Goal: Communication & Community: Answer question/provide support

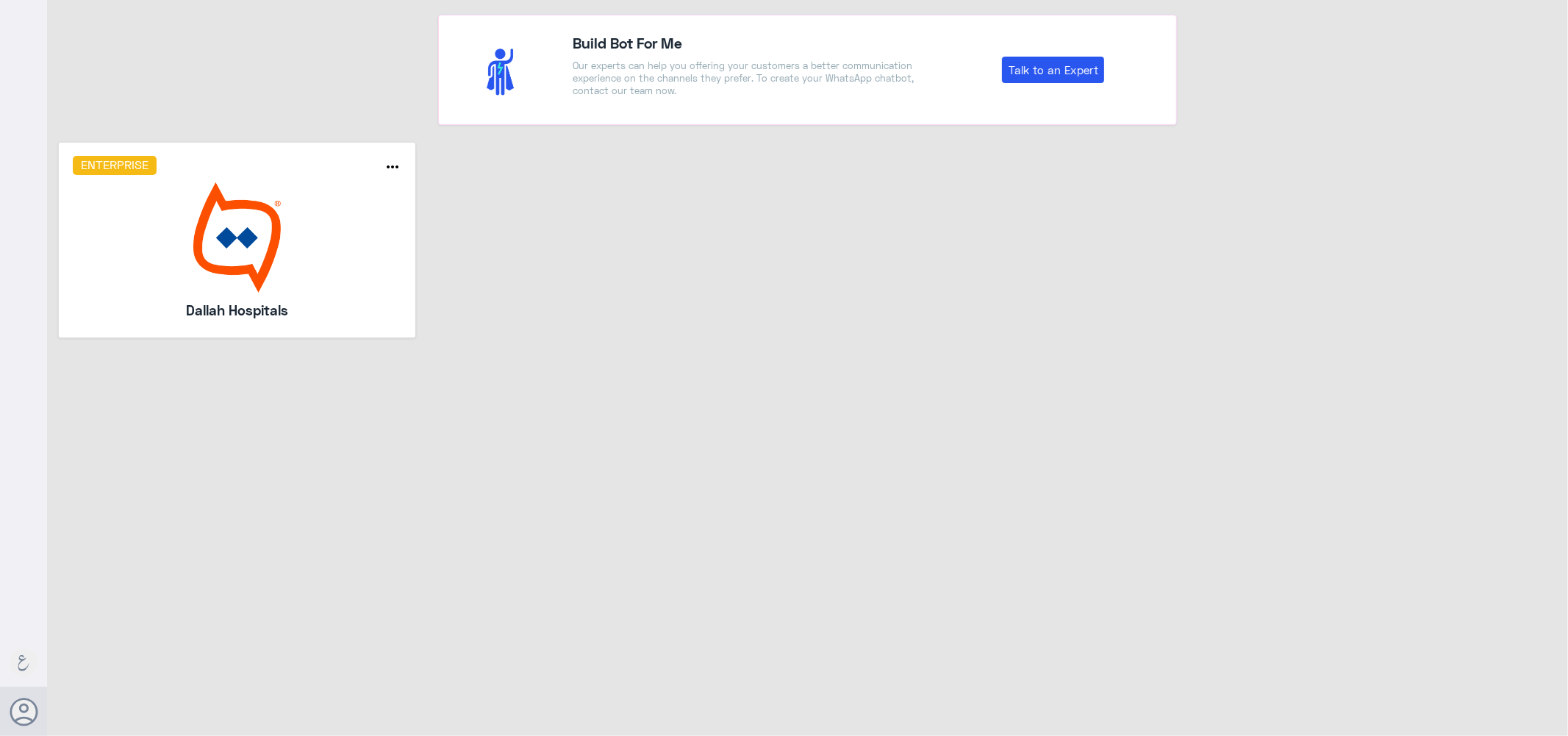
click at [261, 267] on img at bounding box center [237, 238] width 329 height 111
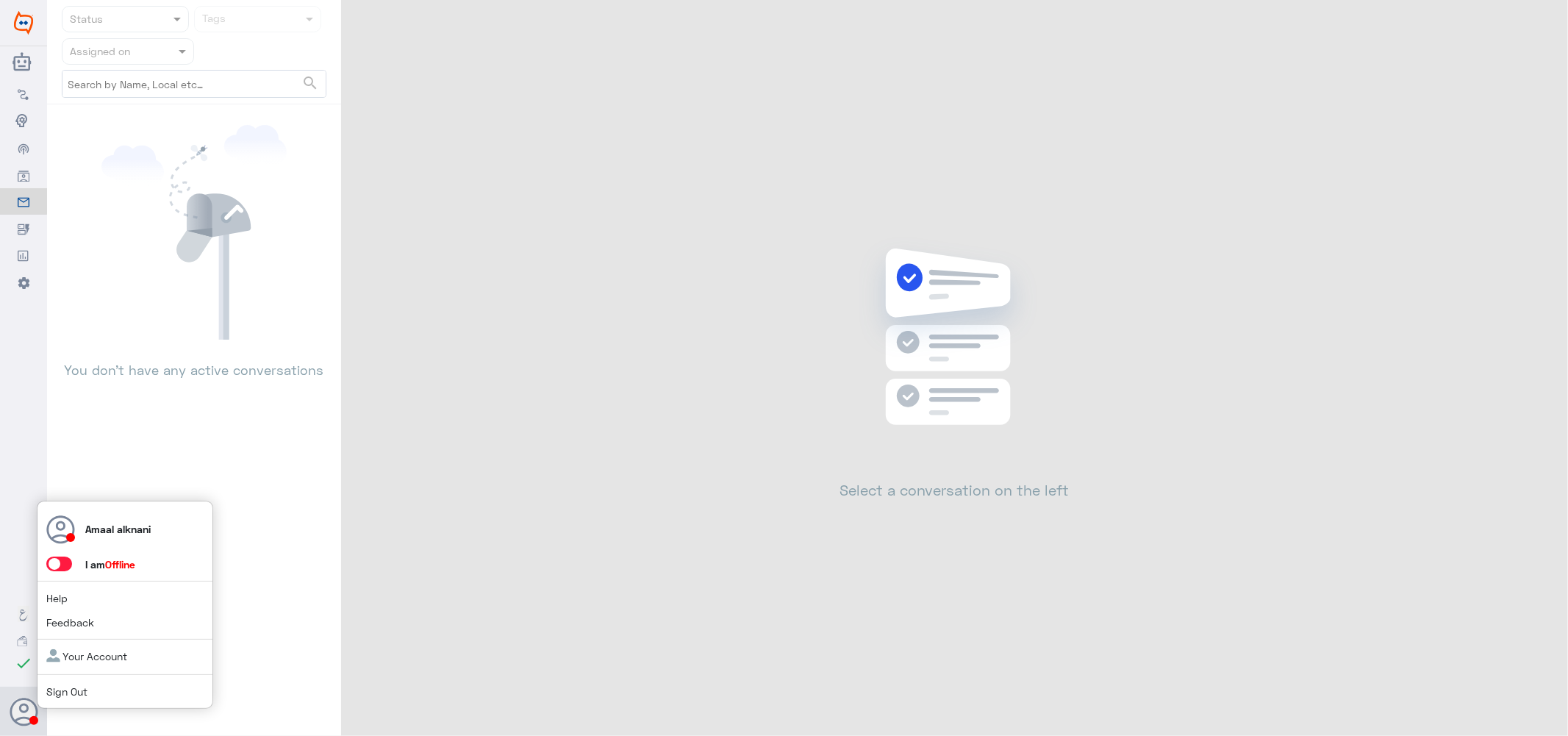
click at [67, 568] on span at bounding box center [58, 564] width 25 height 15
click at [0, 0] on input "checkbox" at bounding box center [0, 0] width 0 height 0
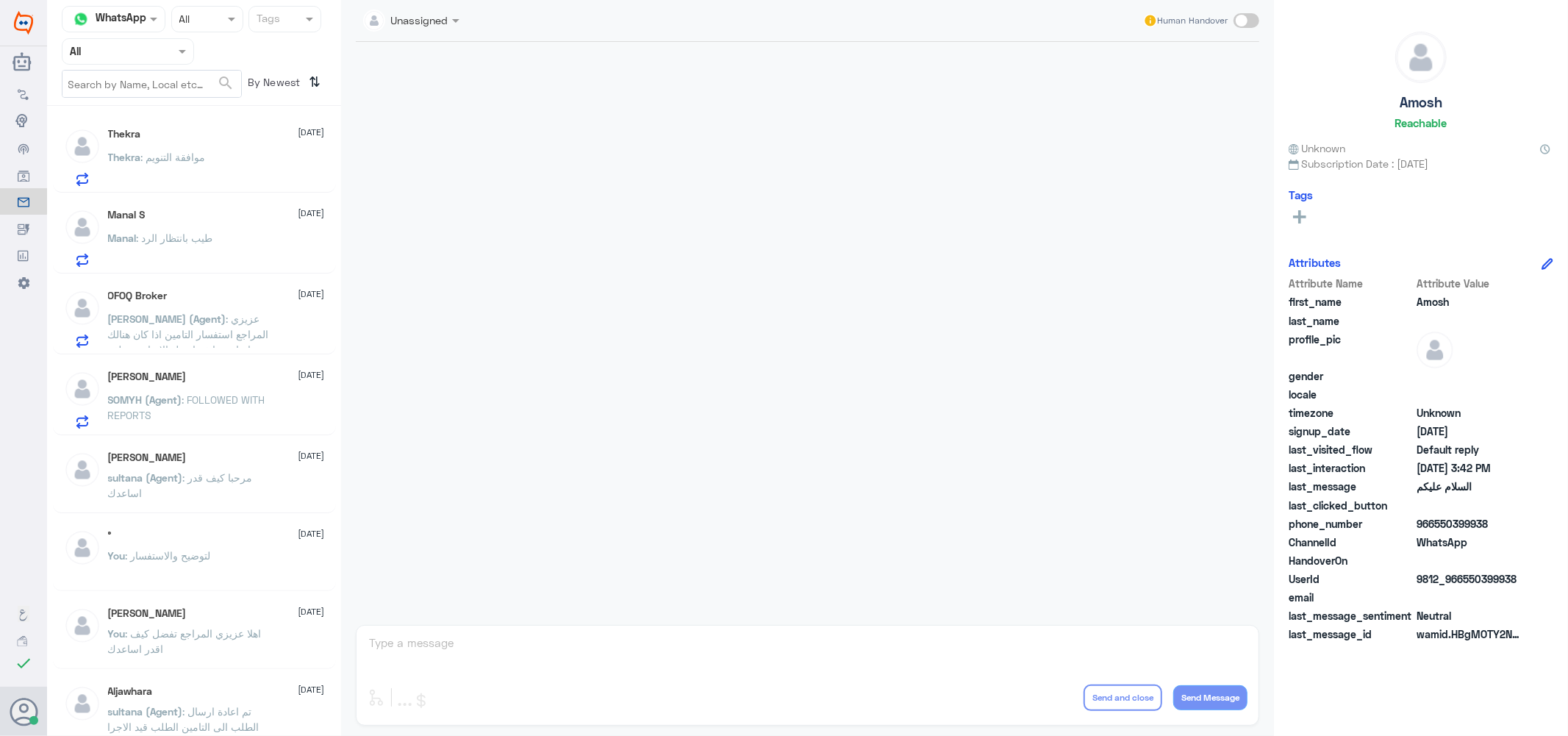
click at [121, 53] on input "text" at bounding box center [111, 52] width 81 height 17
click at [105, 170] on div "Your Team" at bounding box center [127, 184] width 132 height 34
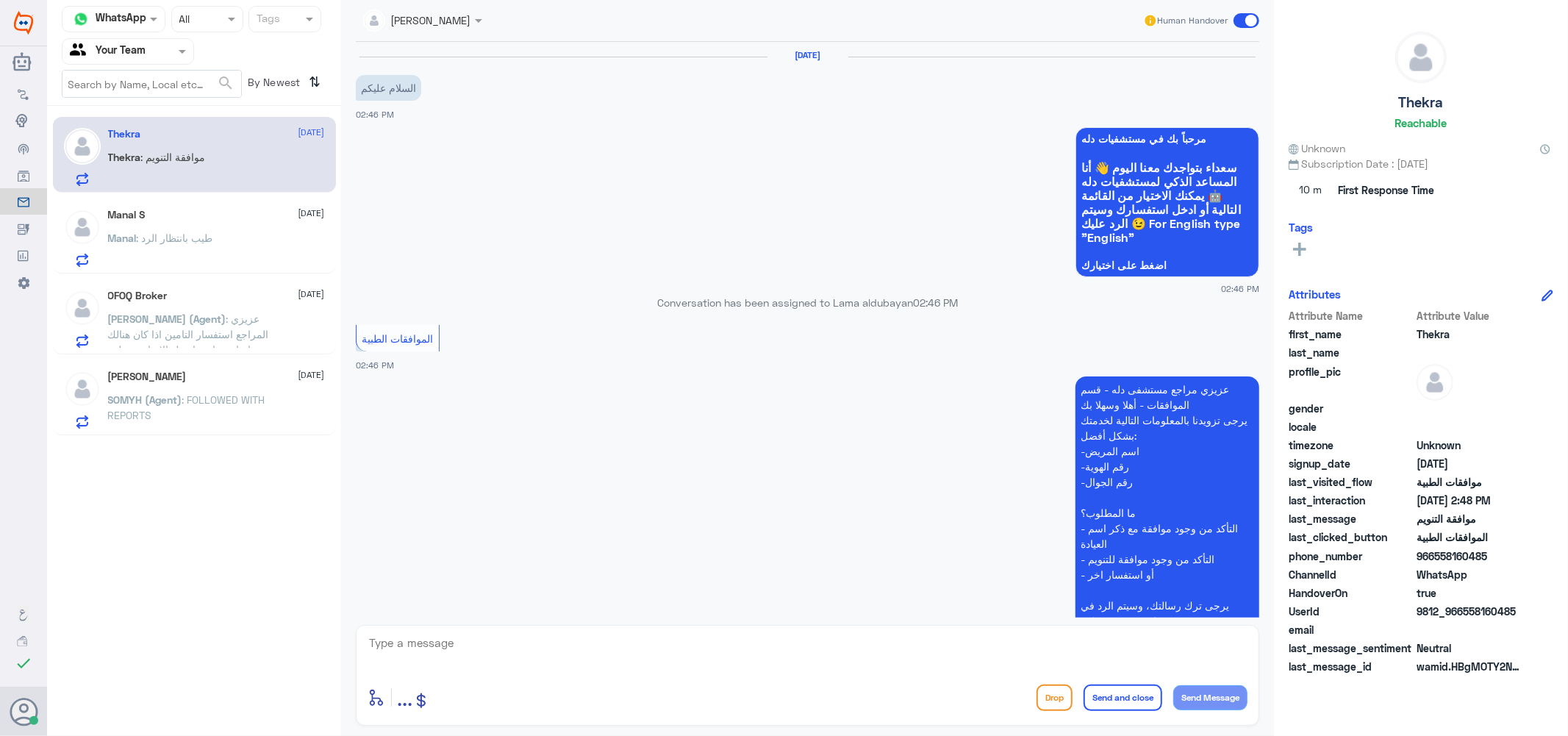
scroll to position [327, 0]
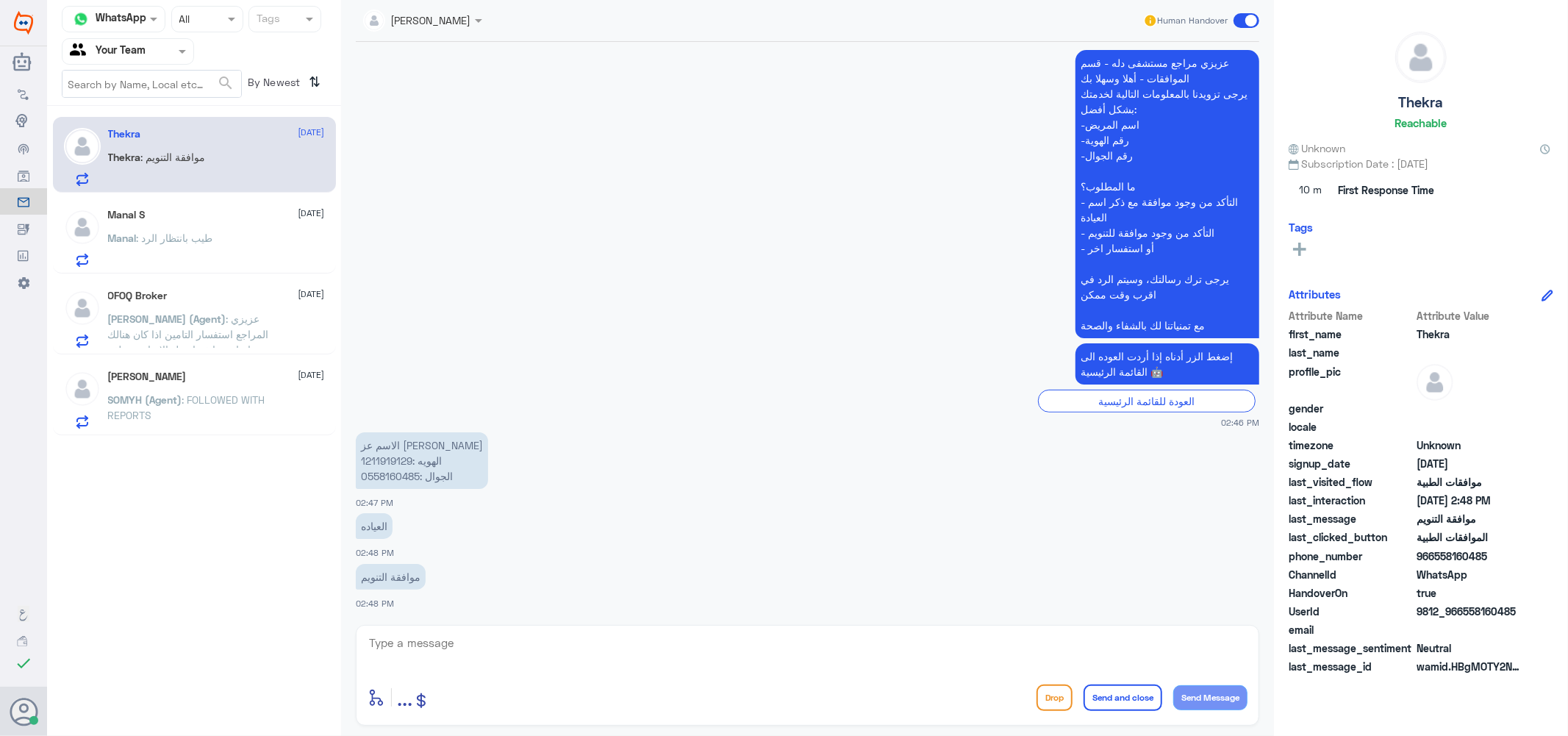
click at [466, 650] on textarea at bounding box center [807, 652] width 880 height 36
click at [379, 453] on p "الاسم عز [PERSON_NAME] الهويه :1211919129 الجوال :0558160485" at bounding box center [422, 460] width 132 height 56
copy p "1211919129"
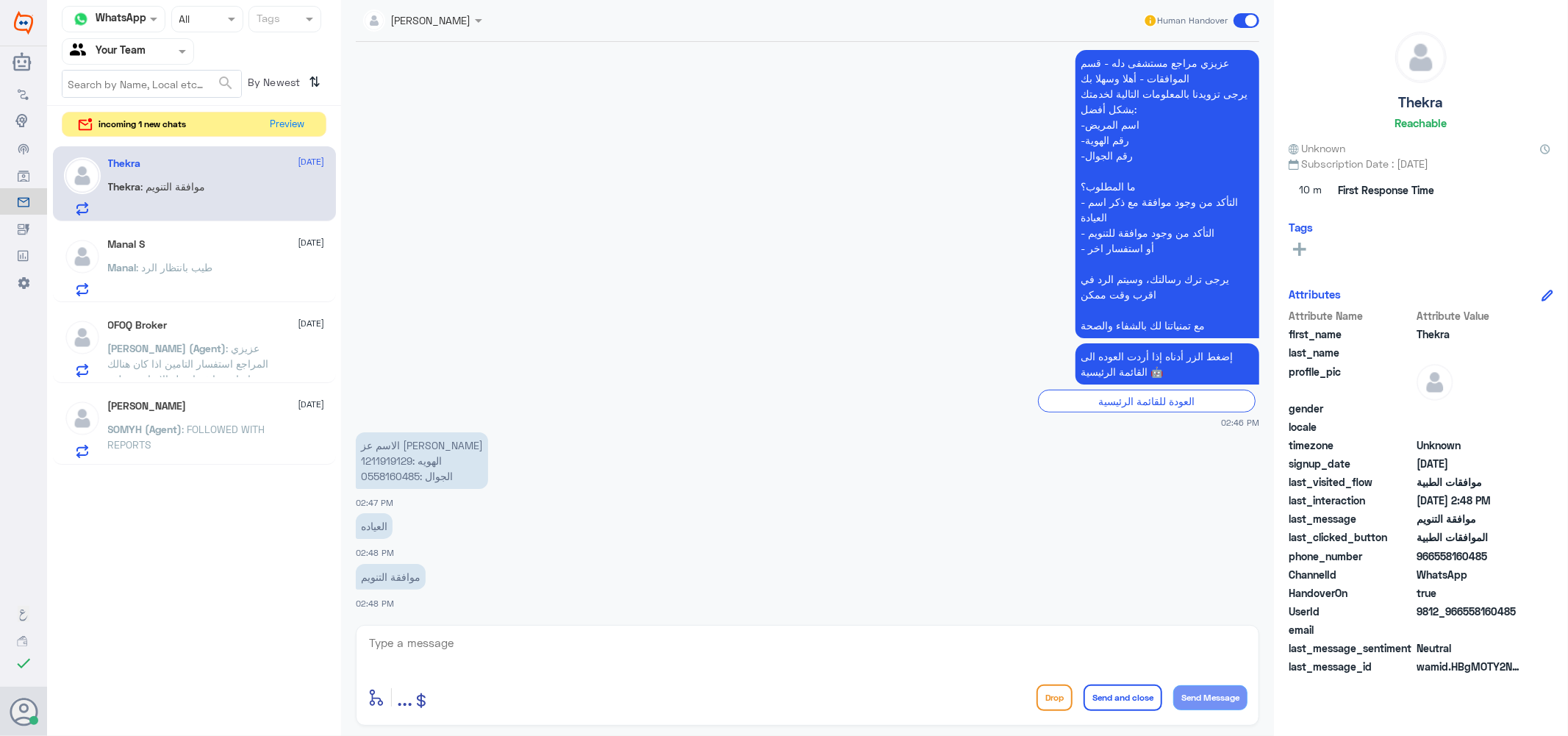
click at [464, 637] on textarea at bounding box center [807, 652] width 880 height 36
type textarea "تم متابعة طلبكم من الفريق المختص بالعمليات"
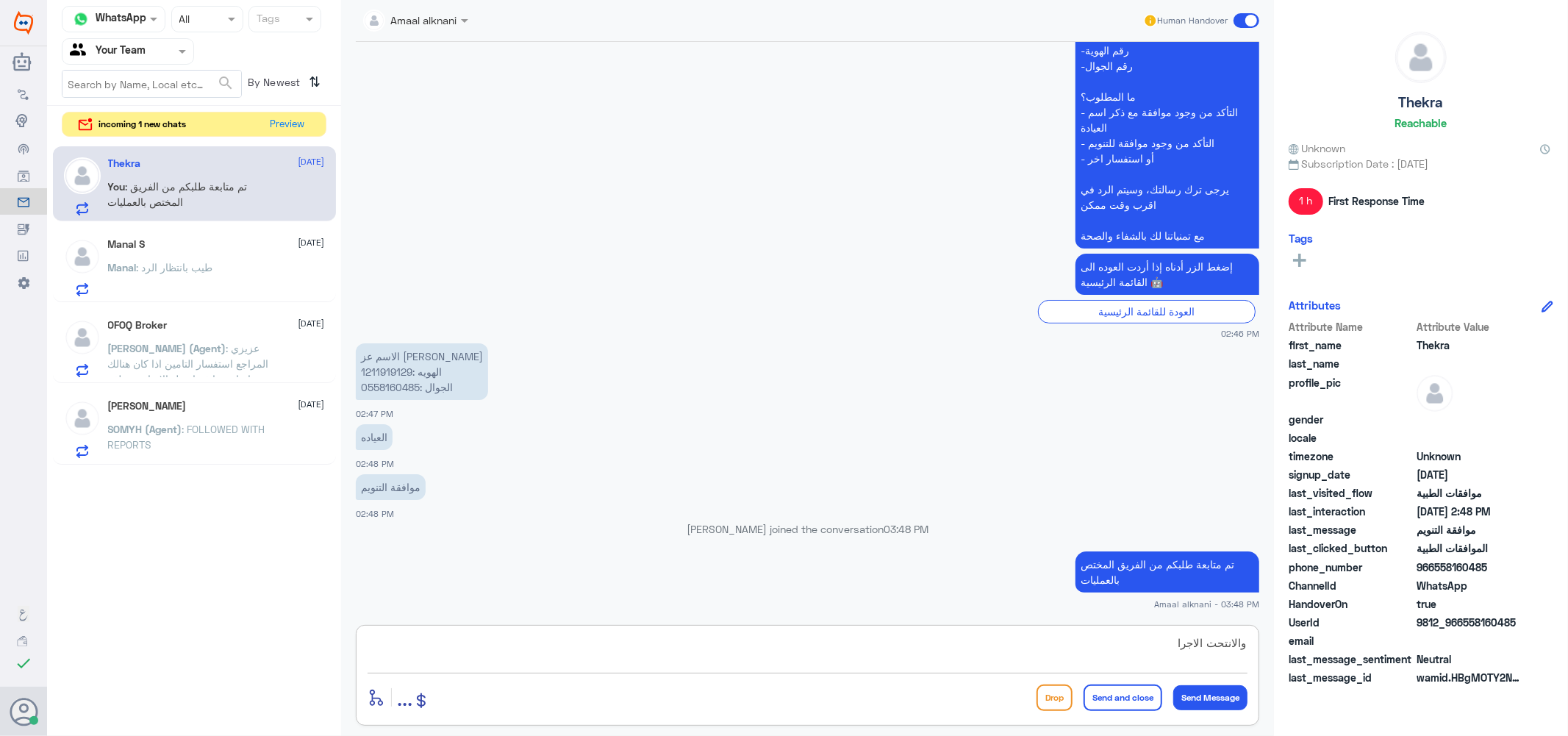
type textarea "والانتحت الاجراء"
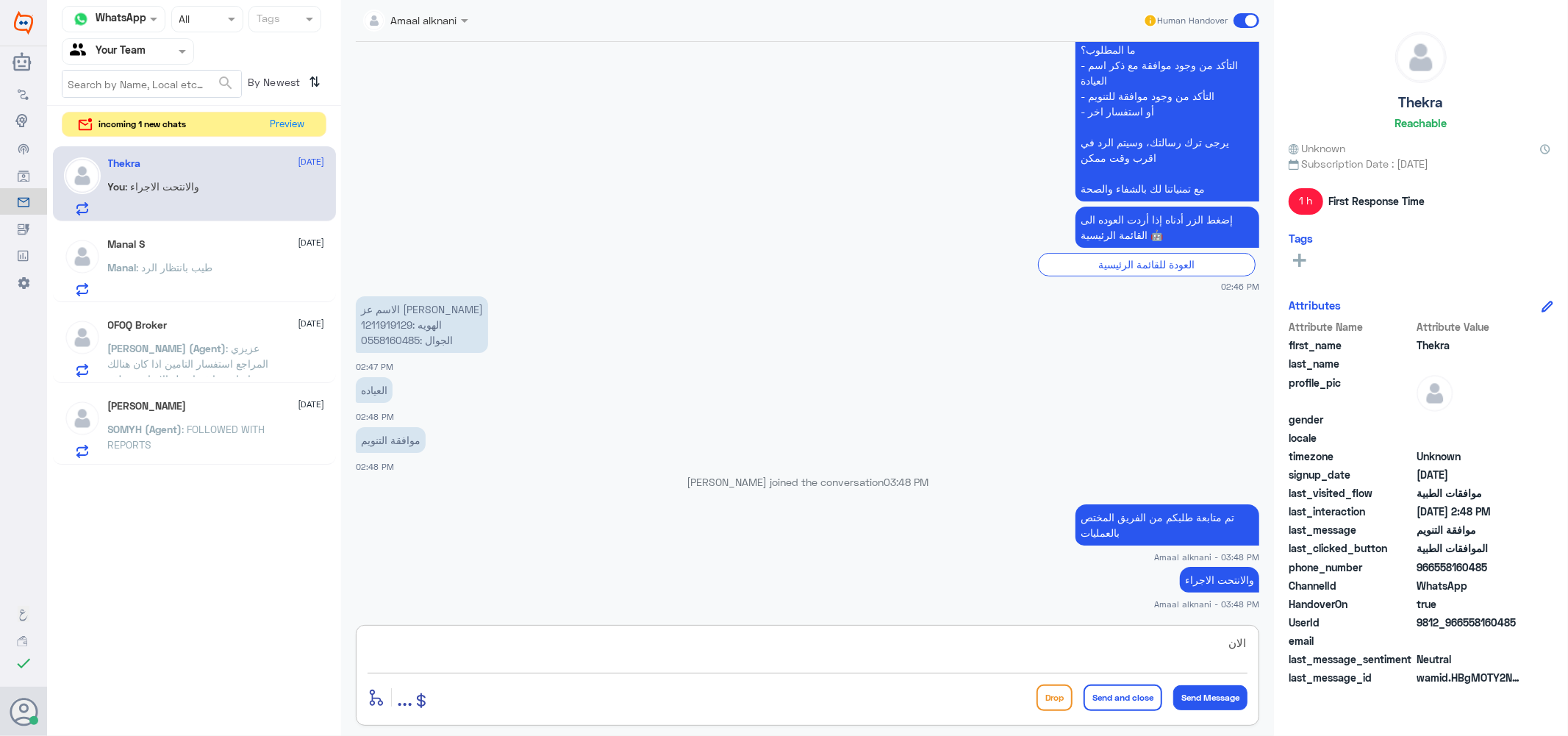
type textarea "الان"
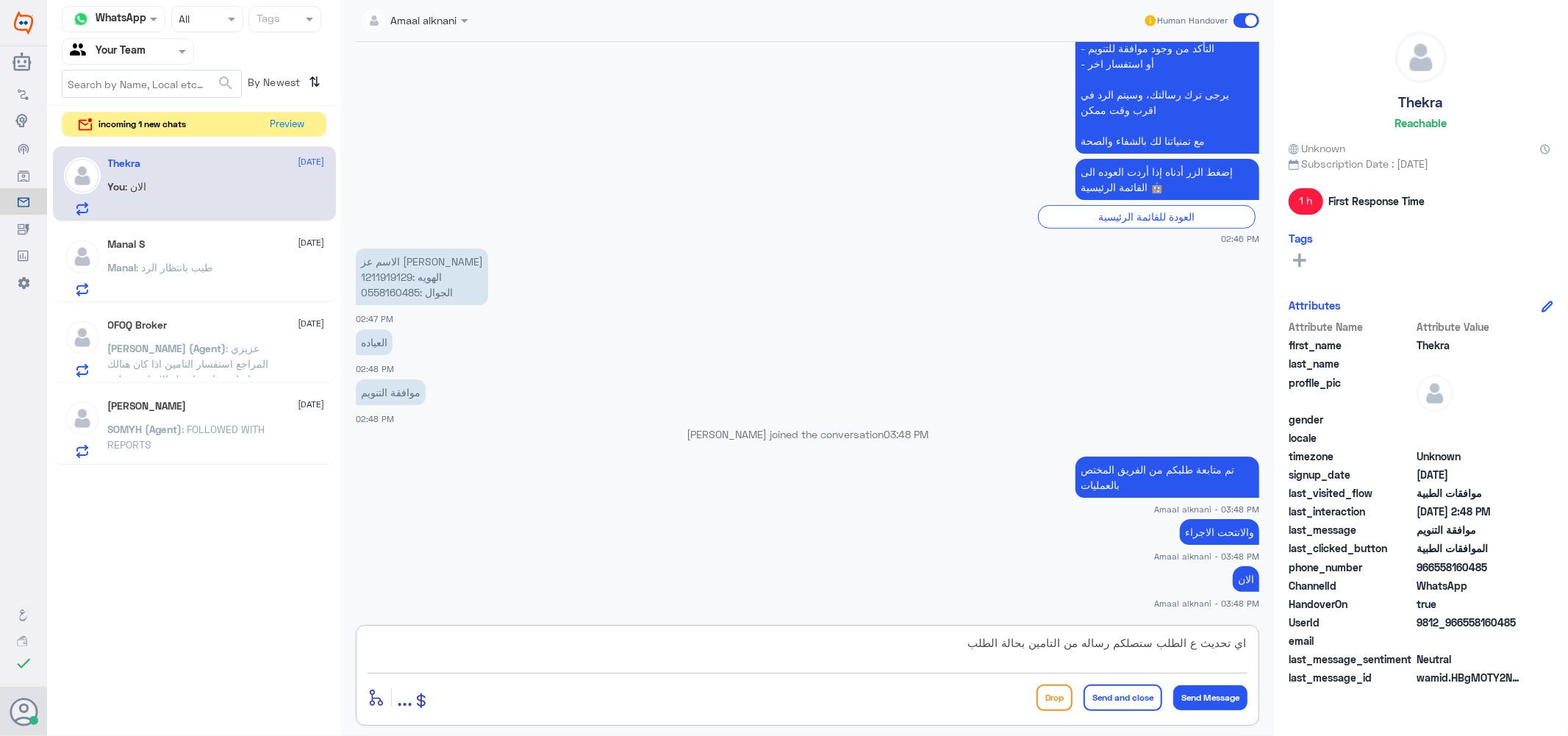
type textarea "اي تحديث ع الطلب ستصلكم رساله من التامين بحالة الطلب"
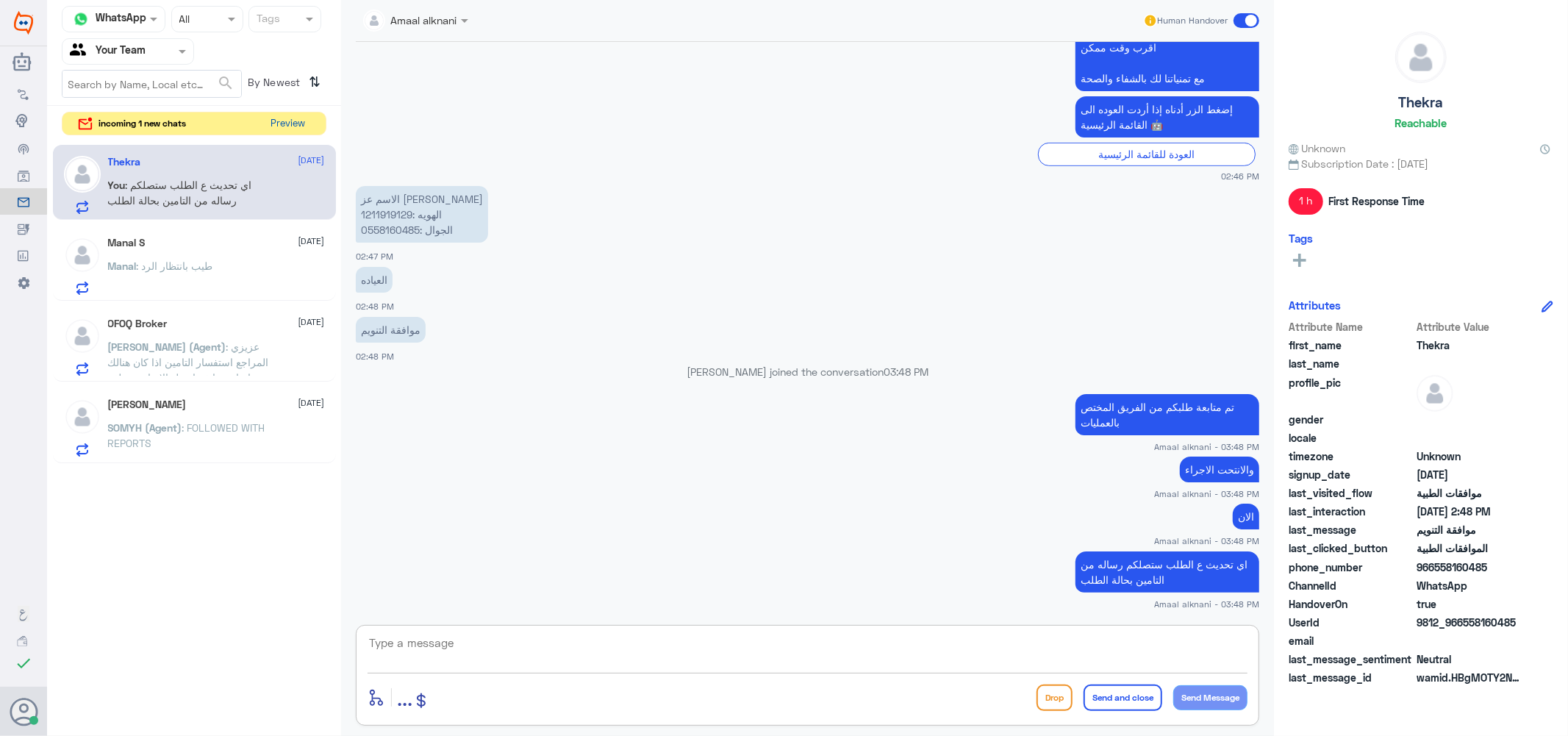
click at [287, 121] on button "Preview" at bounding box center [288, 124] width 46 height 23
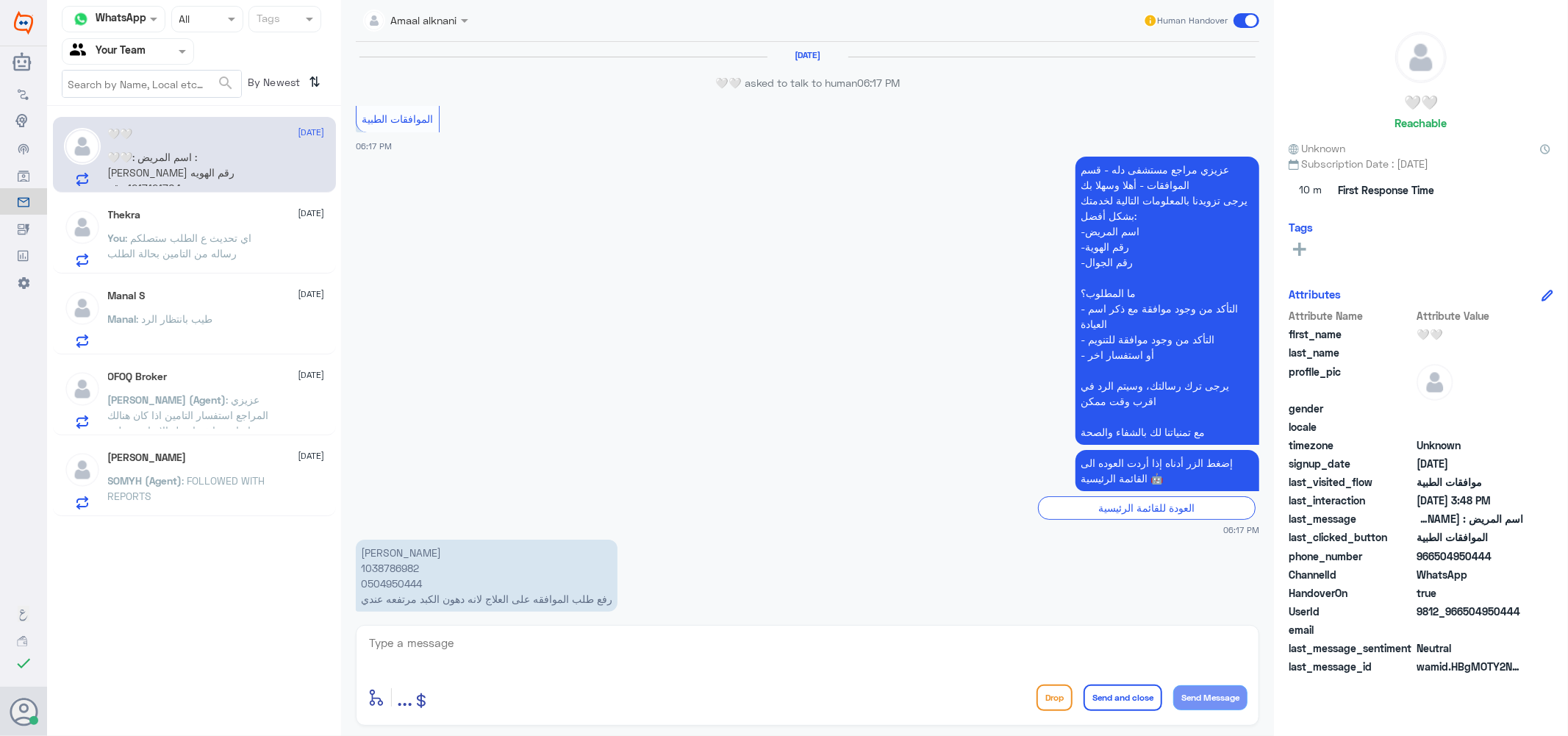
scroll to position [1555, 0]
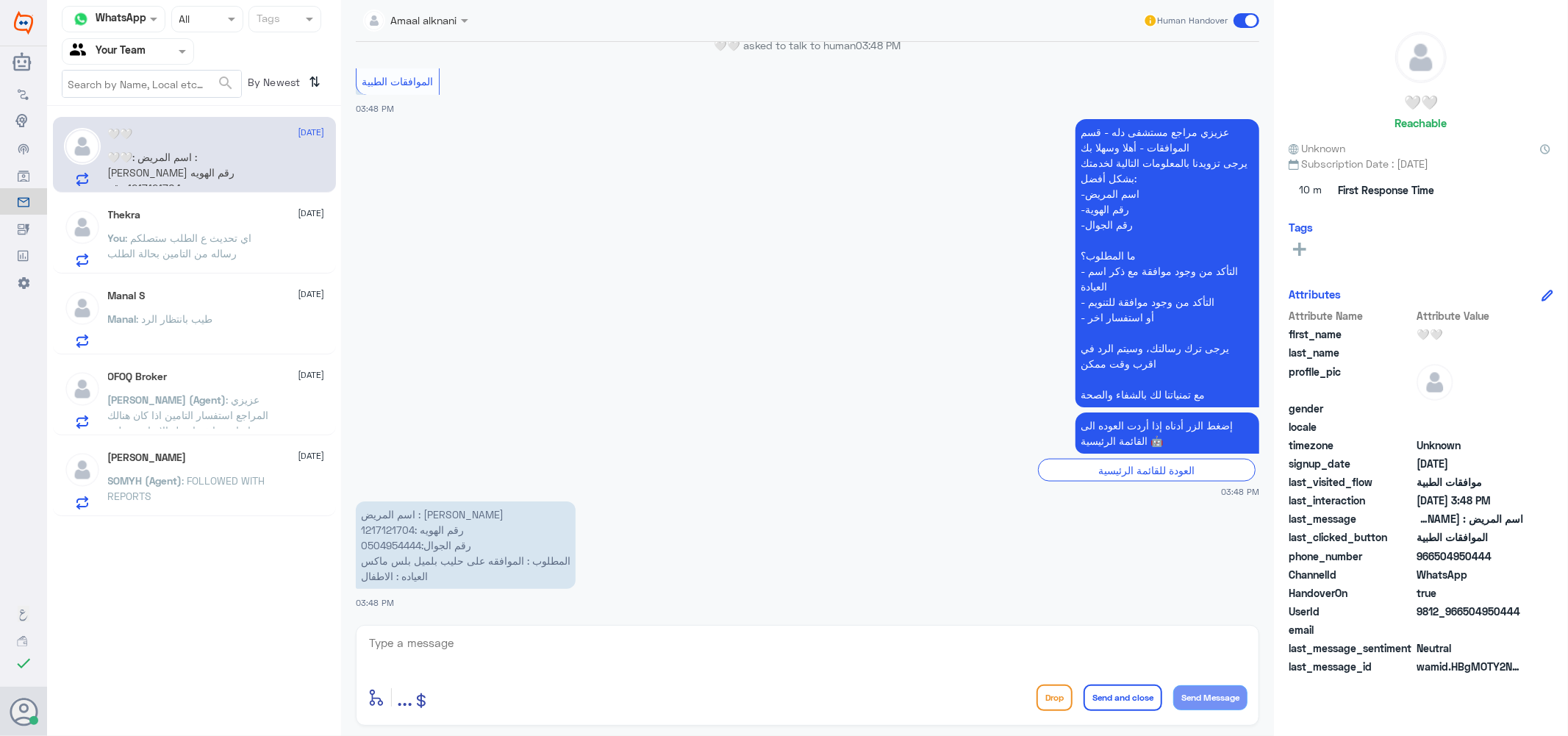
click at [391, 530] on p "اسم المريض : [PERSON_NAME] رقم الهويه :1217121704 رقم الجوال:0504954444 المطلوب…" at bounding box center [466, 545] width 220 height 87
copy p "1217121704"
click at [435, 651] on textarea at bounding box center [807, 652] width 880 height 36
type textarea "اهلا عزيزي المراجع تمت الموافقة"
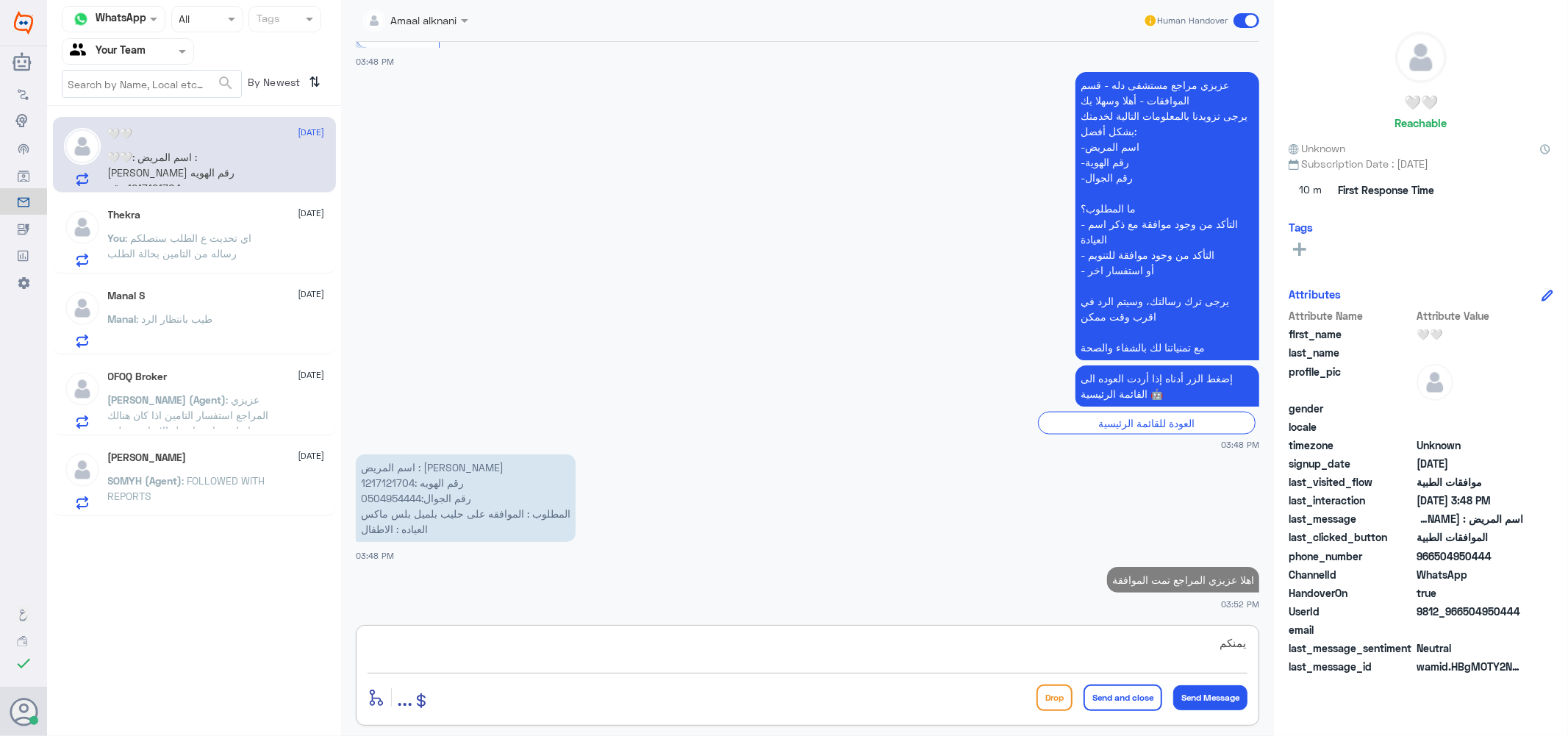
scroll to position [1598, 0]
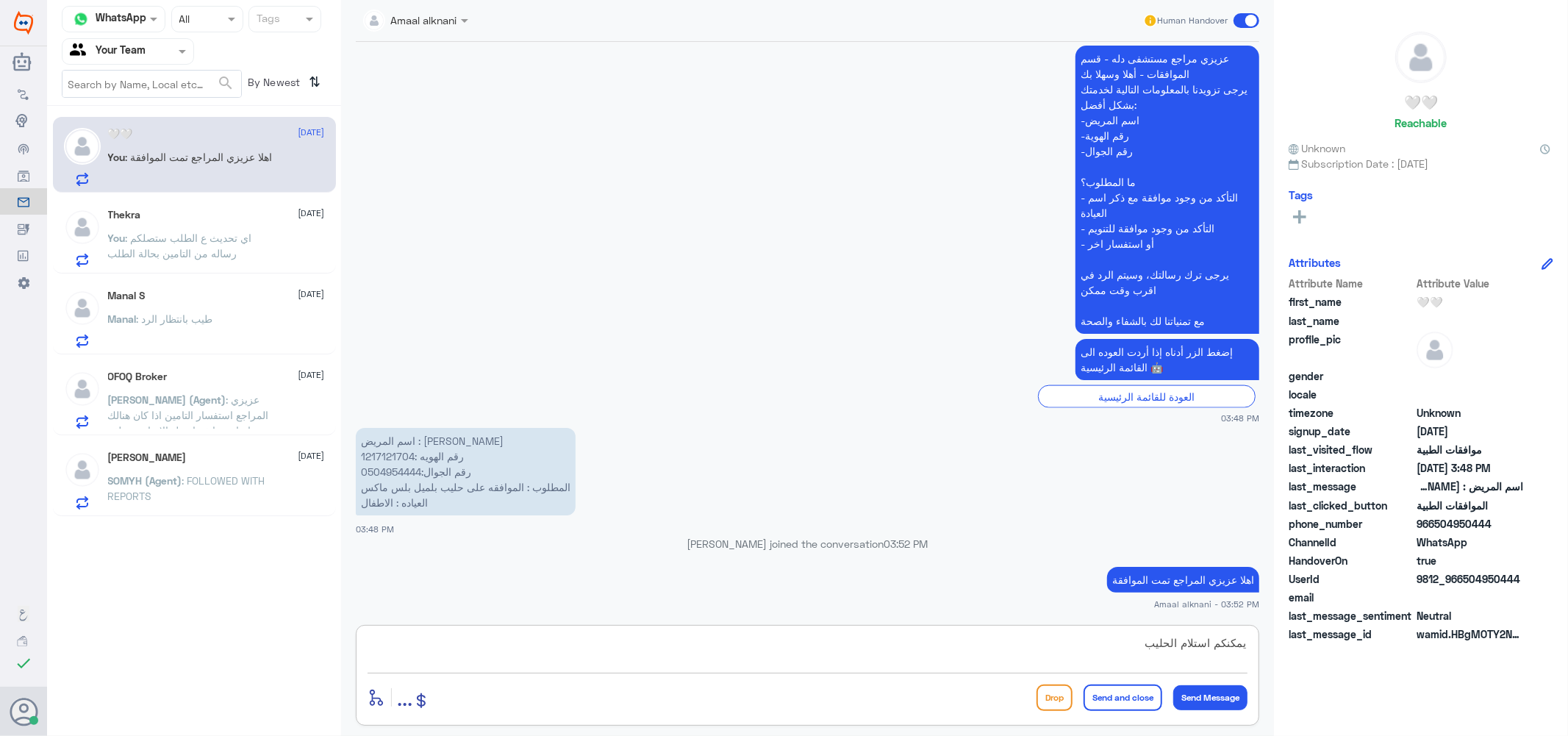
type textarea "يمكنكم استلام الحليب"
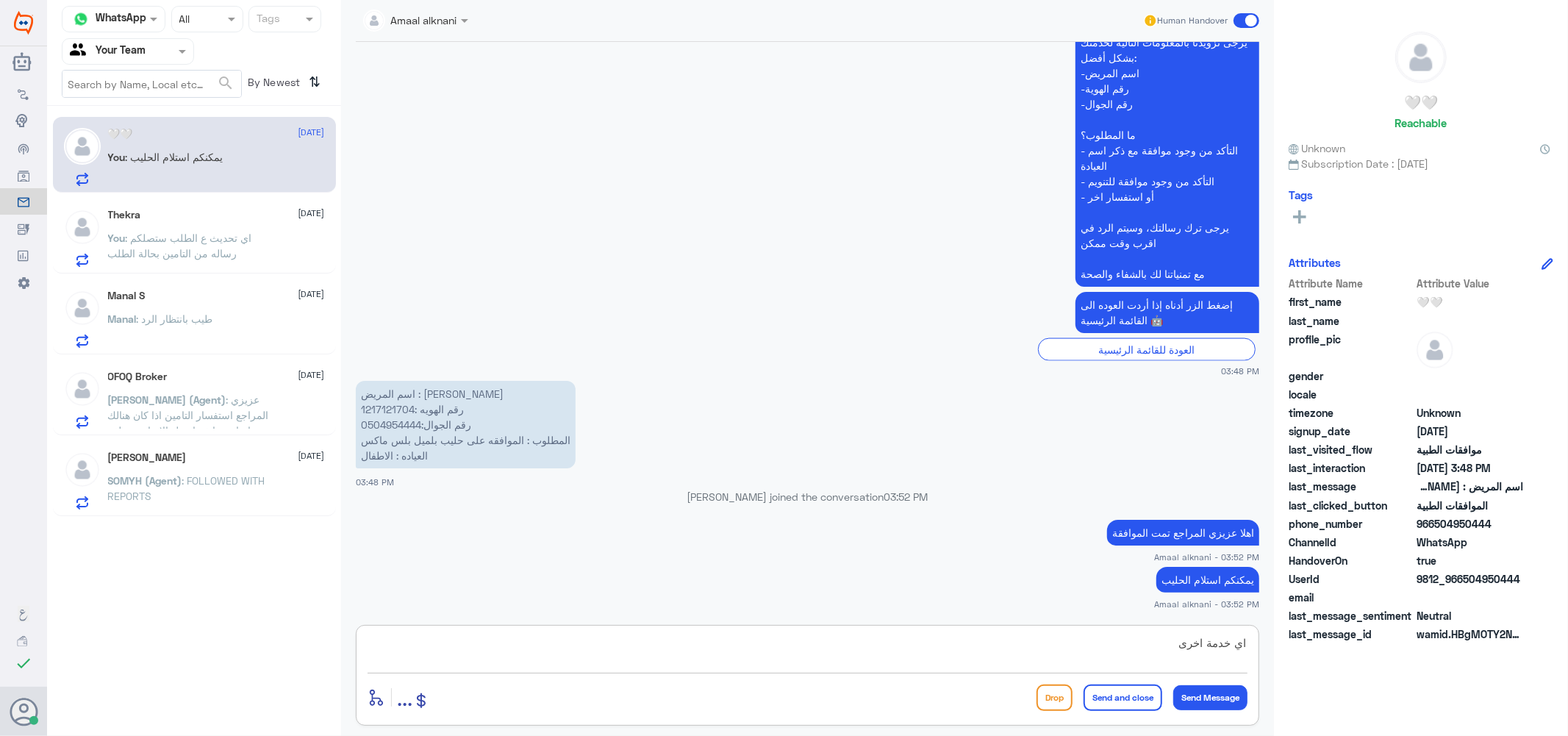
type textarea "اي خدمة اخرى ؟"
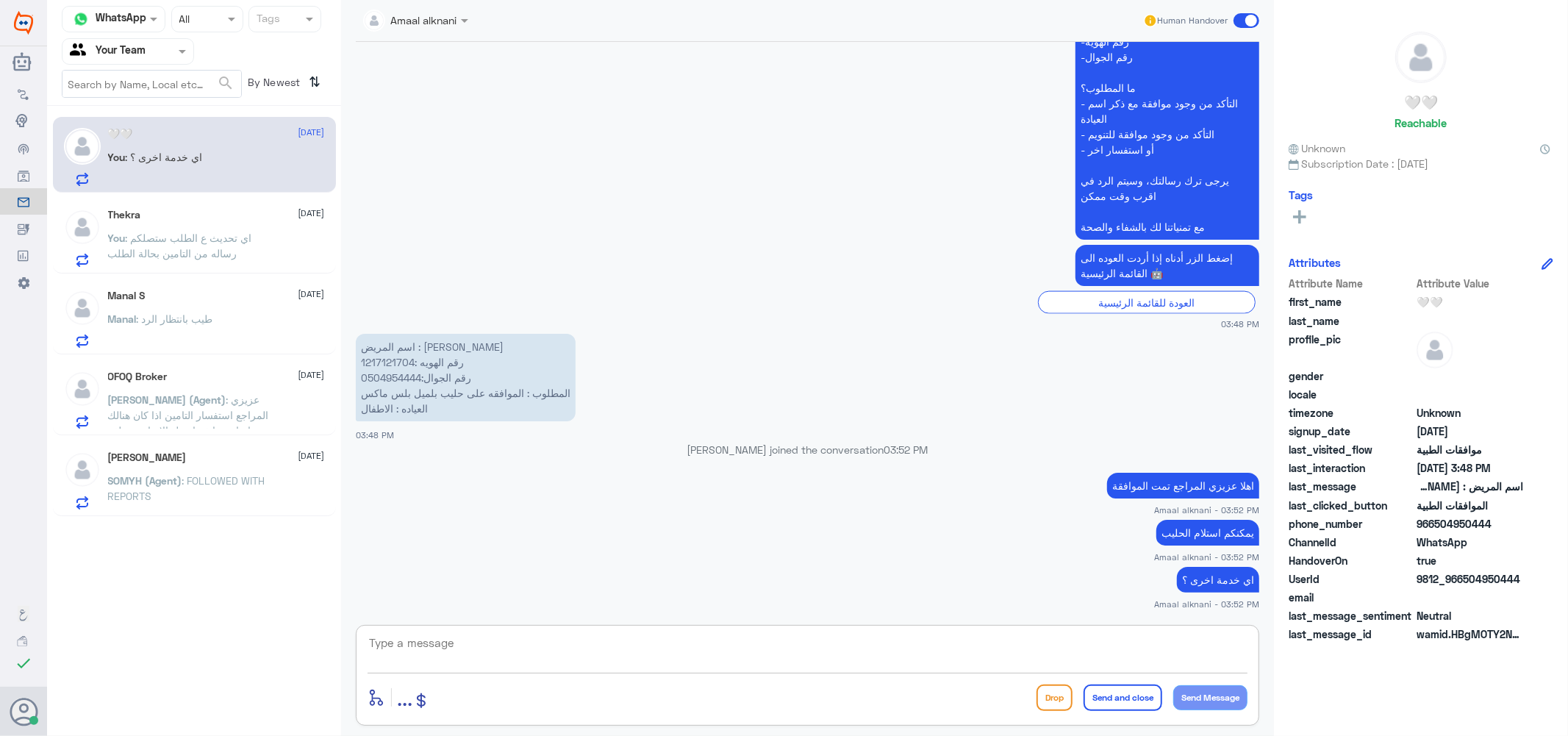
click at [231, 258] on span ": اي تحديث ع الطلب ستصلكم رساله من التامين بحالة الطلب" at bounding box center [180, 246] width 144 height 28
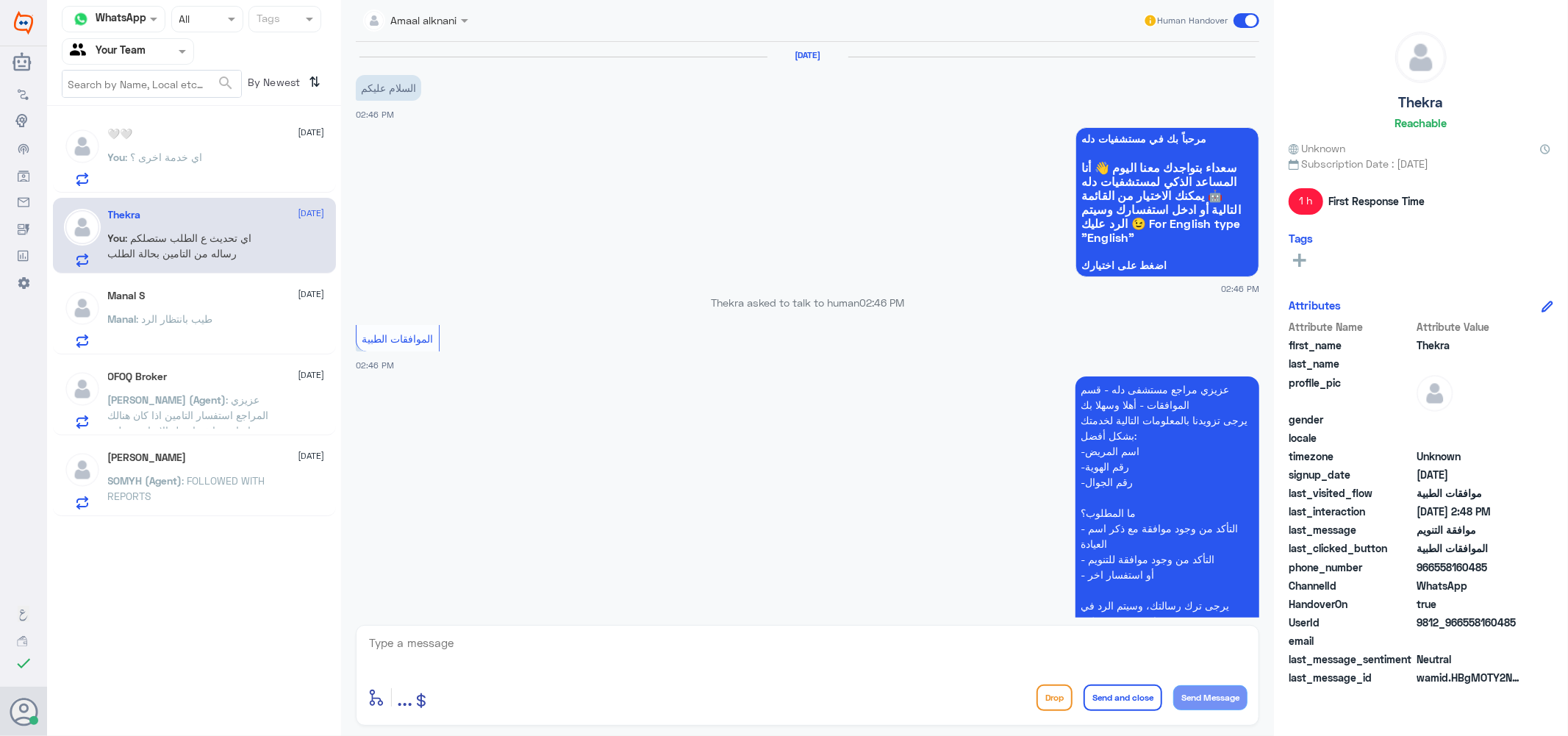
scroll to position [574, 0]
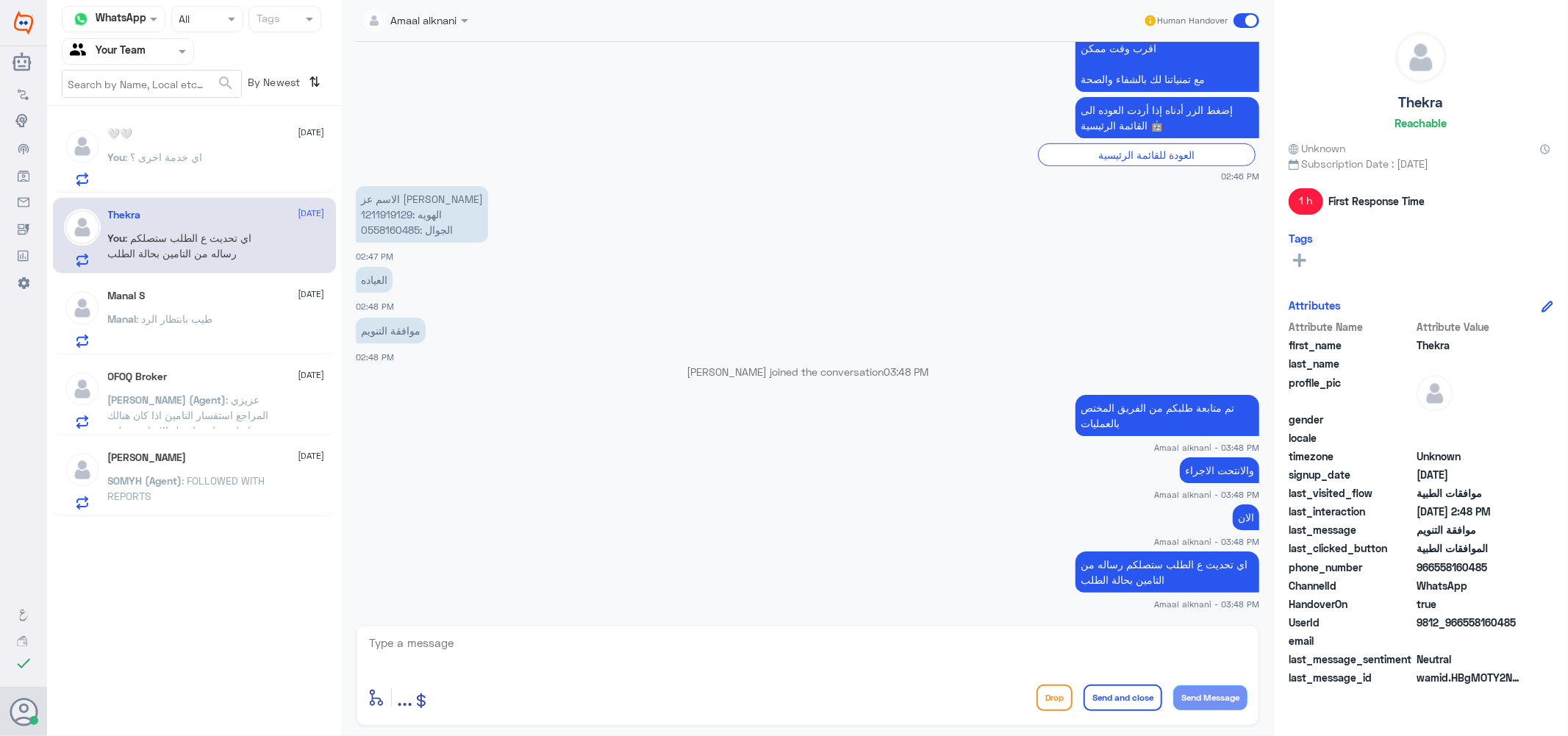
click at [212, 339] on div "Manal : طيب بانتظار الرد" at bounding box center [216, 331] width 217 height 33
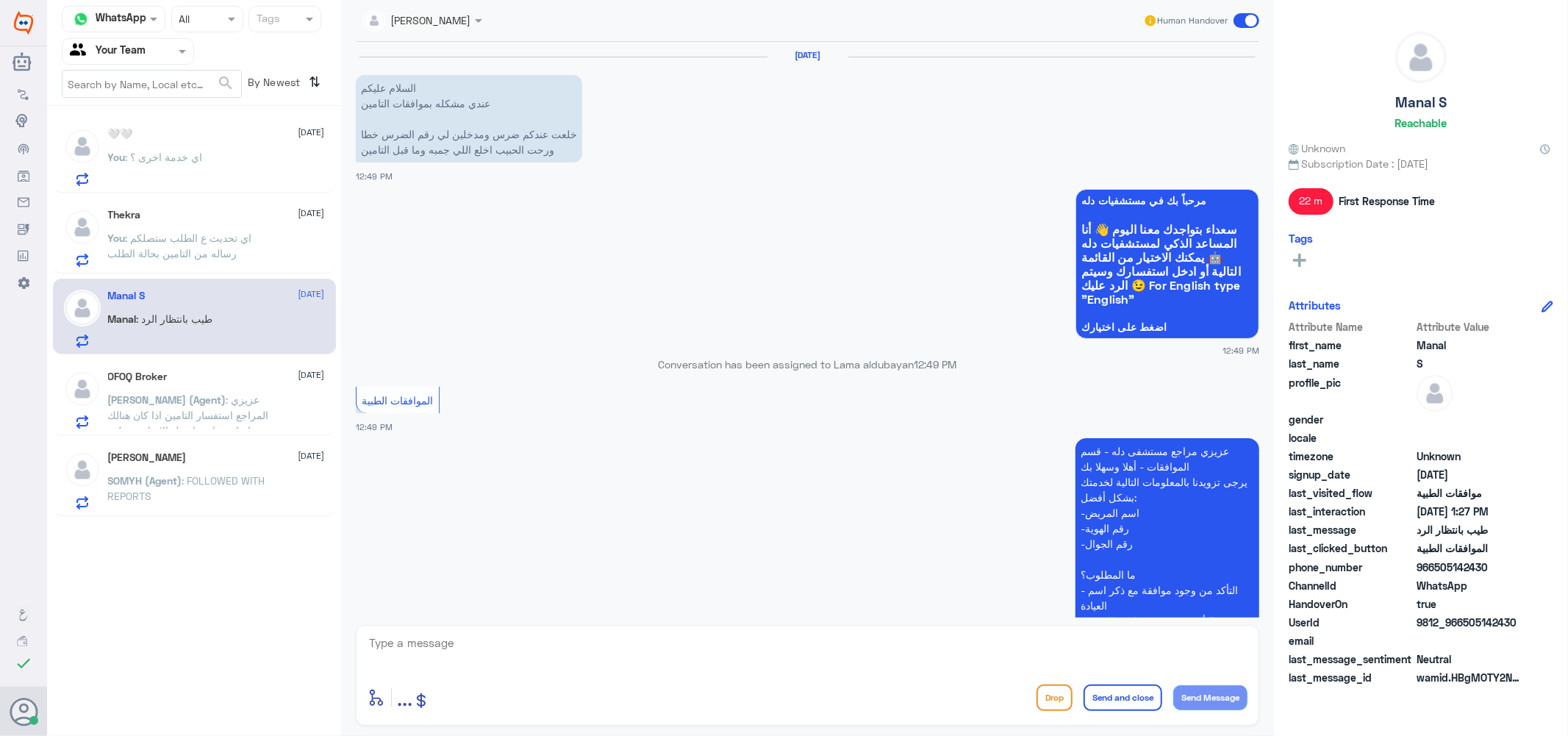
scroll to position [917, 0]
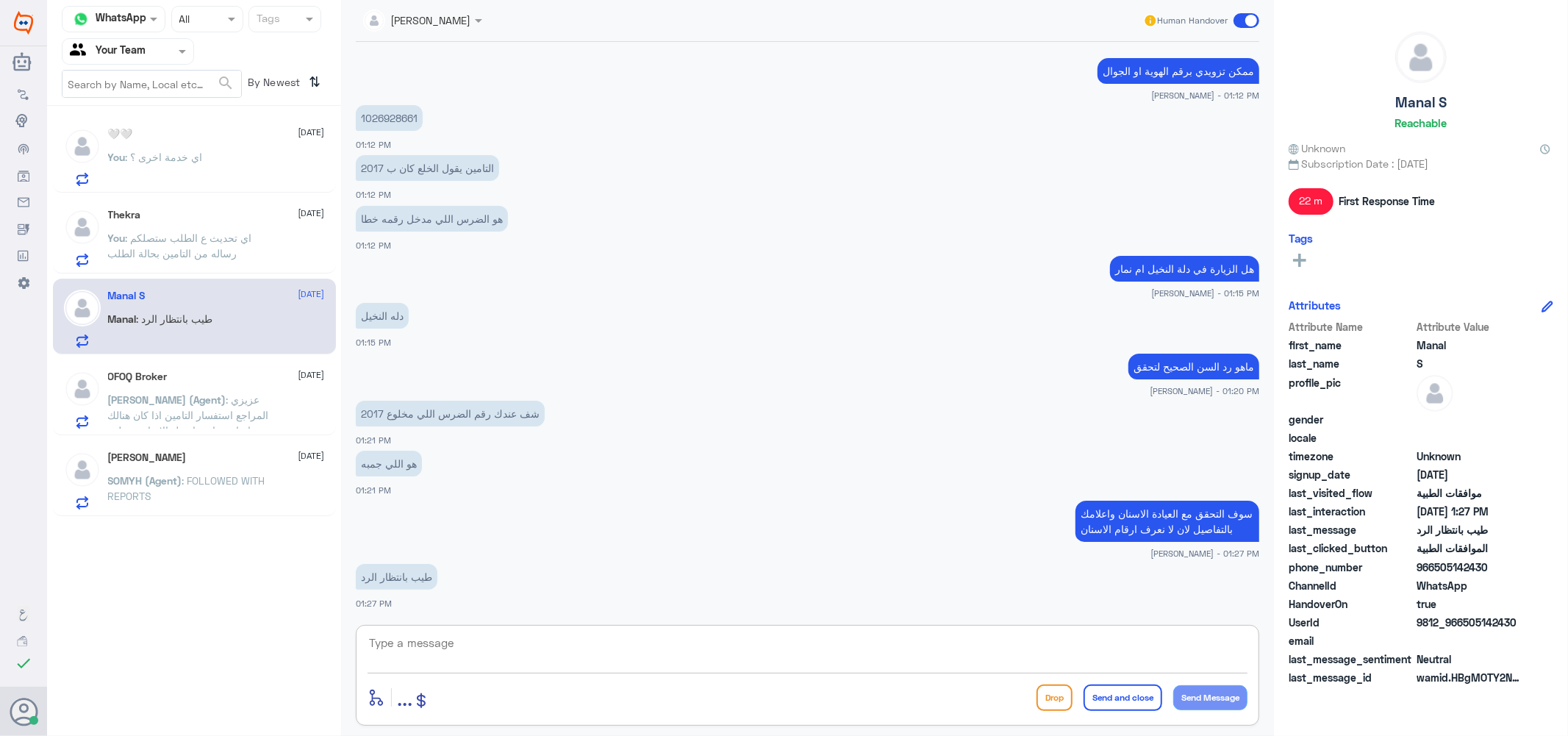
click at [417, 644] on textarea at bounding box center [807, 652] width 880 height 36
click at [233, 410] on span ": عزيزي المراجع استفسار التامين اذا كان هنالك اصابة سابقة او هل الاصابة متعلقه …" at bounding box center [188, 430] width 162 height 74
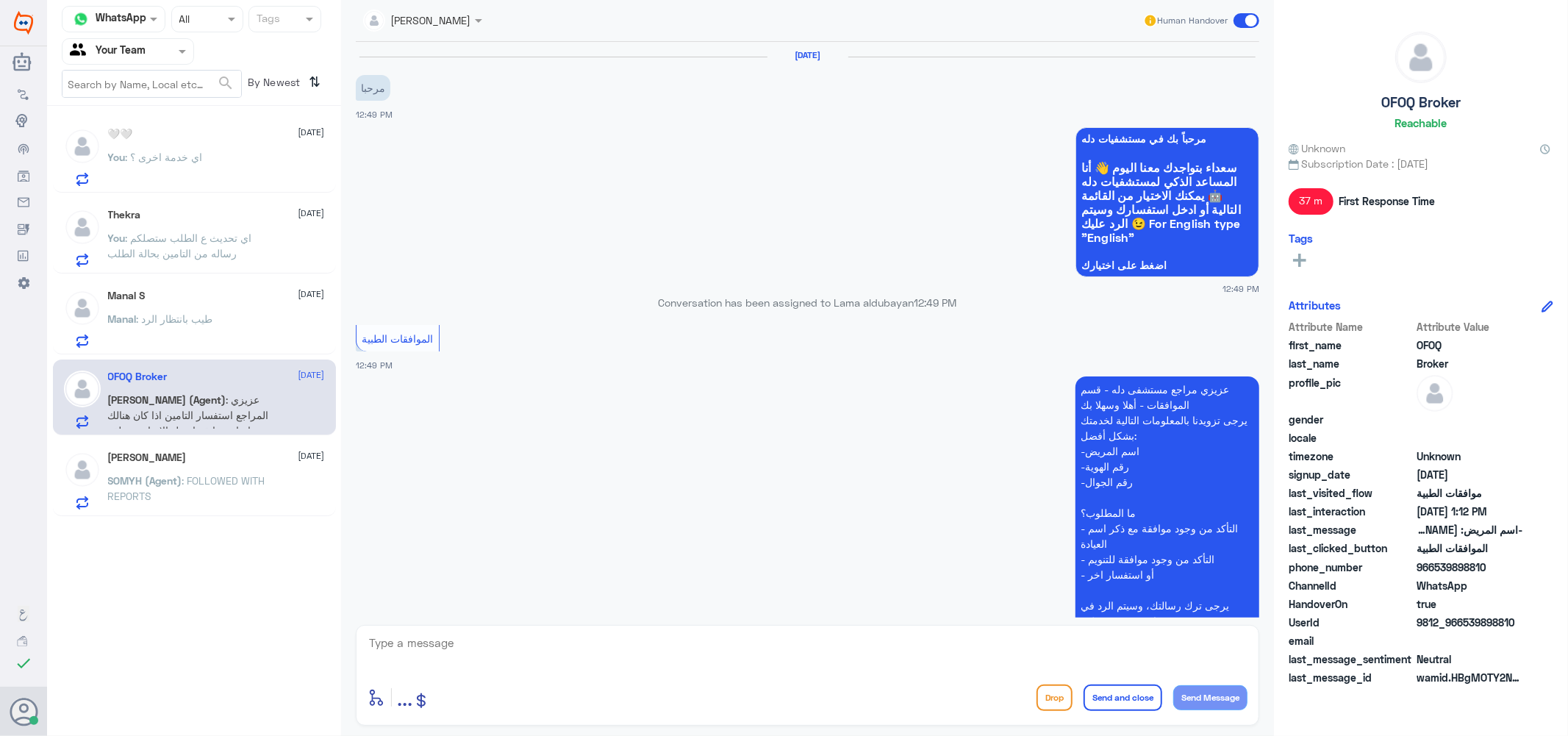
scroll to position [439, 0]
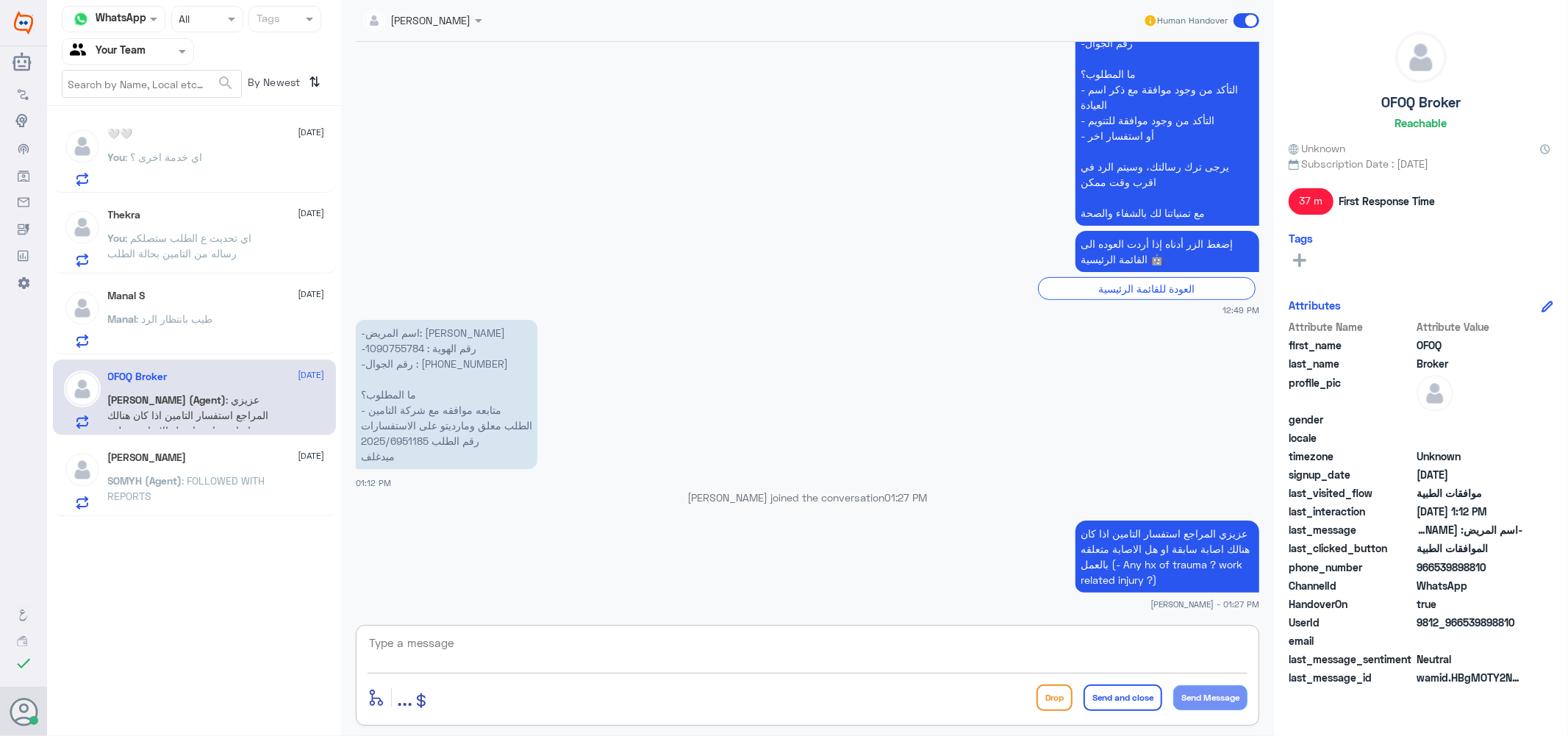
click at [422, 640] on textarea at bounding box center [807, 652] width 880 height 36
click at [151, 484] on span "SOMYH (Agent)" at bounding box center [144, 480] width 74 height 12
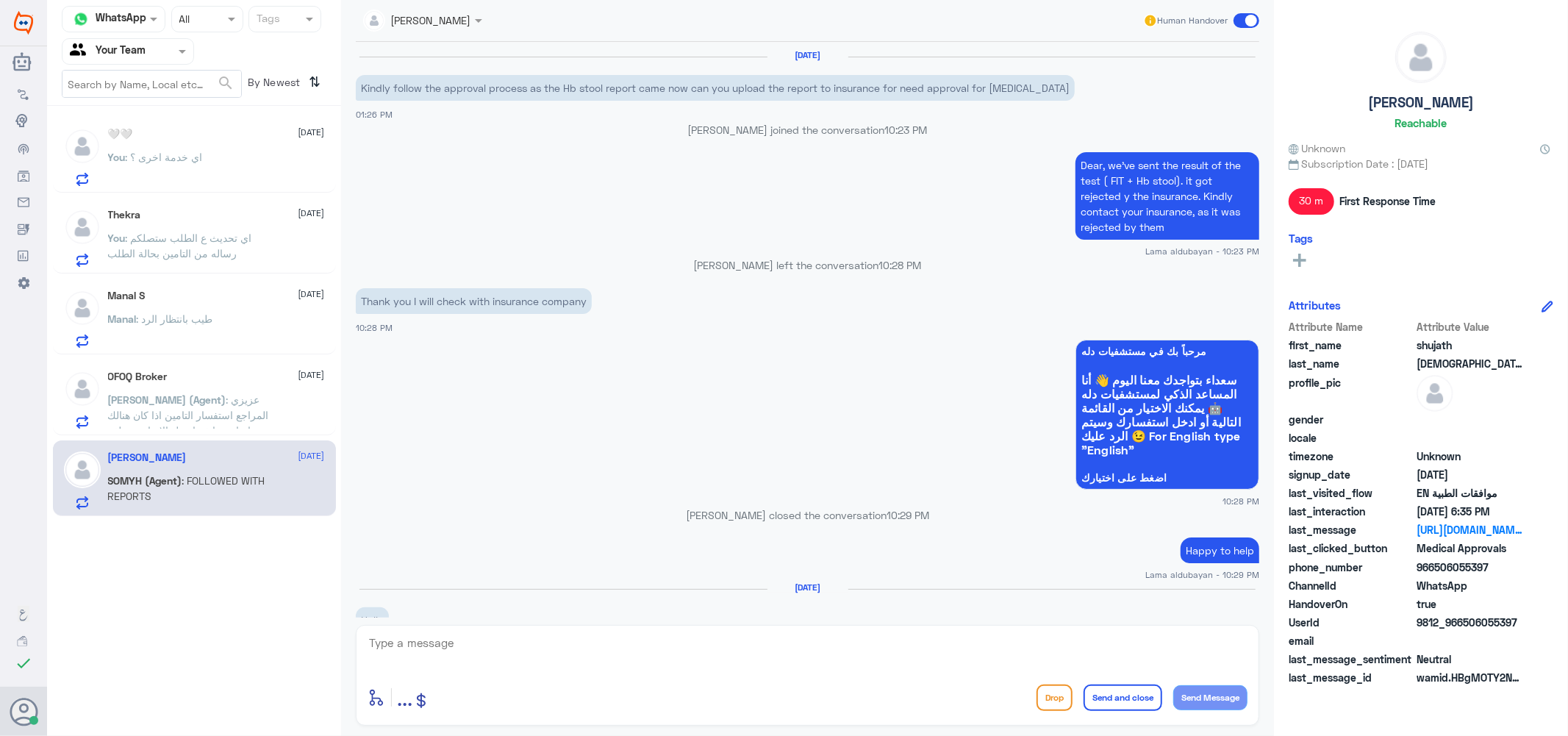
scroll to position [1040, 0]
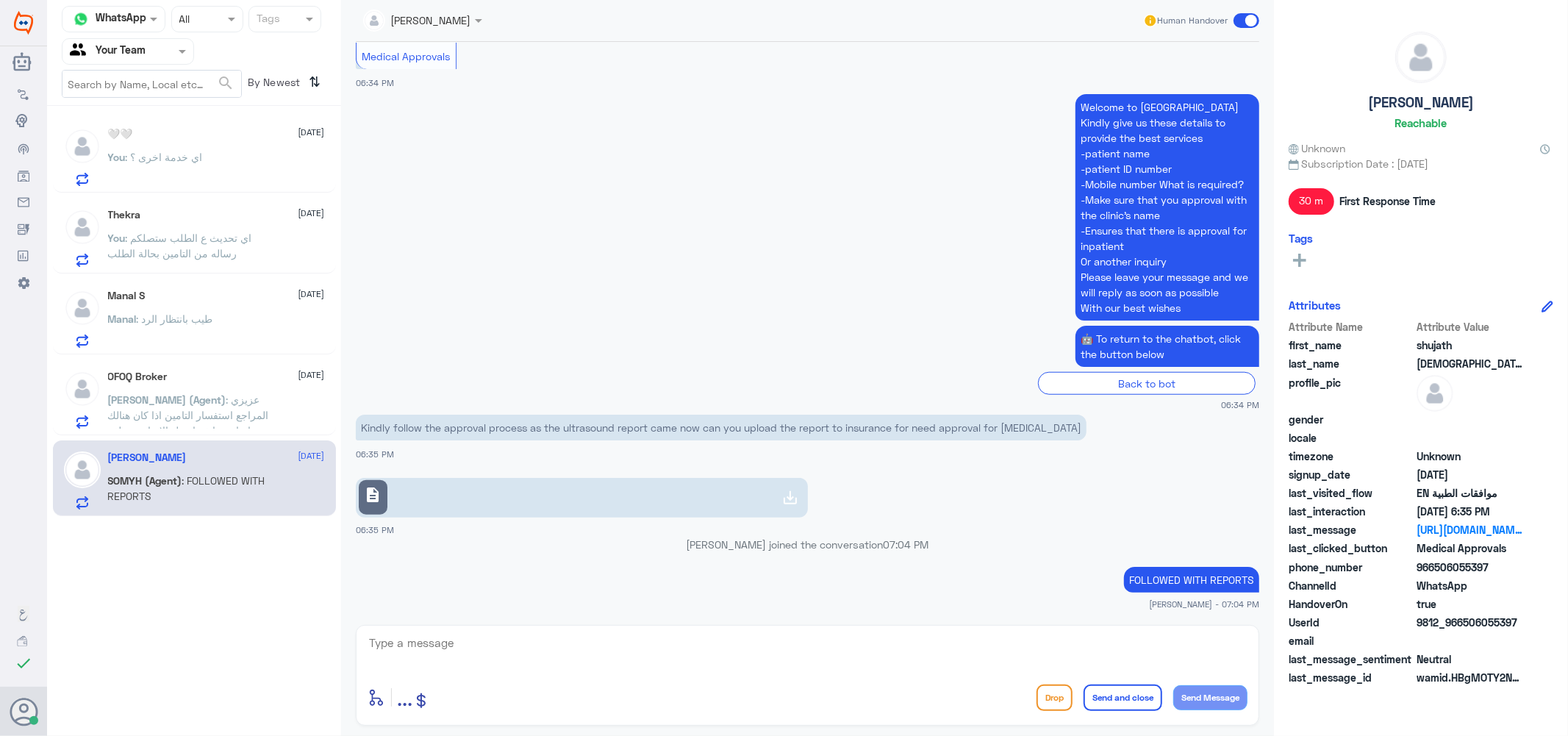
click at [162, 162] on span ": اي خدمة اخرى ؟" at bounding box center [164, 157] width 77 height 12
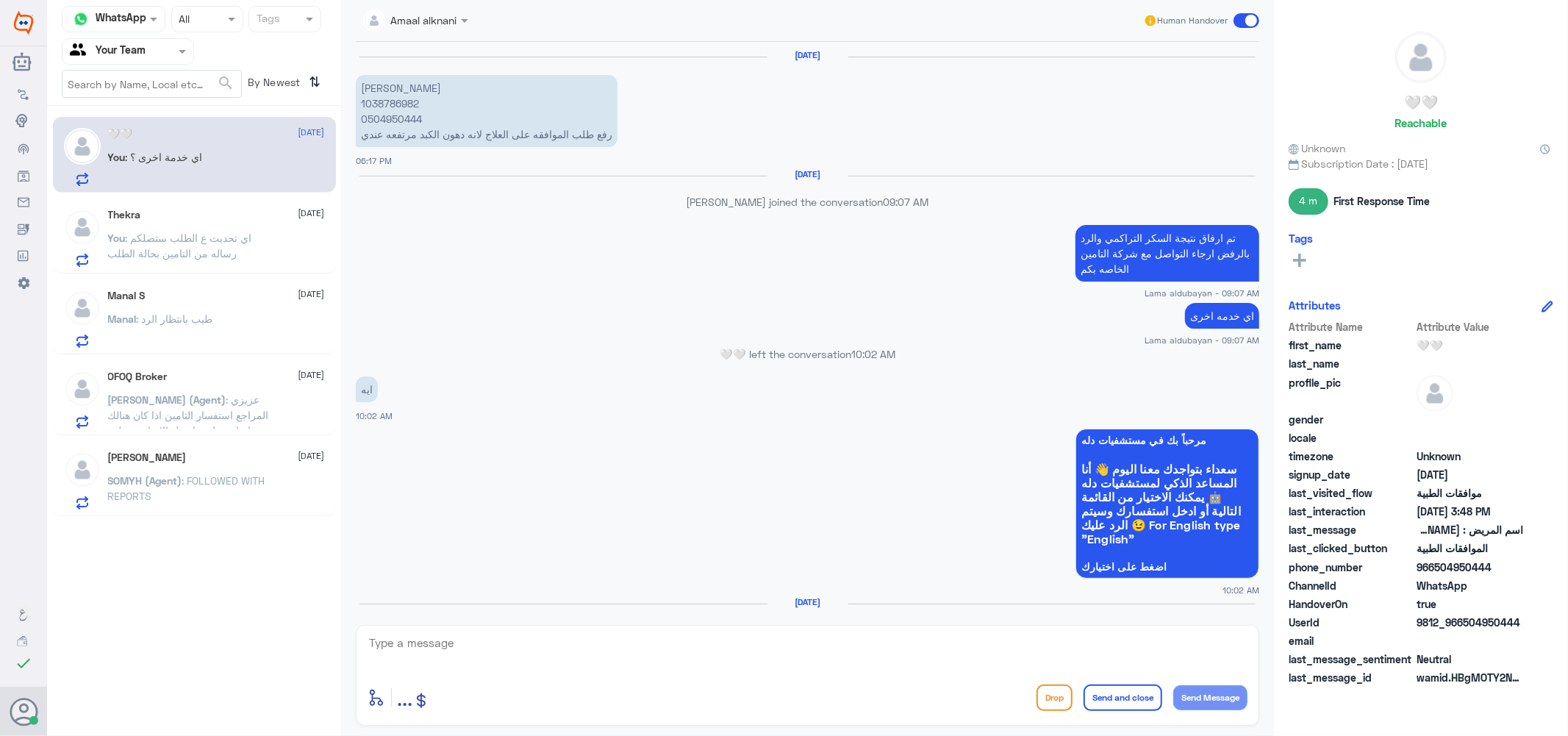
scroll to position [1258, 0]
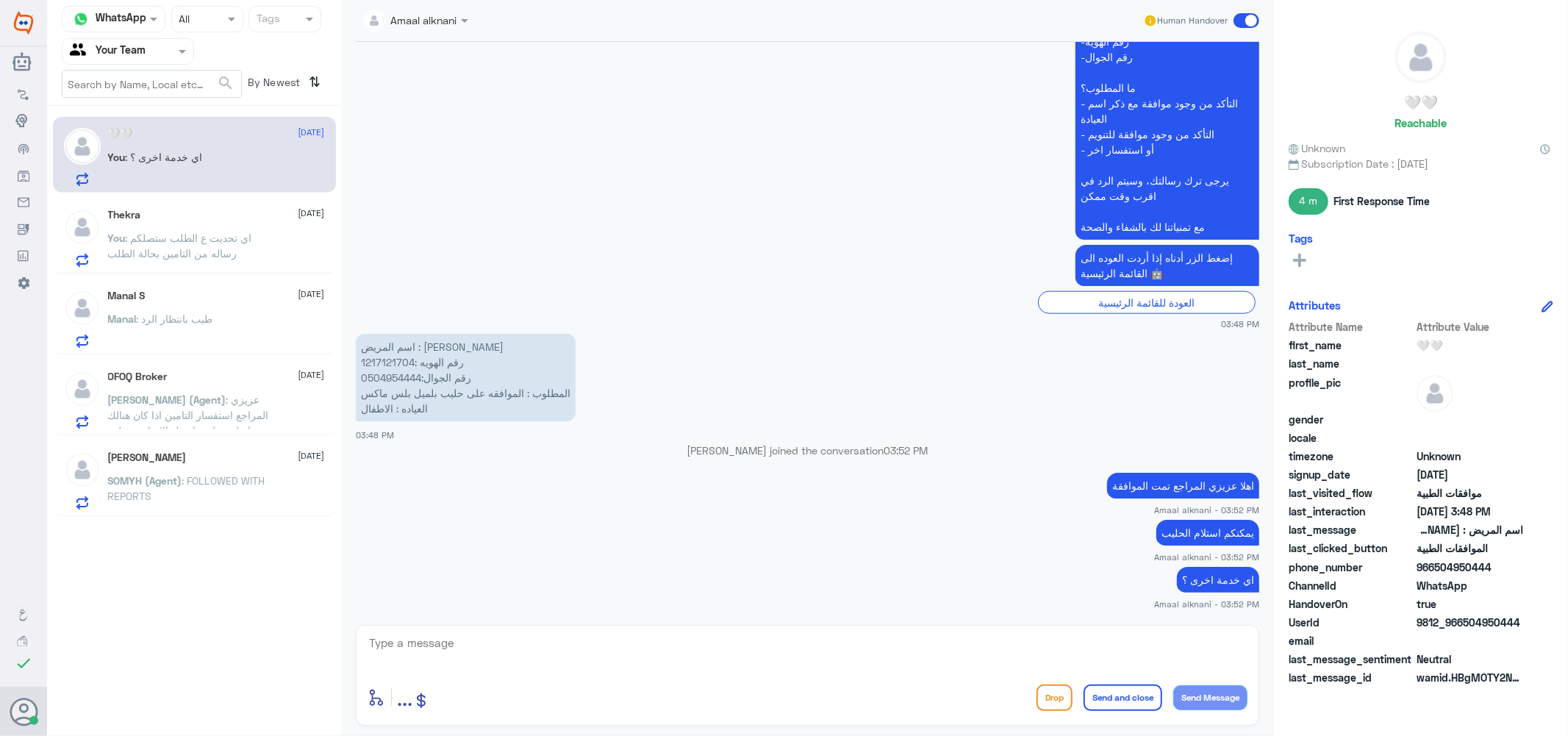
click at [200, 480] on span ": FOLLOWED WITH REPORTS" at bounding box center [187, 488] width 157 height 28
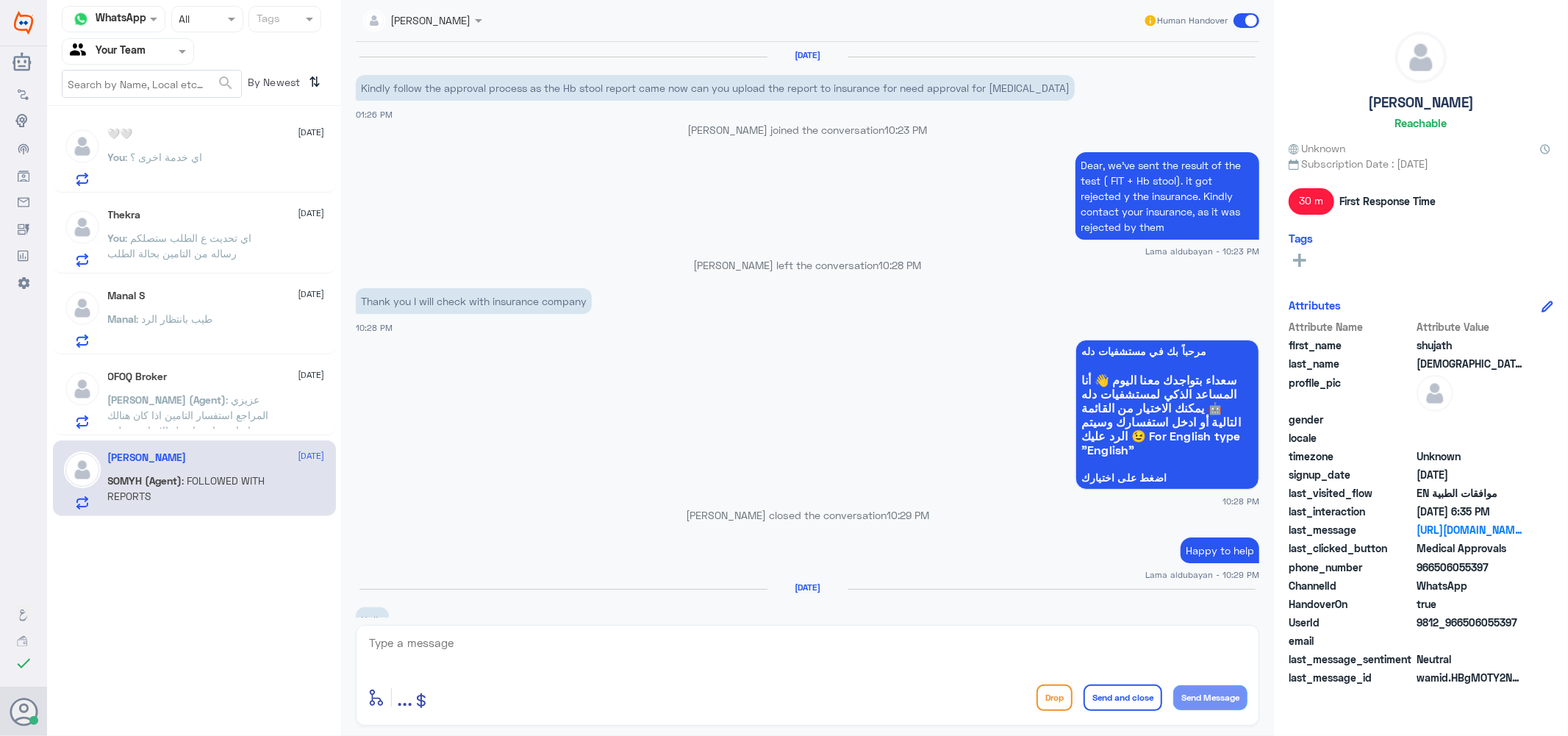
scroll to position [1040, 0]
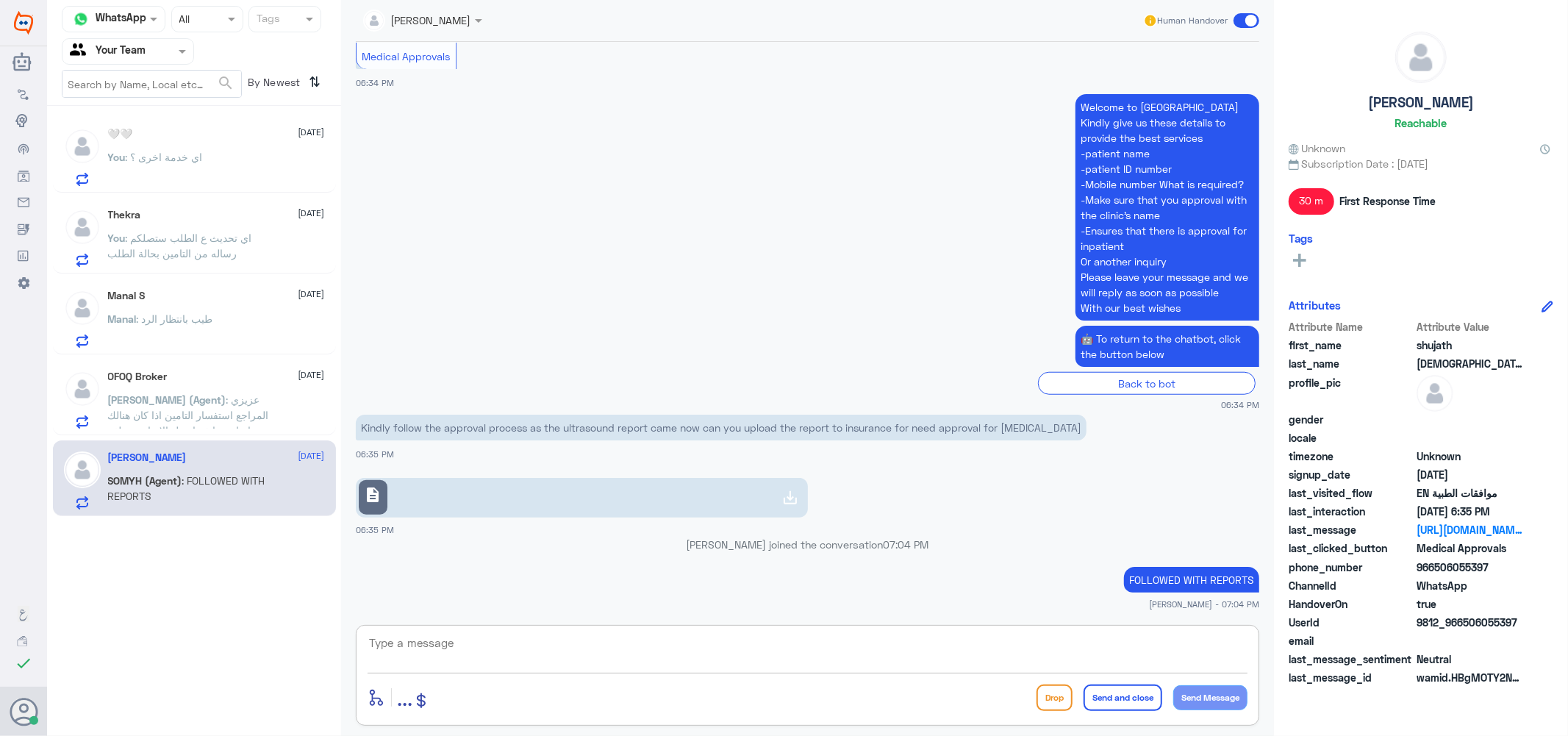
click at [435, 658] on textarea at bounding box center [807, 652] width 880 height 36
click at [420, 680] on div "enter flow name ... Drop Send and close Send Message" at bounding box center [808, 675] width 903 height 100
click at [405, 631] on div "enter flow name ... Drop Send and close Send Message" at bounding box center [808, 675] width 903 height 100
click at [401, 645] on textarea at bounding box center [807, 652] width 880 height 36
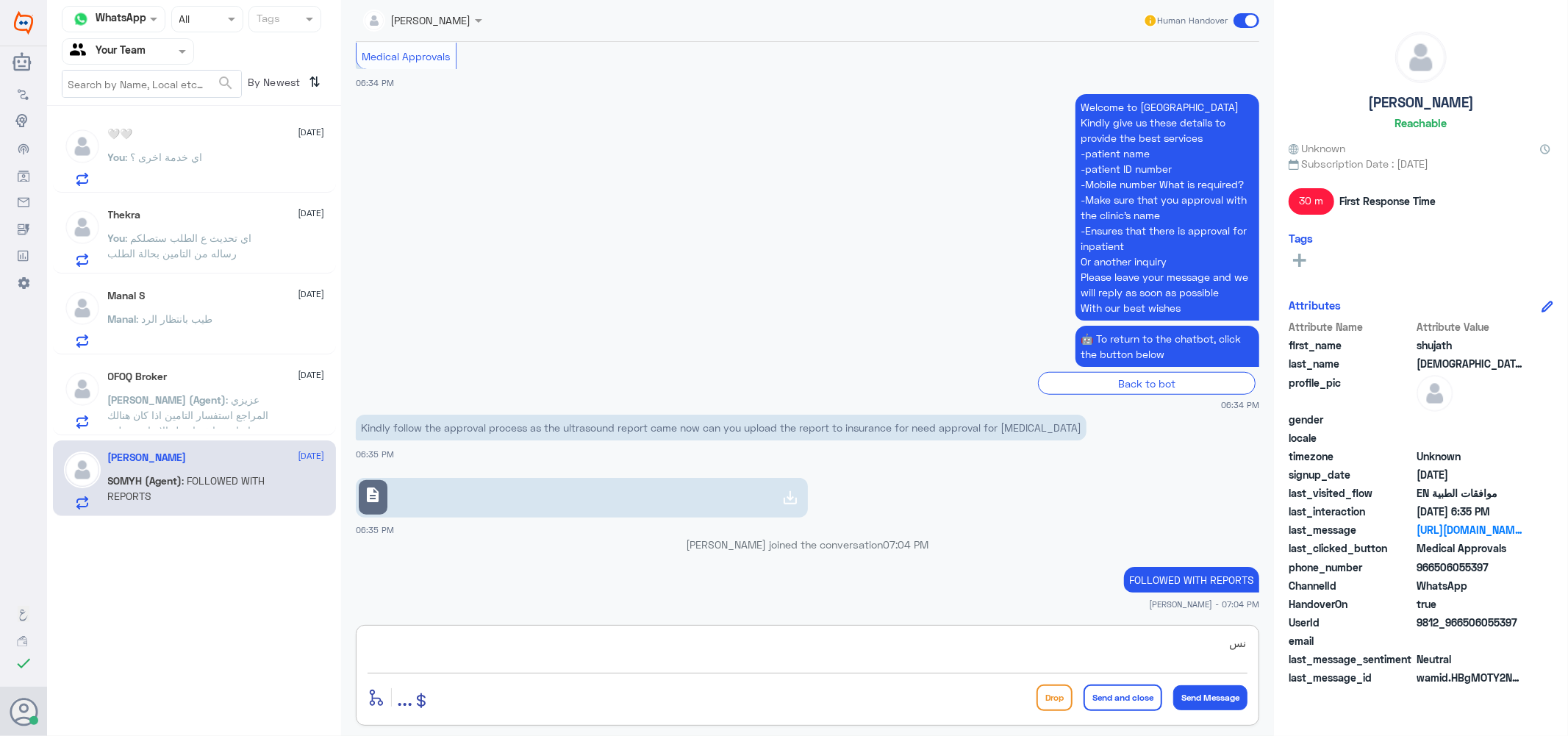
type textarea "ن"
click at [577, 650] on textarea at bounding box center [807, 652] width 880 height 36
paste textarea "We wish you health"
type textarea "We wish you health"
click at [1119, 709] on button "Send and close" at bounding box center [1123, 698] width 79 height 26
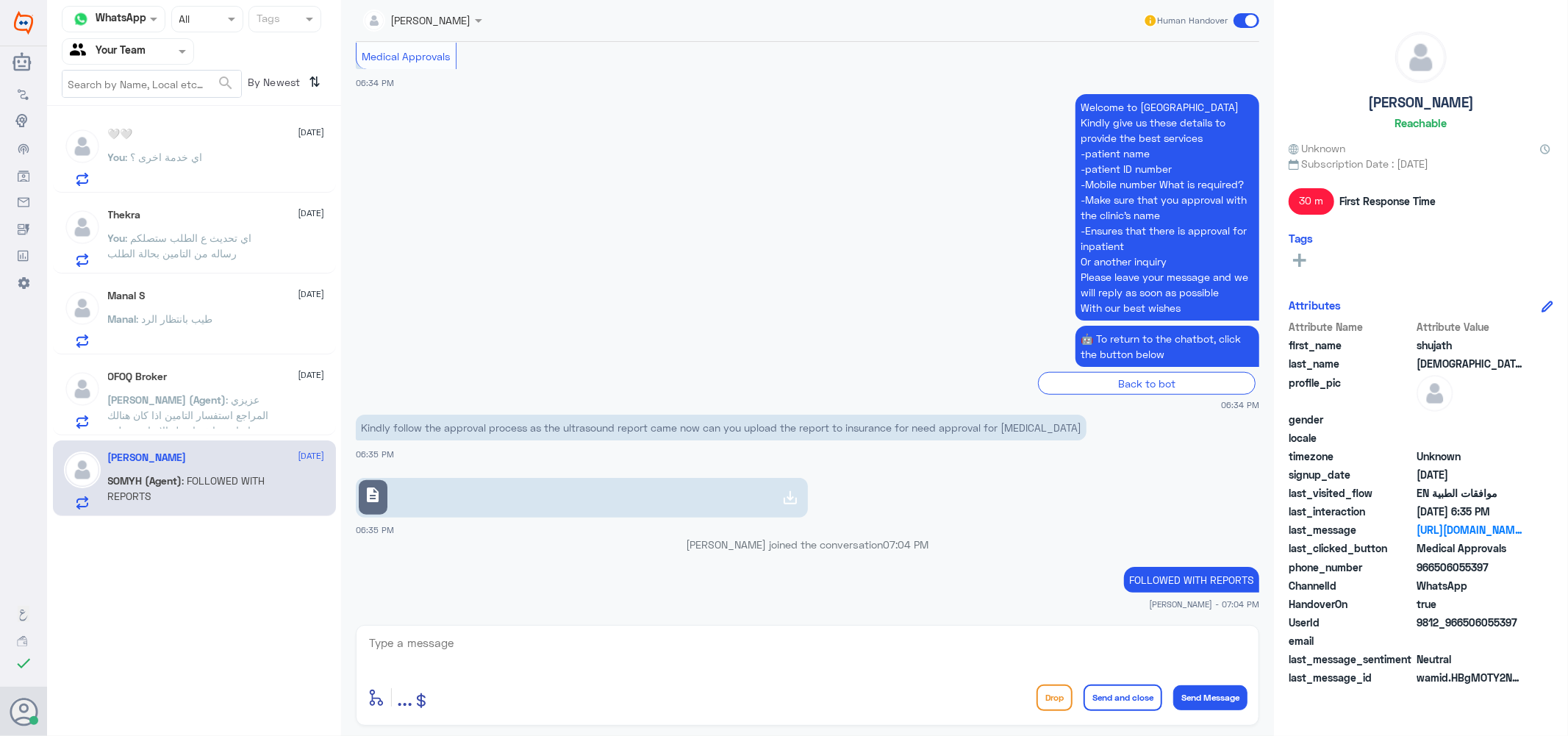
scroll to position [1108, 0]
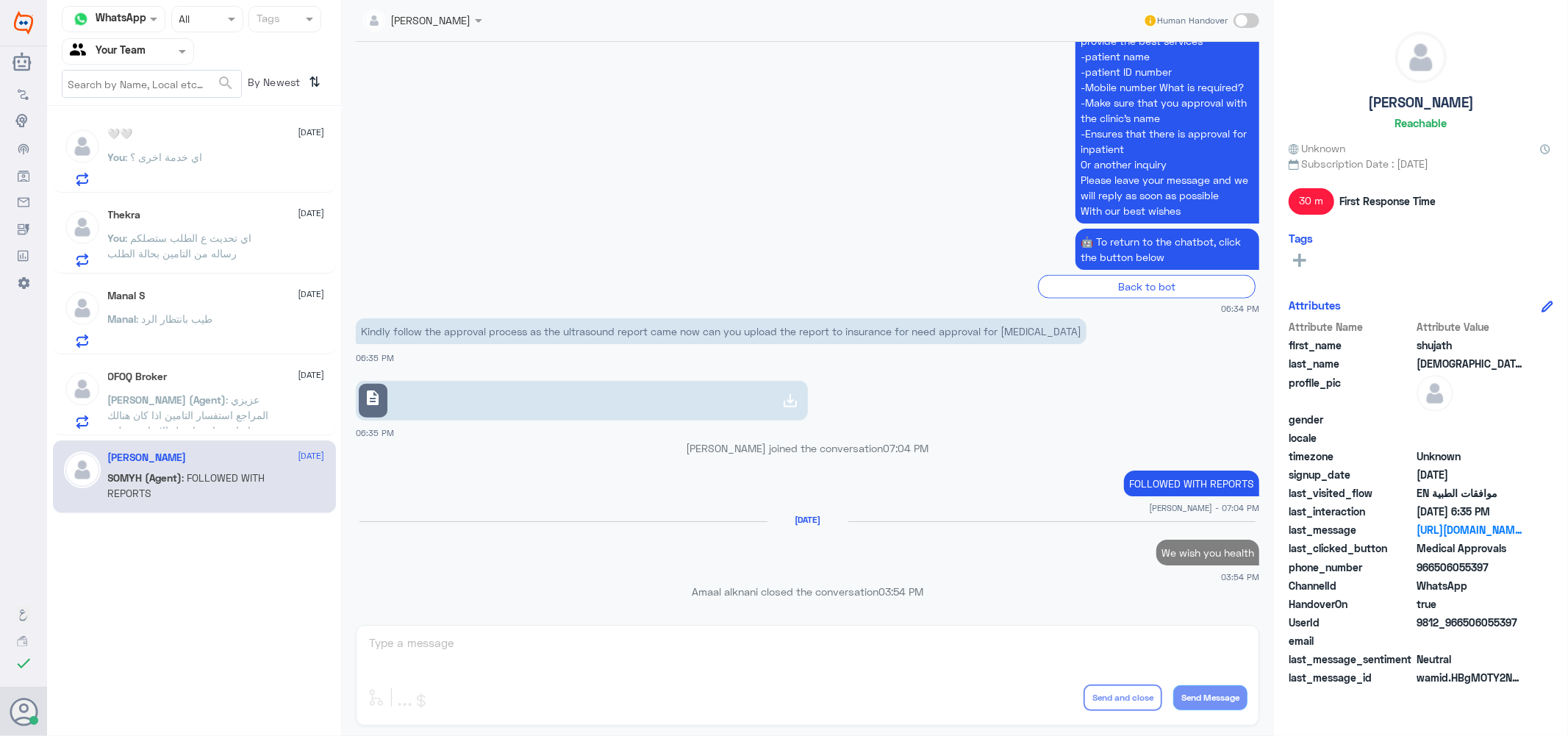
click at [201, 439] on div "🤍🤍 [DATE] You : اي خدمة اخرى ؟ Thekra [DATE] You : اي تحديث ع الطلب ستصلكم رسال…" at bounding box center [194, 315] width 294 height 408
click at [197, 416] on span ": عزيزي المراجع استفسار التامين اذا كان هنالك اصابة سابقة او هل الاصابة متعلقه …" at bounding box center [188, 430] width 162 height 74
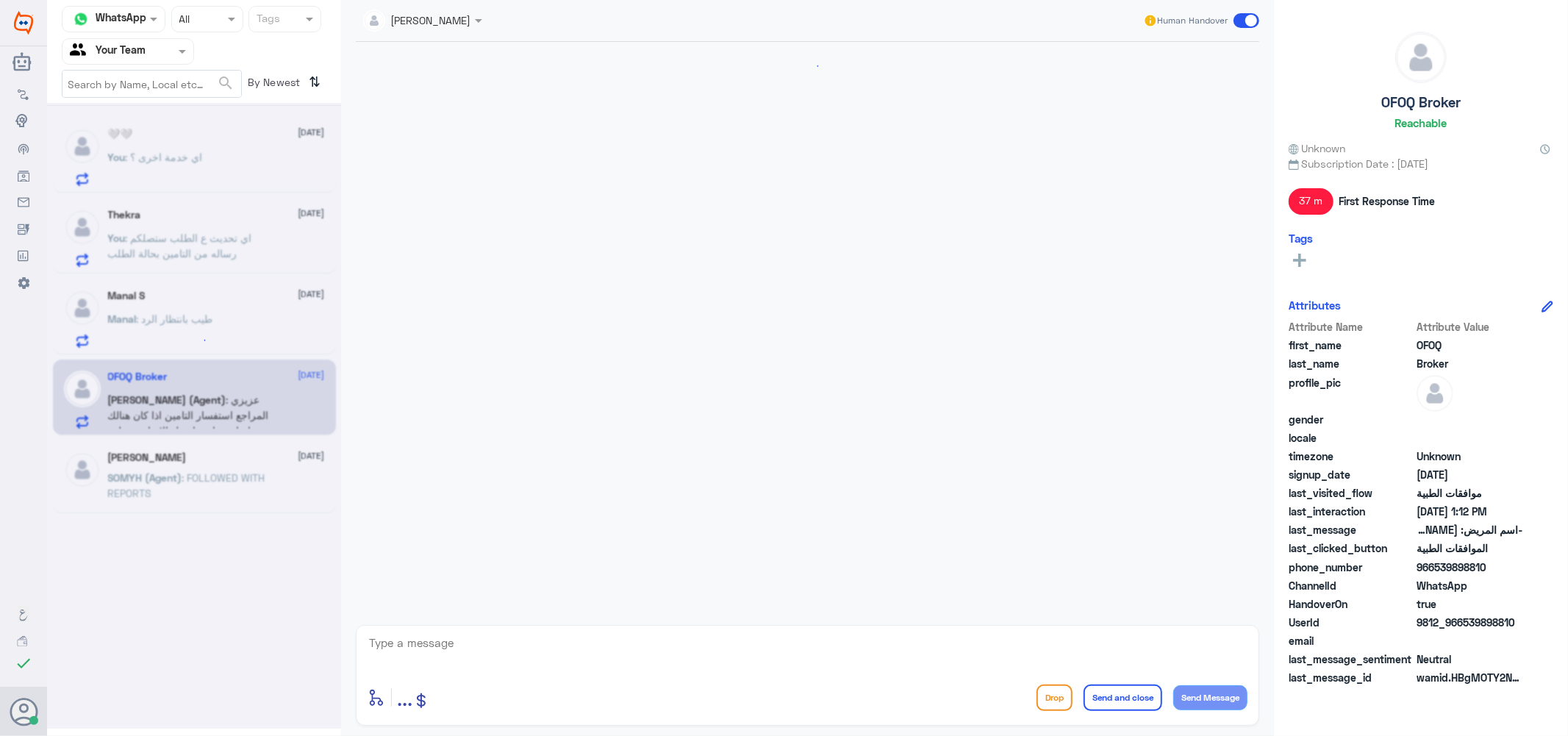
scroll to position [439, 0]
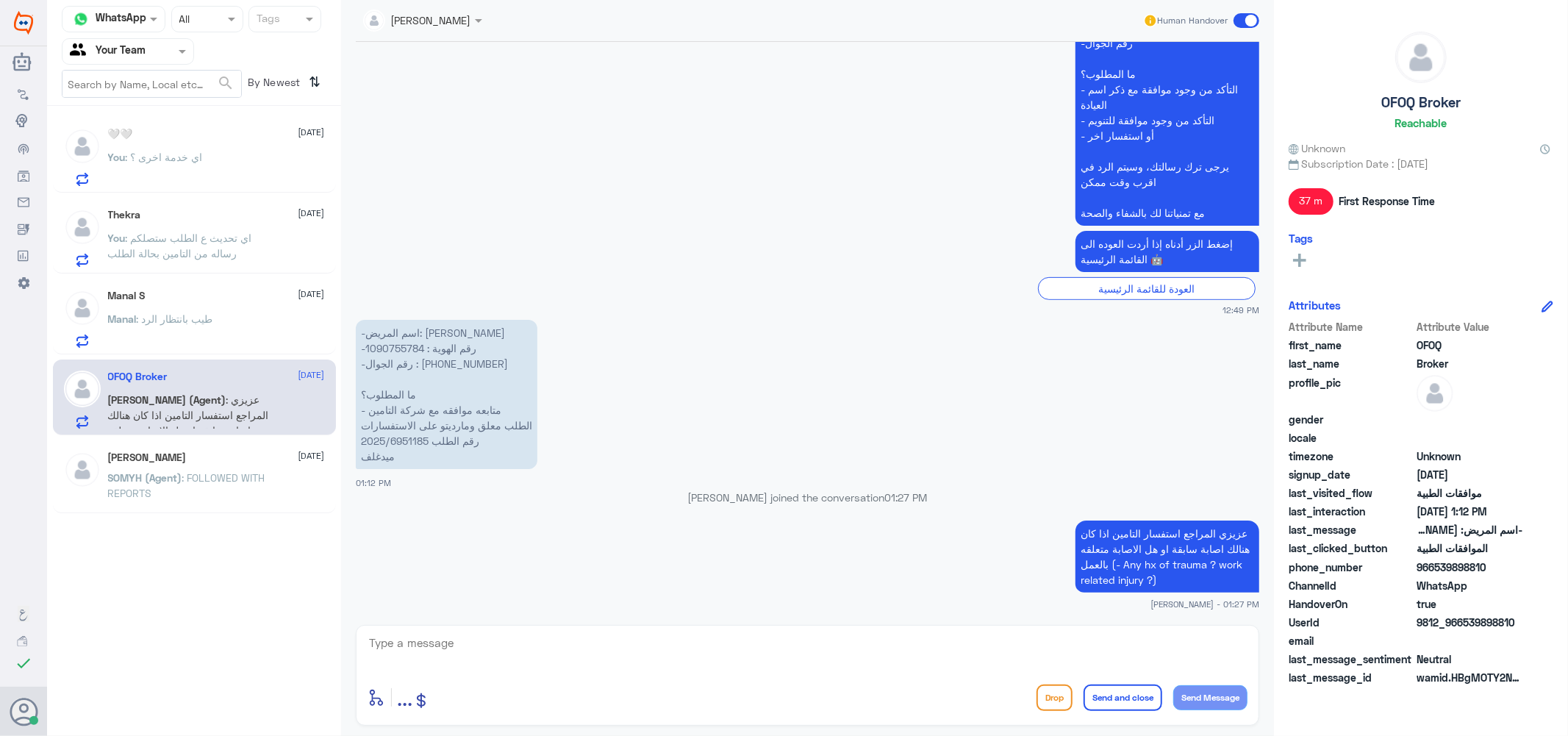
click at [469, 634] on textarea at bounding box center [807, 652] width 880 height 36
click at [241, 318] on div "Manal : طيب بانتظار الرد" at bounding box center [216, 331] width 217 height 33
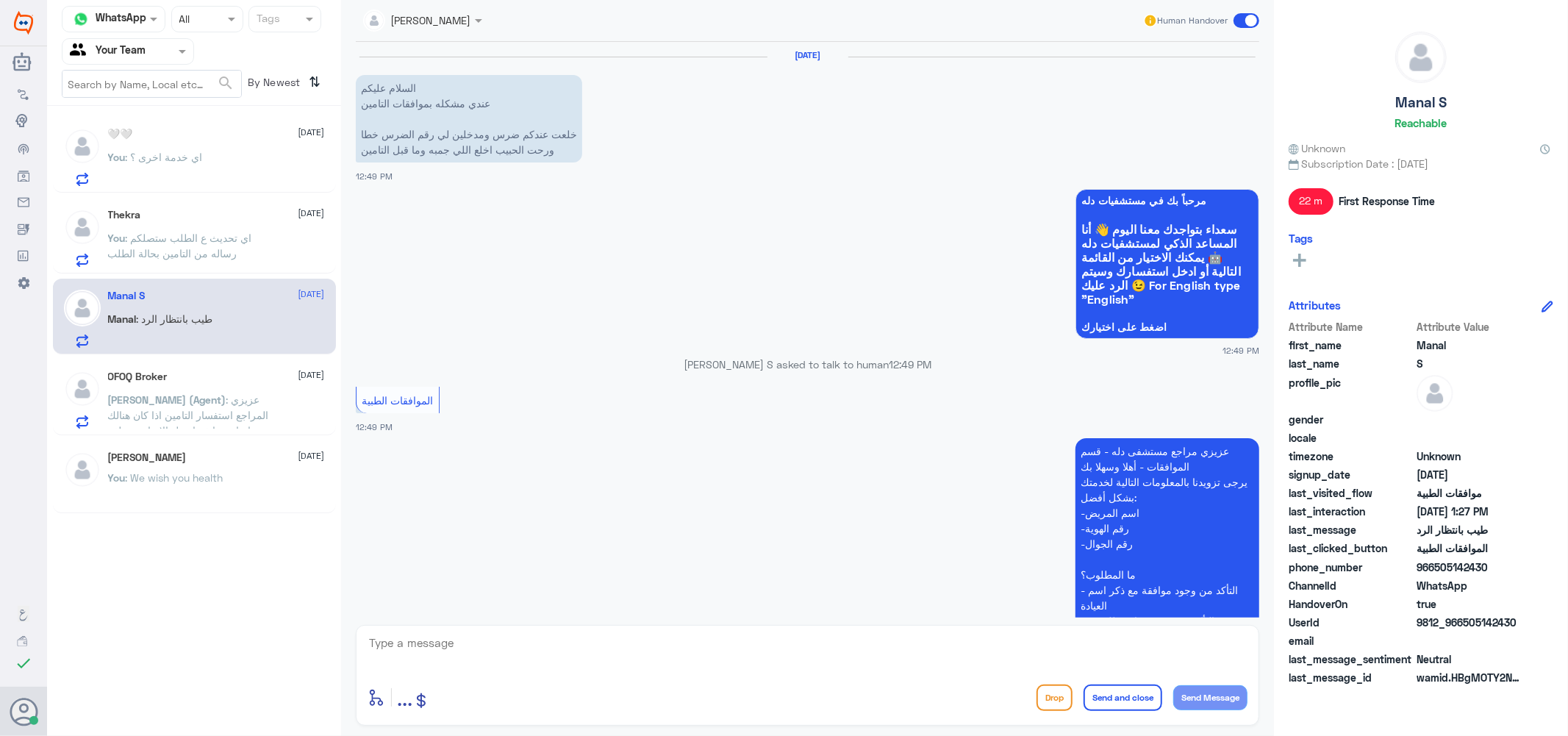
scroll to position [917, 0]
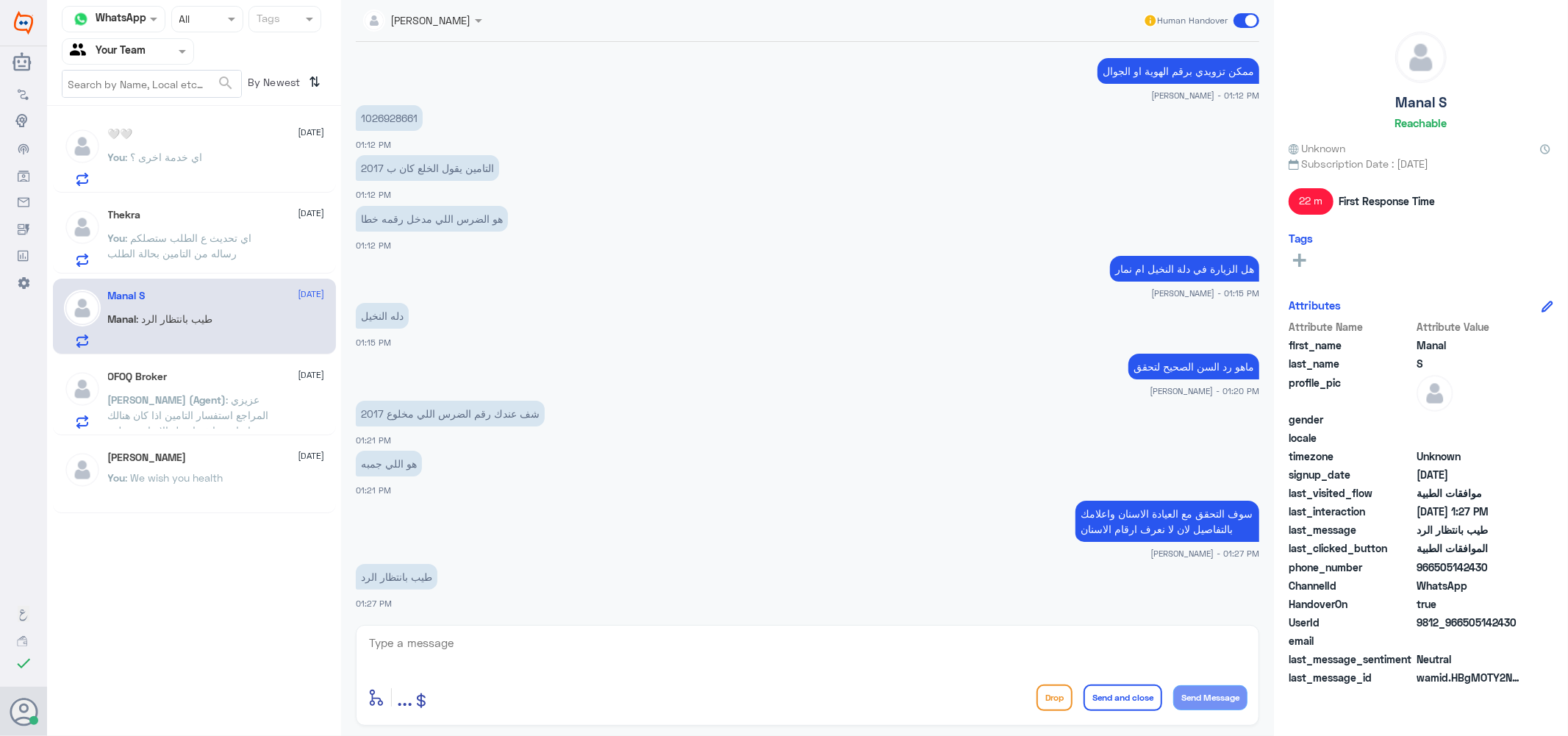
click at [183, 155] on span ": اي خدمة اخرى ؟" at bounding box center [164, 157] width 77 height 12
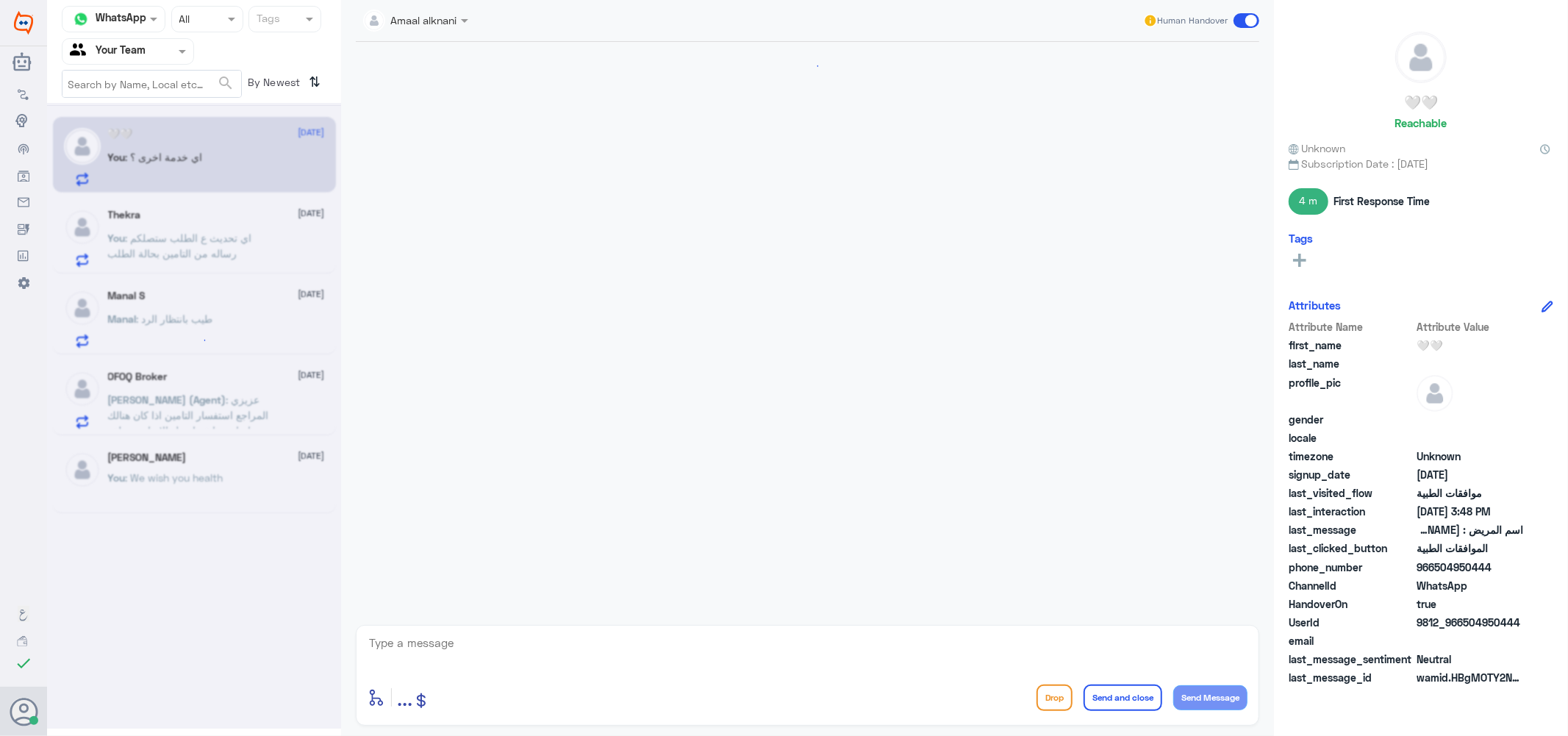
scroll to position [1258, 0]
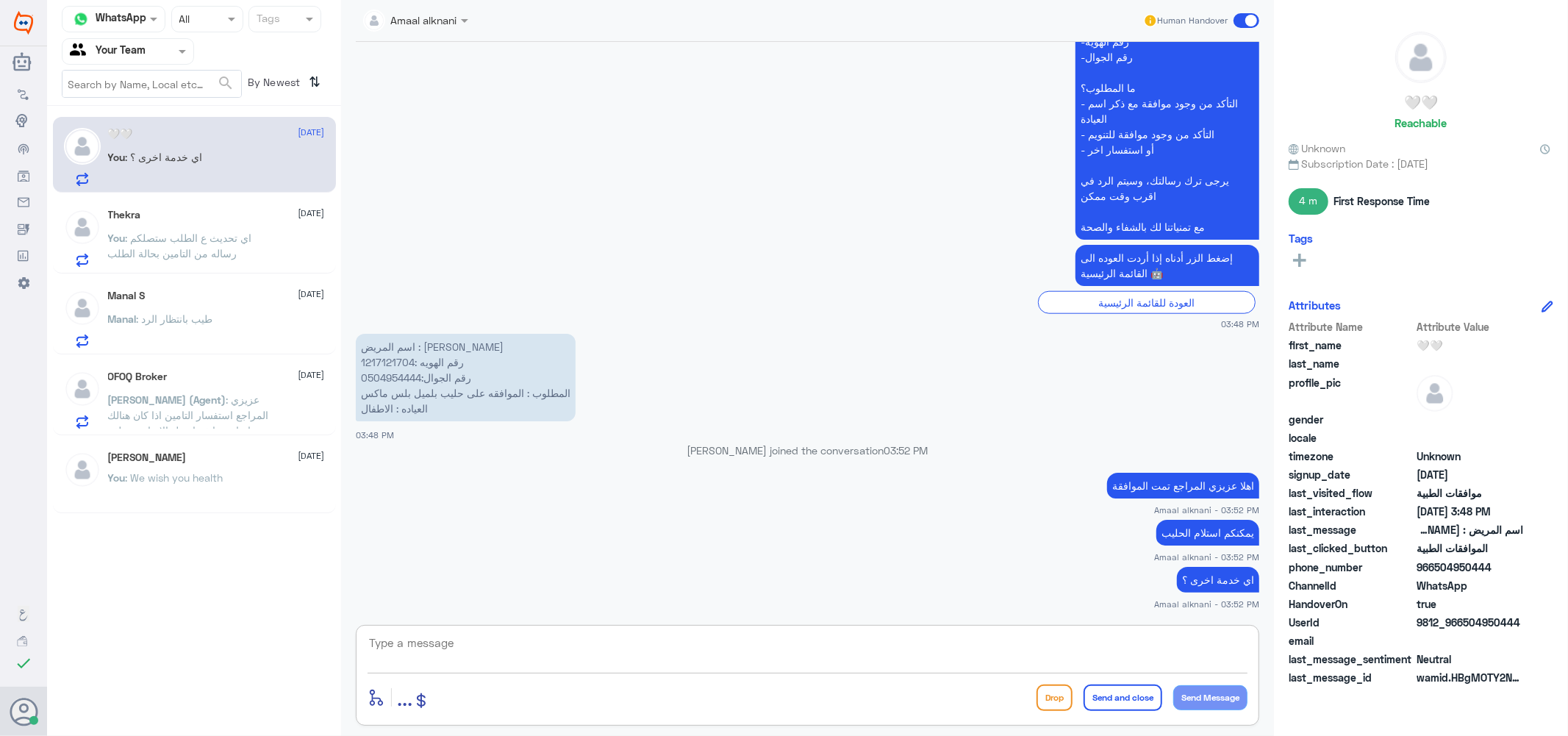
click at [465, 644] on textarea at bounding box center [807, 652] width 880 height 36
type textarea "نسعى دوما لخدمتكم ونتمنى لكم دوام الصحة والعافية"
click at [1115, 705] on button "Send and close" at bounding box center [1123, 698] width 79 height 26
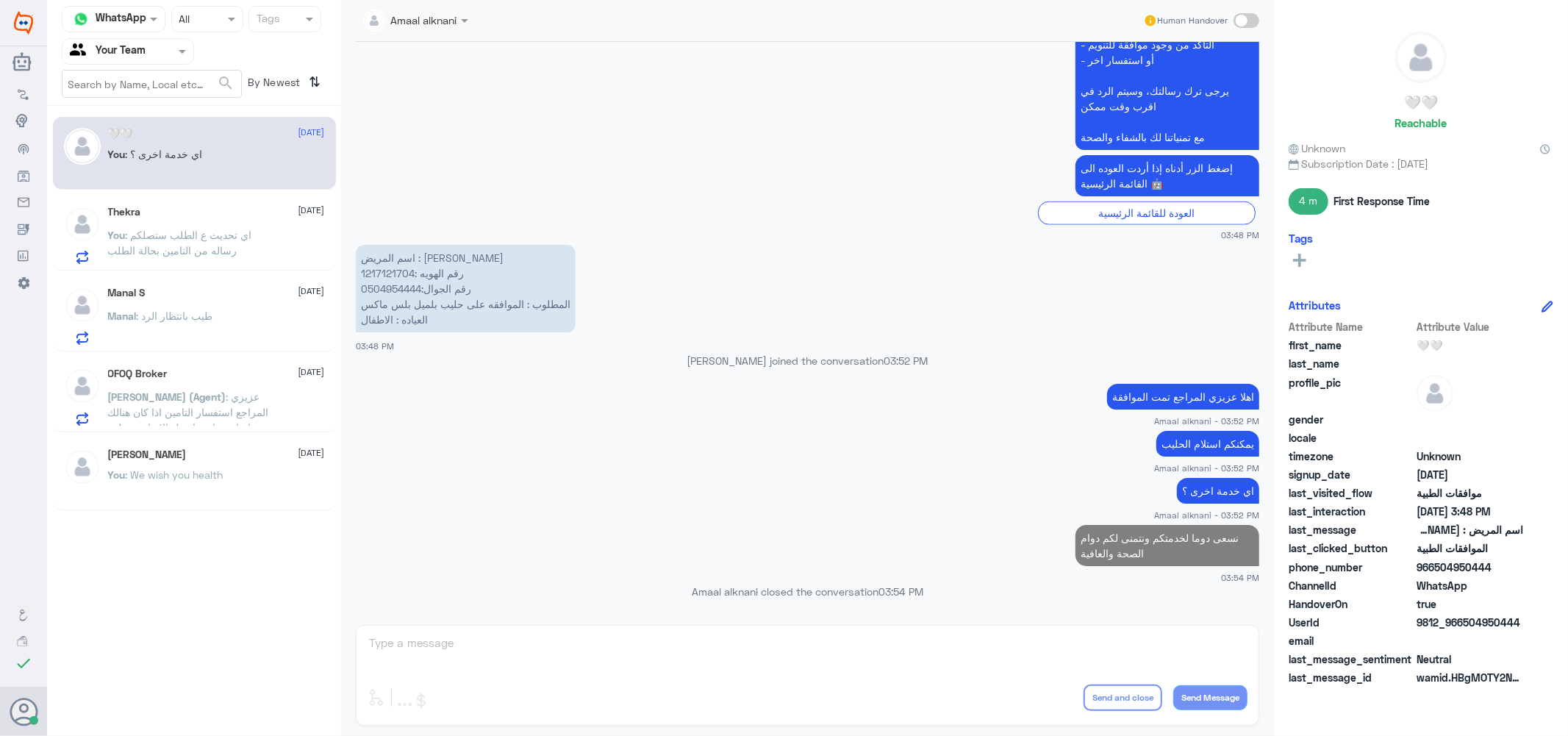
scroll to position [1316, 0]
click at [185, 259] on p "You : اي تحديث ع الطلب ستصلكم رساله من التامين بحالة الطلب" at bounding box center [190, 245] width 166 height 37
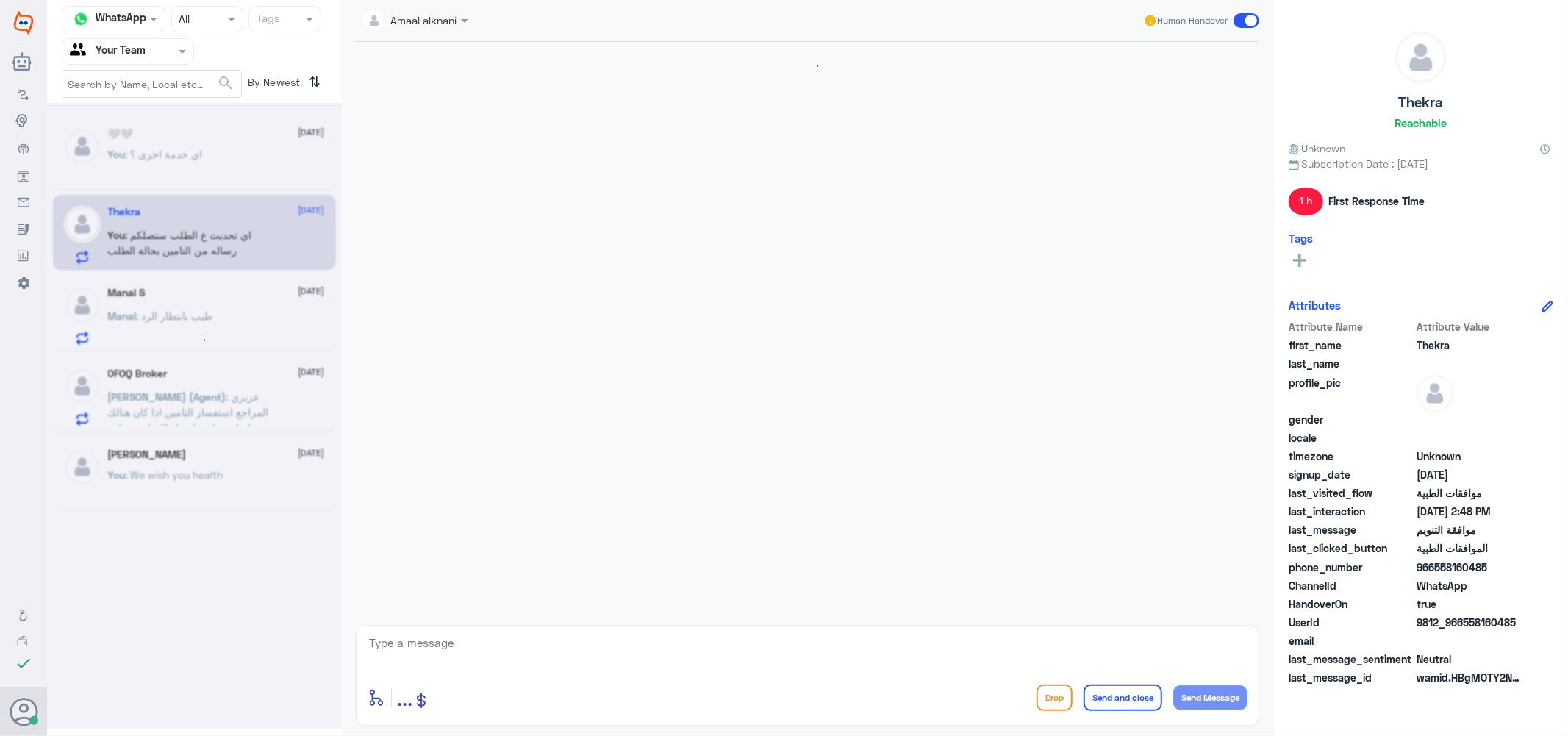
scroll to position [574, 0]
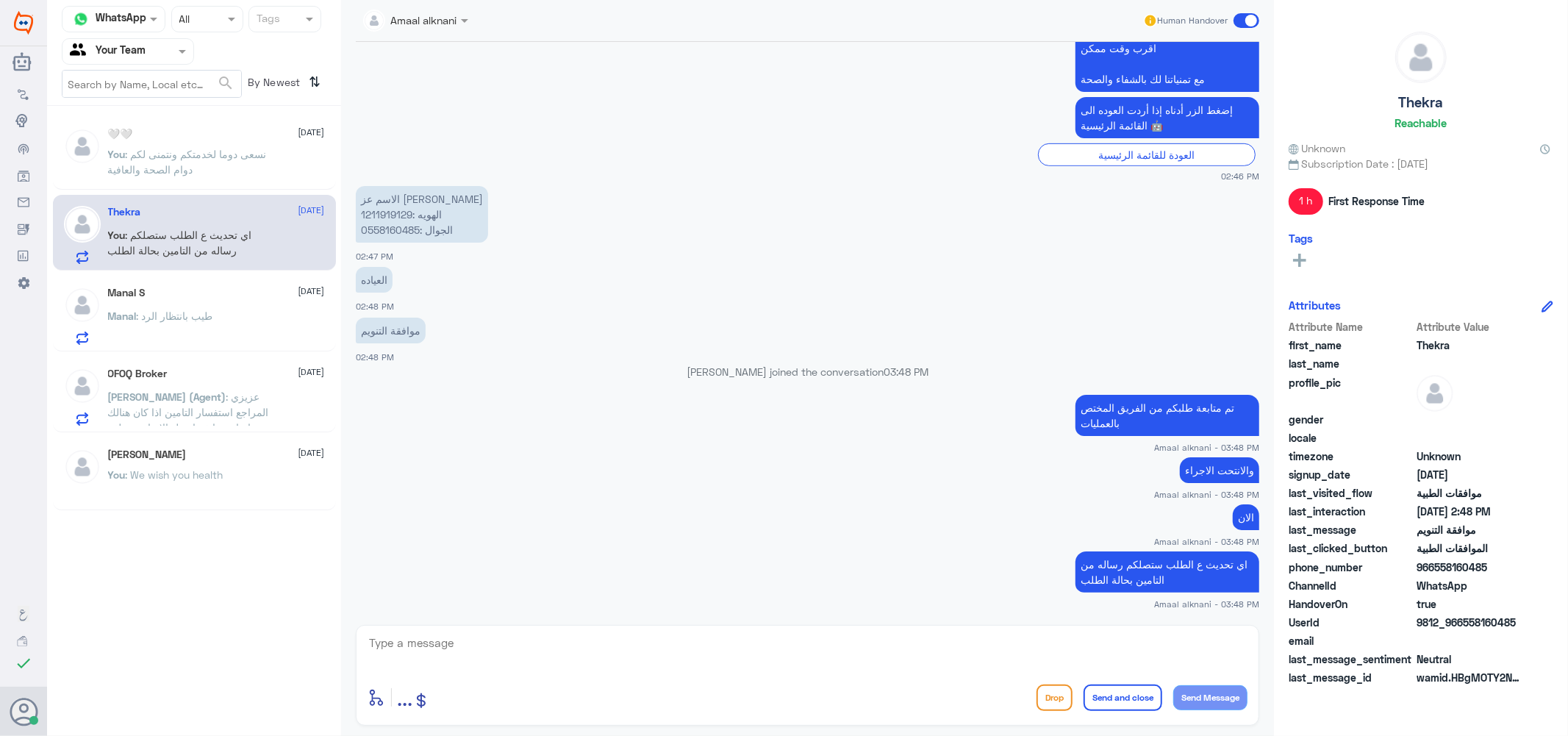
click at [385, 231] on p "الاسم عز [PERSON_NAME] الهويه :1211919129 الجوال :0558160485" at bounding box center [422, 214] width 132 height 56
copy p "0558160485"
click at [193, 153] on span ": نسعى دوما لخدمتكم ونتمنى لكم دوام الصحة والعافية" at bounding box center [187, 162] width 158 height 28
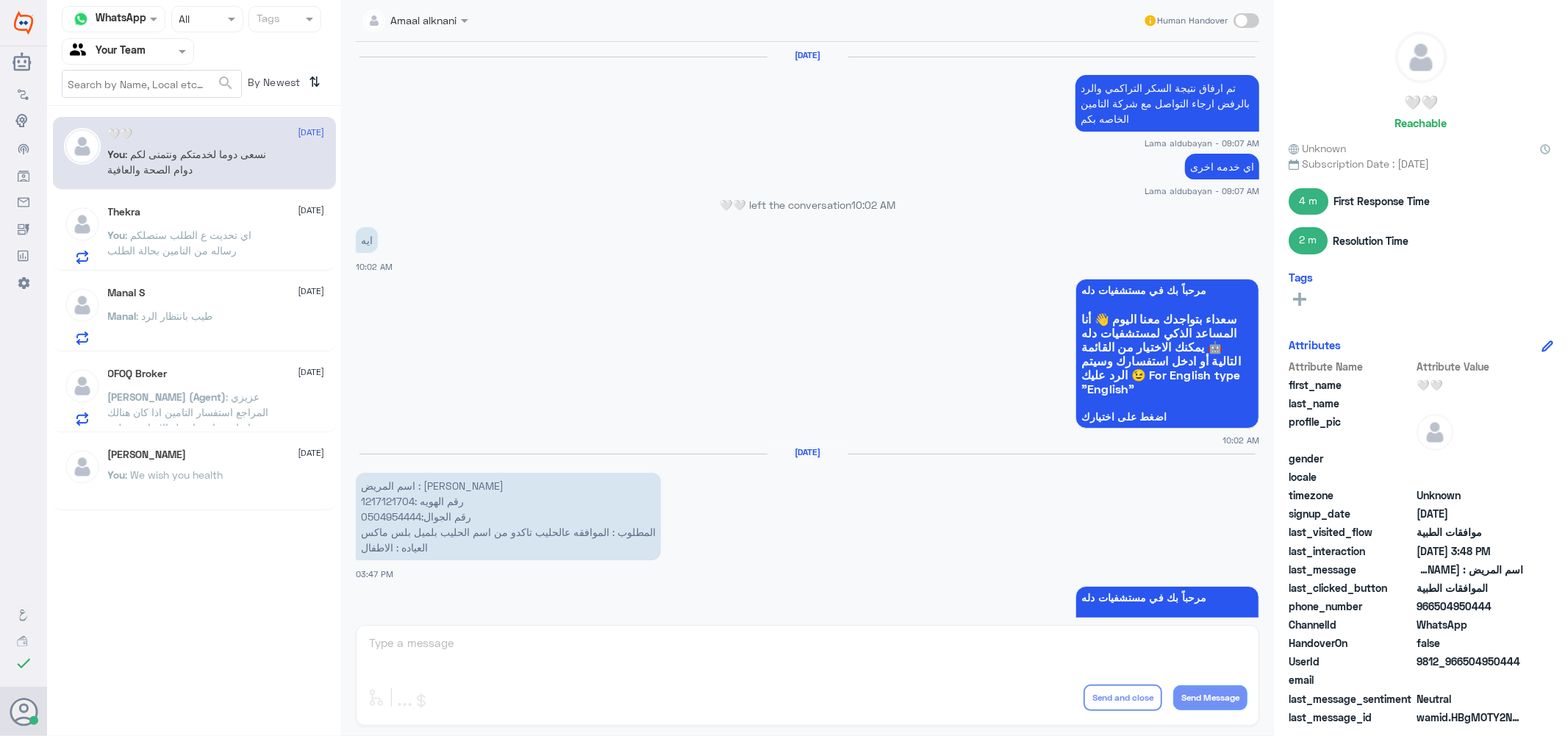
scroll to position [1197, 0]
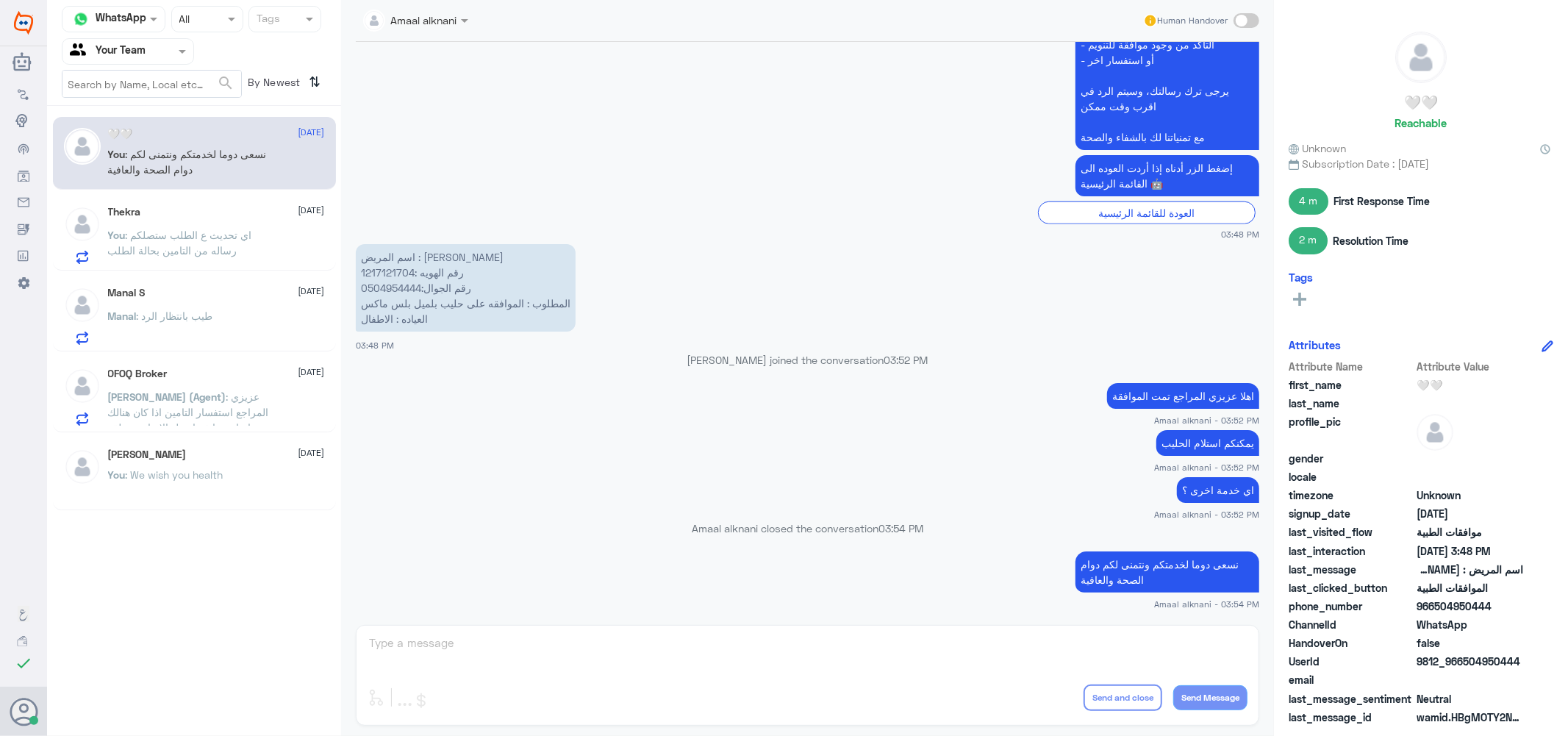
click at [172, 54] on div at bounding box center [128, 52] width 131 height 17
drag, startPoint x: 157, startPoint y: 128, endPoint x: 156, endPoint y: 78, distance: 50.0
click at [157, 118] on div "Your Inbox" at bounding box center [127, 131] width 132 height 34
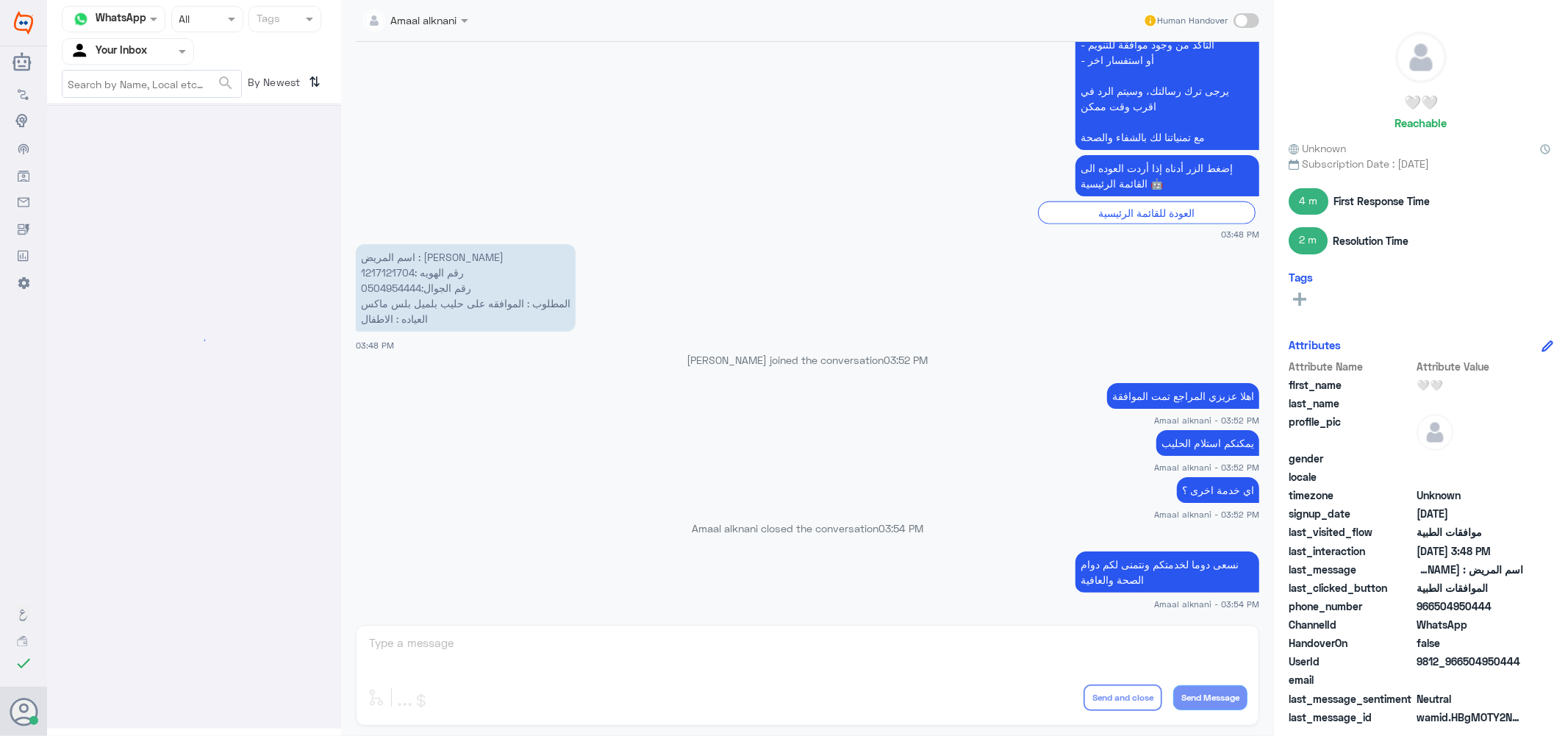
scroll to position [0, 0]
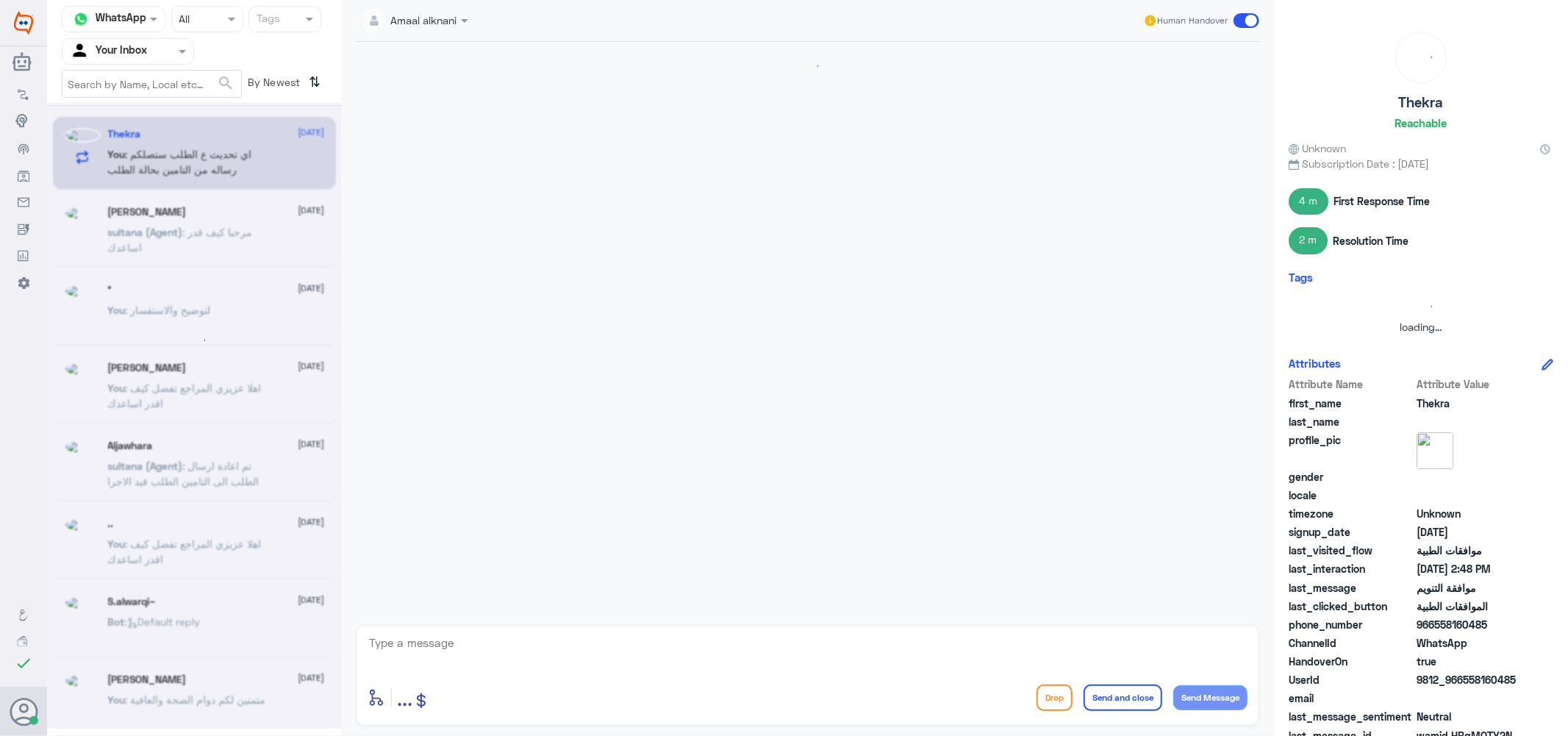
click at [153, 60] on div "Agent Filter Your Inbox" at bounding box center [119, 52] width 112 height 23
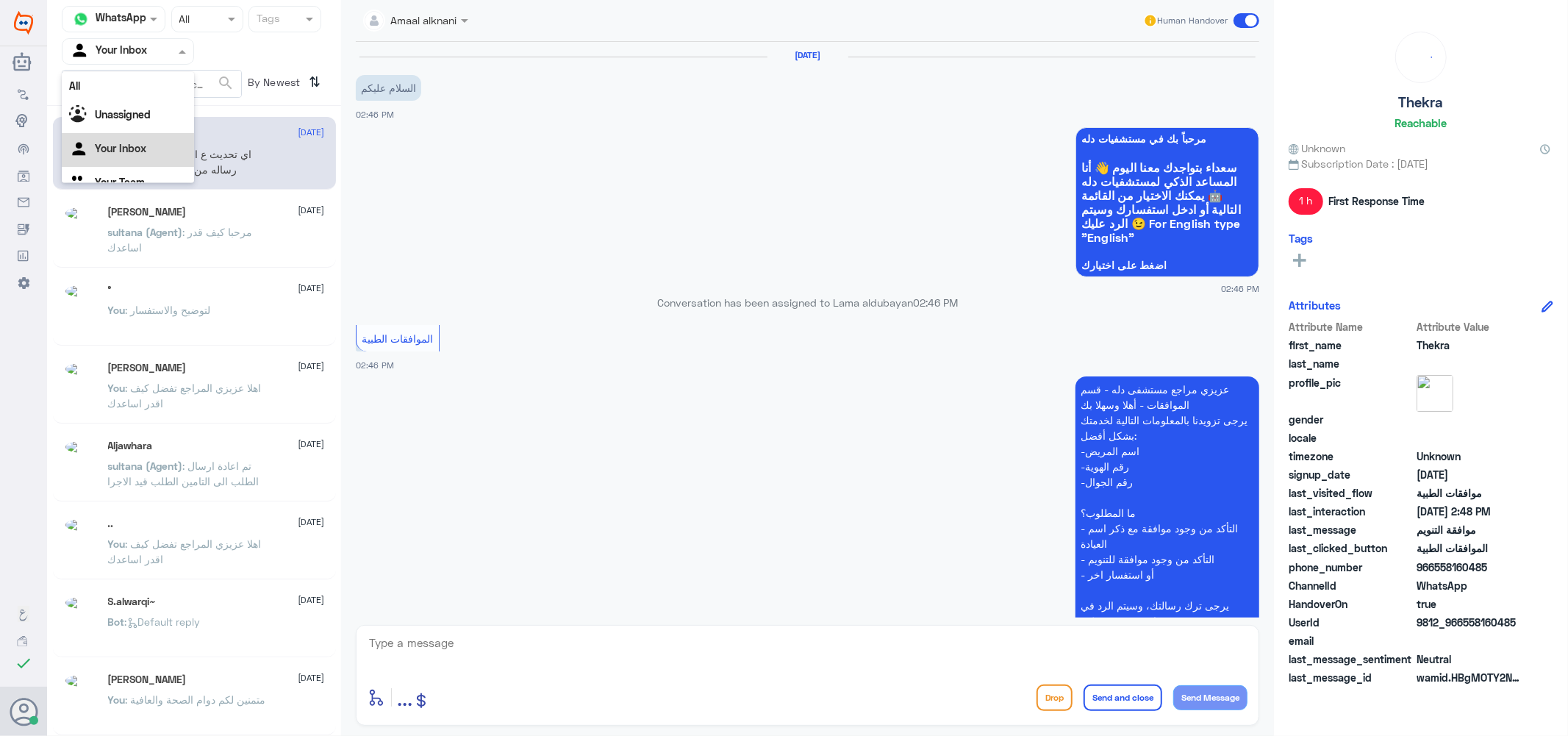
scroll to position [19, 0]
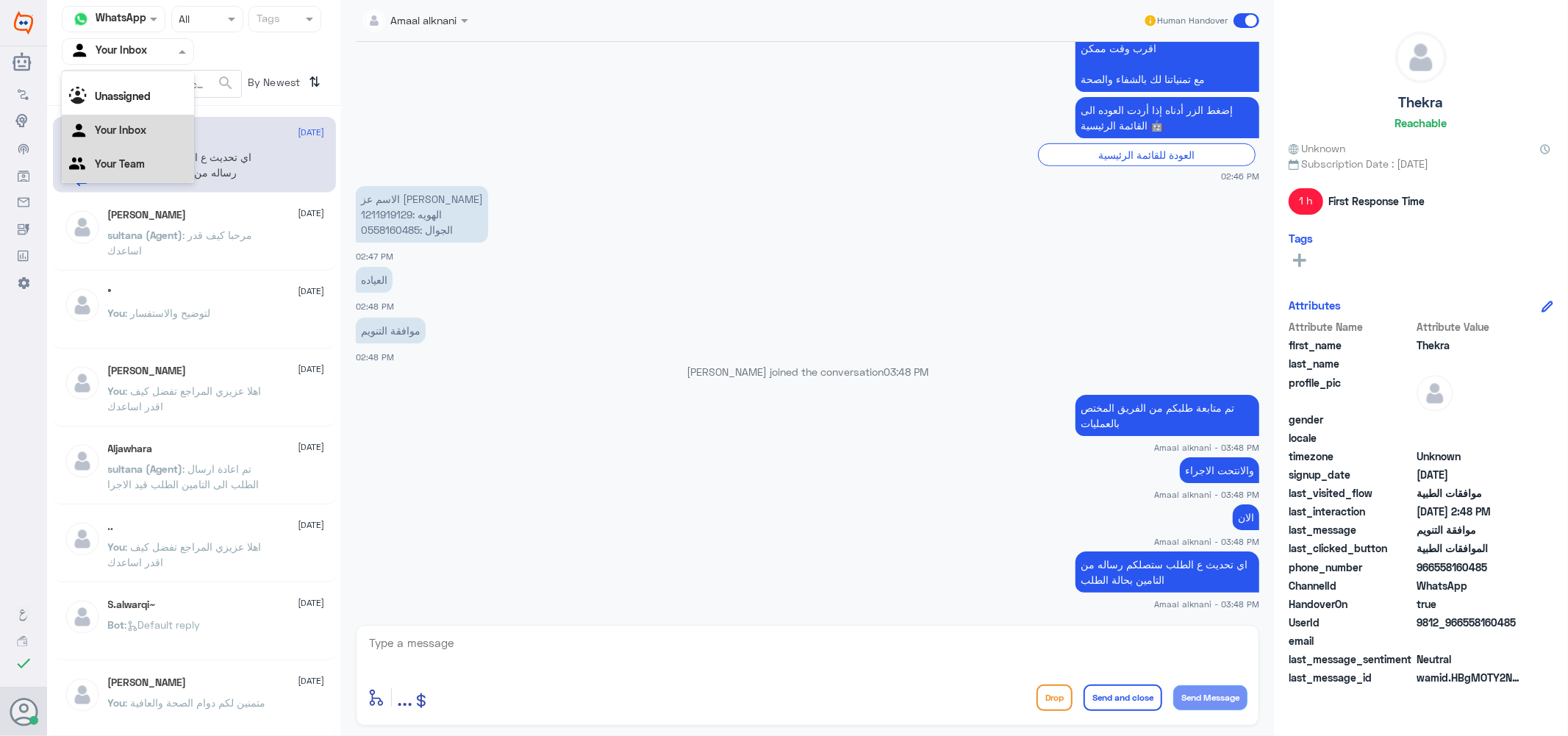
click at [141, 167] on Team "Your Team" at bounding box center [119, 163] width 50 height 12
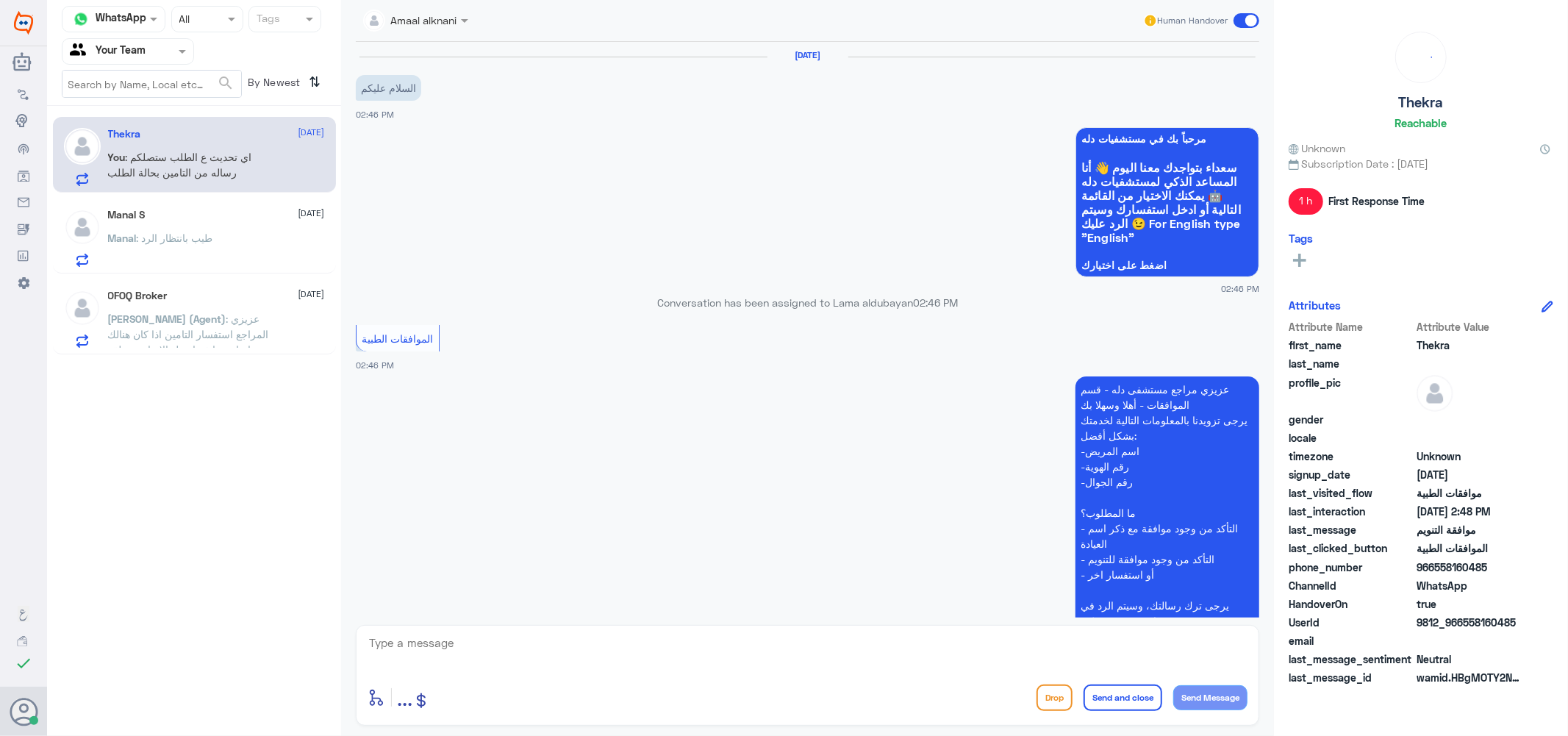
scroll to position [574, 0]
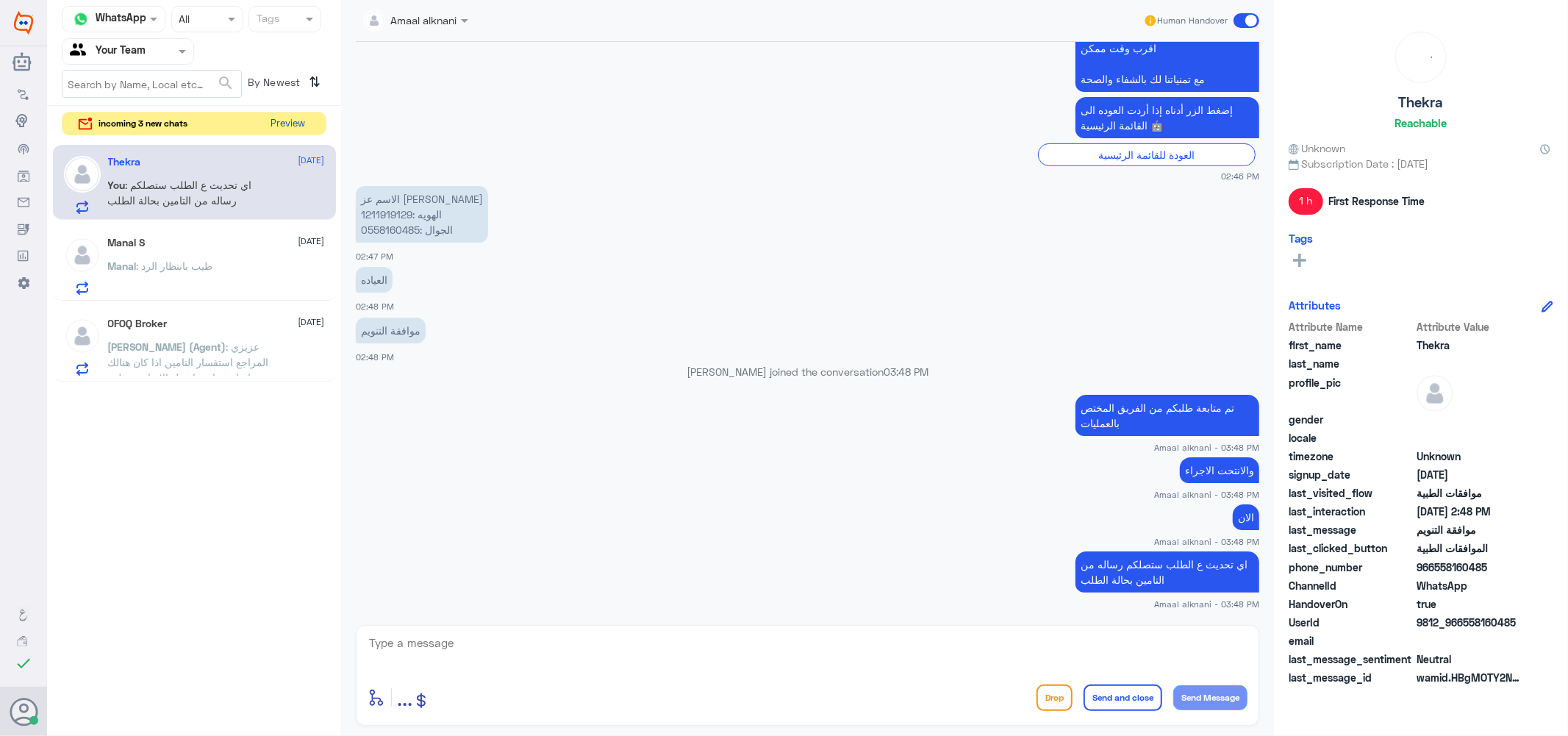
click at [290, 125] on button "Preview" at bounding box center [288, 124] width 46 height 23
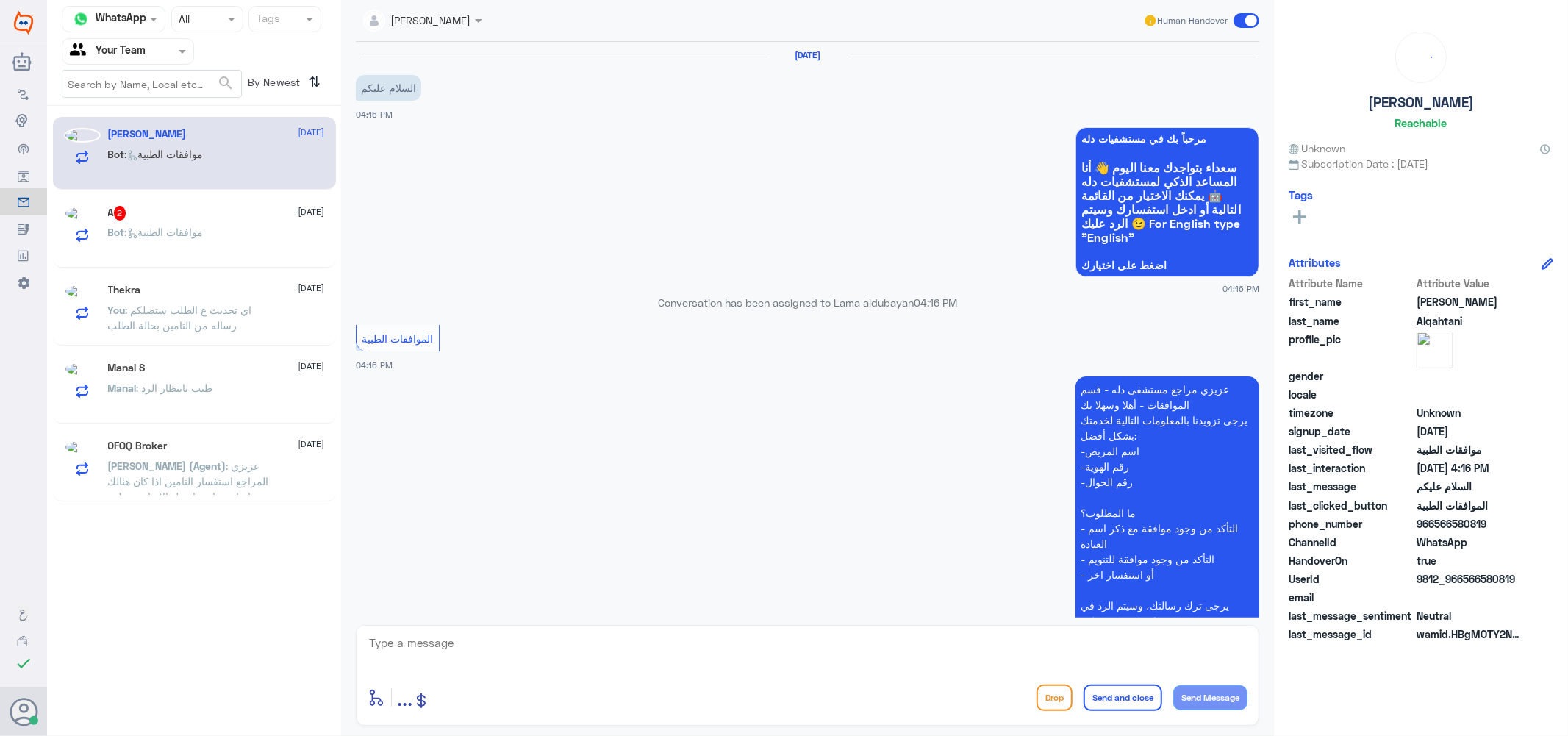
scroll to position [145, 0]
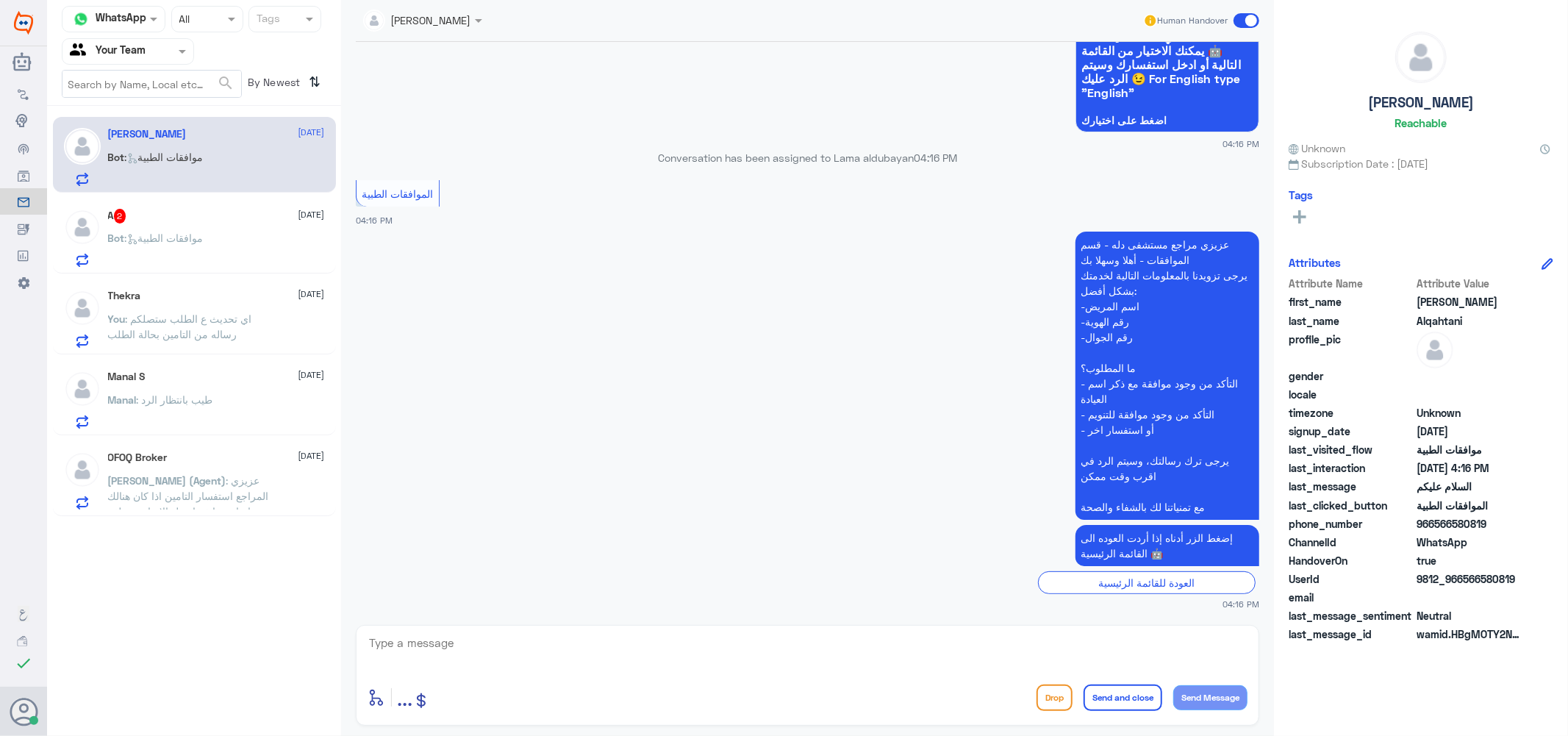
click at [491, 669] on div at bounding box center [807, 653] width 880 height 39
click at [479, 640] on textarea at bounding box center [807, 652] width 880 height 36
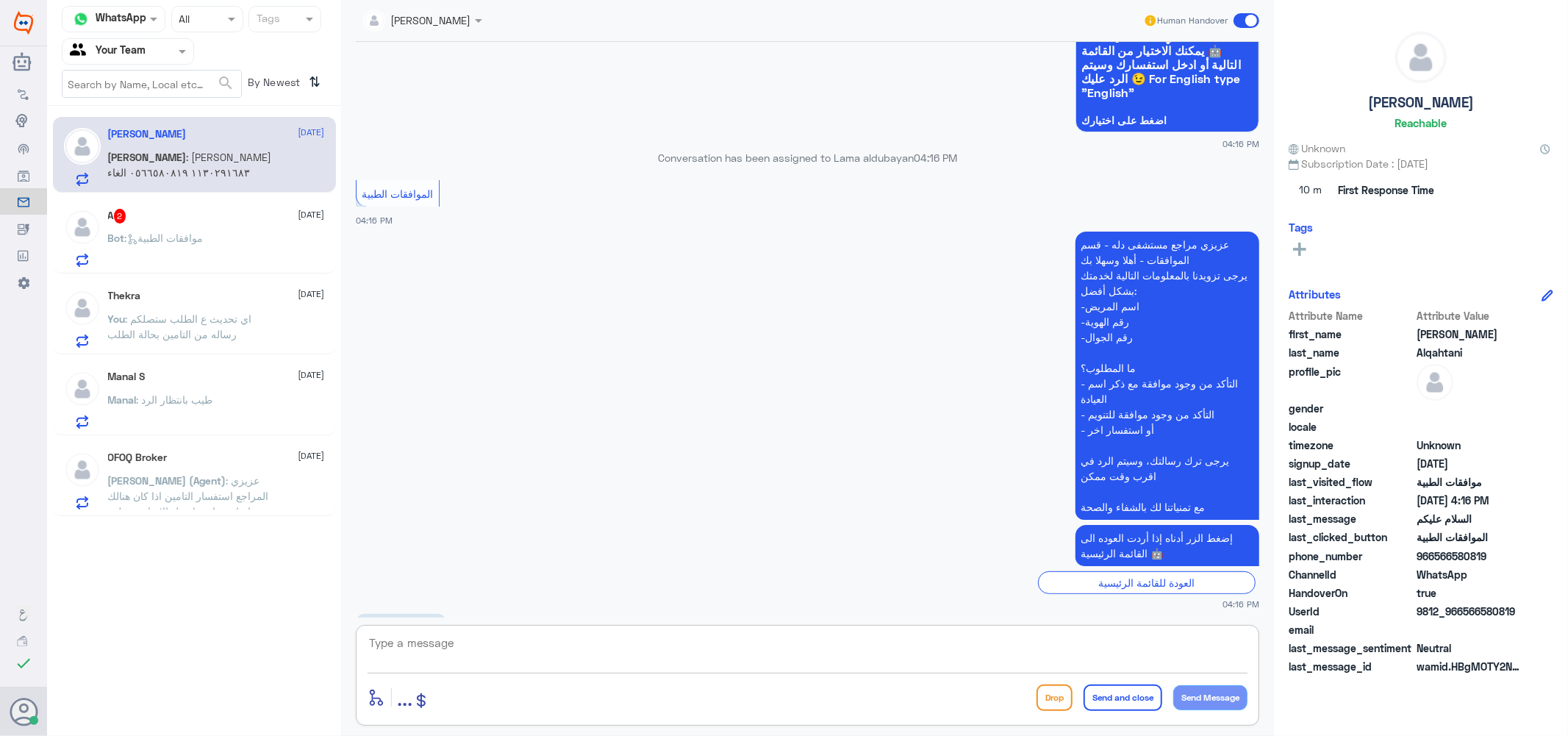
scroll to position [241, 0]
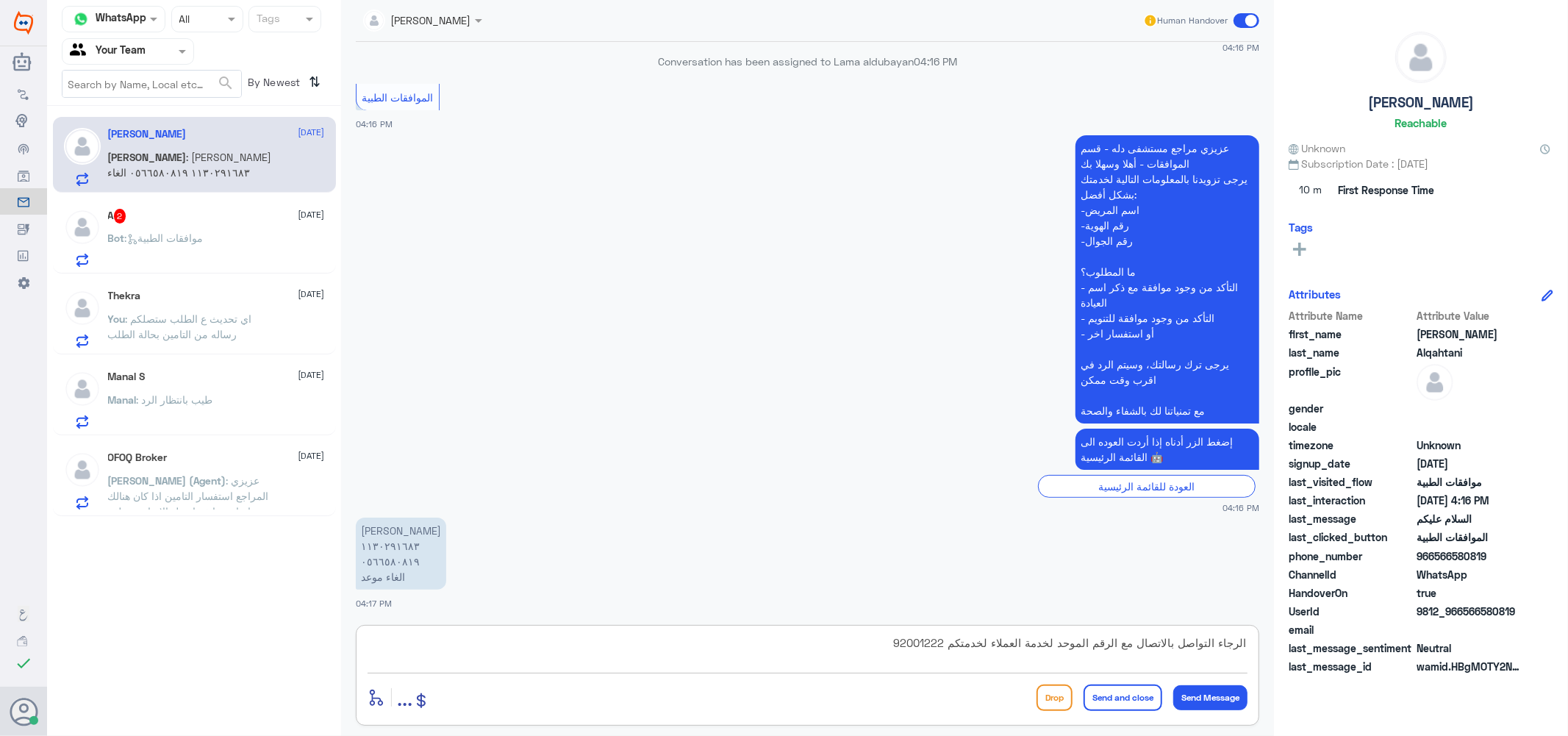
type textarea "الرجاء التواصل بالاتصال مع الرقم الموحد لخدمة العملاء لخدمتكم 920012222"
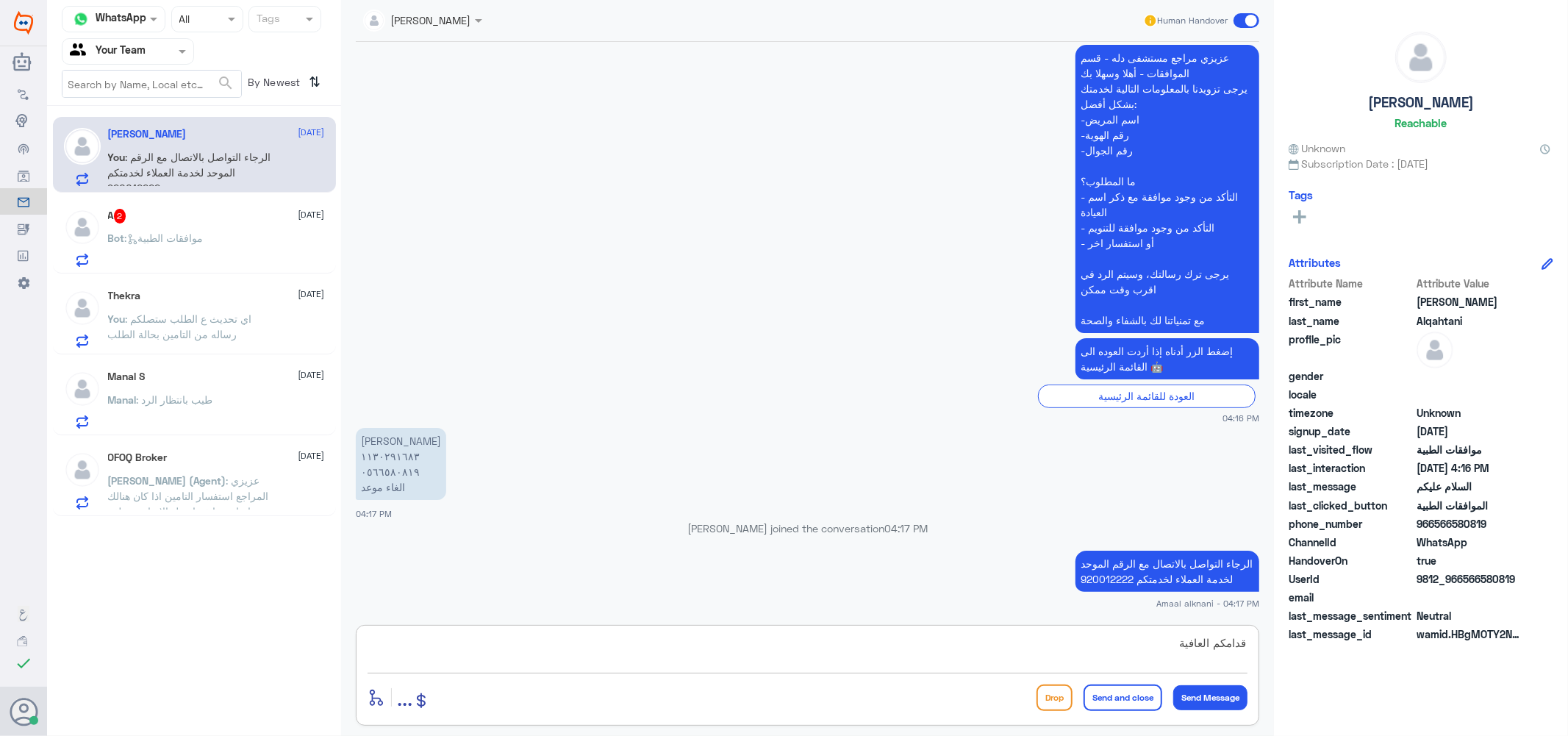
type textarea "قدامكم العافية"
click at [1108, 698] on button "Send and close" at bounding box center [1123, 698] width 79 height 26
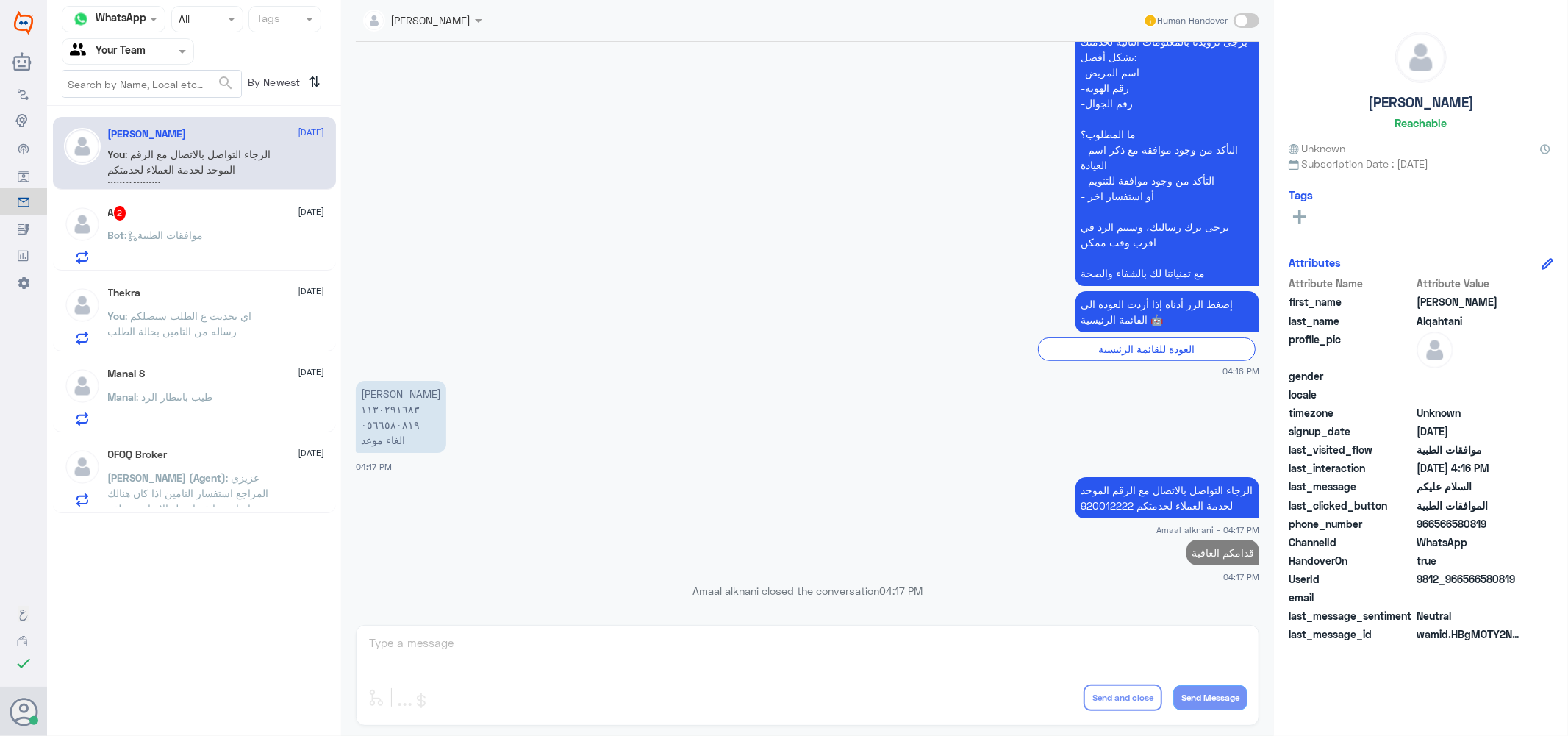
click at [203, 230] on span ": موافقات الطبية" at bounding box center [164, 234] width 79 height 12
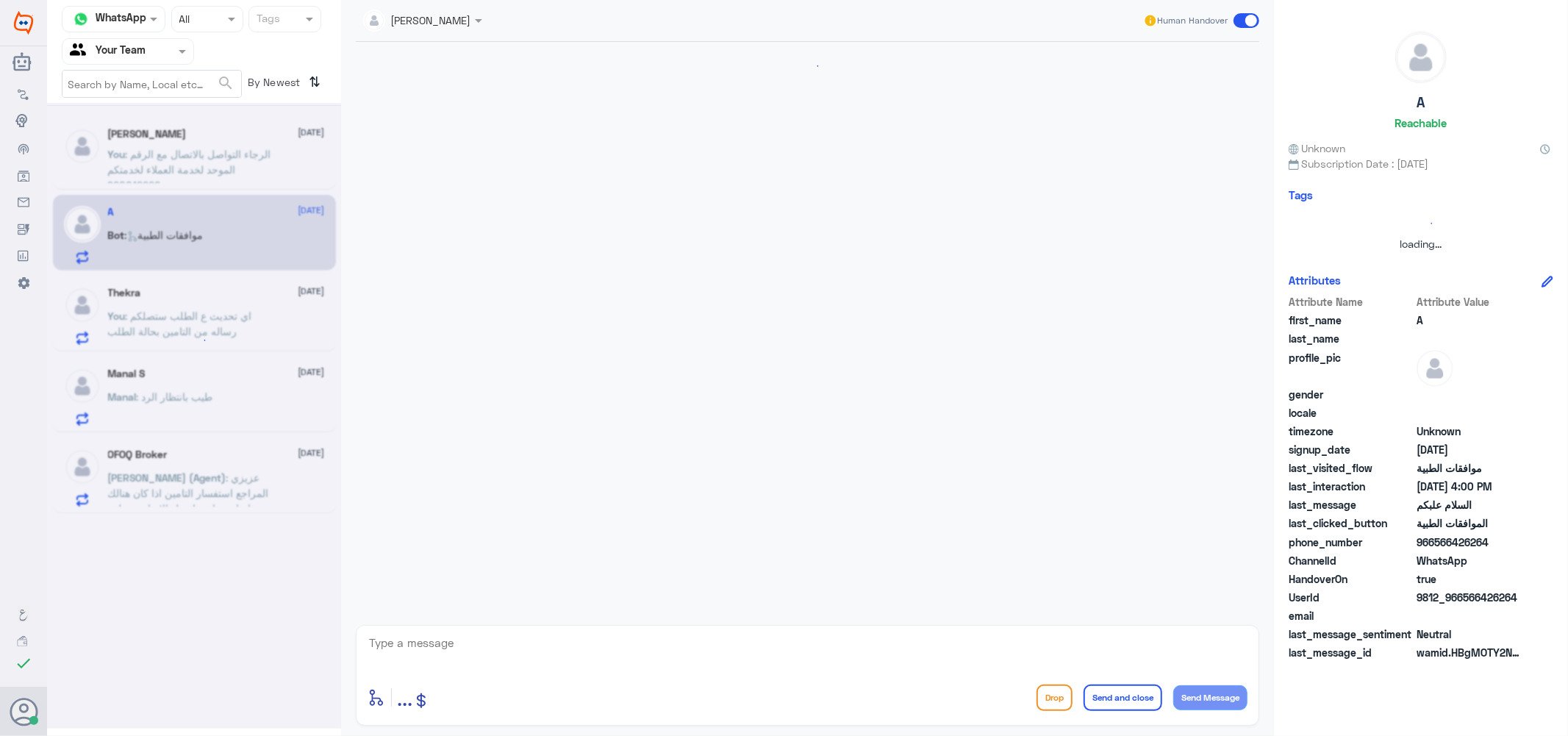
scroll to position [145, 0]
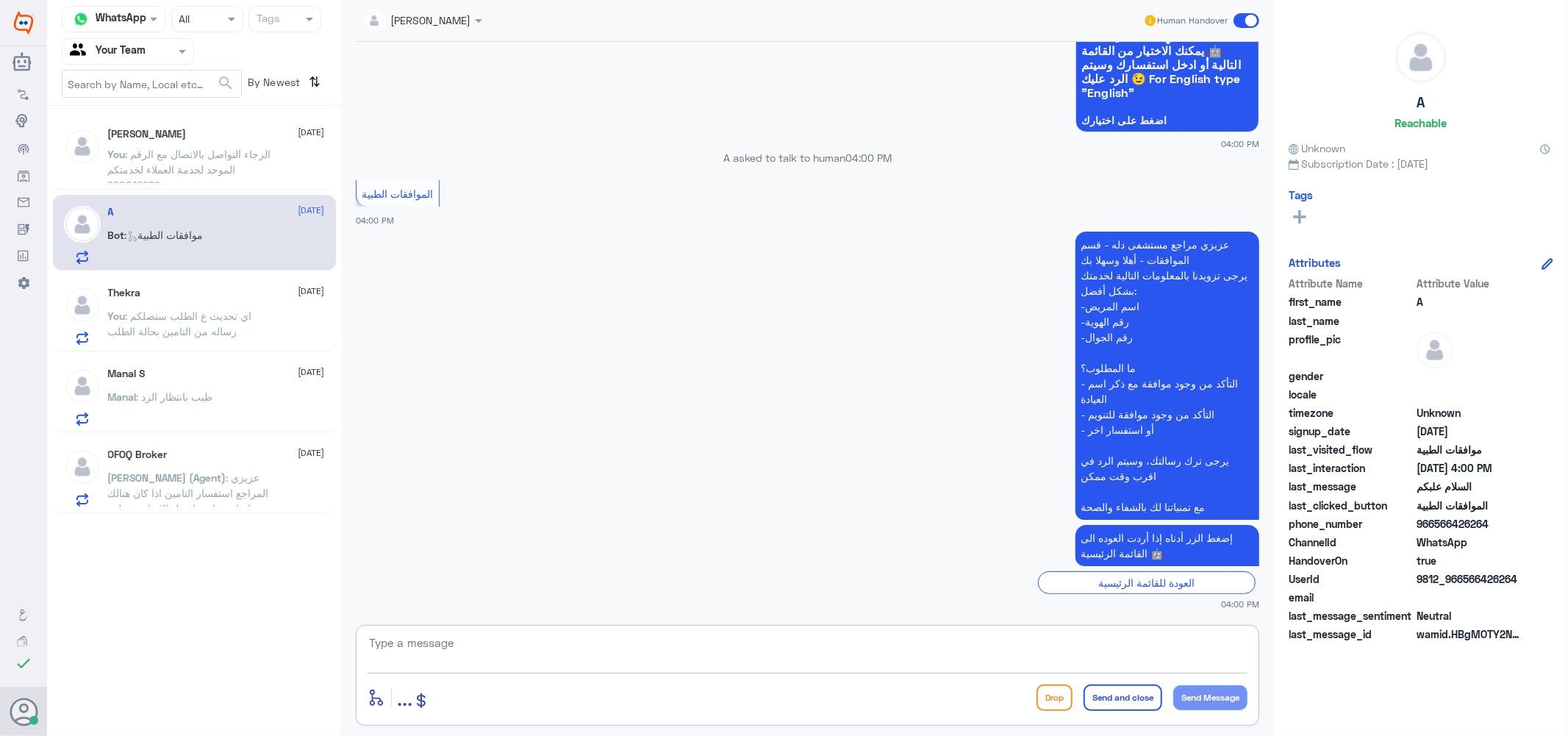
click at [466, 643] on textarea at bounding box center [807, 652] width 880 height 36
type textarea "تفضل كيف اقدر اساعدك"
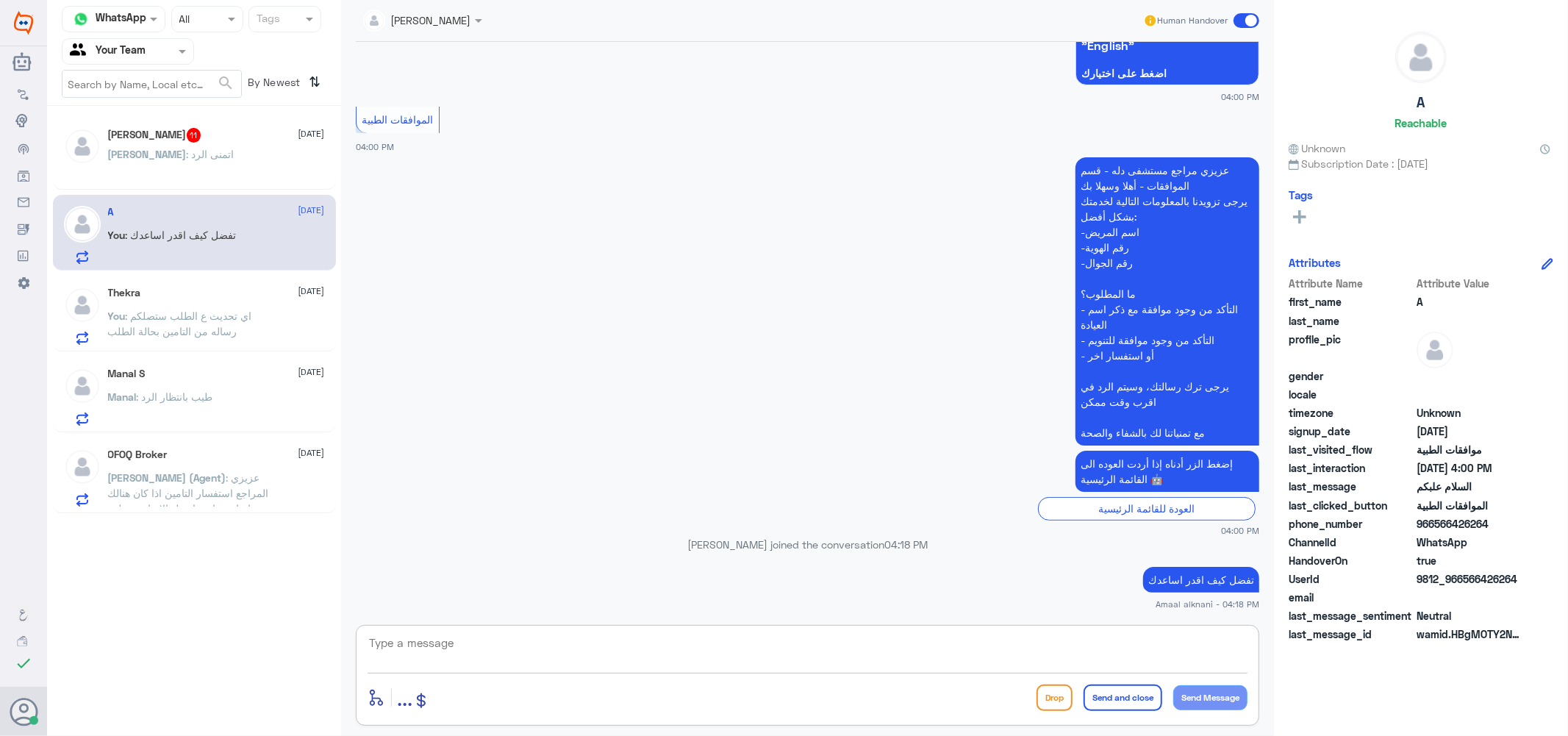
click at [214, 156] on div "[PERSON_NAME] : اتمنى الرد" at bounding box center [216, 166] width 217 height 33
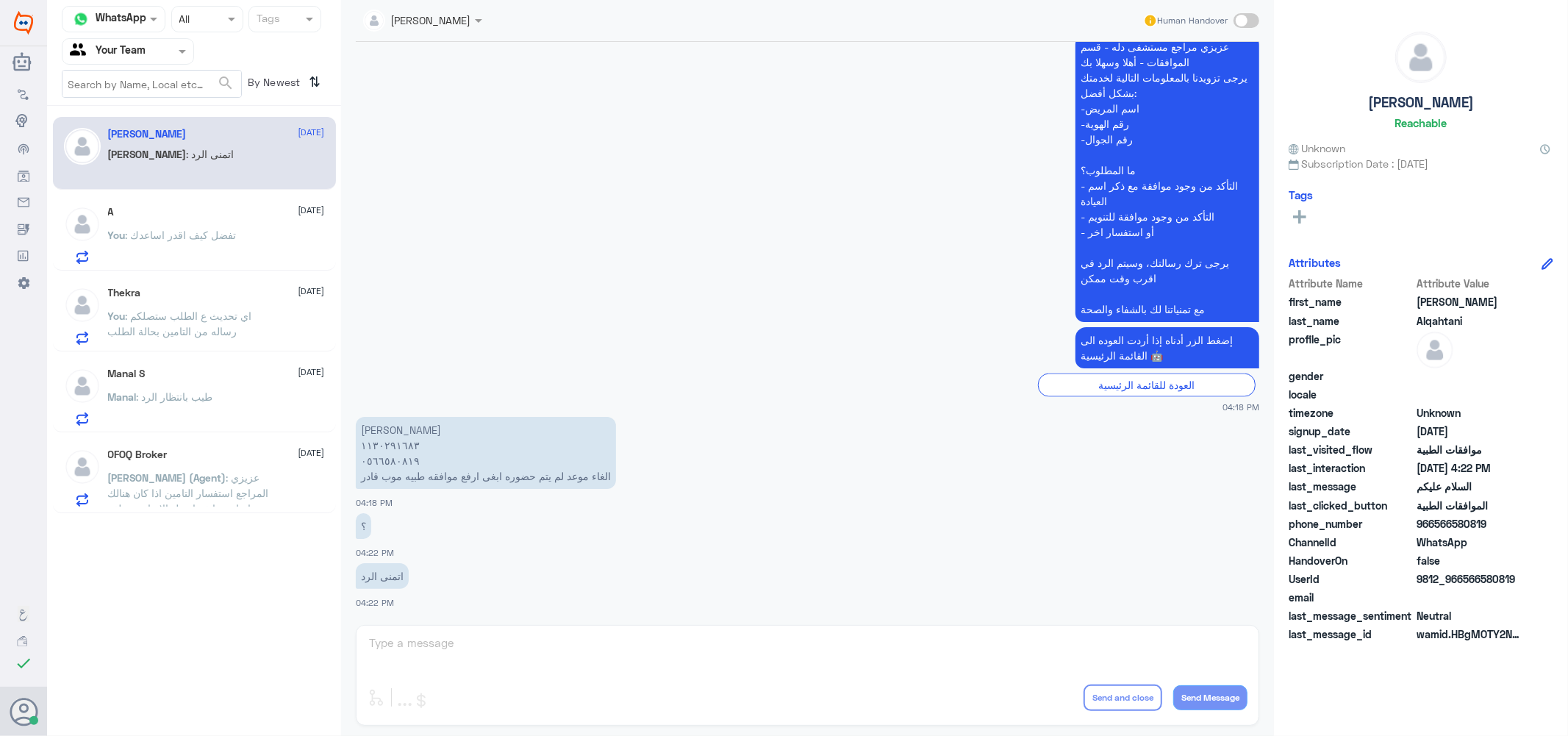
click at [449, 657] on div "Lama aldubayan Human Handover [DATE] مرحباً بك في مستشفيات دله سعداء بتواجدك مع…" at bounding box center [808, 370] width 933 height 741
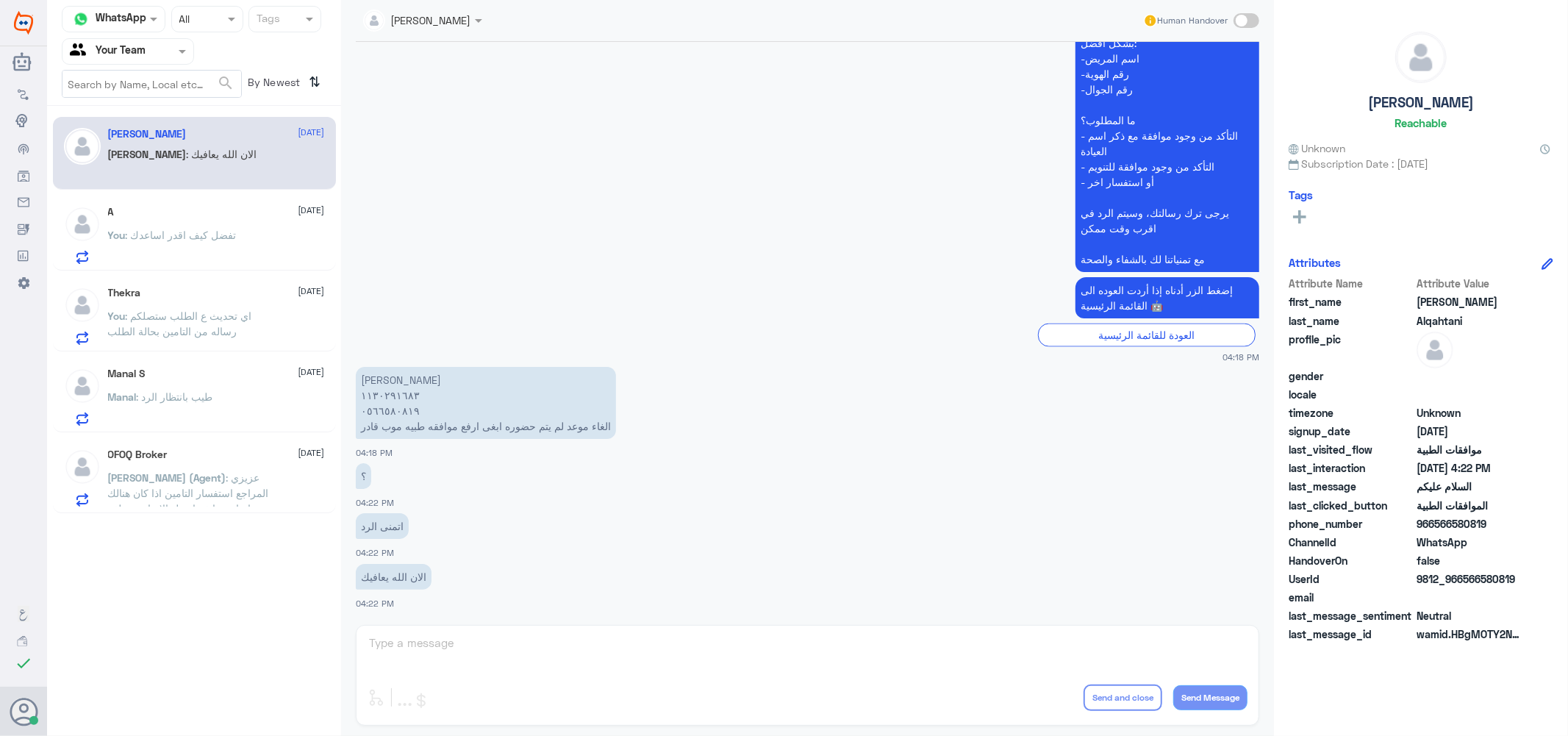
click at [422, 641] on div "Lama aldubayan Human Handover [DATE] مرحباً بك في مستشفيات دله سعداء بتواجدك مع…" at bounding box center [808, 370] width 933 height 741
click at [400, 648] on div "Lama aldubayan Human Handover [DATE] مرحباً بك في مستشفيات دله سعداء بتواجدك مع…" at bounding box center [808, 370] width 933 height 741
click at [401, 648] on div "Lama aldubayan Human Handover [DATE] مرحباً بك في مستشفيات دله سعداء بتواجدك مع…" at bounding box center [808, 370] width 933 height 741
click at [224, 196] on div "A [DATE] You : تفضل كيف اقدر اساعدك" at bounding box center [194, 233] width 283 height 76
click at [217, 224] on div "A [DATE] You : تفضل كيف اقدر اساعدك" at bounding box center [216, 235] width 217 height 58
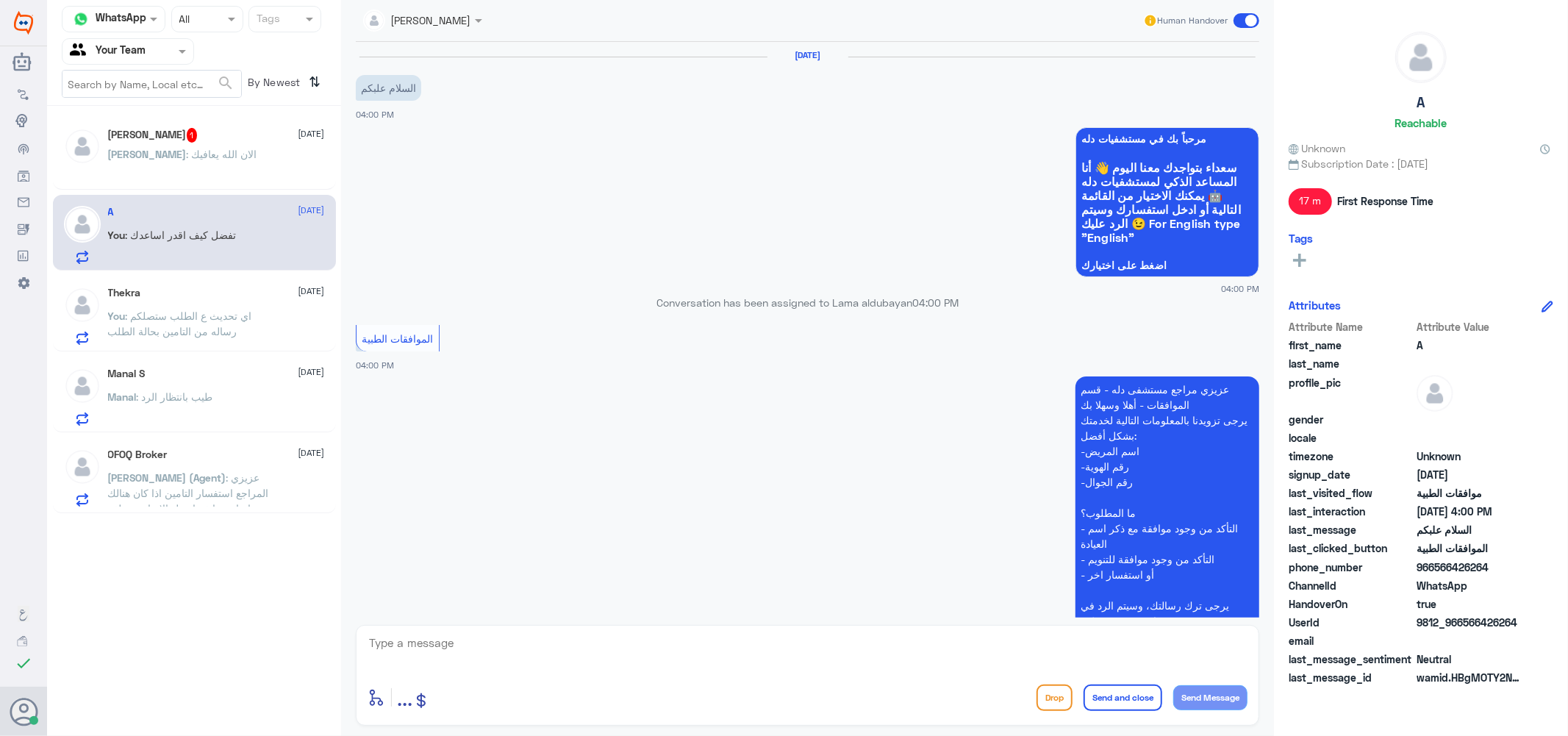
scroll to position [219, 0]
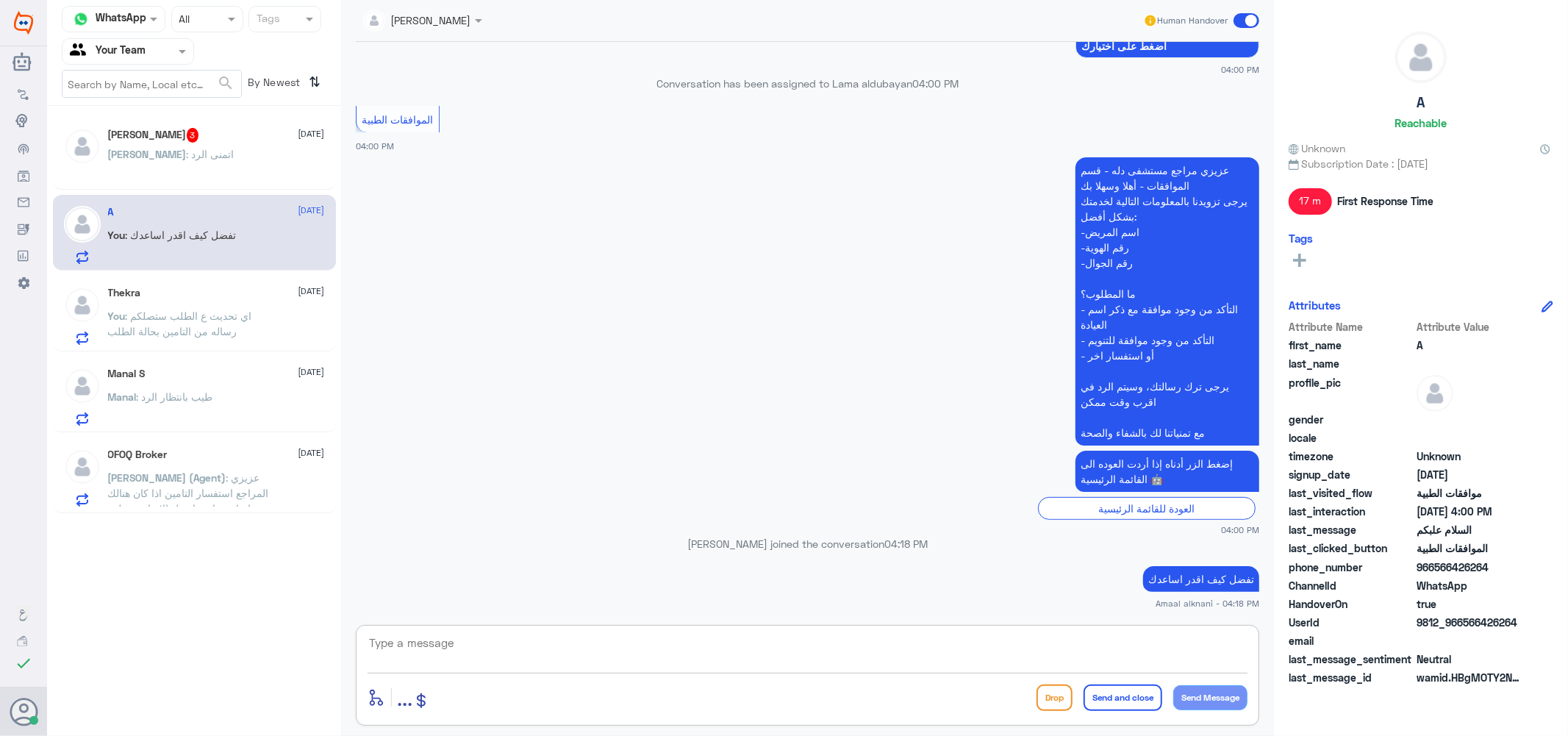
click at [503, 650] on textarea at bounding box center [807, 652] width 880 height 36
drag, startPoint x: 503, startPoint y: 650, endPoint x: 340, endPoint y: 493, distance: 226.3
click at [504, 651] on textarea at bounding box center [807, 652] width 880 height 36
click at [241, 164] on div "[PERSON_NAME] : اتمنى الرد" at bounding box center [216, 166] width 217 height 33
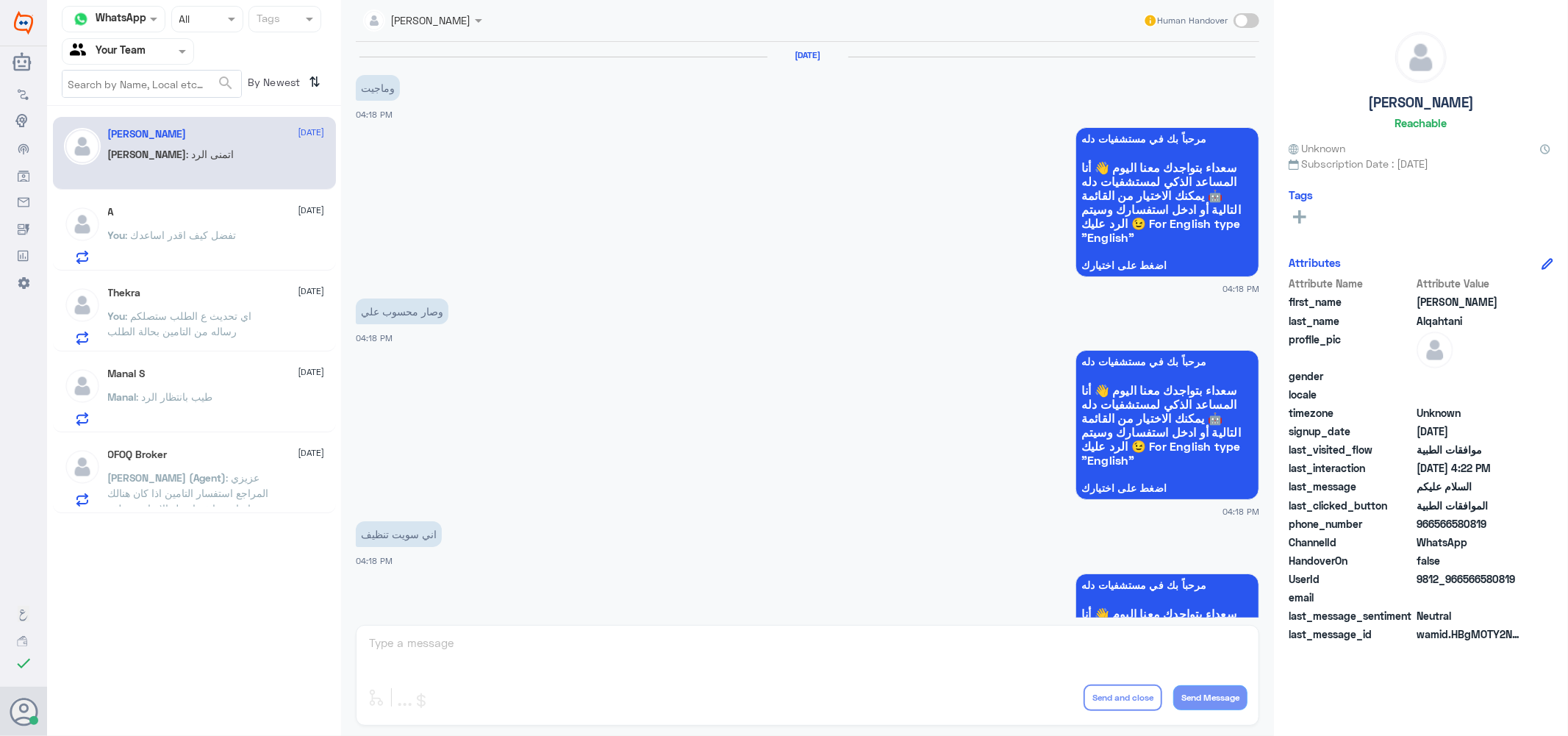
scroll to position [1387, 0]
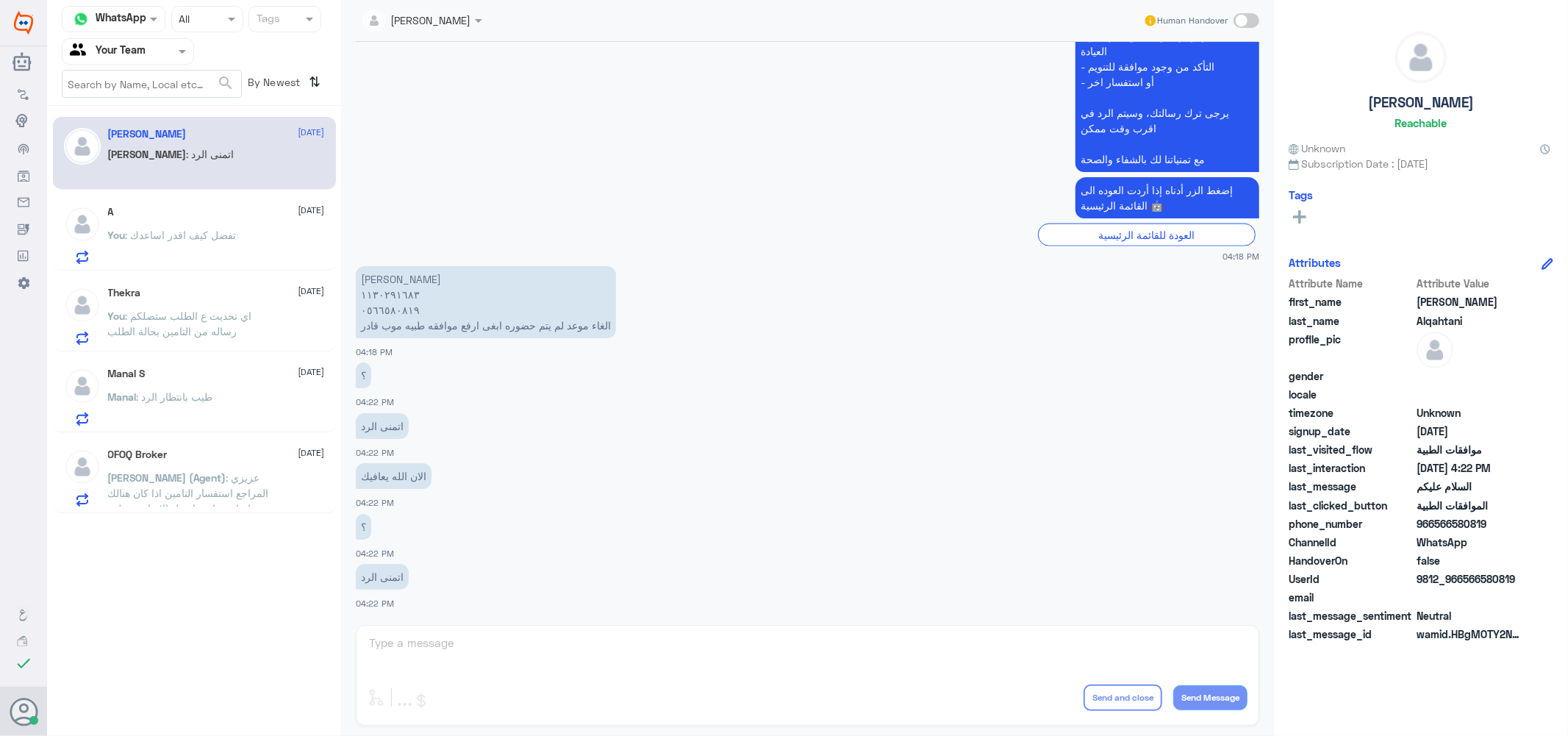
click at [419, 646] on div "Lama aldubayan Human Handover [DATE] وماجيت 04:18 PM مرحباً بك في مستشفيات دله …" at bounding box center [808, 370] width 933 height 741
click at [224, 459] on div "OFOQ Broker [DATE]" at bounding box center [216, 455] width 217 height 12
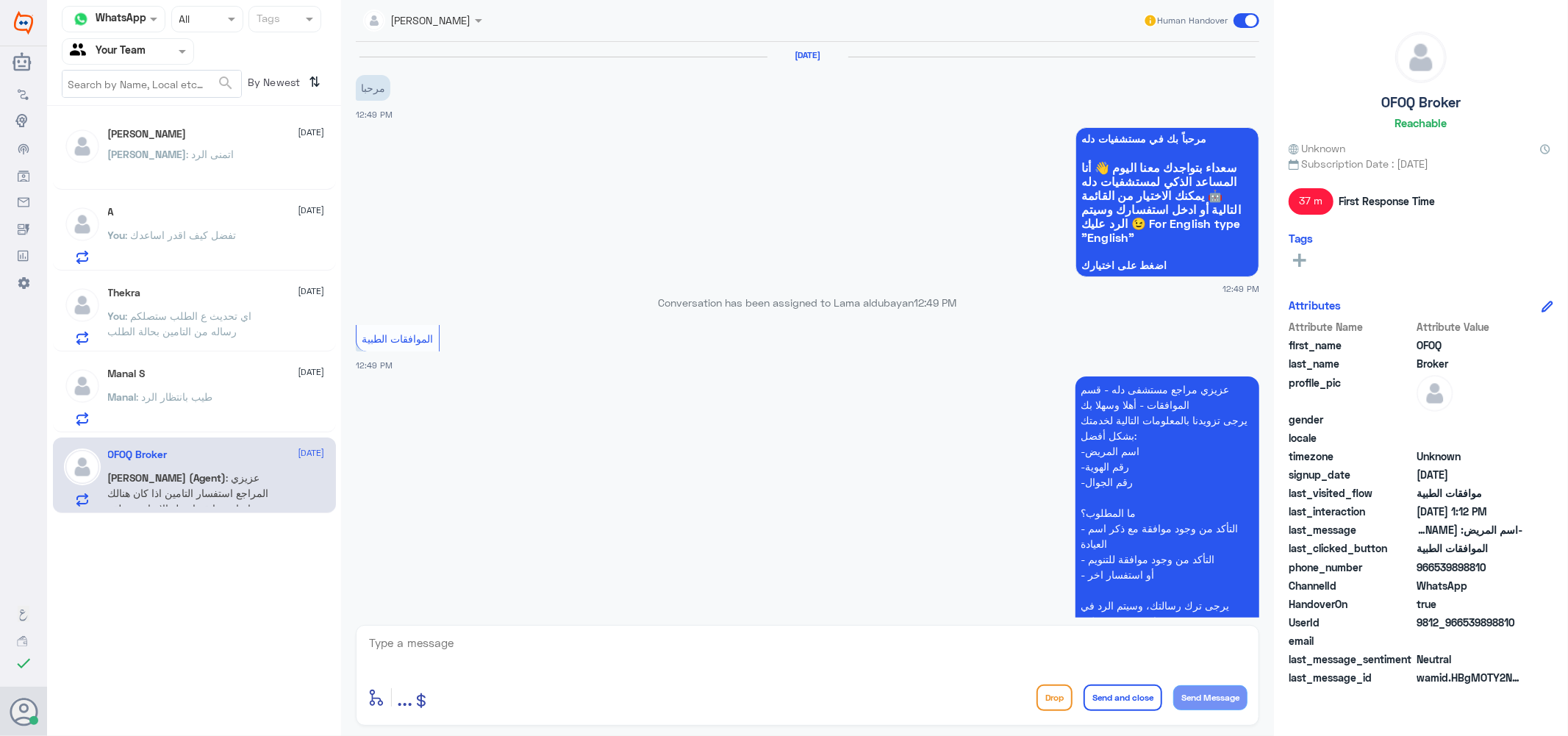
scroll to position [439, 0]
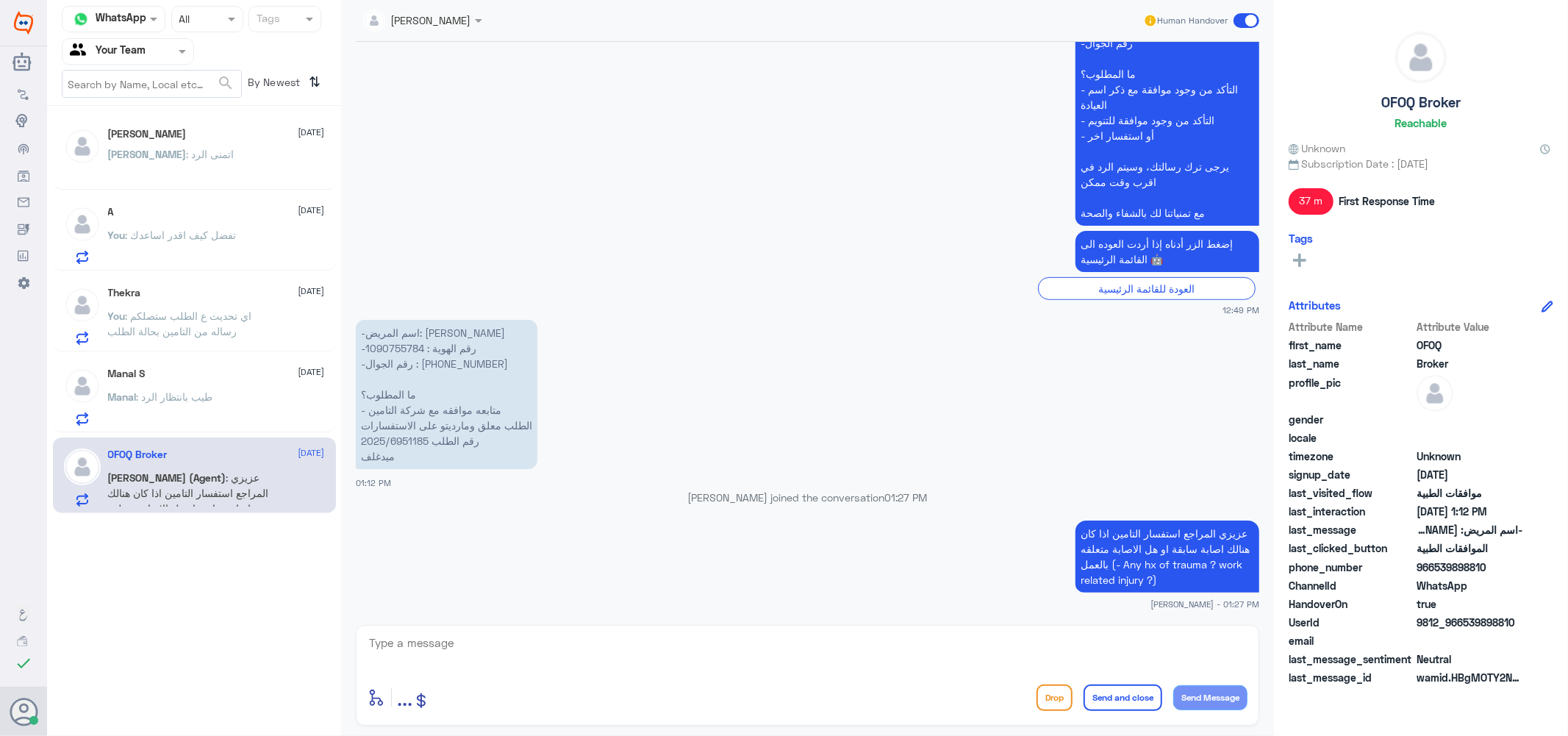
click at [215, 167] on div "[PERSON_NAME] : اتمنى الرد" at bounding box center [216, 166] width 217 height 33
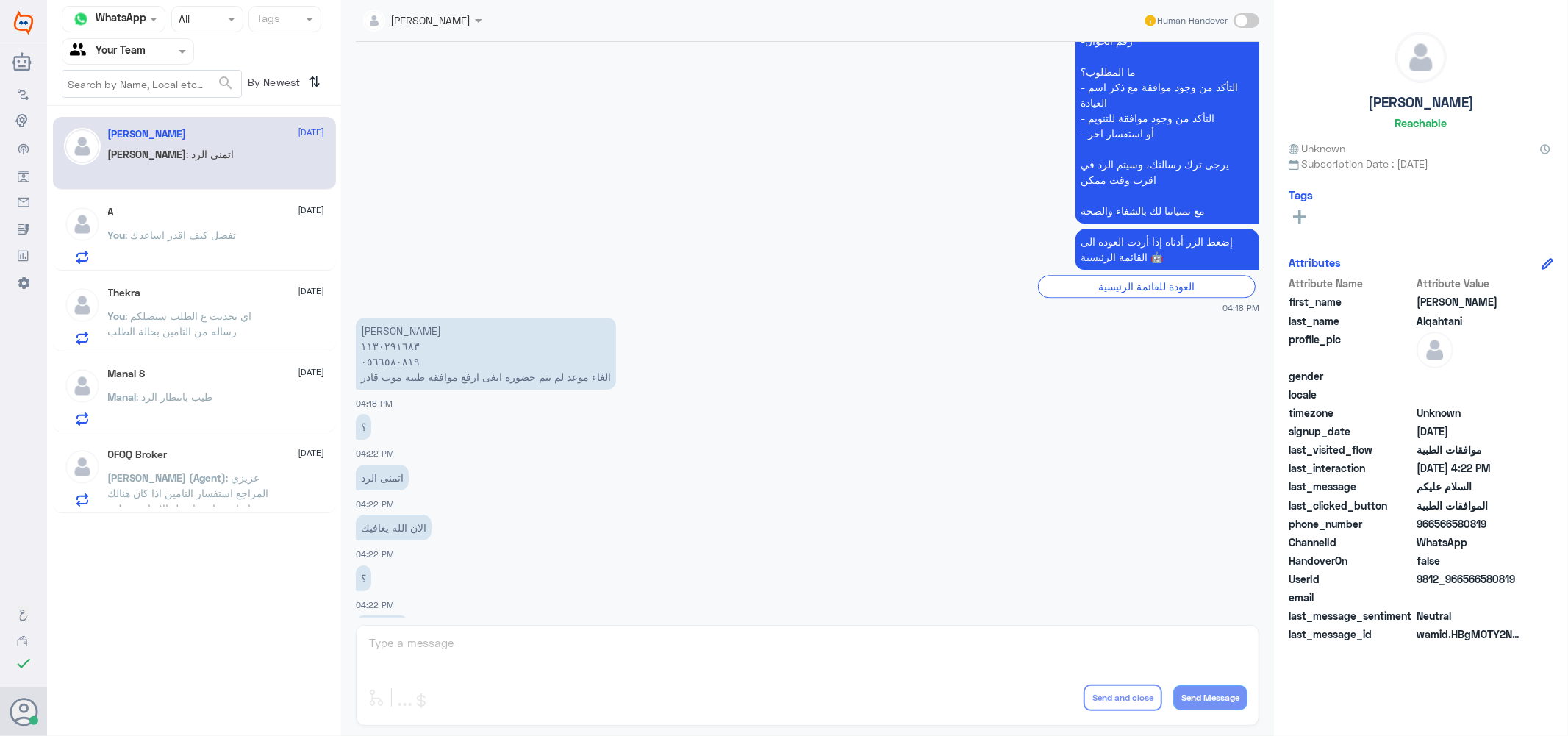
scroll to position [2777, 0]
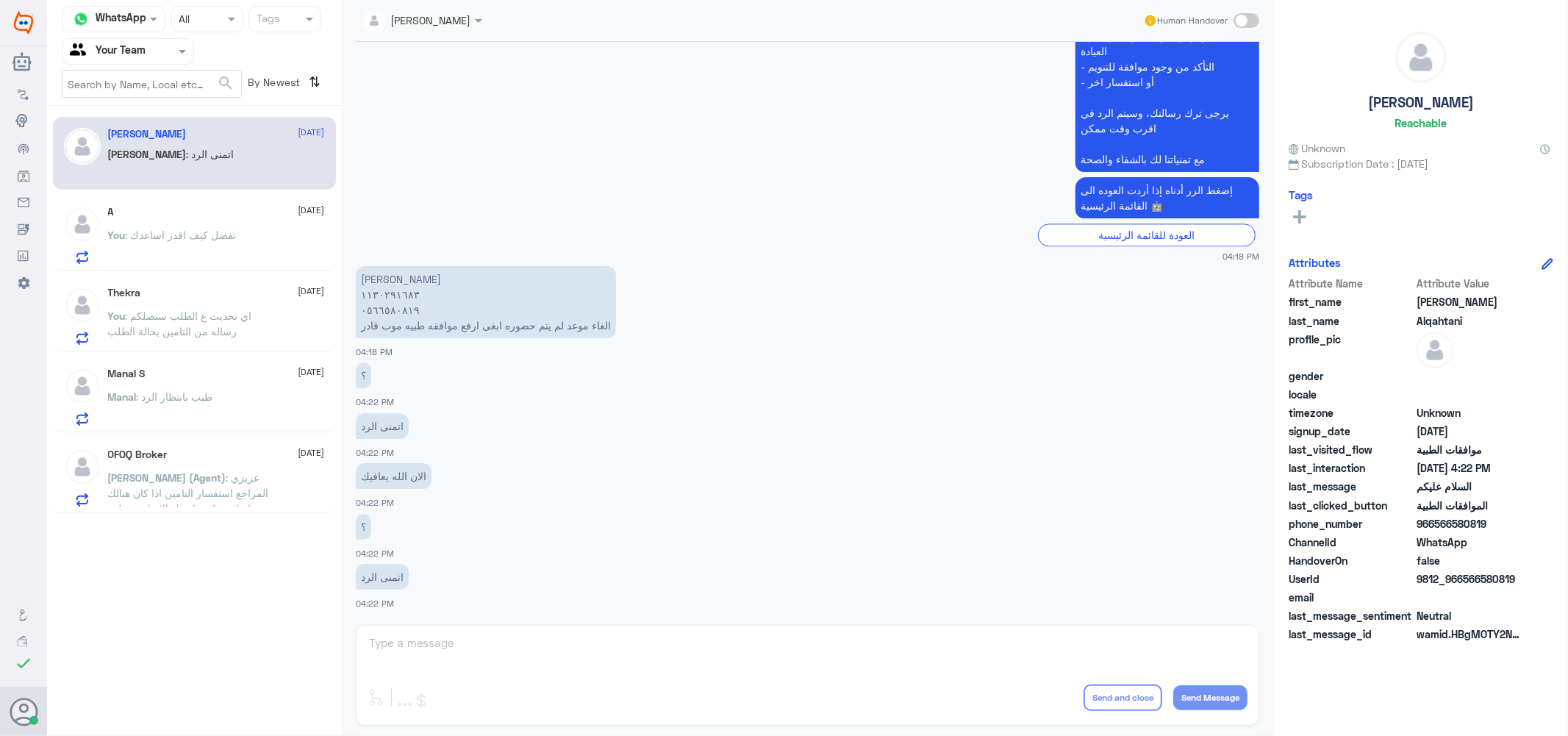
click at [405, 640] on div "Lama aldubayan Human Handover [DATE] السلام عليكم 04:16 PM مرحباً بك في مستشفيا…" at bounding box center [808, 370] width 933 height 741
click at [203, 227] on p "You : تفضل كيف اقدر اساعدك" at bounding box center [172, 245] width 128 height 37
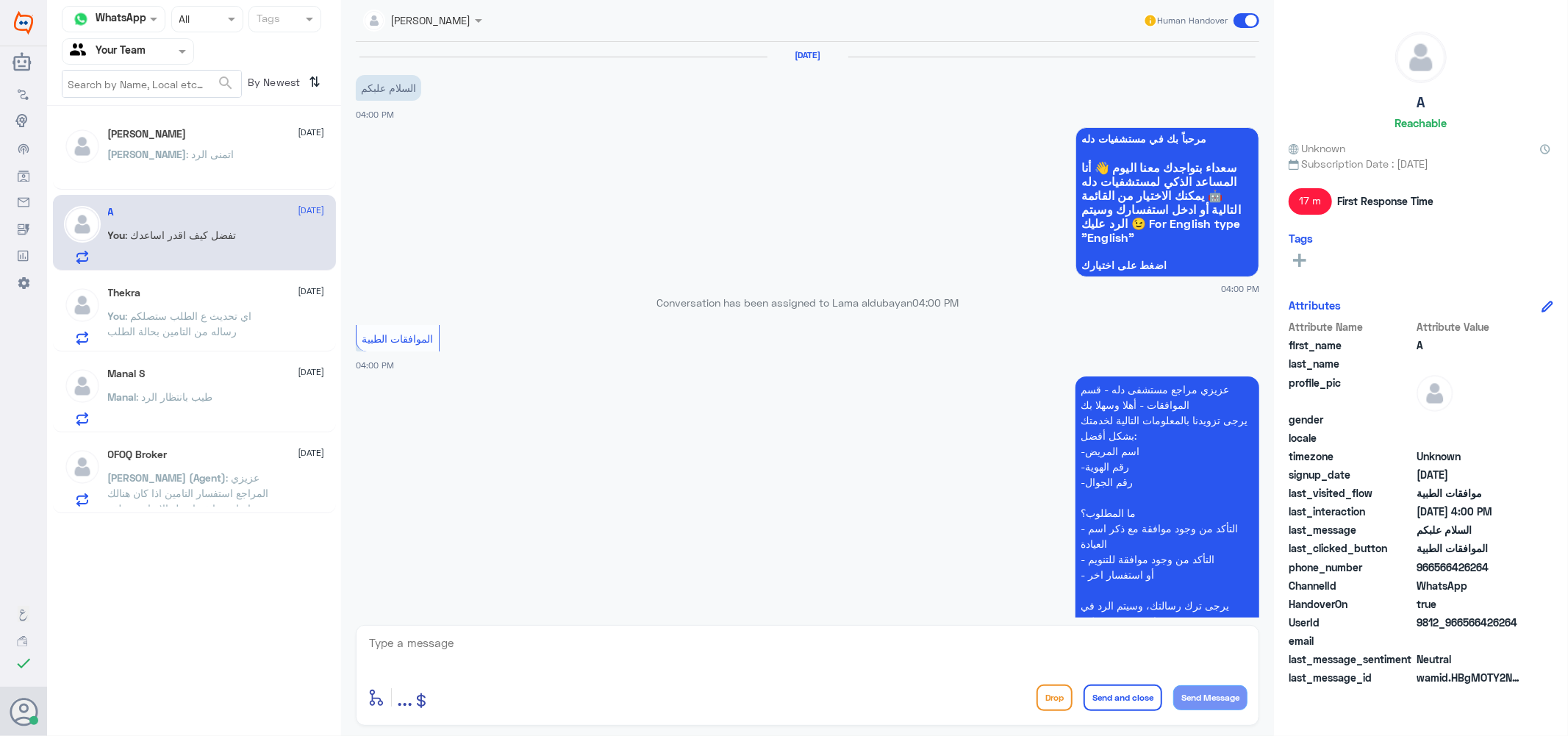
scroll to position [219, 0]
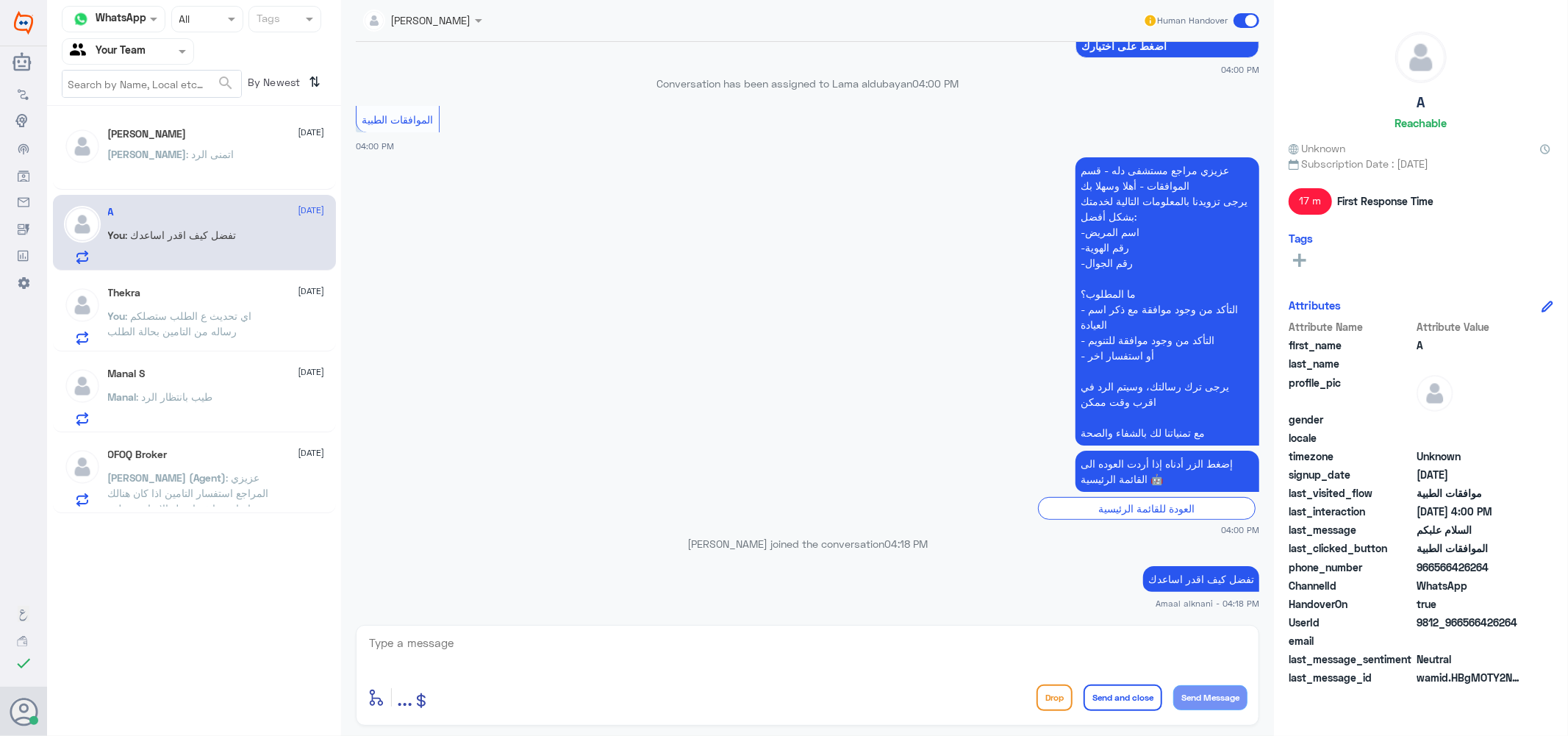
click at [163, 302] on div "Thekra [DATE] You : اي تحديث ع الطلب ستصلكم رساله من التامين بحالة الطلب" at bounding box center [216, 316] width 217 height 58
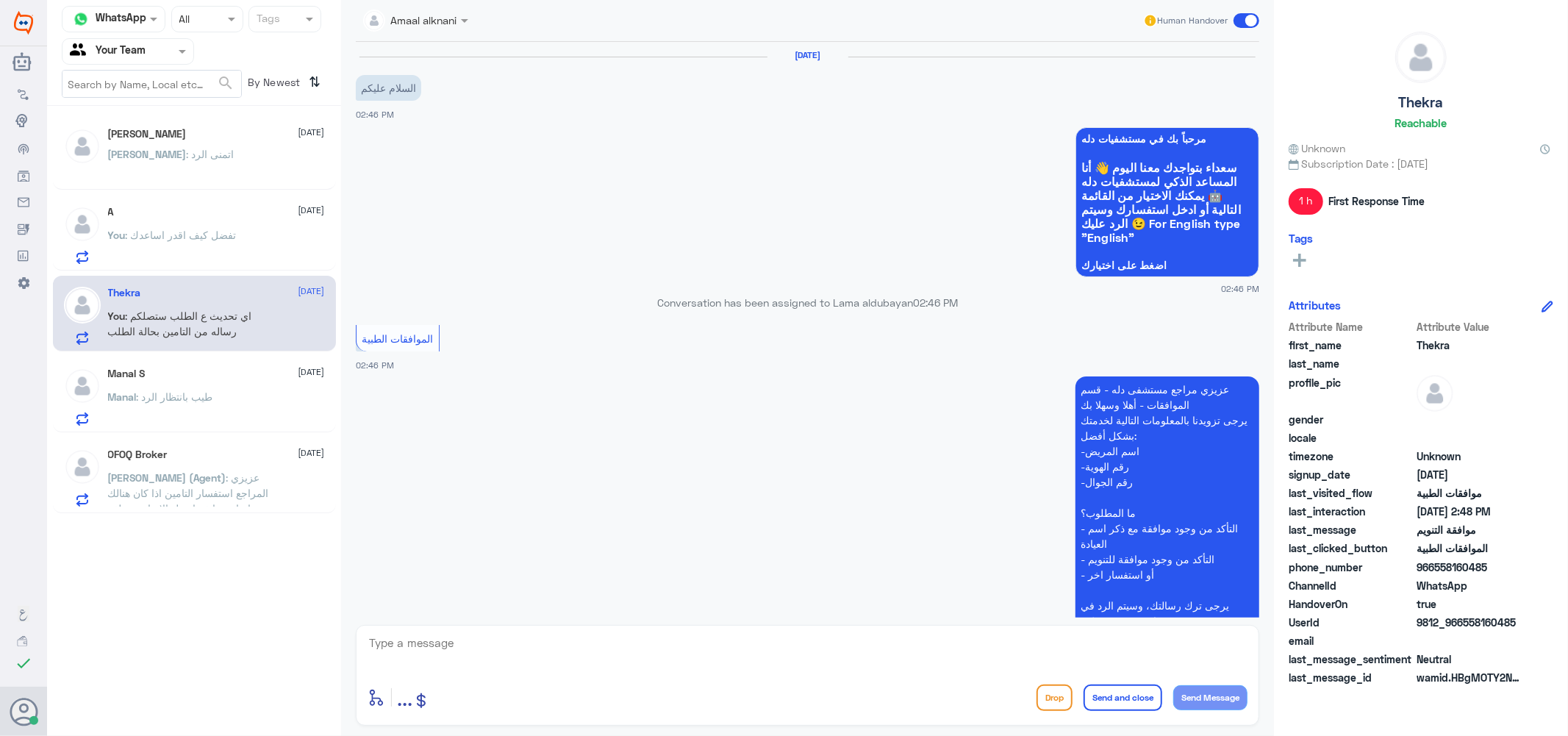
scroll to position [574, 0]
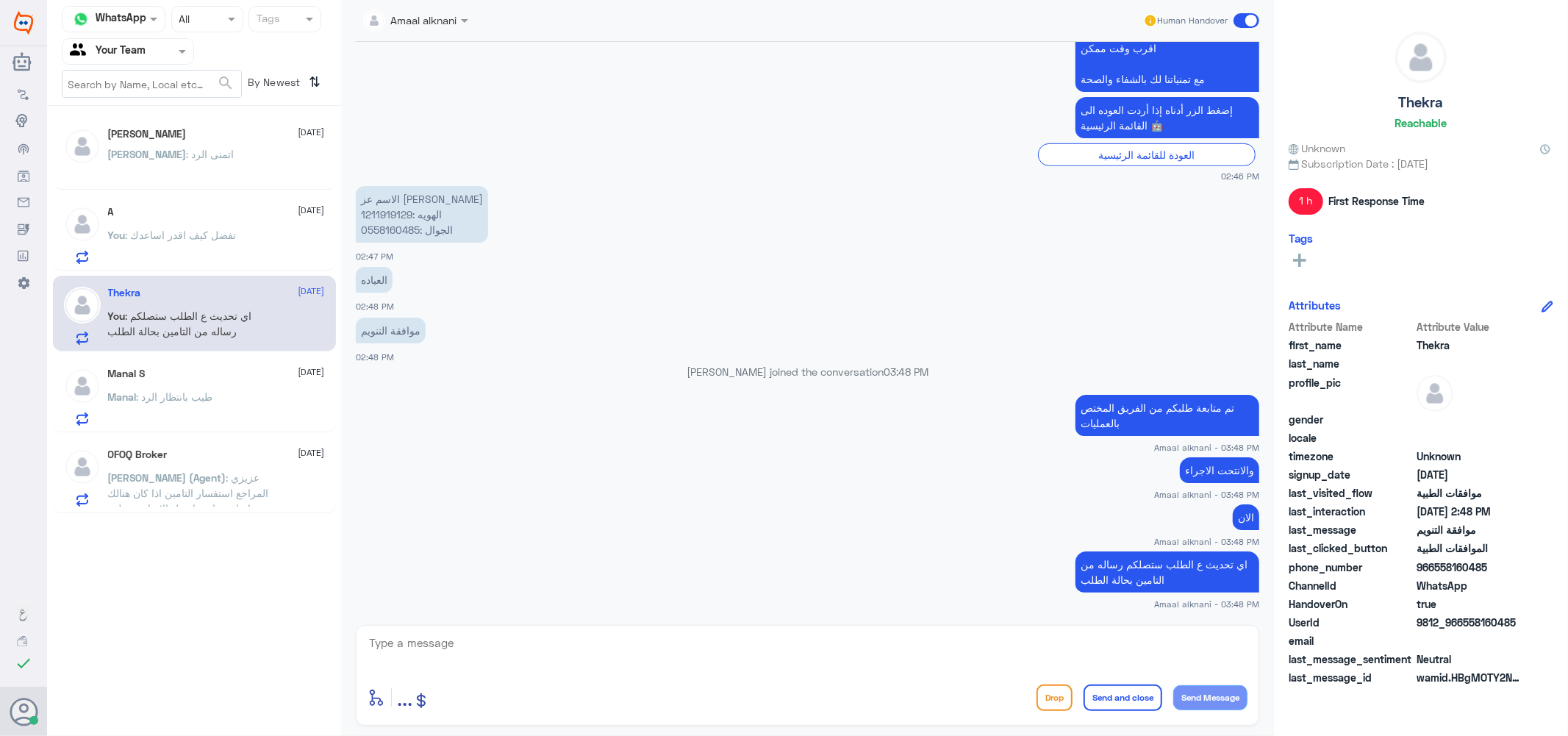
click at [218, 252] on p "You : تفضل كيف اقدر اساعدك" at bounding box center [172, 245] width 128 height 37
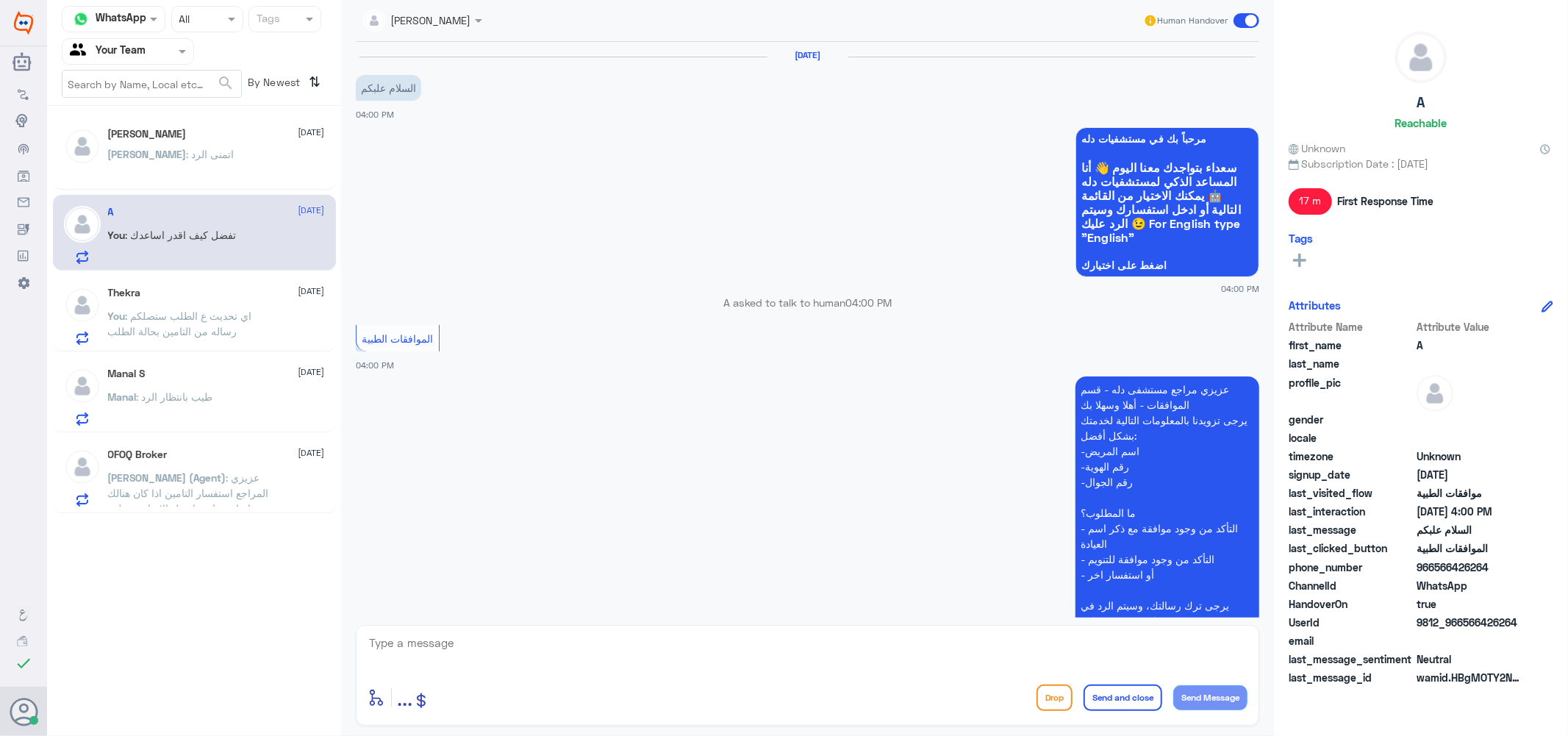
scroll to position [219, 0]
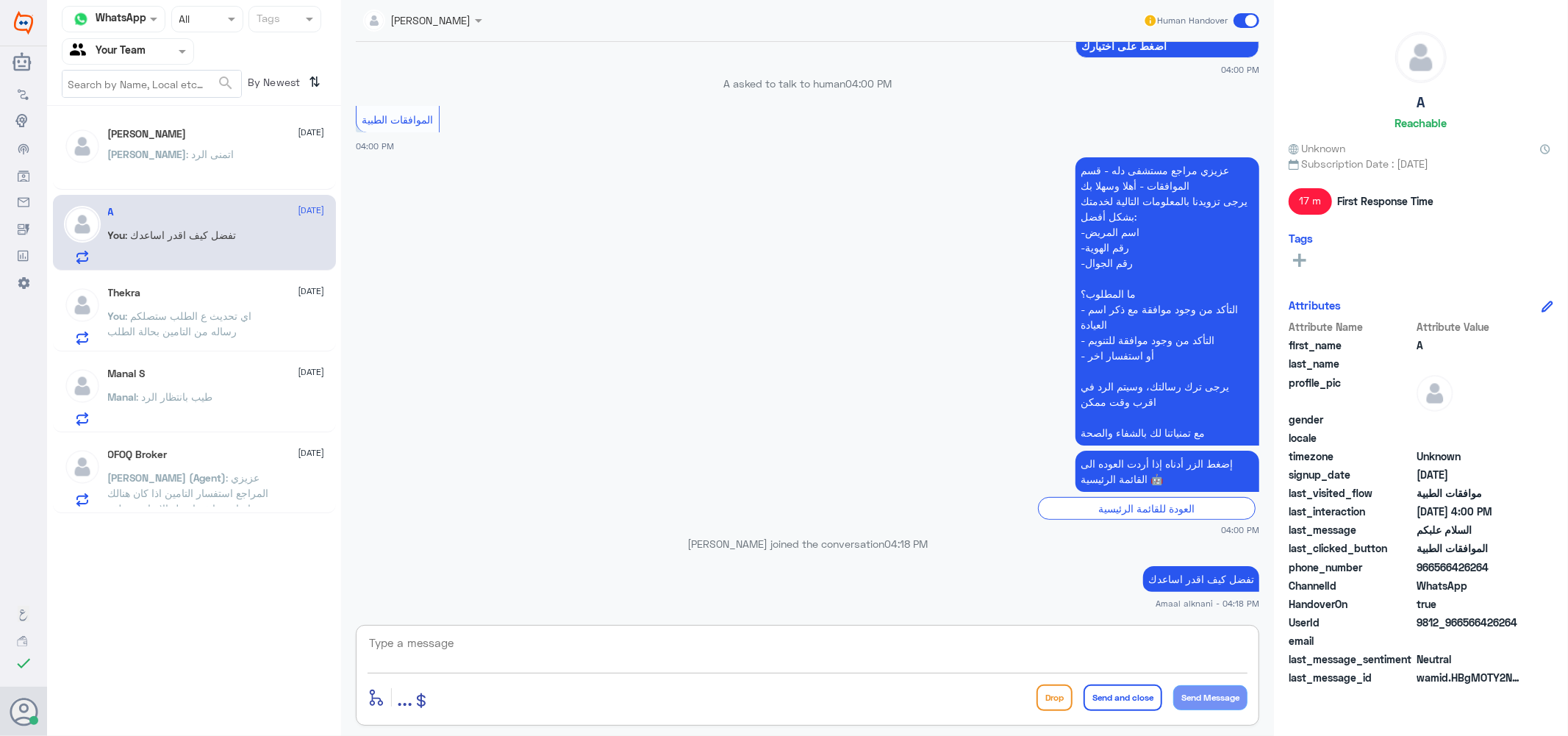
click at [397, 645] on textarea at bounding box center [807, 652] width 880 height 36
click at [127, 313] on span ": اي تحديث ع الطلب ستصلكم رساله من التامين بحالة الطلب" at bounding box center [180, 323] width 144 height 28
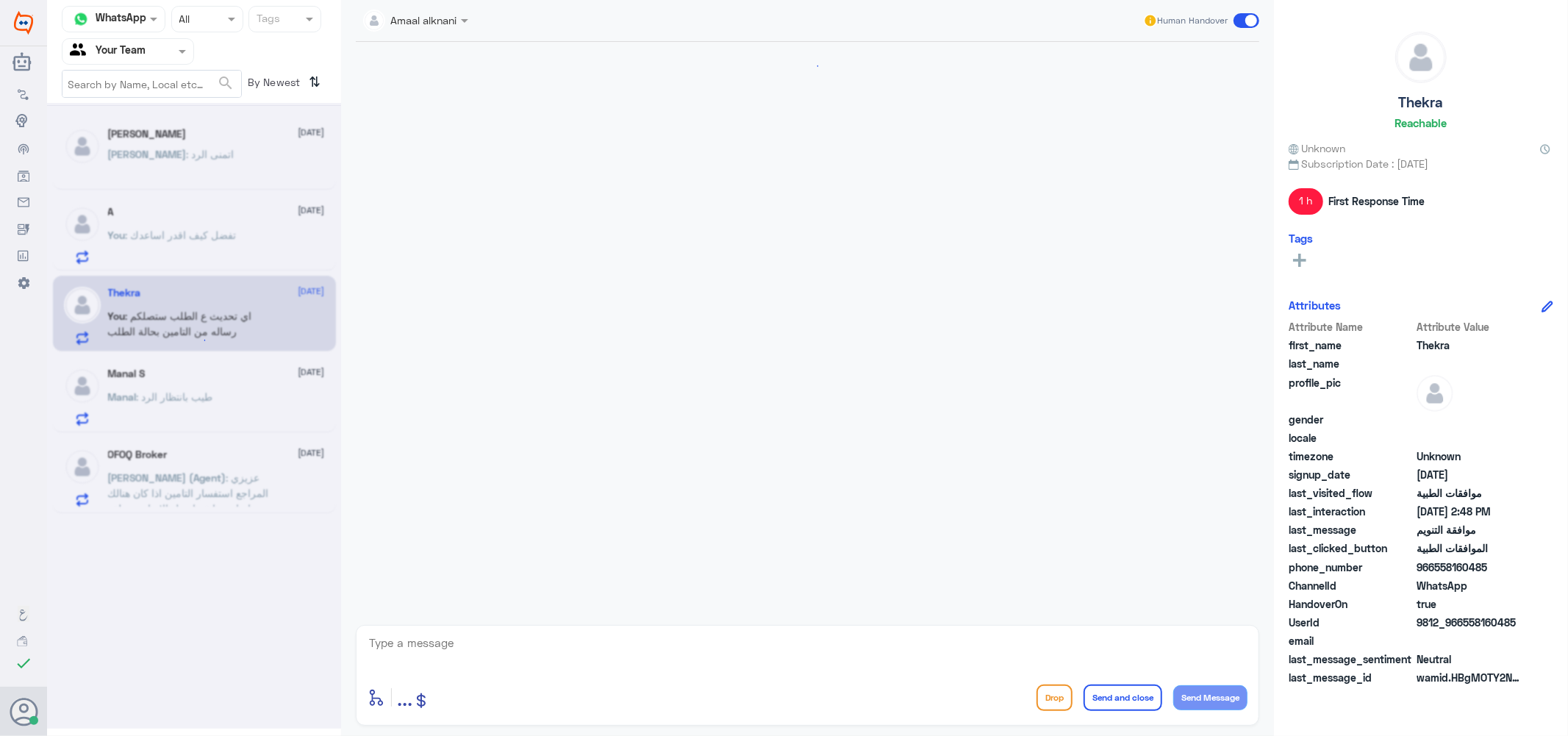
scroll to position [574, 0]
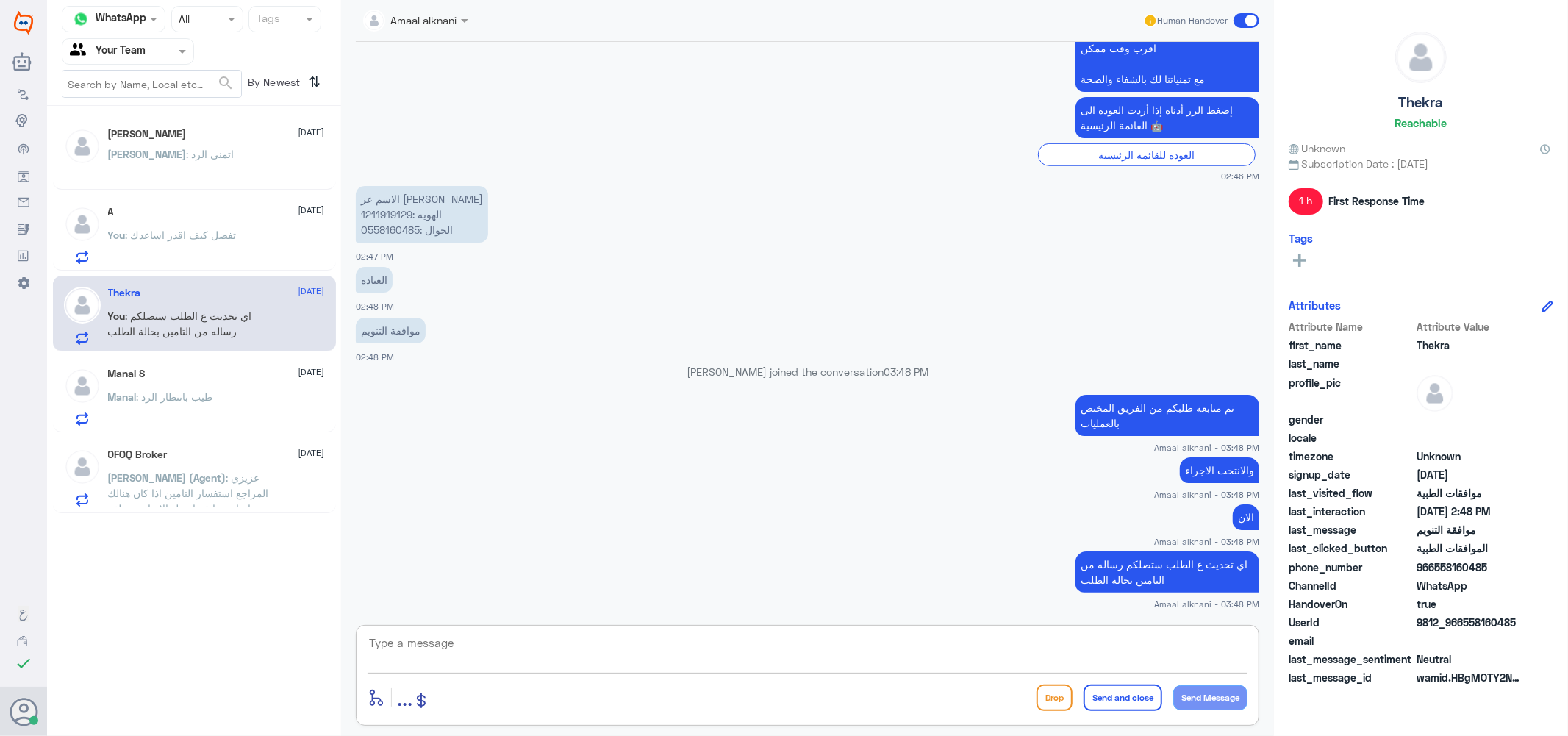
click at [449, 643] on textarea at bounding box center [807, 652] width 880 height 36
click at [467, 658] on textarea at bounding box center [807, 652] width 880 height 36
type textarea "نسعد دوما بخدمتكم ونتمنى لكم دوام الصحة والعافية"
click at [1141, 700] on button "Send and close" at bounding box center [1123, 698] width 79 height 26
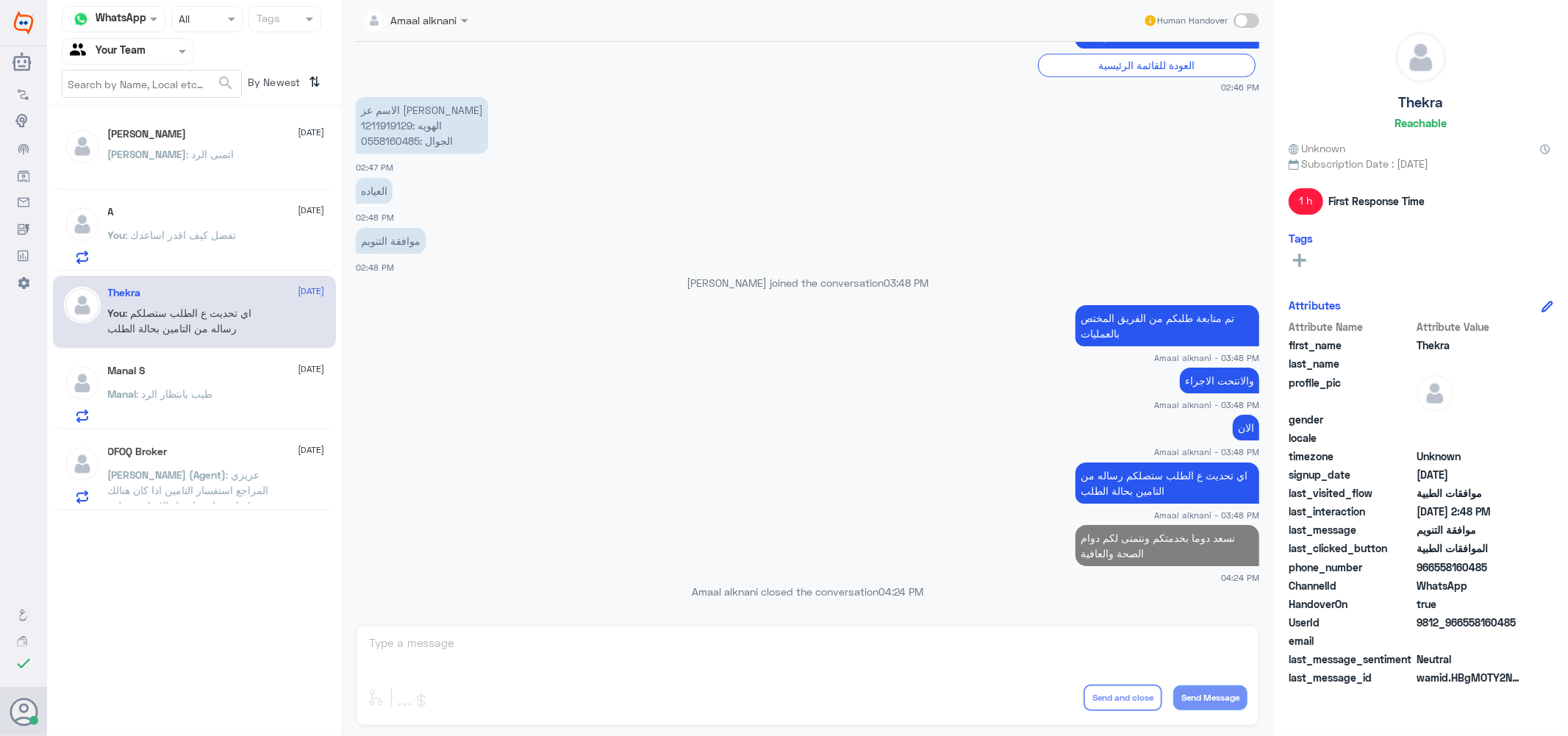
click at [252, 155] on div "[PERSON_NAME] : اتمنى الرد" at bounding box center [216, 166] width 217 height 33
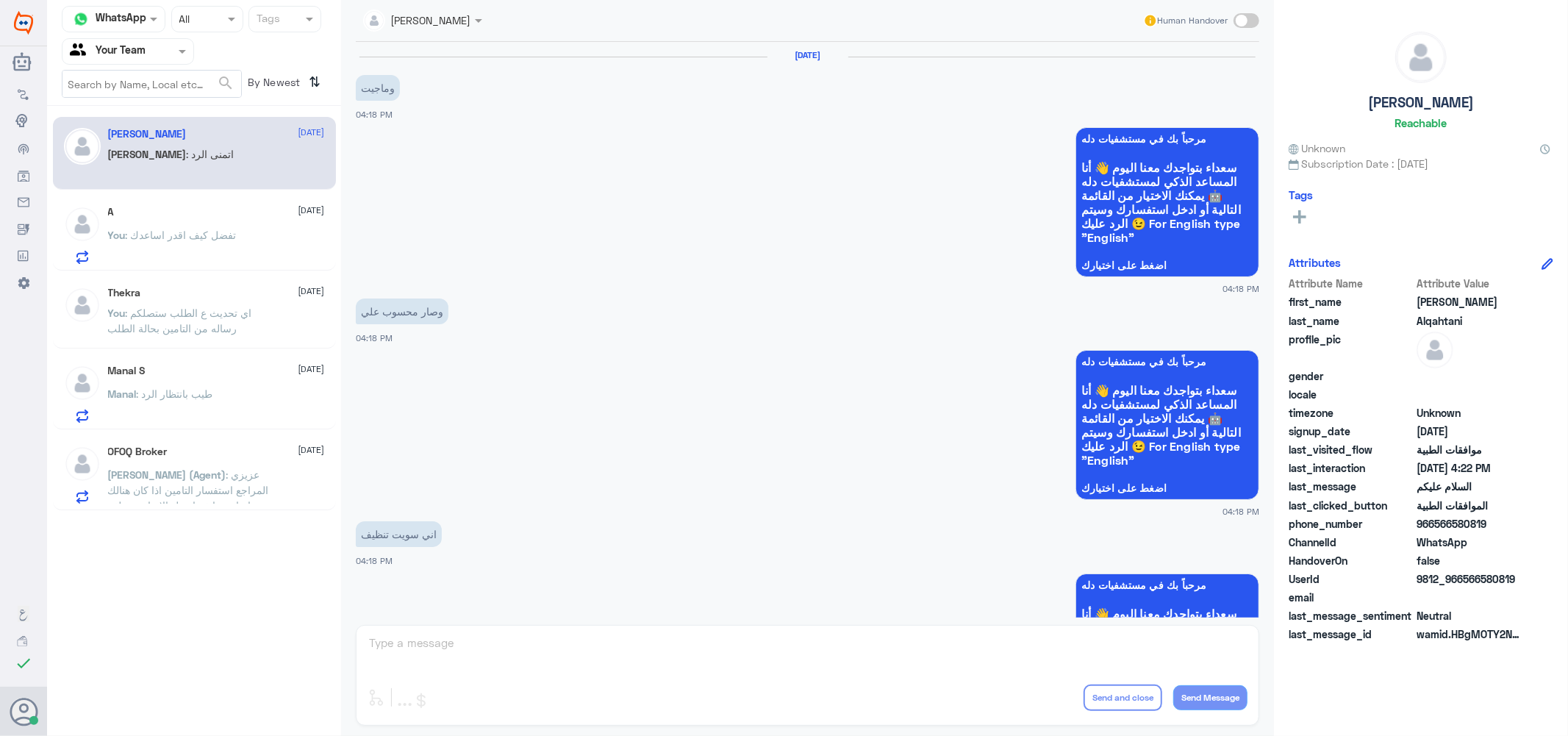
scroll to position [1387, 0]
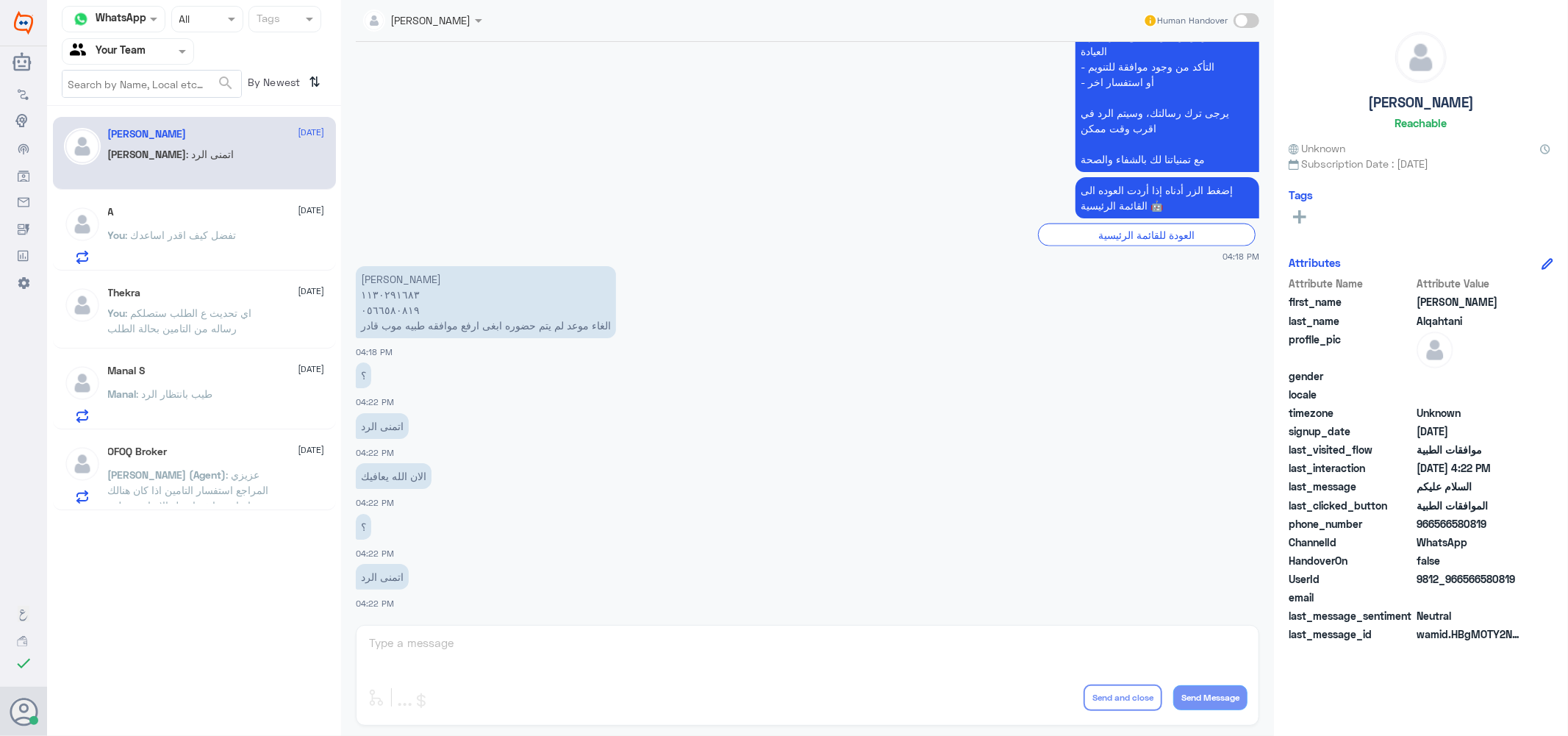
click at [432, 651] on div "Lama aldubayan Human Handover [DATE] وماجيت 04:18 PM مرحباً بك في مستشفيات دله …" at bounding box center [808, 370] width 933 height 741
click at [434, 647] on div "Lama aldubayan Human Handover [DATE] وماجيت 04:18 PM مرحباً بك في مستشفيات دله …" at bounding box center [808, 370] width 933 height 741
click at [437, 653] on div "Lama aldubayan Human Handover [DATE] وماجيت 04:18 PM مرحباً بك في مستشفيات دله …" at bounding box center [808, 370] width 933 height 741
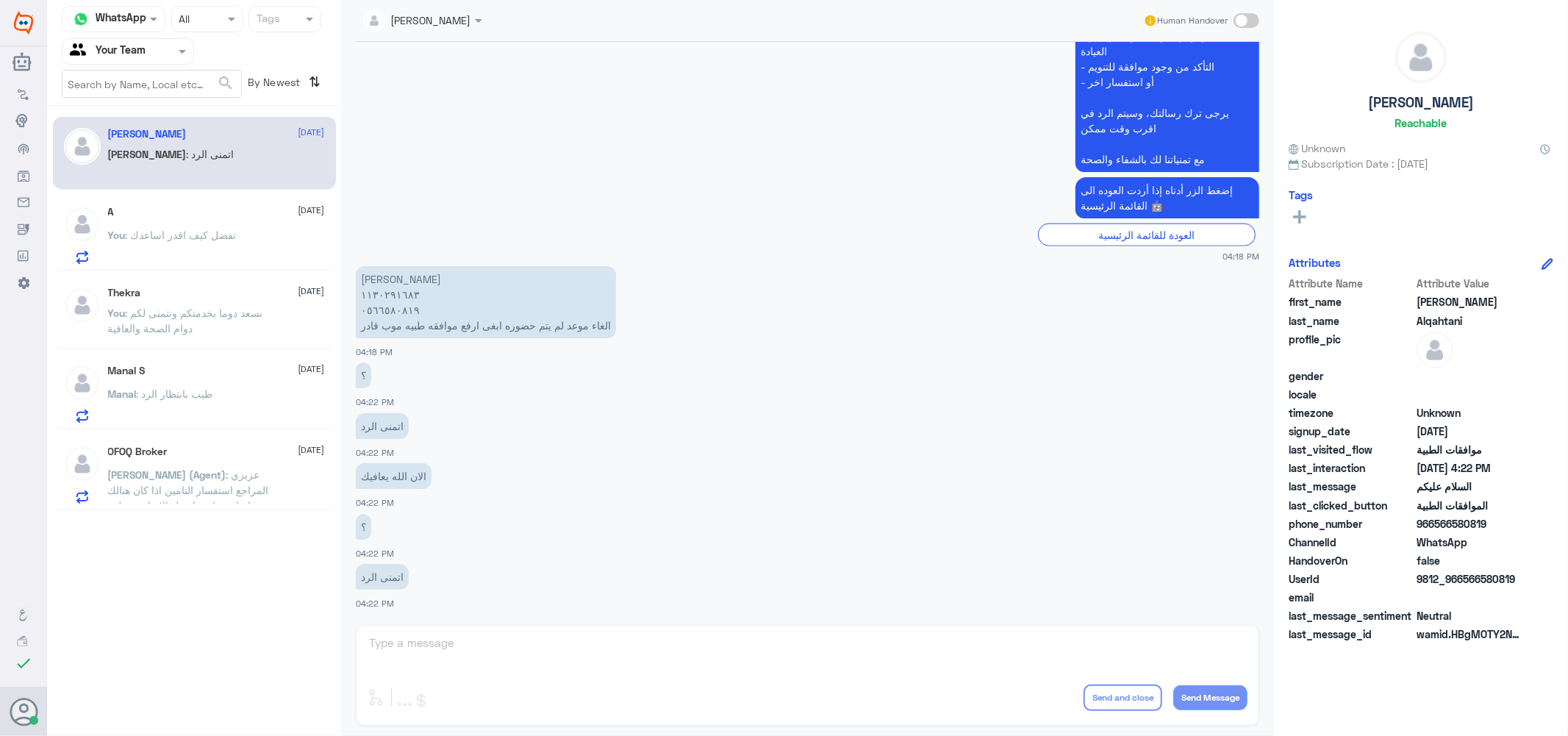
click at [399, 314] on p "[PERSON_NAME] ١١٣٠٢٩١٦٨٣ ٠٥٦٦٥٨٠٨١٩ الغاء موعد لم يتم حضوره ابغى ارفع موافقه طب…" at bounding box center [486, 302] width 261 height 72
click at [99, 56] on input "text" at bounding box center [111, 52] width 81 height 17
click at [122, 133] on Inbox "Your Inbox" at bounding box center [120, 129] width 52 height 12
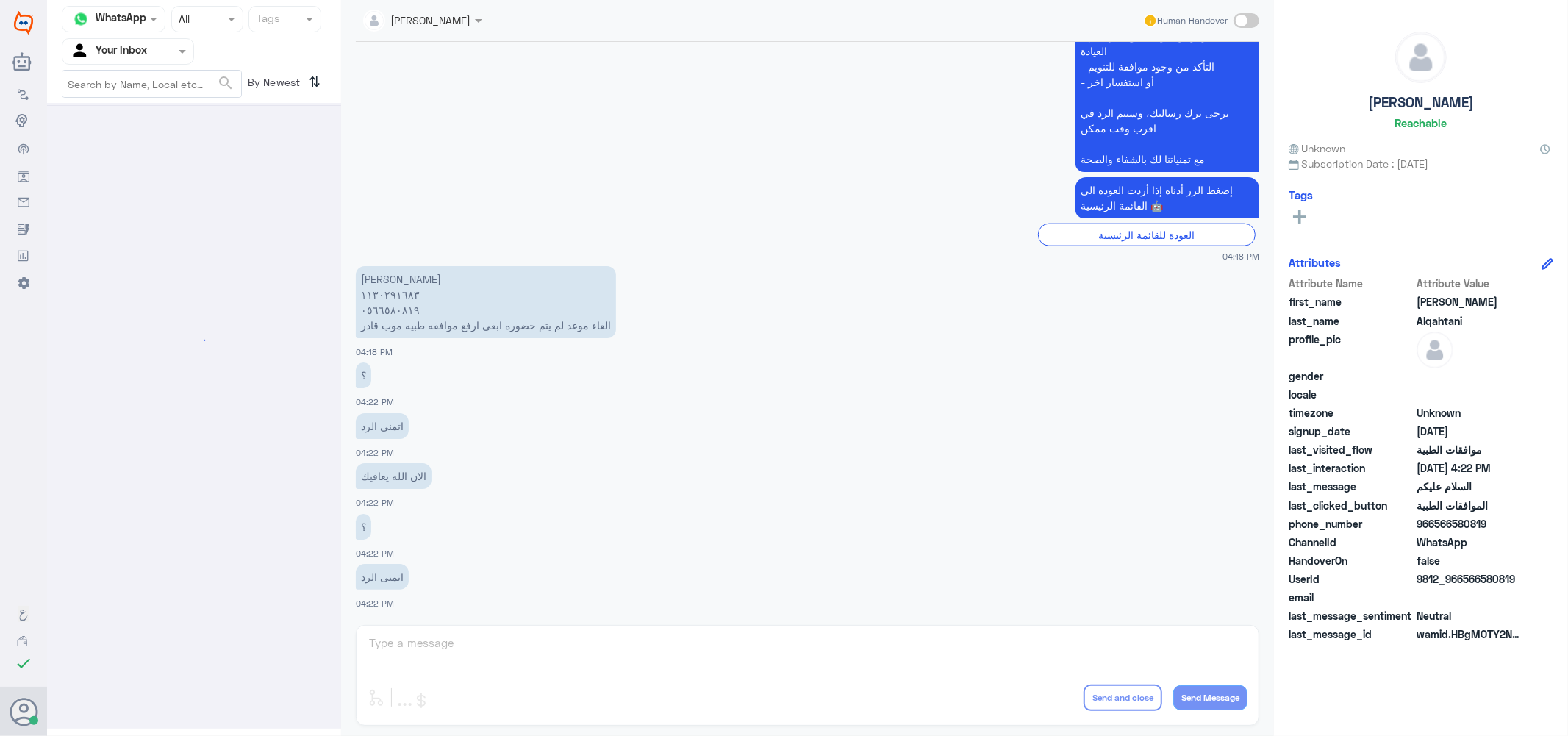
scroll to position [0, 0]
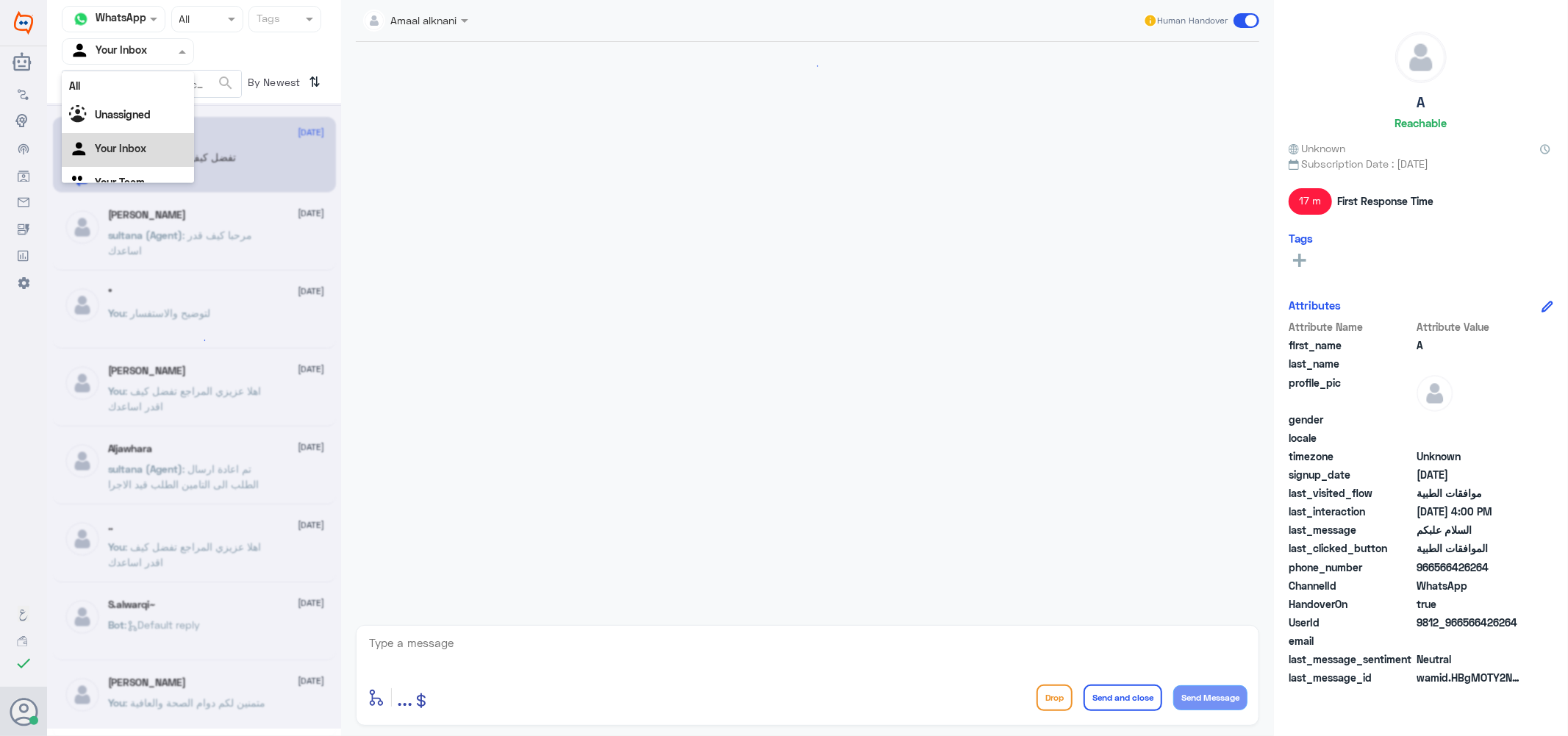
click at [138, 54] on input "text" at bounding box center [111, 52] width 81 height 17
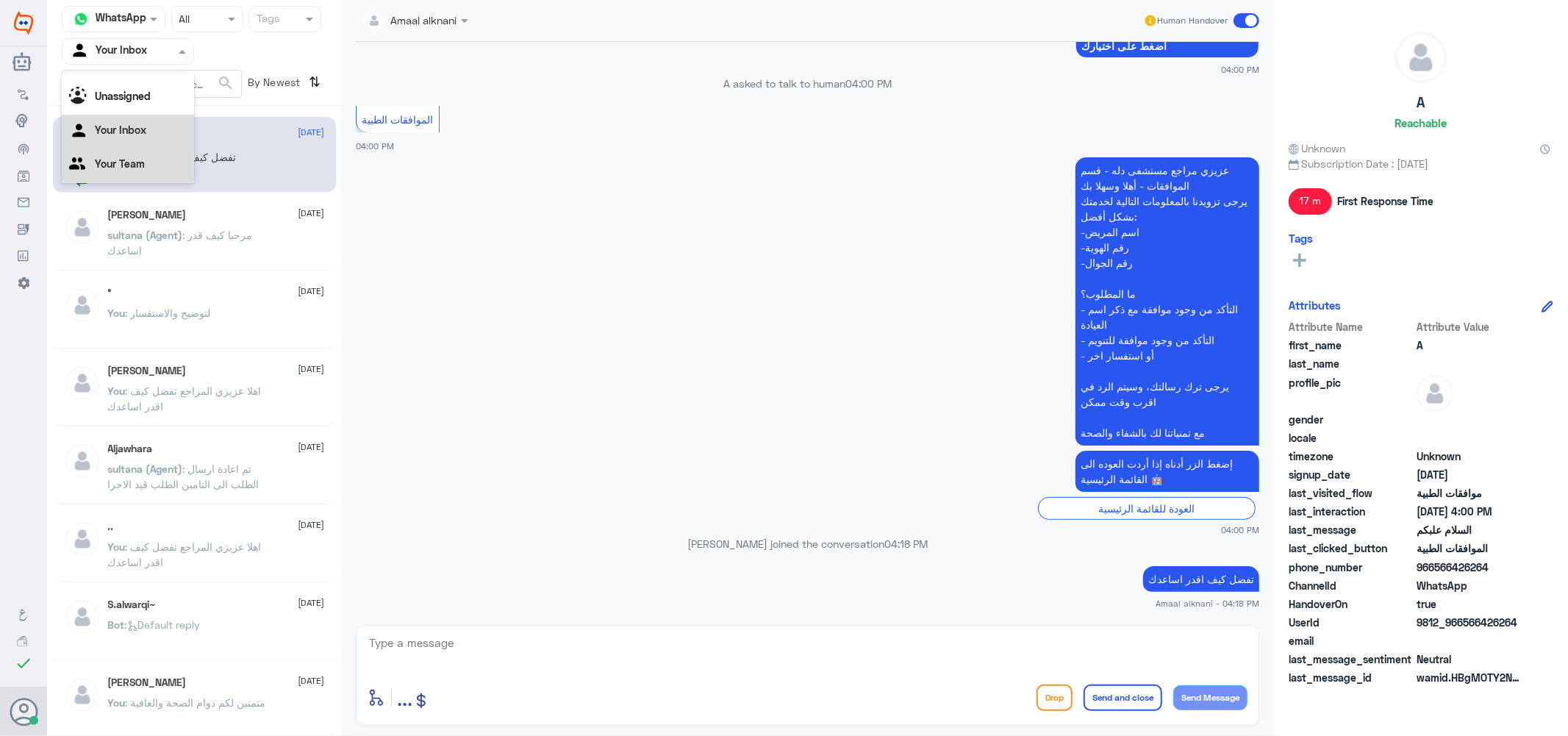
click at [136, 173] on div "Your Team" at bounding box center [127, 165] width 132 height 34
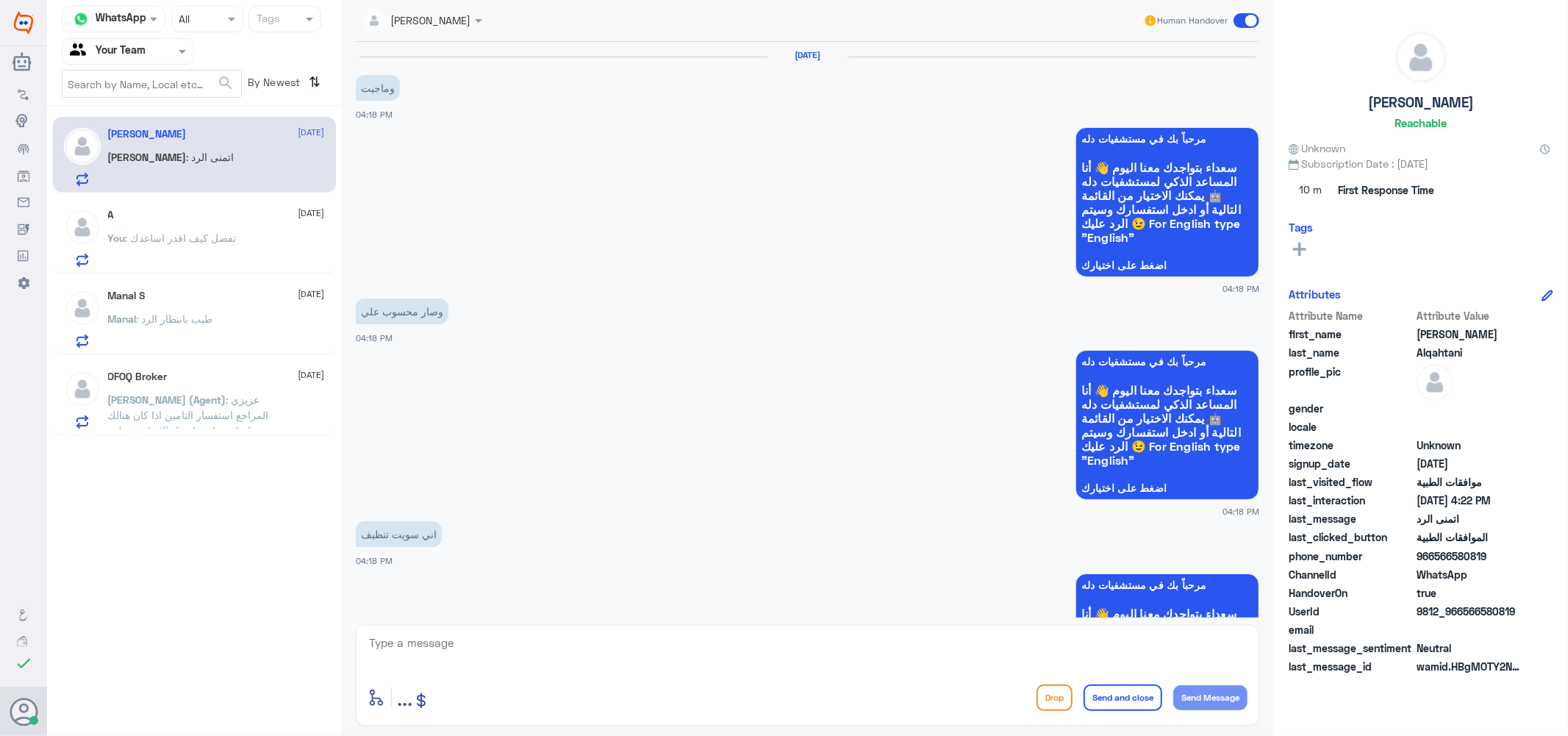
scroll to position [1387, 0]
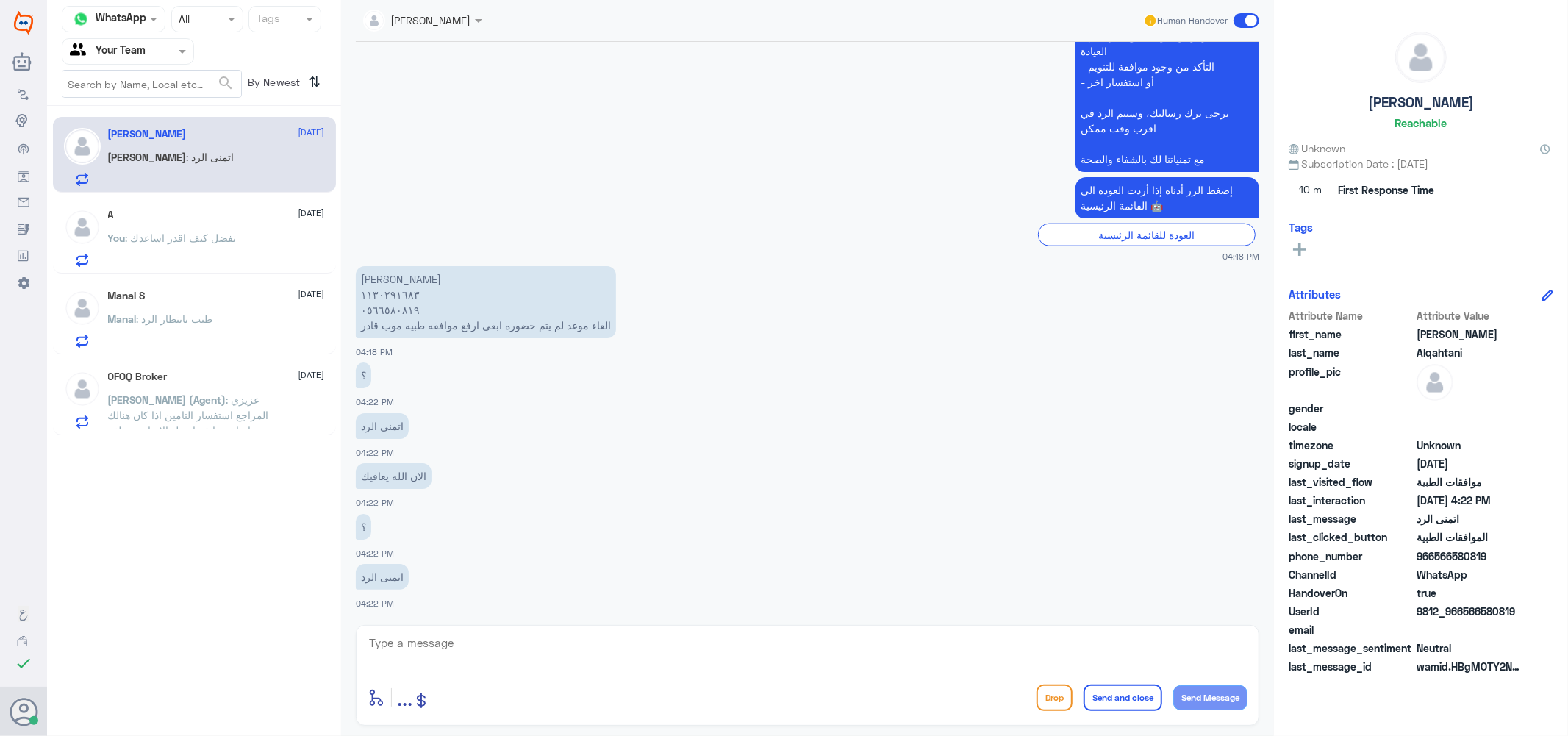
click at [449, 657] on textarea at bounding box center [807, 652] width 880 height 36
type textarea "0566580819"
drag, startPoint x: 452, startPoint y: 649, endPoint x: 332, endPoint y: 642, distance: 120.2
click at [332, 642] on div "Channel WhatsApp Status × All Tags Agent Filter Your Team search By Newest ⇅ [P…" at bounding box center [807, 370] width 1521 height 741
type textarea "اي عيادة ؟"
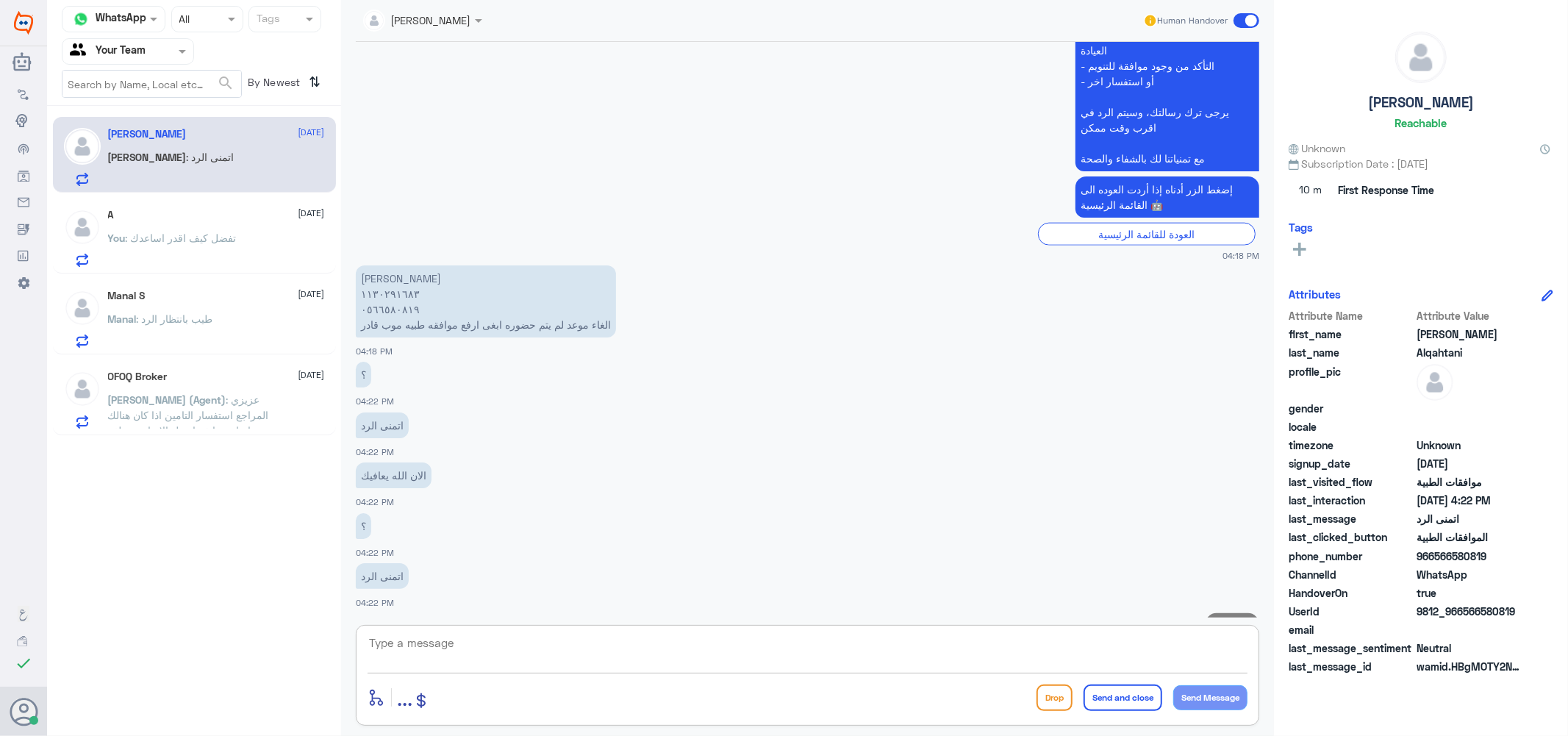
scroll to position [1434, 0]
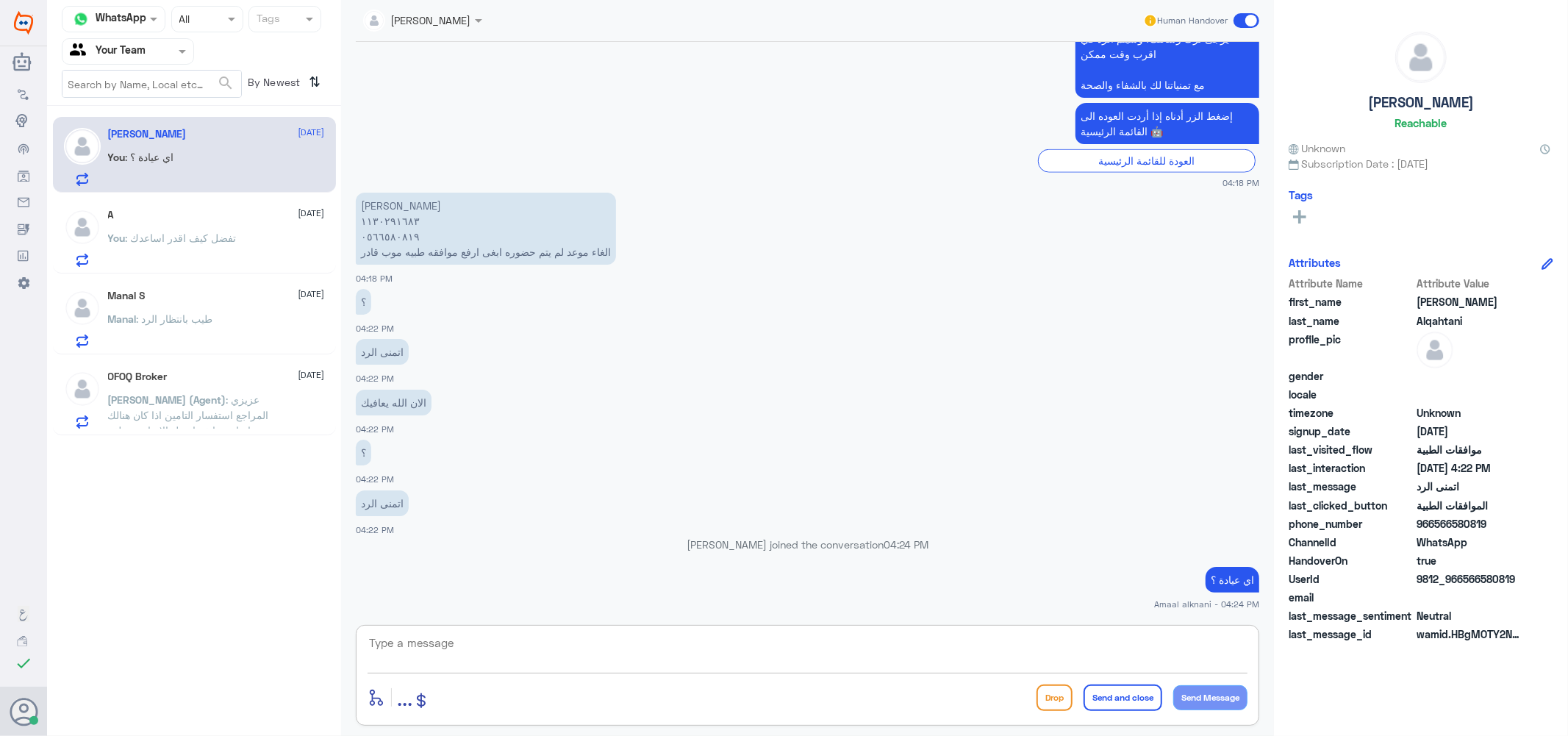
click at [530, 640] on textarea at bounding box center [807, 652] width 880 height 36
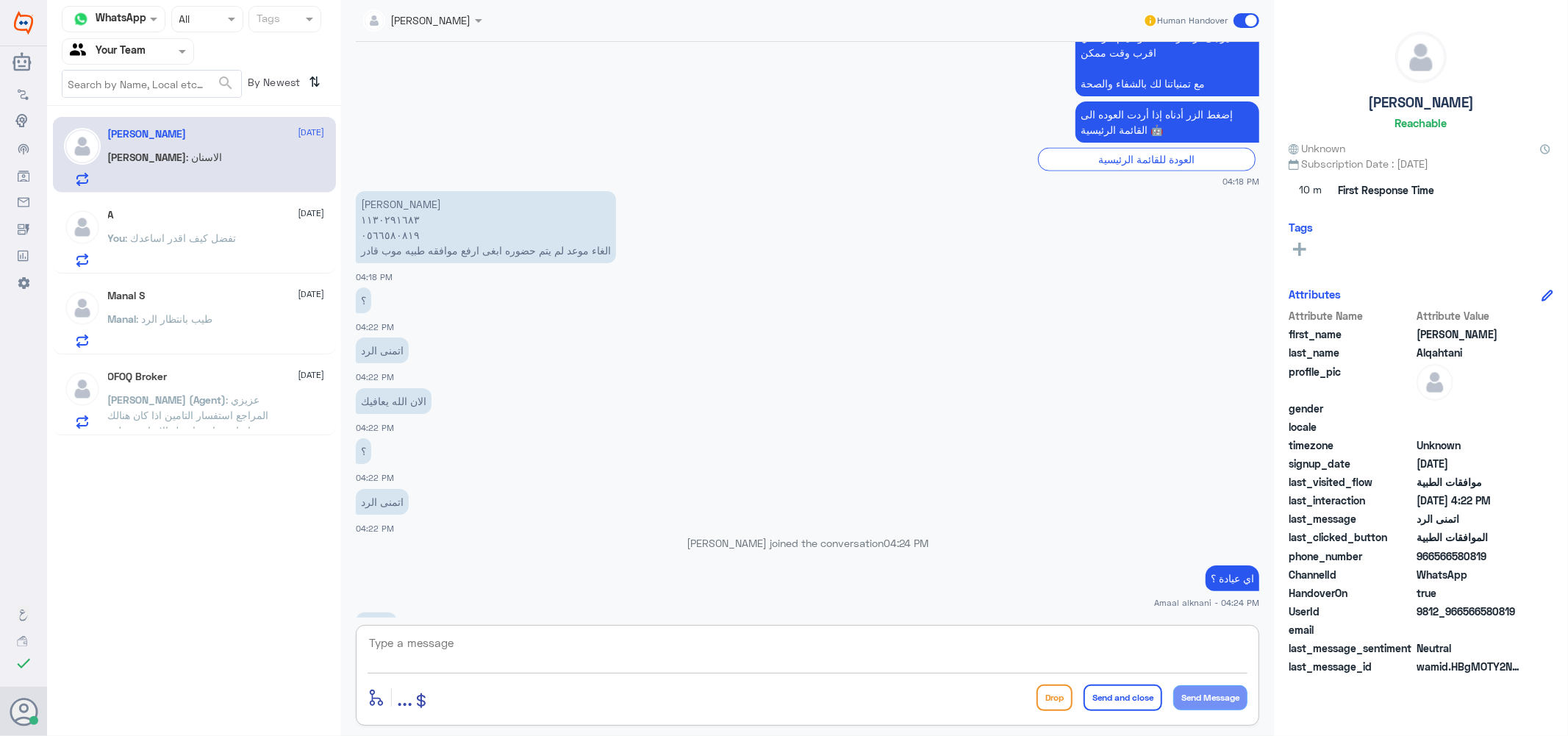
scroll to position [1483, 0]
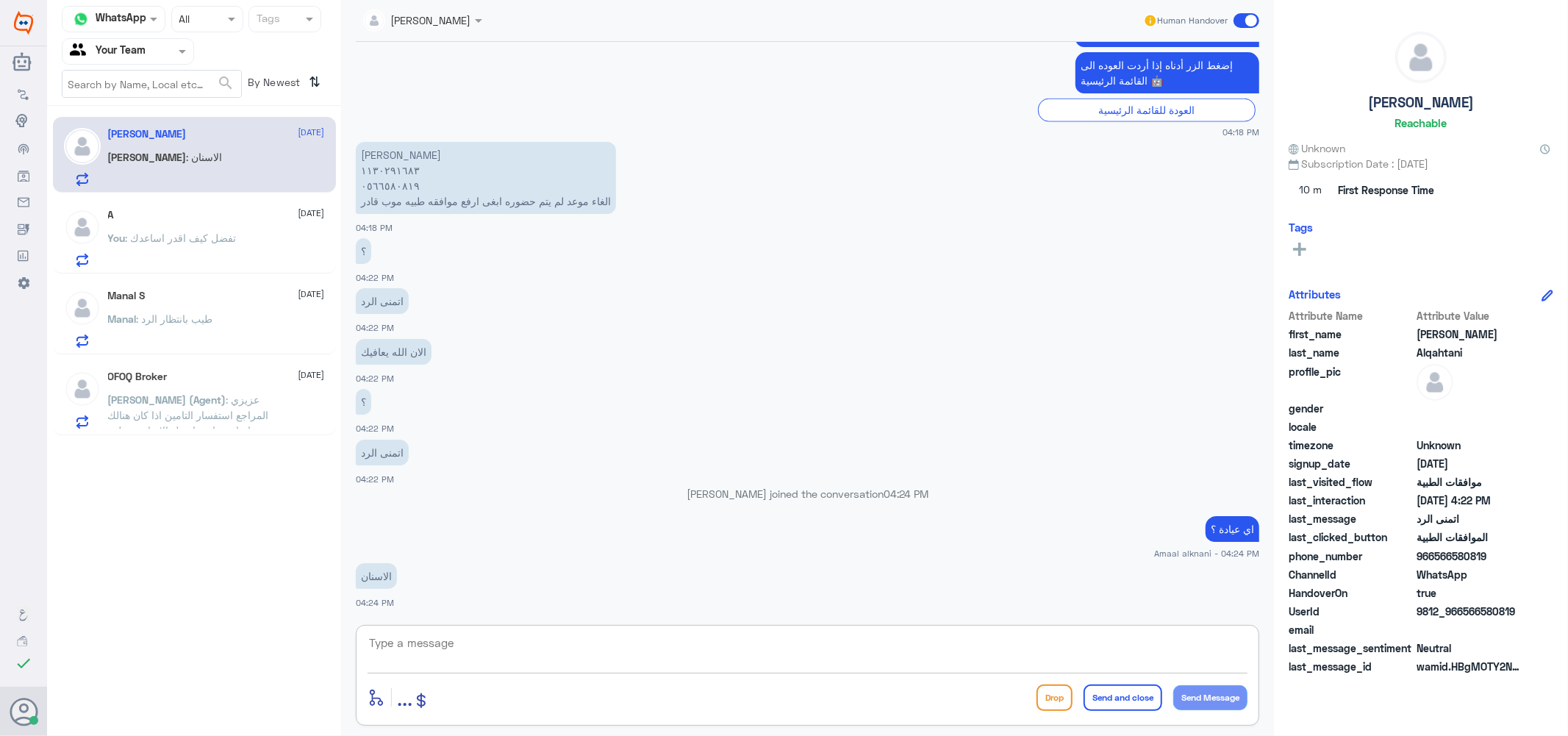
type textarea "ا"
type textarea "مستشفى دلة النخيل ؟"
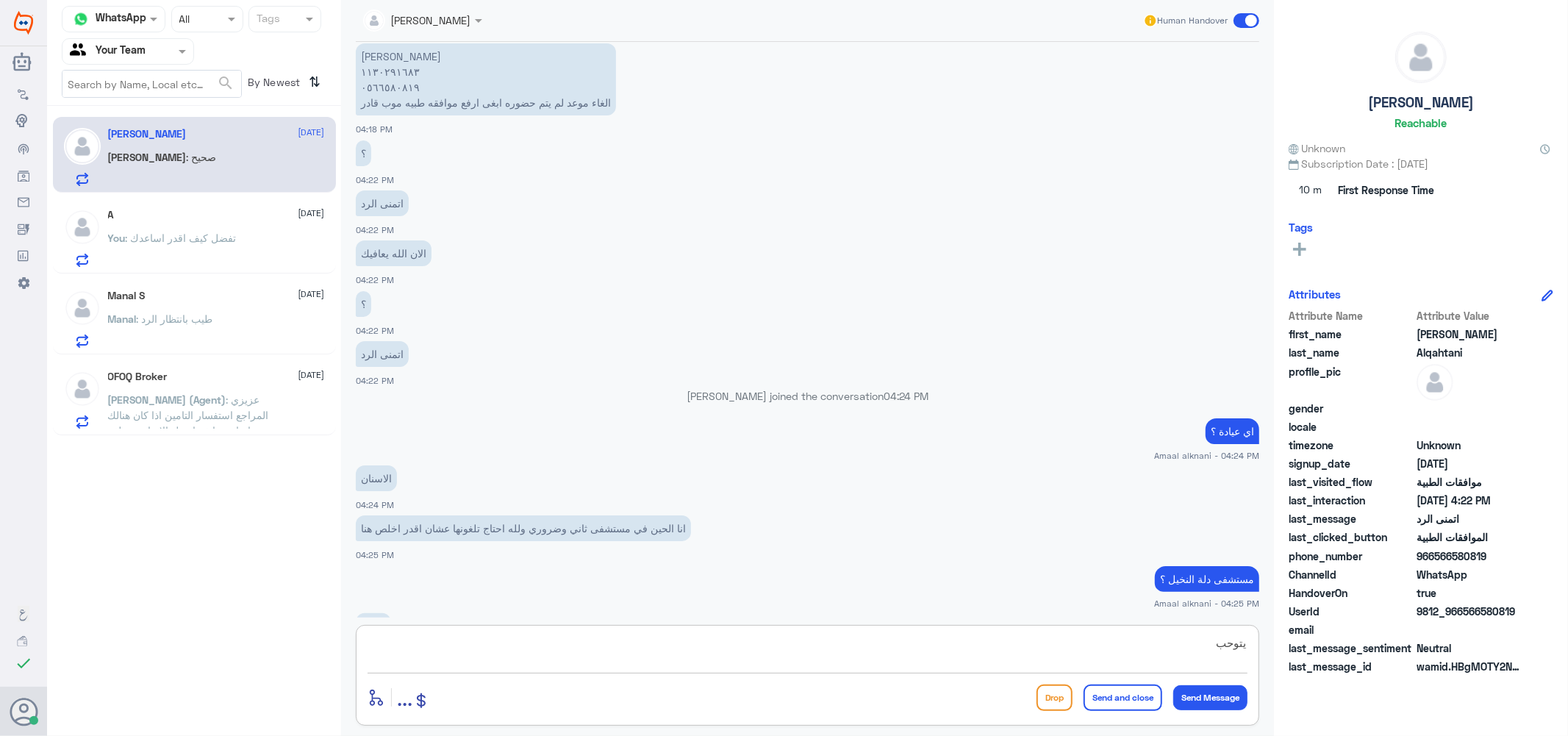
scroll to position [1582, 0]
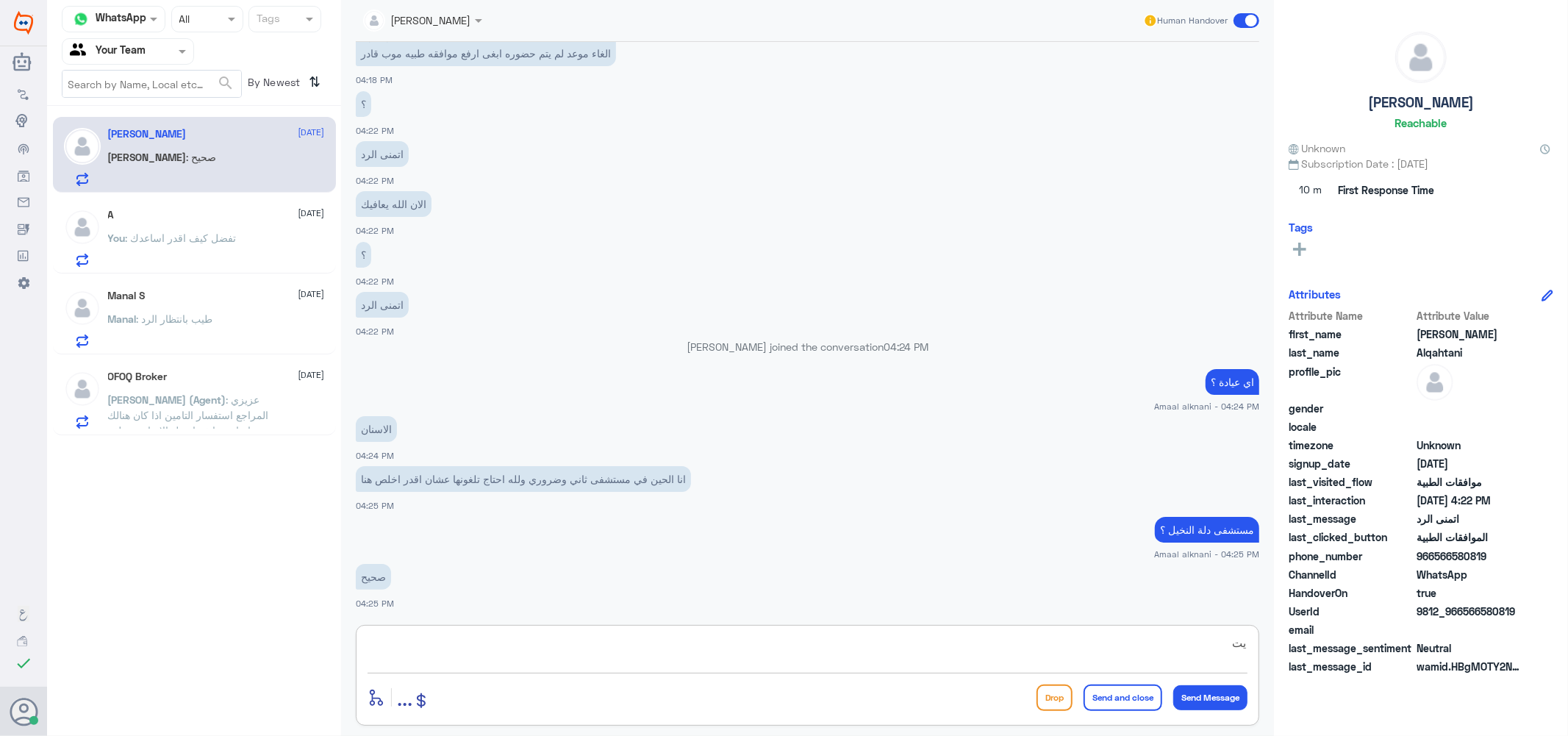
type textarea "ي"
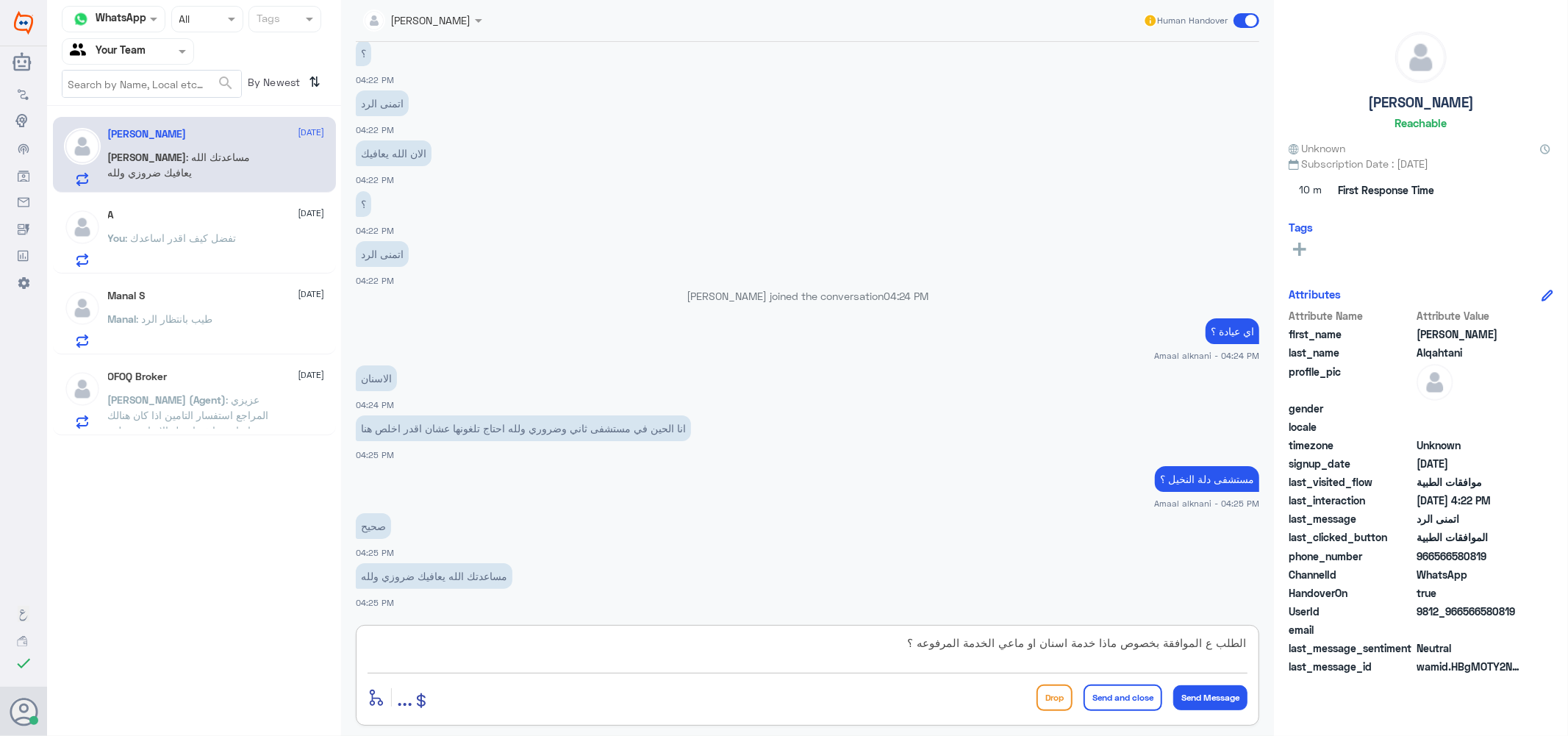
click at [1004, 650] on textarea "الطلب ع الموافقة بخصوص ماذا خدمة اسنان او ماعي الخدمة المرفوعه ؟" at bounding box center [807, 652] width 880 height 36
type textarea "الطلب ع الموافقة بخصوص ماذا خدمة اسنان او ماهي الخدمة المرفوعه ؟"
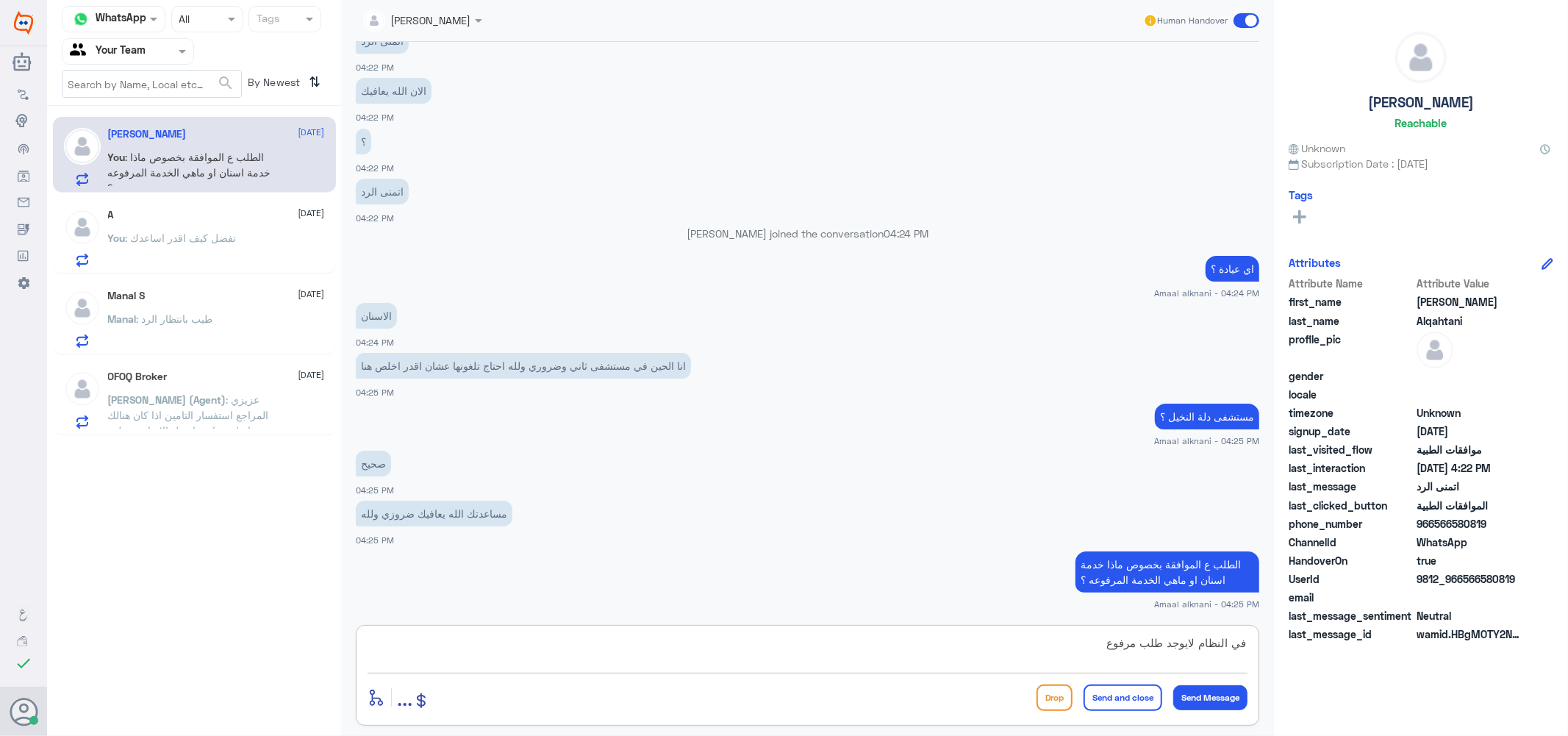
type textarea "في النظام لايوجد طلب مرفوع"
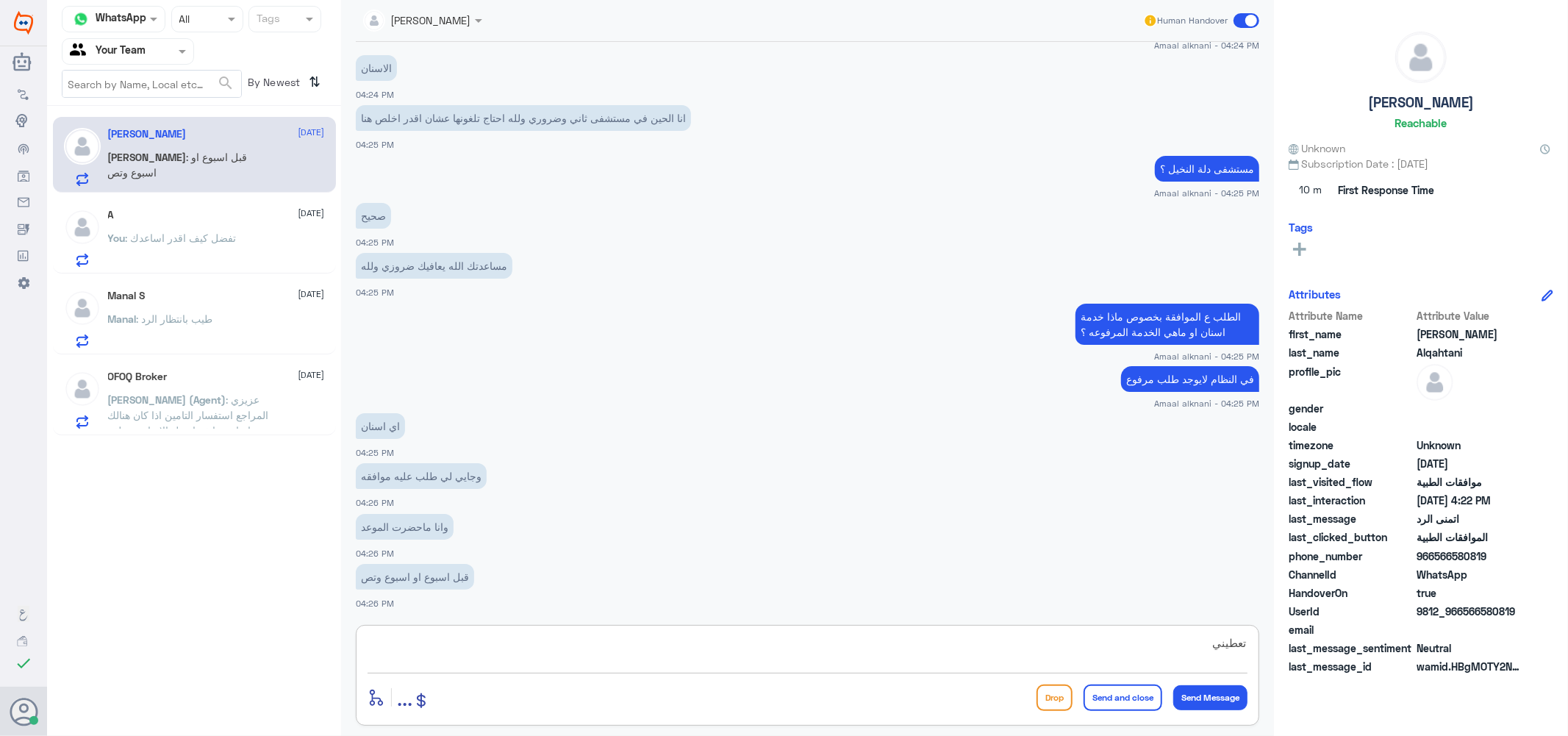
scroll to position [1993, 0]
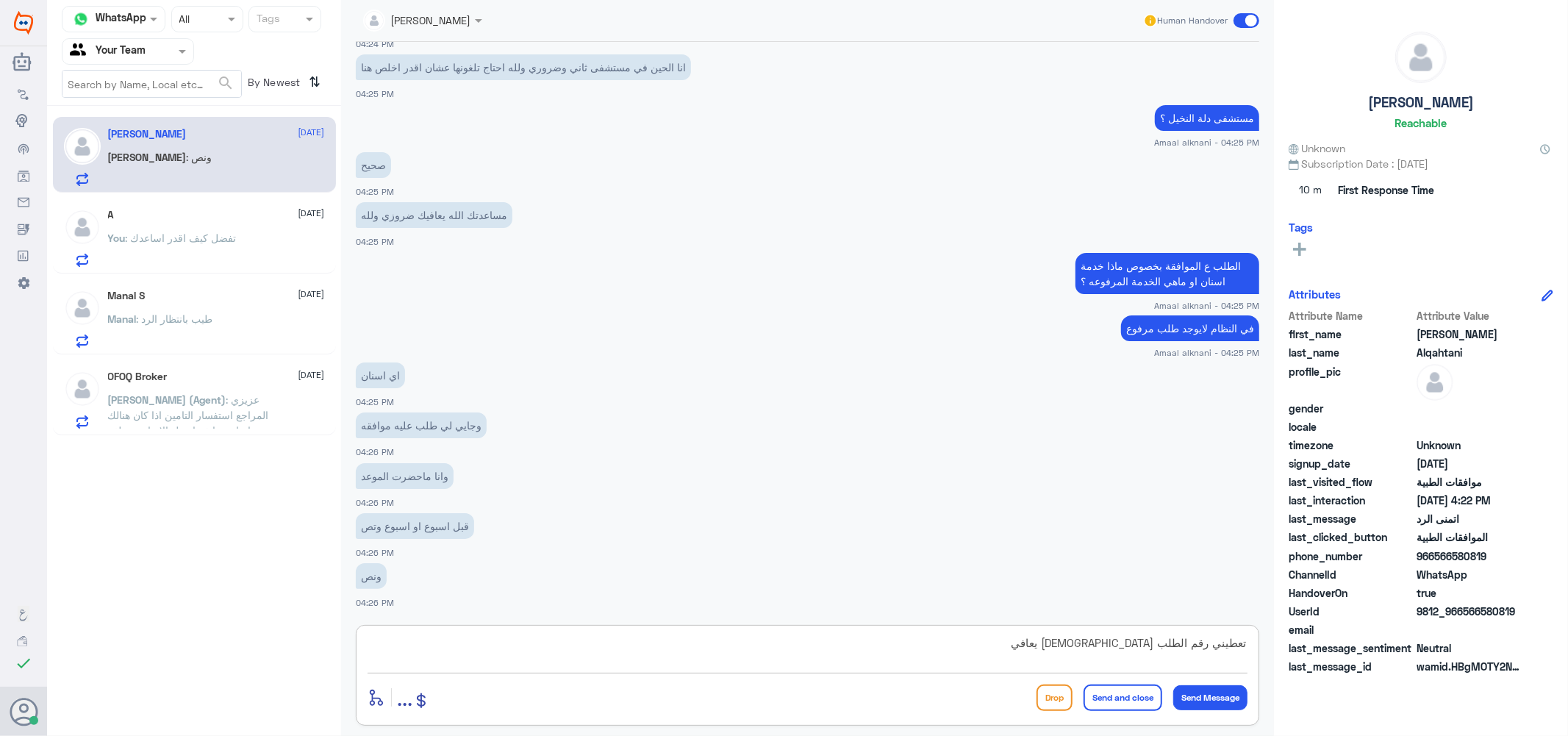
type textarea "تعطيني رقم الطلب [DEMOGRAPHIC_DATA] يعافيك"
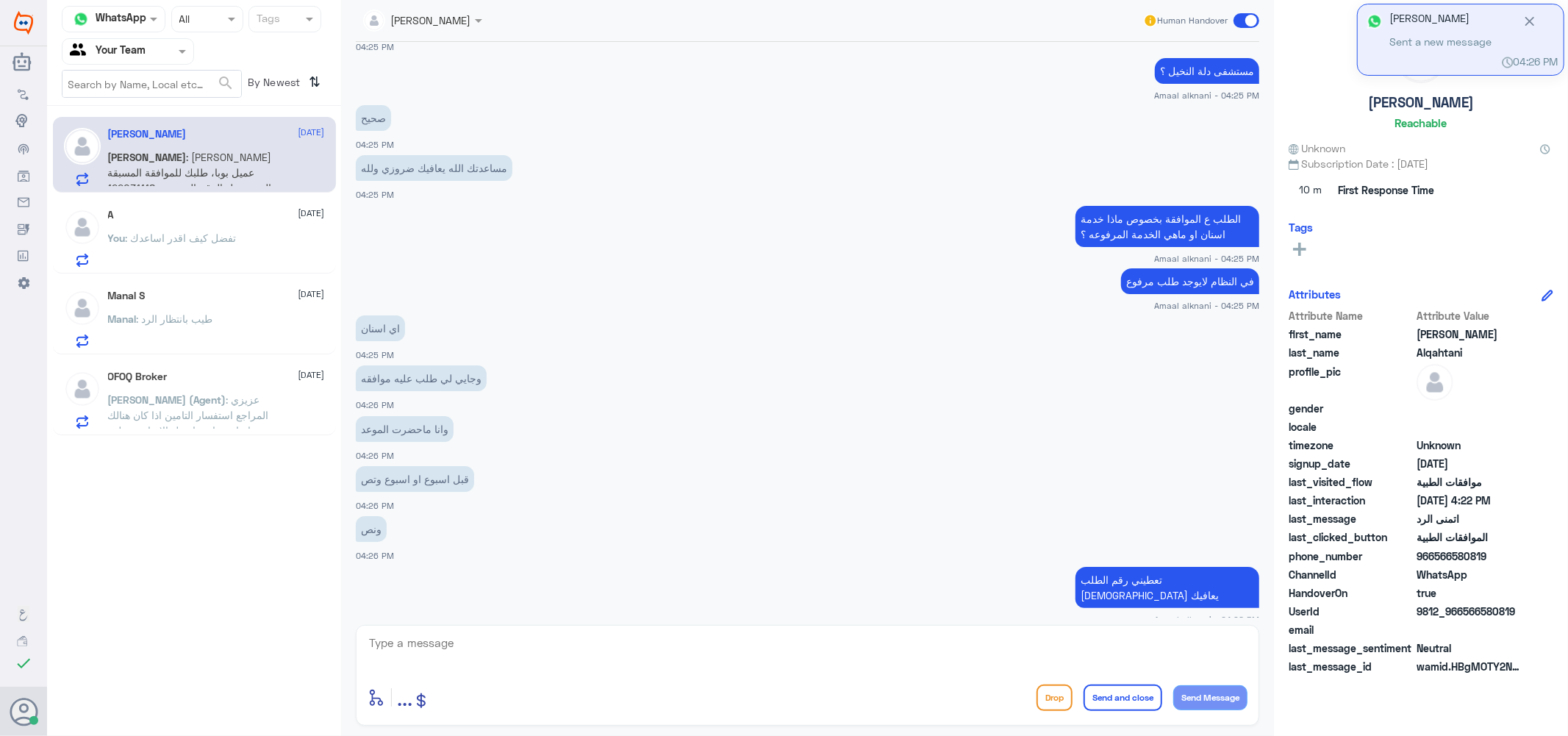
scroll to position [2272, 0]
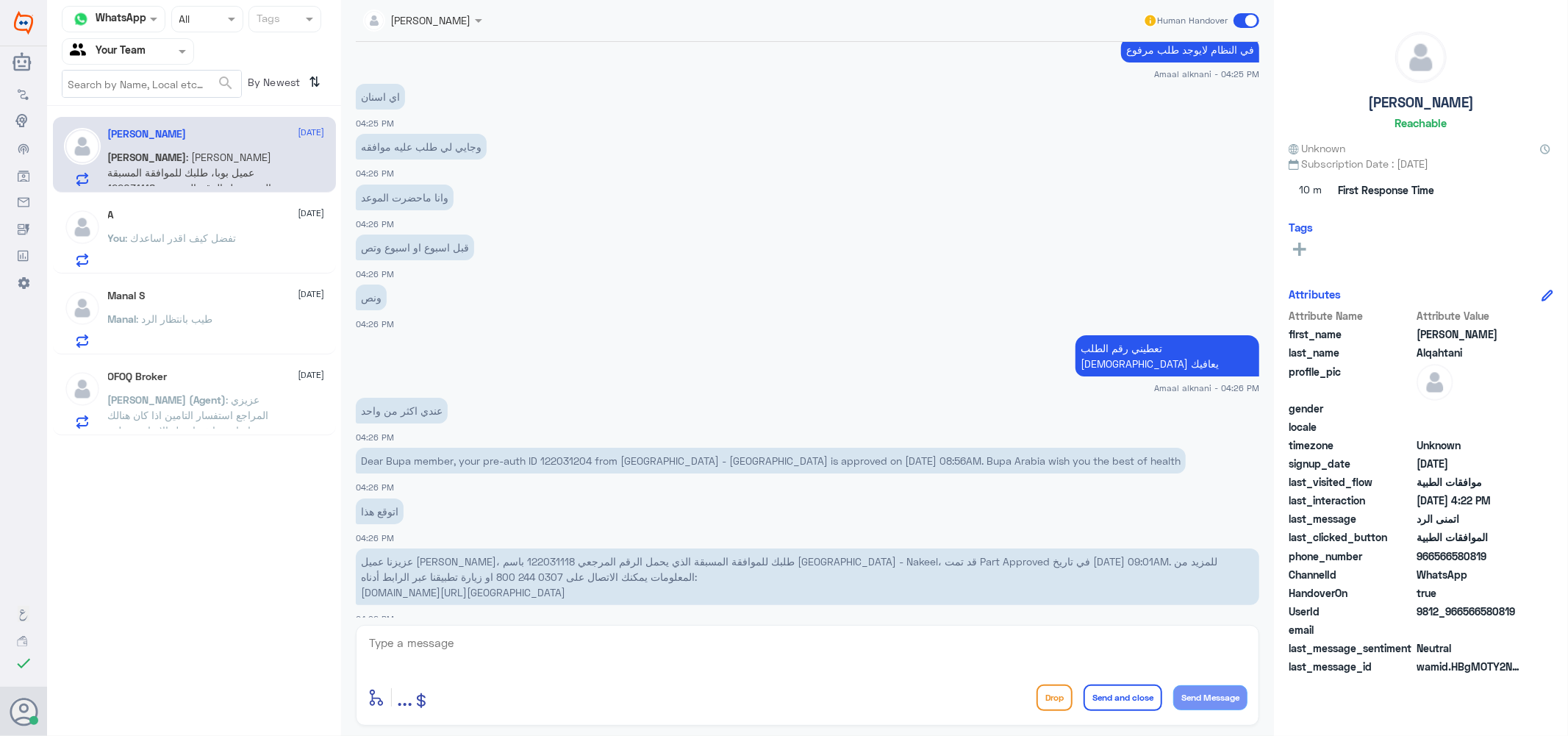
click at [572, 448] on p "Dear Bupa member, your pre-auth ID 122031204 from [GEOGRAPHIC_DATA] - [GEOGRAPH…" at bounding box center [771, 460] width 830 height 25
copy p "122031204"
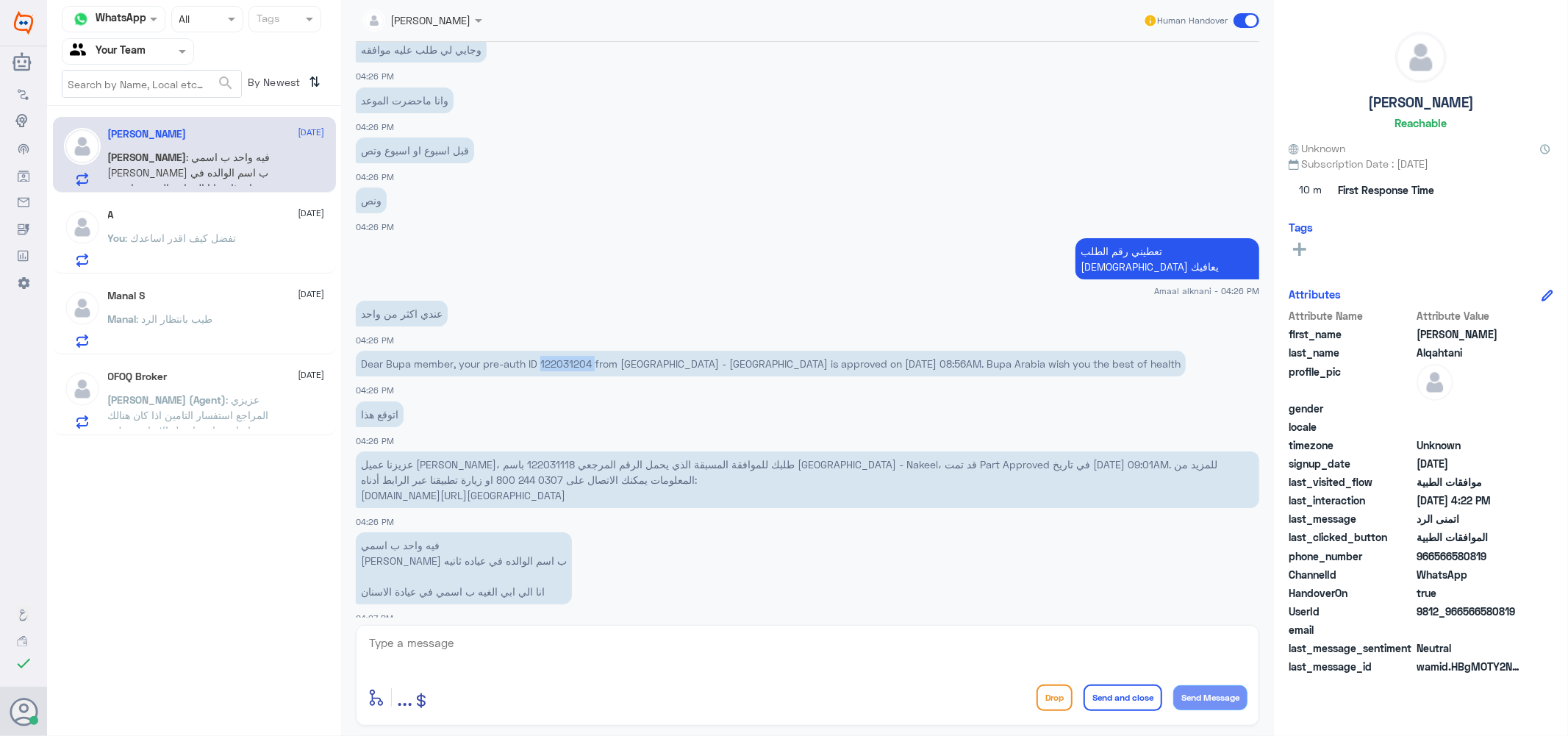
copy p "122031204"
click at [524, 657] on textarea at bounding box center [807, 652] width 880 height 36
click at [422, 452] on p "عزيزنا عميل [PERSON_NAME]، طلبك للموافقة المسبقة الذي يحمل الرقم المرجعي 122031…" at bounding box center [808, 480] width 903 height 56
copy p "122031118"
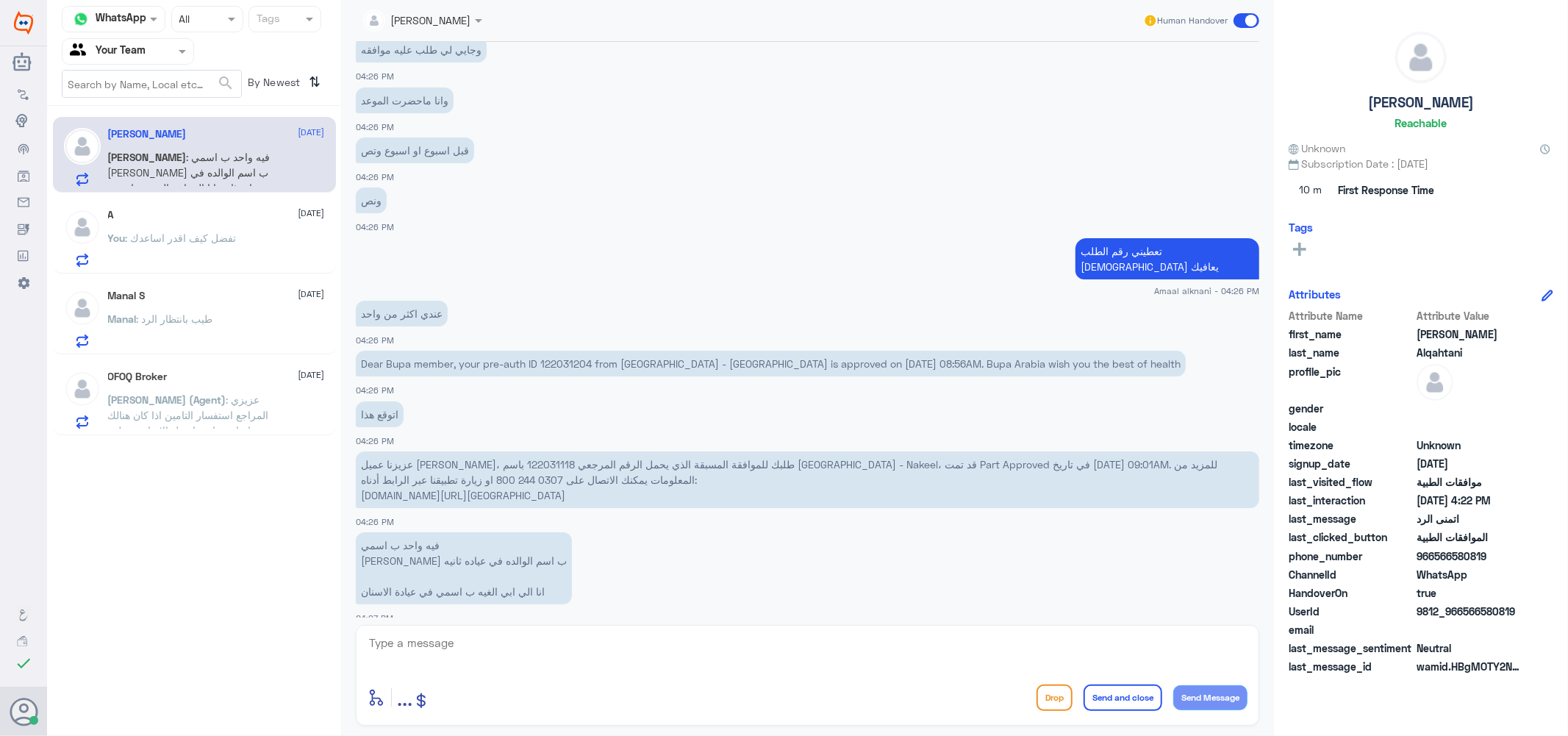
click at [443, 640] on textarea at bounding box center [807, 652] width 880 height 36
paste textarea "122031118"
type textarea "122031118 - تم الغاء الطلب باسم [PERSON_NAME]"
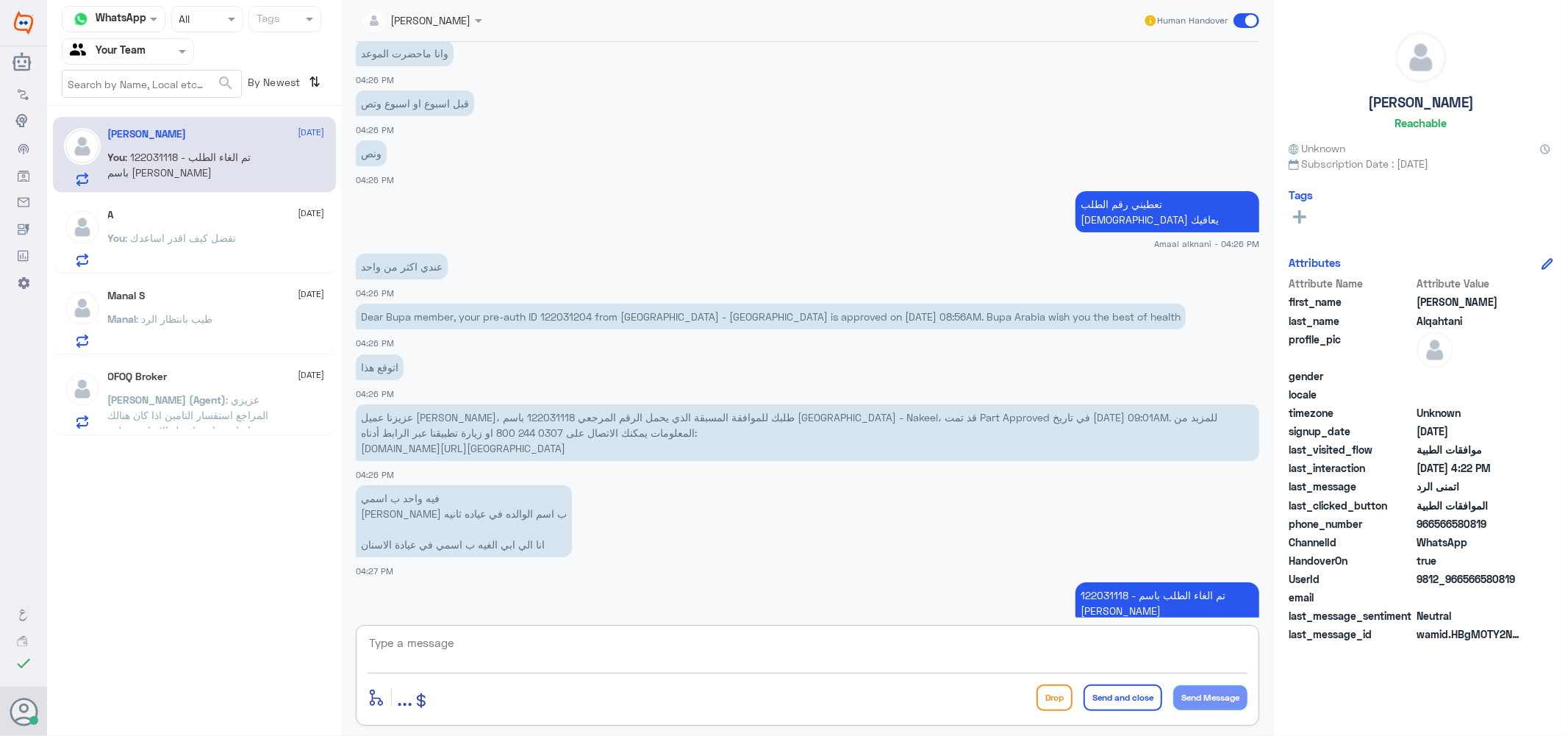
click at [647, 644] on textarea at bounding box center [807, 652] width 880 height 36
paste textarea "SCALING & POLISHING (COMPLETE)"
type textarea "SCALING & POLISHING (COMPLETE)"
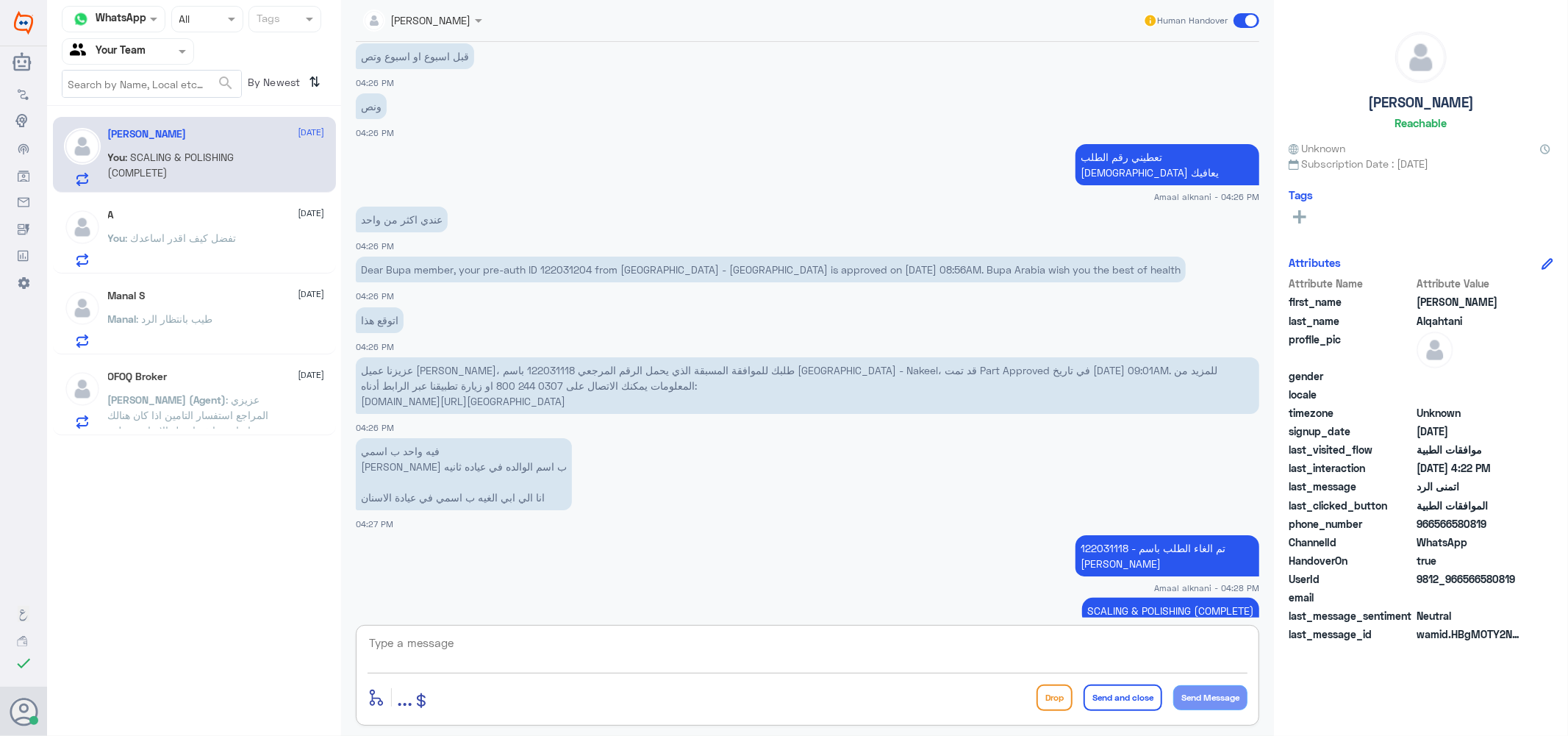
scroll to position [2513, 0]
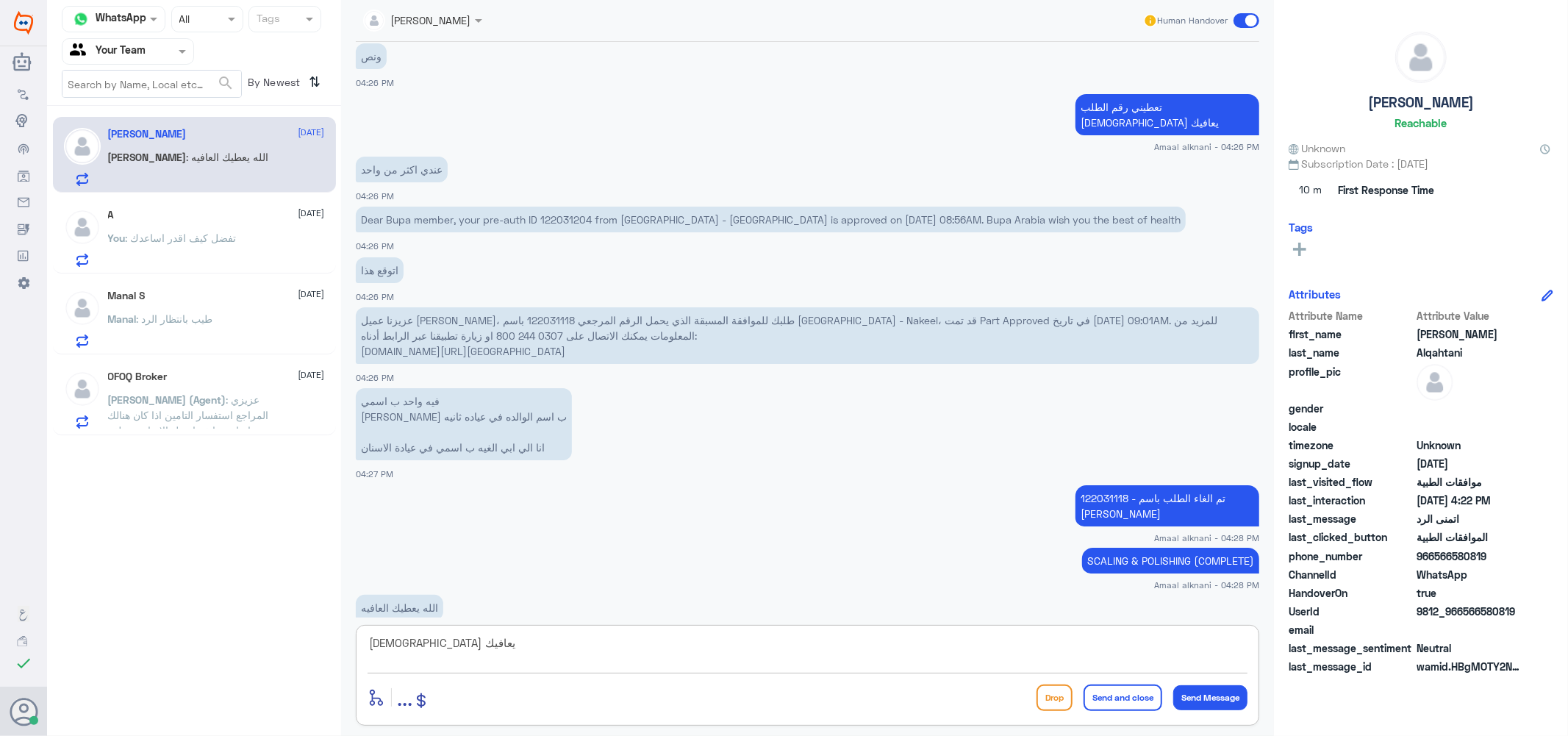
type textarea "[DEMOGRAPHIC_DATA] يعافيك"
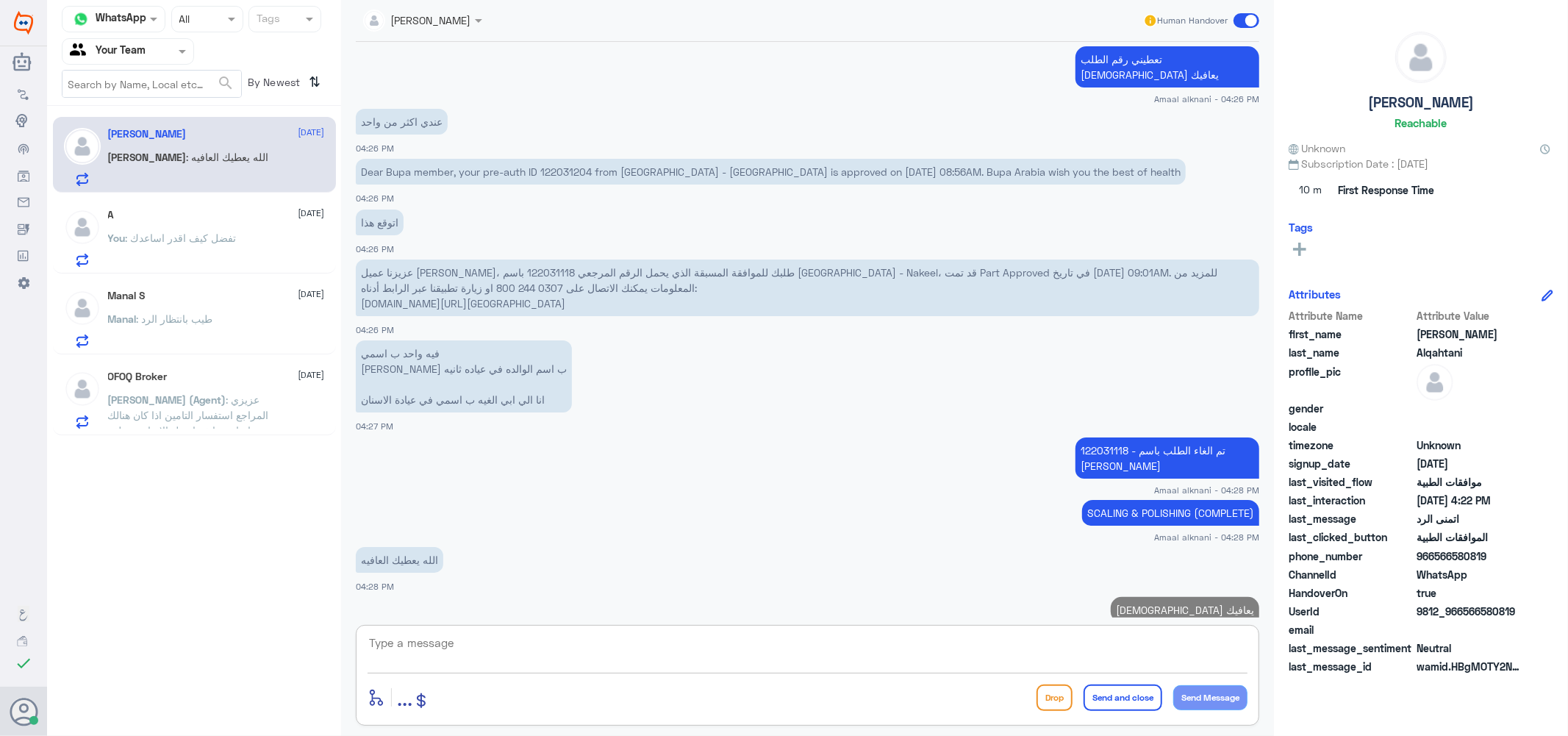
click at [508, 655] on textarea at bounding box center [807, 652] width 880 height 36
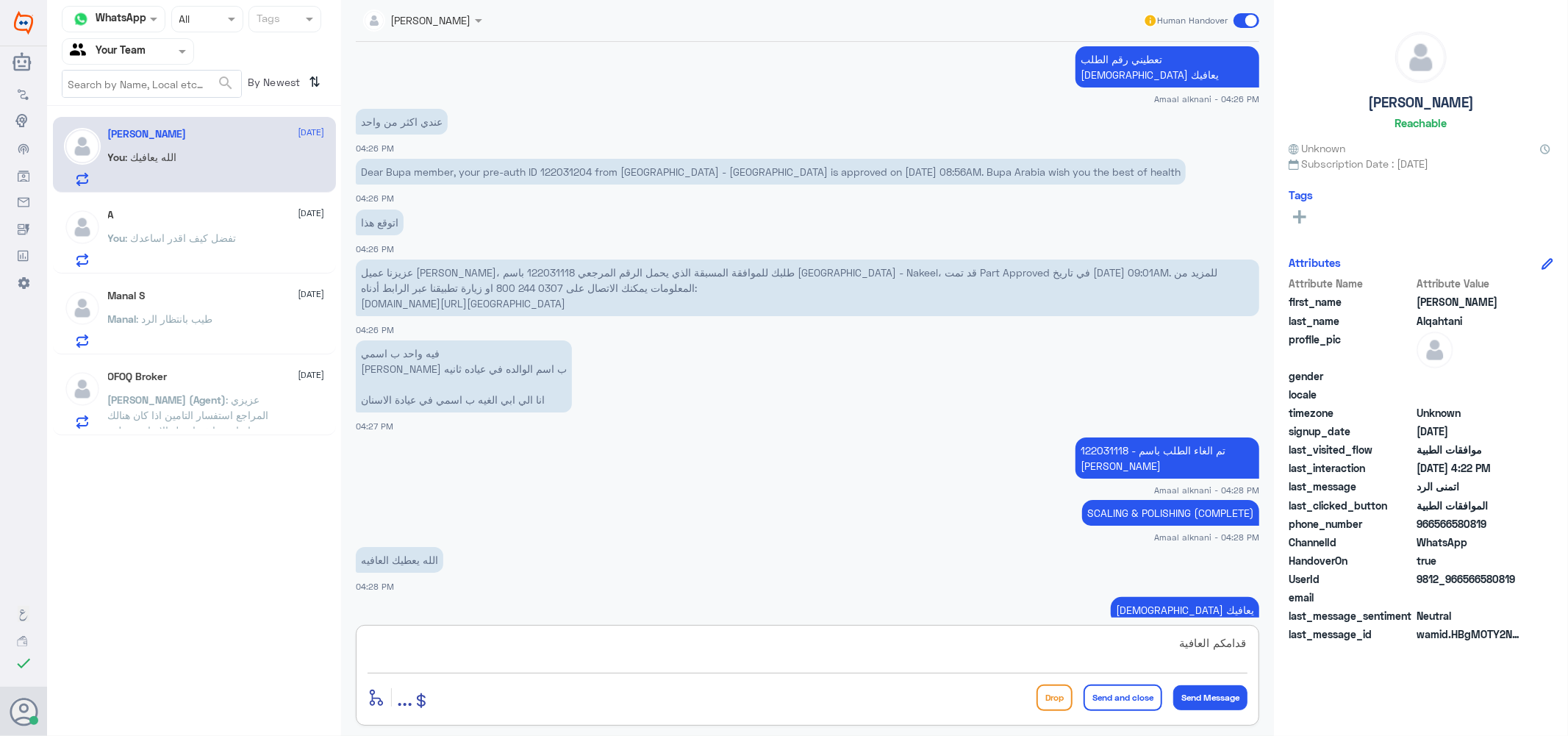
type textarea "قدامكم العافية"
click at [1129, 693] on button "Send and close" at bounding box center [1123, 698] width 79 height 26
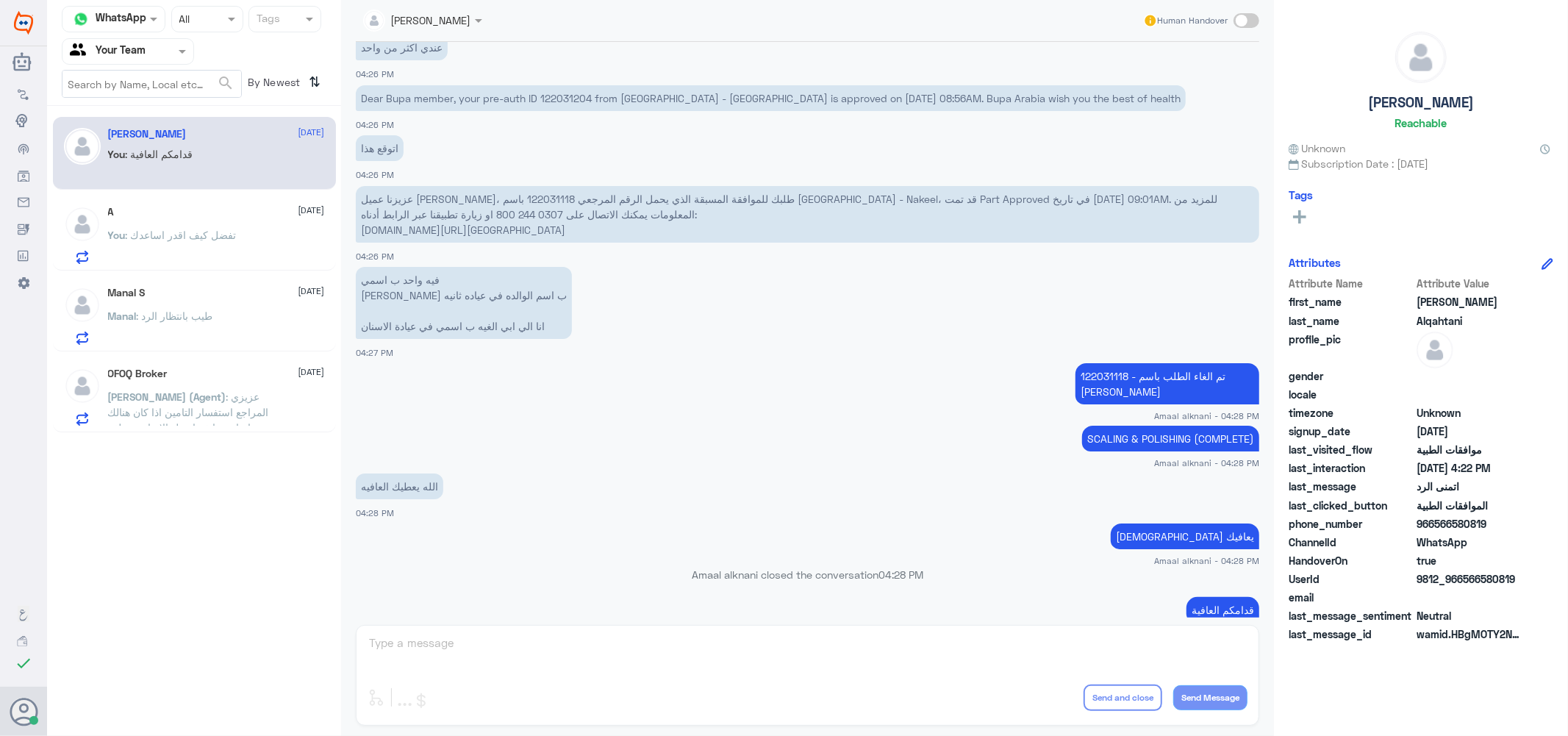
click at [512, 660] on div "Lama aldubayan Human Handover [DATE] مرحباً بك في مستشفيات دله سعداء بتواجدك مع…" at bounding box center [808, 370] width 933 height 741
click at [511, 659] on div "Lama aldubayan Human Handover [DATE] مرحباً بك في مستشفيات دله سعداء بتواجدك مع…" at bounding box center [808, 370] width 933 height 741
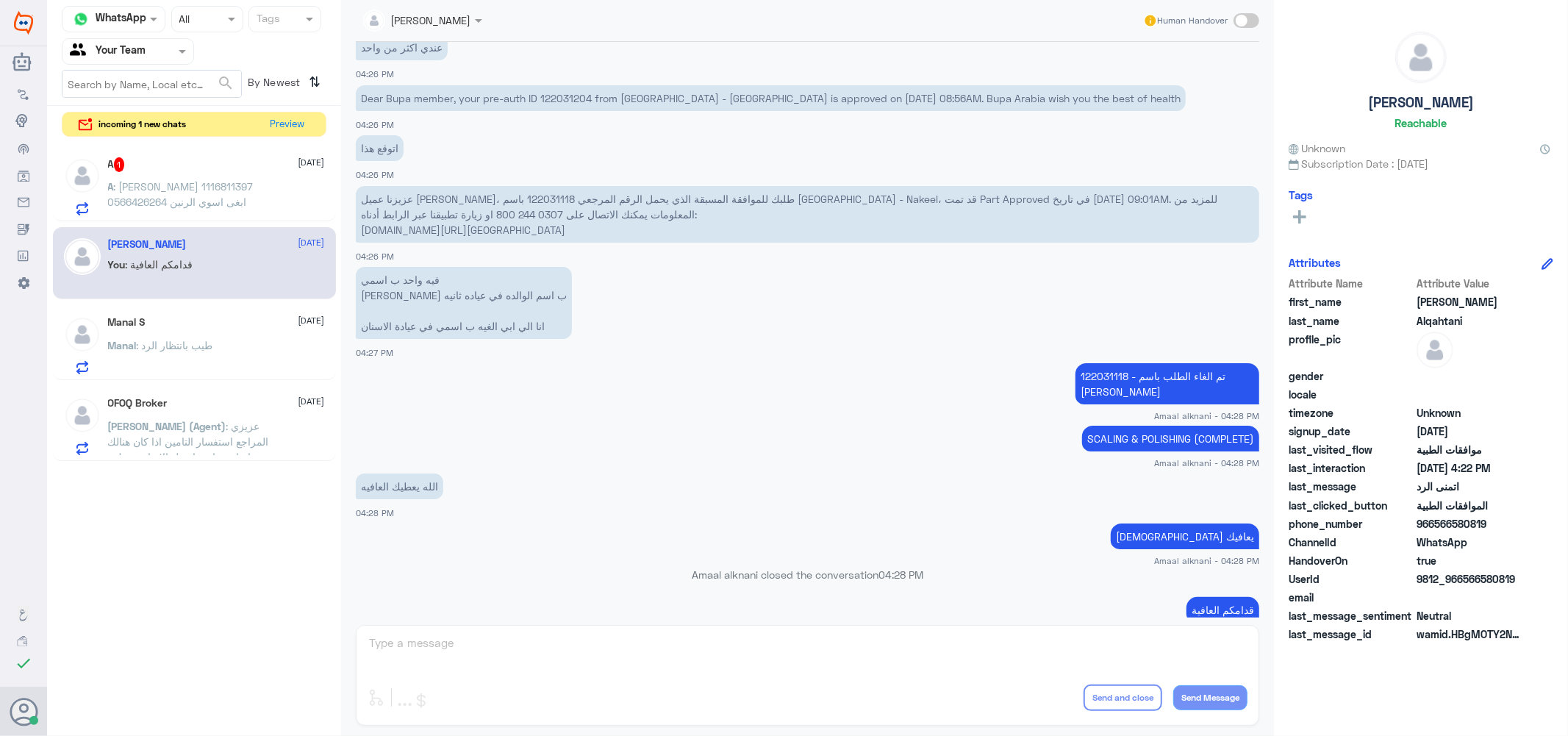
click at [157, 187] on span ": [PERSON_NAME] 1116811397 0566426264 ابغى اسوي الرنين" at bounding box center [180, 194] width 145 height 28
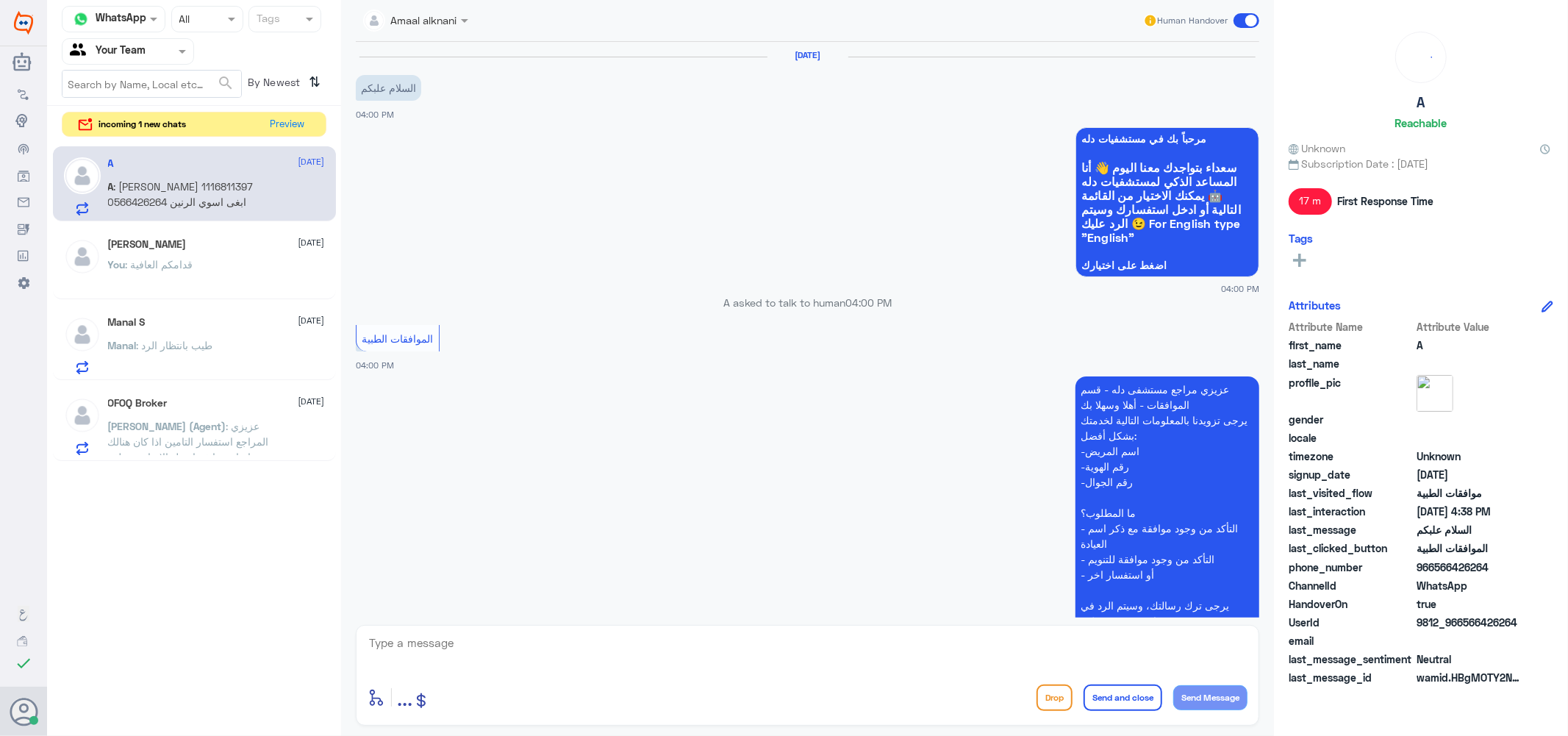
scroll to position [332, 0]
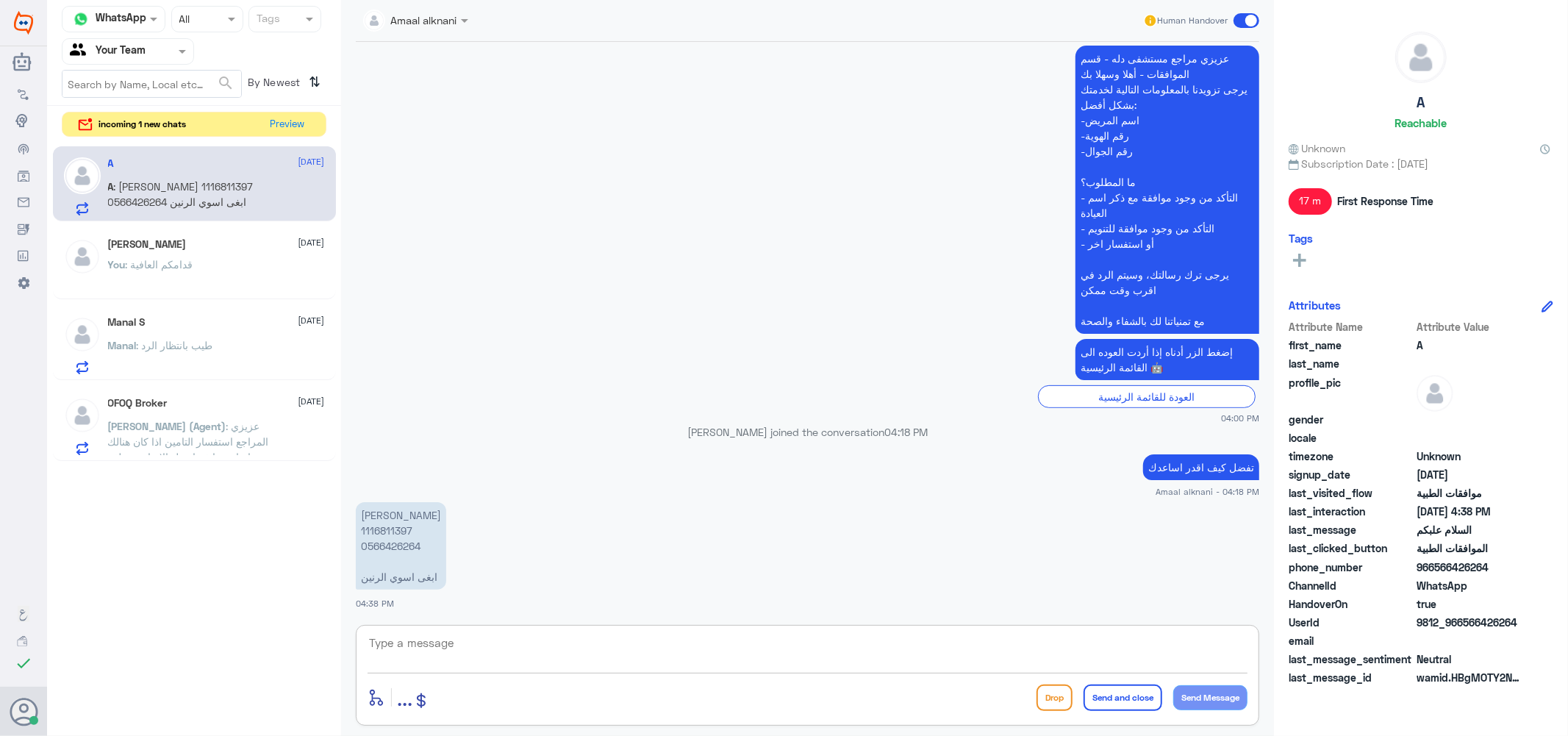
click at [507, 659] on textarea at bounding box center [807, 652] width 880 height 36
click at [381, 539] on p "[PERSON_NAME] 1116811397 0566426264 [PERSON_NAME] الرنين" at bounding box center [401, 546] width 91 height 87
copy p "0566426264"
click at [542, 647] on textarea at bounding box center [807, 652] width 880 height 36
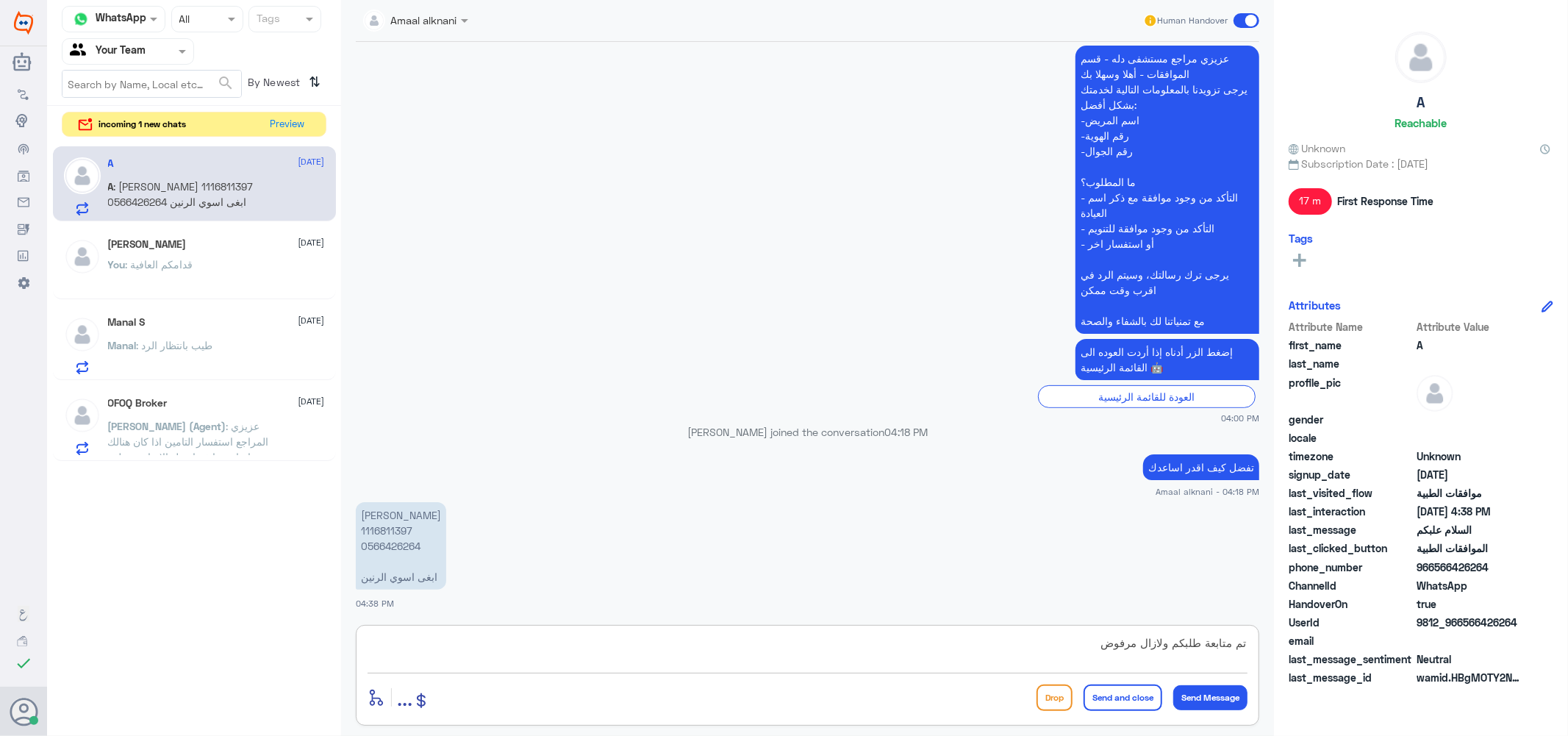
type textarea "تم متابعة طلبكم ولازال مرفوض"
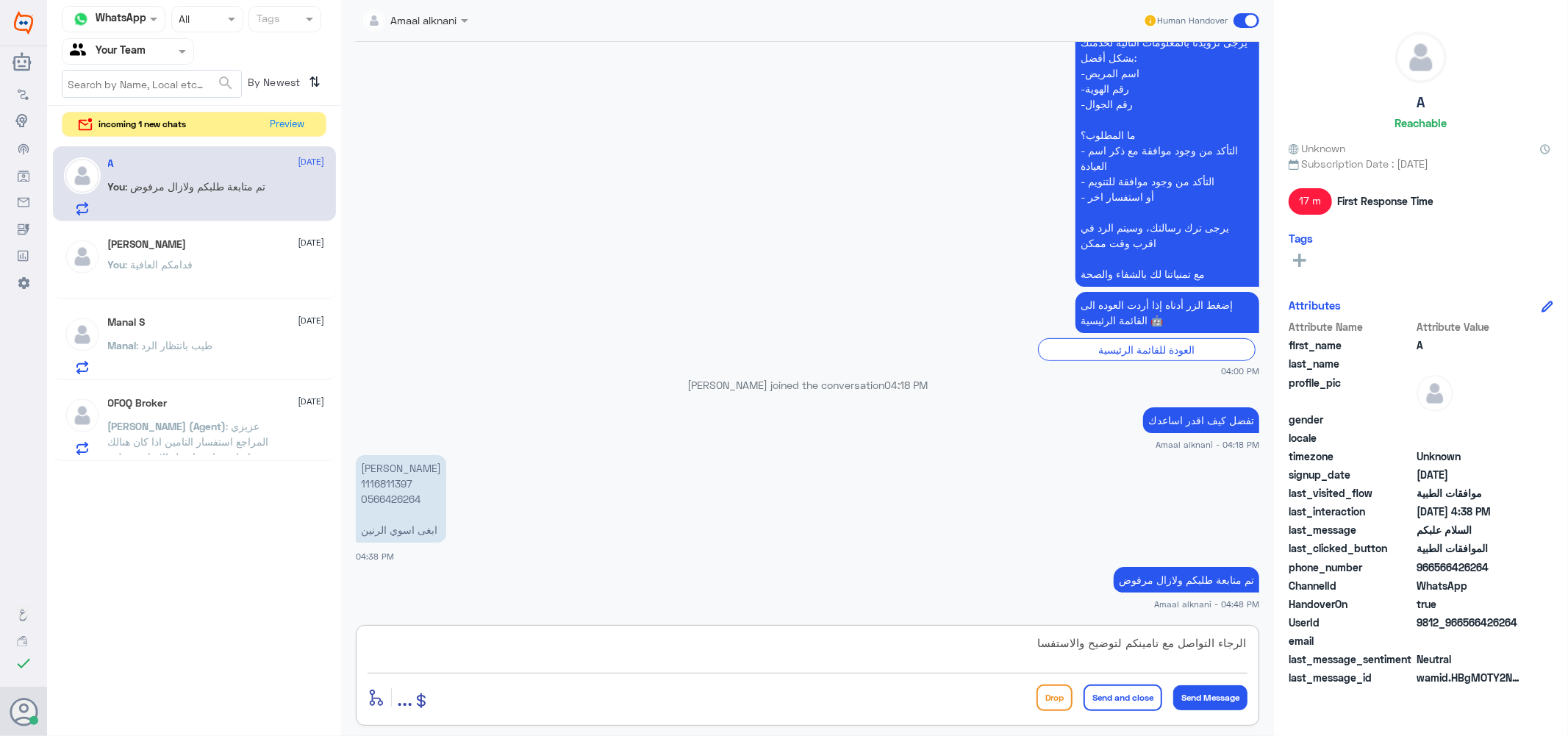
type textarea "الرجاء التواصل مع تامينكم لتوضيح والاستفسار"
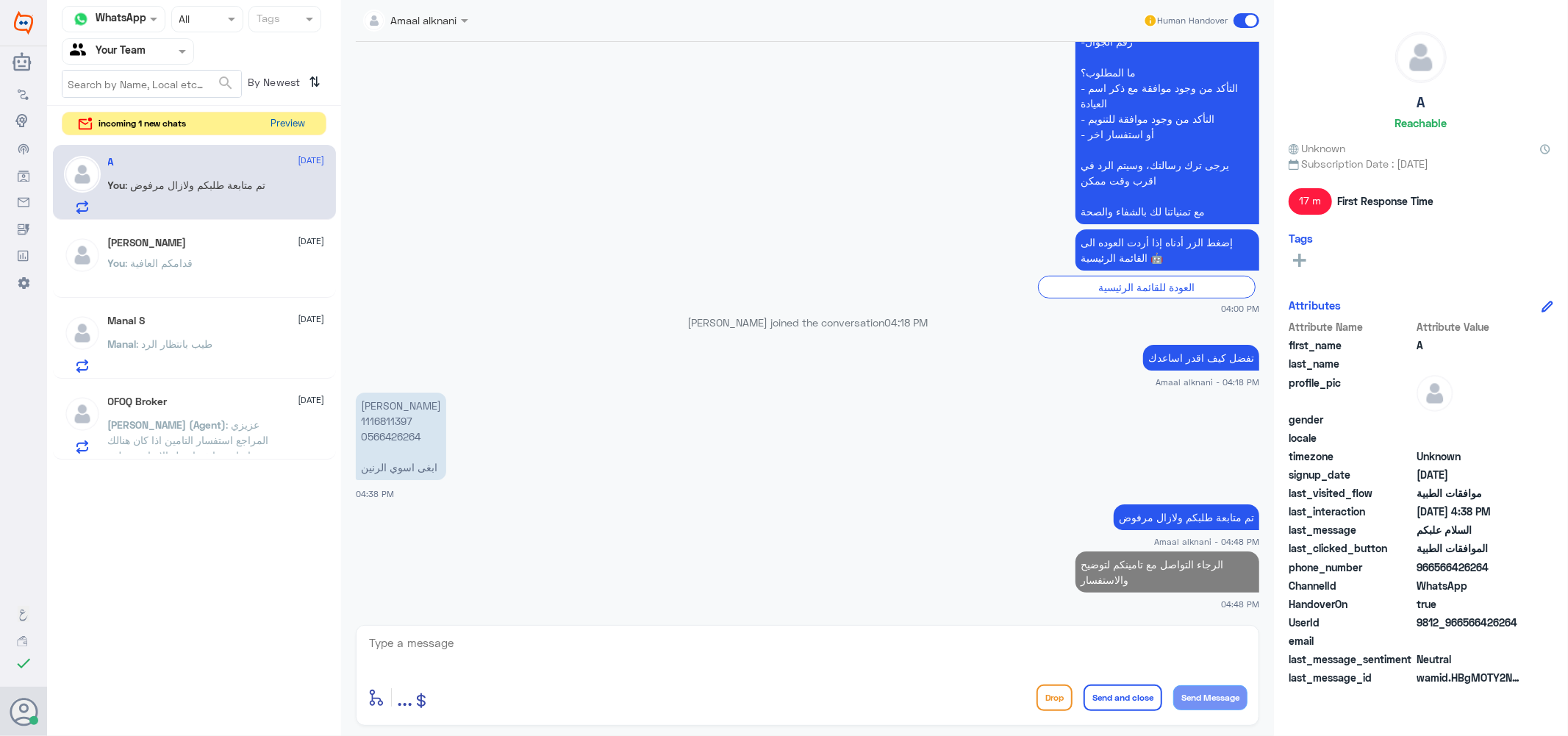
click at [277, 122] on button "Preview" at bounding box center [288, 124] width 46 height 23
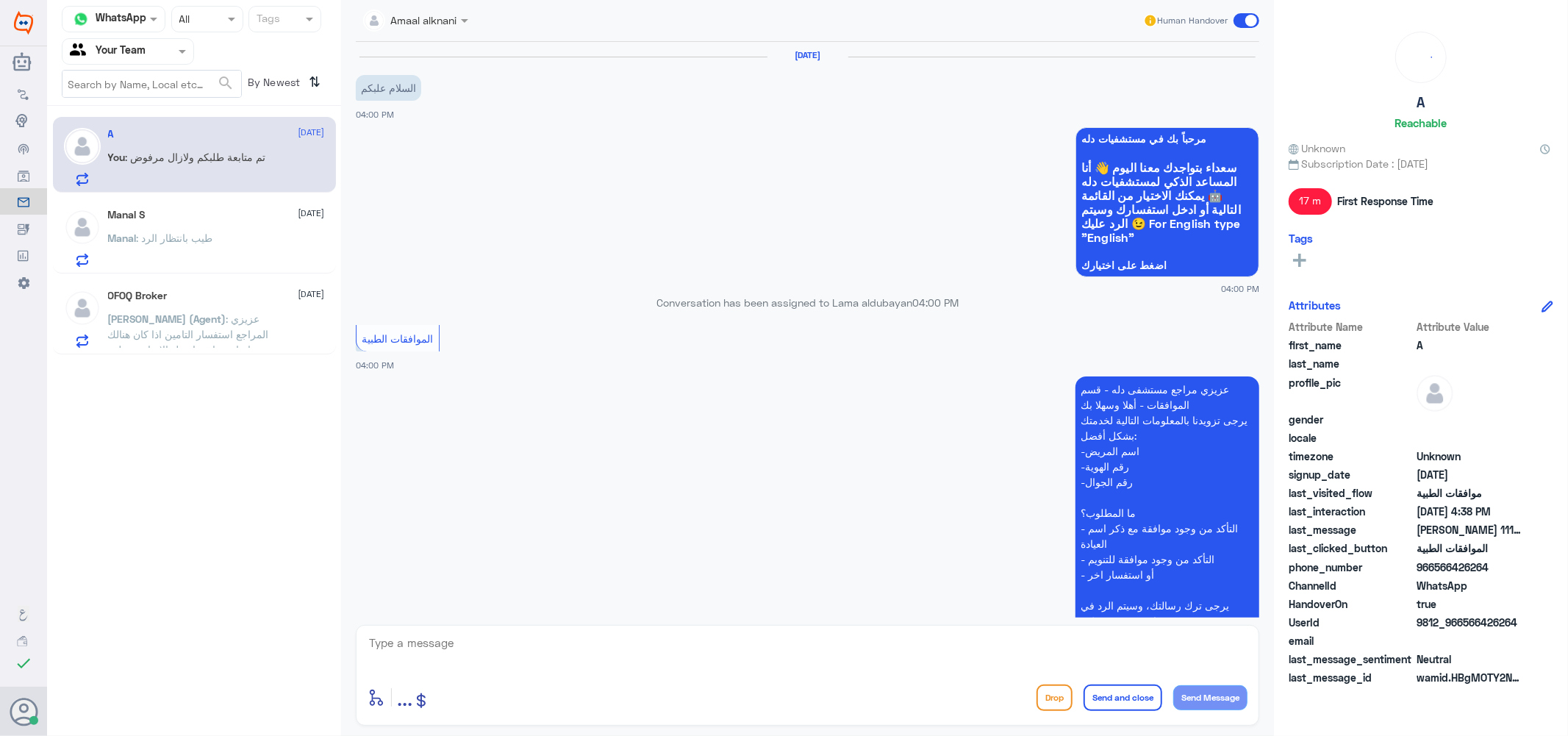
scroll to position [378, 0]
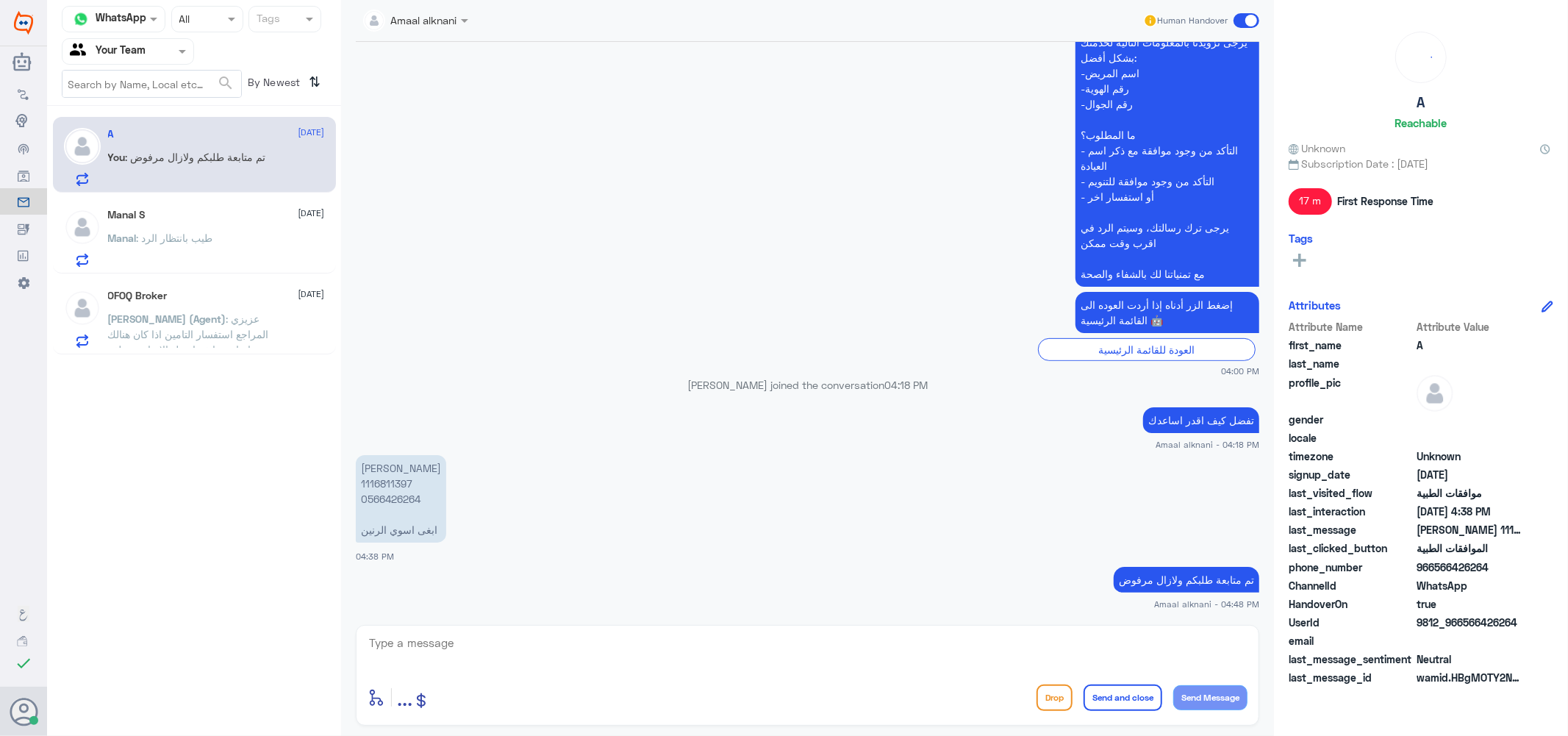
click at [490, 657] on textarea at bounding box center [807, 652] width 880 height 36
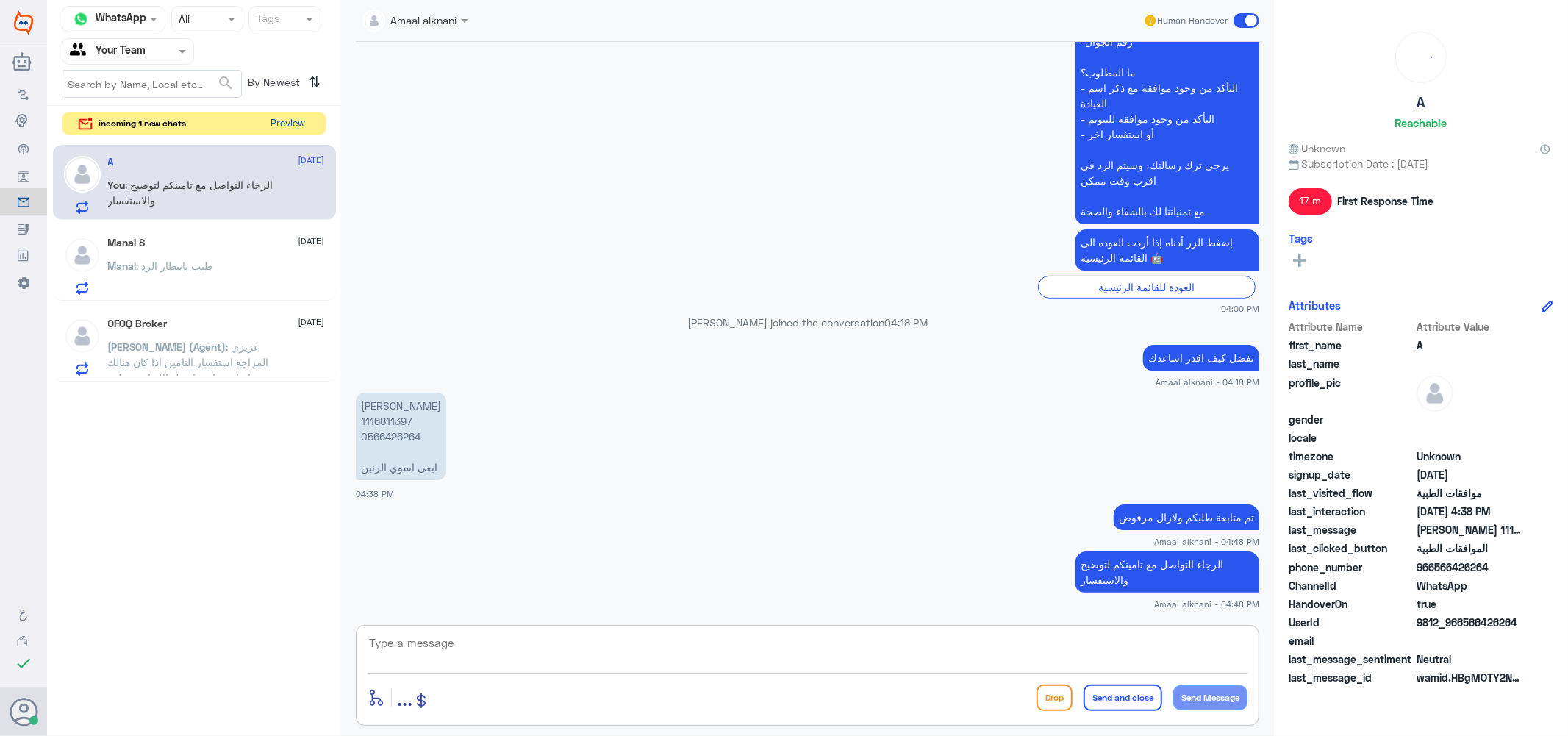
click at [290, 119] on button "Preview" at bounding box center [288, 124] width 46 height 23
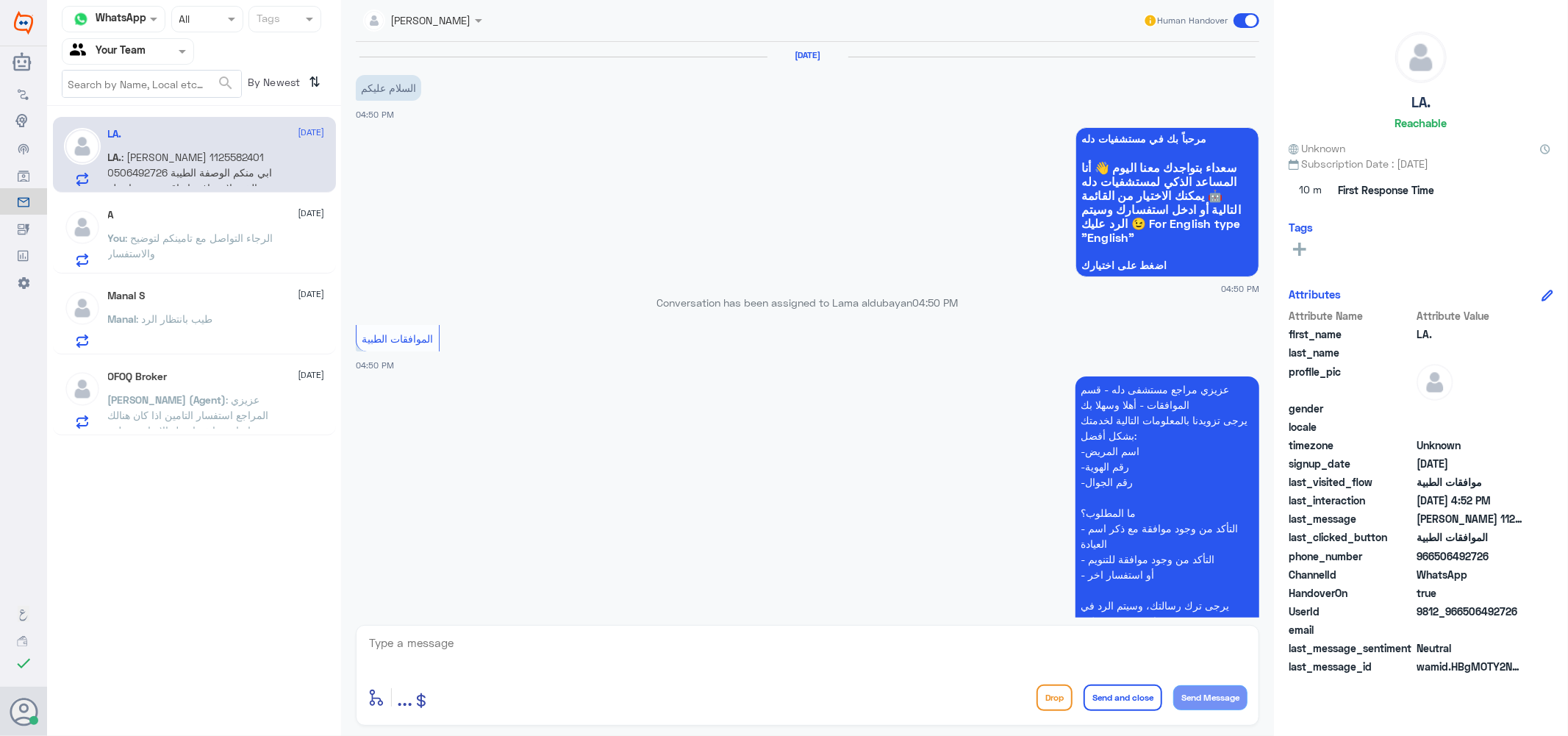
scroll to position [273, 0]
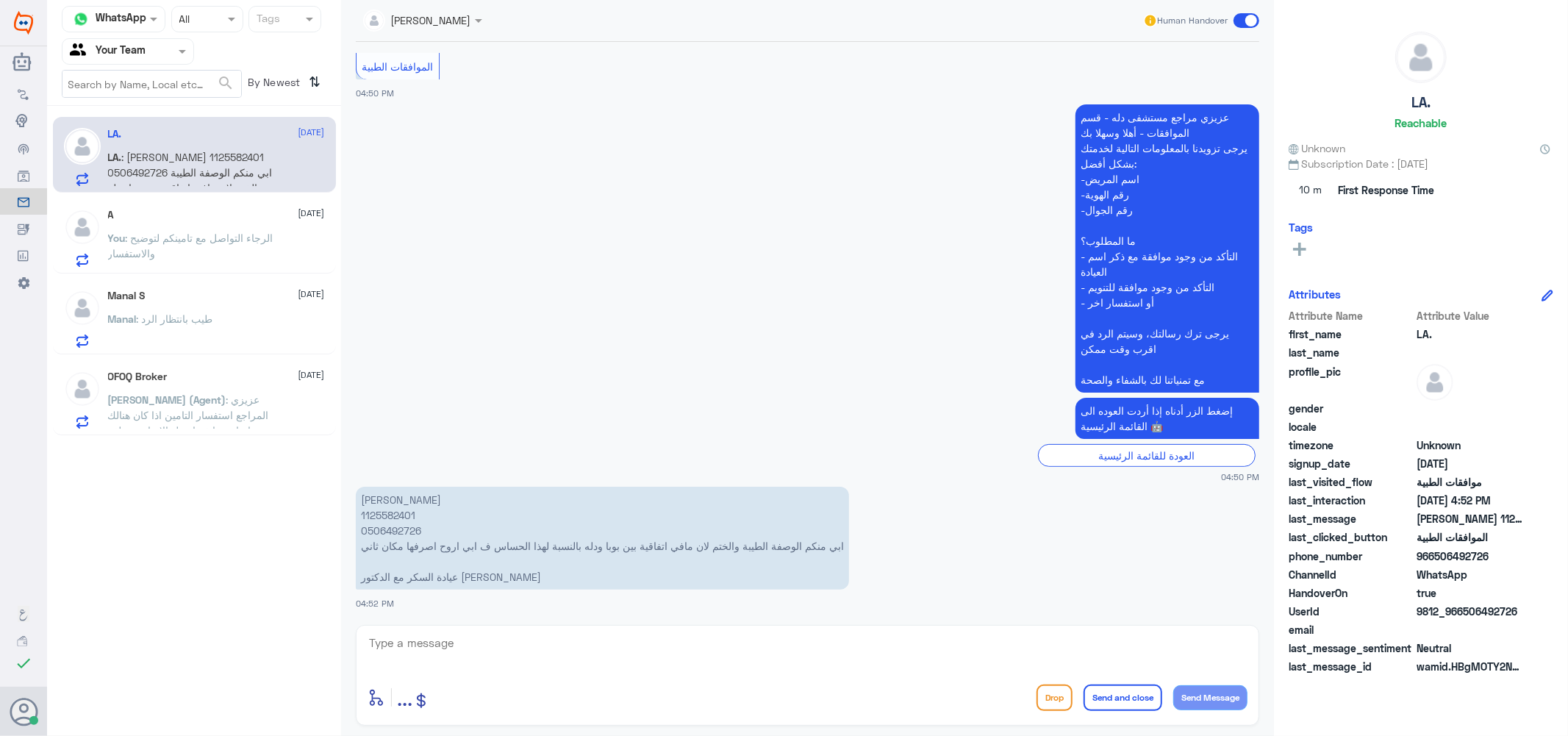
click at [211, 211] on div "A [DATE]" at bounding box center [216, 215] width 217 height 12
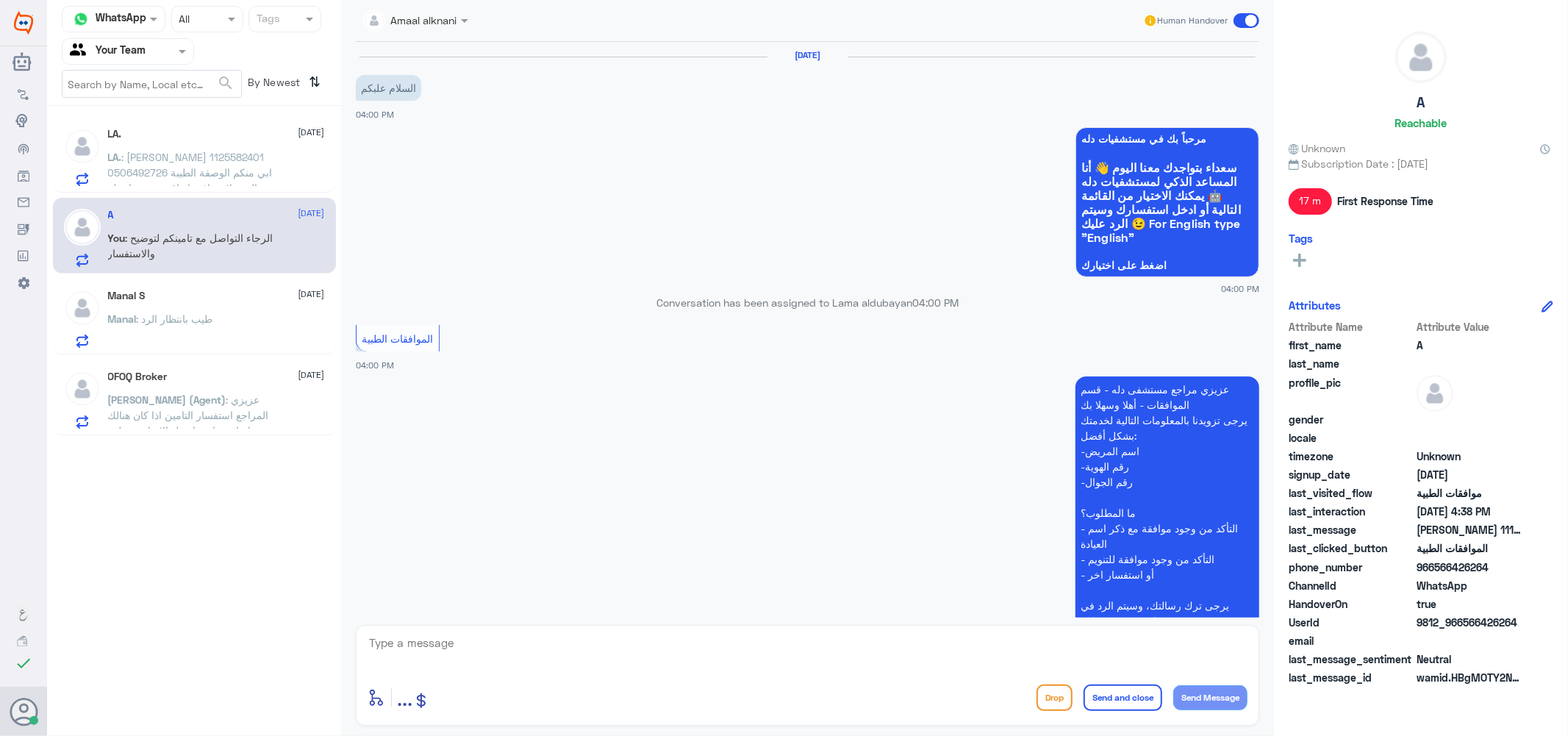
scroll to position [442, 0]
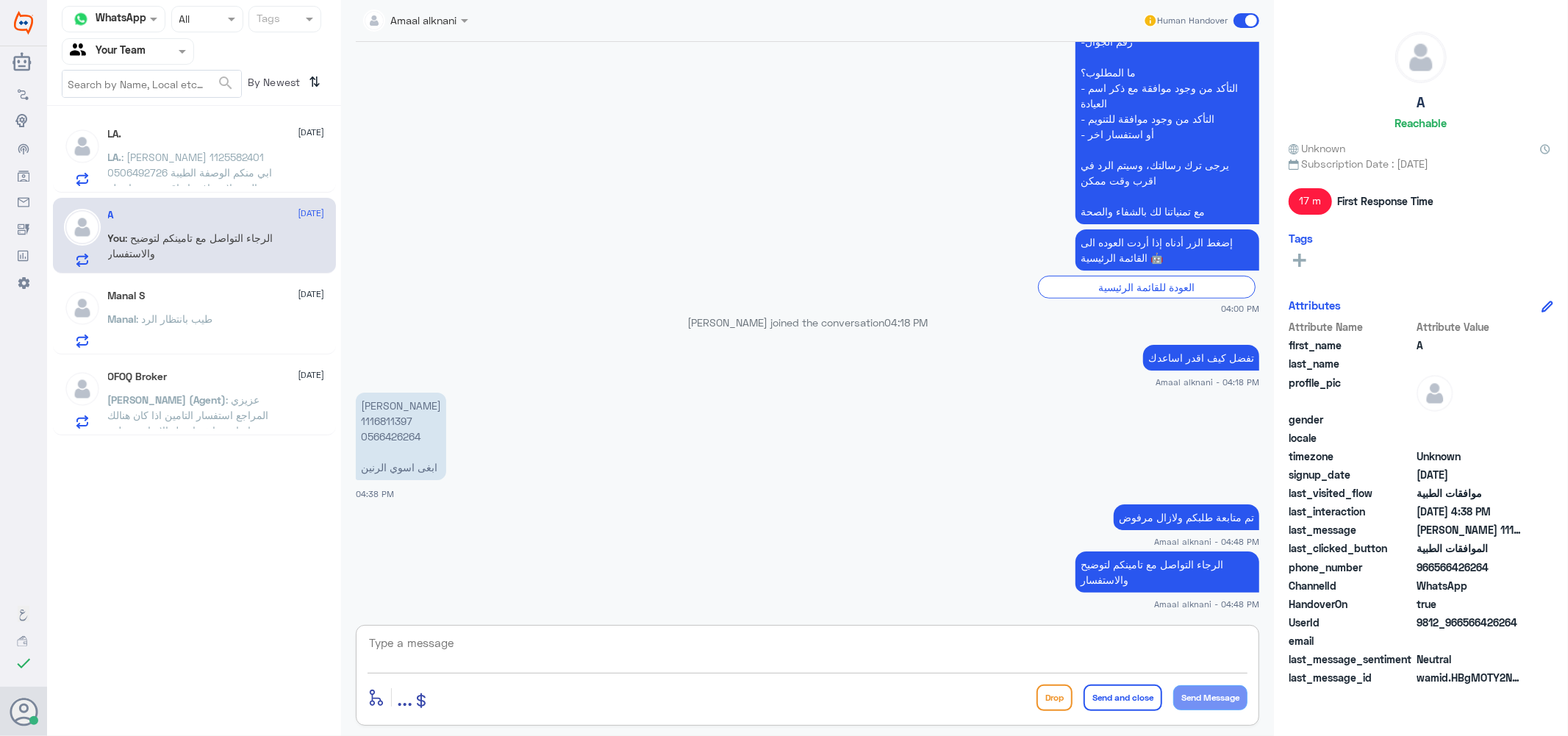
click at [543, 651] on textarea at bounding box center [807, 652] width 880 height 36
type textarea "متمنين لكم دوام الصحة والعافية"
click at [1132, 701] on button "Send and close" at bounding box center [1123, 698] width 79 height 26
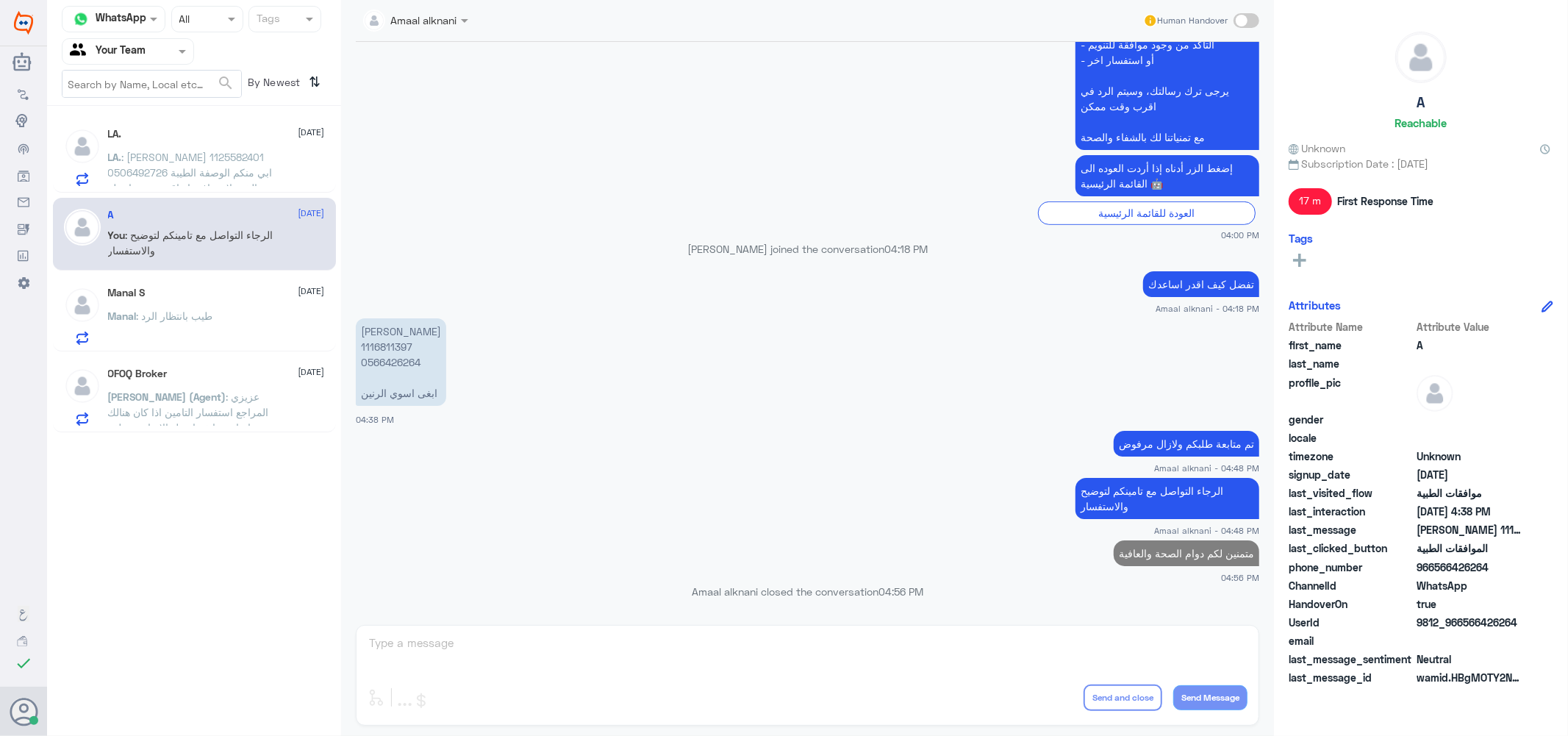
click at [245, 162] on p "LA. : [PERSON_NAME] 1125582401 0506492726 ابي منكم الوصفة الطيبة والختم لان ماف…" at bounding box center [190, 167] width 166 height 37
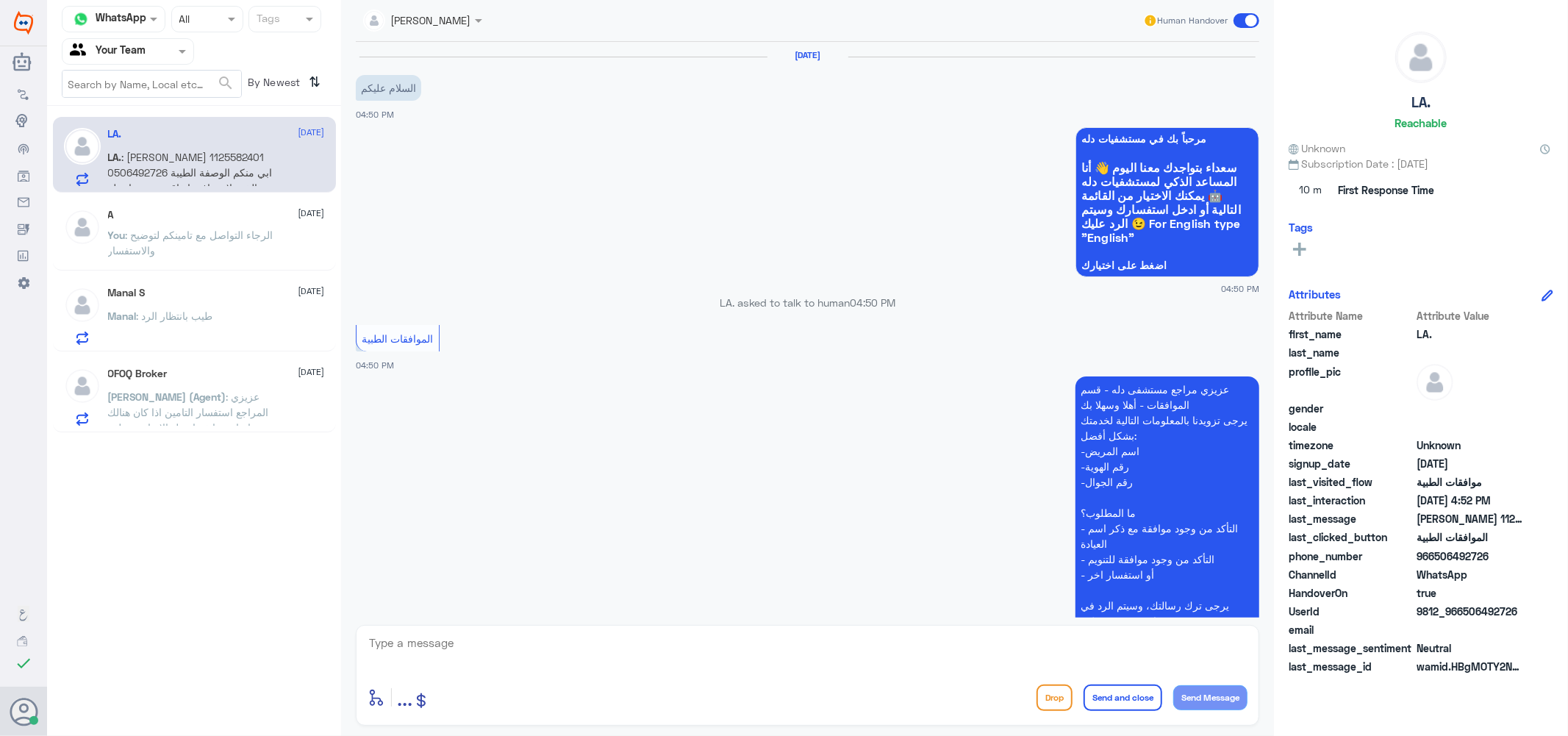
scroll to position [273, 0]
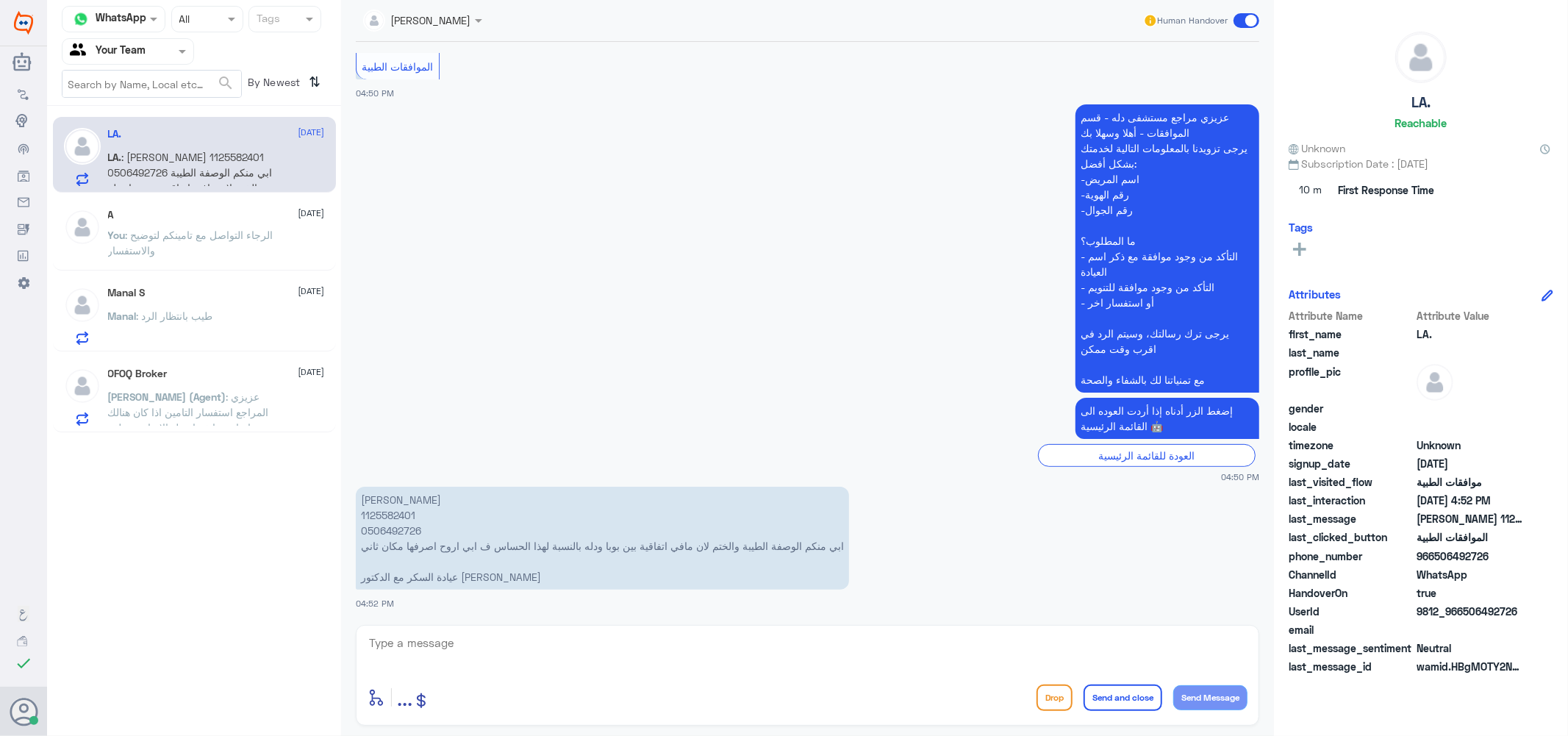
click at [439, 653] on textarea at bounding box center [807, 652] width 880 height 36
click at [440, 641] on textarea at bounding box center [807, 652] width 880 height 36
type textarea "ل"
type textarea "ا"
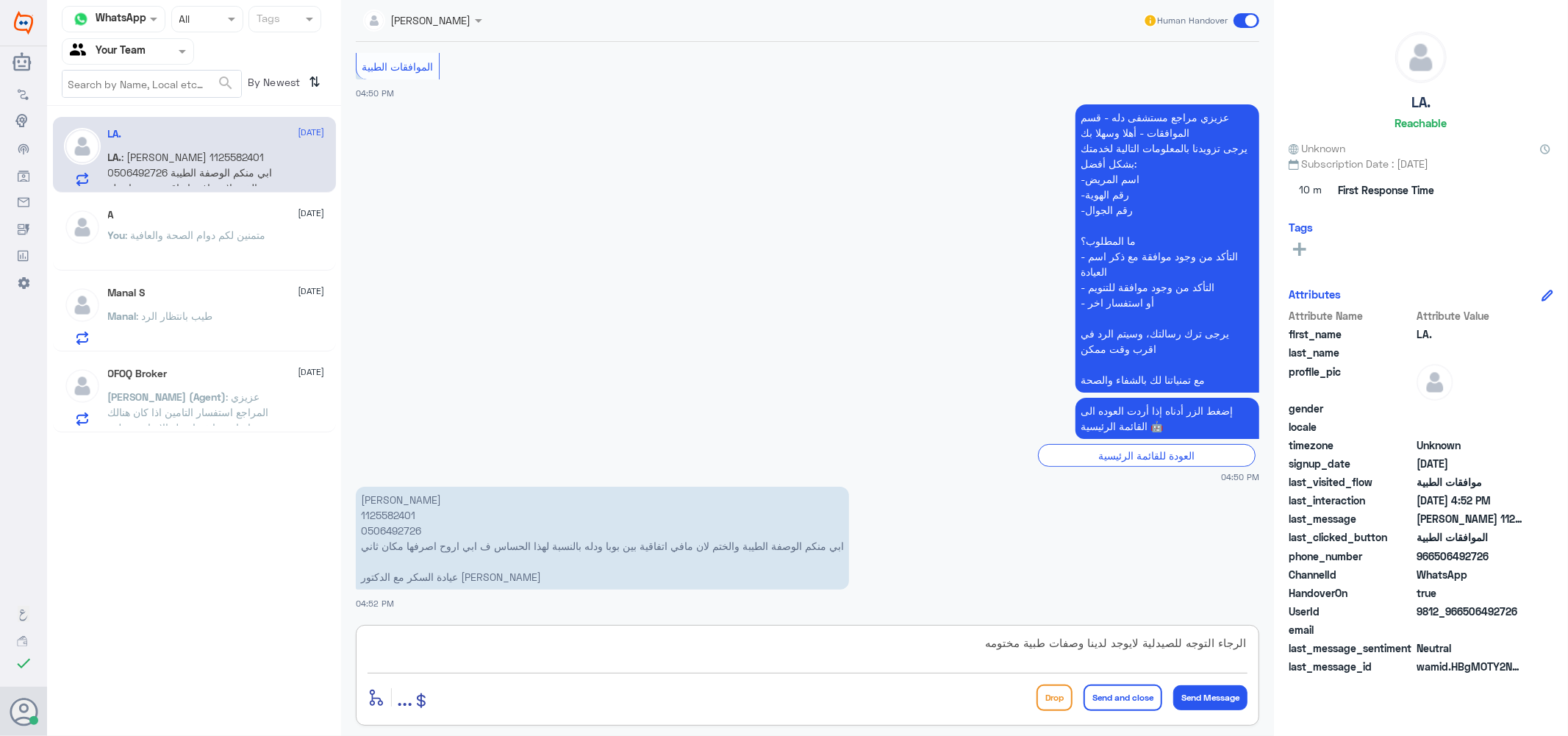
type textarea "الرجاء التوجه للصيدلية لايوجد لدينا وصفات طبية مختومه"
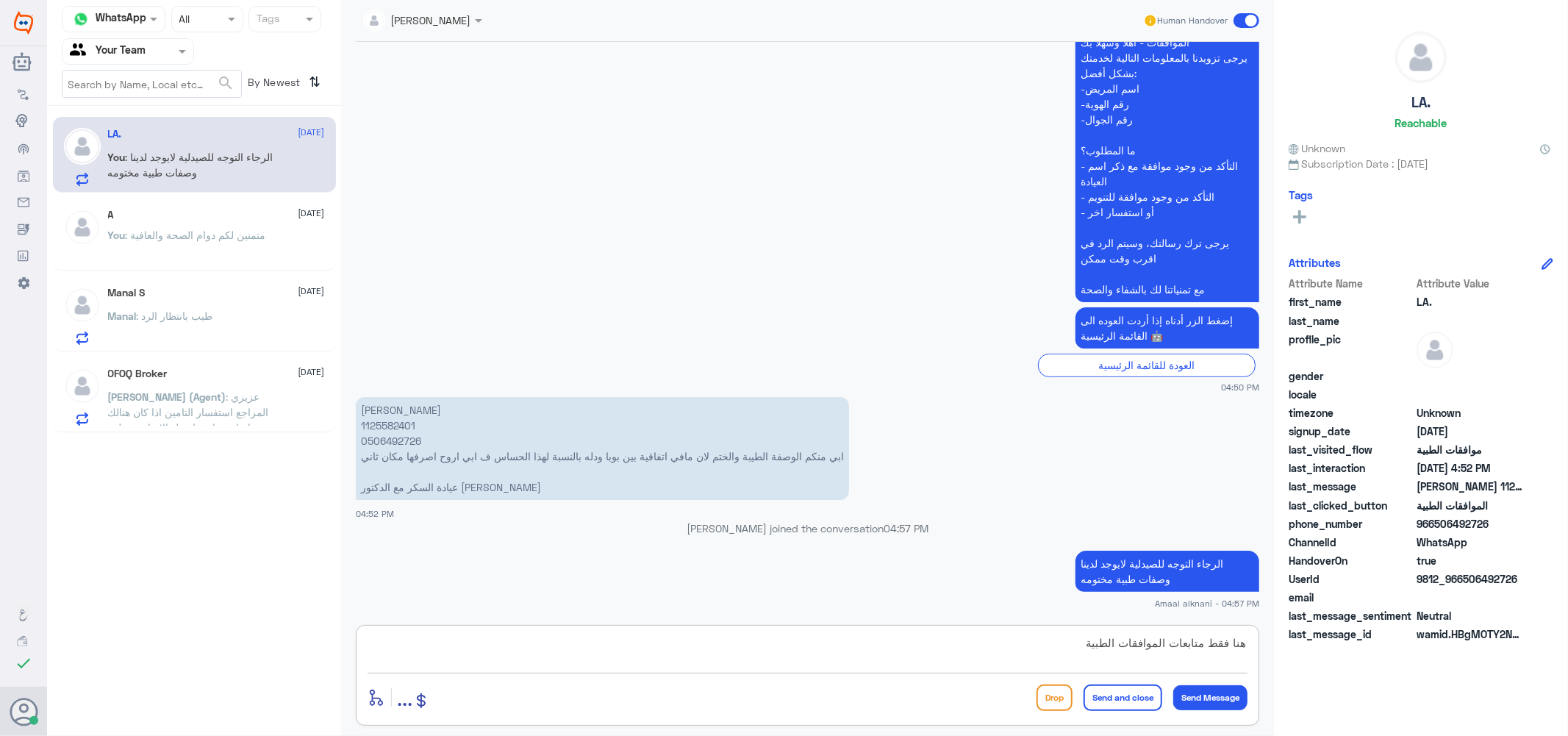
type textarea "هنا فقط متابعات الموافقات الطبية"
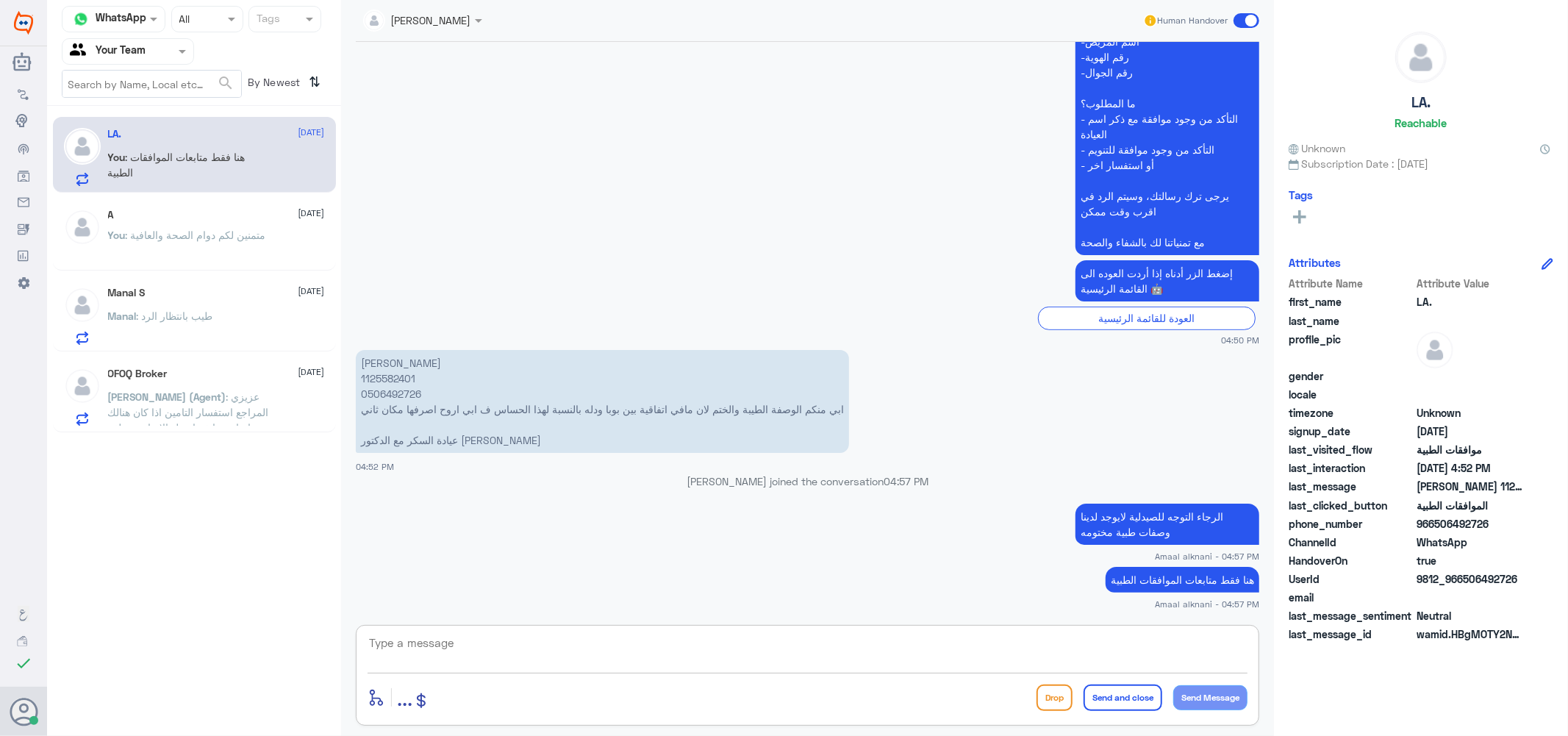
click at [406, 637] on textarea at bounding box center [807, 652] width 880 height 36
click at [484, 672] on div at bounding box center [807, 653] width 880 height 39
click at [472, 649] on textarea at bounding box center [807, 652] width 880 height 36
type textarea "نسعى دوما لخدمتكم ونتمنى لكم دوام الصحة والعافية"
click at [1133, 697] on button "Send and close" at bounding box center [1123, 698] width 79 height 26
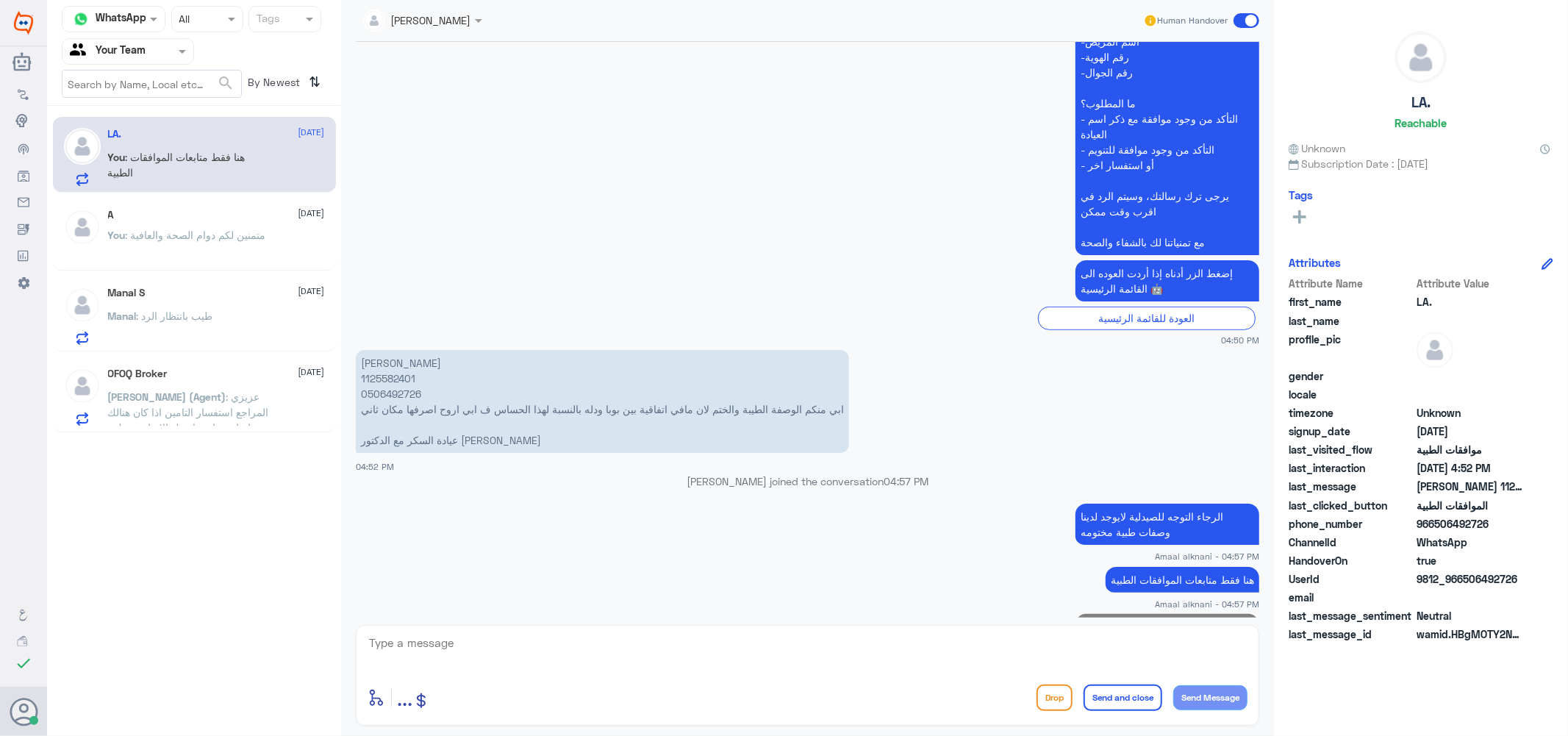
scroll to position [445, 0]
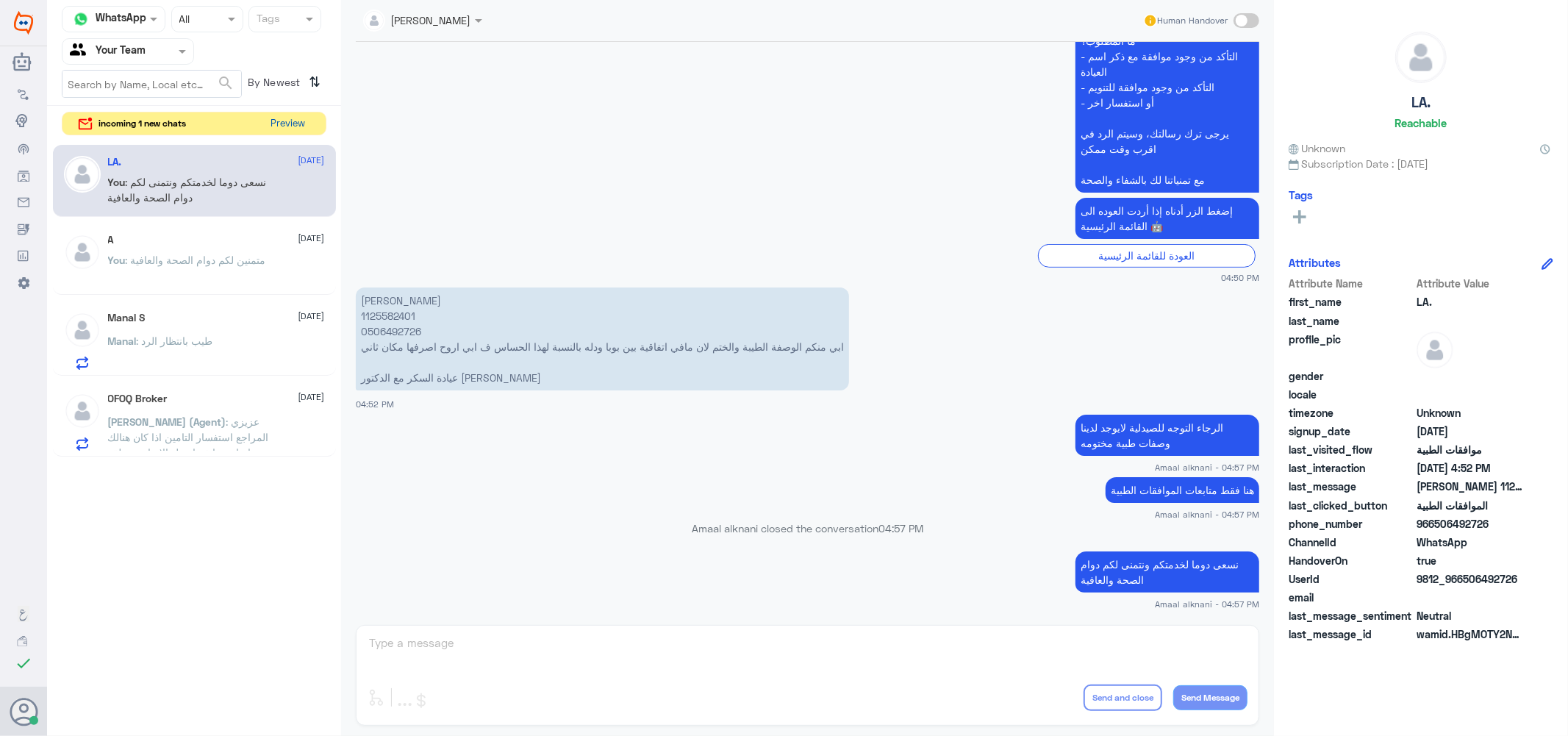
click at [277, 121] on button "Preview" at bounding box center [288, 124] width 46 height 23
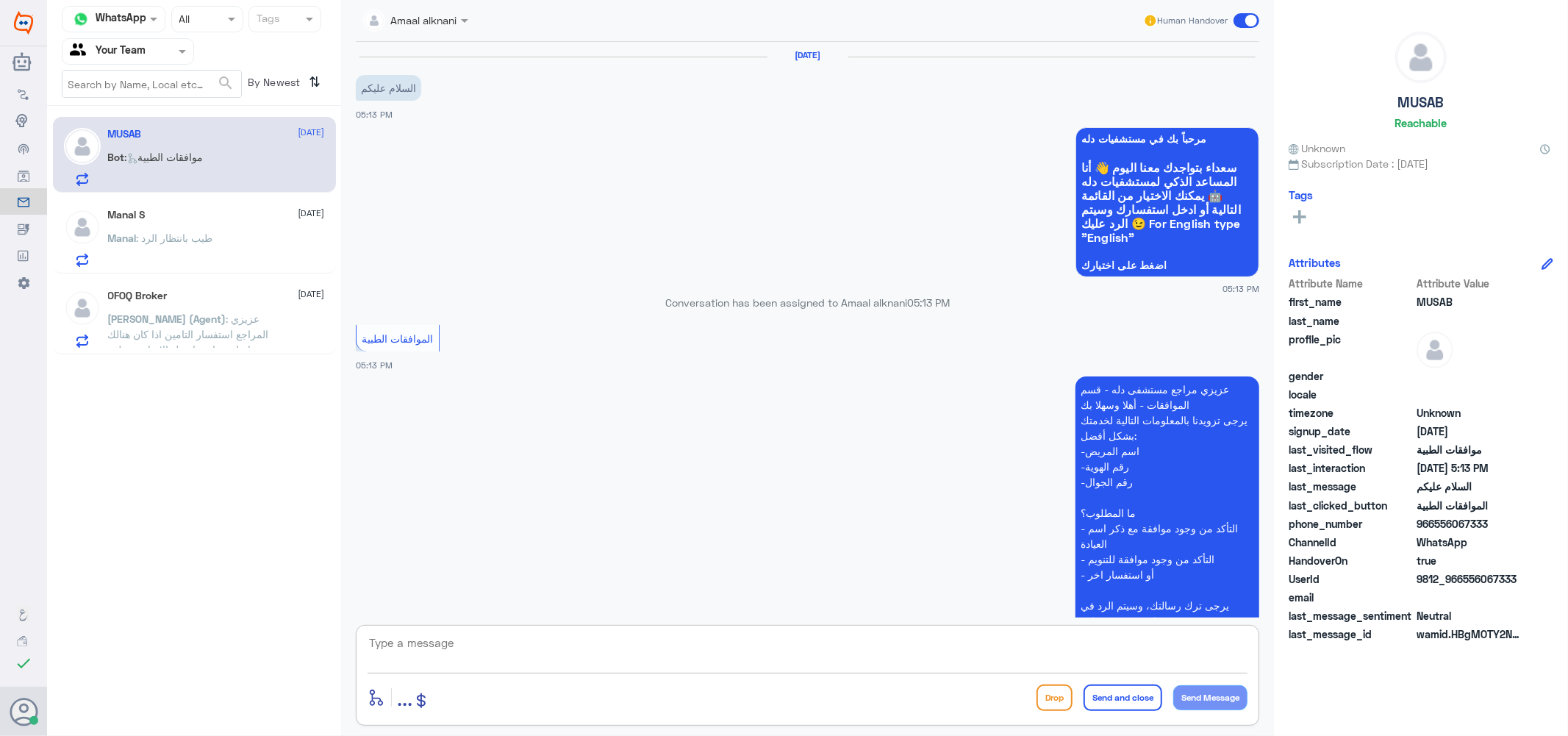
scroll to position [145, 0]
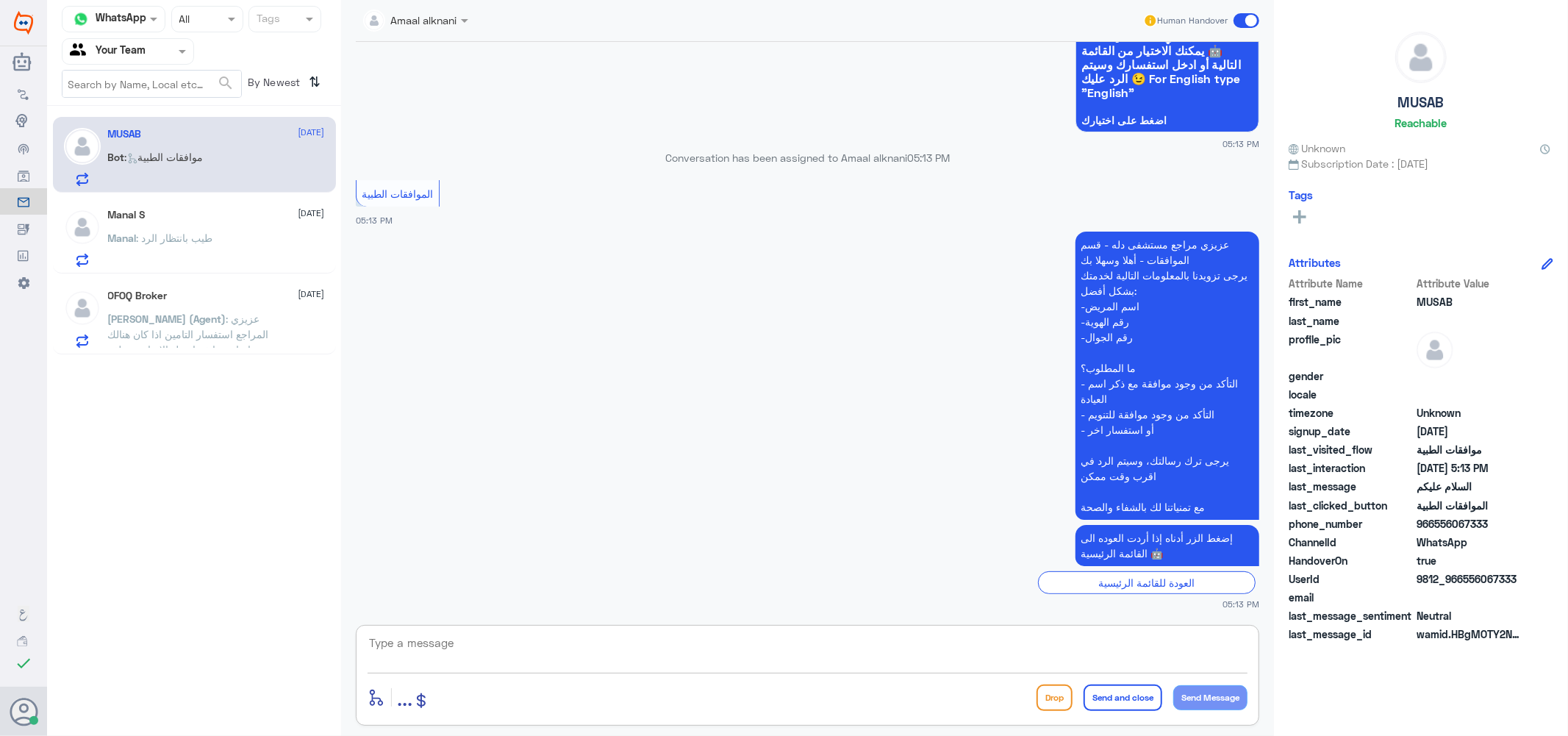
click at [451, 640] on textarea at bounding box center [807, 652] width 880 height 36
type textarea "تفضل كيف اقدر اساعدك"
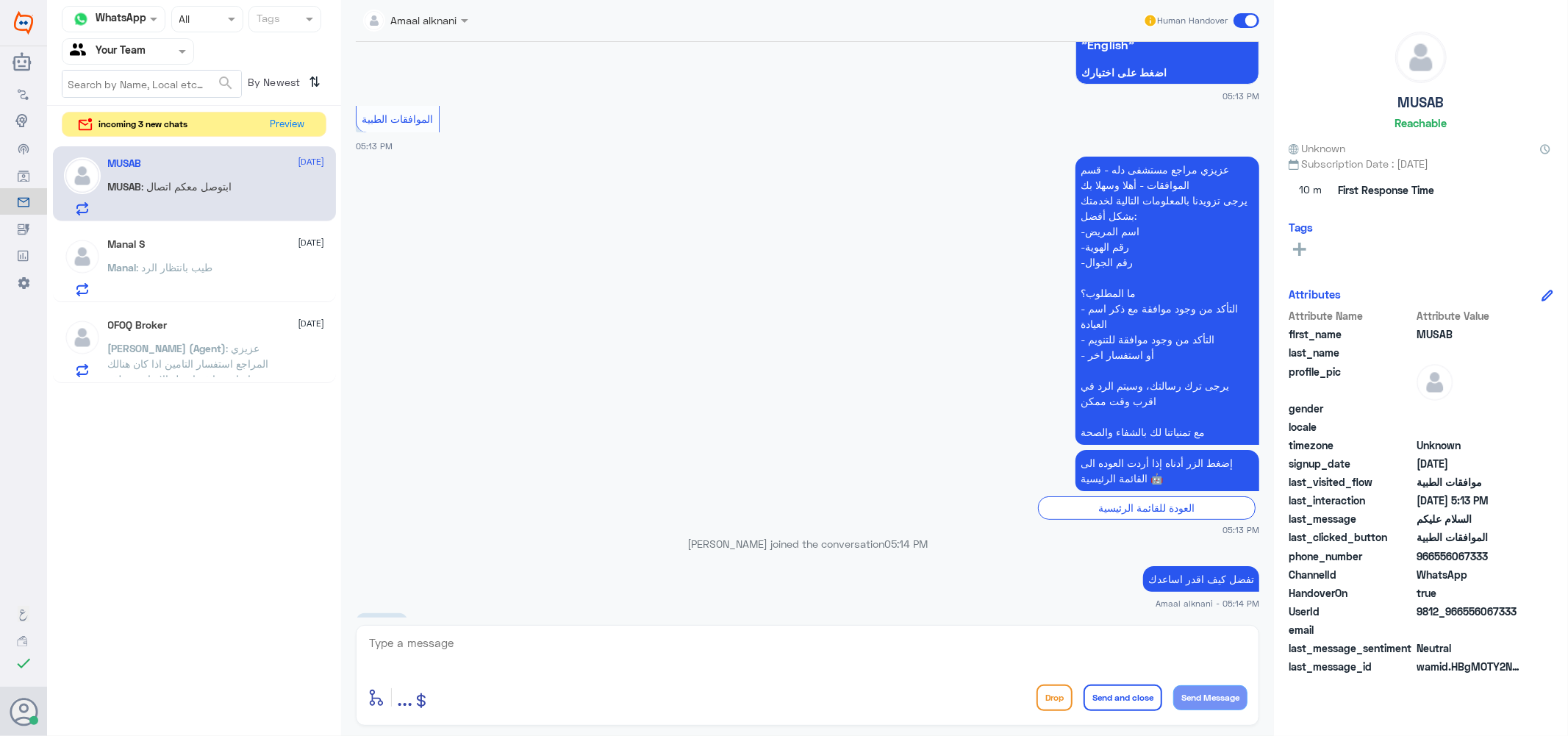
scroll to position [293, 0]
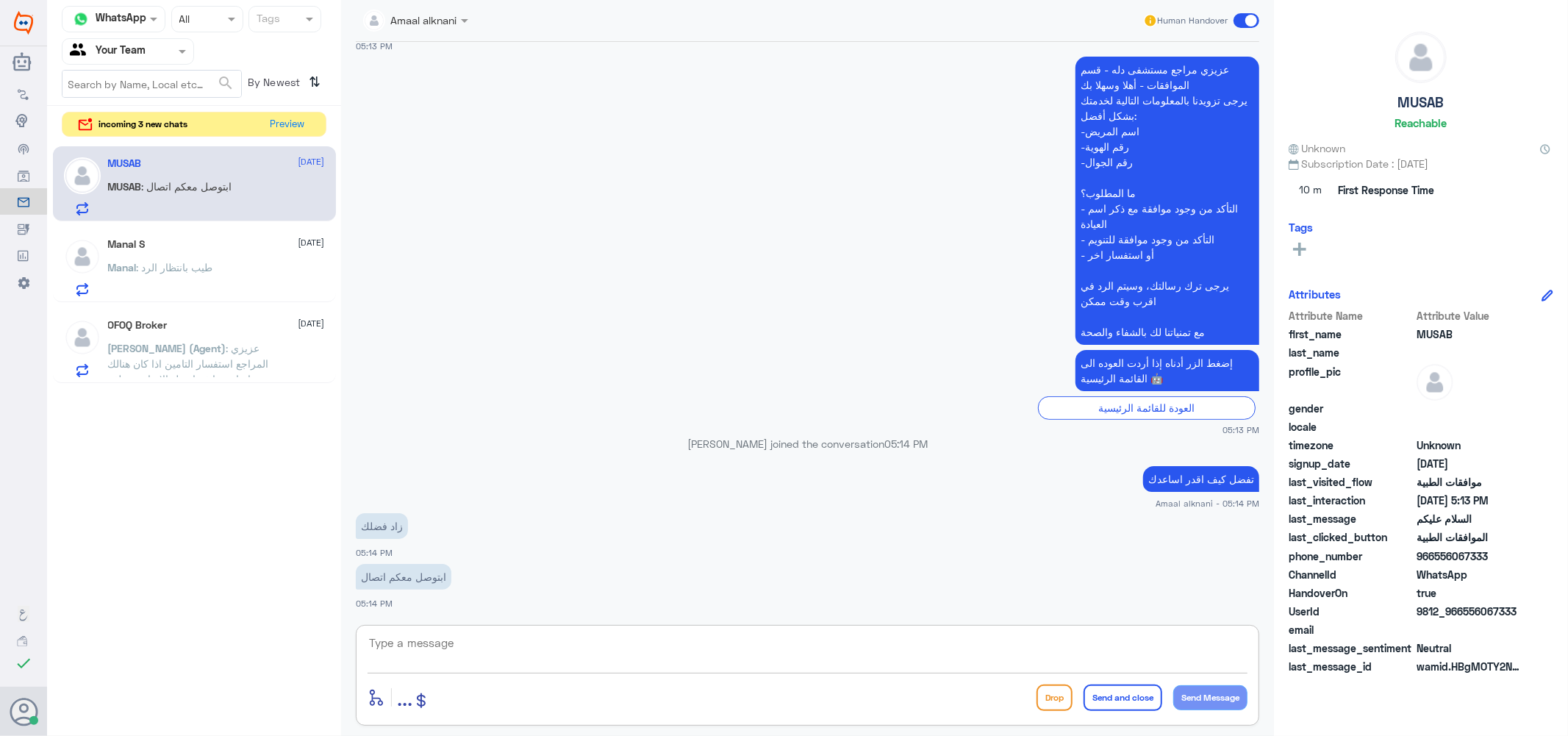
click at [465, 640] on textarea at bounding box center [807, 652] width 880 height 36
click at [285, 129] on button "Preview" at bounding box center [288, 124] width 46 height 23
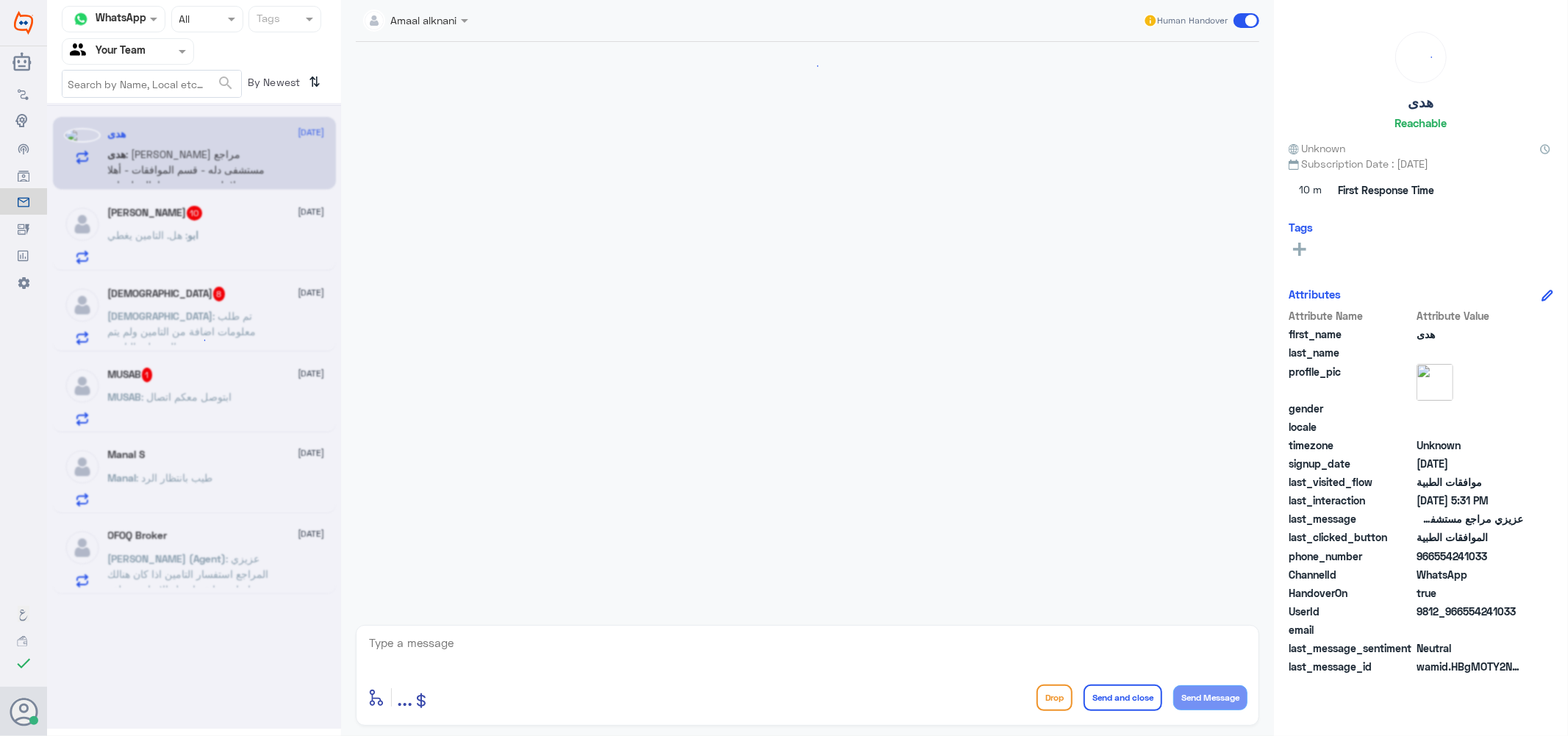
scroll to position [550, 0]
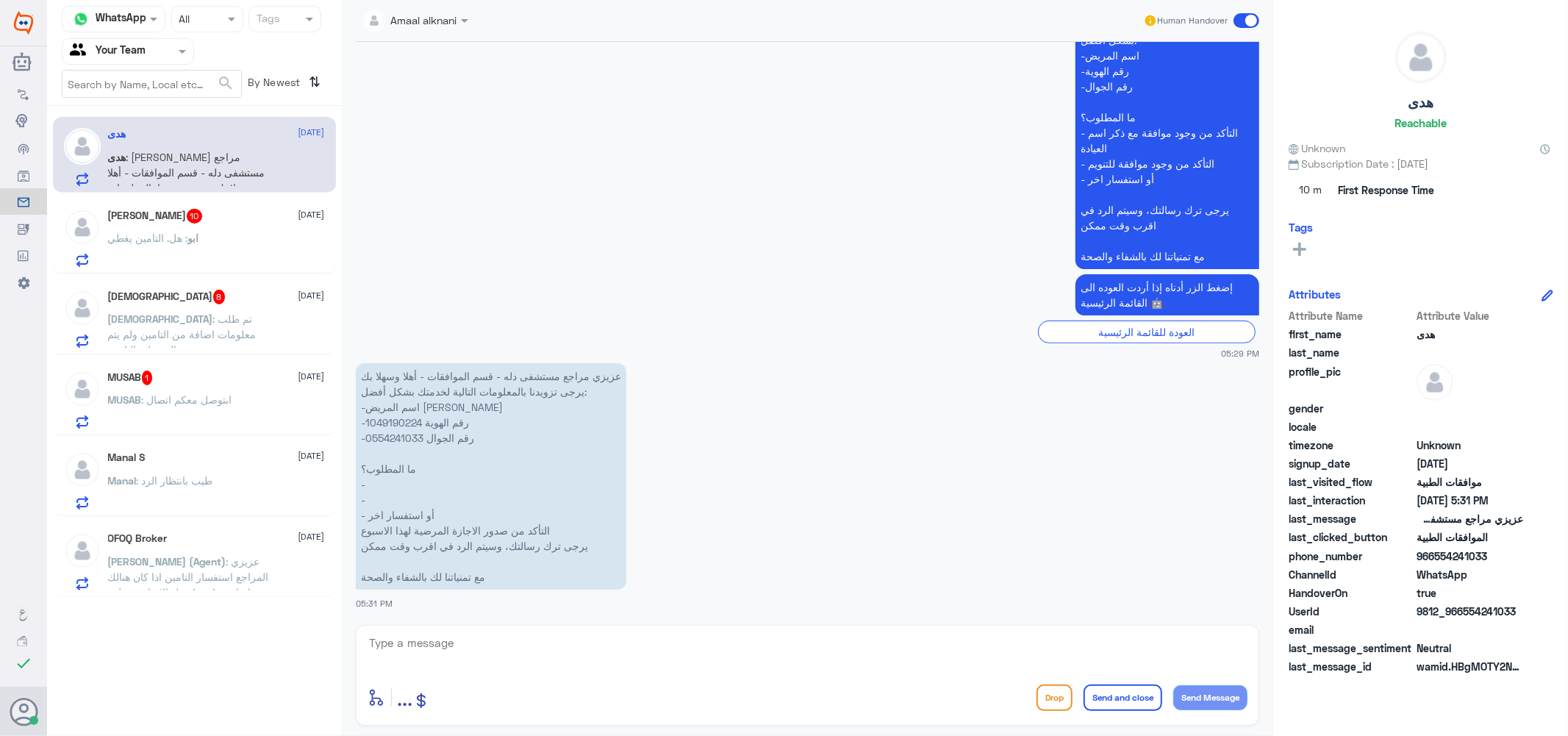
click at [189, 381] on div "MUSAB 1 [DATE]" at bounding box center [216, 378] width 217 height 15
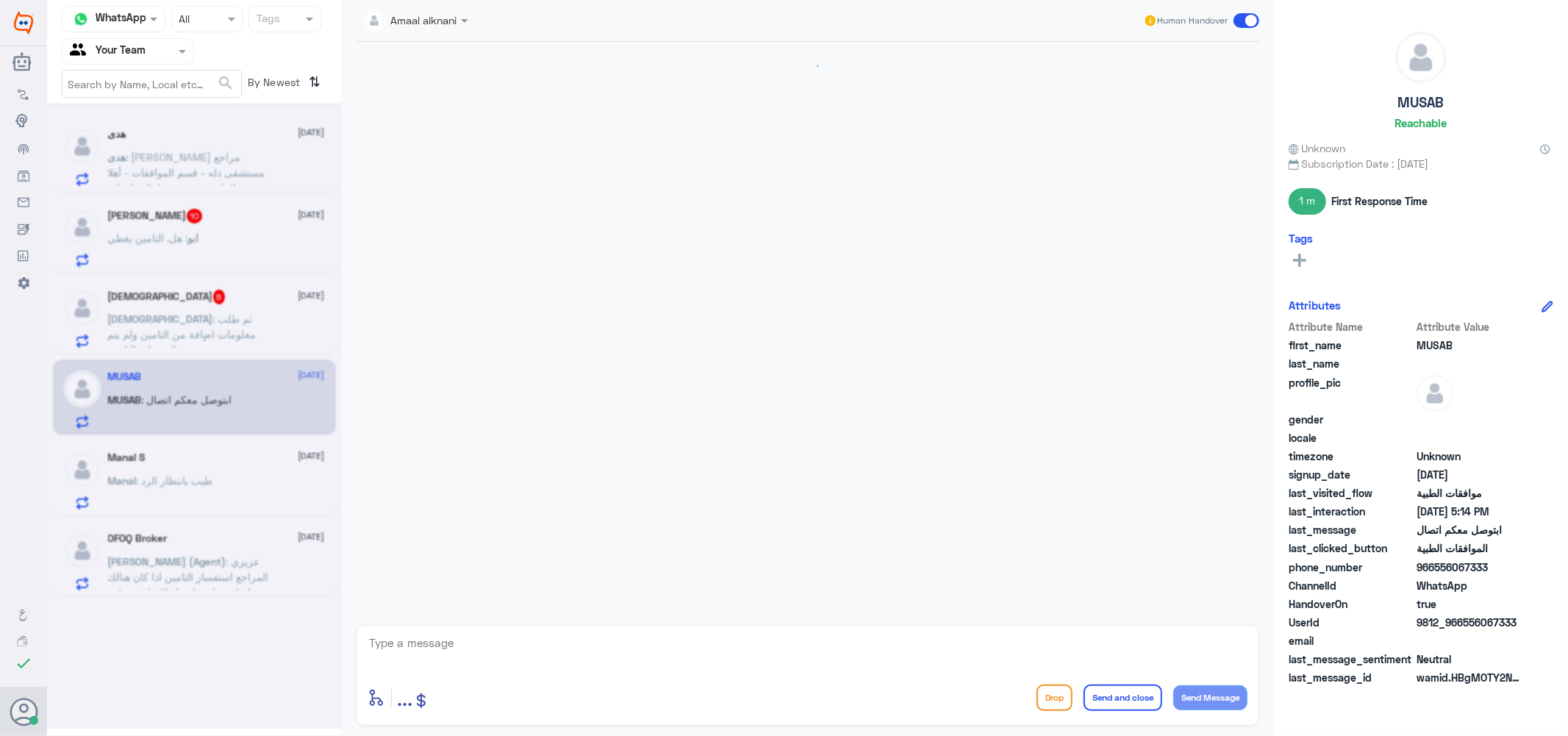
scroll to position [320, 0]
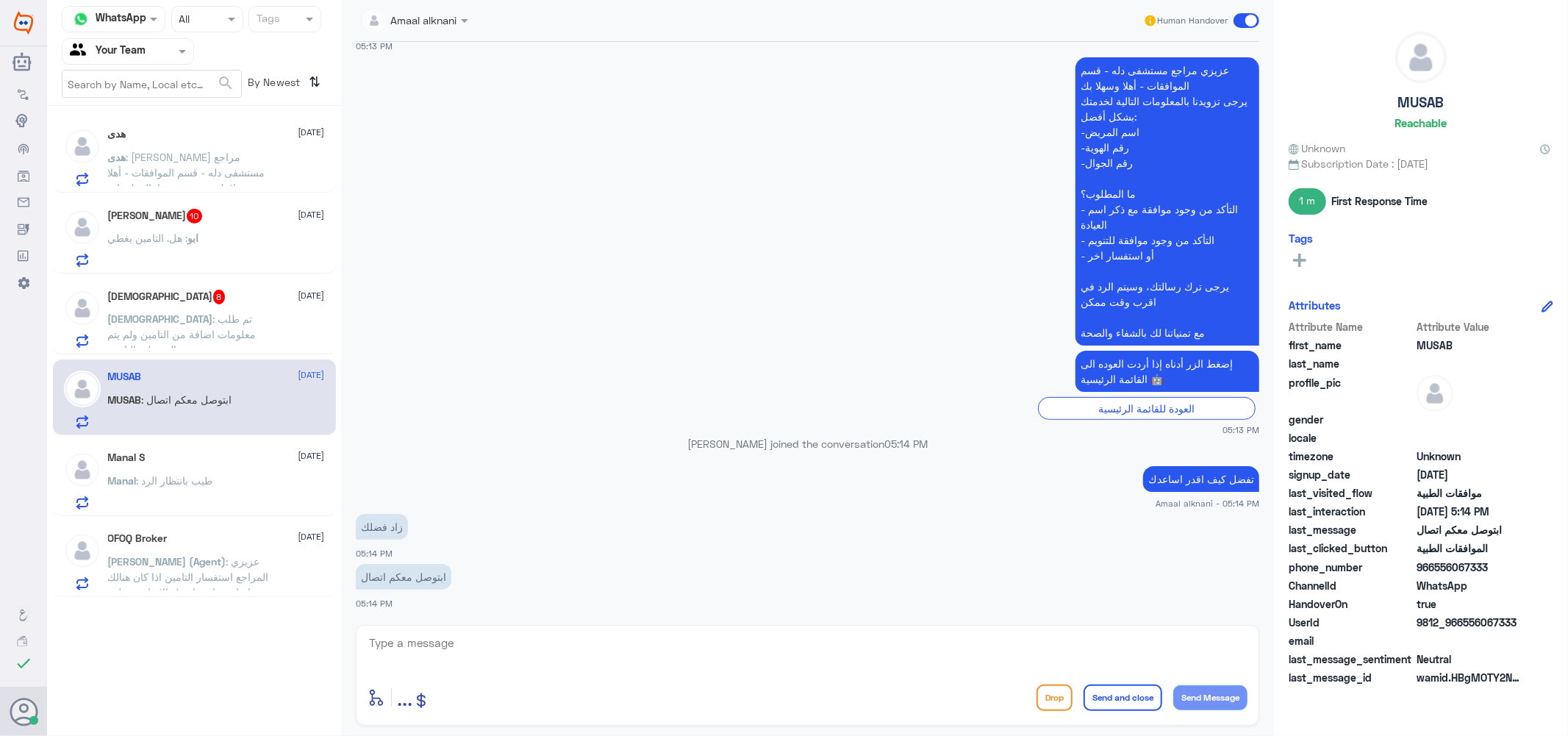
click at [231, 312] on span ": تم طلب معلومات اضافة من التامين ولم يتم الرد على التامين" at bounding box center [182, 334] width 148 height 43
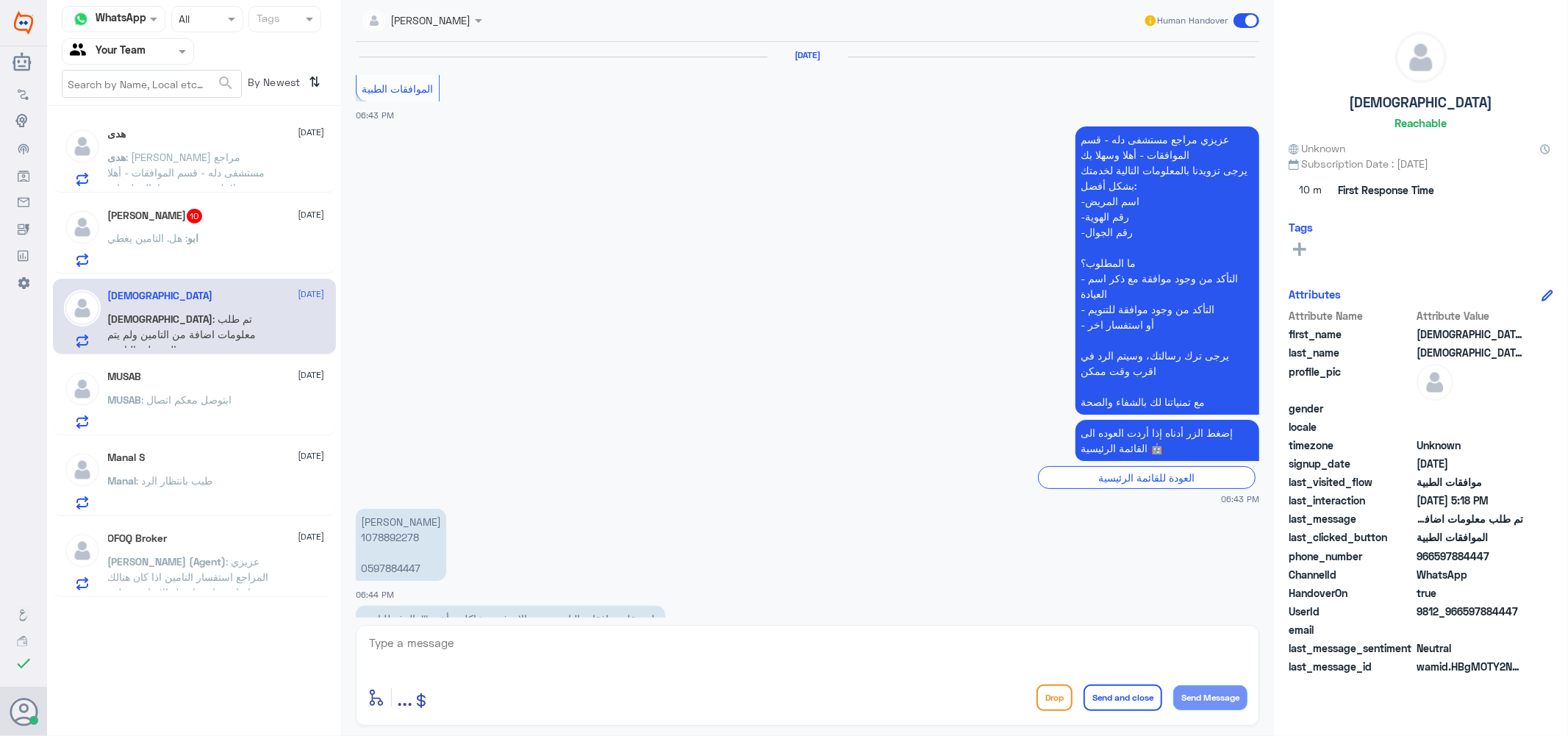
scroll to position [1665, 0]
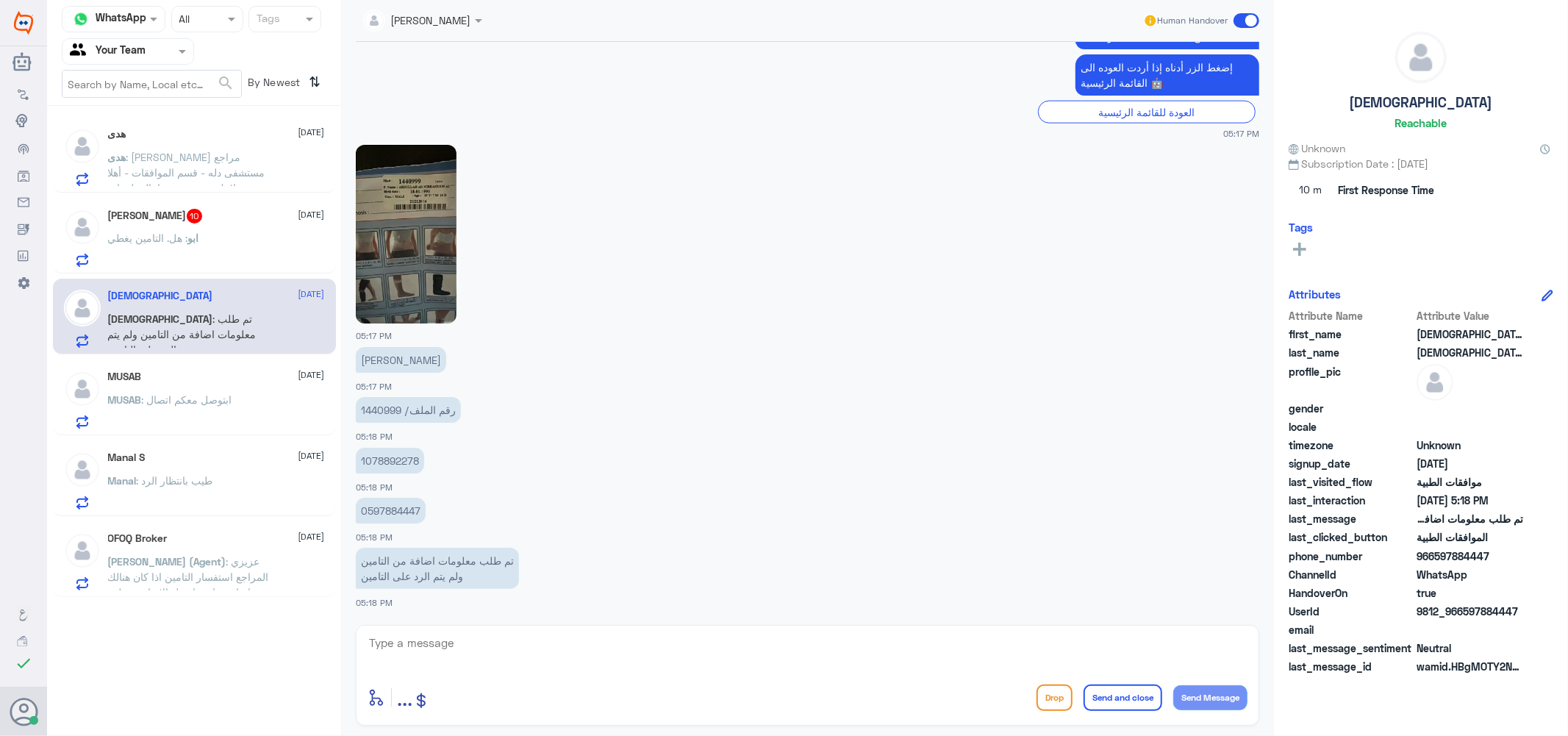
click at [385, 407] on p "رقم الملف/ 1440999" at bounding box center [409, 410] width 105 height 25
copy p "1440999"
click at [380, 268] on img at bounding box center [406, 234] width 100 height 179
click at [401, 640] on textarea at bounding box center [807, 652] width 880 height 36
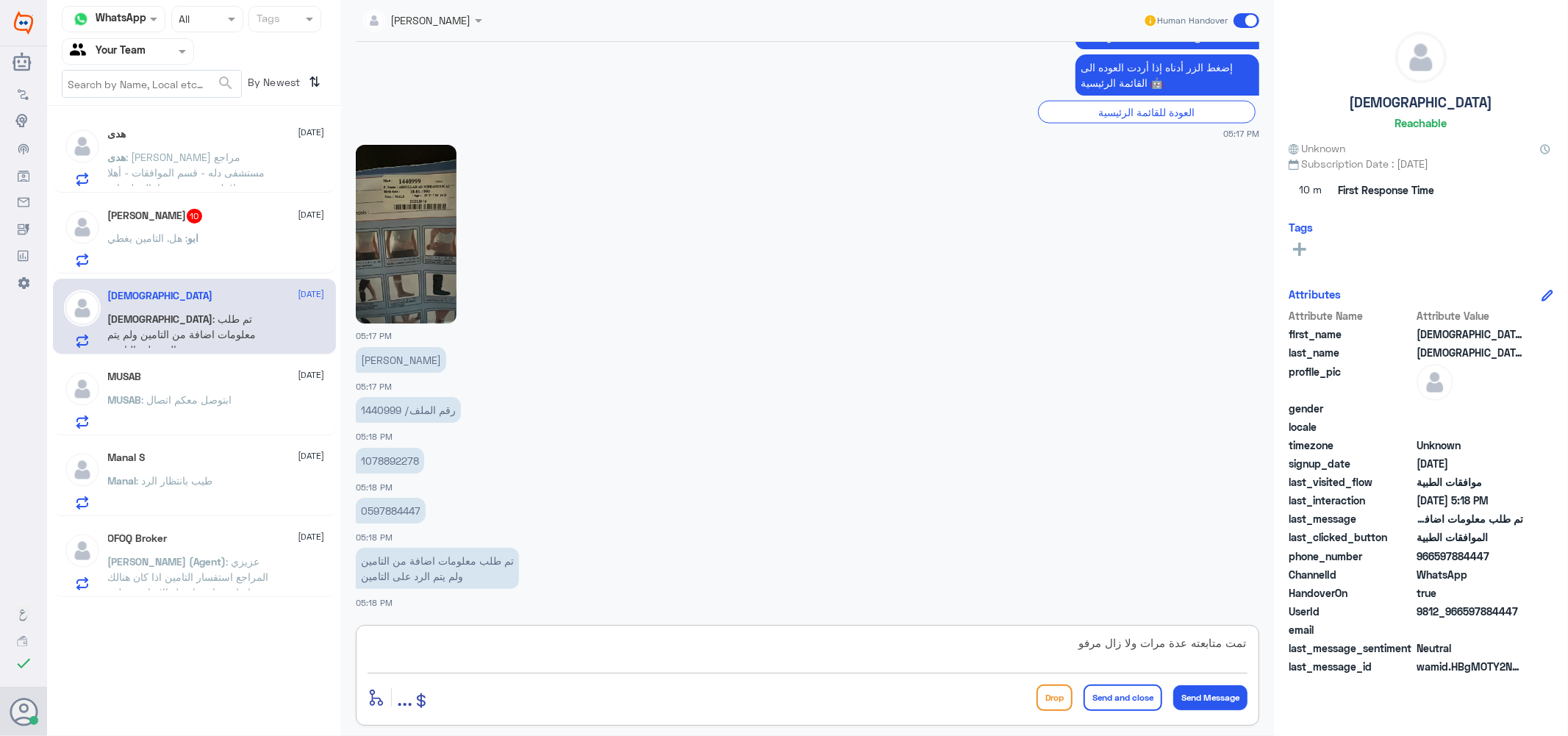
type textarea "تمت متابعته عدة مرات ولا زال مرفوض"
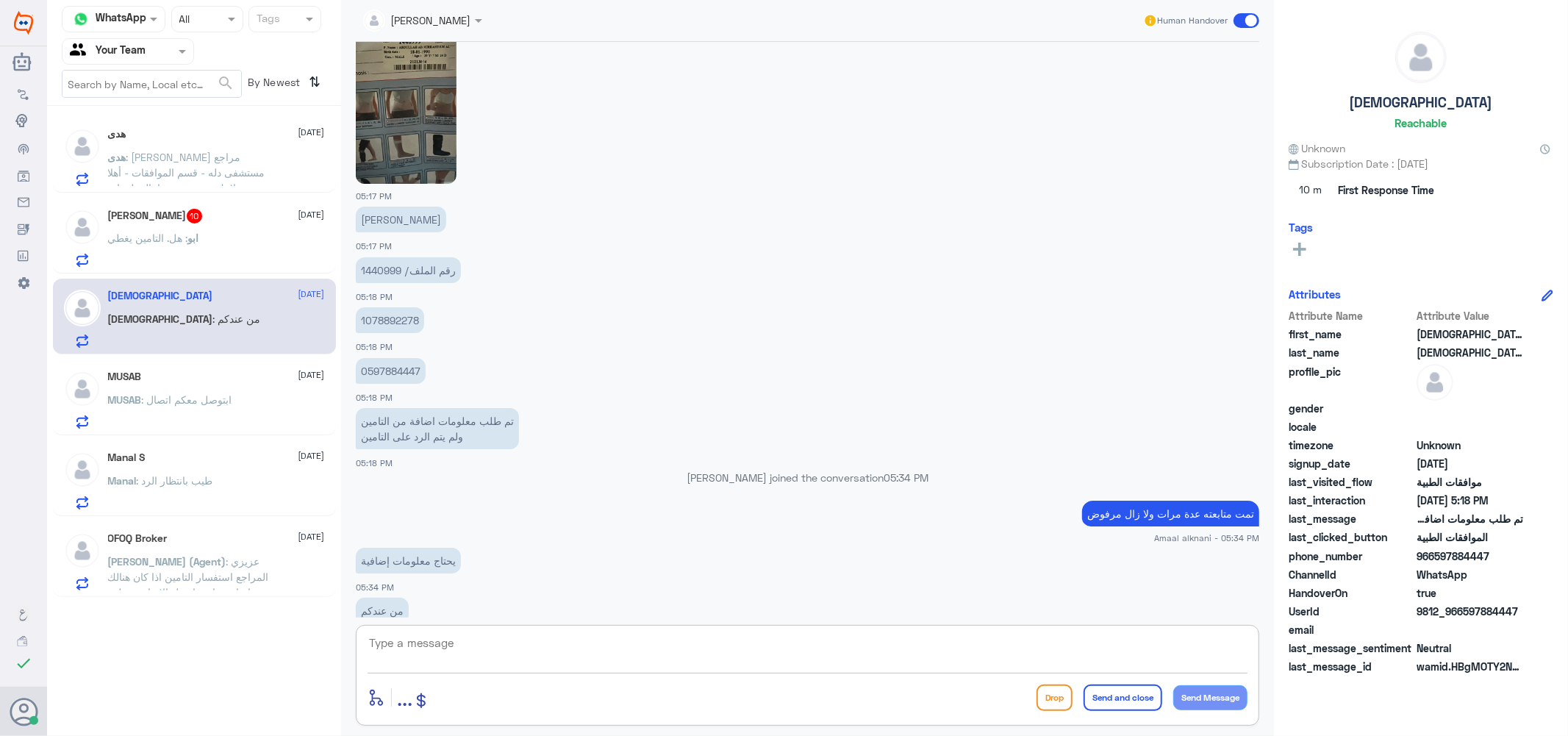
scroll to position [1810, 0]
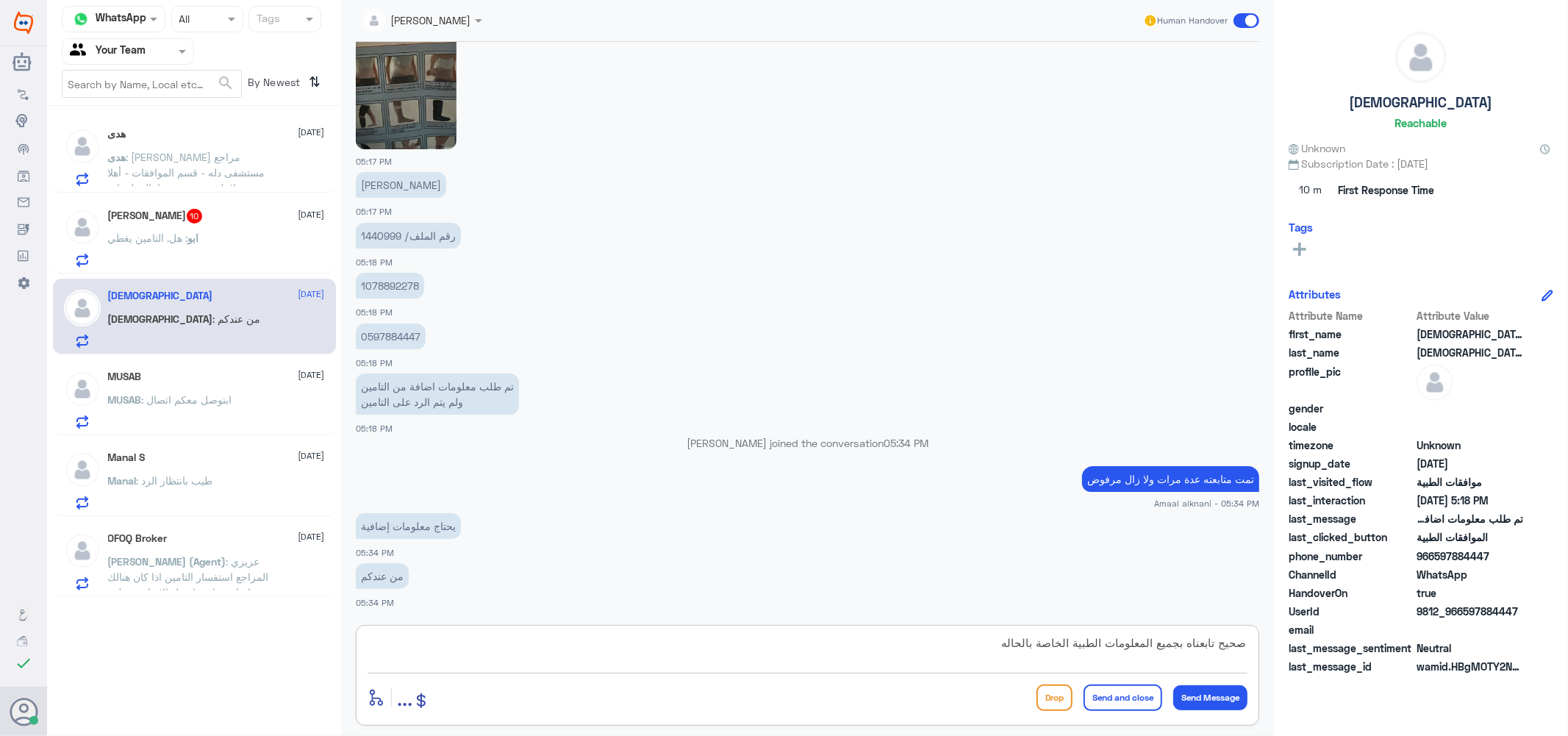
type textarea "صحيح تابعناه بجميع المعلومات الطبية الخاصة بالحاله"
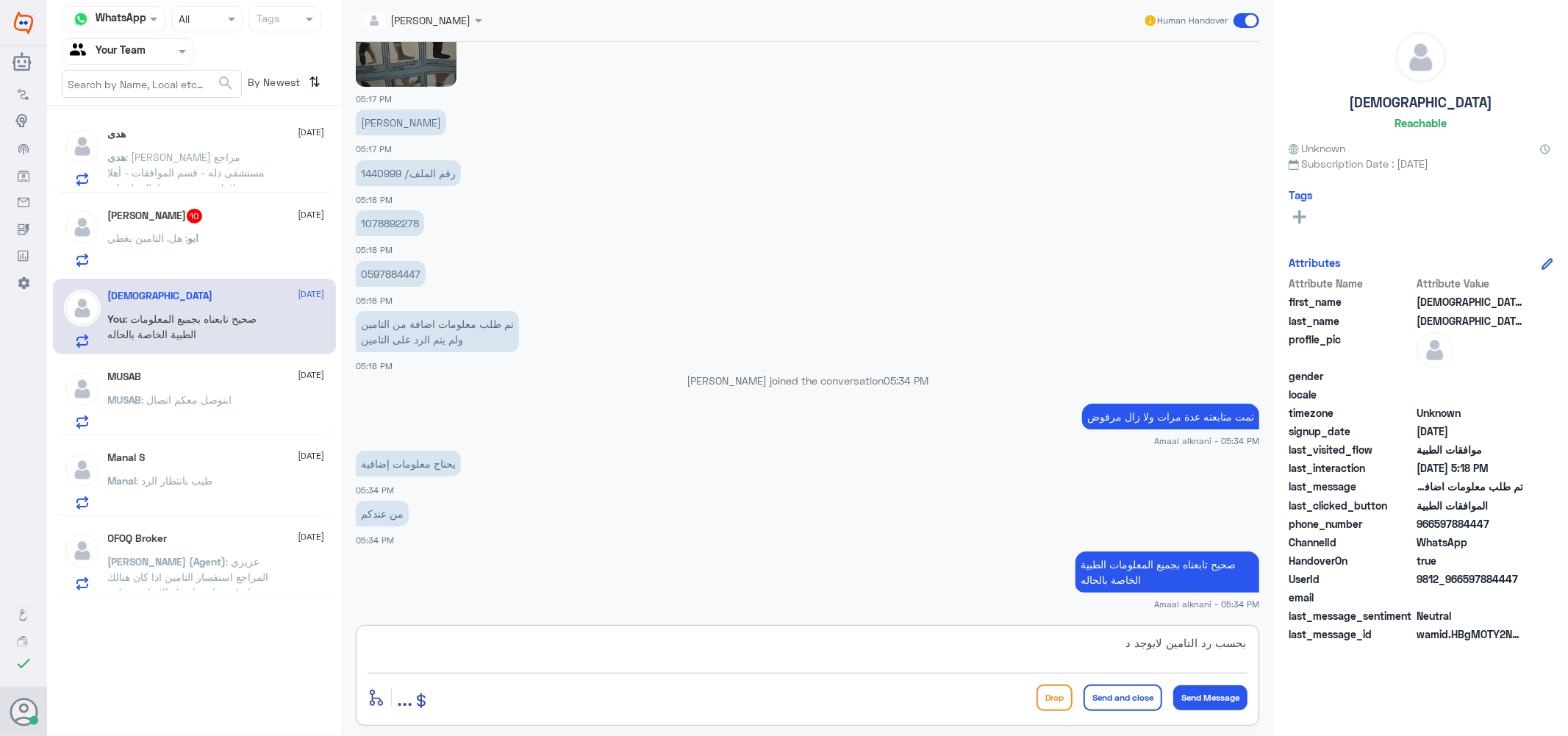
scroll to position [1922, 0]
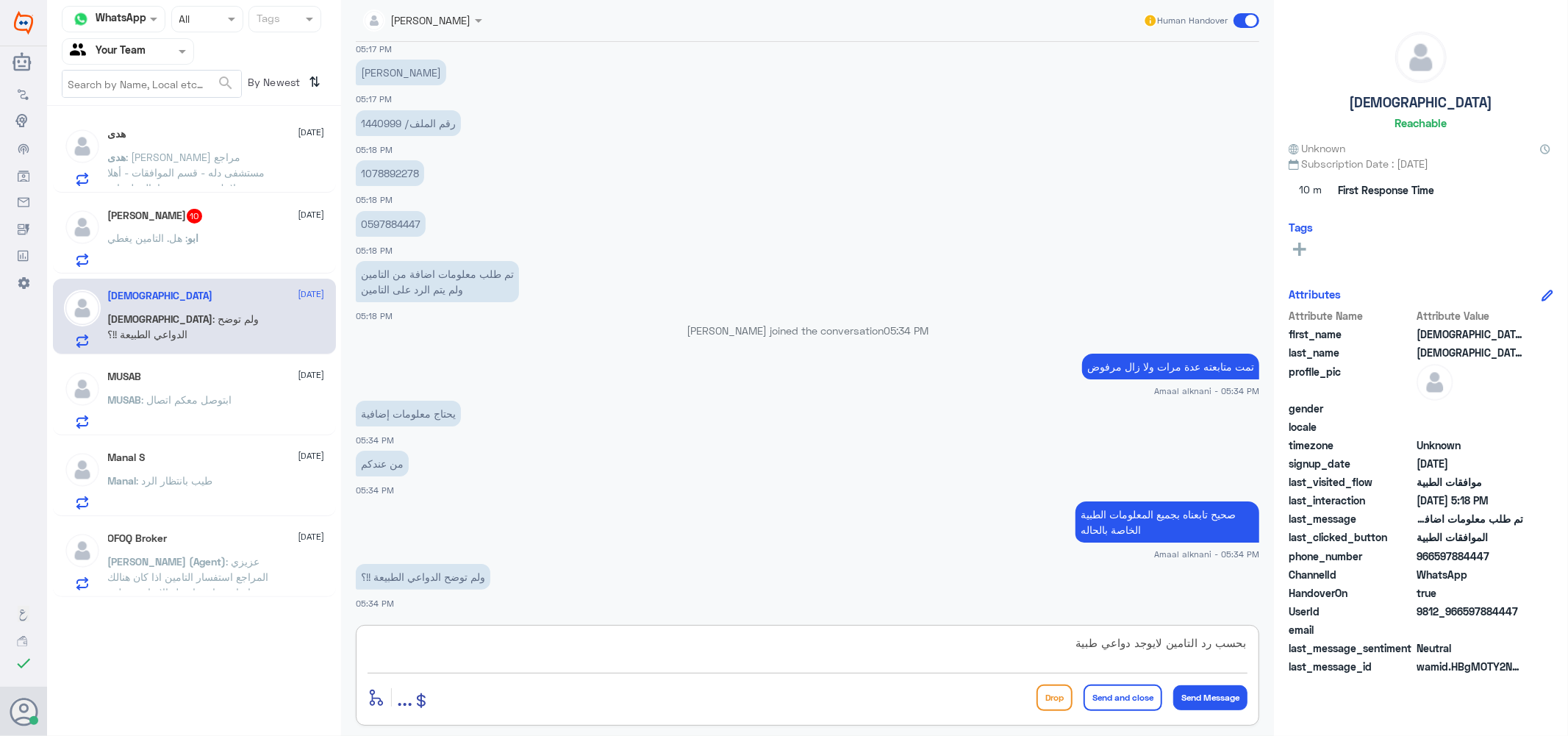
type textarea "بحسب رد التامين لايوجد دواعي طبية"
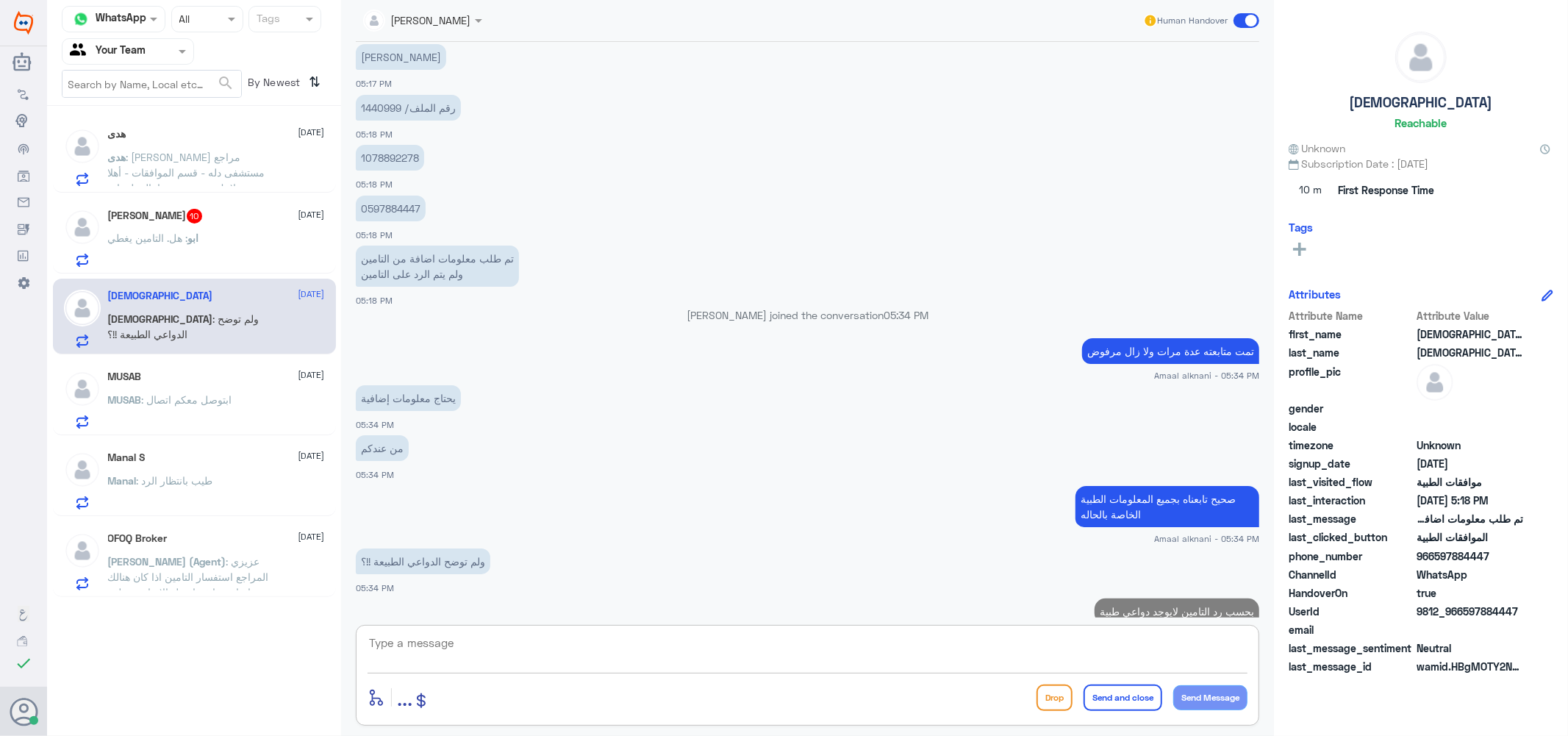
scroll to position [1969, 0]
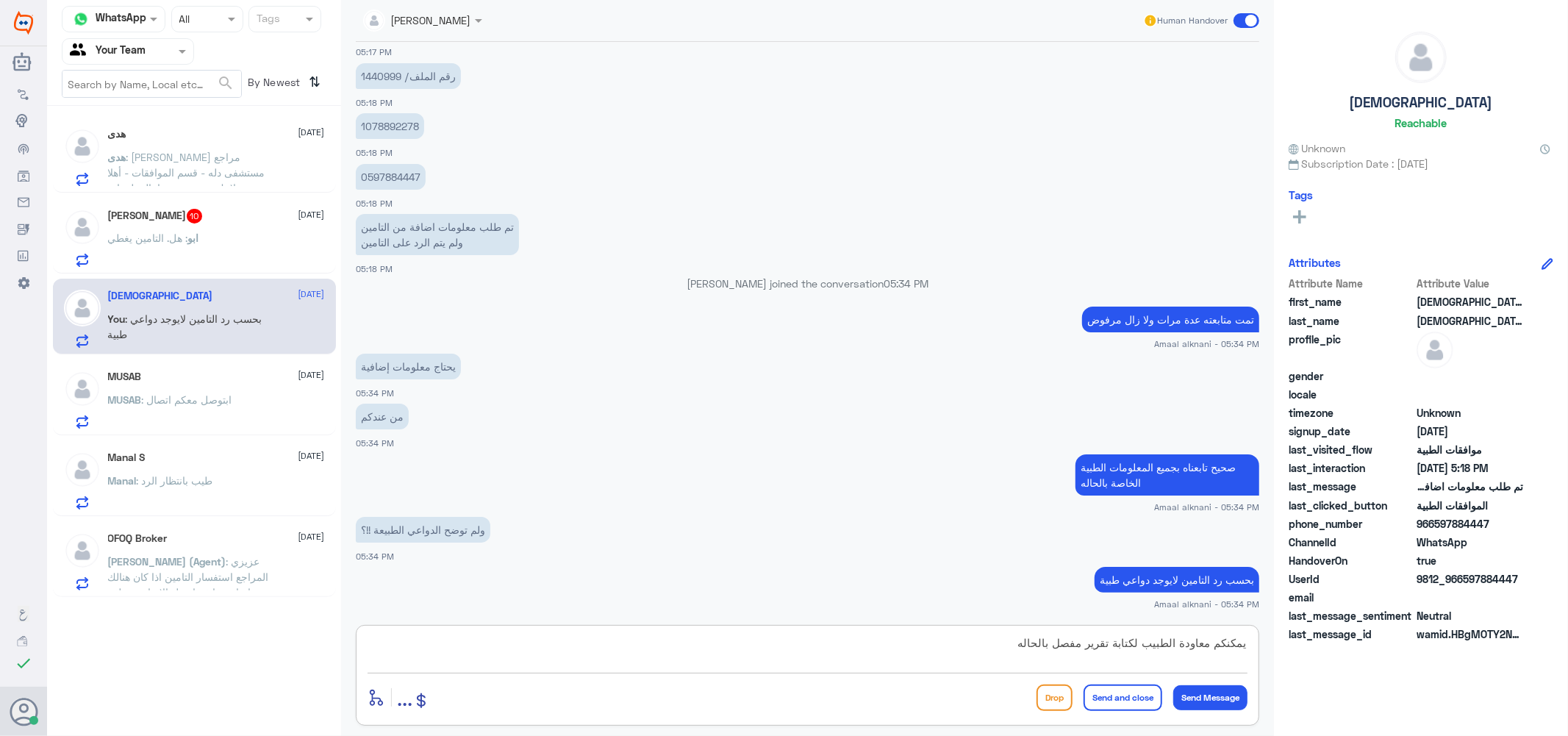
type textarea "يمكنكم معاودة الطبيب لكتابة تقرير مفصل بالحاله"
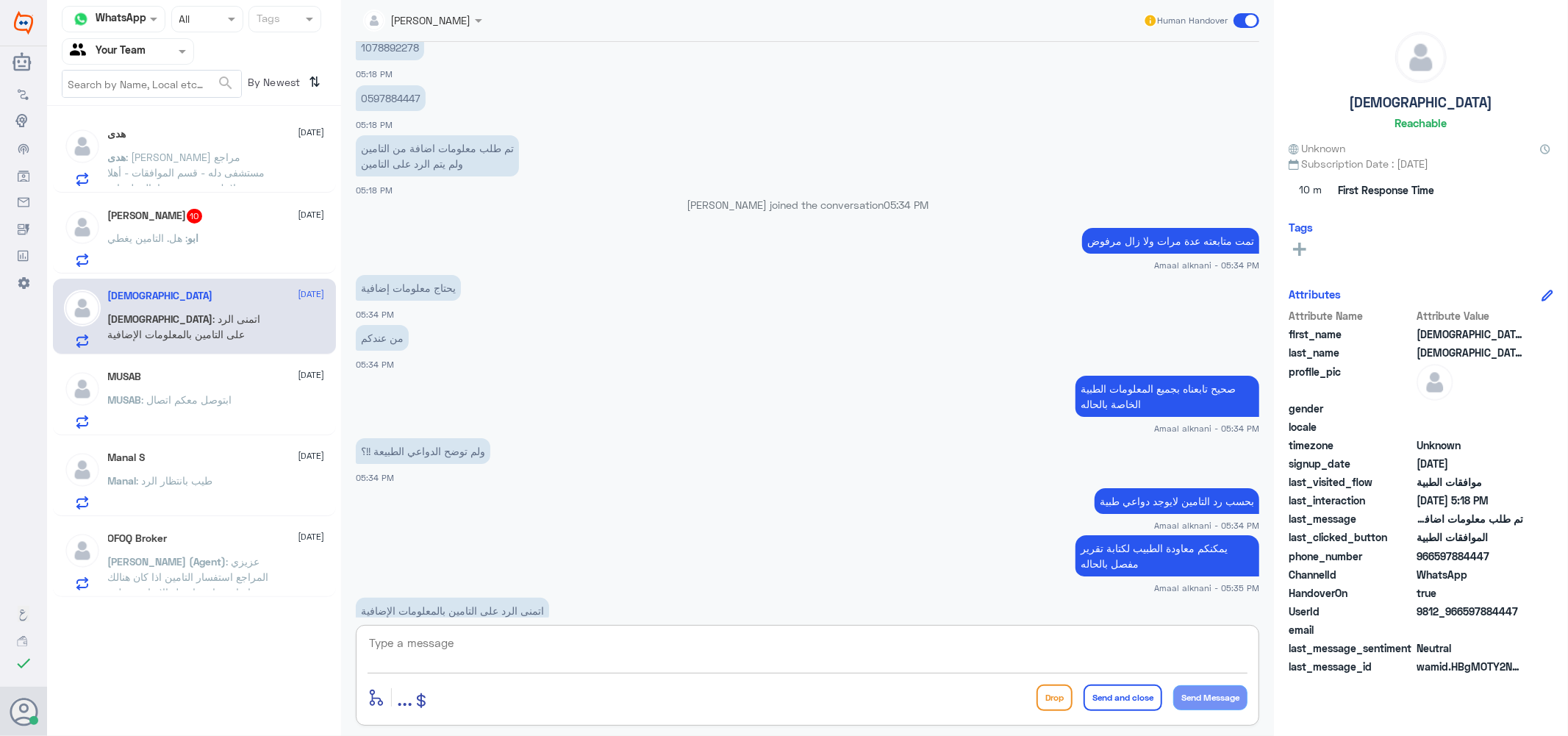
scroll to position [2082, 0]
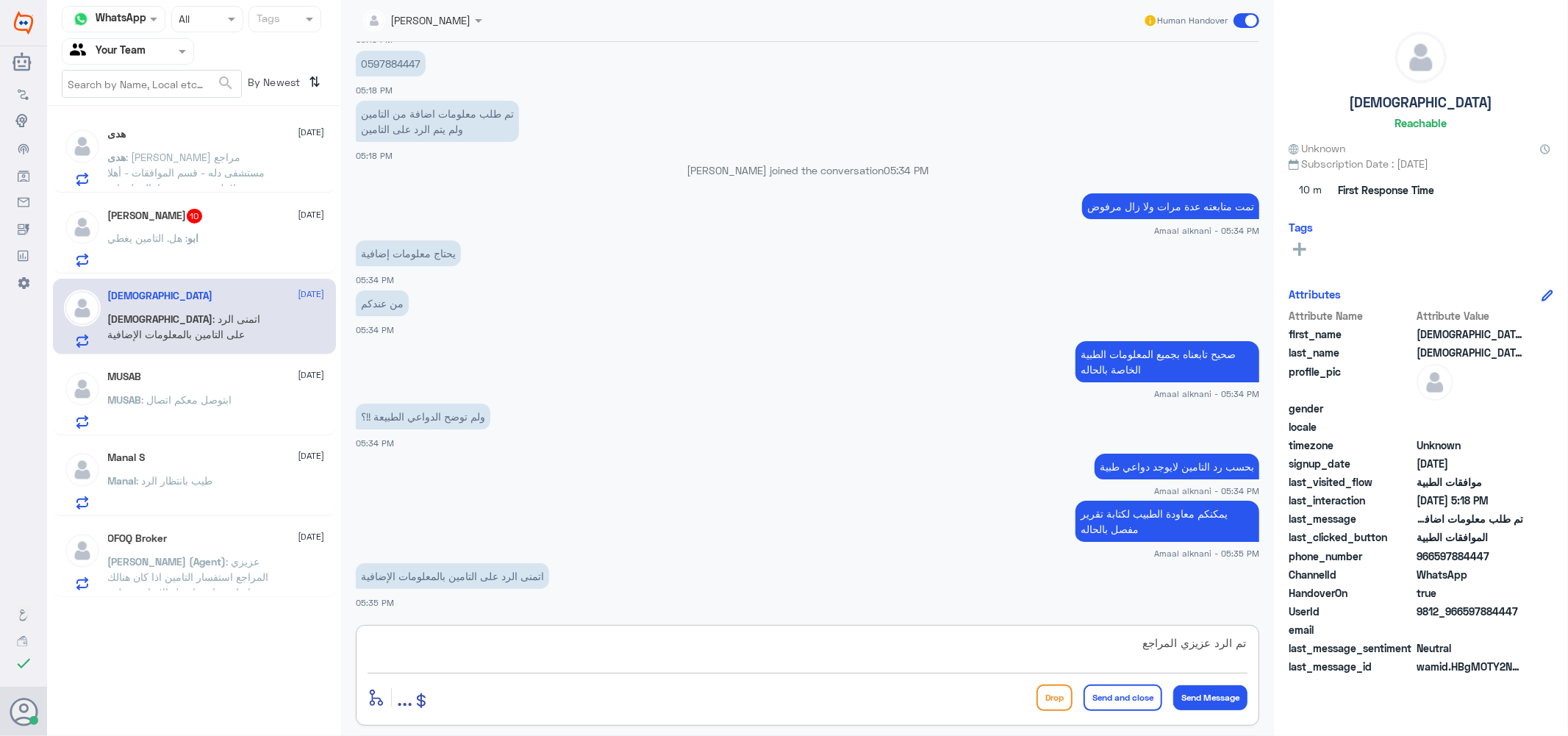
type textarea "تم الرد عزيزي المراجع"
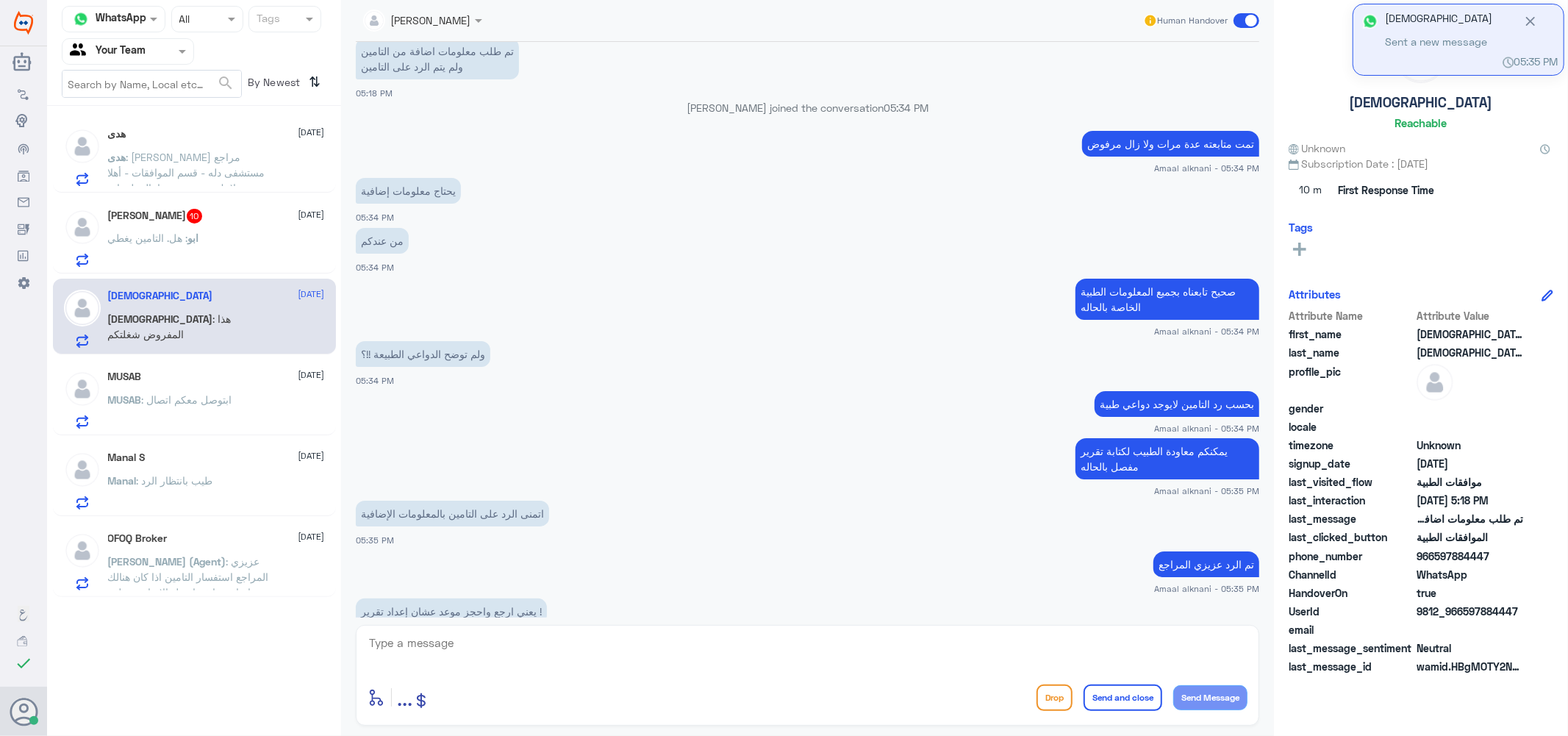
scroll to position [2280, 0]
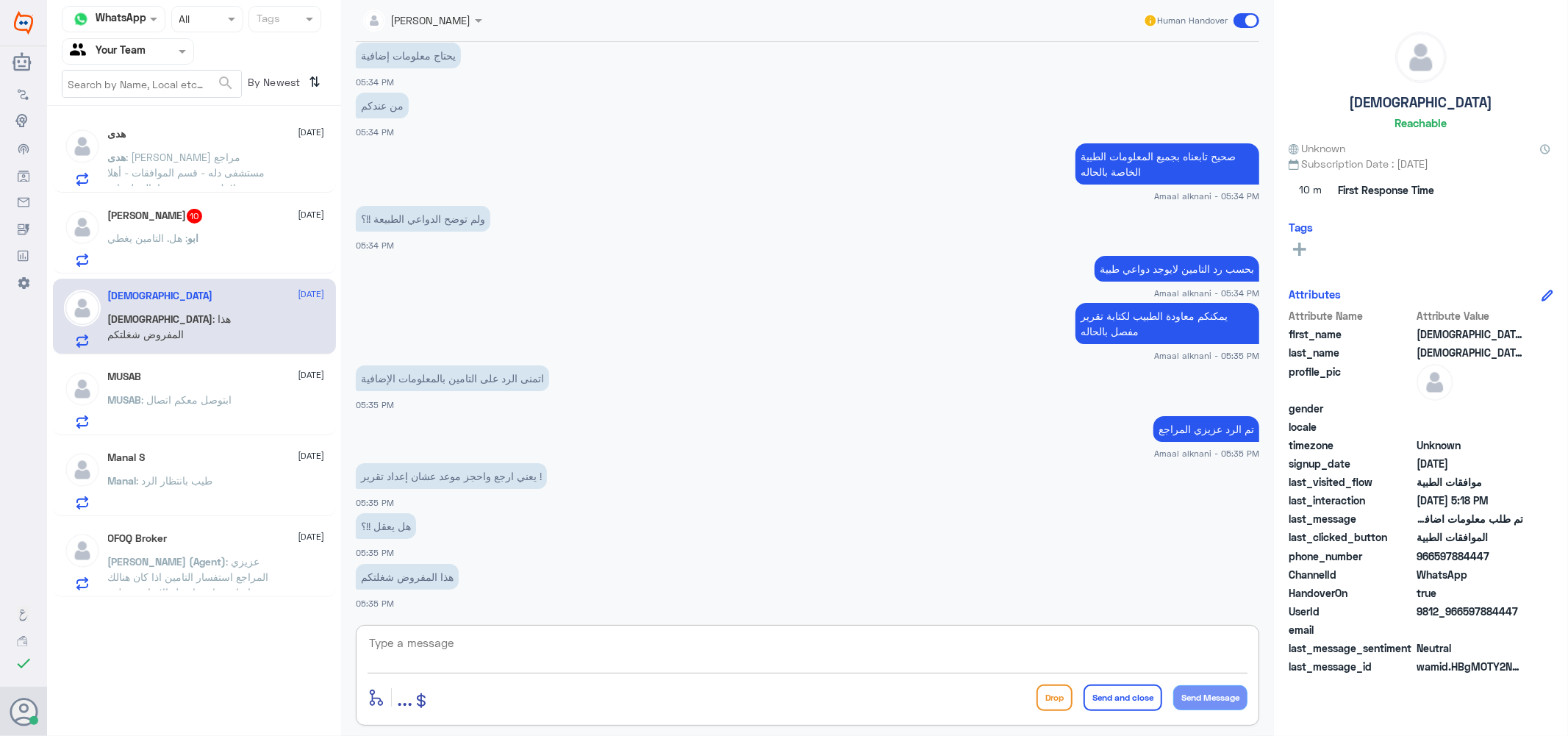
click at [265, 216] on div "ابو متعب 10 [DATE]" at bounding box center [216, 217] width 217 height 15
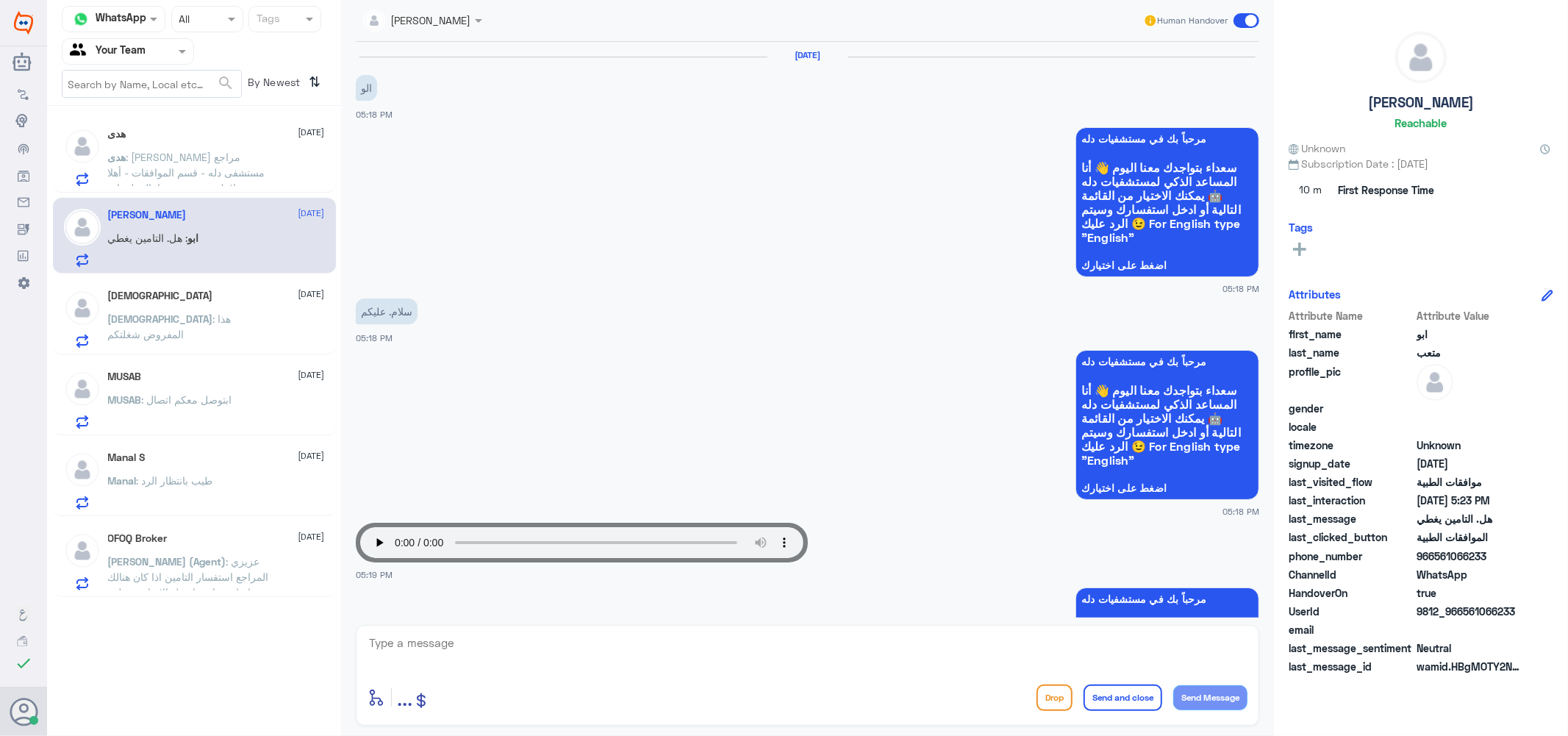
scroll to position [1234, 0]
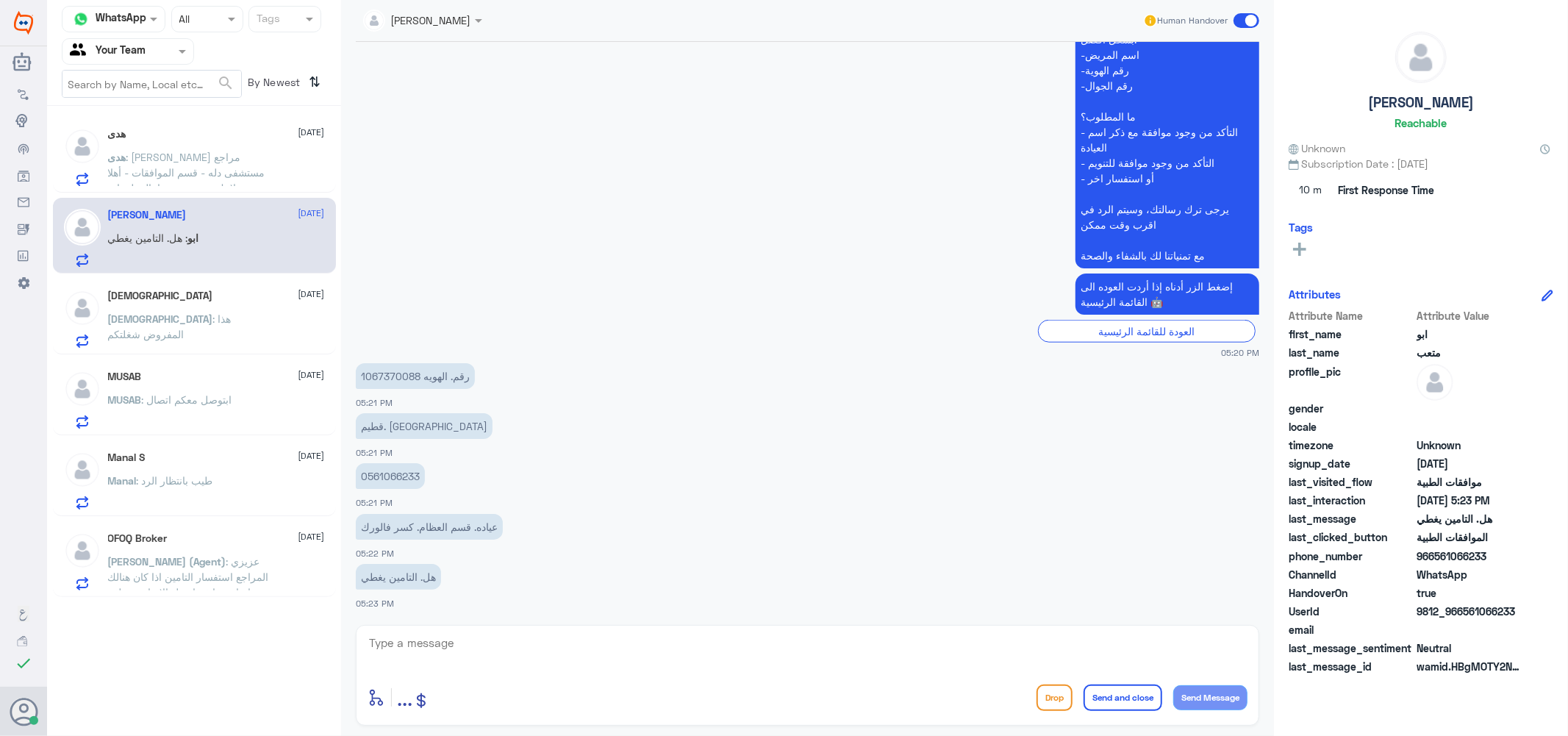
click at [445, 646] on textarea at bounding box center [807, 652] width 880 height 36
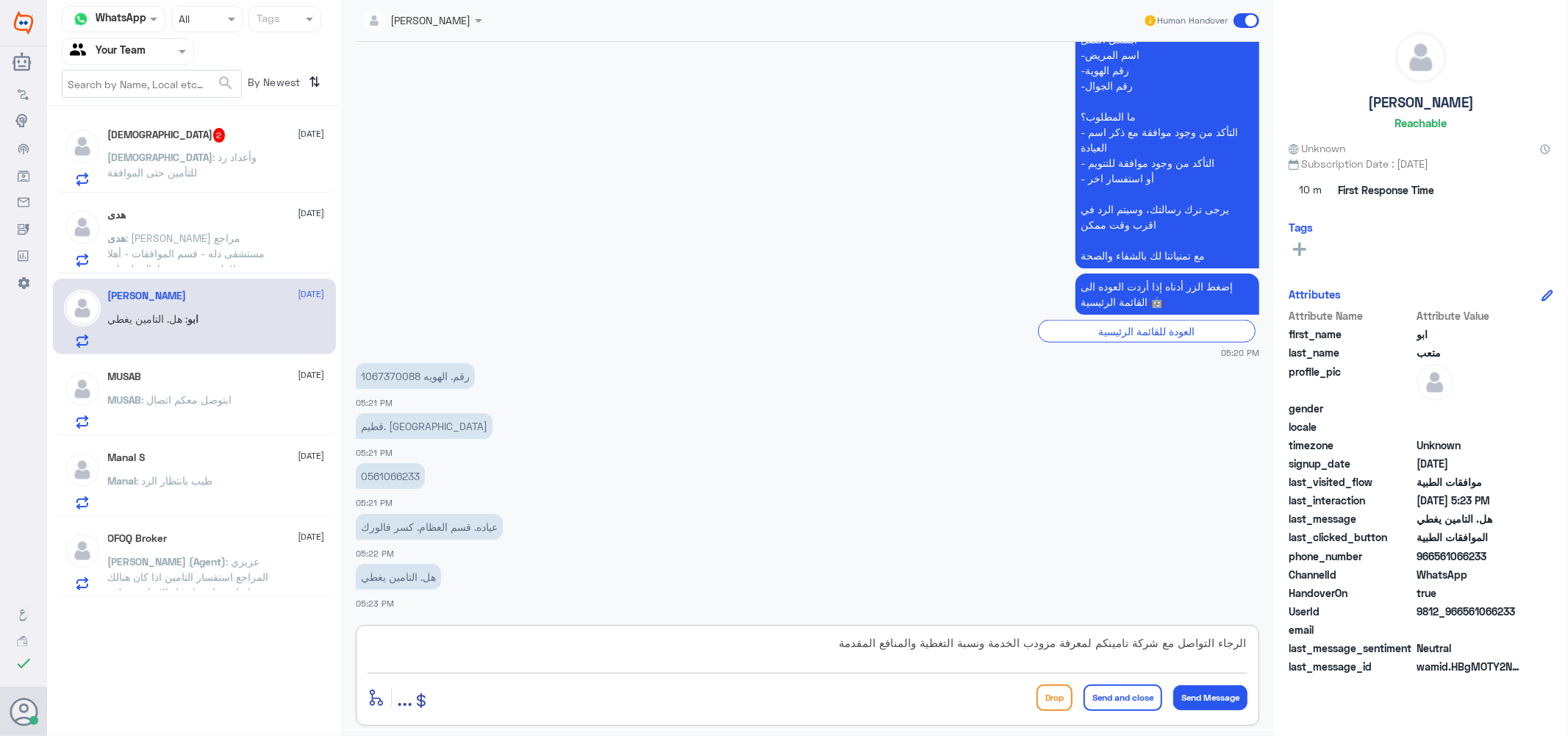
type textarea "الرجاء التواصل مع شركة تامينكم لمعرفة مزودب الخدمة ونسبة التغطية والمنافع المقد…"
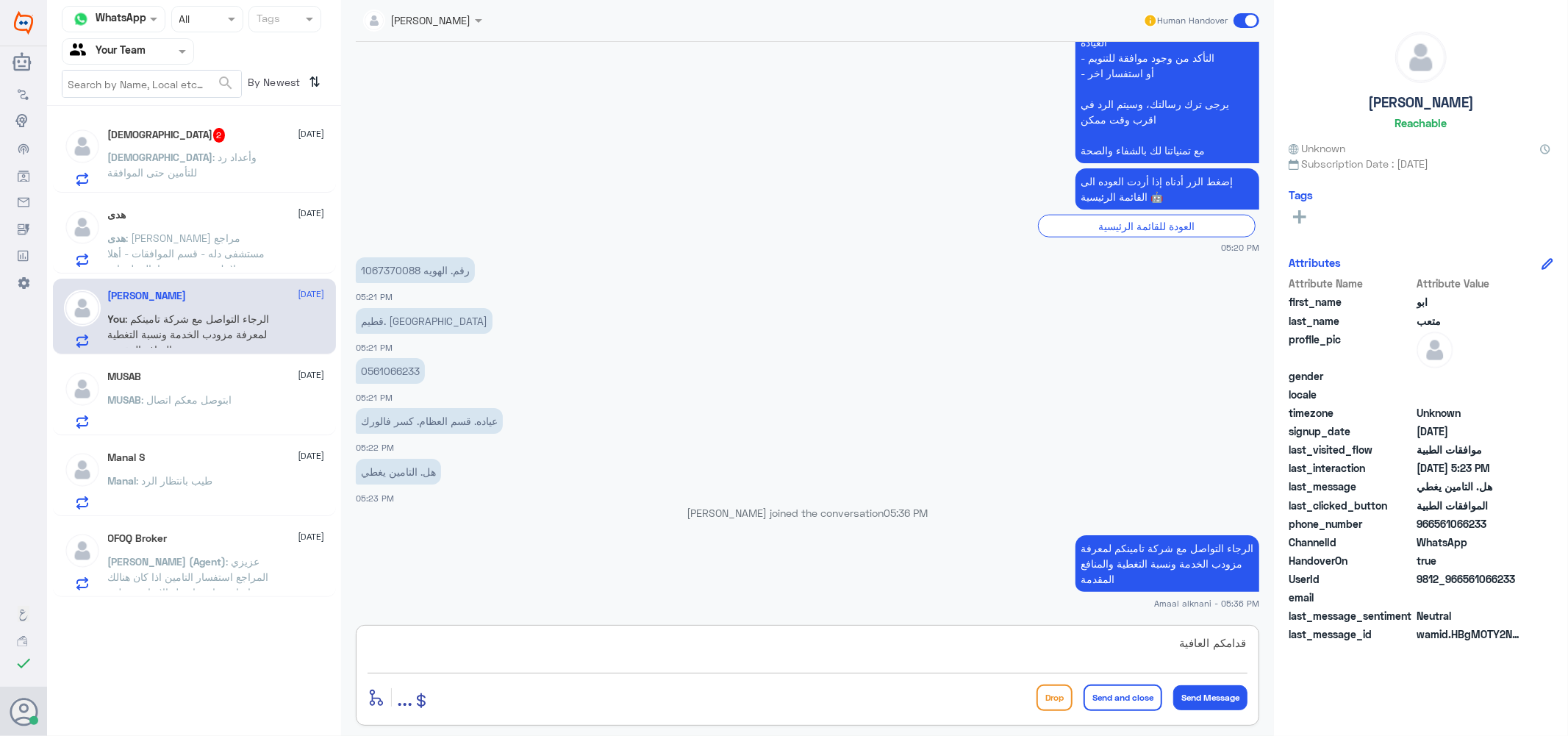
type textarea "قدامكم العافية"
click at [1148, 685] on button "Send and close" at bounding box center [1123, 698] width 79 height 26
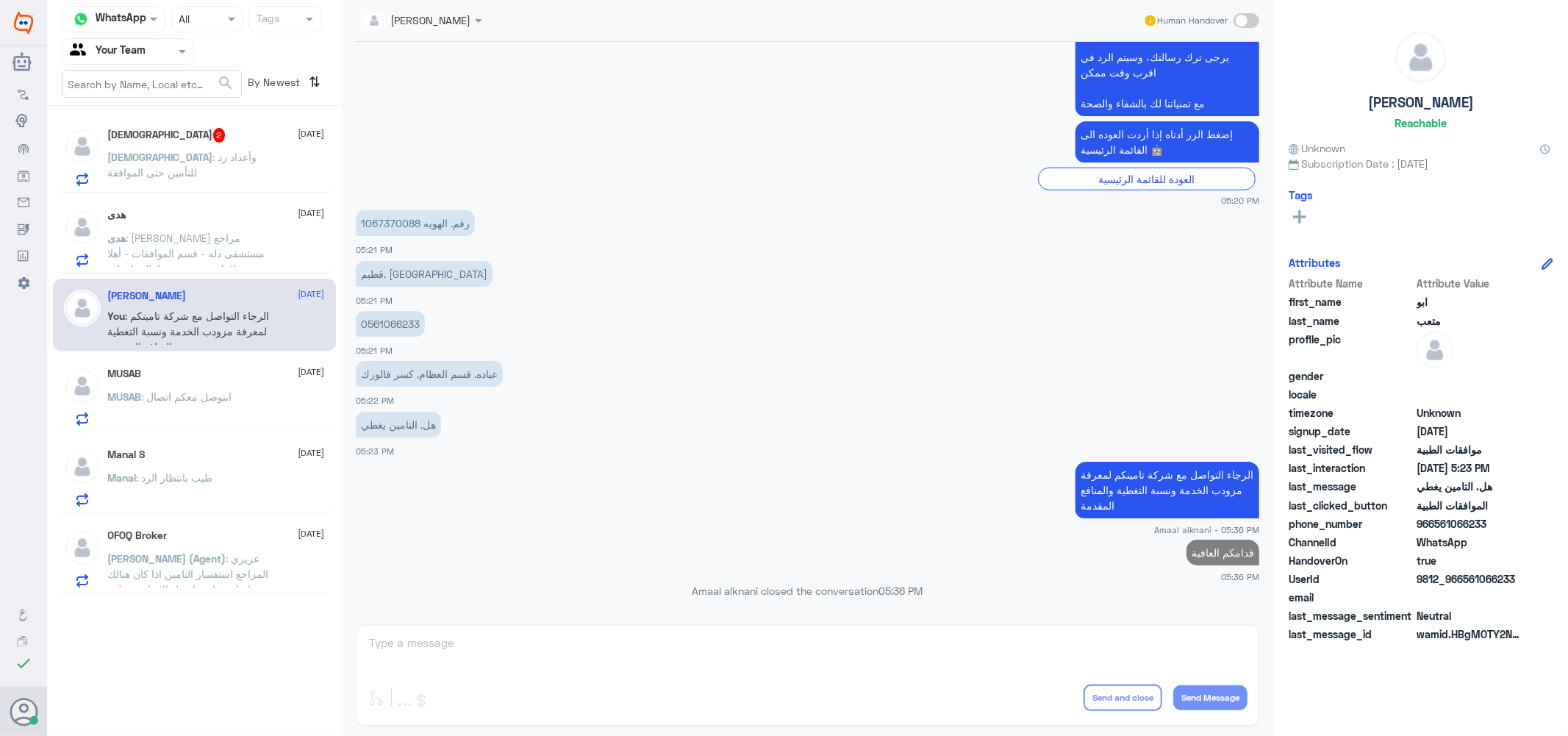
click at [235, 247] on span ": [PERSON_NAME] مراجع مستشفى دله - قسم الموافقات - أهلا وسهلا بك يرجى تزويدنا ب…" at bounding box center [188, 315] width 162 height 167
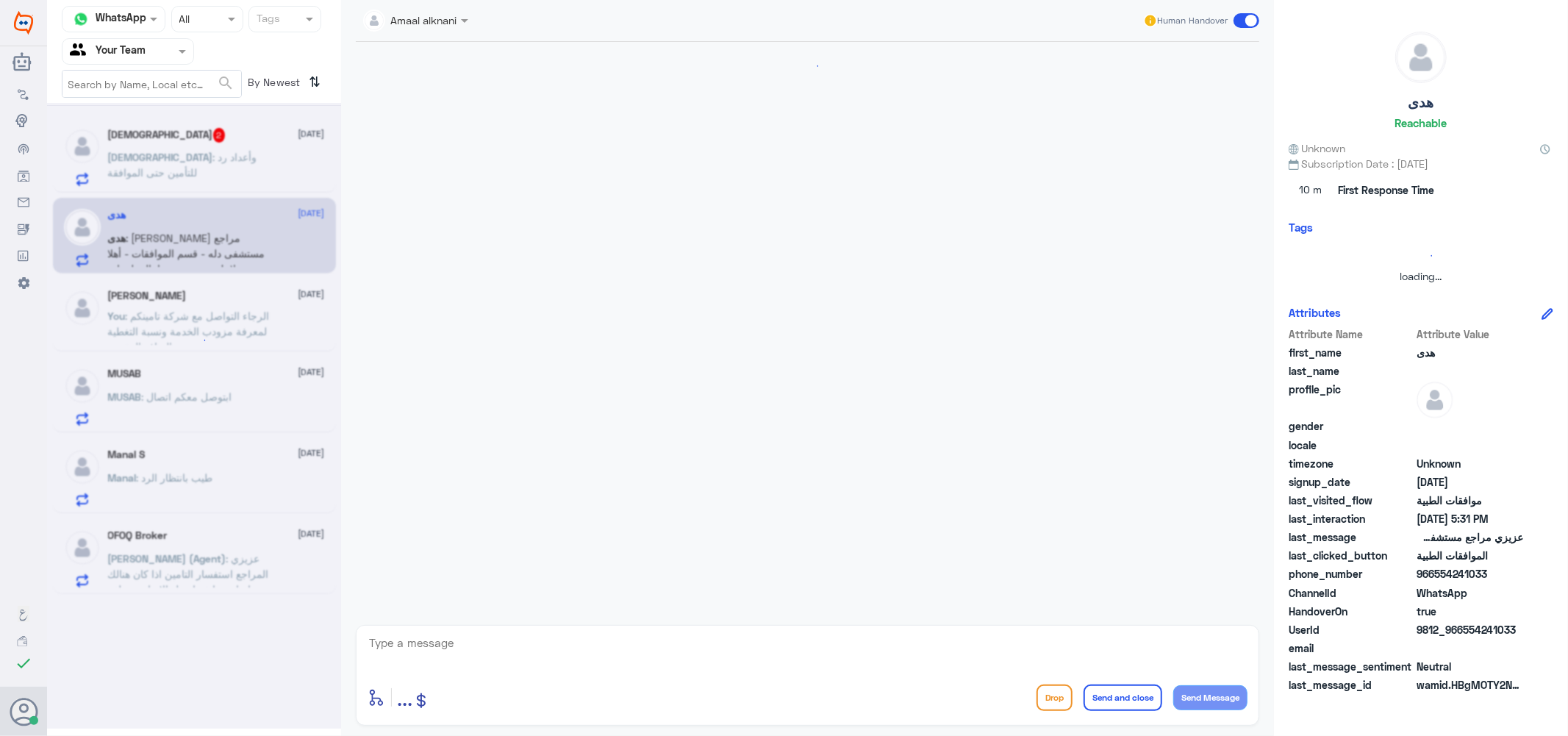
scroll to position [550, 0]
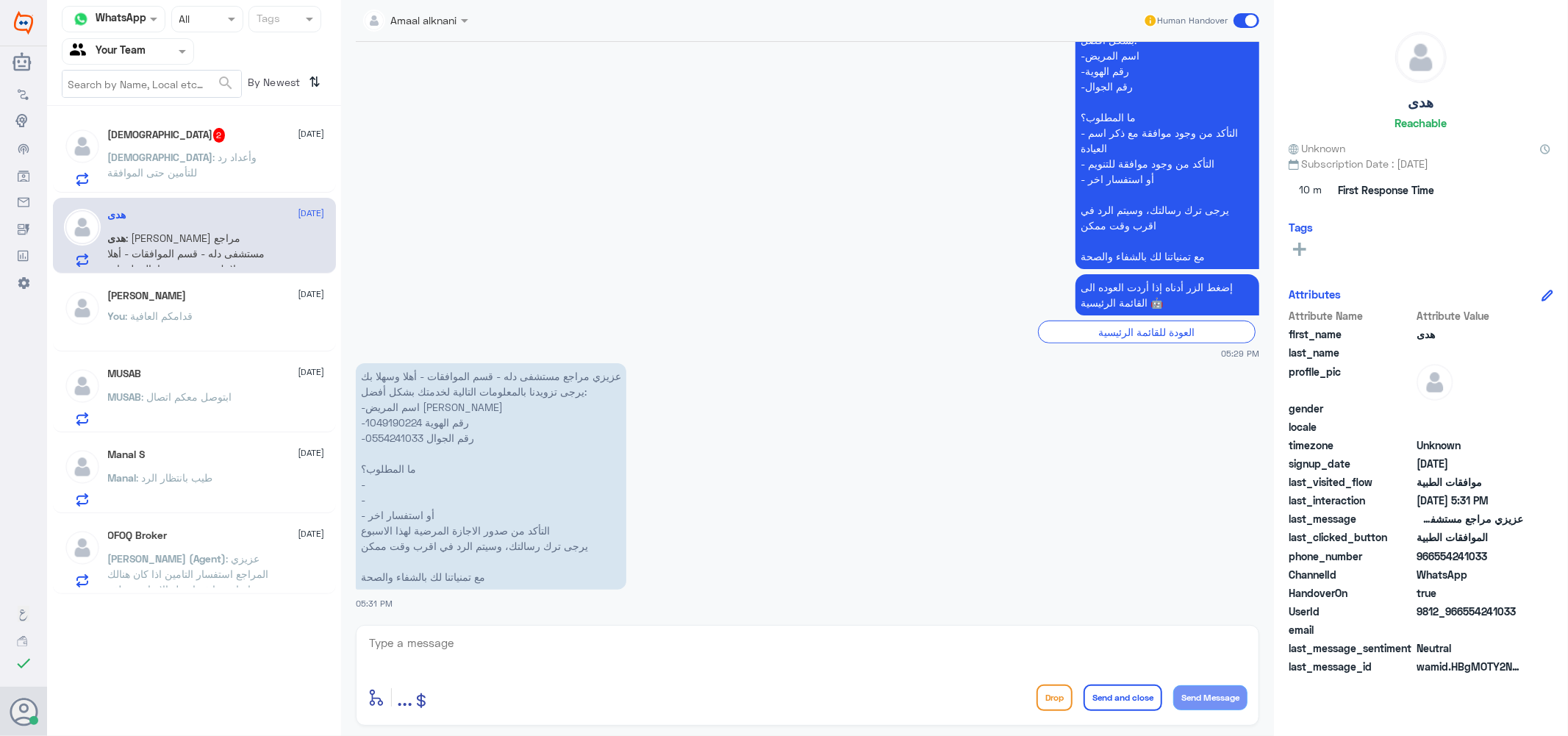
click at [494, 637] on textarea at bounding box center [807, 652] width 880 height 36
click at [401, 432] on p "عزيزي مراجع مستشفى دله - قسم الموافقات - أهلا وسهلا بك يرجى تزويدنا بالمعلومات …" at bounding box center [491, 477] width 271 height 227
copy p "0554241033"
click at [517, 654] on textarea at bounding box center [807, 652] width 880 height 36
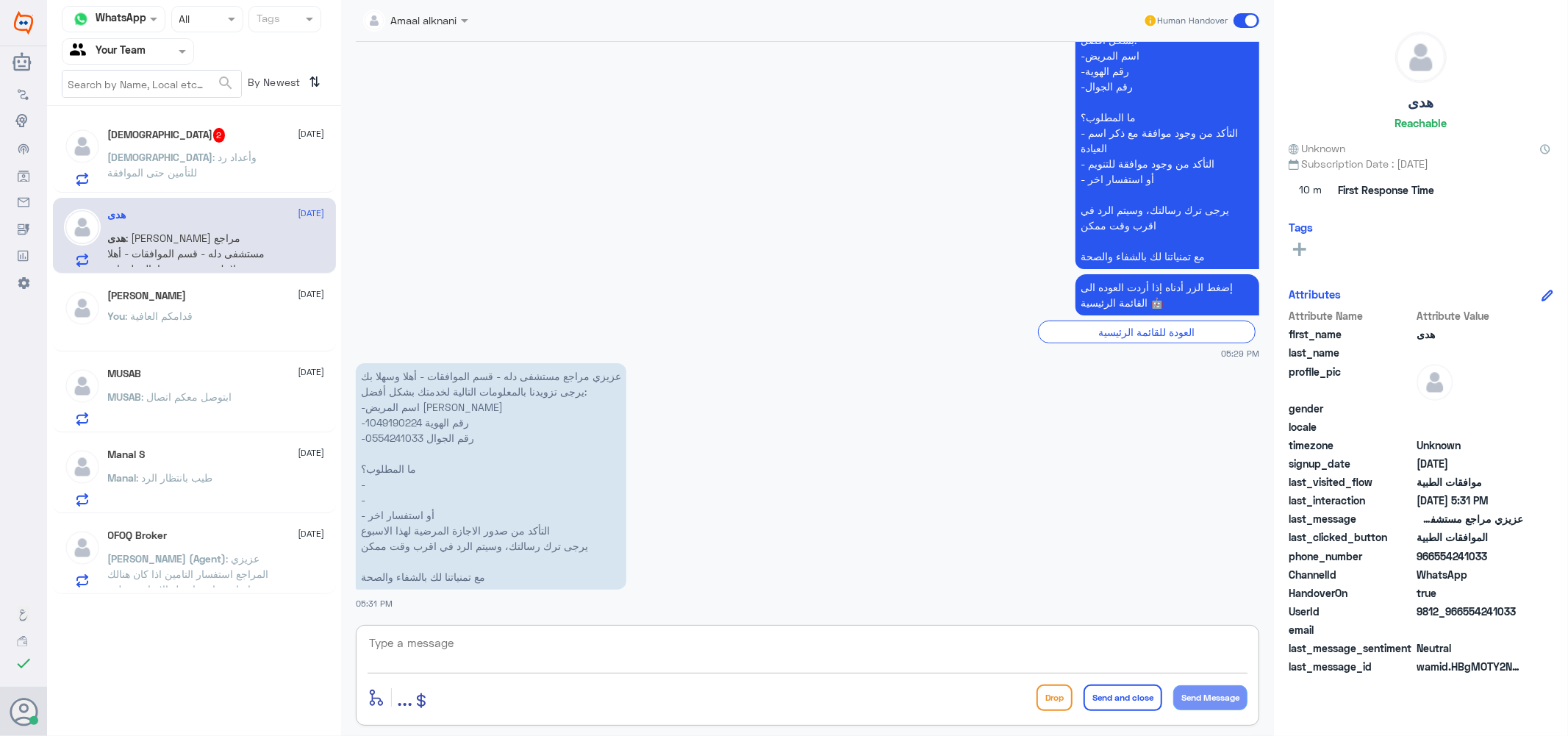
click at [517, 654] on textarea at bounding box center [807, 652] width 880 height 36
type textarea "الرجاء التواصل مع قسم التقارير الطبية - هنا فقط الموافقات الطبية"
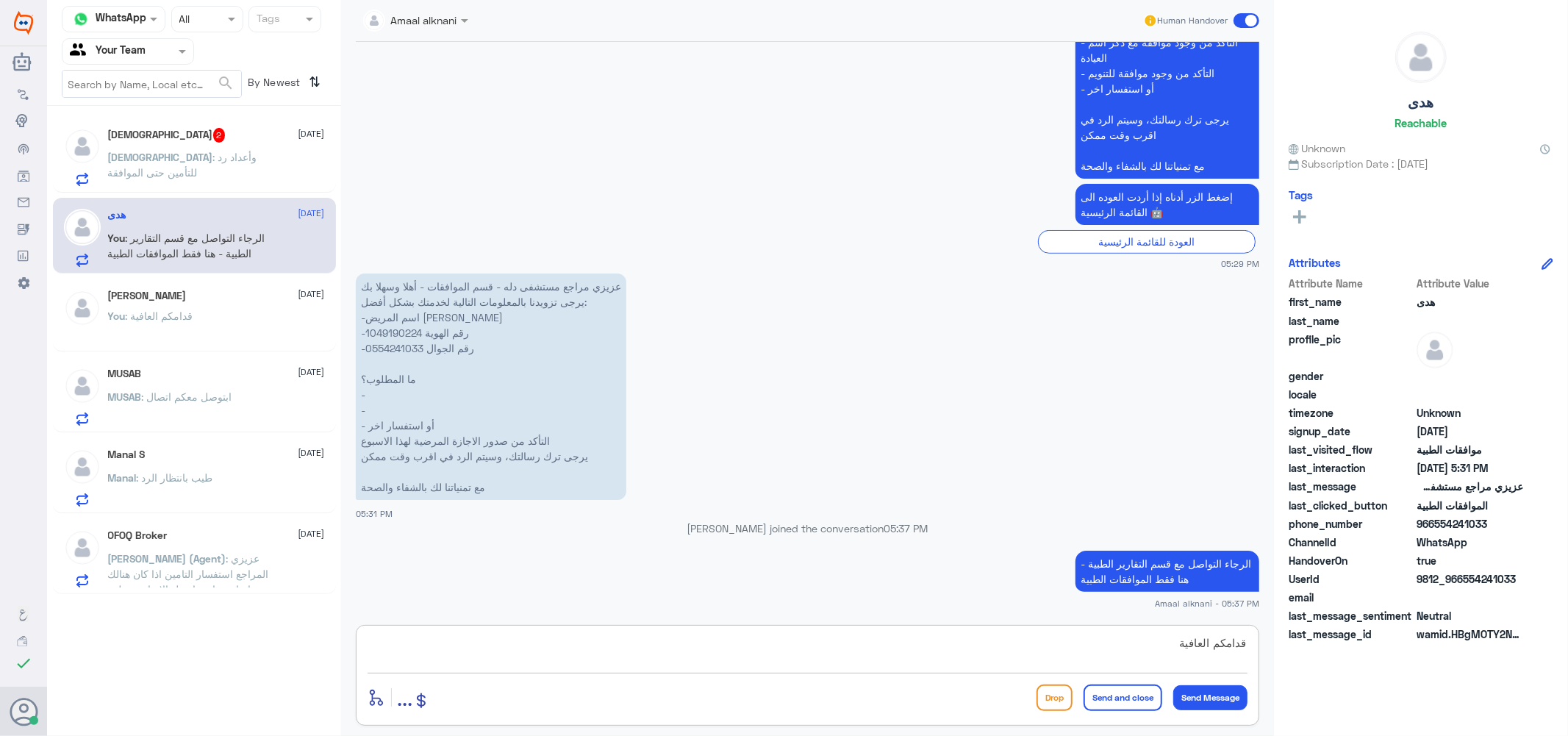
type textarea "قدامكم العافية"
click at [1131, 693] on button "Send and close" at bounding box center [1123, 698] width 79 height 26
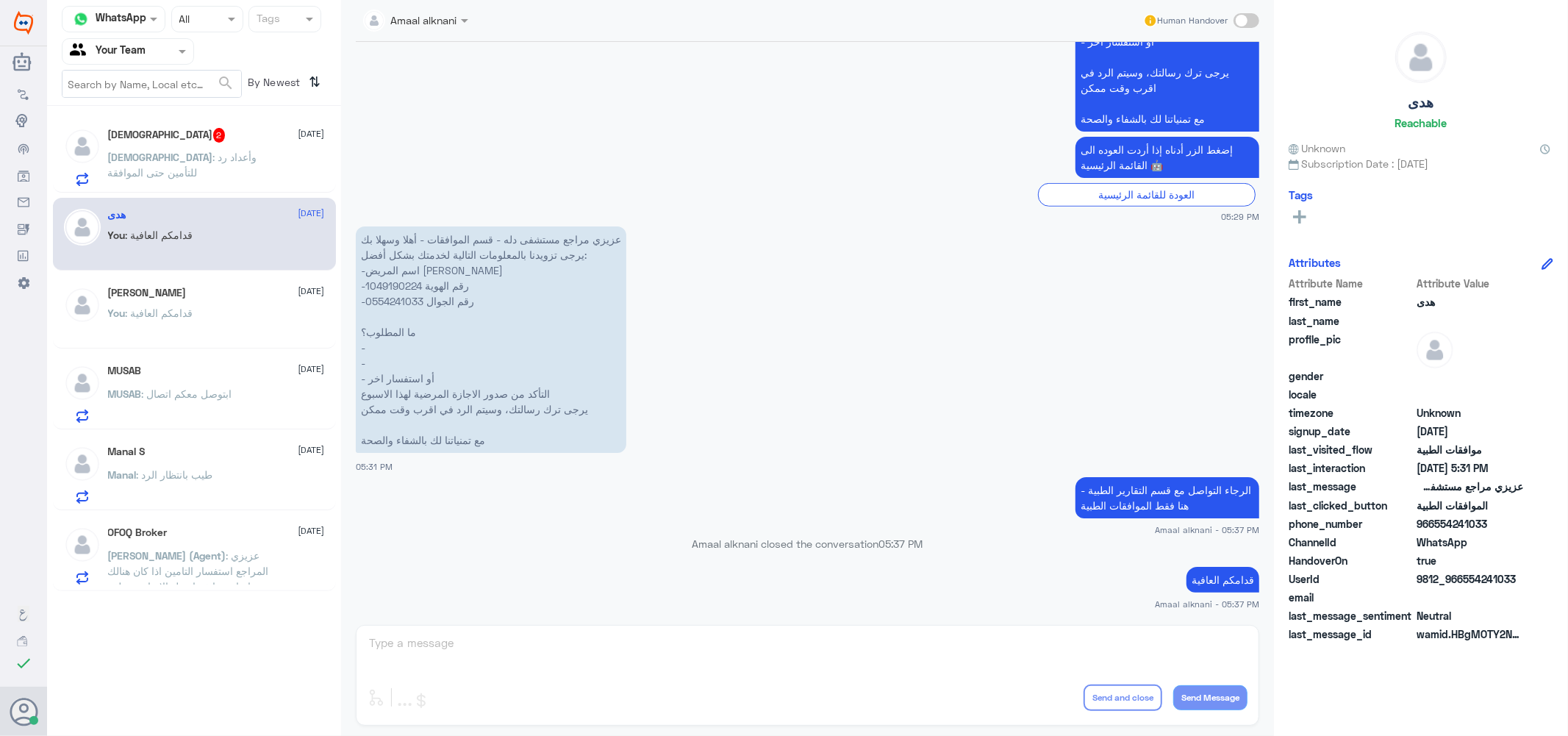
click at [247, 391] on div "MUSAB : ابتوصل معكم اتصال" at bounding box center [216, 406] width 217 height 33
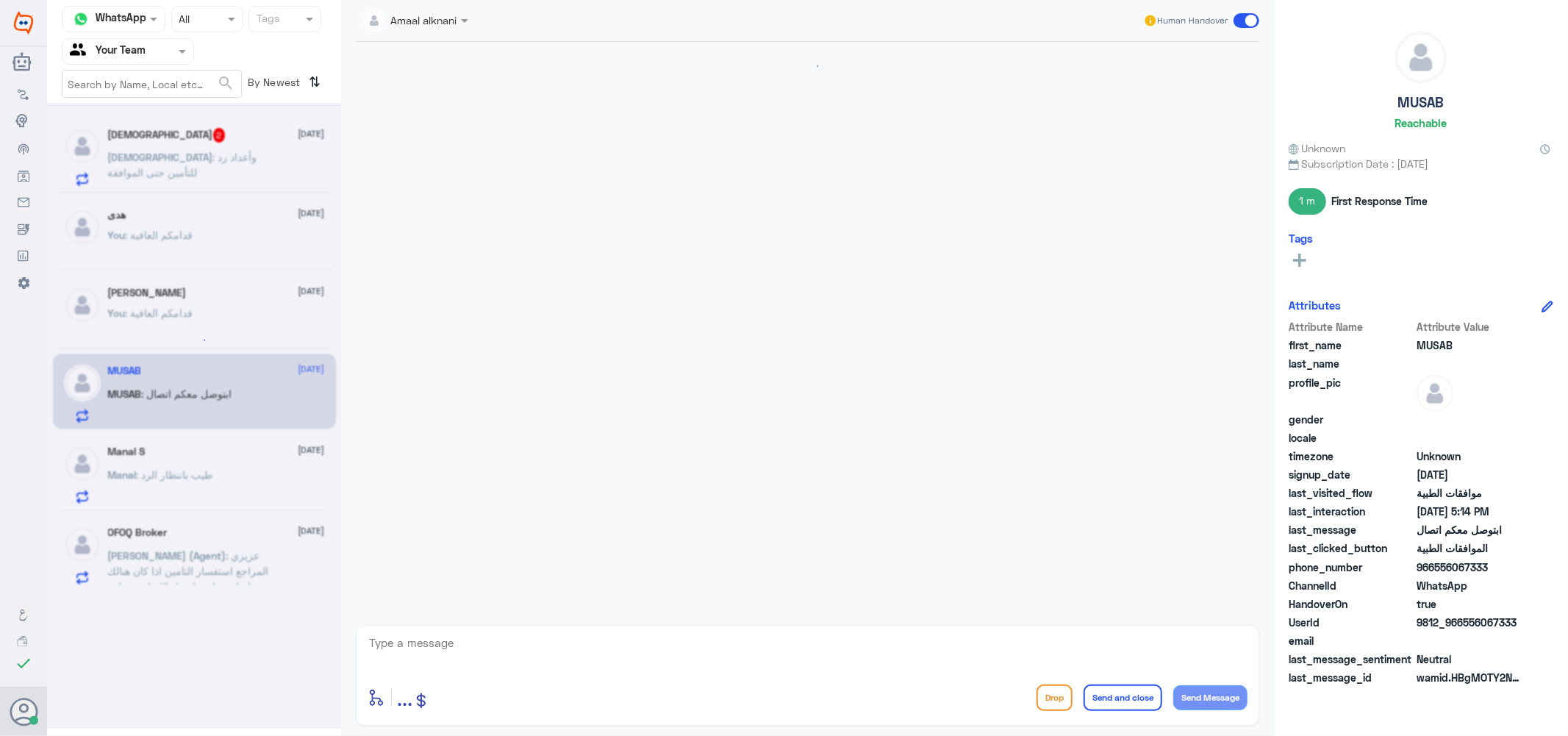
scroll to position [320, 0]
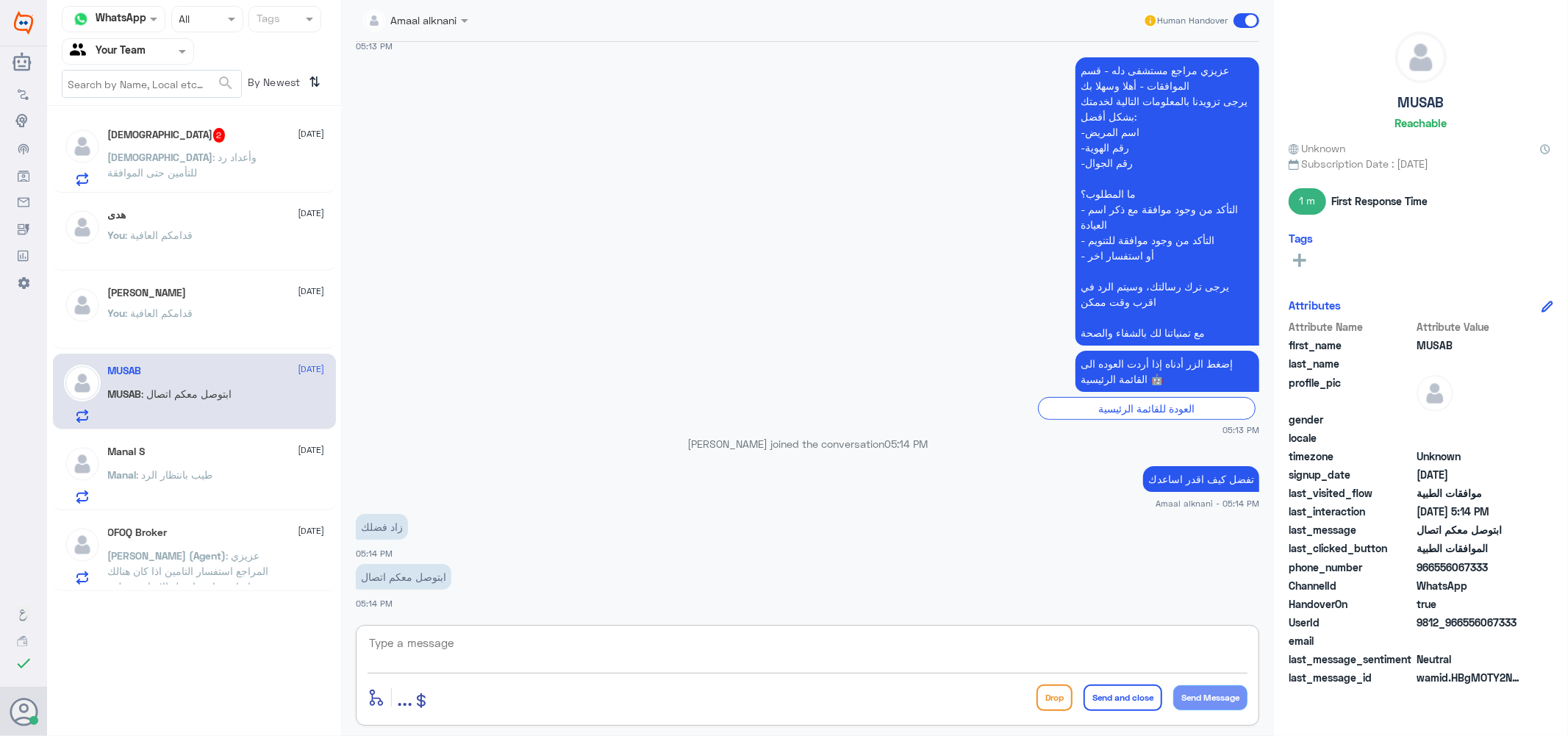
click at [442, 654] on textarea at bounding box center [807, 652] width 880 height 36
type textarea "تفضل عزيزي المراجع يمكنني خدمتكم"
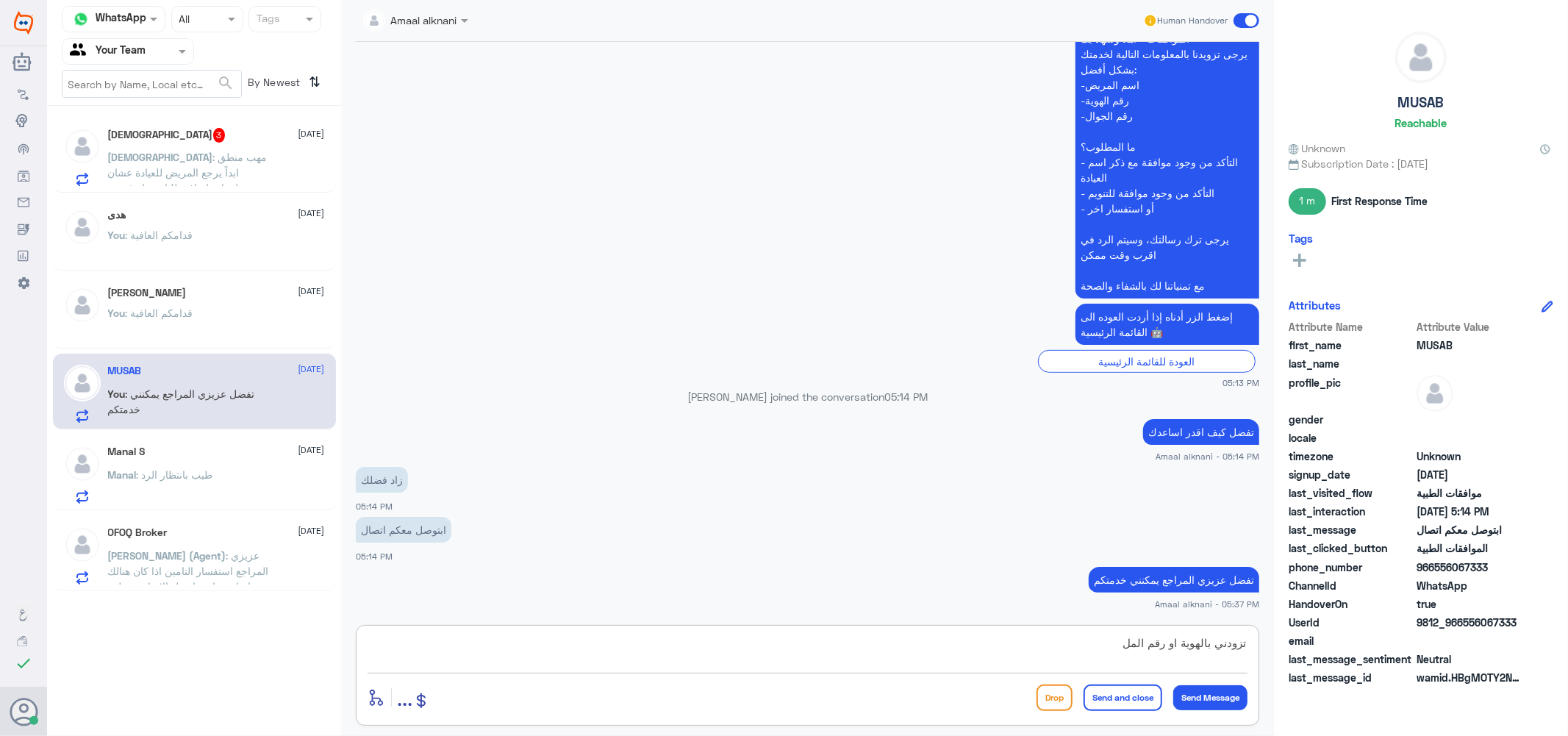
type textarea "تزودني بالهوية او رقم الملف"
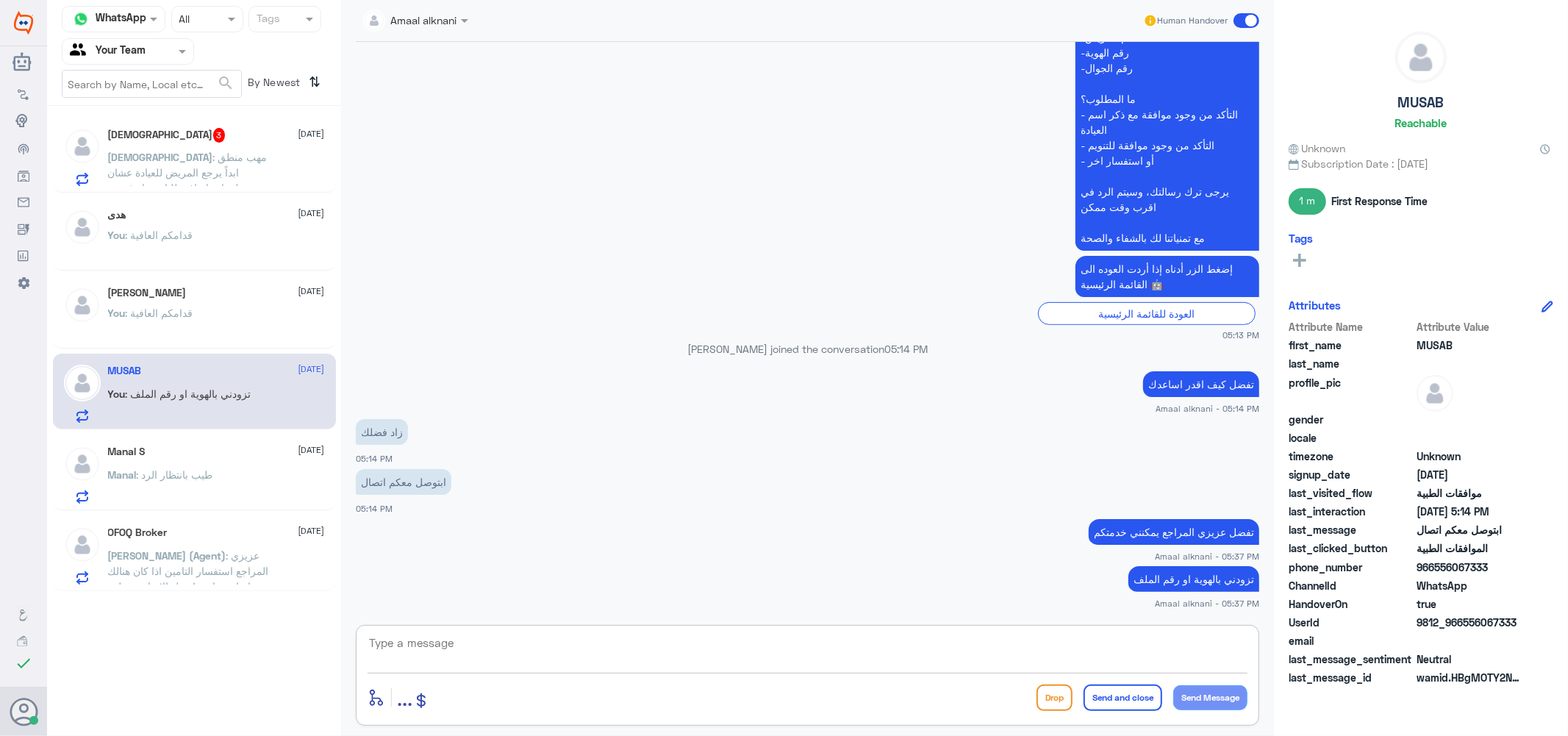
scroll to position [465, 0]
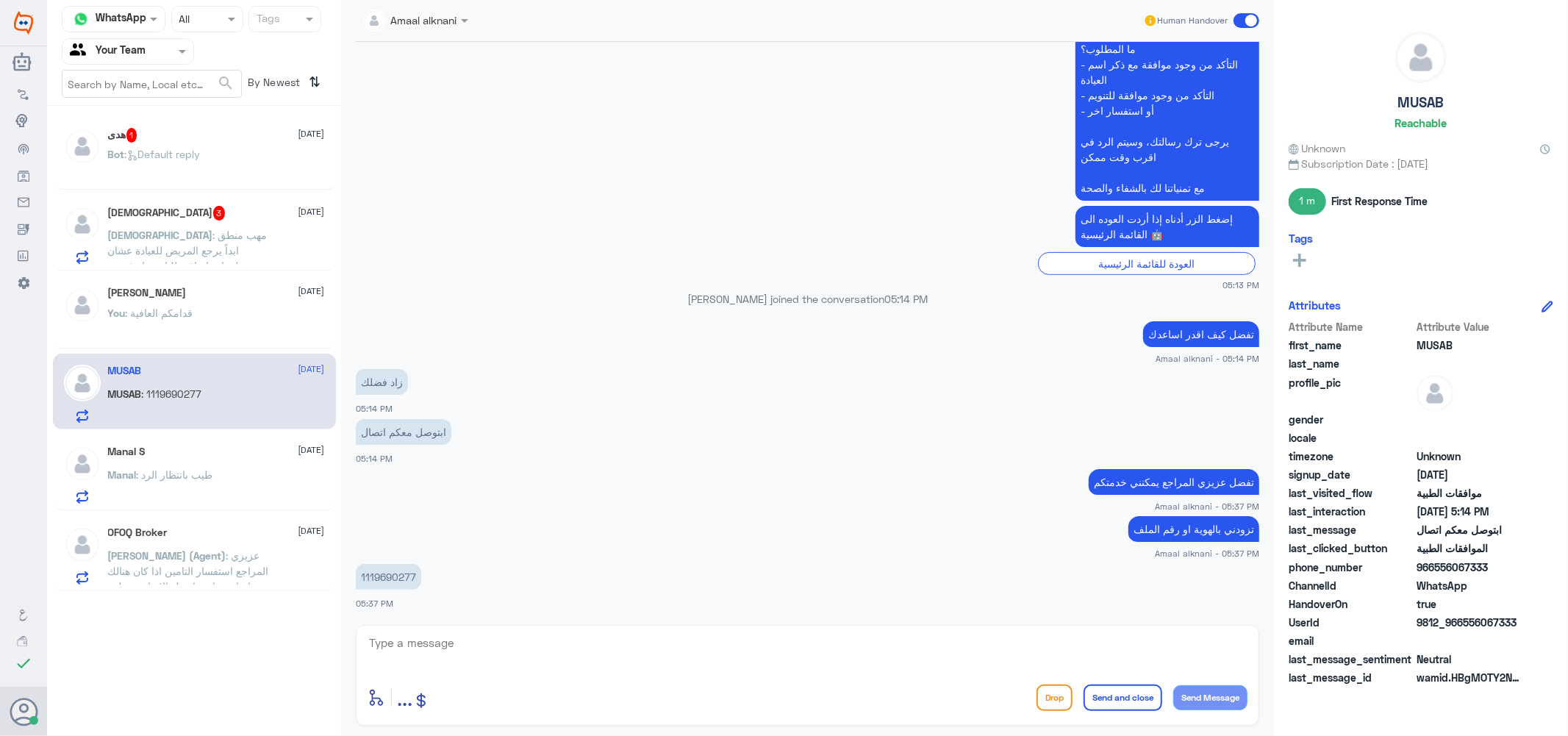
click at [160, 149] on span ": Default reply" at bounding box center [162, 154] width 76 height 12
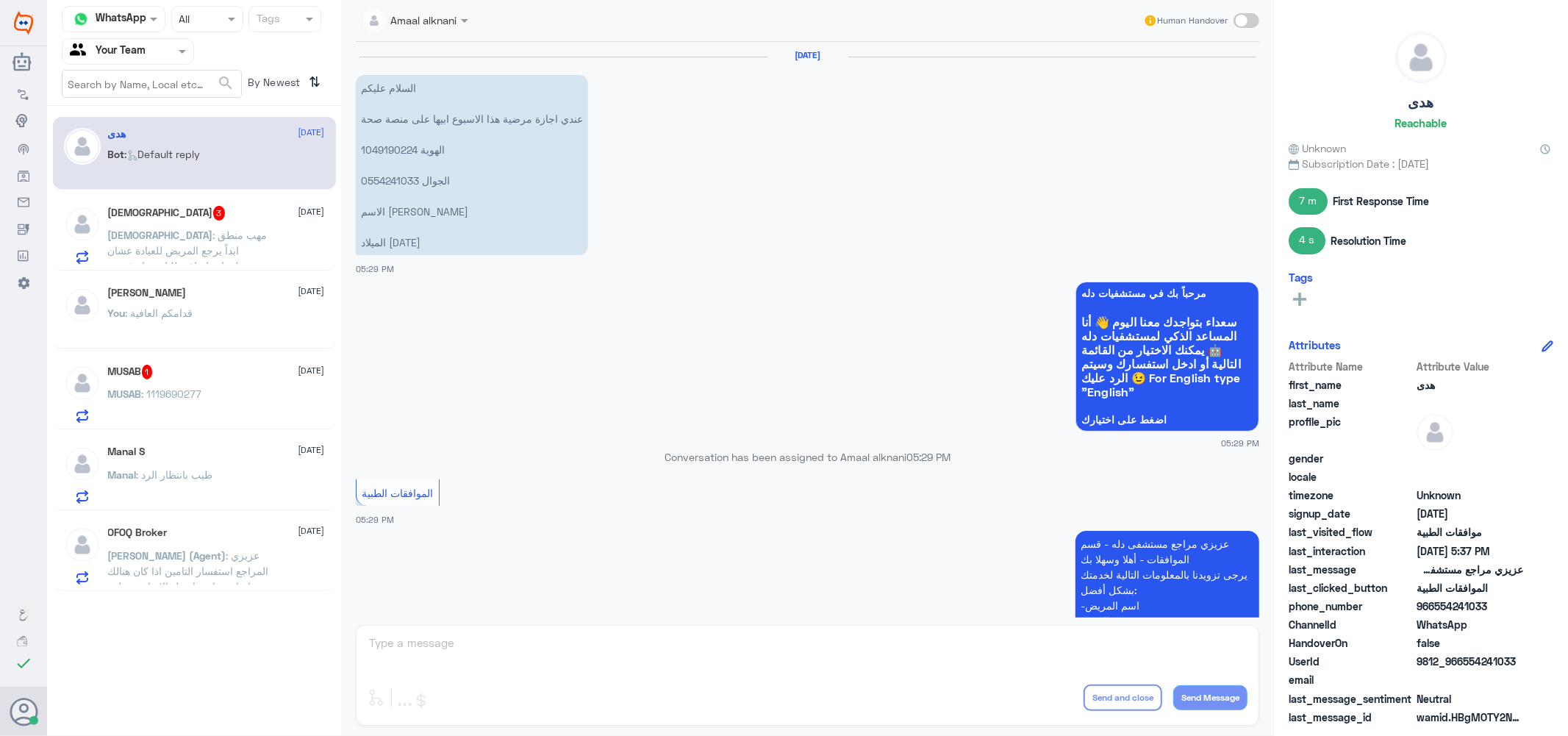
scroll to position [938, 0]
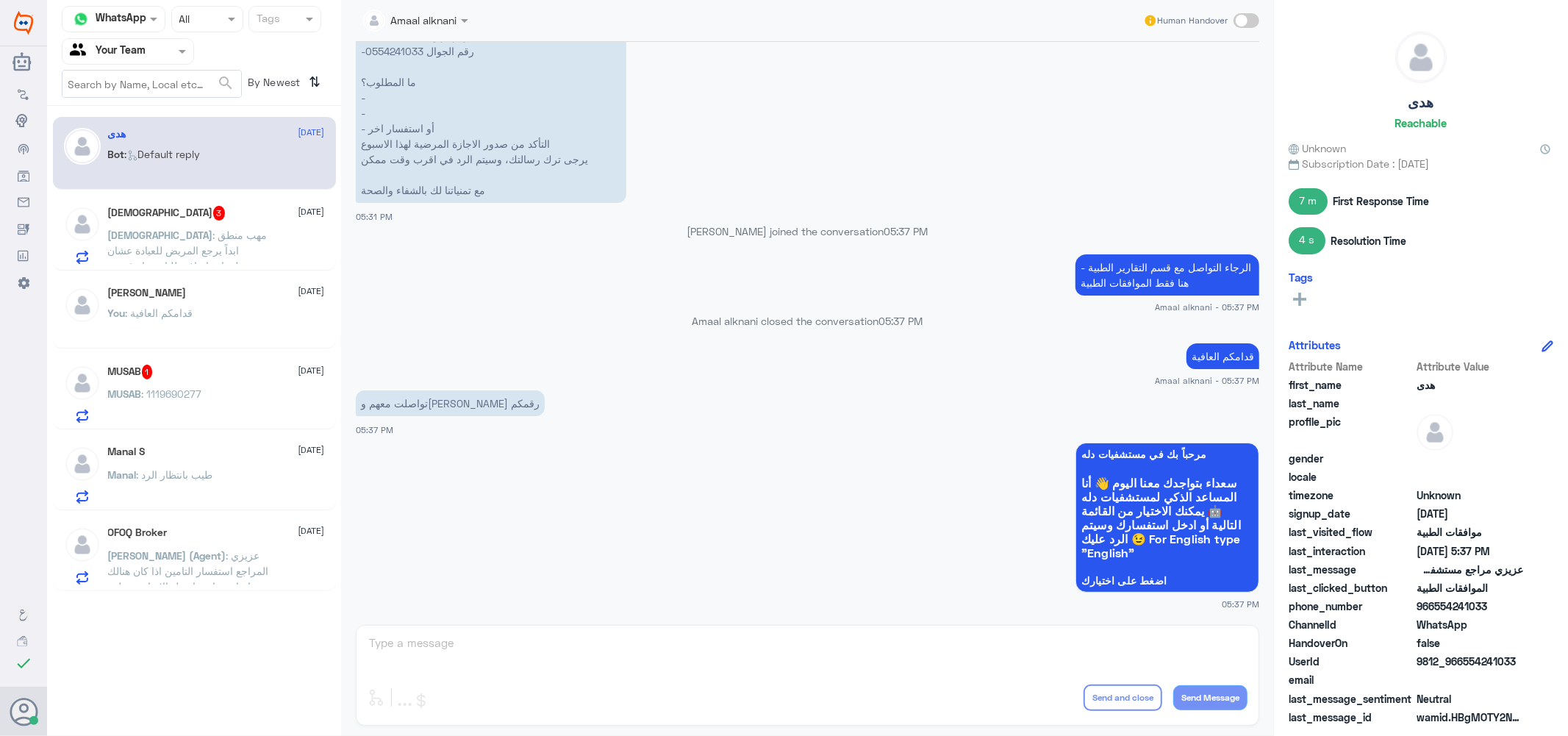
click at [459, 662] on div "Amaal alknani Human Handover [DATE] السلام عليكم عندي اجازة مرضية هذا الاسبوع ا…" at bounding box center [808, 370] width 933 height 741
click at [459, 655] on div "Amaal alknani Human Handover [DATE] السلام عليكم عندي اجازة مرضية هذا الاسبوع ا…" at bounding box center [808, 370] width 933 height 741
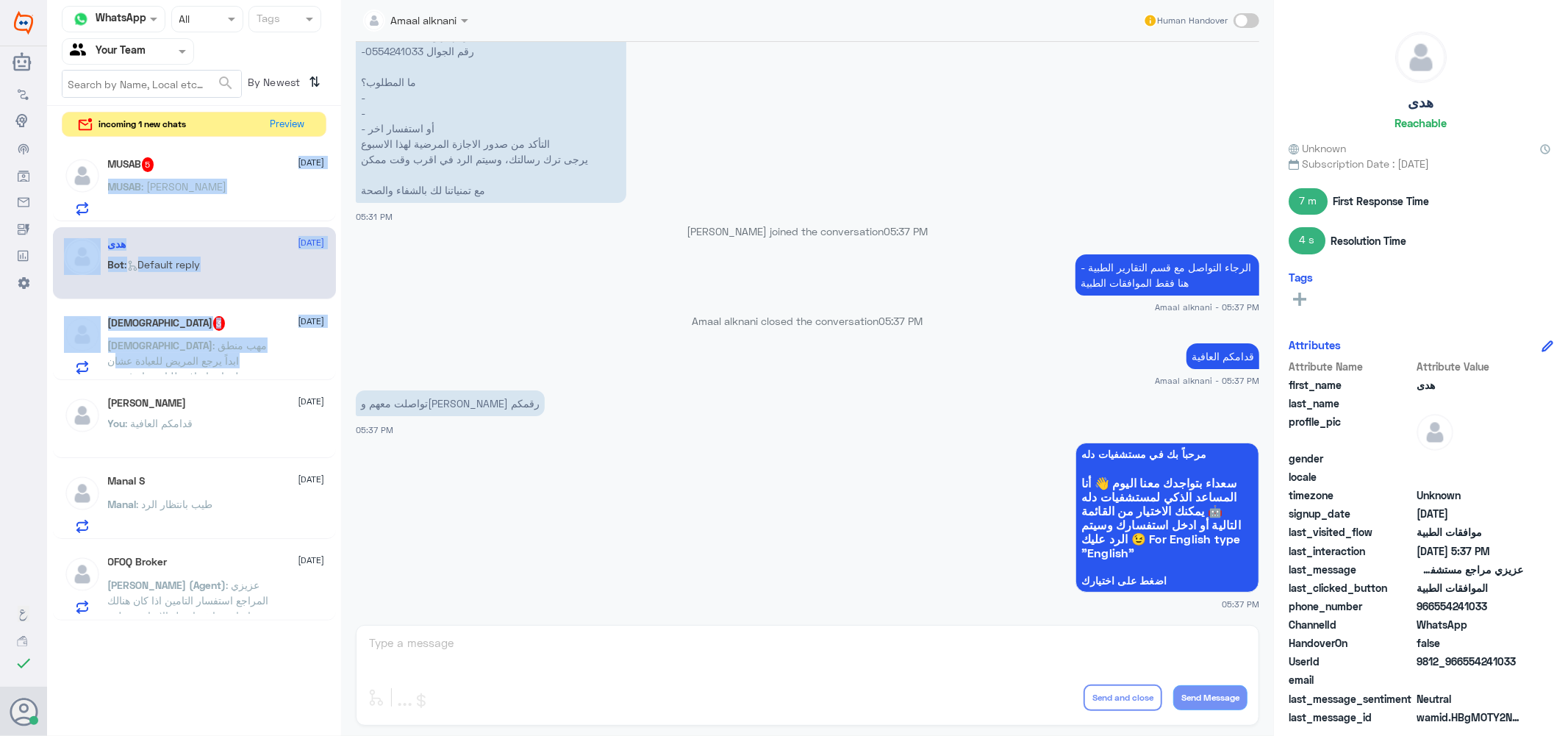
drag, startPoint x: 188, startPoint y: 353, endPoint x: 241, endPoint y: 142, distance: 217.6
click at [241, 142] on div "MUSAB 5 [DATE] MUSAB : [PERSON_NAME] هدى [DATE] Bot : Default reply [DEMOGRAPHI…" at bounding box center [194, 383] width 294 height 486
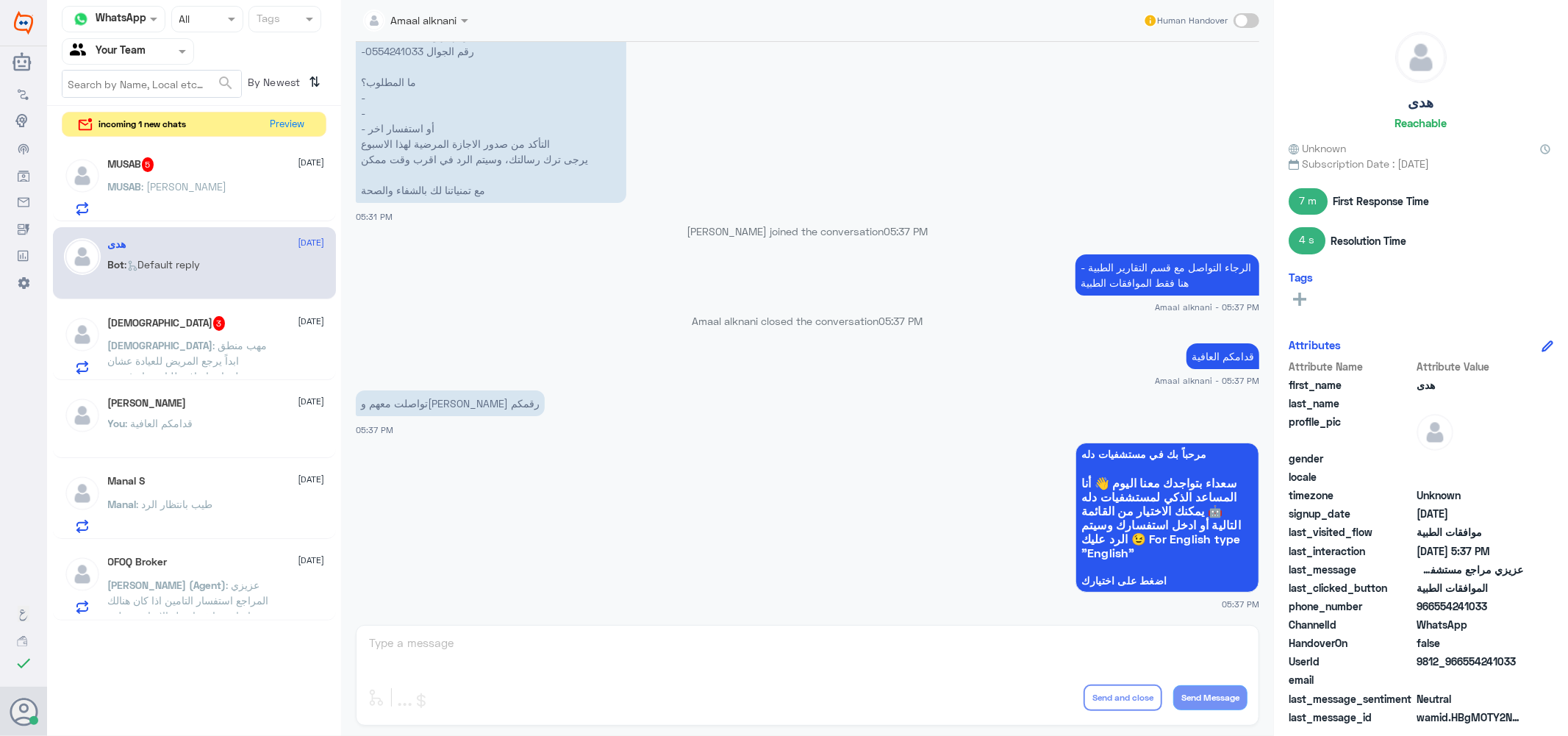
click at [204, 169] on div "MUSAB 5 [DATE]" at bounding box center [216, 165] width 217 height 15
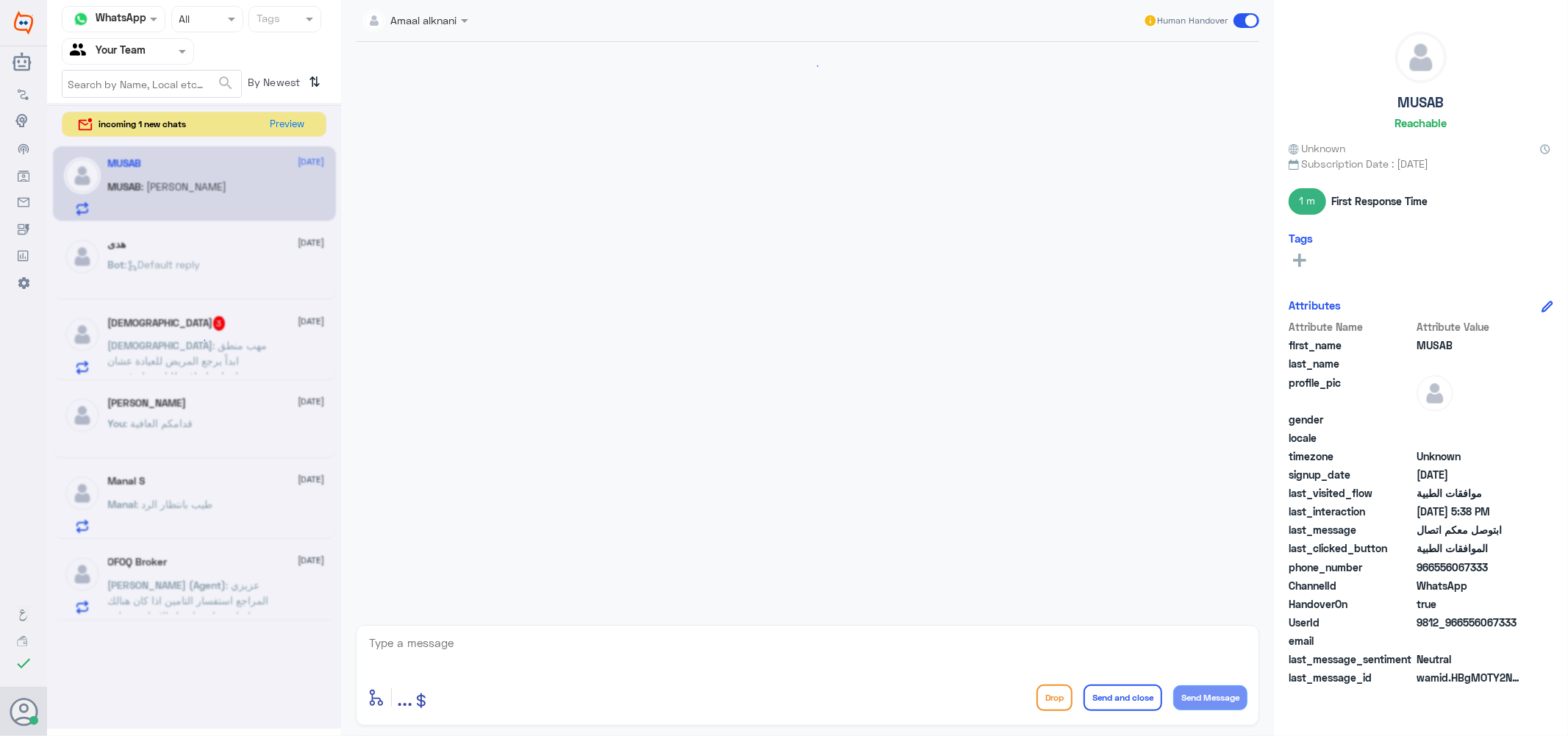
scroll to position [666, 0]
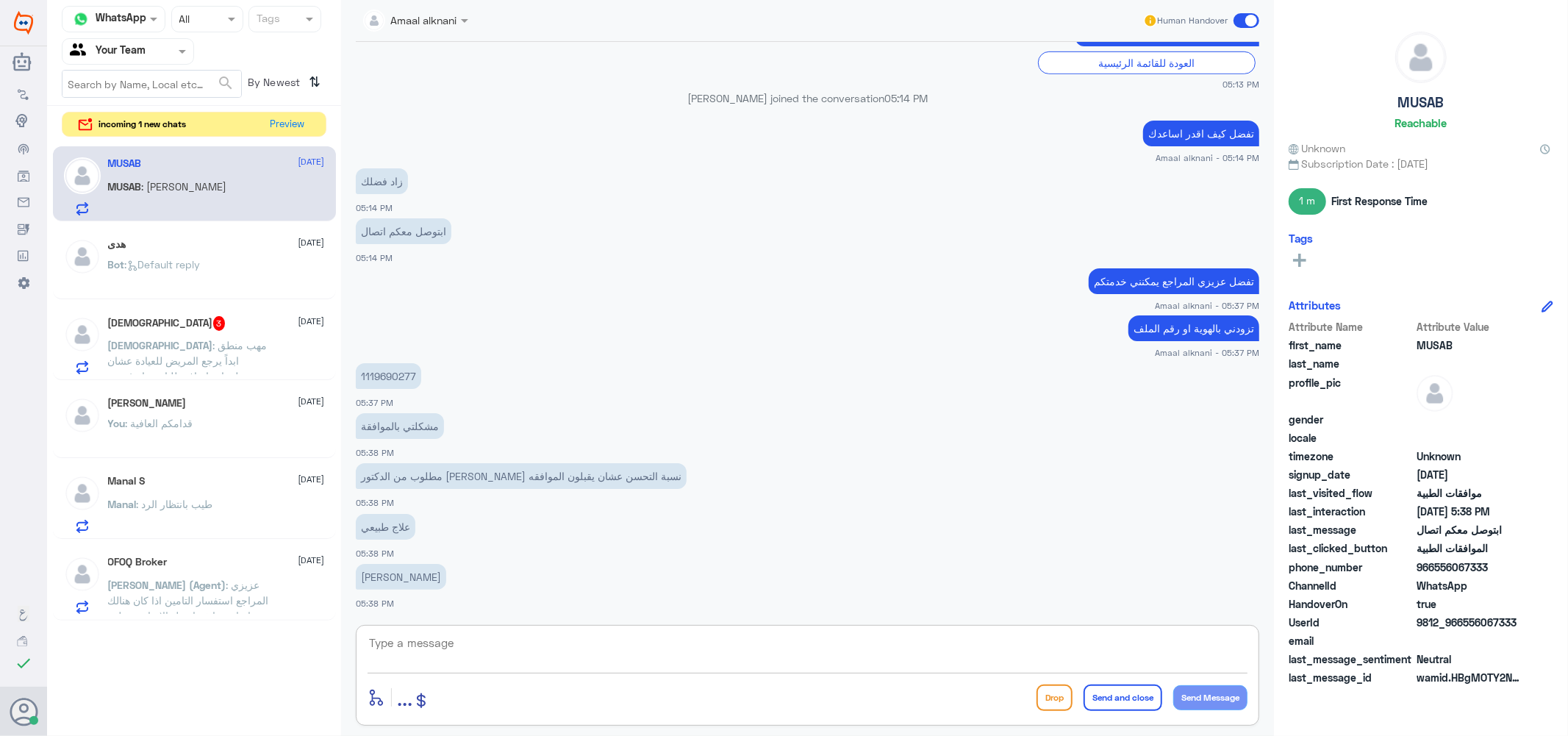
click at [451, 643] on textarea at bounding box center [807, 652] width 880 height 36
type textarea "تمام الحين اتابعها لك"
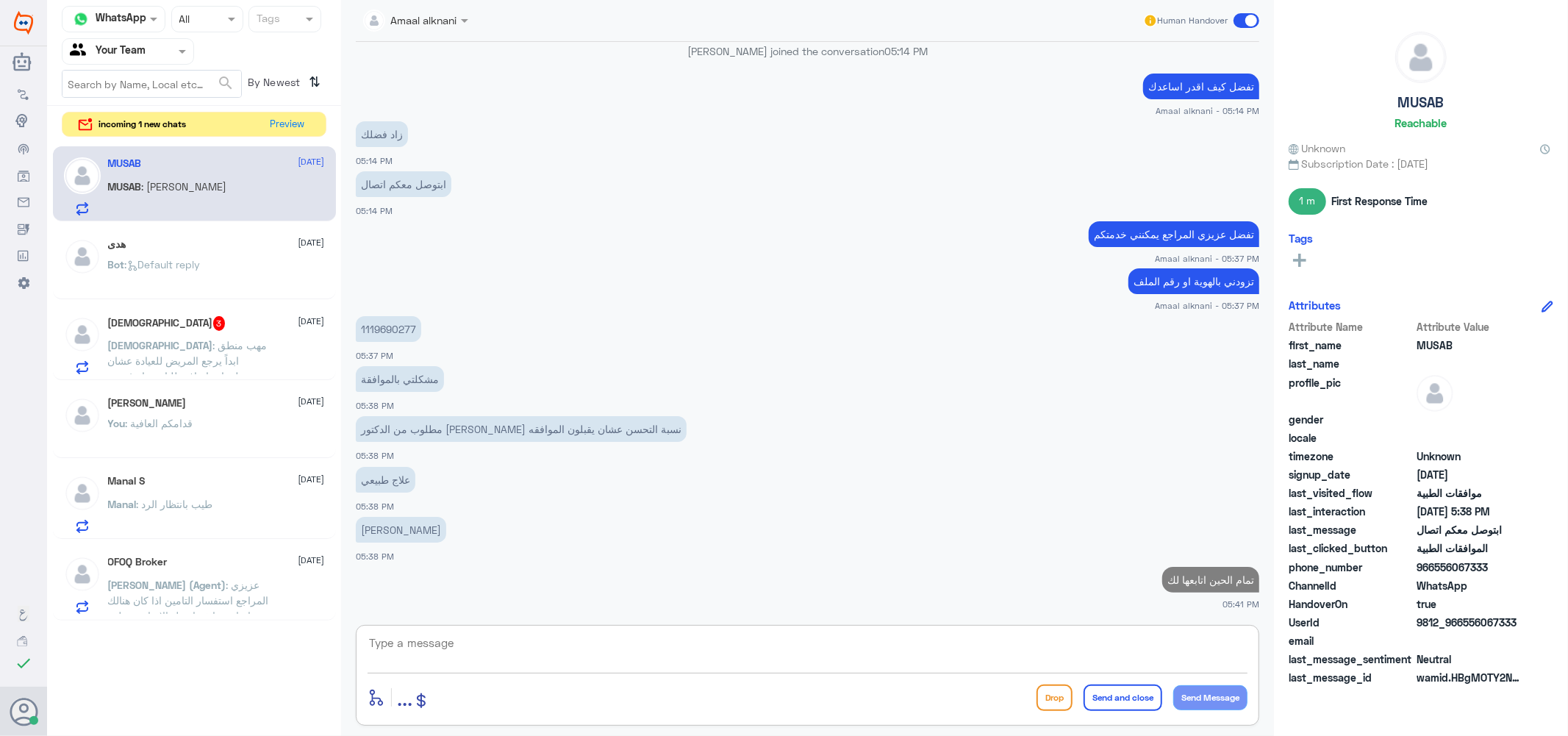
click at [379, 329] on p "1119690277" at bounding box center [389, 328] width 66 height 25
copy p "1119690277"
click at [428, 648] on textarea at bounding box center [807, 652] width 880 height 36
type textarea "رفعت نسبة التحسن طلبكم تحت الاجراء"
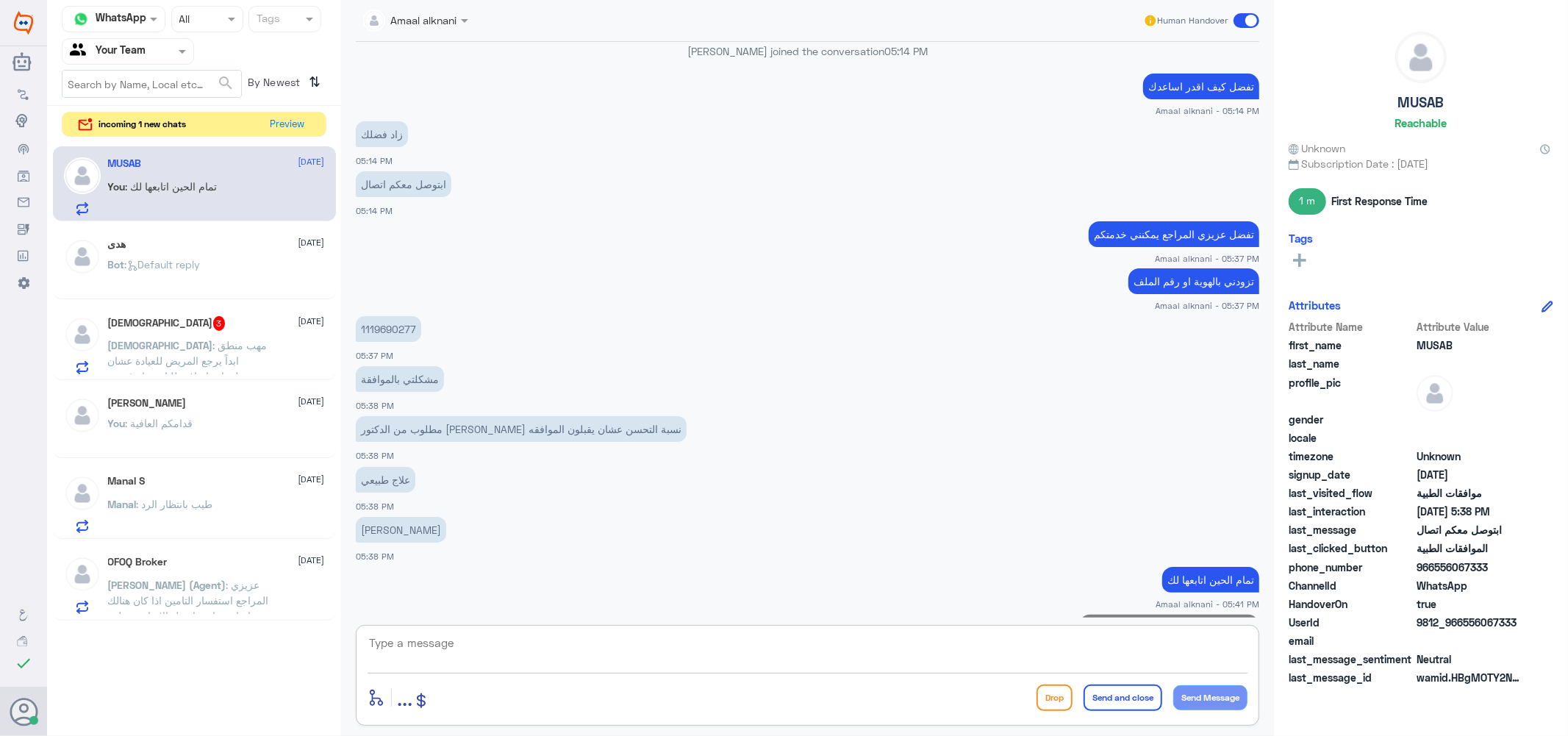
scroll to position [759, 0]
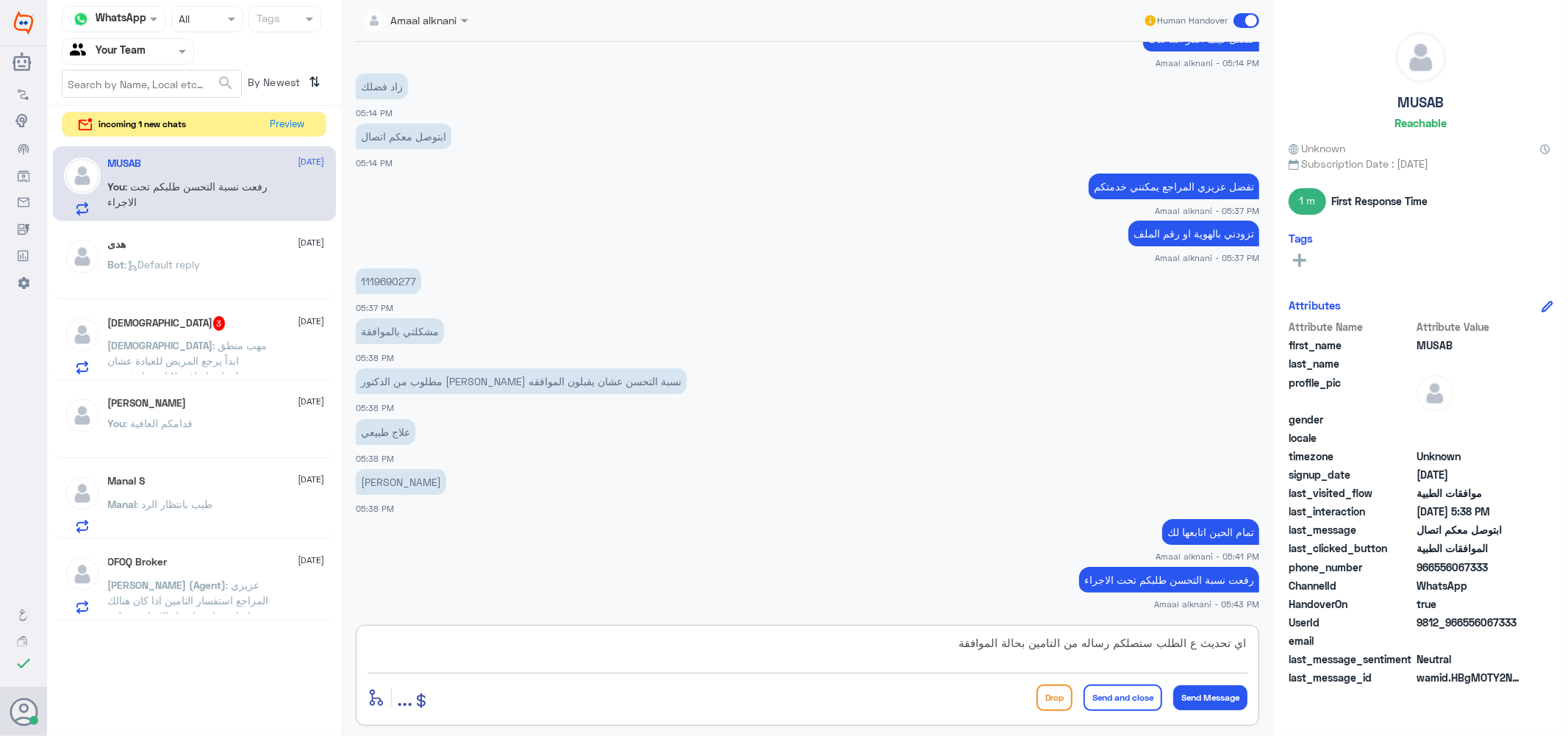
type textarea "اي تحديث ع الطلب ستصلكم رساله من التامين بحالة الموافقة"
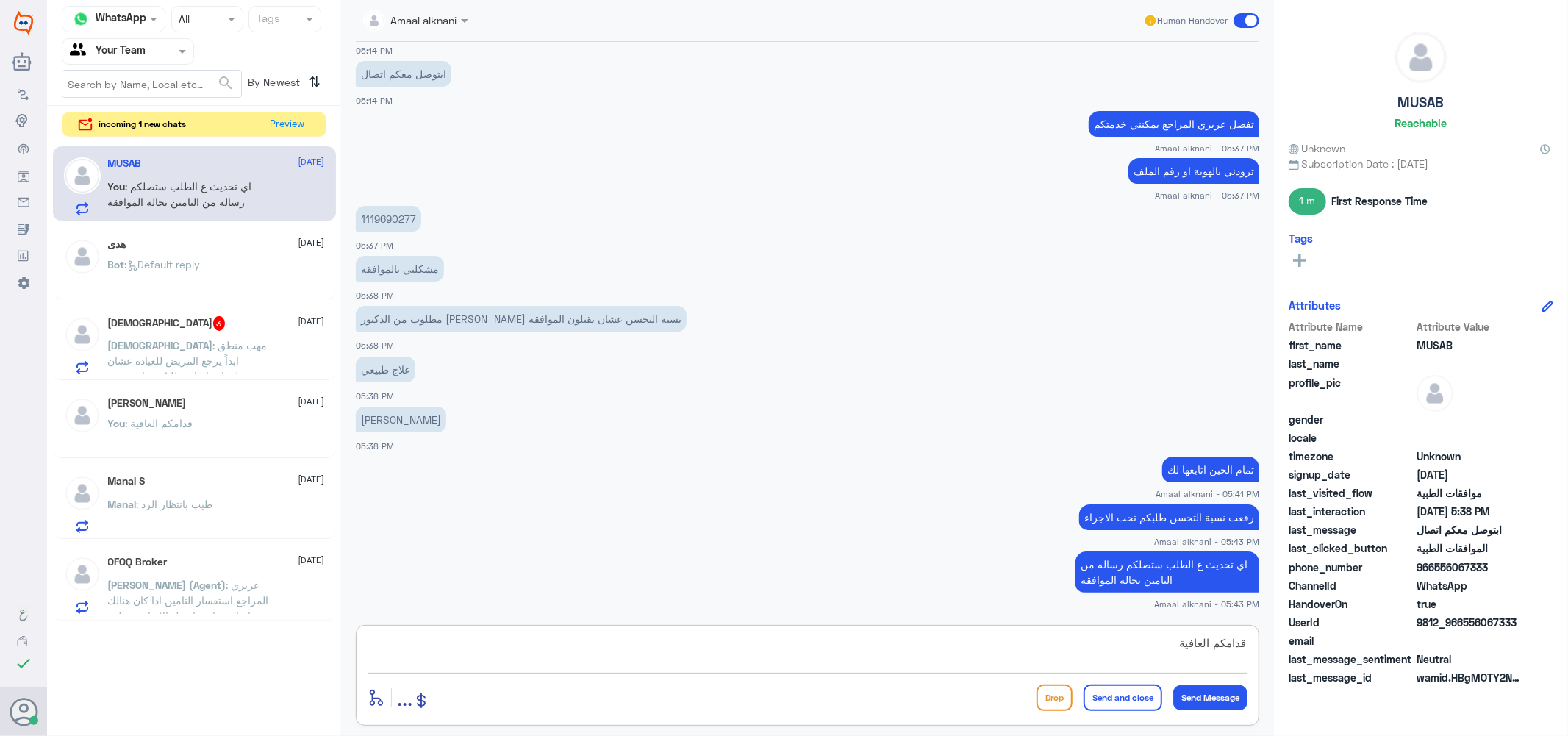
type textarea "قدامكم العافية"
click at [1135, 703] on button "Send and close" at bounding box center [1123, 698] width 79 height 26
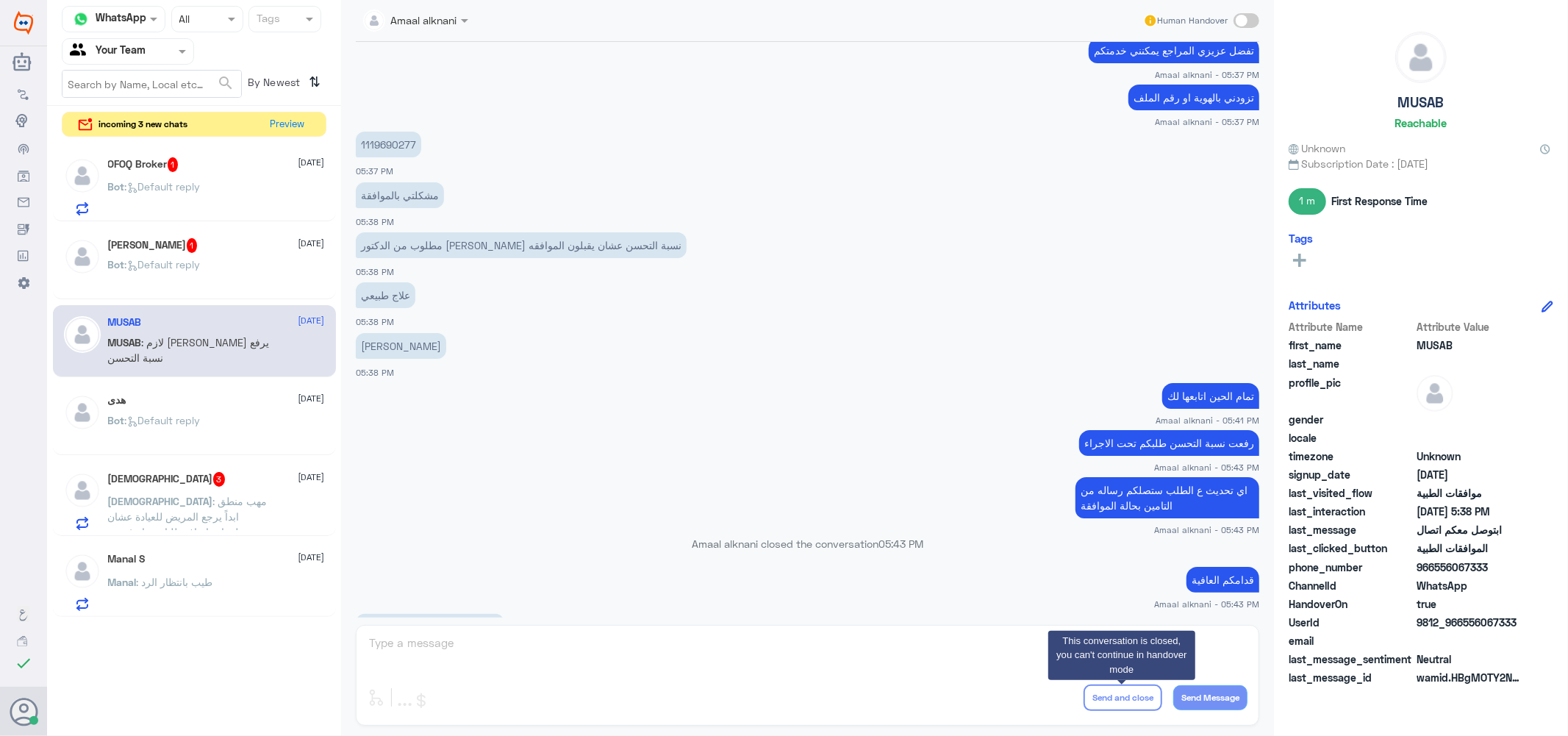
scroll to position [1903, 0]
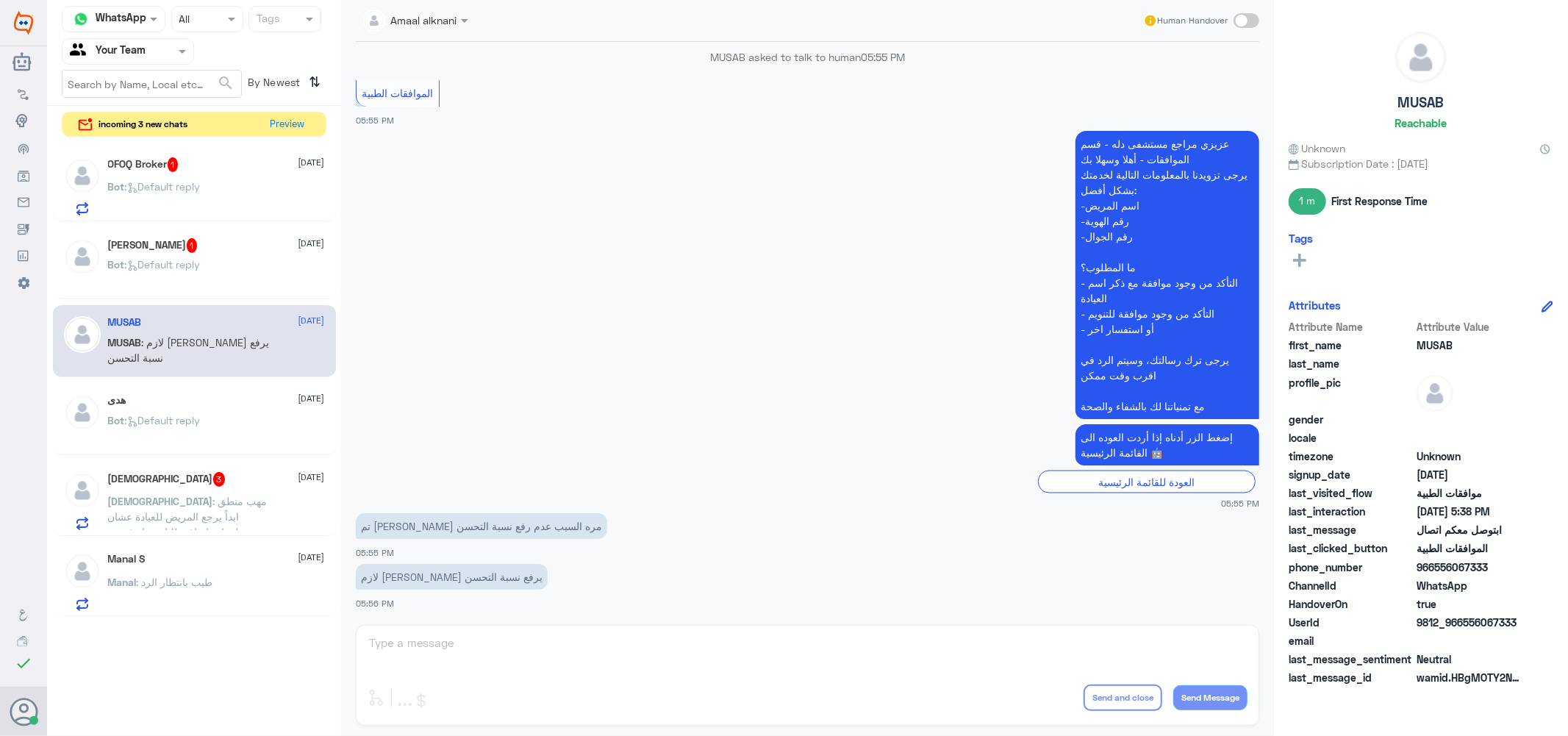
click at [694, 654] on div "Amaal alknani Human Handover [DATE] السلام عليكم 05:13 PM مرحباً بك في مستشفيات…" at bounding box center [808, 370] width 933 height 741
click at [650, 643] on div "Amaal alknani Human Handover [DATE] السلام عليكم 05:13 PM مرحباً بك في مستشفيات…" at bounding box center [808, 370] width 933 height 741
click at [645, 646] on div "Amaal alknani Human Handover [DATE] السلام عليكم 05:13 PM مرحباً بك في مستشفيات…" at bounding box center [808, 370] width 933 height 741
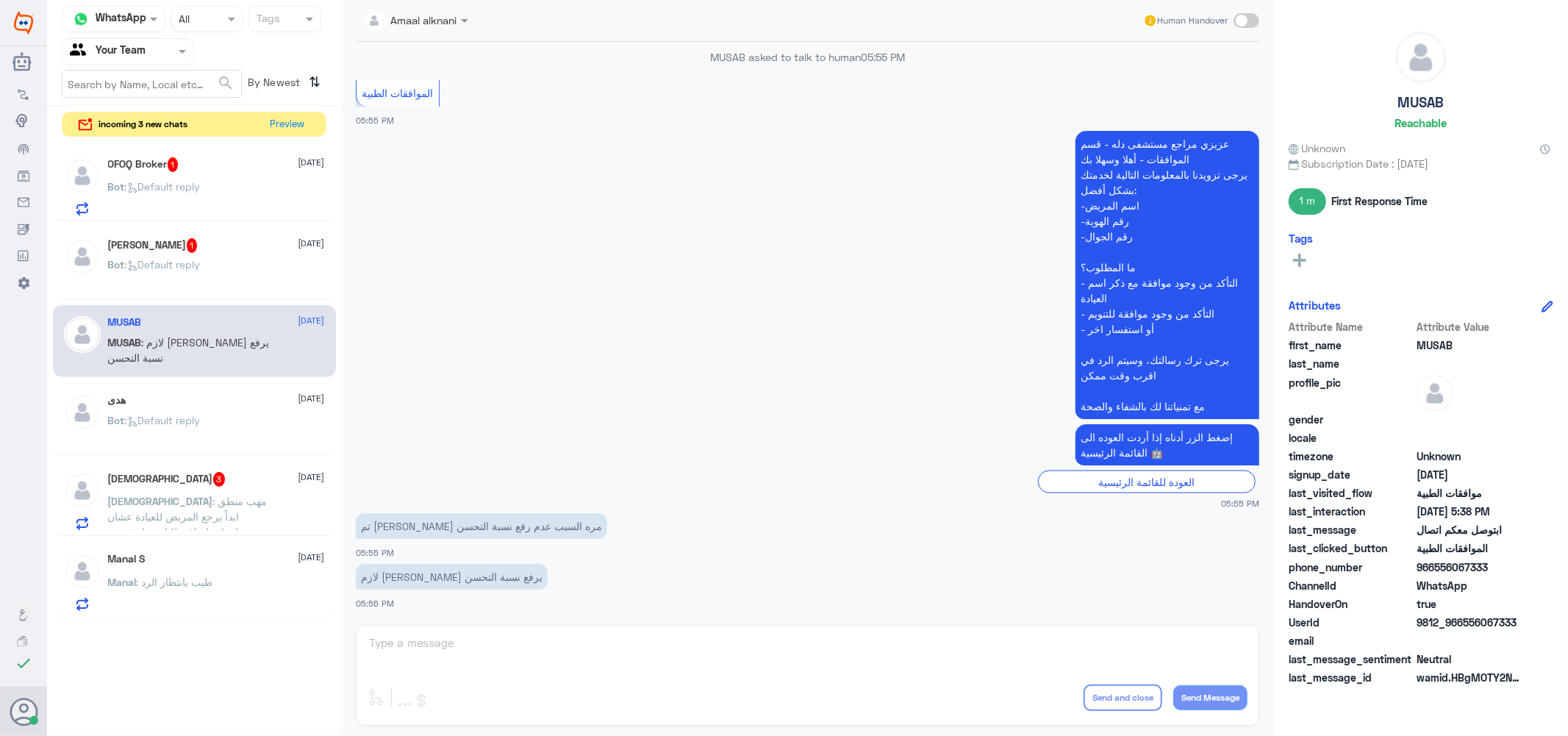
click at [203, 166] on div "OFOQ Broker 1 [DATE]" at bounding box center [216, 165] width 217 height 15
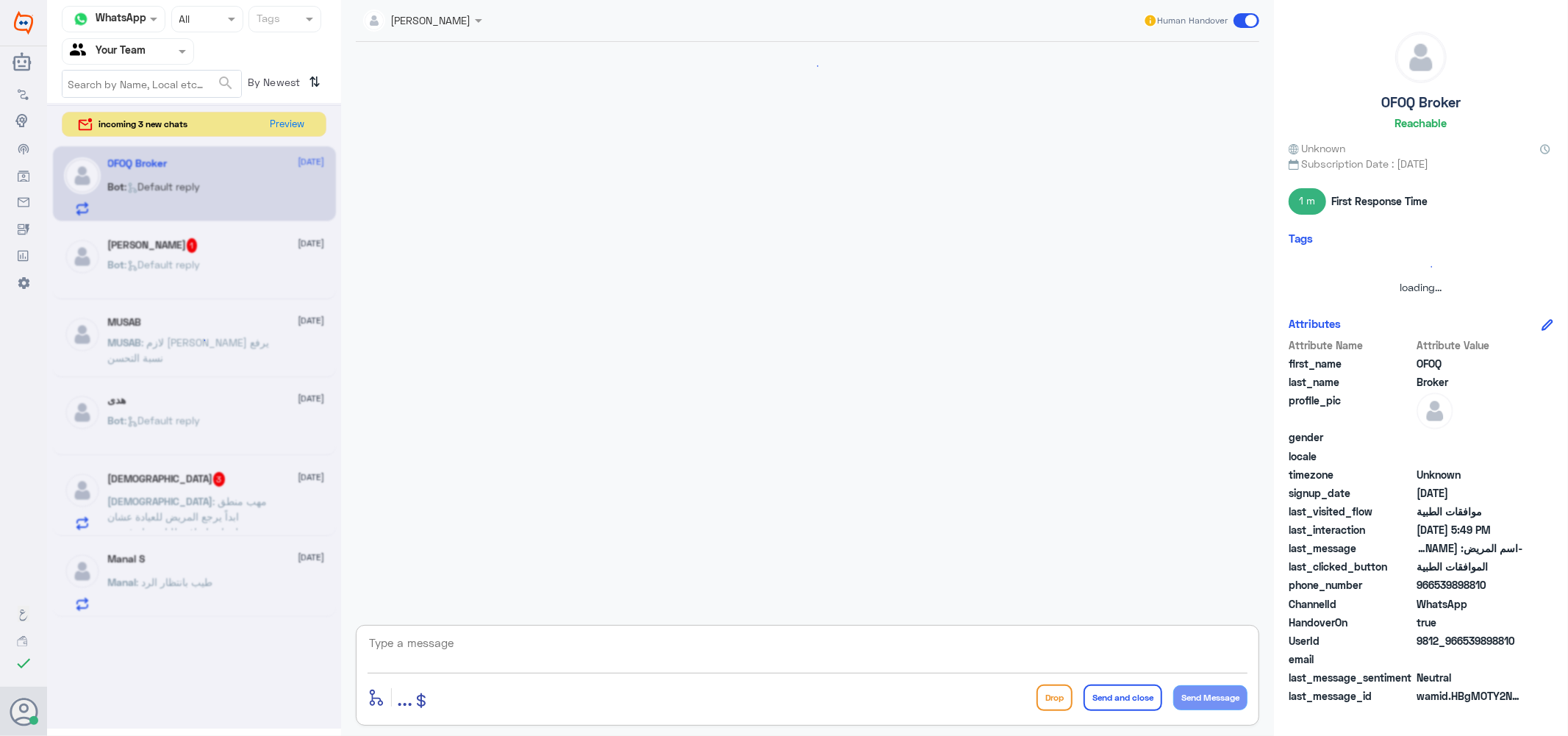
click at [465, 648] on textarea at bounding box center [807, 652] width 880 height 36
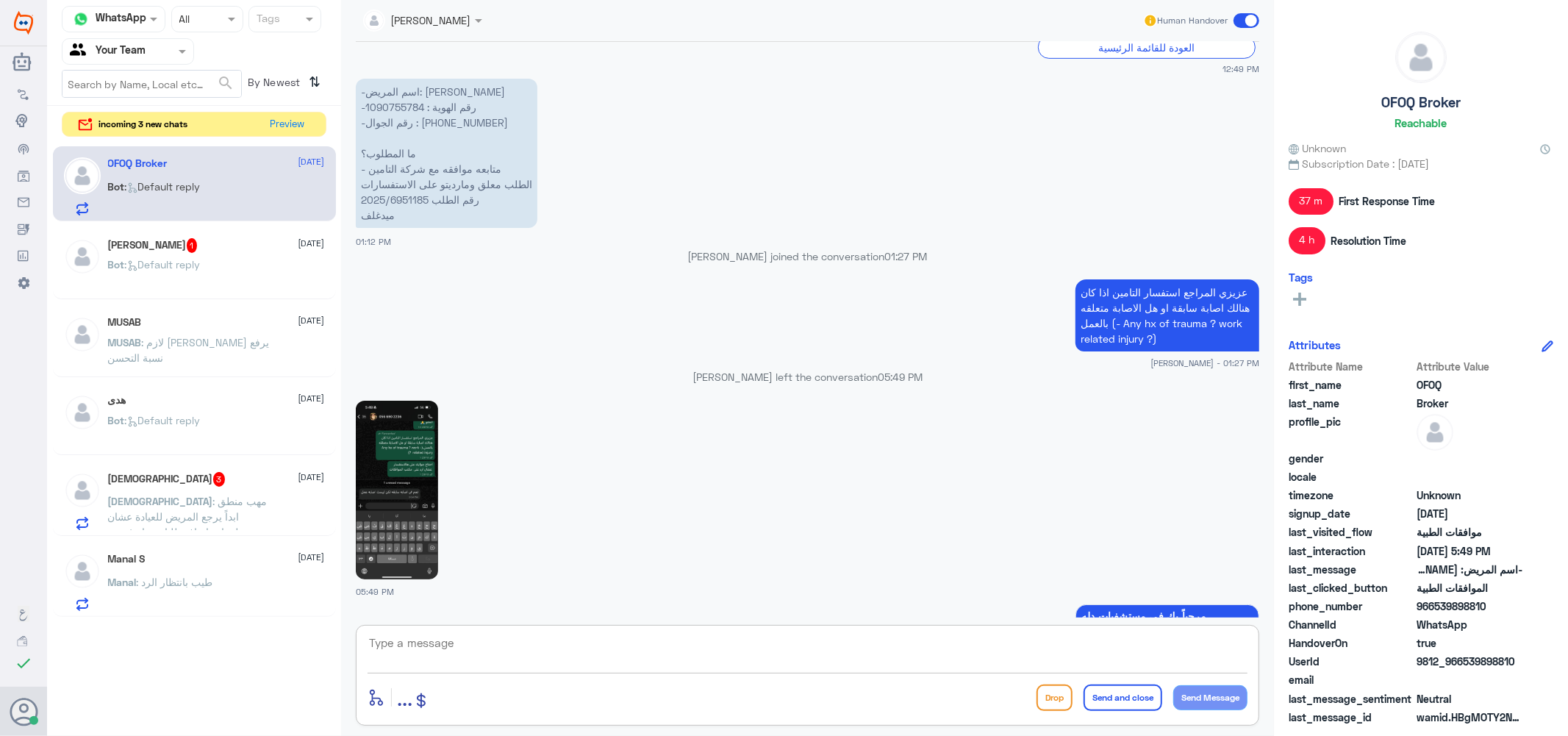
scroll to position [679, 0]
click at [137, 251] on h5 "ابو متعب 1" at bounding box center [153, 246] width 90 height 15
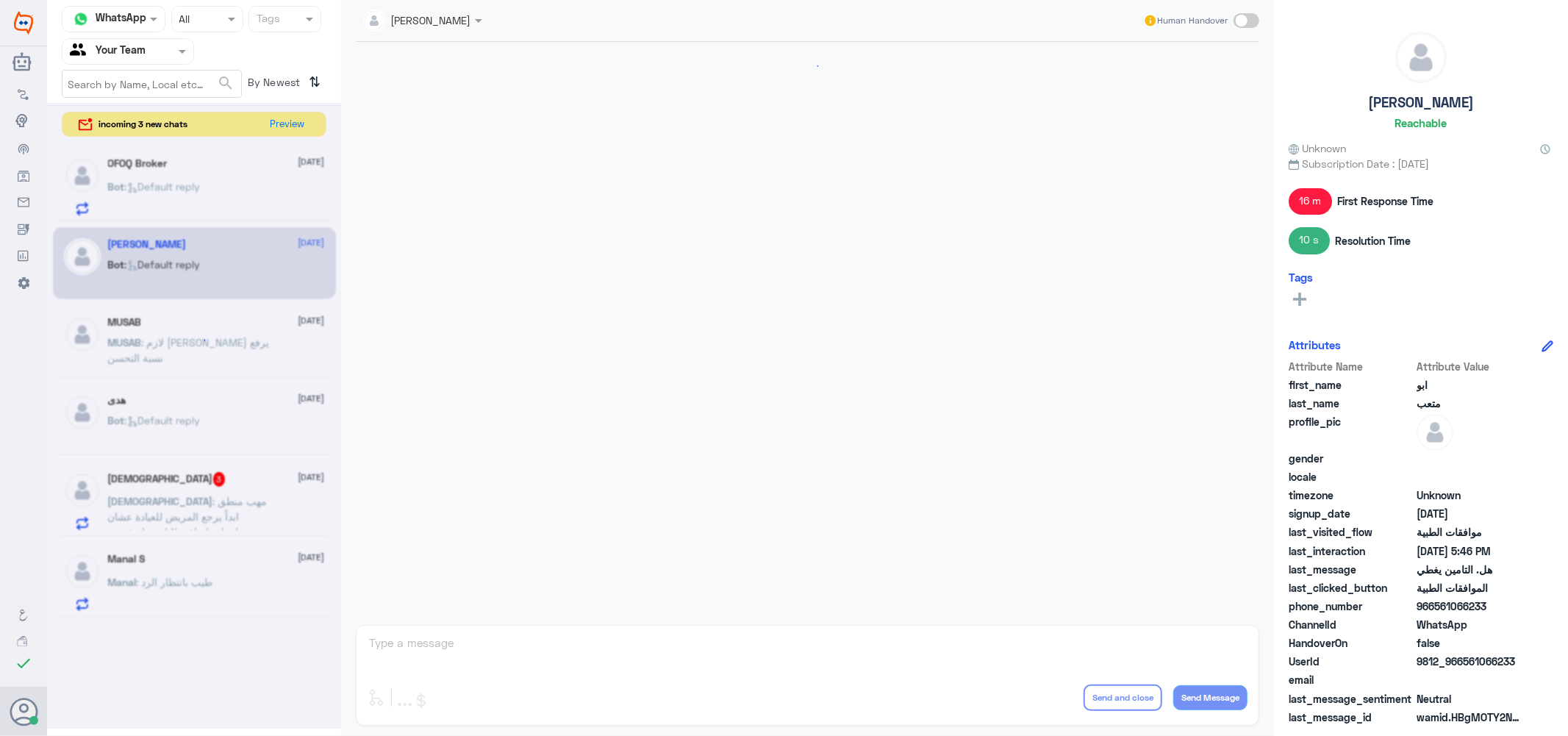
scroll to position [1362, 0]
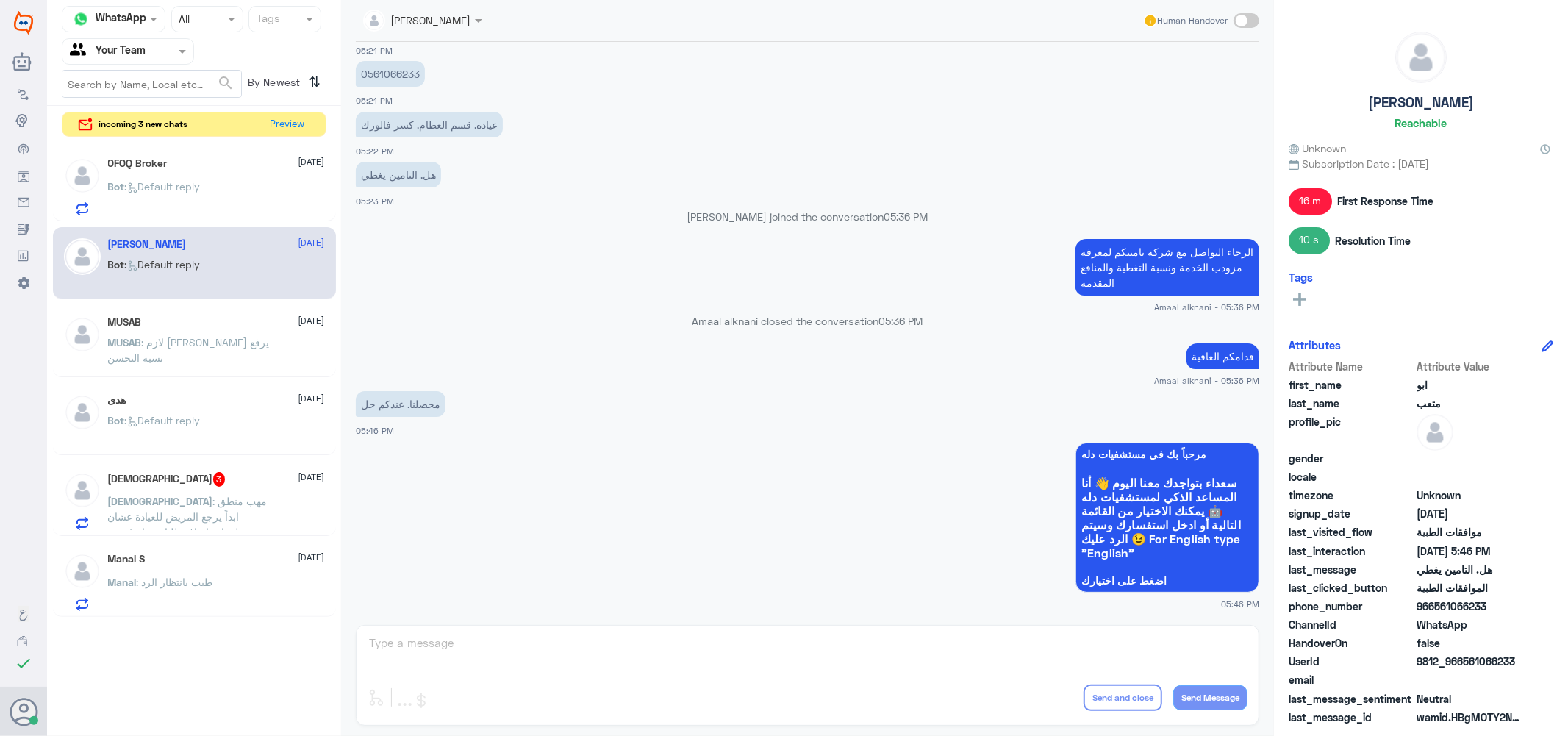
click at [456, 679] on div "Lama aldubayan Human Handover [DATE] مرحباً بك في مستشفيات دله سعداء بتواجدك مع…" at bounding box center [808, 370] width 933 height 741
click at [150, 498] on span ": مهب منطق ابداً يرجع المريض للعيادة عشان معلومات إضافية للتامين او غيره .. سوا…" at bounding box center [187, 540] width 159 height 90
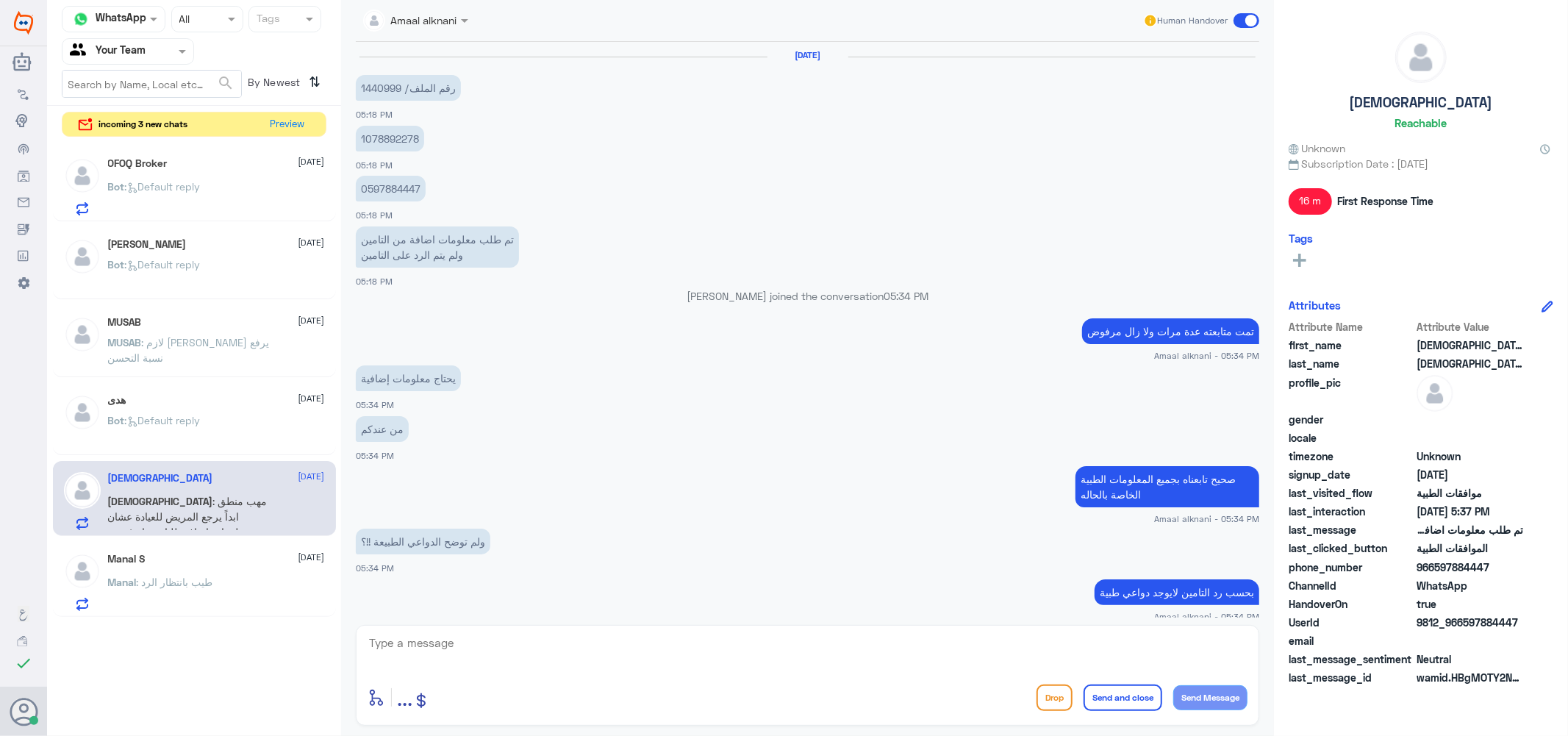
scroll to position [520, 0]
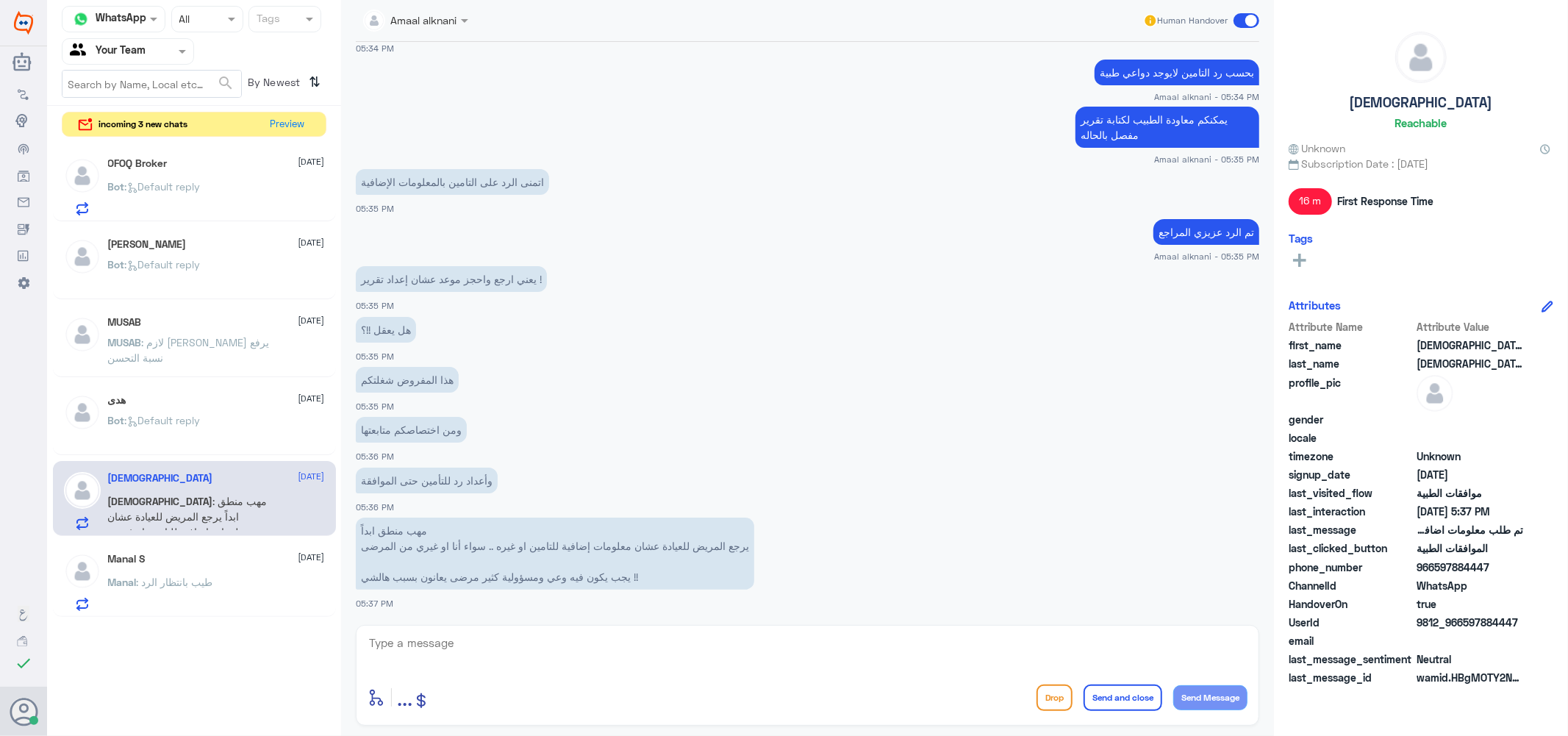
click at [200, 224] on div "OFOQ Broker [DATE] Bot : Default reply ابو متعب [DATE] Bot : Default reply MUSA…" at bounding box center [194, 382] width 294 height 483
click at [186, 275] on p "Bot : Default reply" at bounding box center [154, 275] width 93 height 37
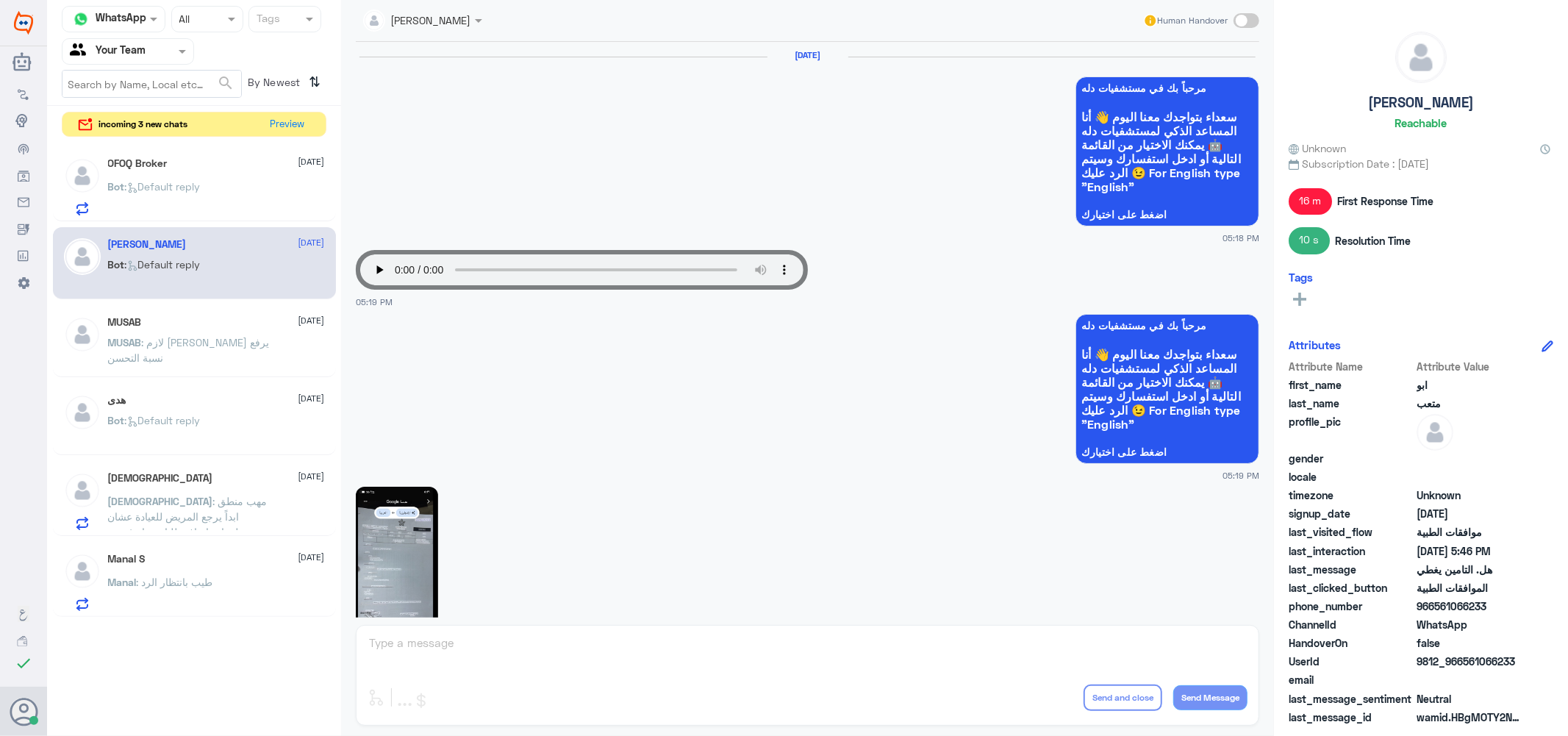
scroll to position [1362, 0]
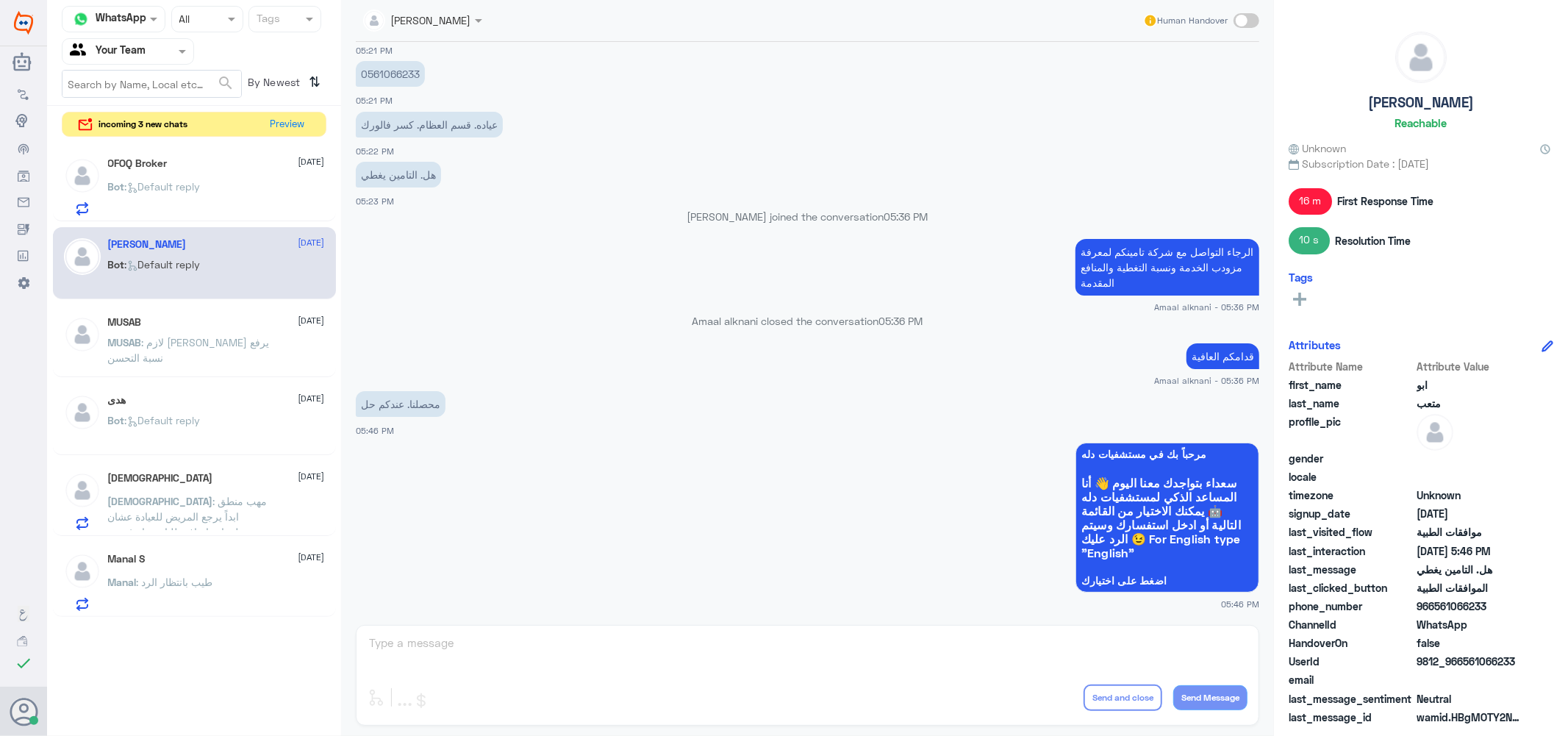
click at [208, 184] on div "Bot : Default reply" at bounding box center [216, 199] width 217 height 33
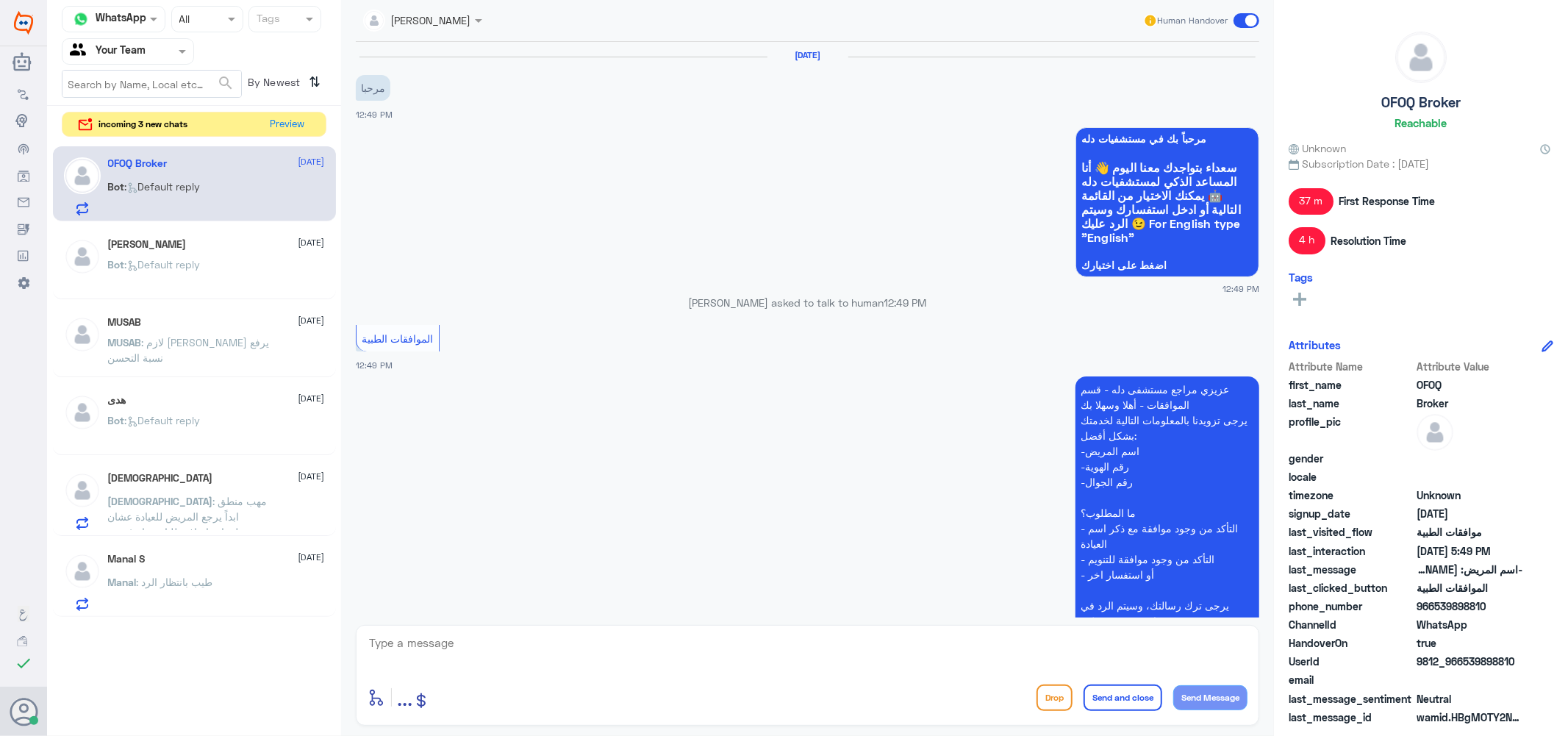
scroll to position [842, 0]
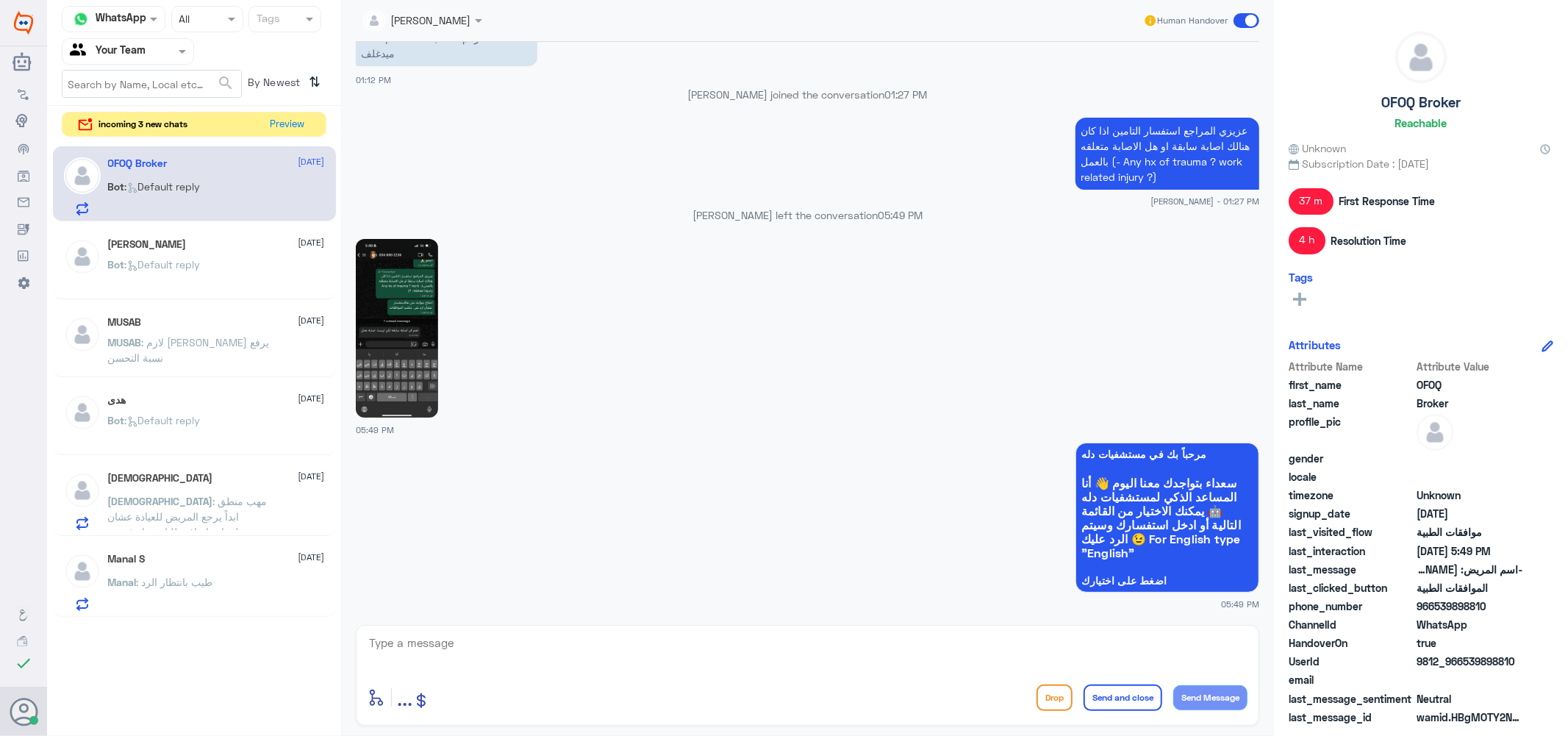
click at [406, 321] on img at bounding box center [397, 328] width 82 height 179
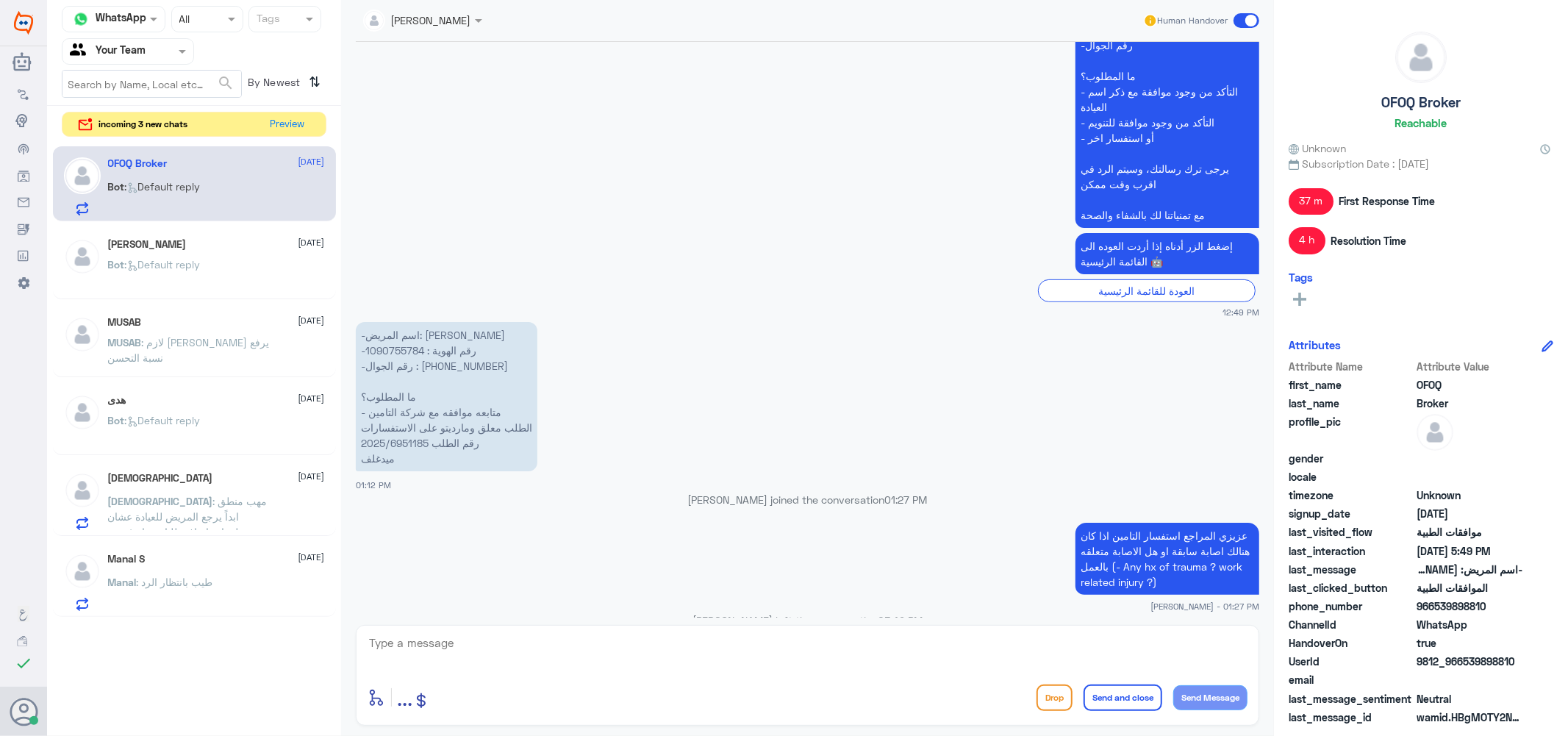
scroll to position [434, 0]
click at [400, 449] on p "-اسم المريض: [PERSON_NAME] -رقم الهوية : 1090755784 -رقم الجوال : ‪[PHONE_NUMBE…" at bounding box center [447, 399] width 182 height 149
click at [415, 442] on p "-اسم المريض: [PERSON_NAME] -رقم الهوية : 1090755784 -رقم الجوال : ‪[PHONE_NUMBE…" at bounding box center [447, 399] width 182 height 149
drag, startPoint x: 428, startPoint y: 444, endPoint x: 361, endPoint y: 444, distance: 67.0
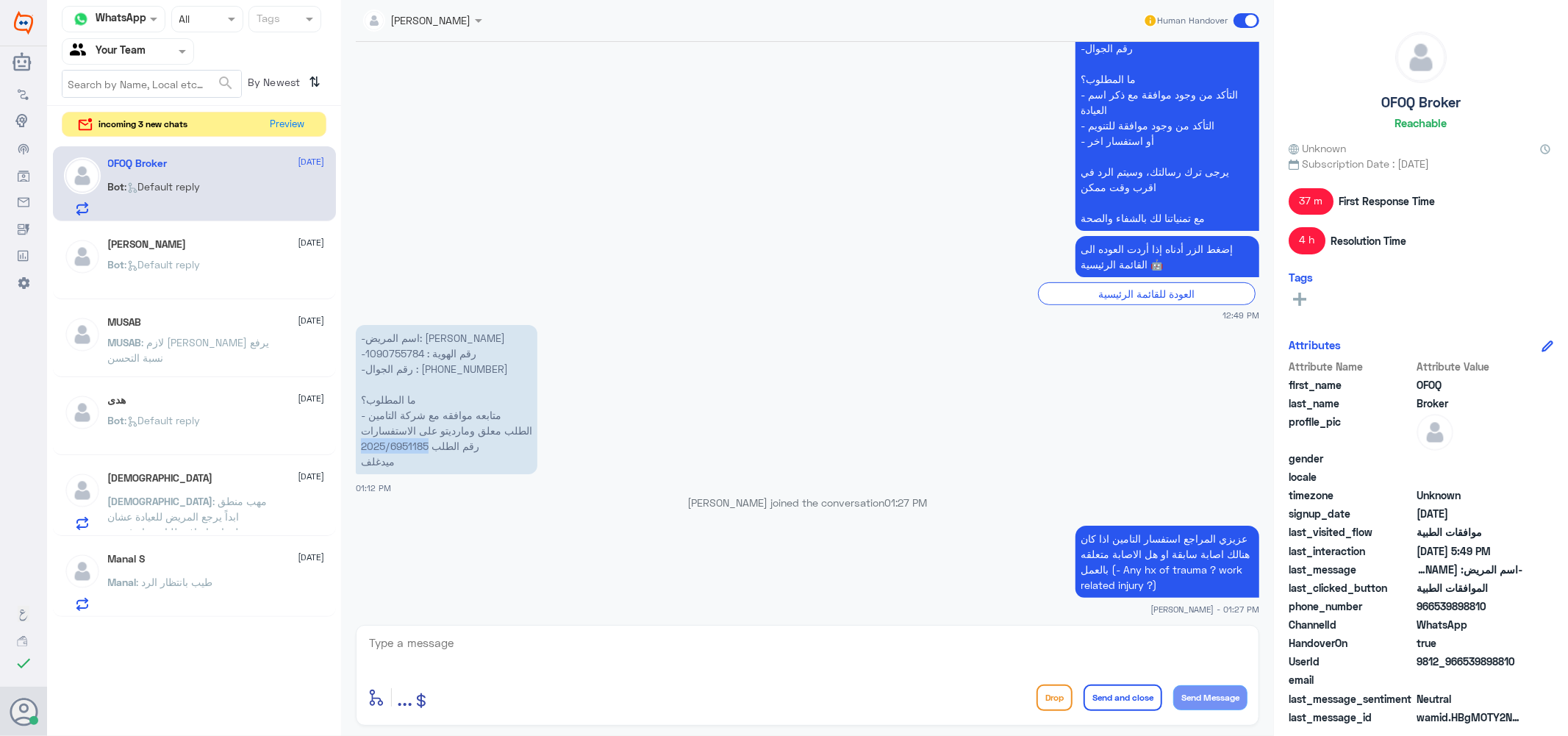
click at [361, 444] on p "-اسم المريض: [PERSON_NAME] -رقم الهوية : 1090755784 -رقم الجوال : ‪[PHONE_NUMBE…" at bounding box center [447, 399] width 182 height 149
click at [458, 651] on textarea at bounding box center [807, 652] width 880 height 36
type textarea "تم افادة التامين بالرد والطلب تحت الاجراء"
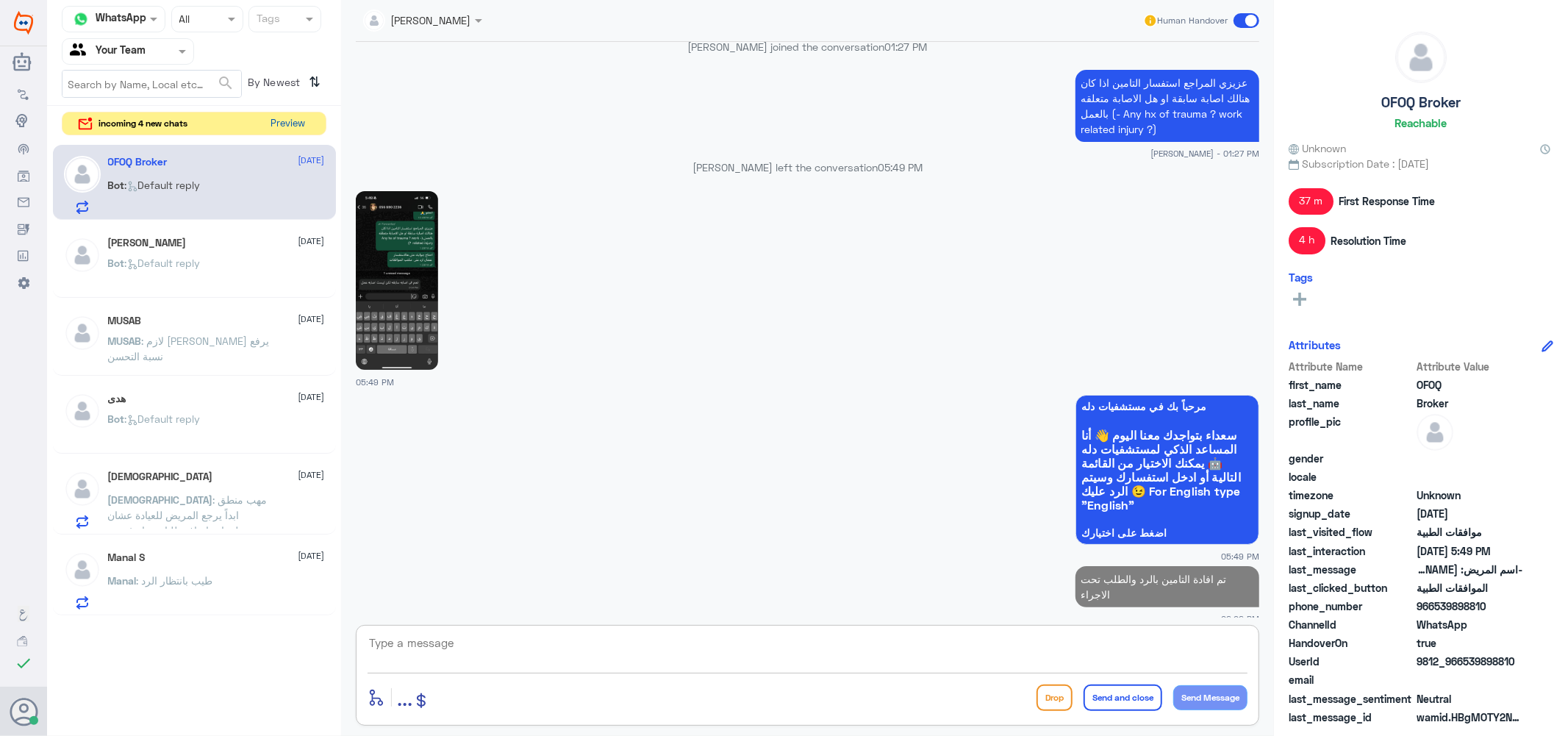
click at [299, 114] on button "Preview" at bounding box center [288, 124] width 46 height 23
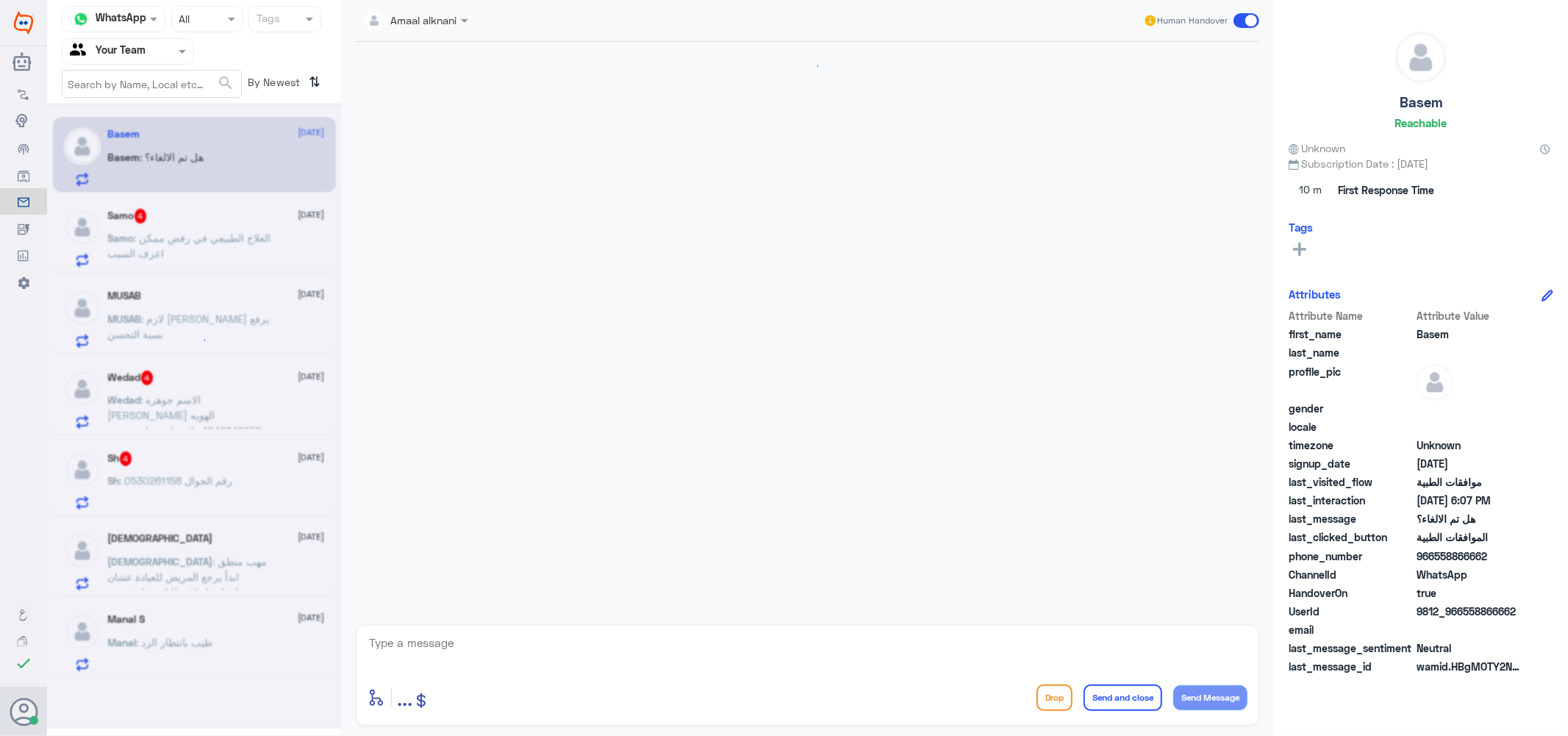
scroll to position [1042, 0]
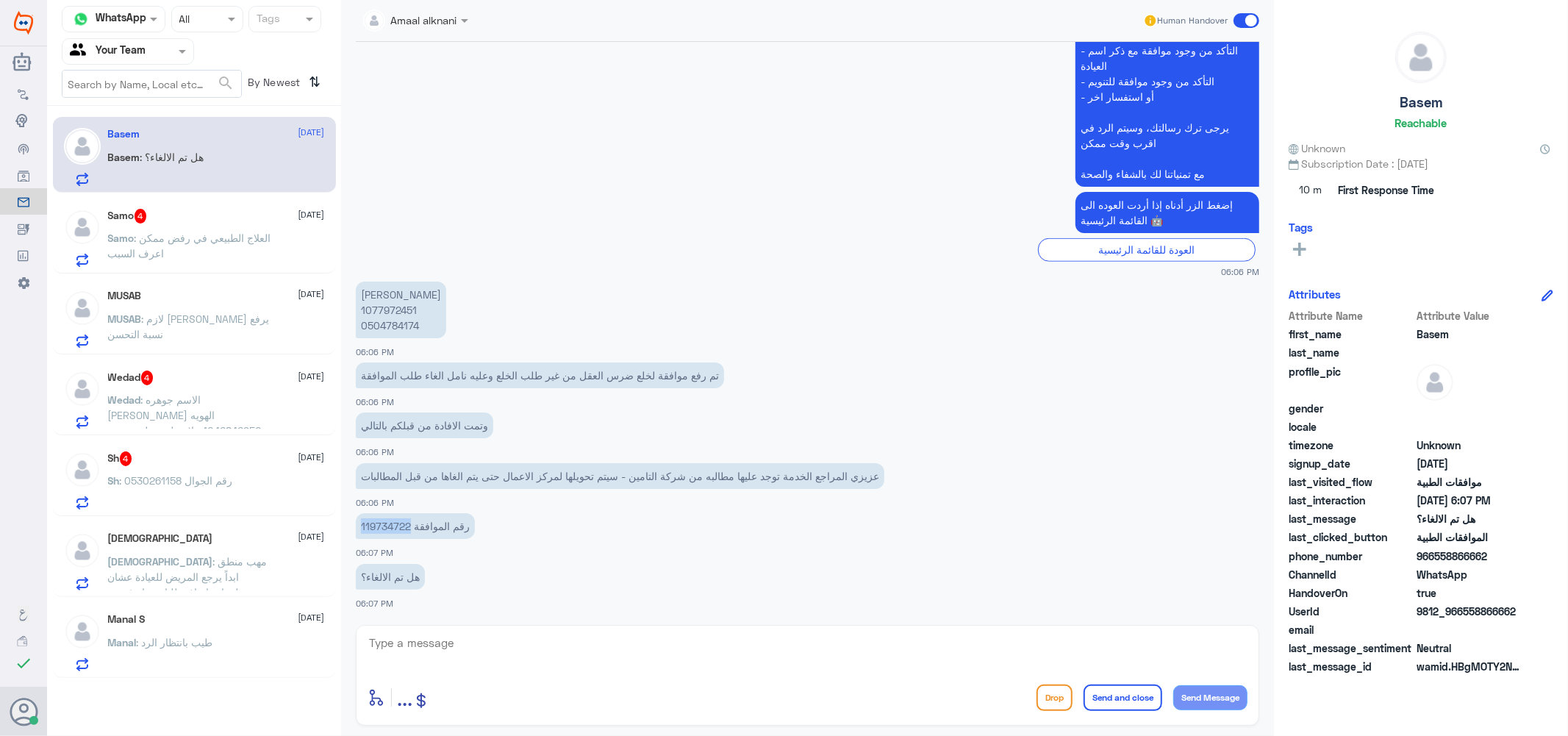
drag, startPoint x: 408, startPoint y: 524, endPoint x: 355, endPoint y: 522, distance: 53.0
click at [356, 522] on p "رقم الموافقة 119734722" at bounding box center [415, 526] width 119 height 25
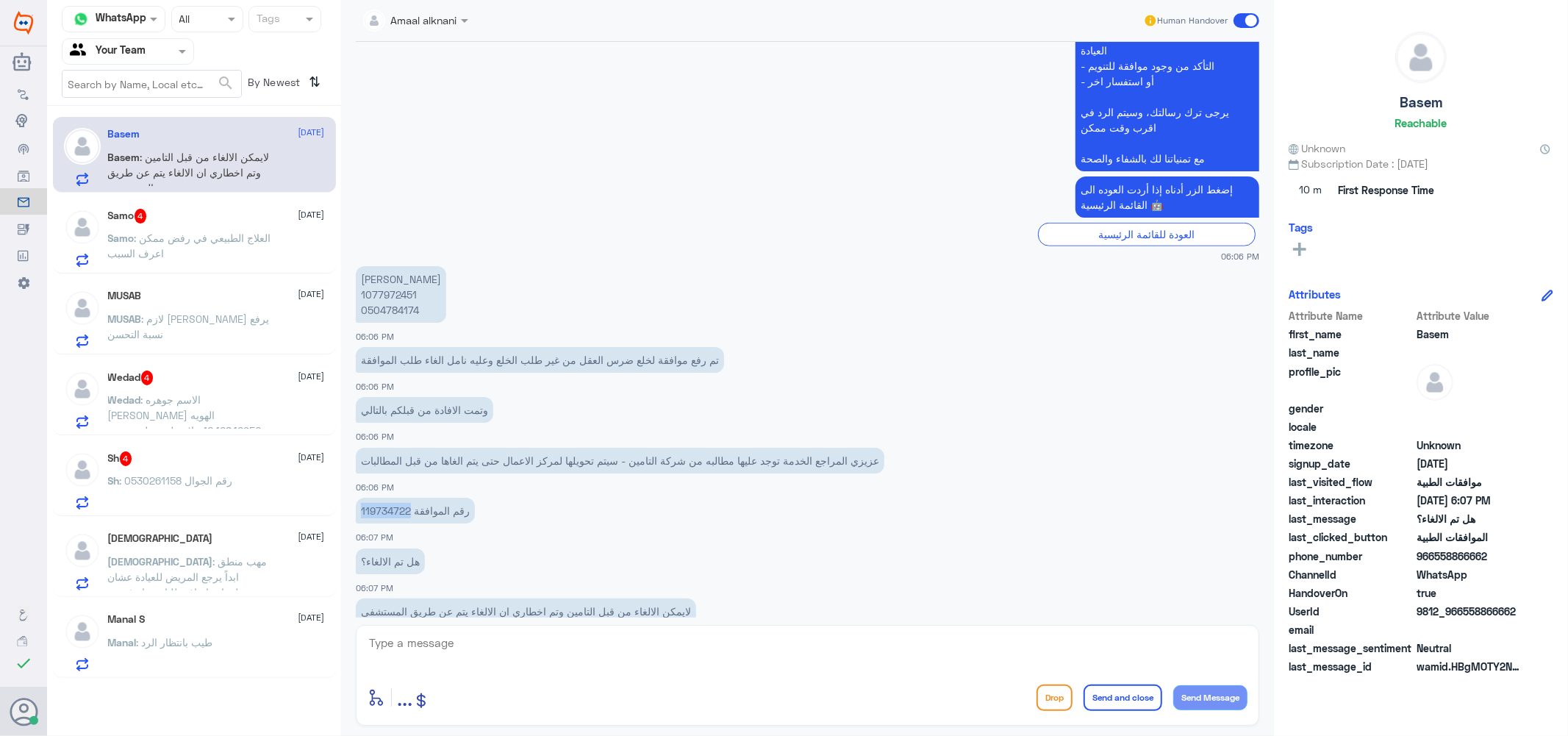
scroll to position [1092, 0]
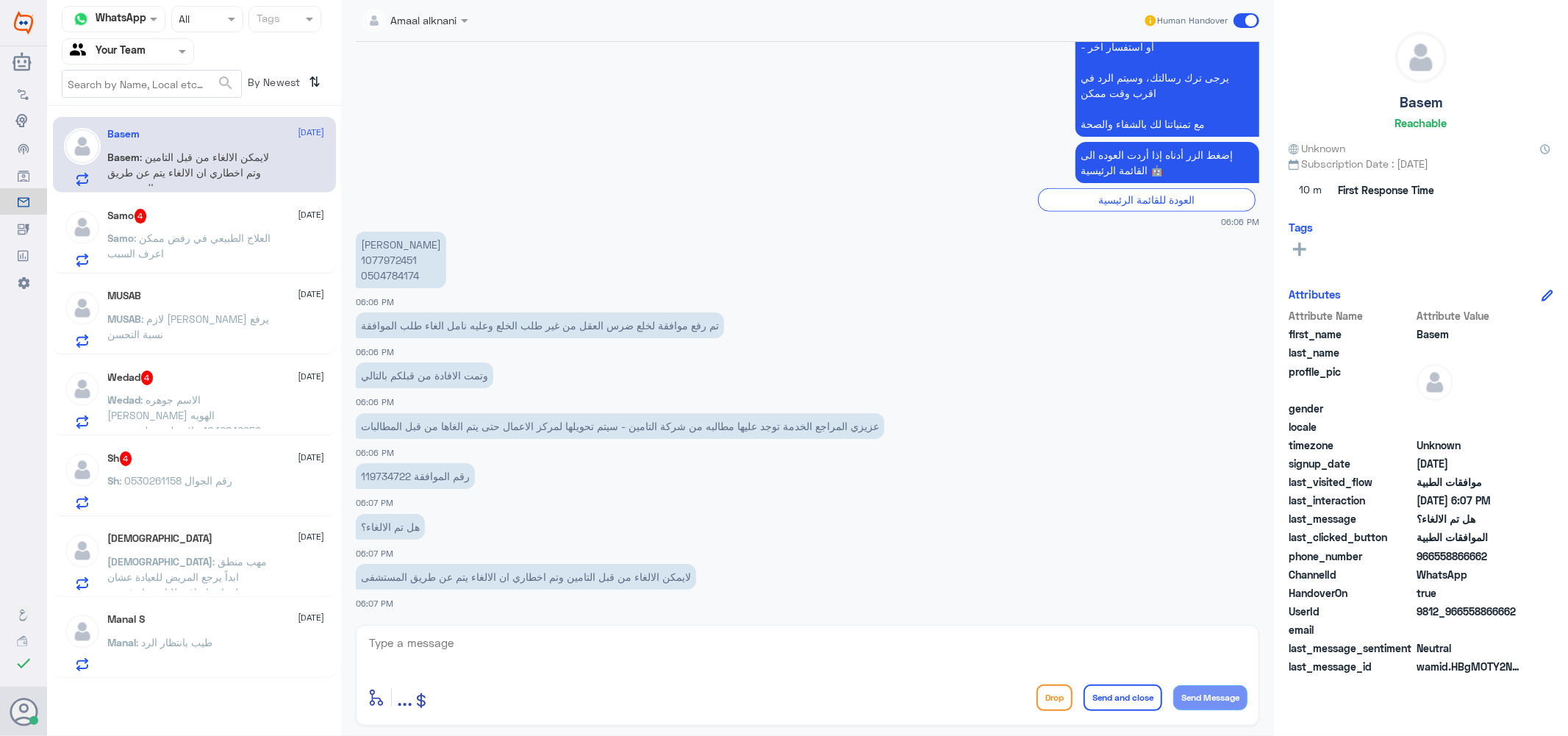
click at [493, 656] on textarea at bounding box center [807, 652] width 880 height 36
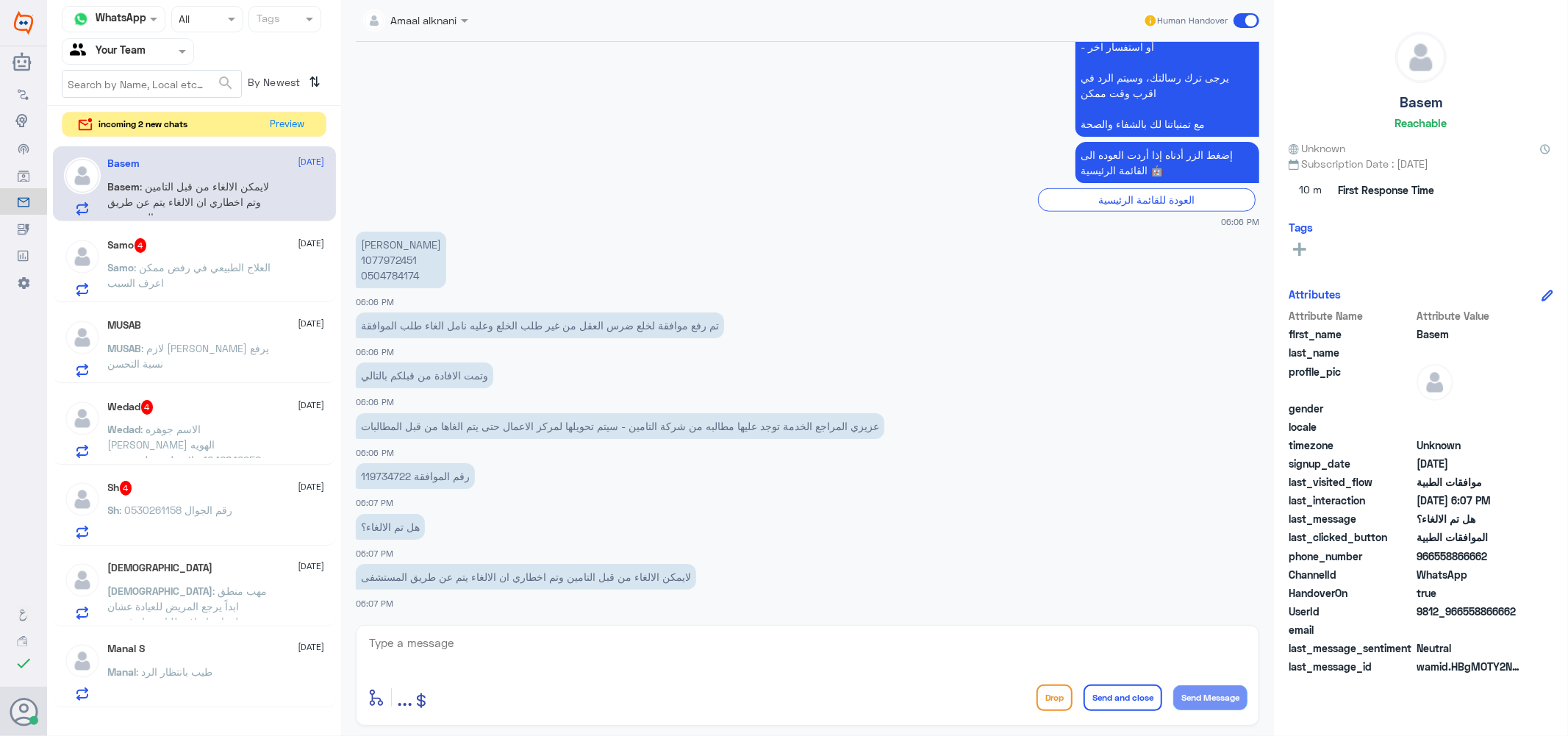
click at [203, 264] on span ": العلاج الطبيعي في رفض ممكن اعرف السبب" at bounding box center [189, 276] width 163 height 28
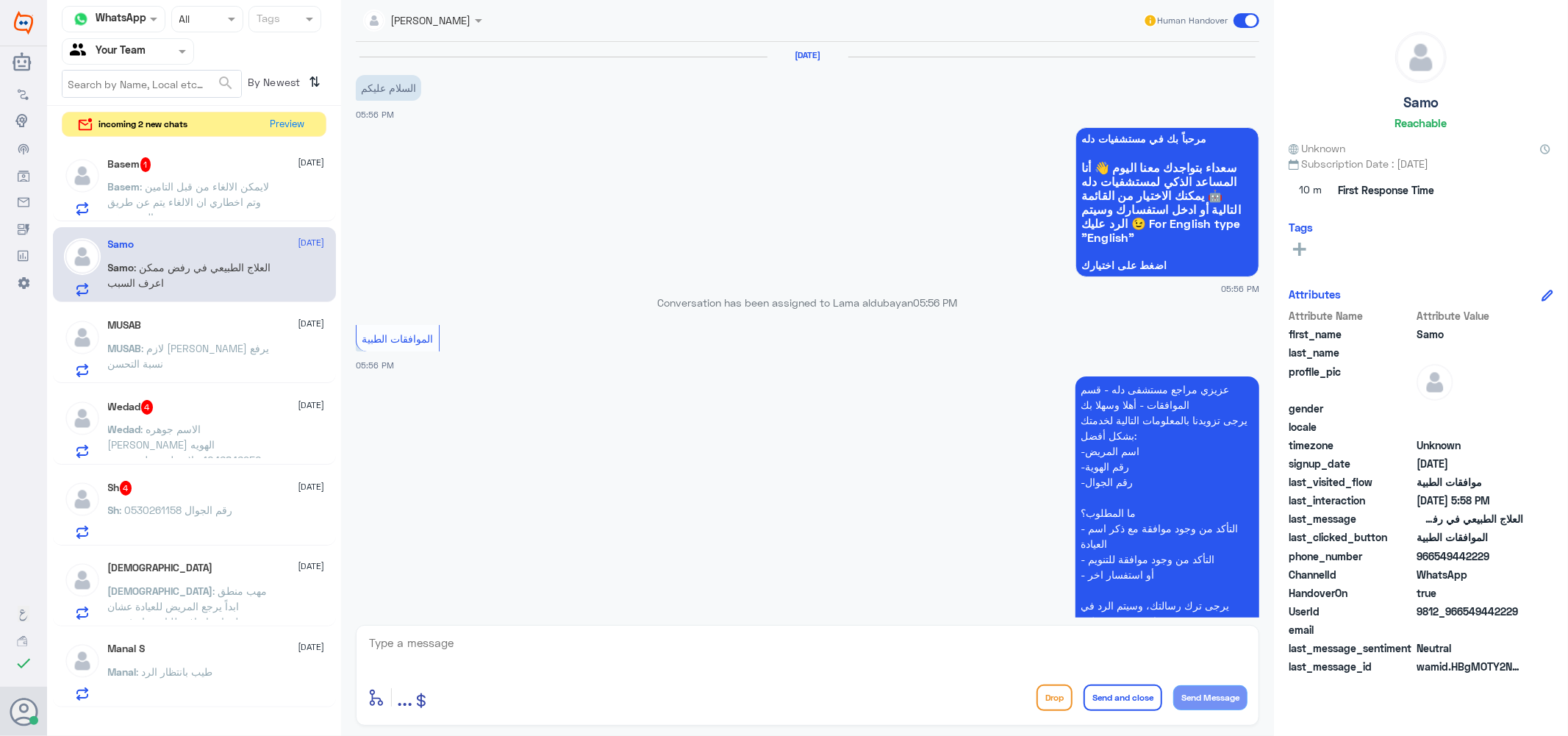
scroll to position [292, 0]
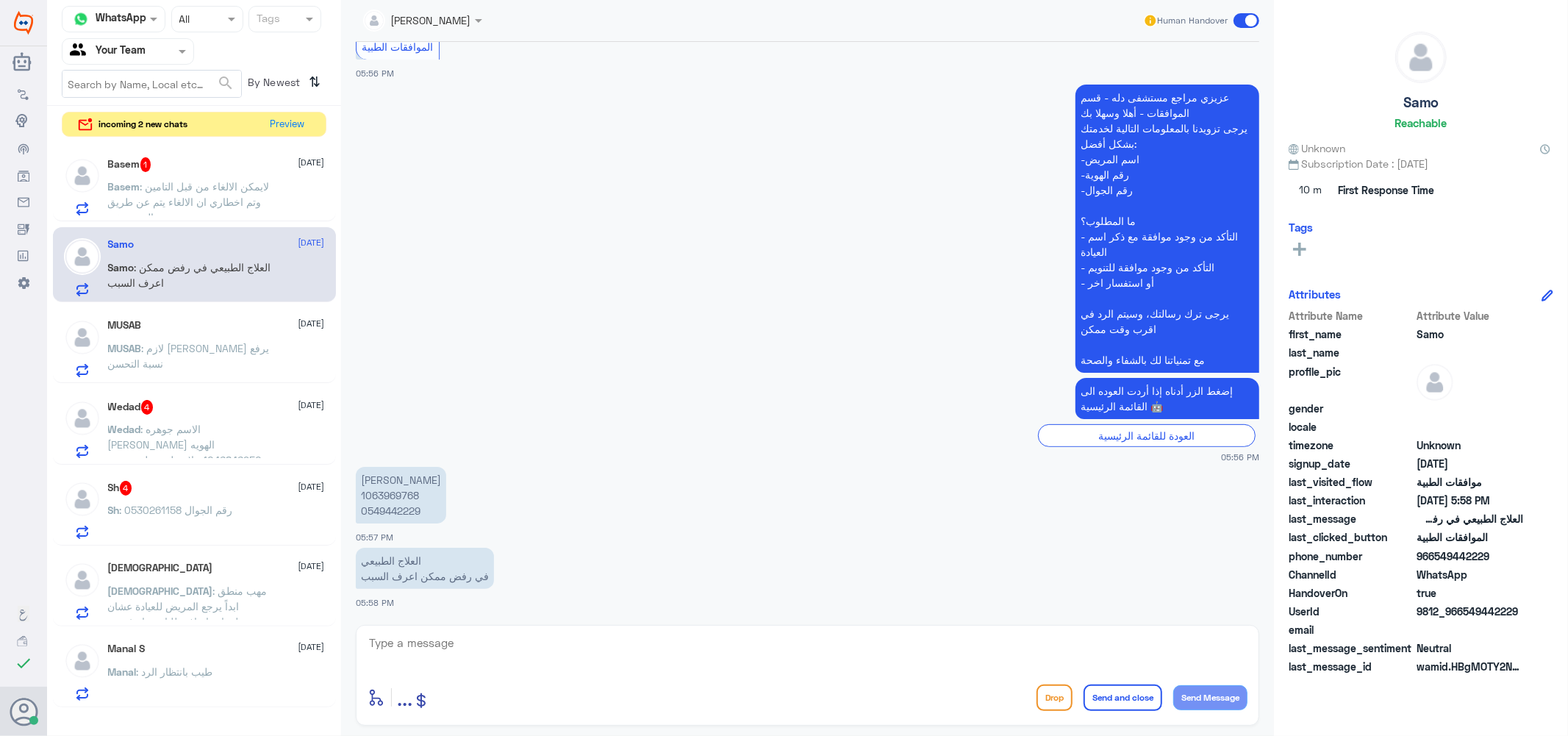
click at [383, 504] on p "[PERSON_NAME] 1063969768 0549442229" at bounding box center [401, 495] width 91 height 56
click at [549, 645] on textarea at bounding box center [807, 652] width 880 height 36
type textarea "تم متابعته الان مره اخرى بالاشعة والتقرير"
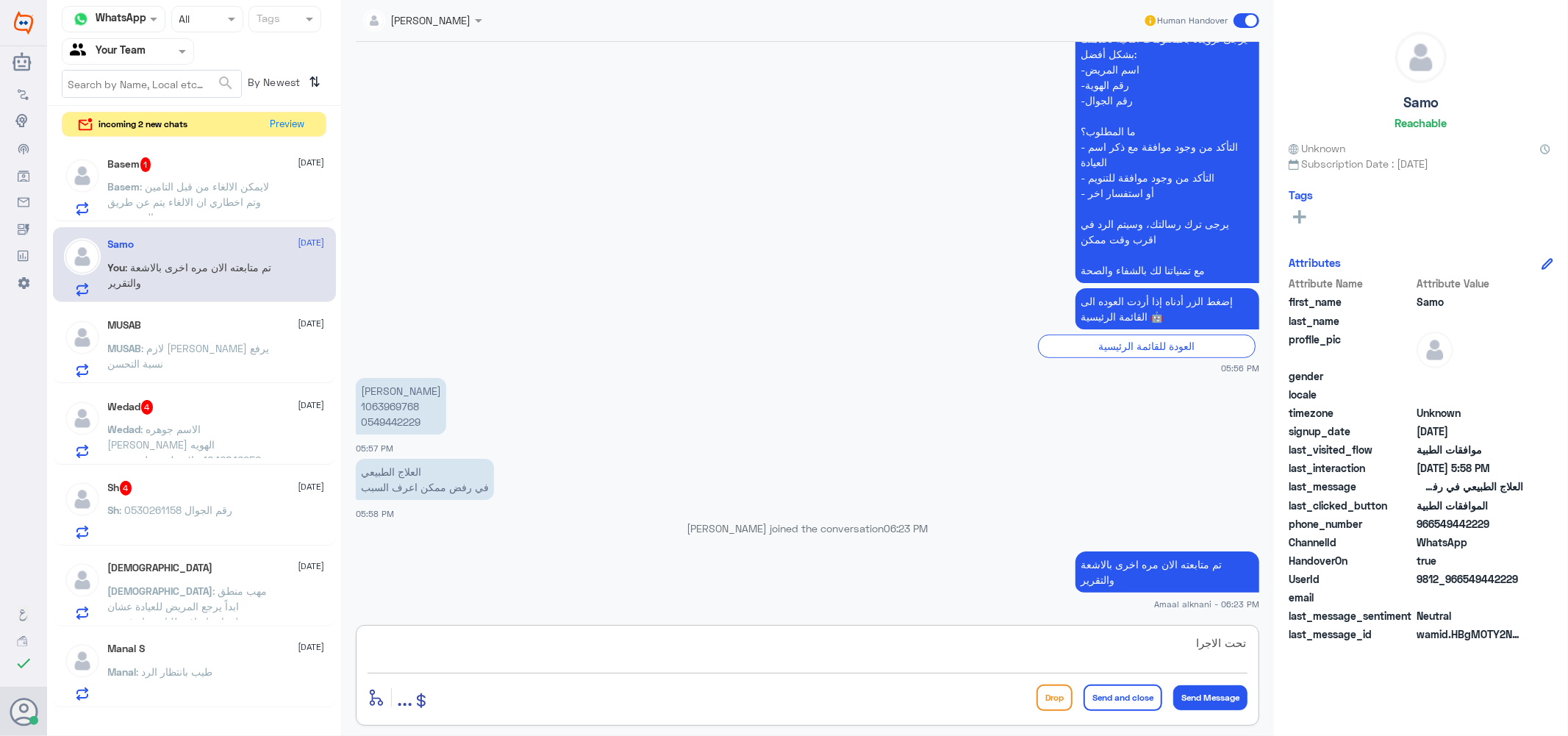
type textarea "تحت الاجراء"
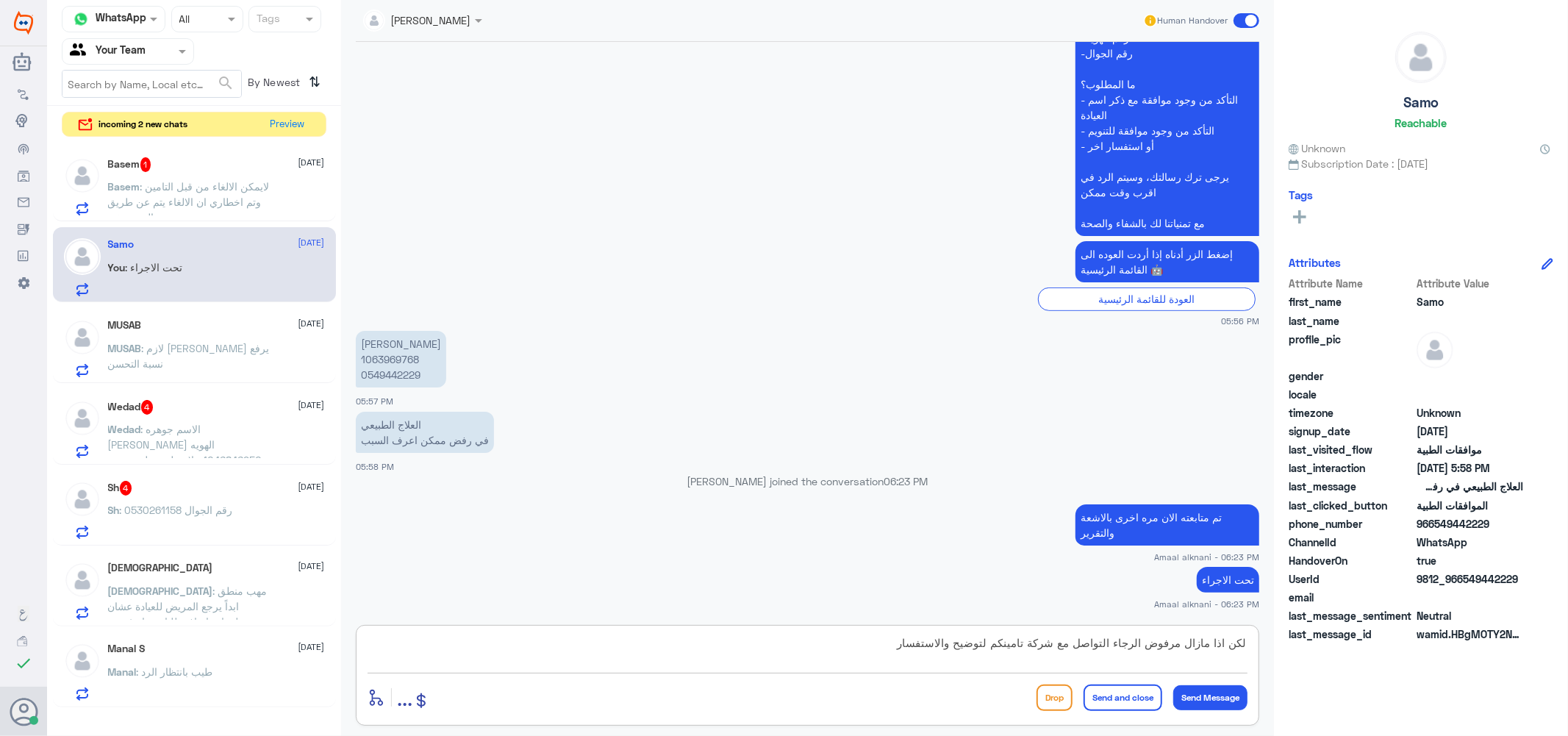
type textarea "لكن اذا مازال مرفوض الرجاء التواصل مع شركة تامينكم لتوضيح والاستفسار"
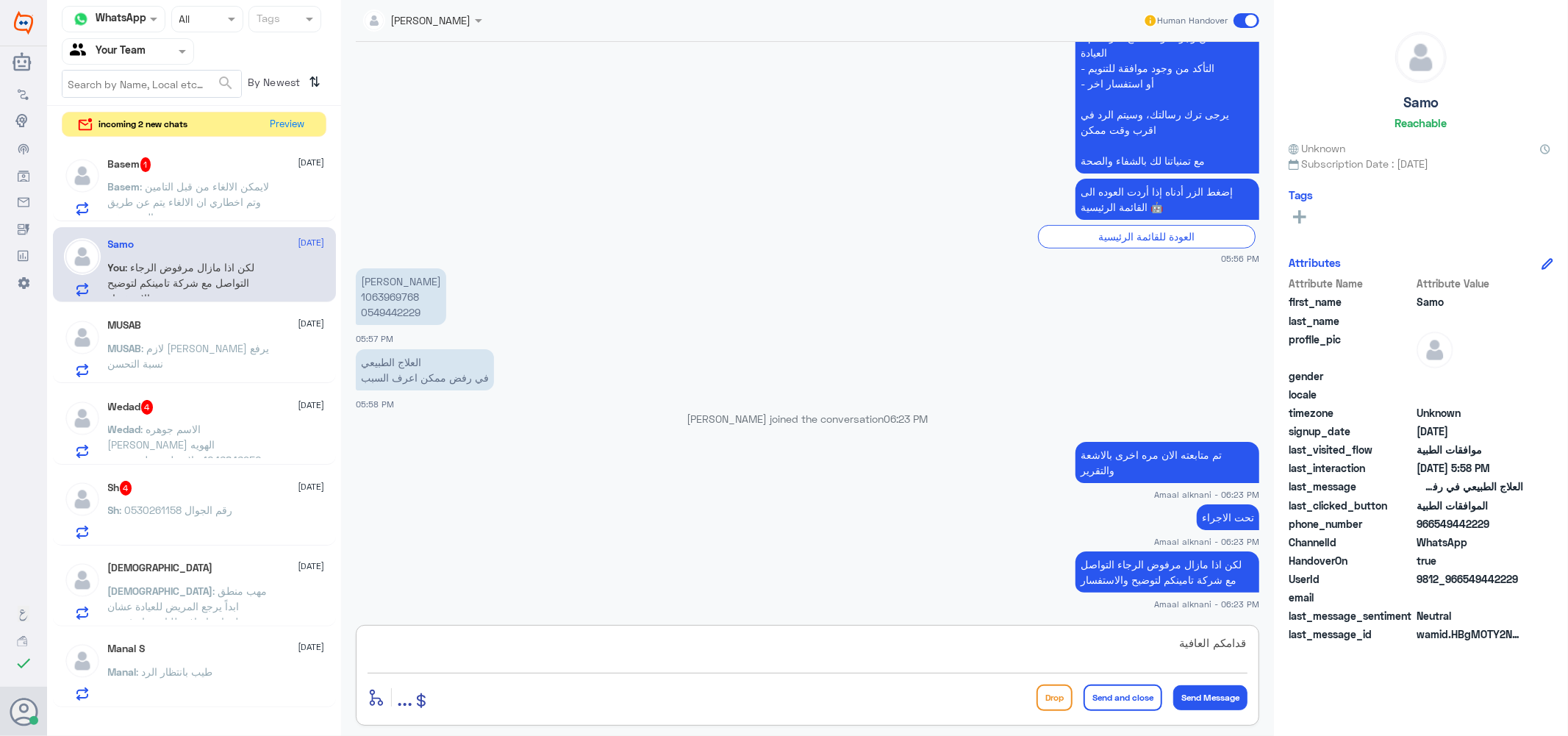
type textarea "قدامكم العافية"
click at [1116, 693] on button "Send and close" at bounding box center [1123, 698] width 79 height 26
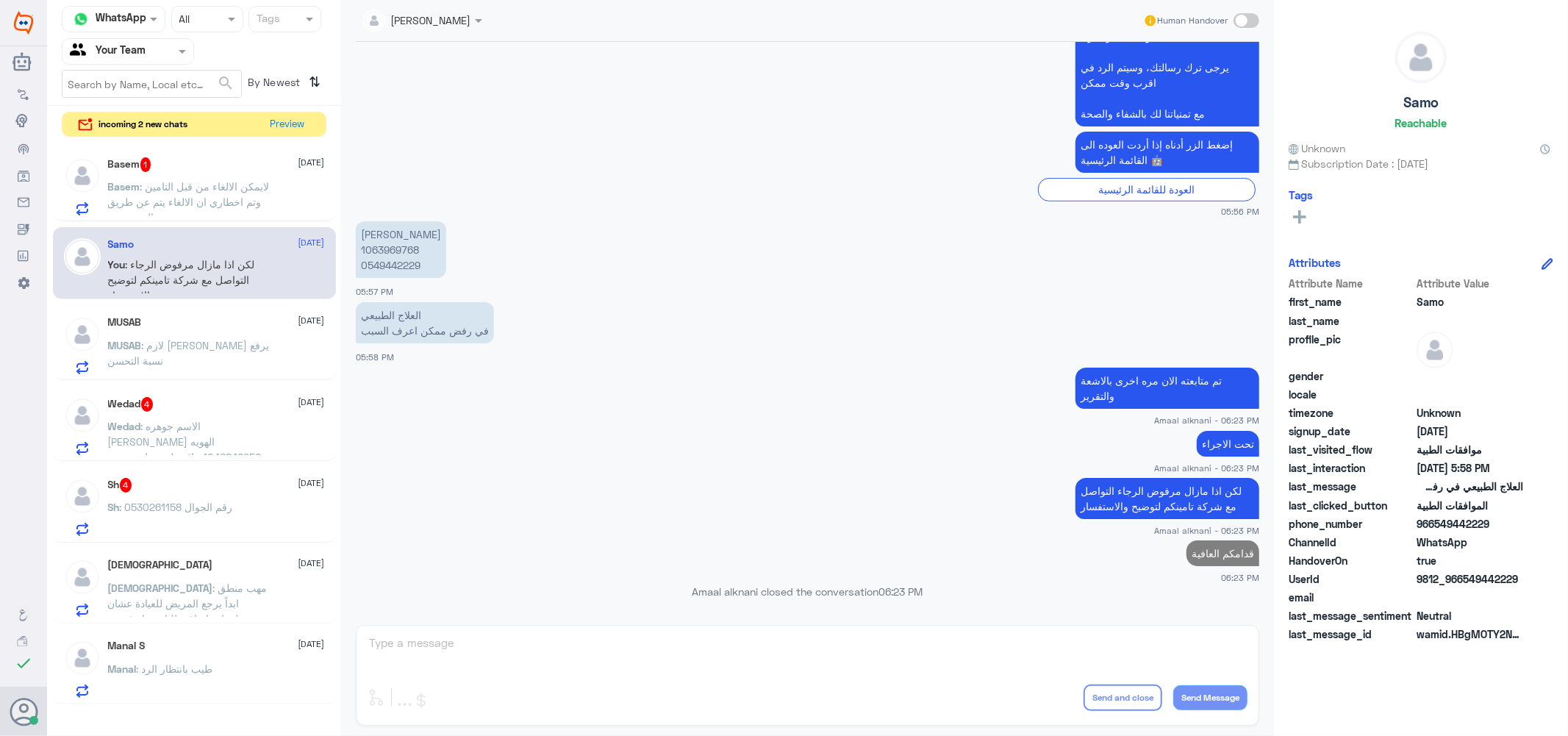
click at [172, 432] on p "Wedad : الاسم جوهره [PERSON_NAME] الهويه 1046846950 علاج طبيعي لو سمحتو التامين…" at bounding box center [190, 436] width 166 height 37
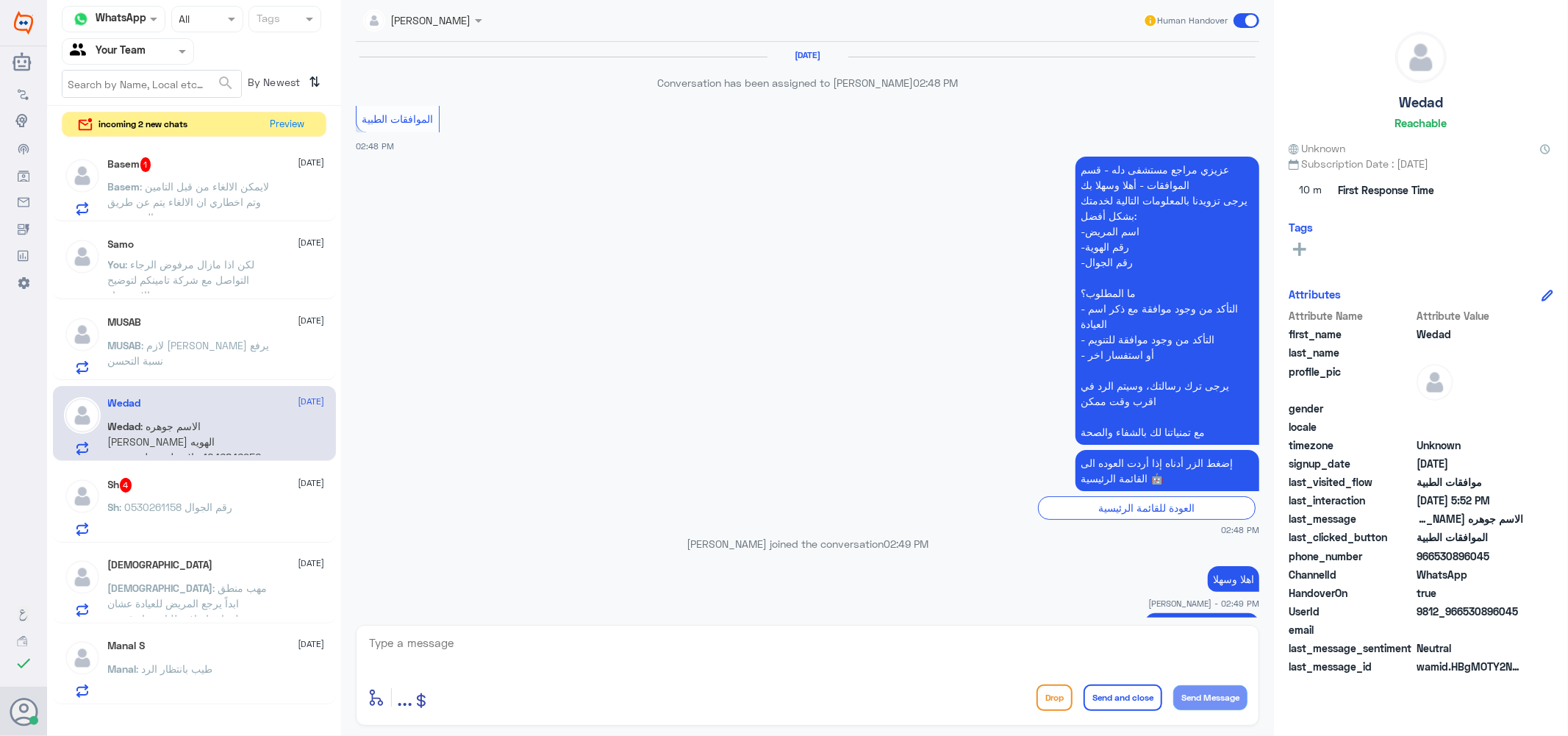
scroll to position [1510, 0]
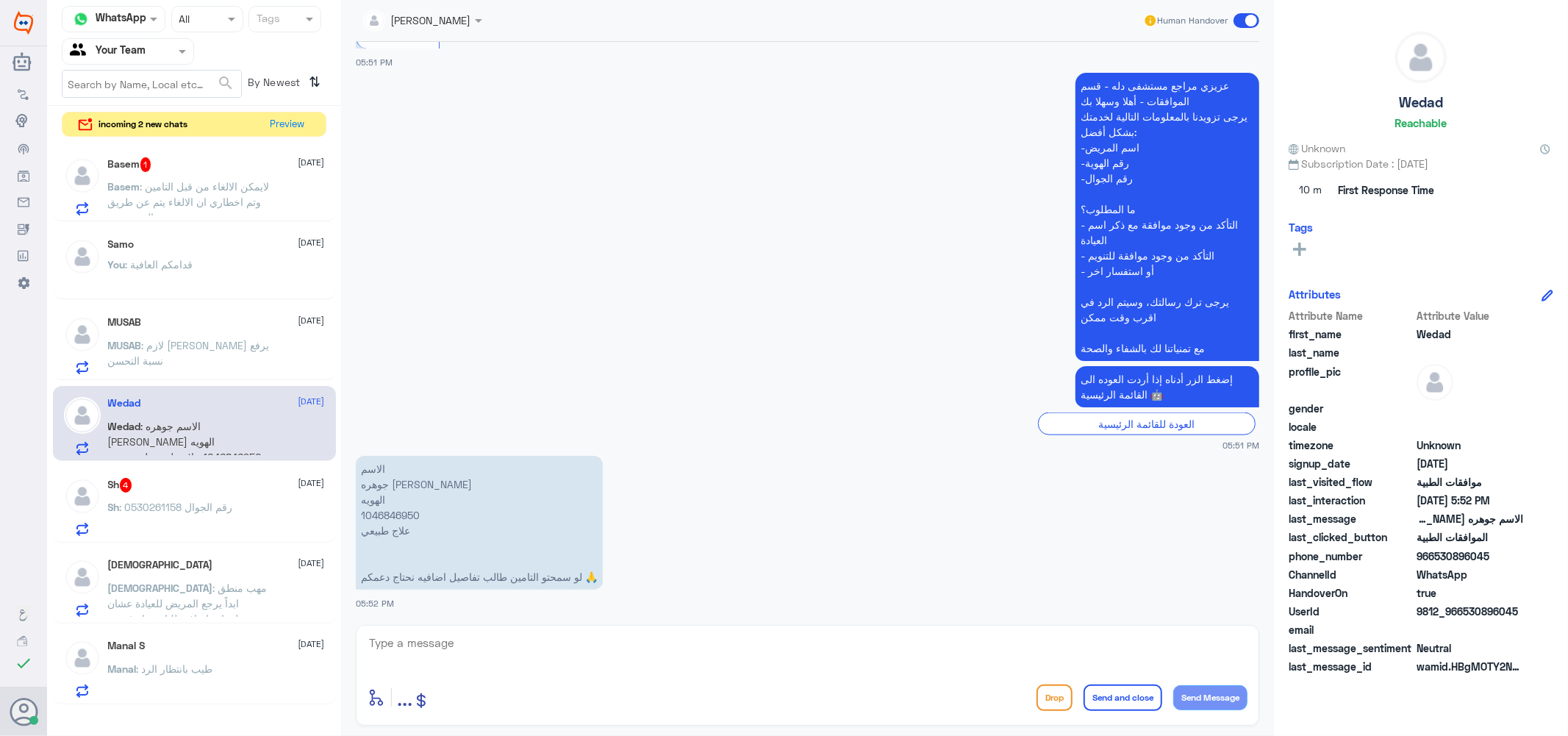
click at [462, 655] on textarea at bounding box center [807, 652] width 880 height 36
click at [397, 517] on p "الاسم جوهره [PERSON_NAME] الهويه 1046846950 علاج طبيعي لو سمحتو التامين طالب تف…" at bounding box center [480, 522] width 247 height 134
click at [456, 657] on textarea at bounding box center [807, 652] width 880 height 36
click at [452, 651] on textarea at bounding box center [807, 652] width 880 height 36
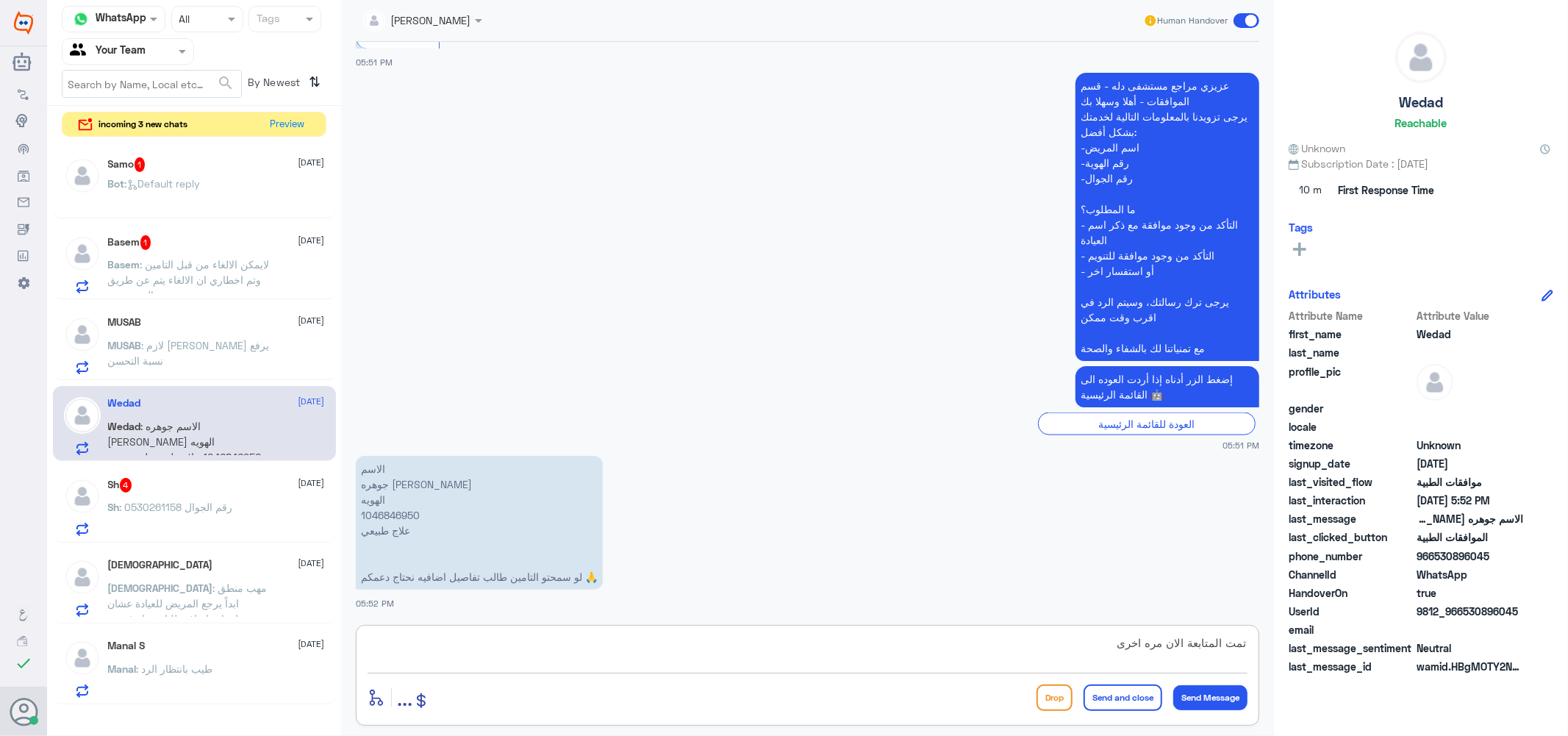
type textarea "تمت المتابعة الان مره اخرى"
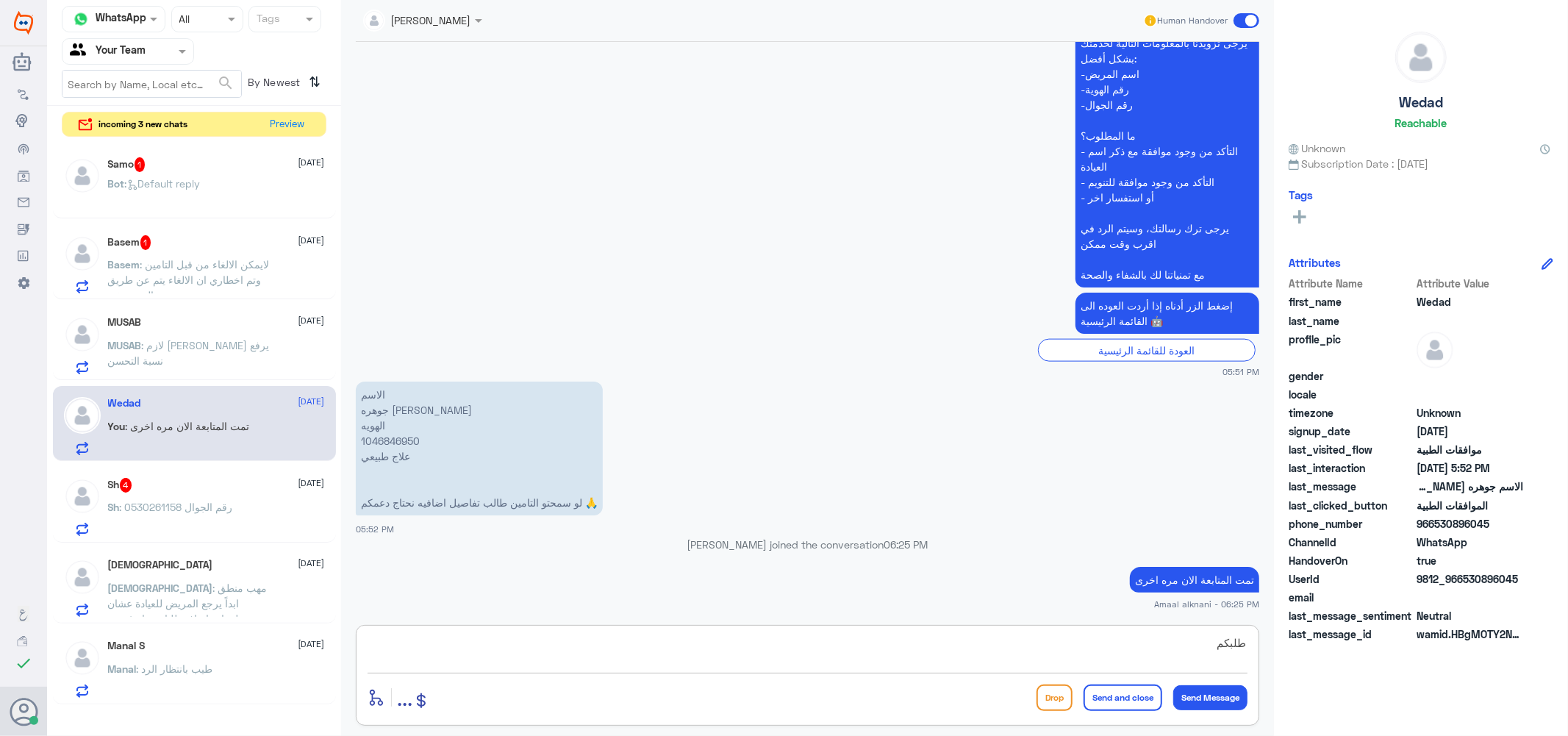
scroll to position [1554, 0]
type textarea "طلبكم تحت الاجراء"
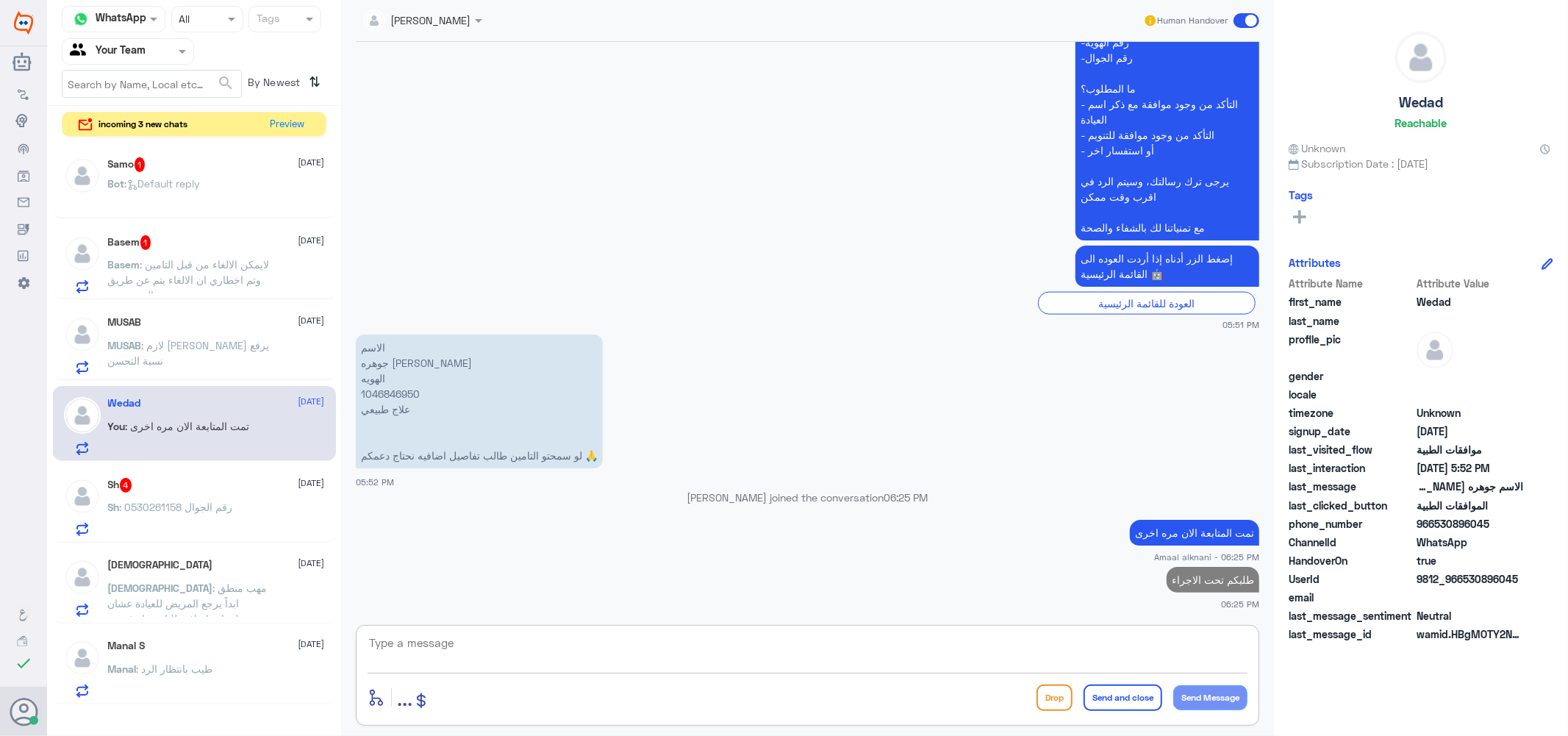
click at [179, 273] on span ": لايمكن الالغاء من قبل التامين وتم اخطاري ان الالغاء يتم عن طريق المستشفى" at bounding box center [188, 279] width 162 height 43
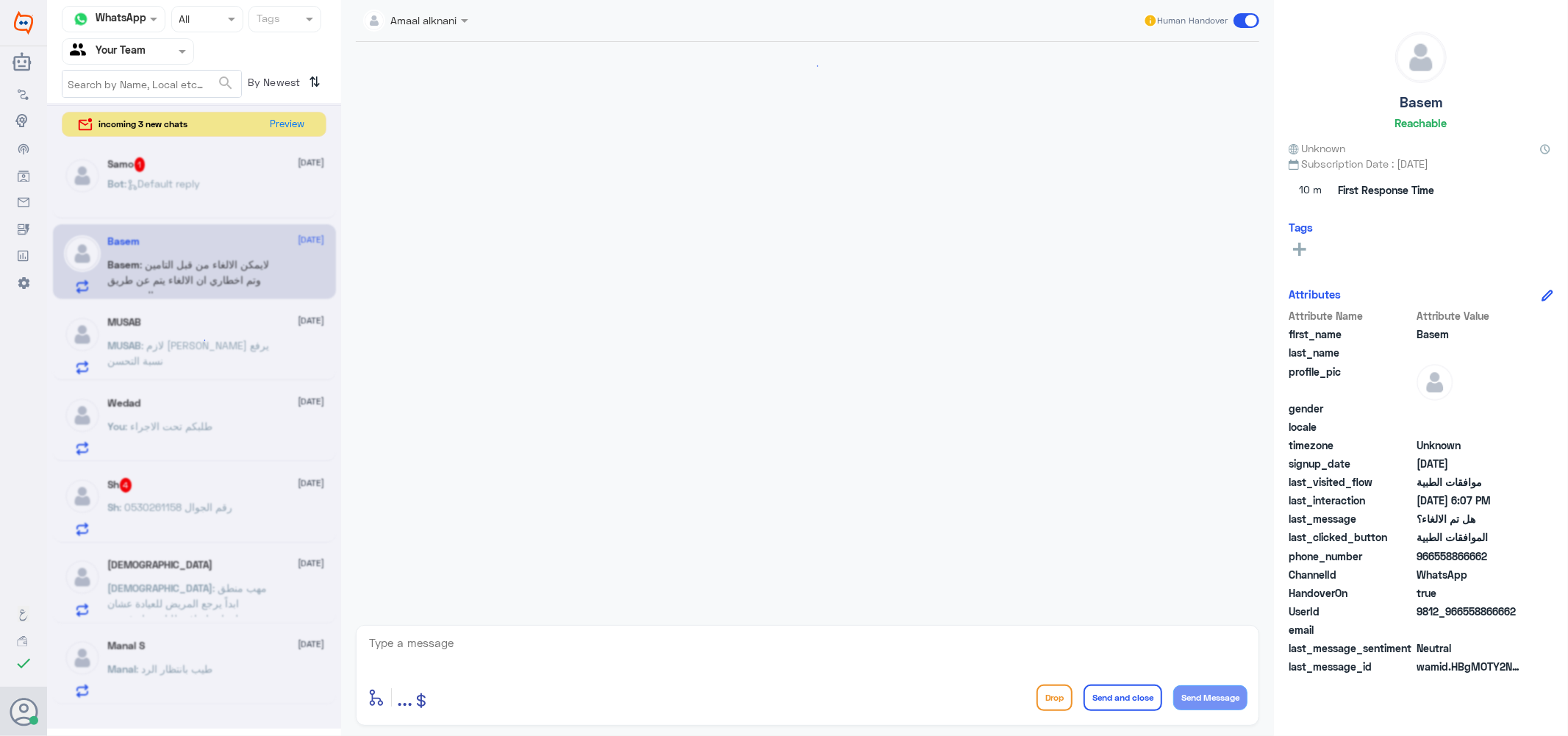
scroll to position [1042, 0]
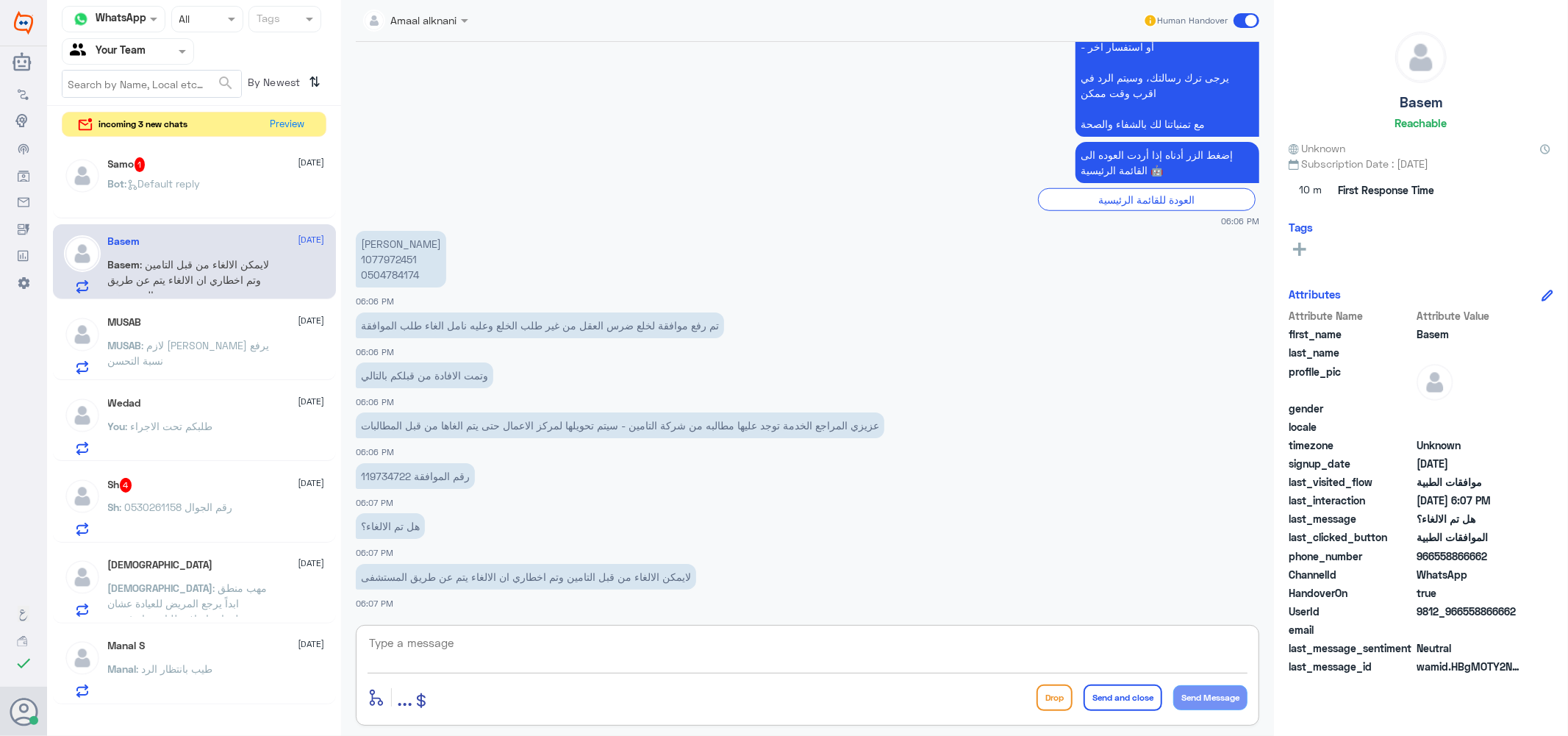
click at [446, 665] on textarea at bounding box center [807, 652] width 880 height 36
click at [197, 178] on span ": Default reply" at bounding box center [162, 183] width 76 height 12
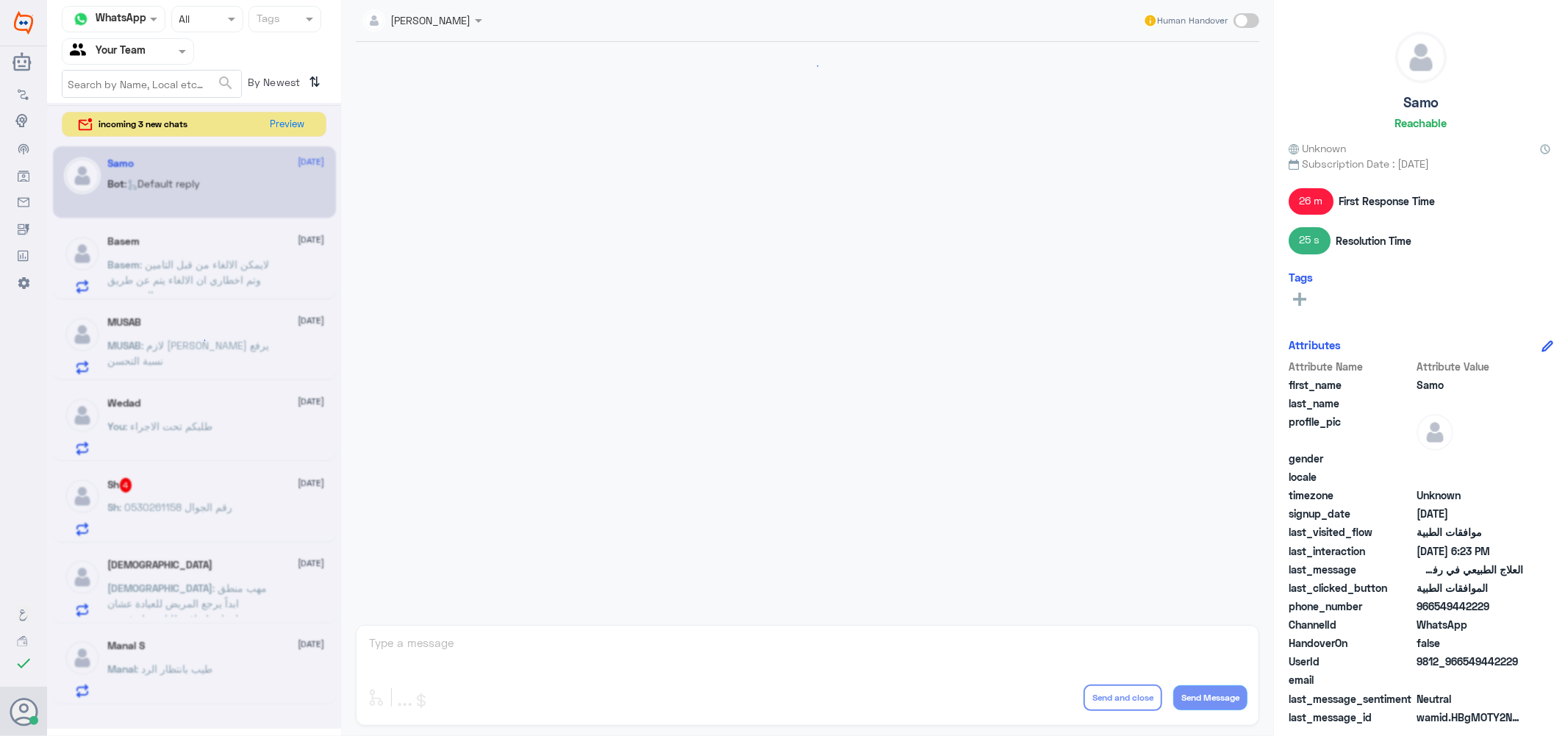
scroll to position [789, 0]
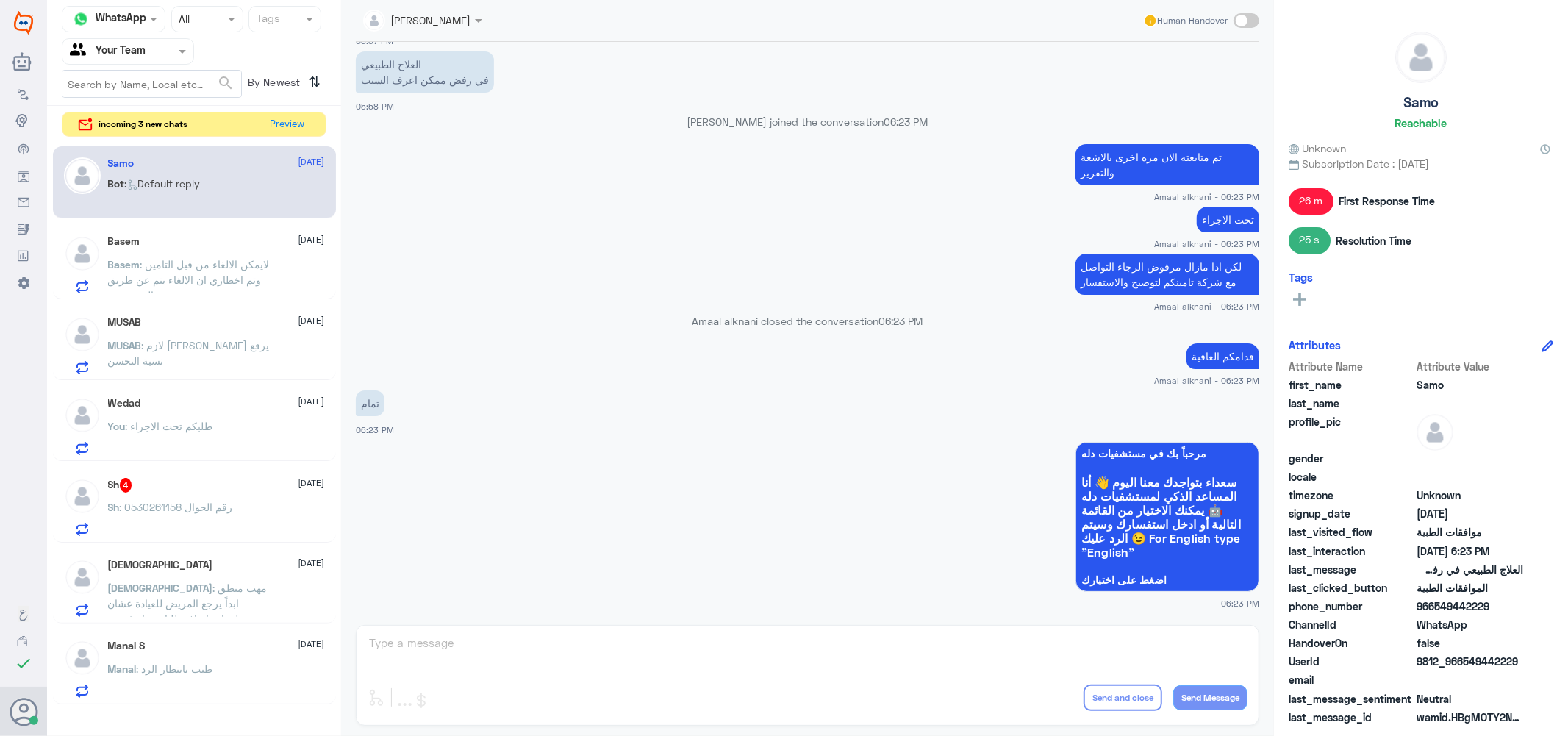
click at [476, 653] on div "Lama aldubayan Human Handover [DATE] السلام عليكم 05:56 PM مرحباً بك في مستشفيا…" at bounding box center [808, 370] width 933 height 741
click at [407, 643] on div "Lama aldubayan Human Handover [DATE] السلام عليكم 05:56 PM مرحباً بك في مستشفيا…" at bounding box center [808, 370] width 933 height 741
click at [185, 478] on div "Sh 4 [DATE]" at bounding box center [216, 486] width 217 height 15
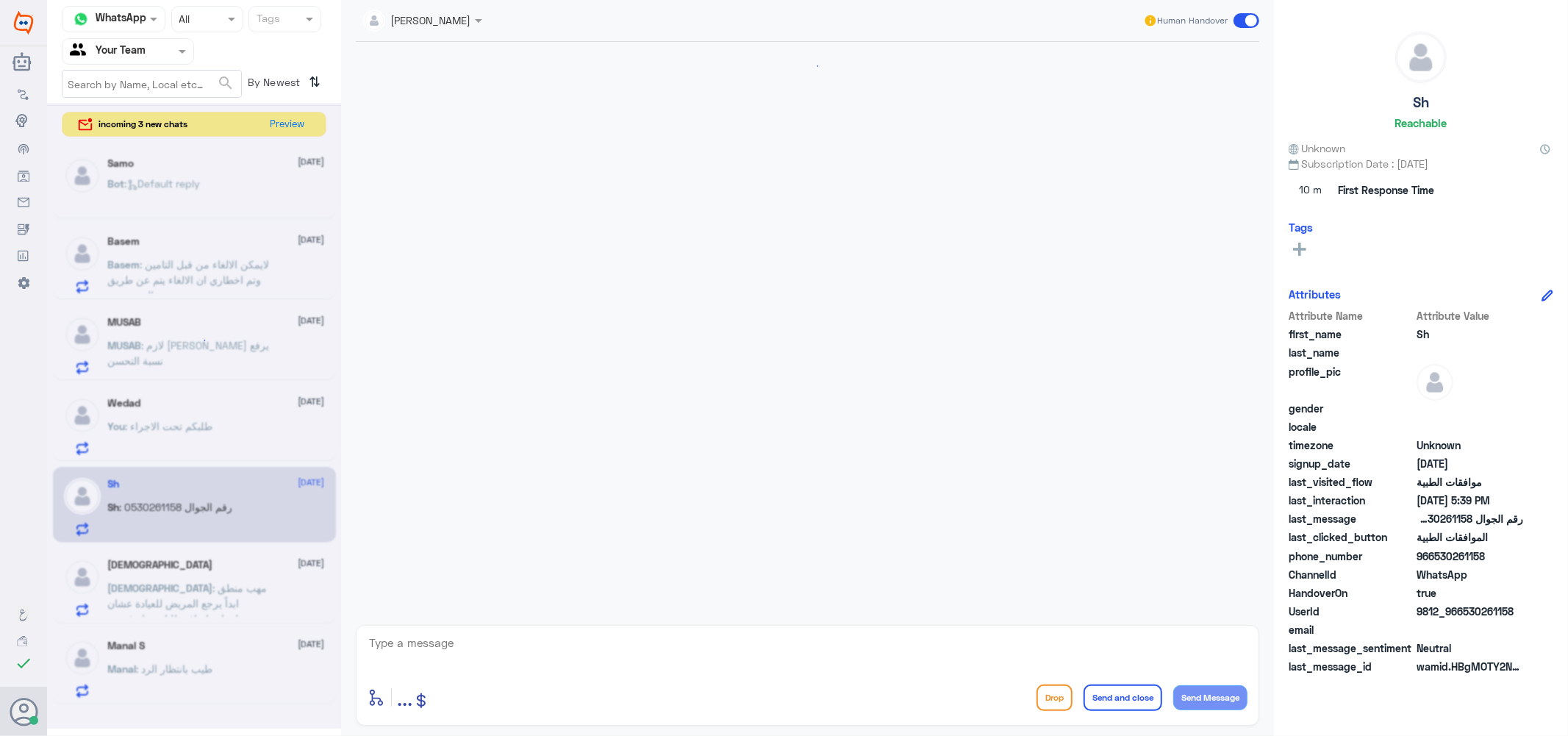
scroll to position [246, 0]
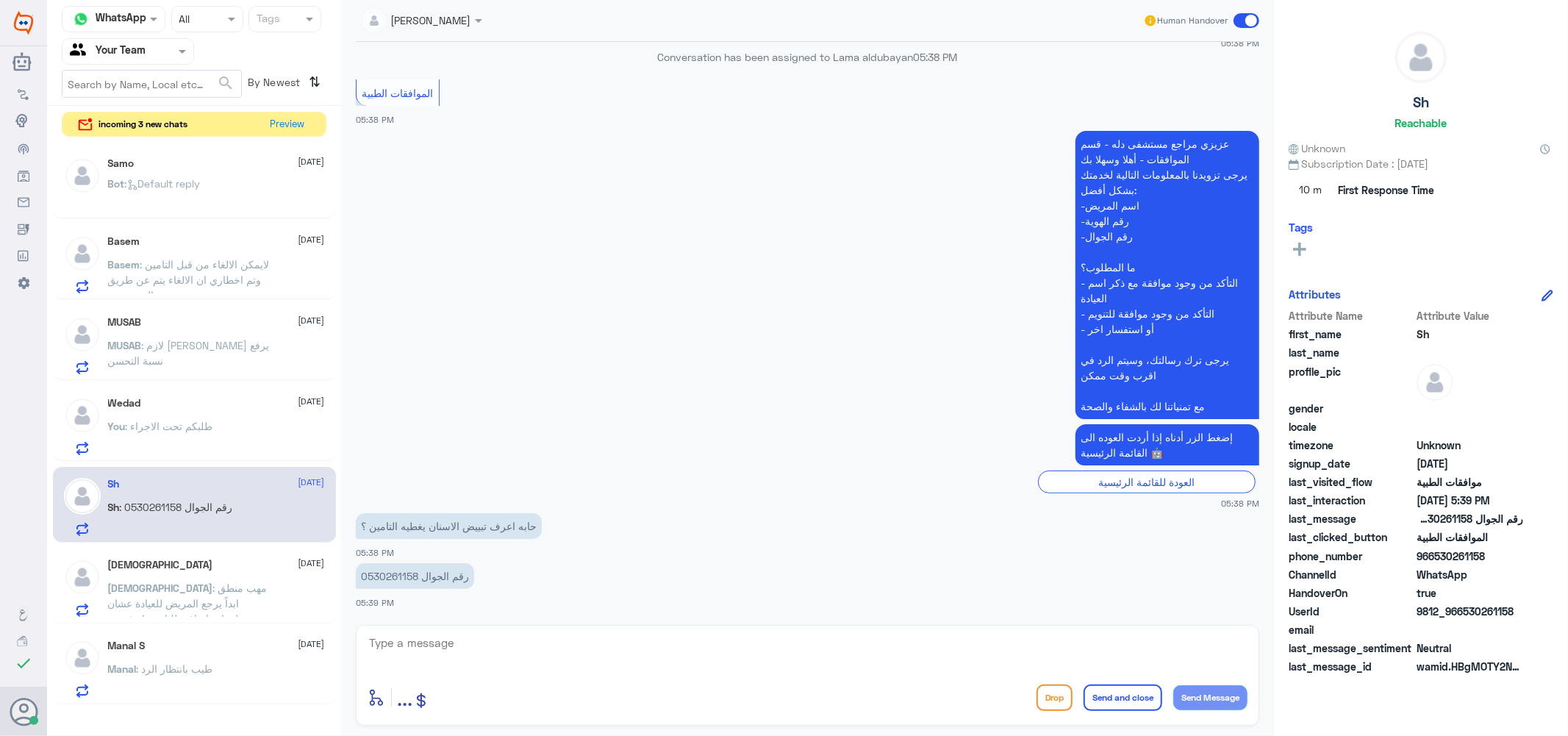
drag, startPoint x: 407, startPoint y: 623, endPoint x: 402, endPoint y: 647, distance: 24.5
click at [407, 629] on div "enter flow name ... Drop Send and close Send Message" at bounding box center [808, 675] width 903 height 100
click at [402, 647] on textarea at bounding box center [807, 652] width 880 height 36
click at [425, 645] on textarea at bounding box center [807, 652] width 880 height 36
type textarea "الرجاء التواصل مع تامينكم لمعرفة المنافع المقدمة ونسبة التغطية"
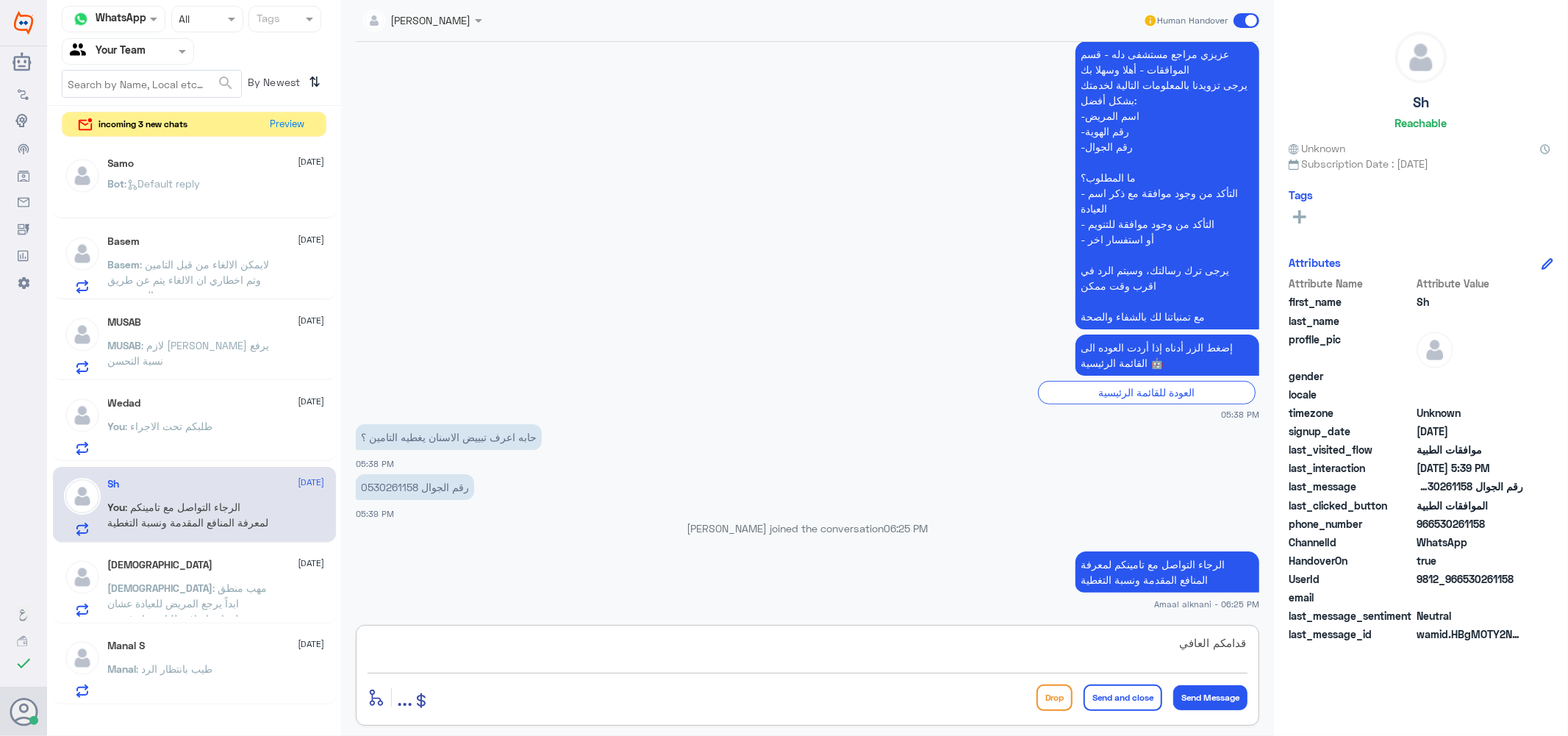
scroll to position [309, 0]
type textarea "قدامكم العافية"
click at [1114, 697] on button "Send and close" at bounding box center [1123, 698] width 79 height 26
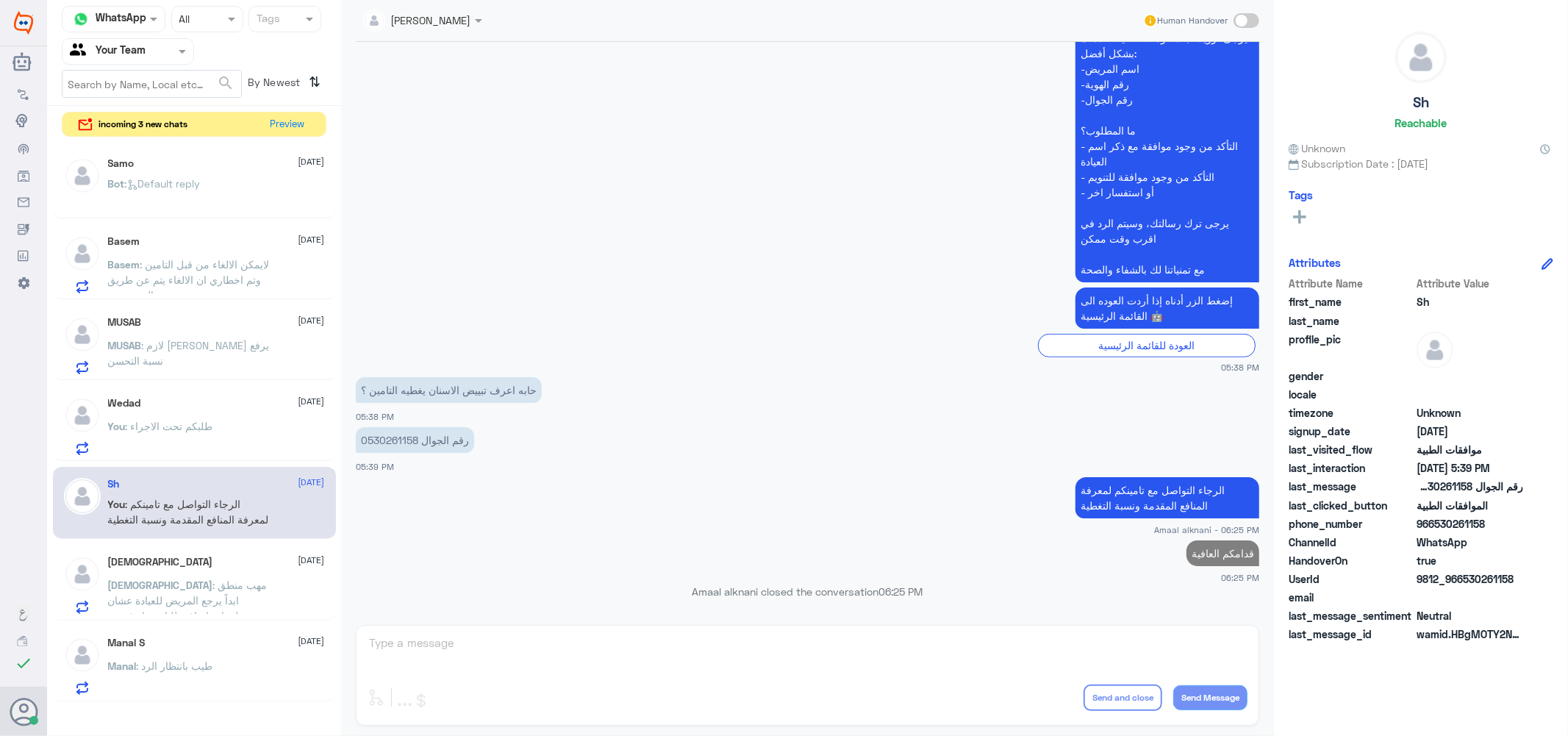
click at [162, 593] on span ": مهب منطق ابداً يرجع المريض للعيادة عشان معلومات إضافية للتامين او غيره .. سوا…" at bounding box center [187, 623] width 159 height 90
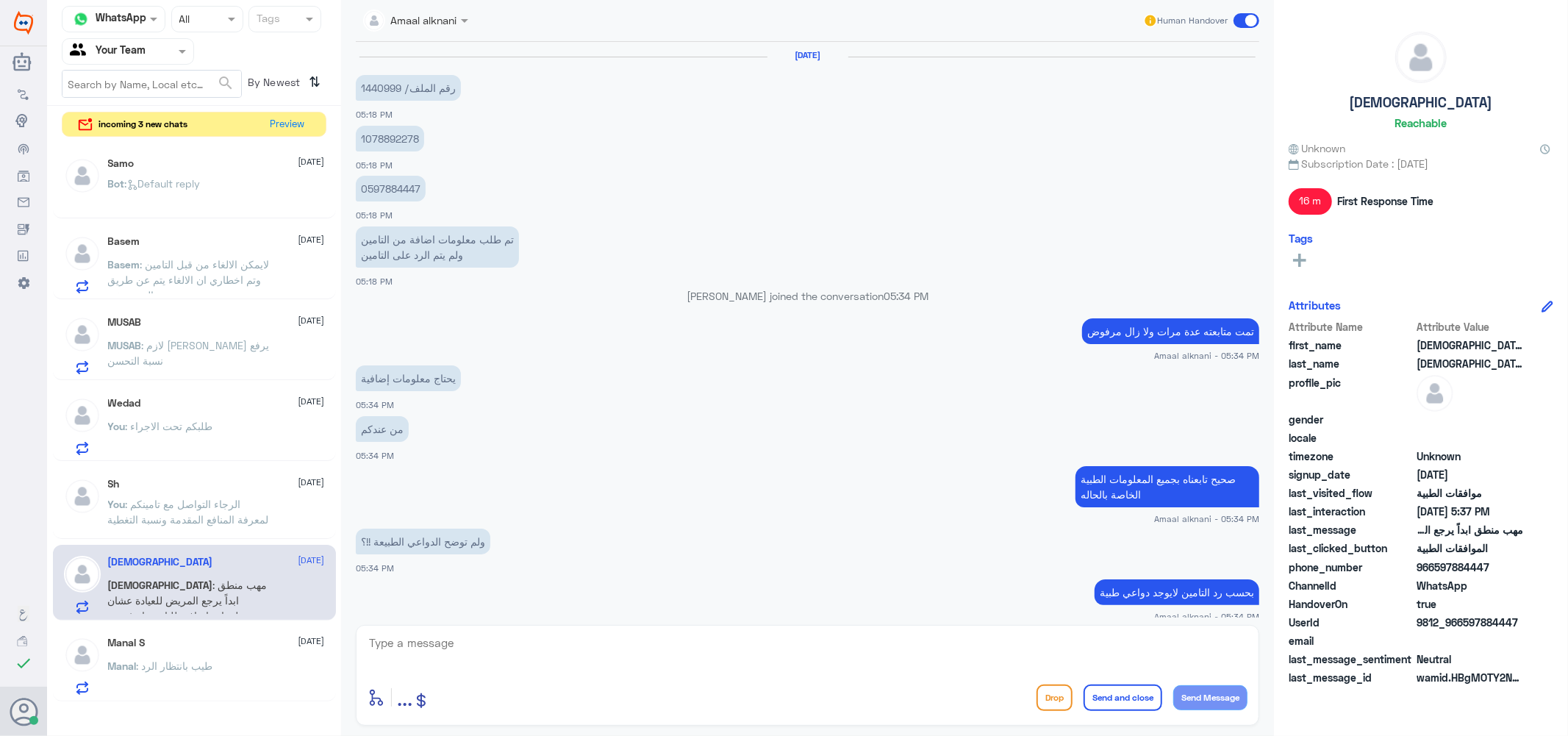
scroll to position [520, 0]
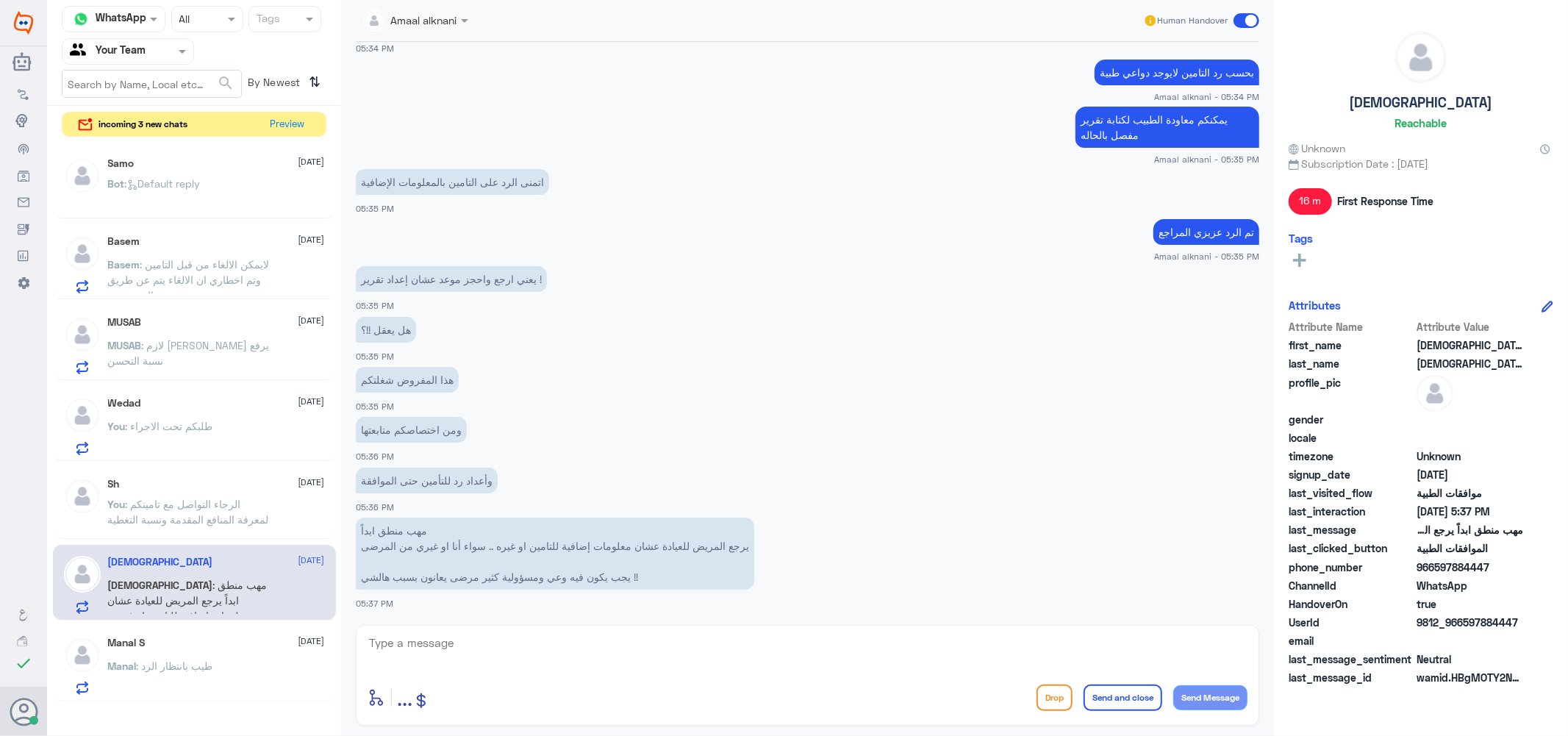
click at [177, 193] on p "Bot : Default reply" at bounding box center [154, 194] width 93 height 37
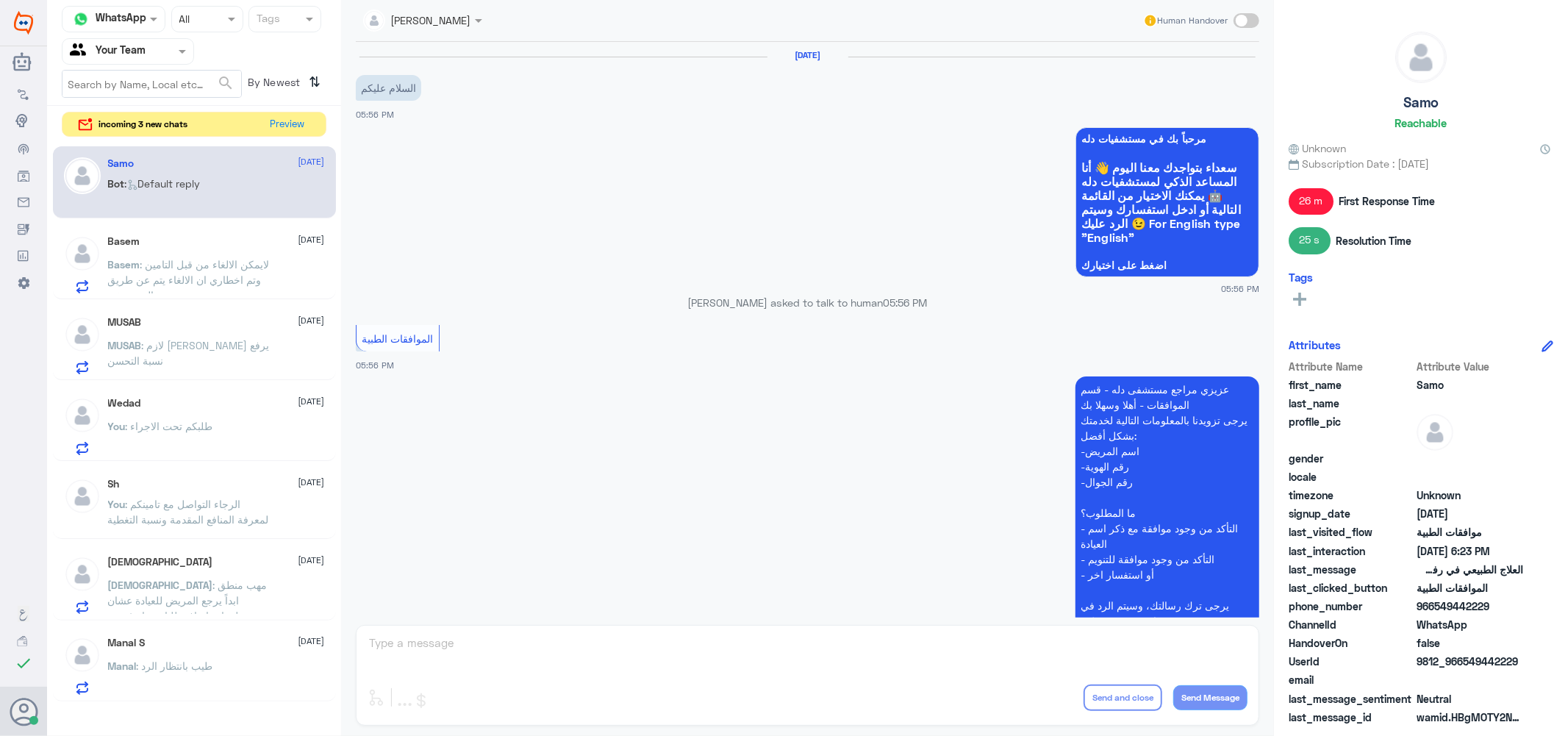
scroll to position [789, 0]
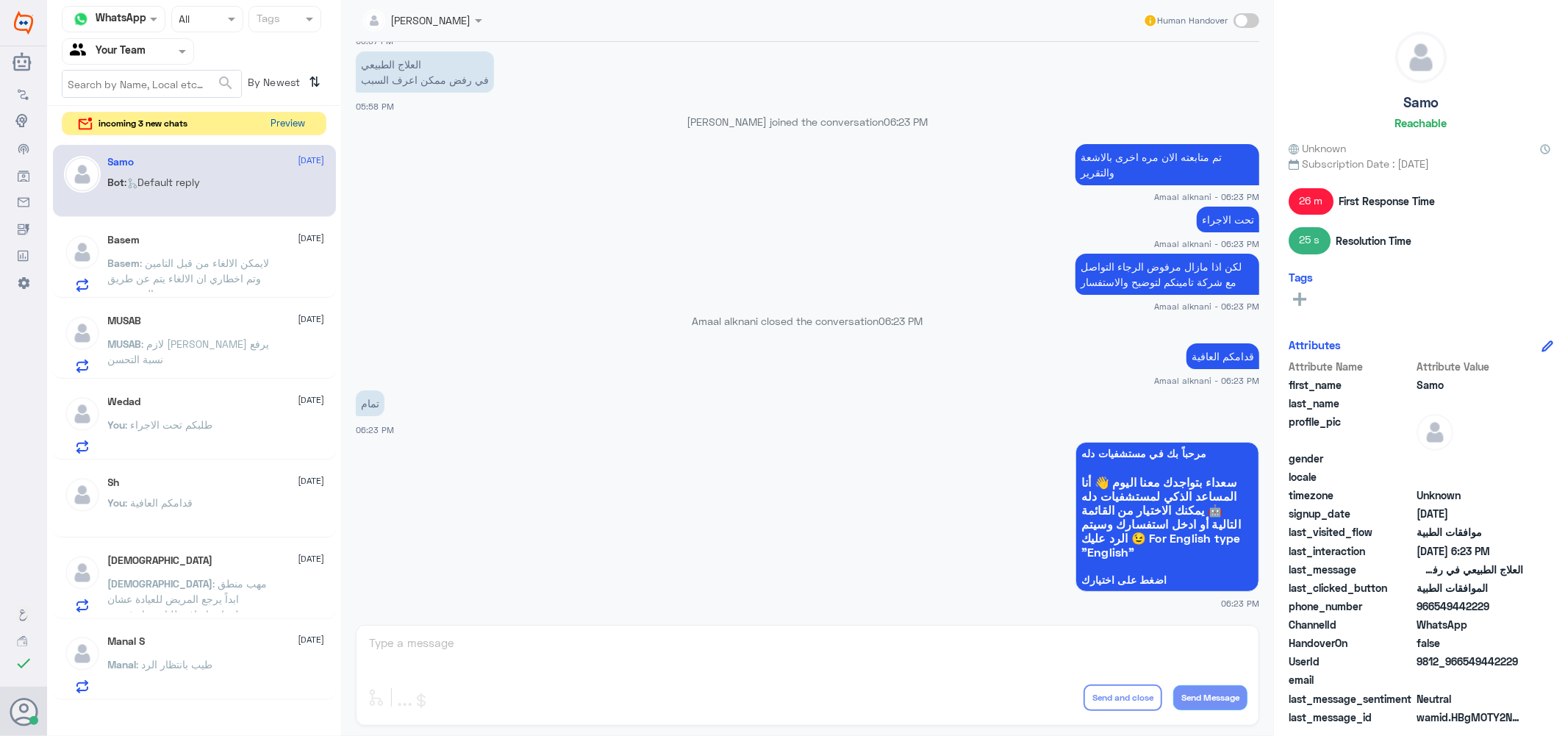
click at [281, 124] on button "Preview" at bounding box center [288, 124] width 46 height 23
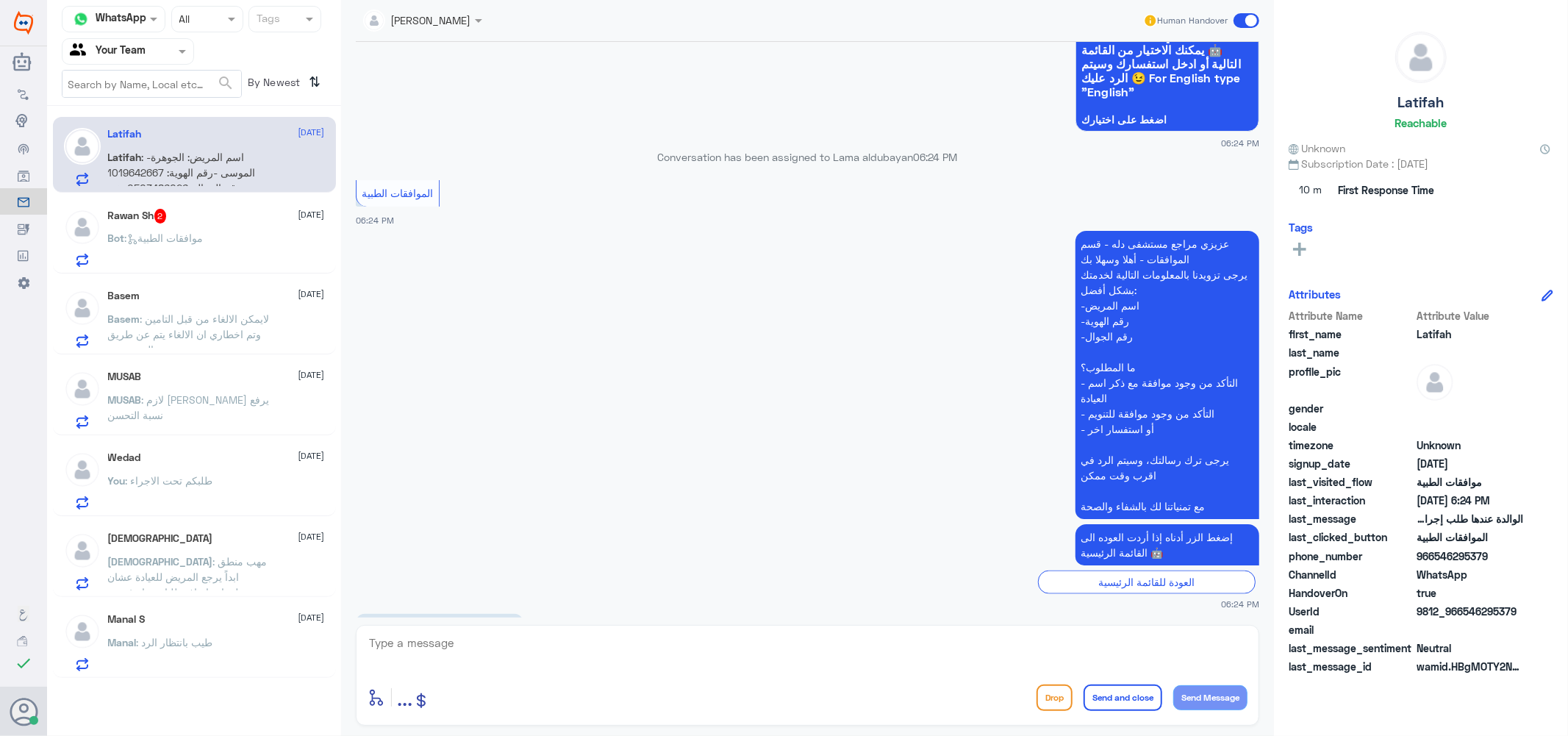
scroll to position [1603, 0]
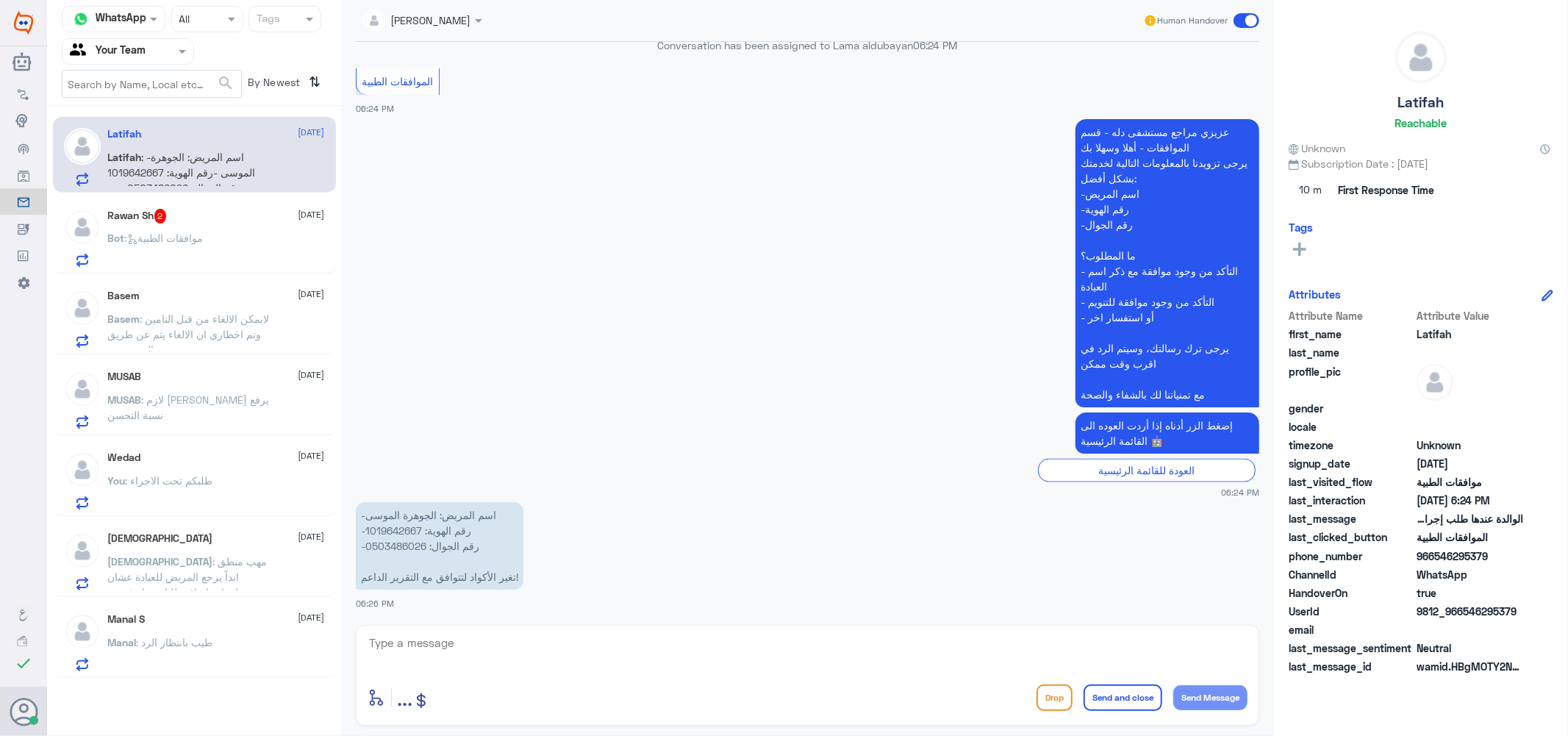
click at [463, 646] on textarea at bounding box center [807, 652] width 880 height 36
click at [403, 531] on p "-اسم المريض: الجوهرة الموسى -رقم الهوية: 1019642667 -رقم الجوال: 0503486026 تغي…" at bounding box center [440, 546] width 168 height 87
click at [506, 644] on textarea at bounding box center [807, 652] width 880 height 36
type textarea "تغيير الاكود من الطبيب المعالج عزيزتي المراجعة"
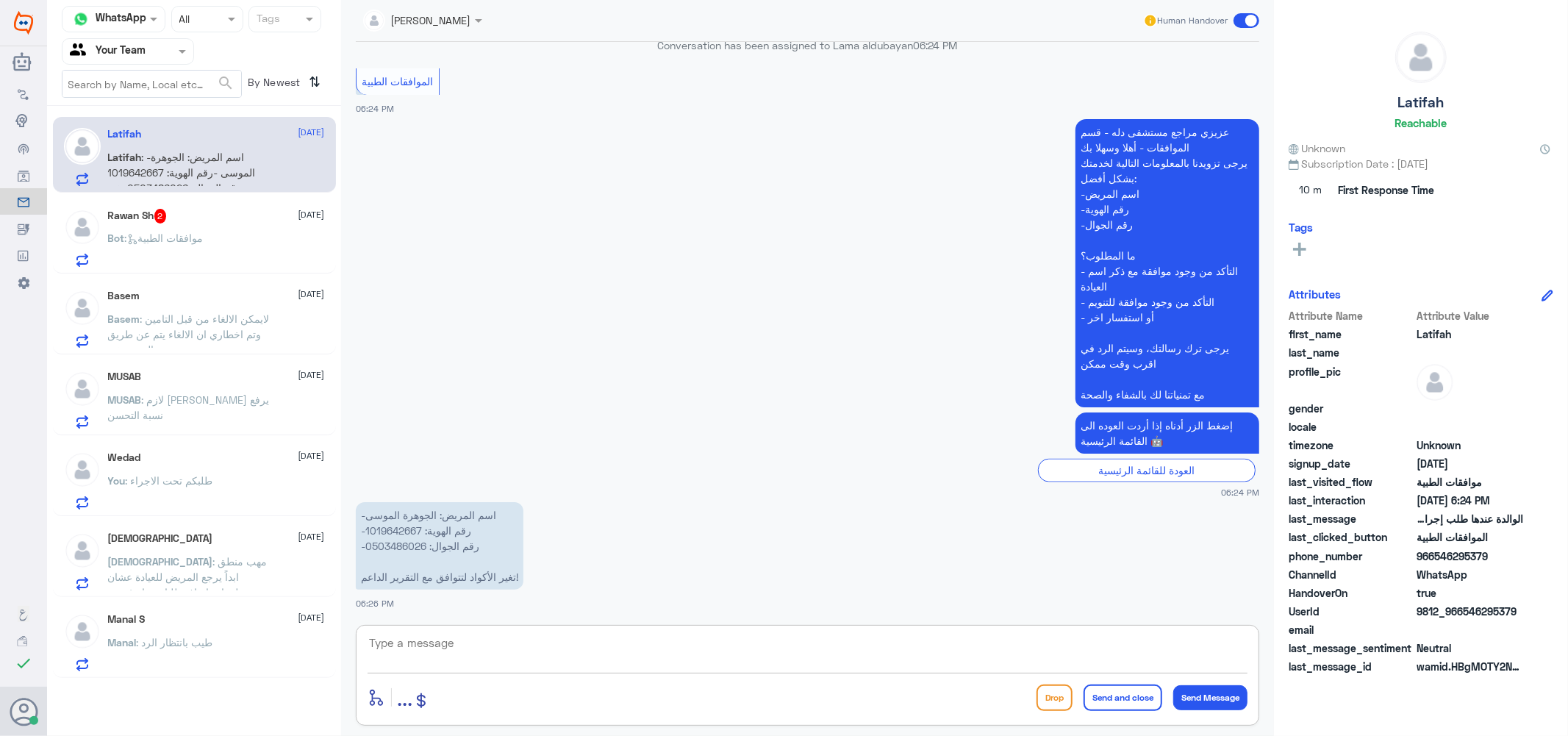
scroll to position [1666, 0]
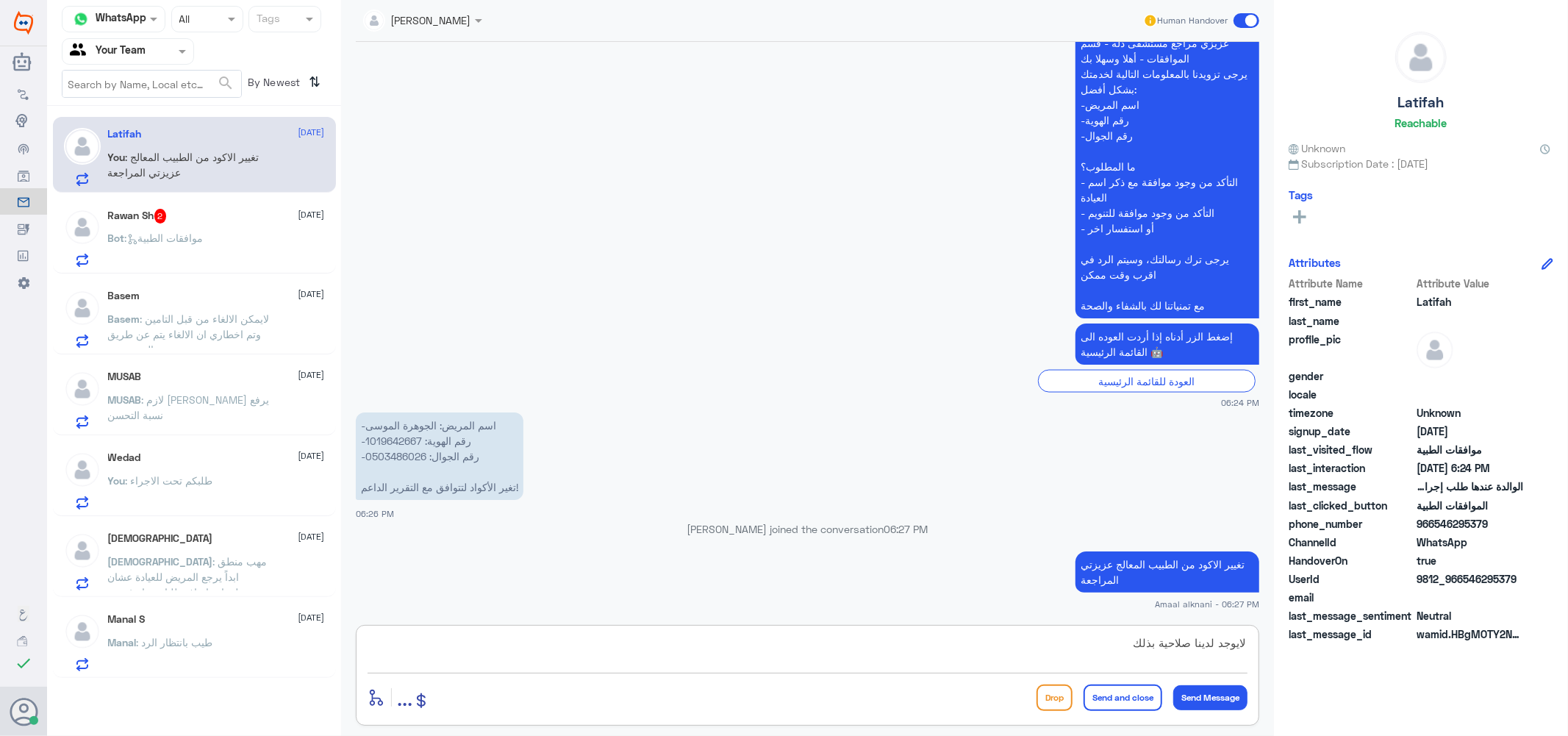
type textarea "لايوجد لدينا صلاحية بذلك"
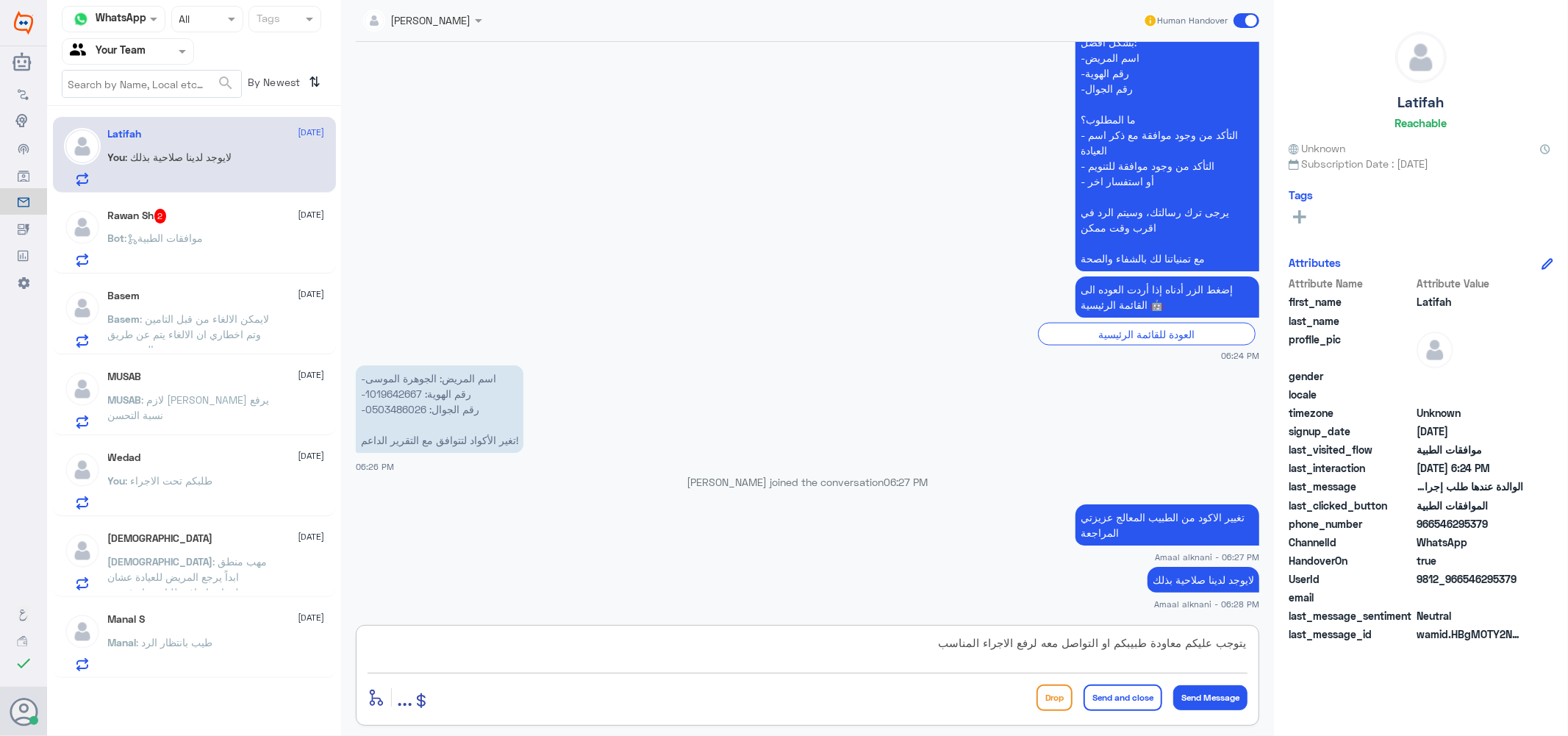
type textarea "يتوجب عليكم معاودة طبيبكم او التواصل معه لرفع الاجراء المناسب"
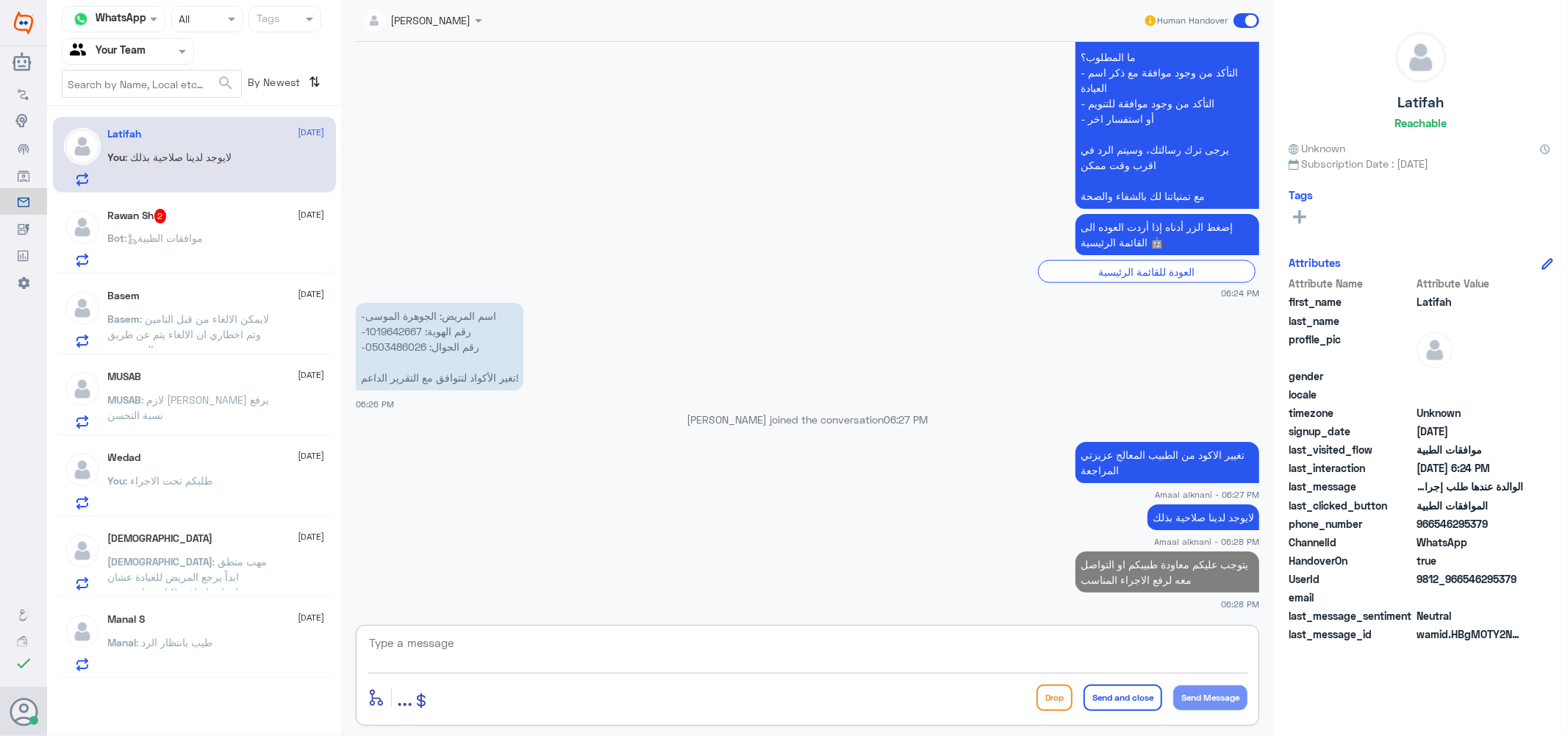
click at [261, 221] on div "Rawan Sh 2 [DATE]" at bounding box center [216, 217] width 217 height 15
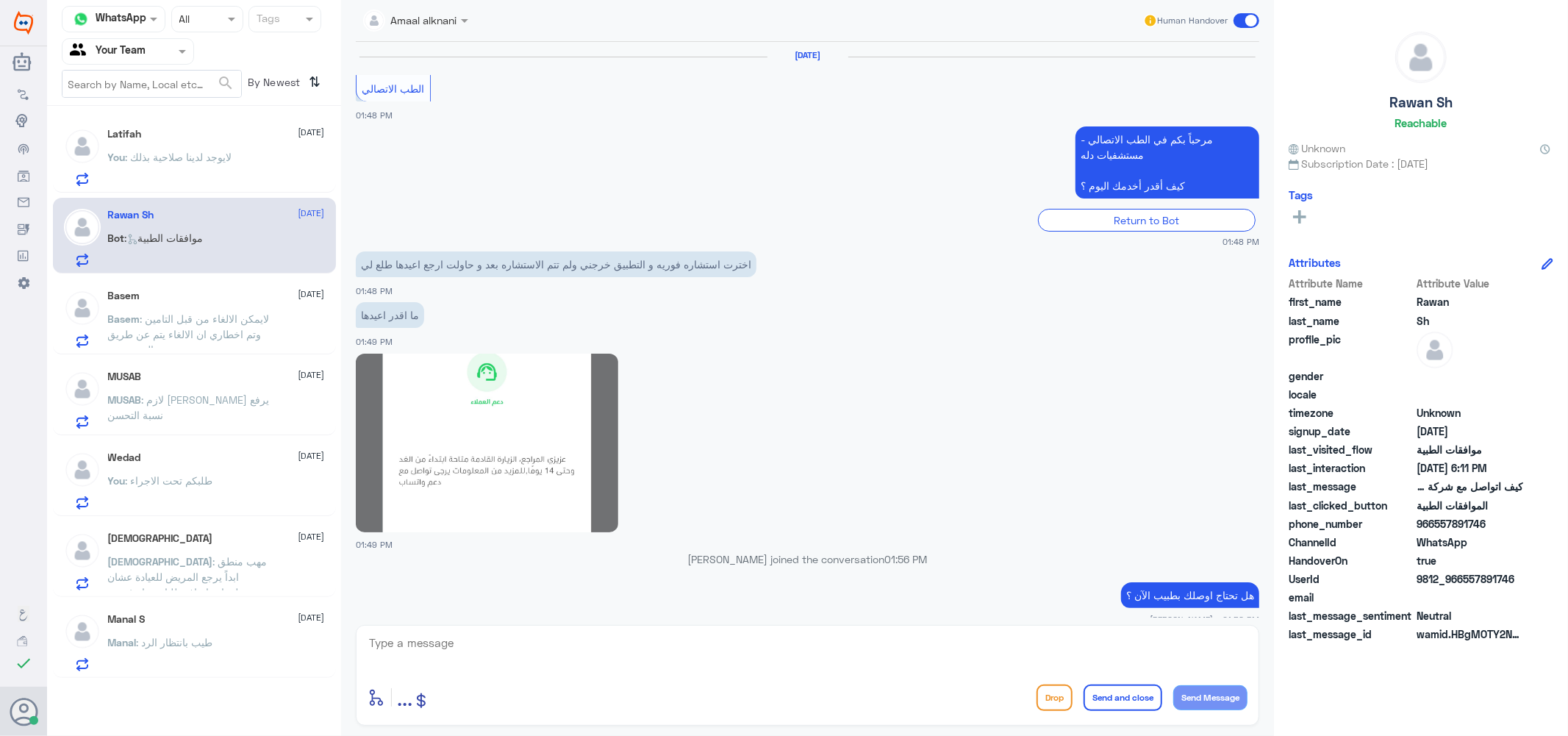
scroll to position [1033, 0]
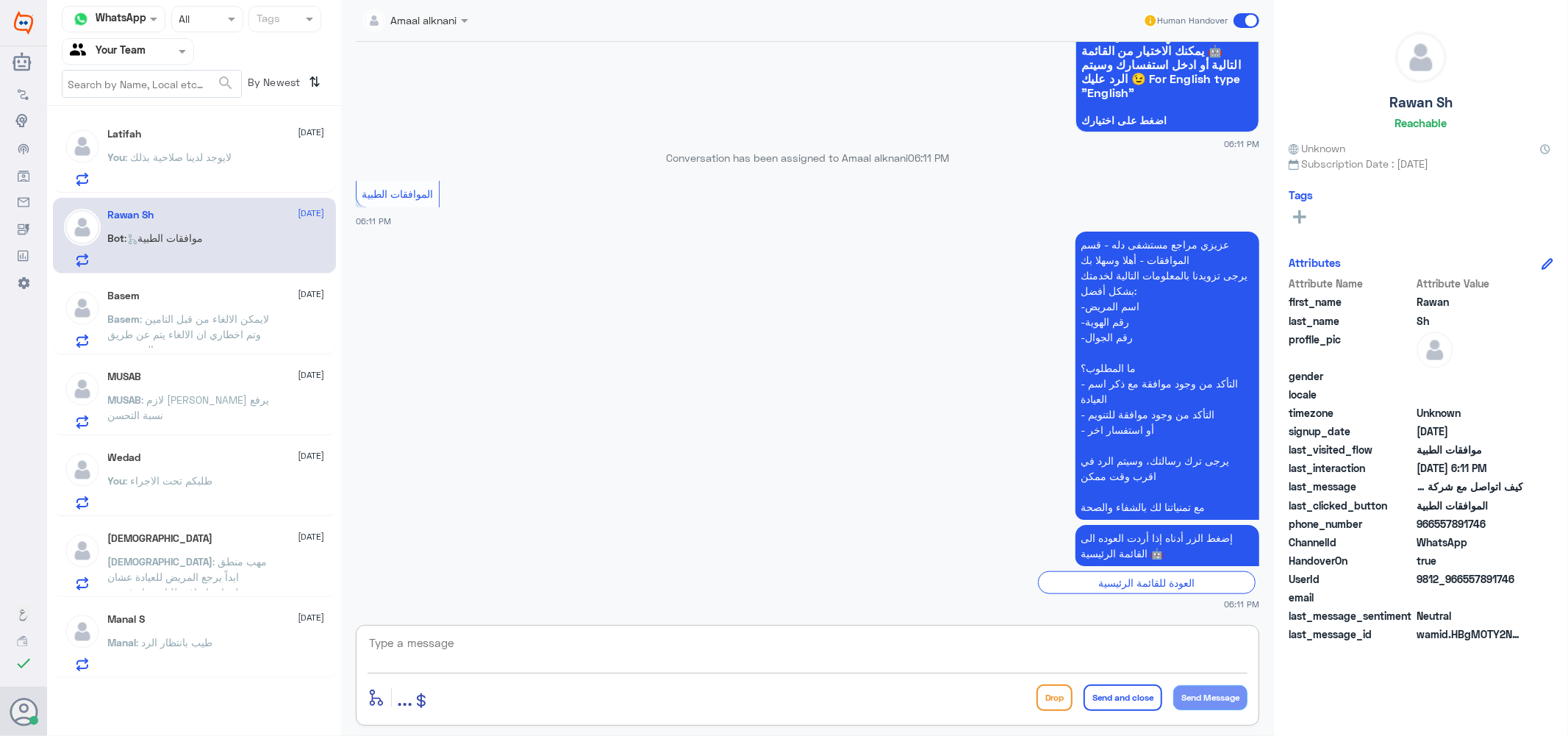
click at [486, 659] on textarea at bounding box center [807, 652] width 880 height 36
type textarea "تفضل كيف اقدر اساعدك"
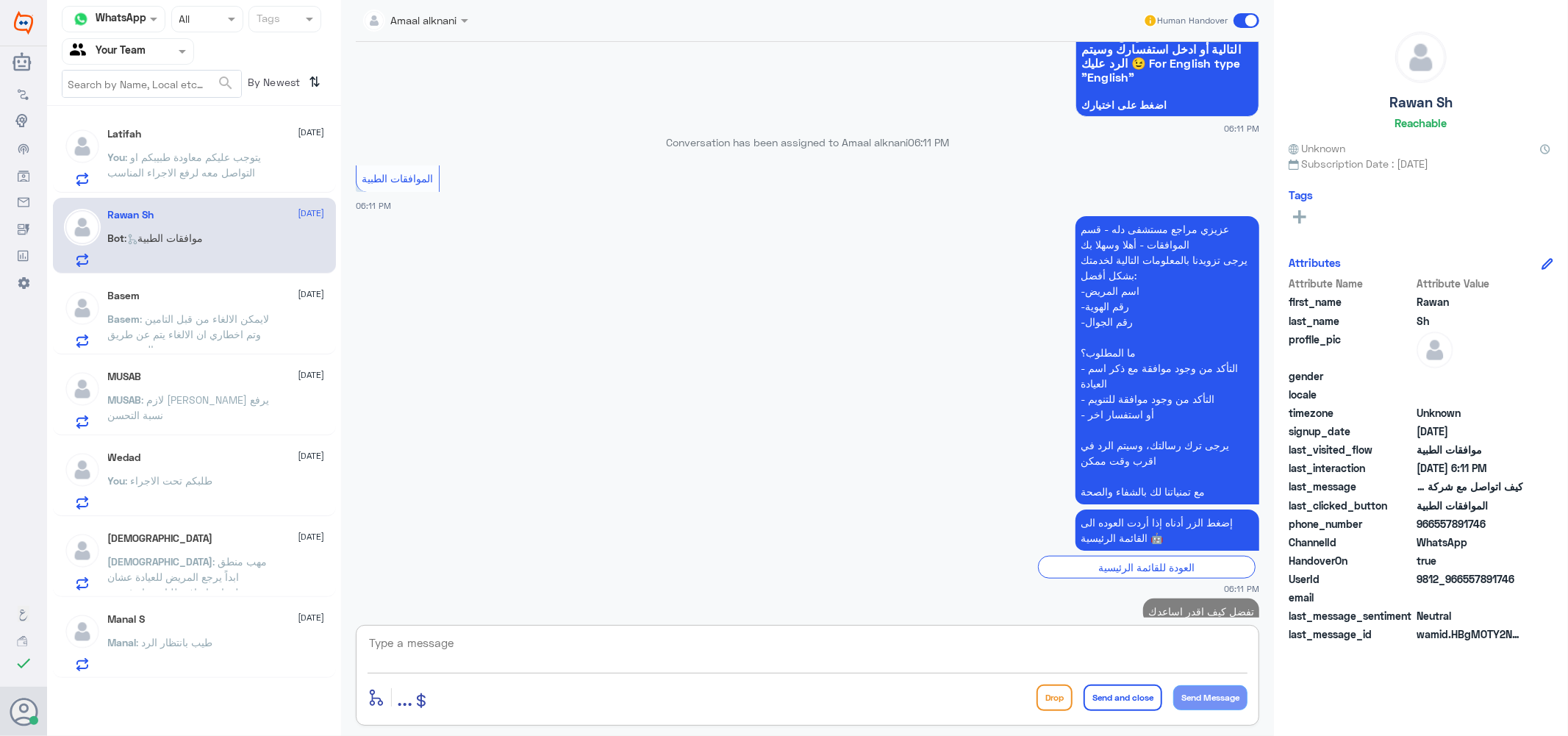
scroll to position [1081, 0]
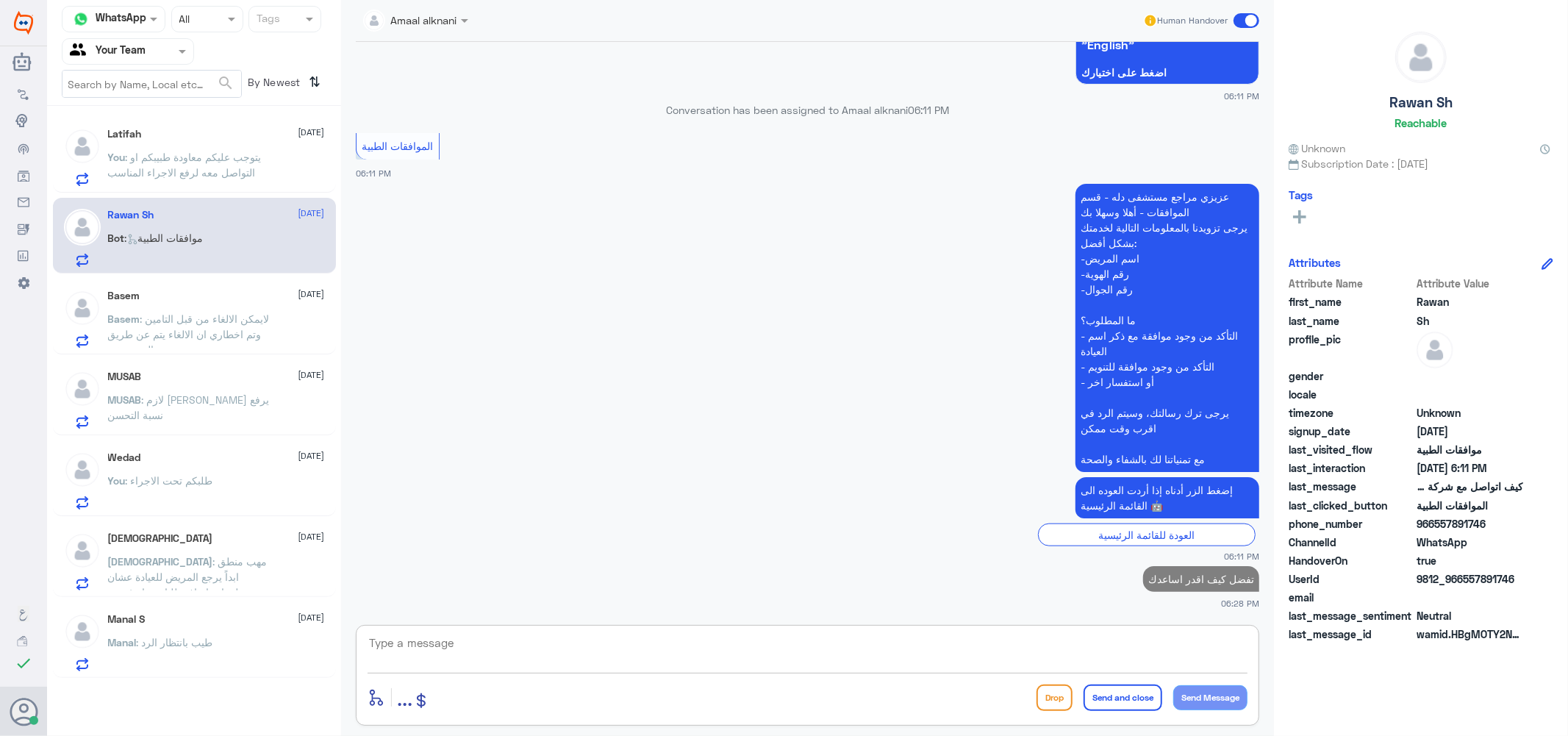
click at [162, 346] on span ": لايمكن الالغاء من قبل التامين وتم اخطاري ان الالغاء يتم عن طريق المستشفى" at bounding box center [188, 334] width 162 height 43
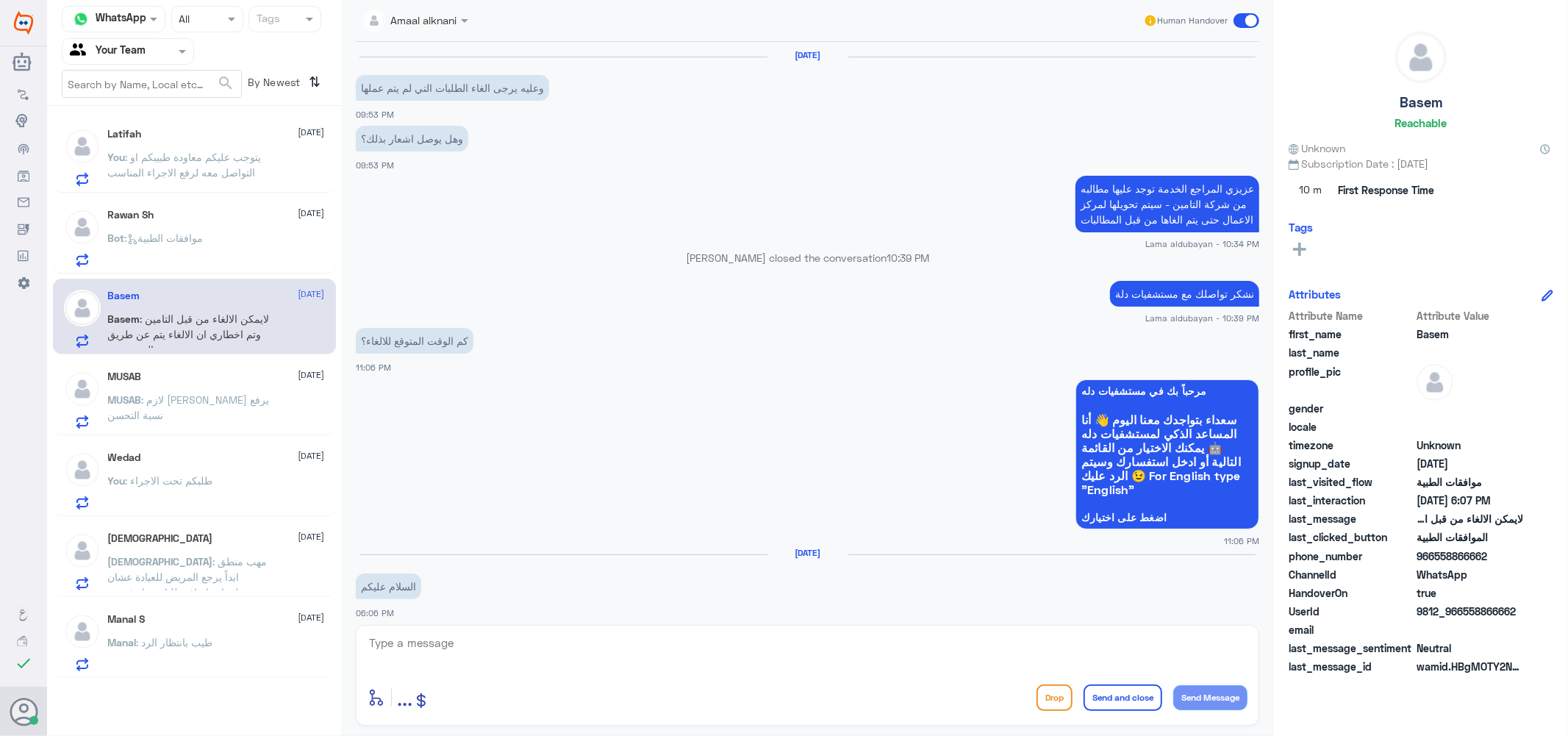
scroll to position [1042, 0]
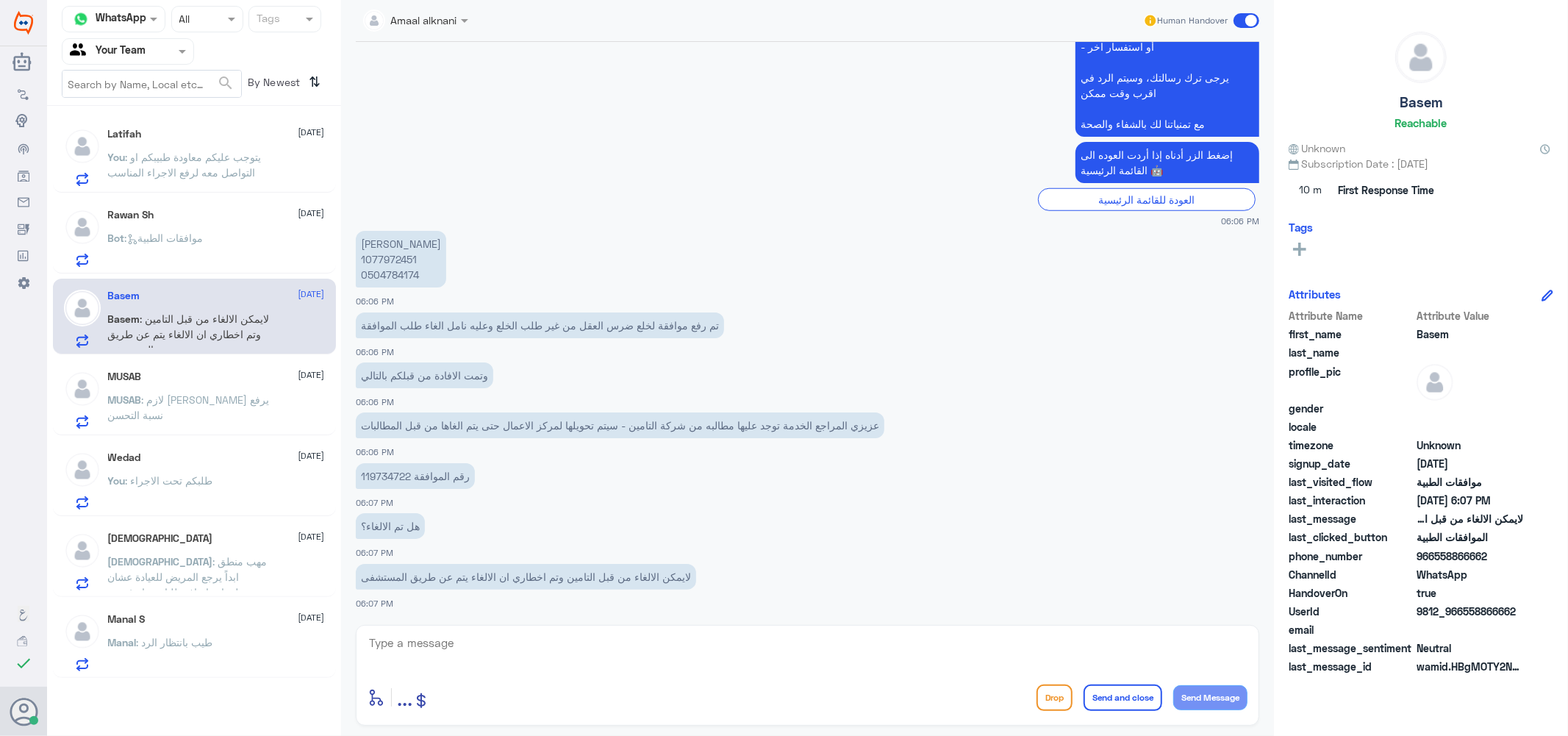
click at [479, 667] on textarea at bounding box center [807, 652] width 880 height 36
click at [227, 400] on span ": لازم [PERSON_NAME] يرفع نسبة التحسن" at bounding box center [188, 408] width 162 height 28
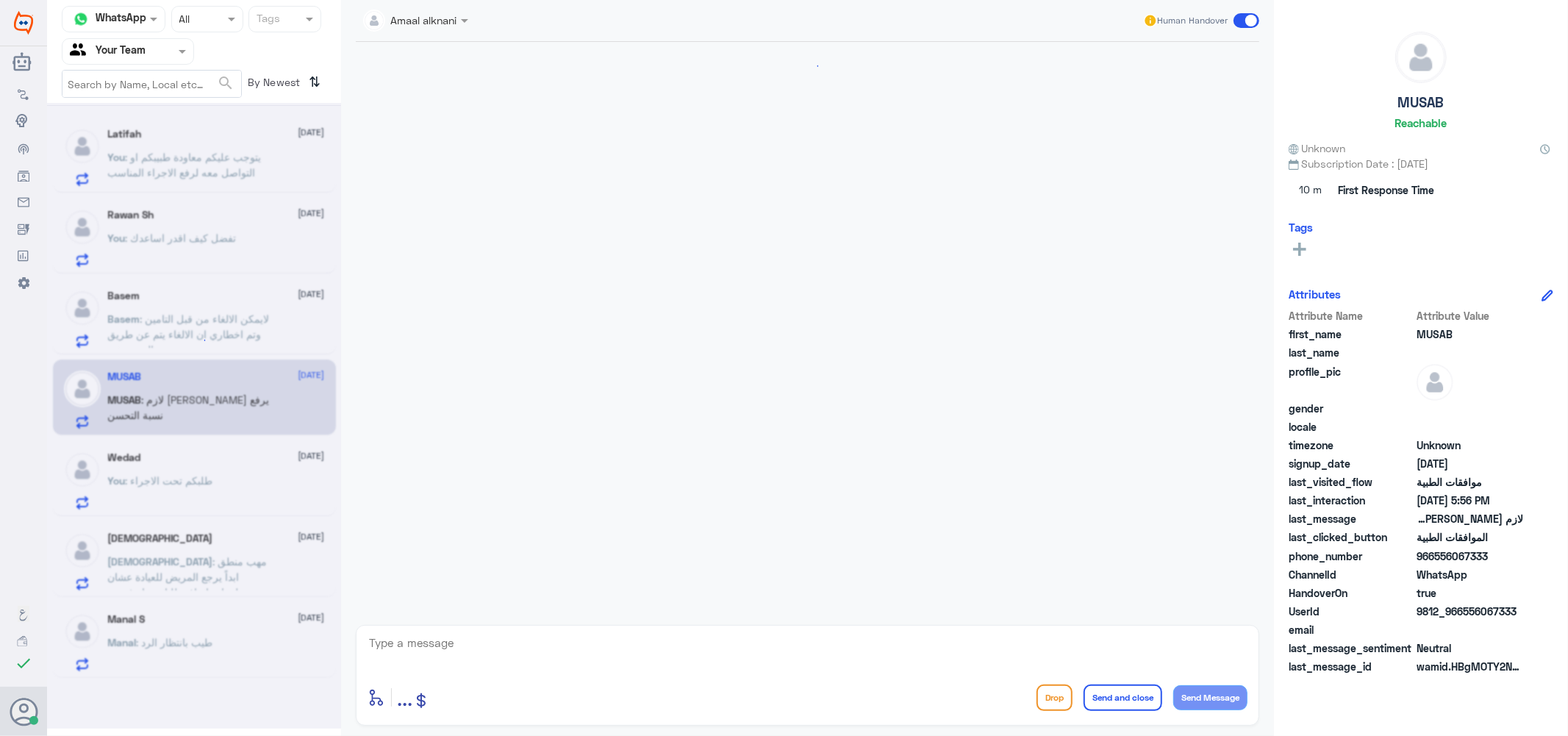
scroll to position [951, 0]
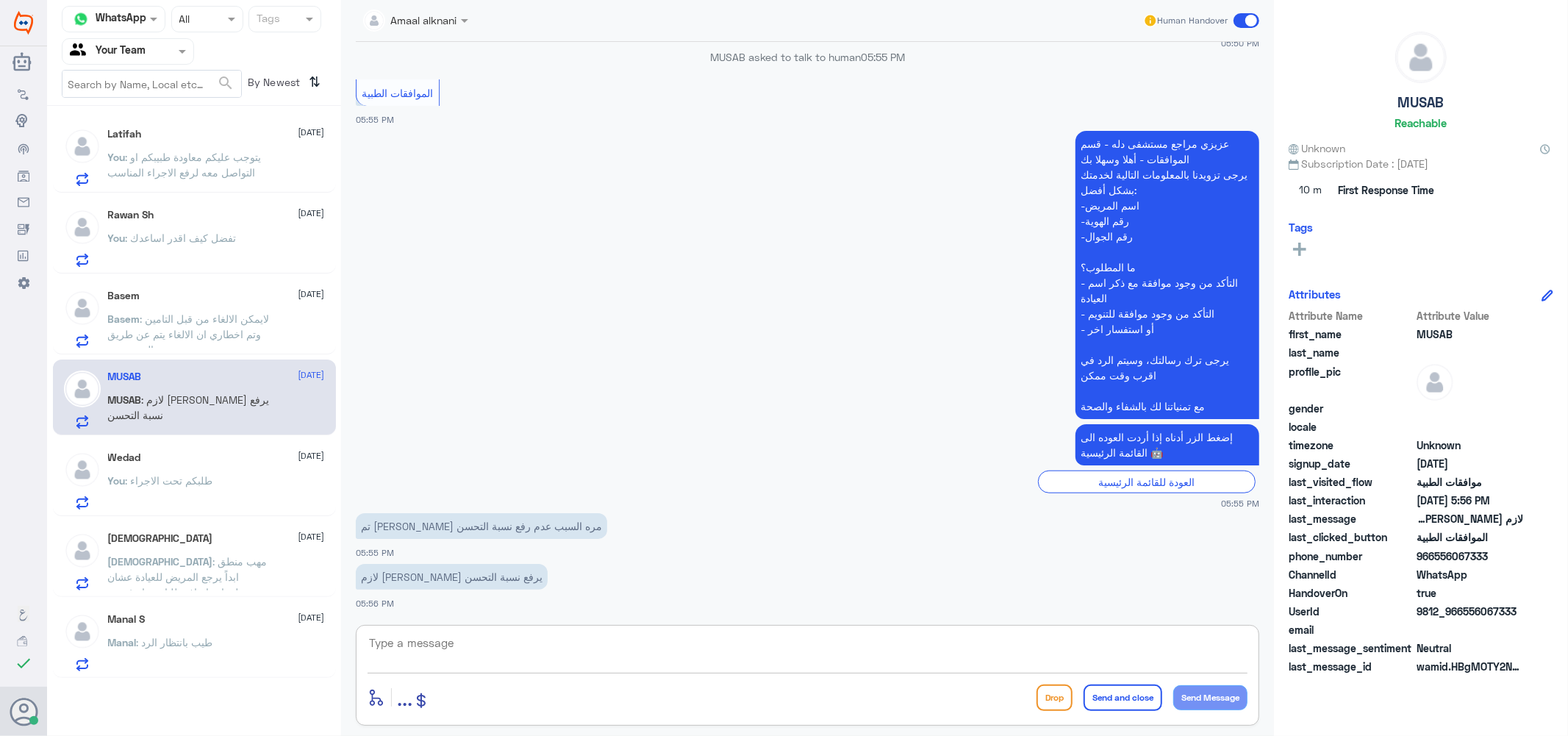
click at [401, 662] on textarea at bounding box center [807, 652] width 880 height 36
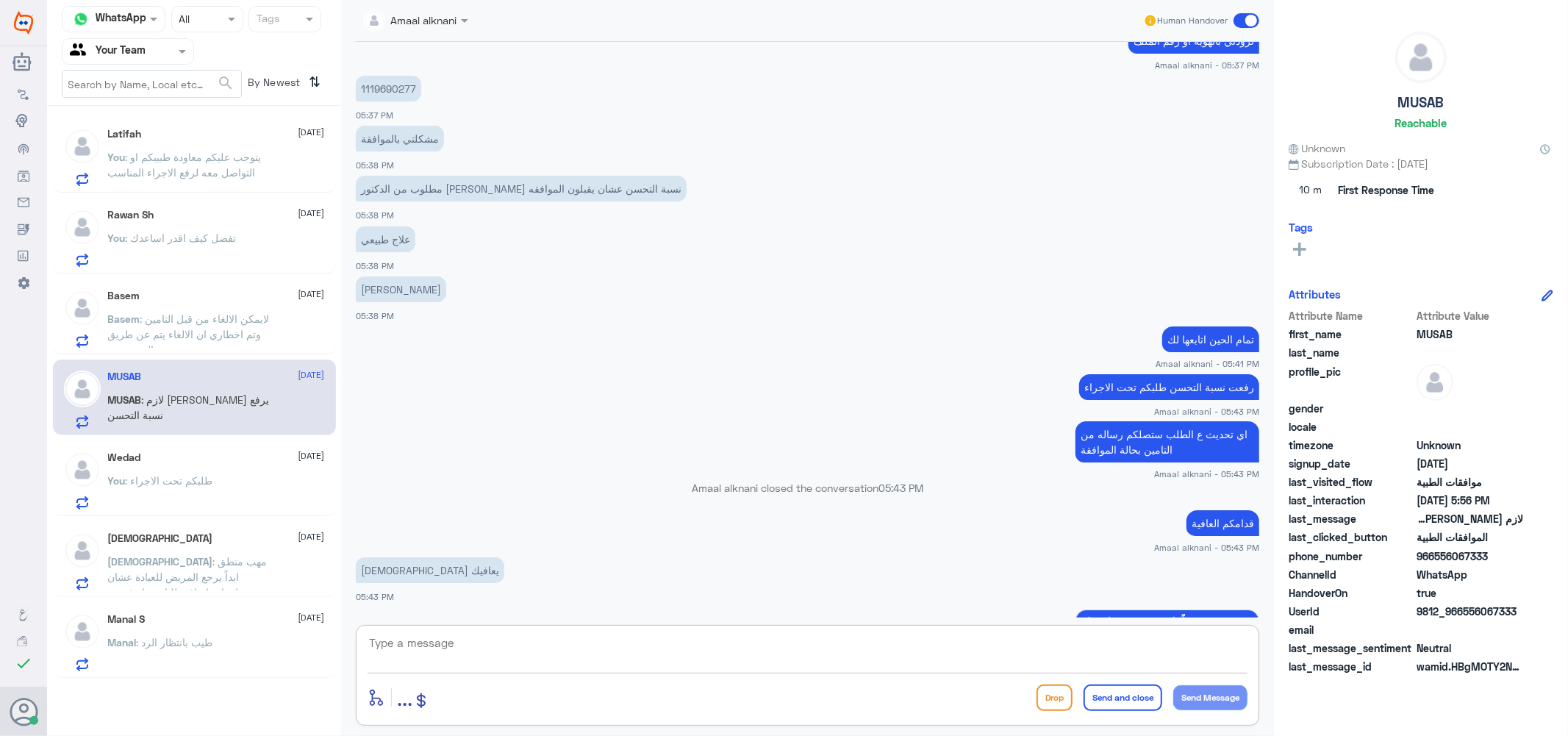
scroll to position [920, 0]
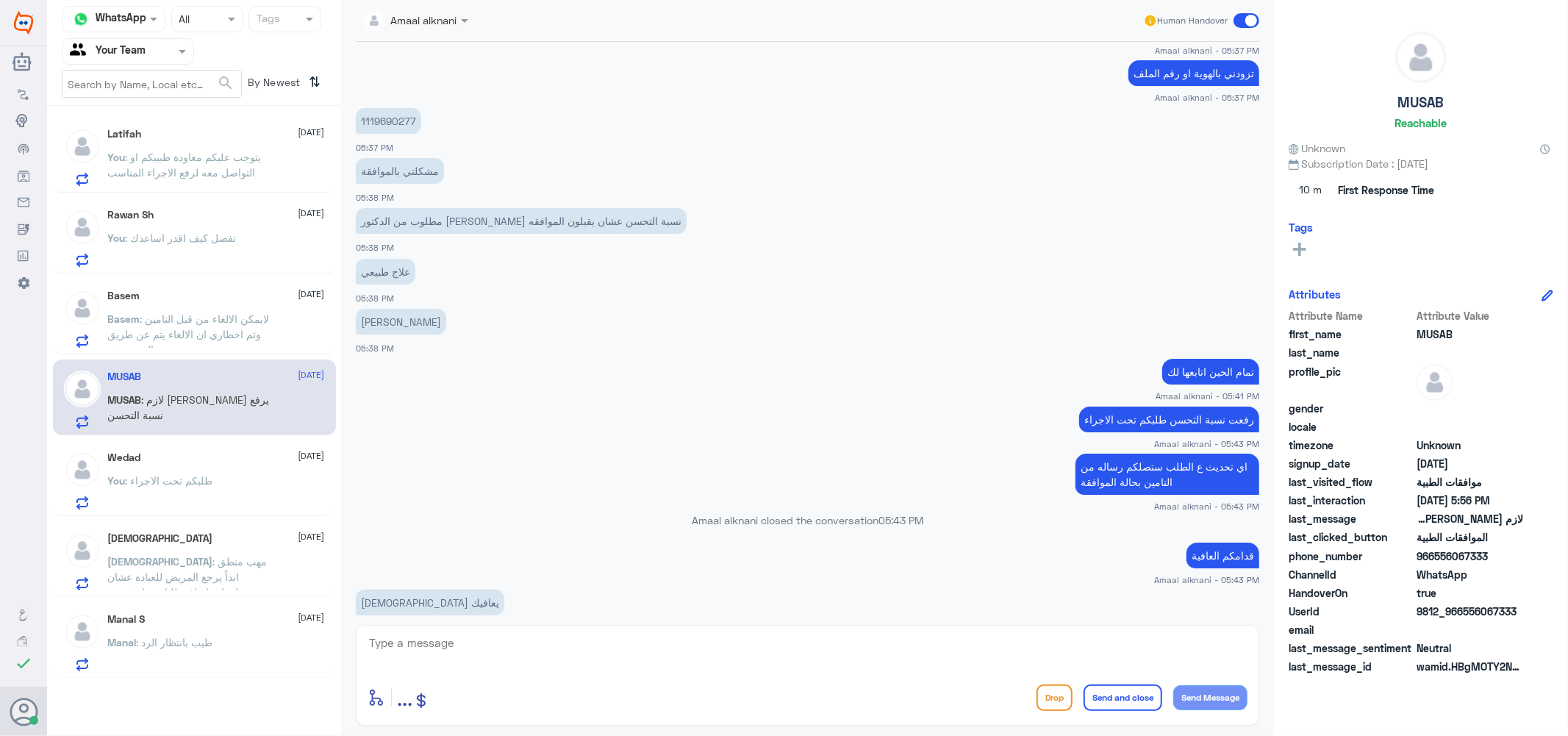
click at [388, 116] on p "1119690277" at bounding box center [389, 120] width 66 height 25
click at [480, 661] on textarea at bounding box center [807, 652] width 880 height 36
click at [405, 659] on textarea at bounding box center [807, 652] width 880 height 36
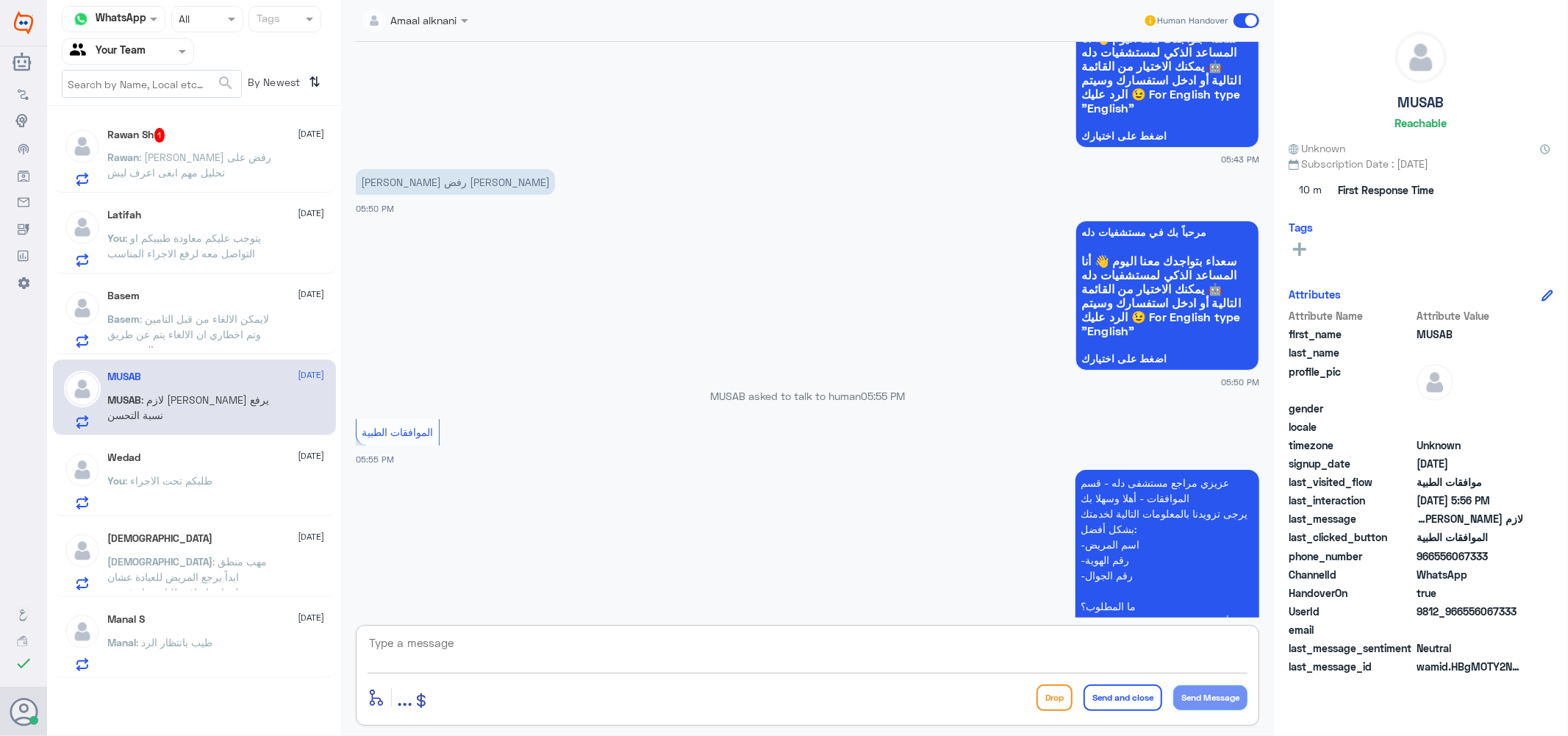
scroll to position [1574, 0]
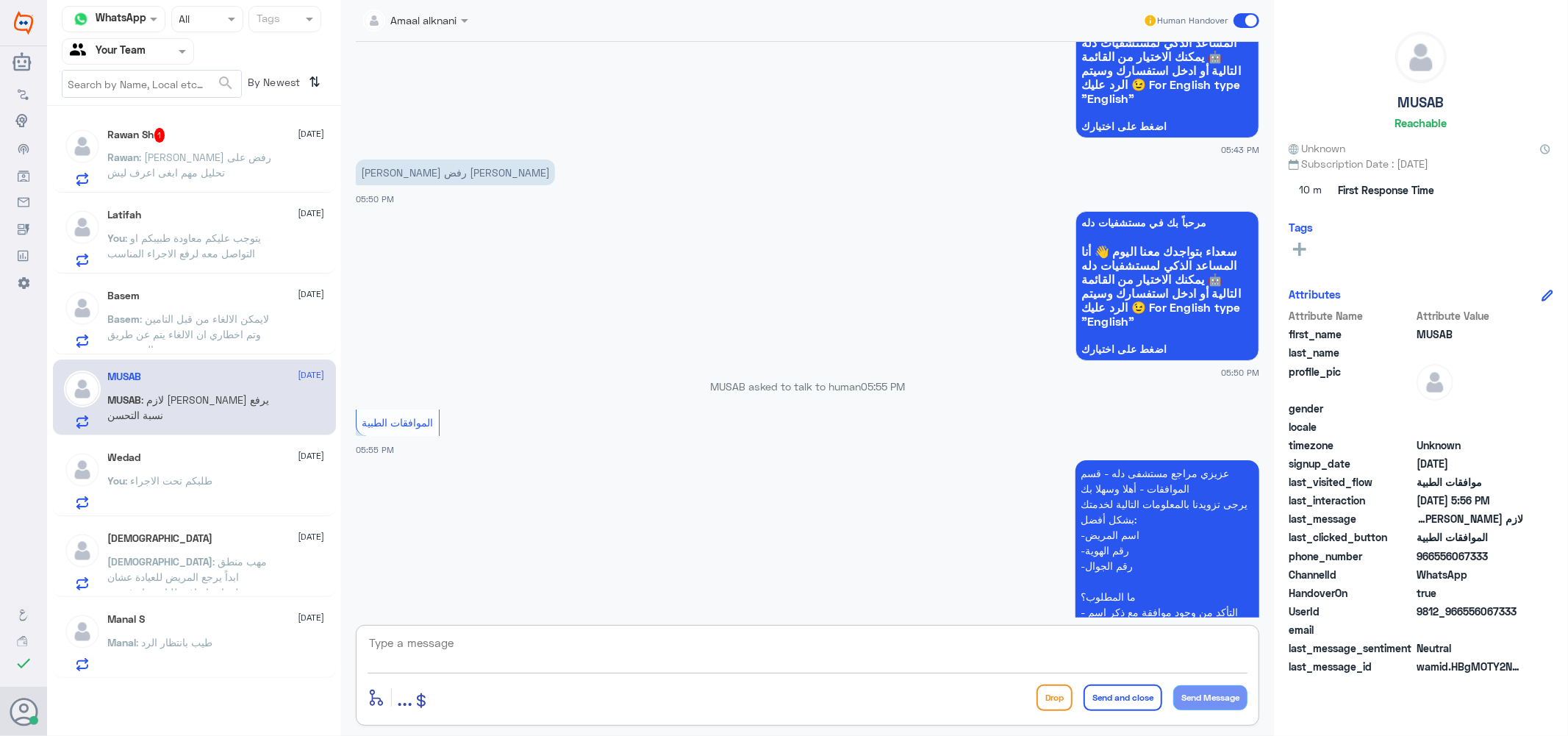
click at [476, 643] on textarea at bounding box center [807, 652] width 880 height 36
type textarea "حشوفها لك"
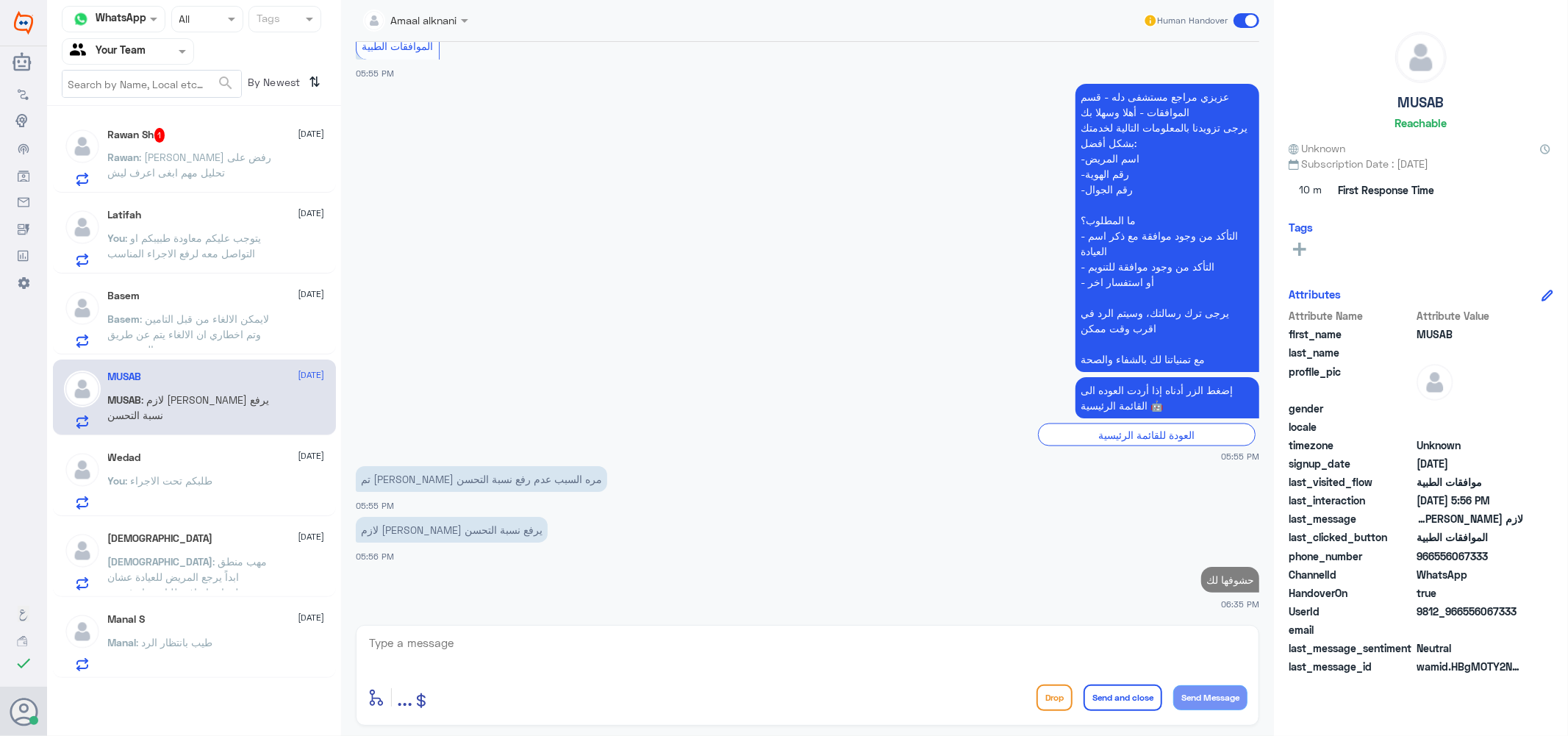
click at [201, 160] on span ": [PERSON_NAME] رفض على تحليل مهم ابغى اعرف ليش" at bounding box center [189, 165] width 164 height 28
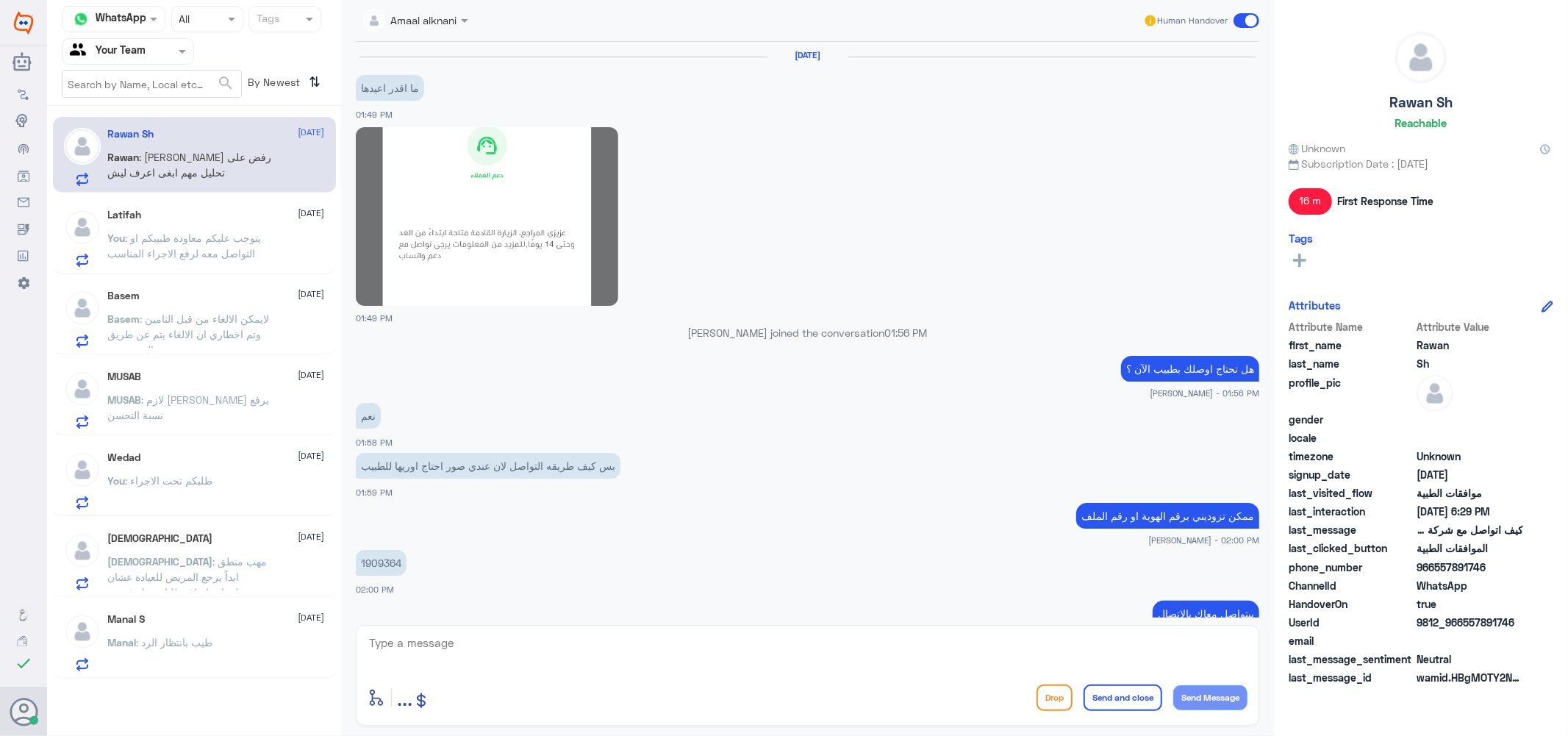
scroll to position [931, 0]
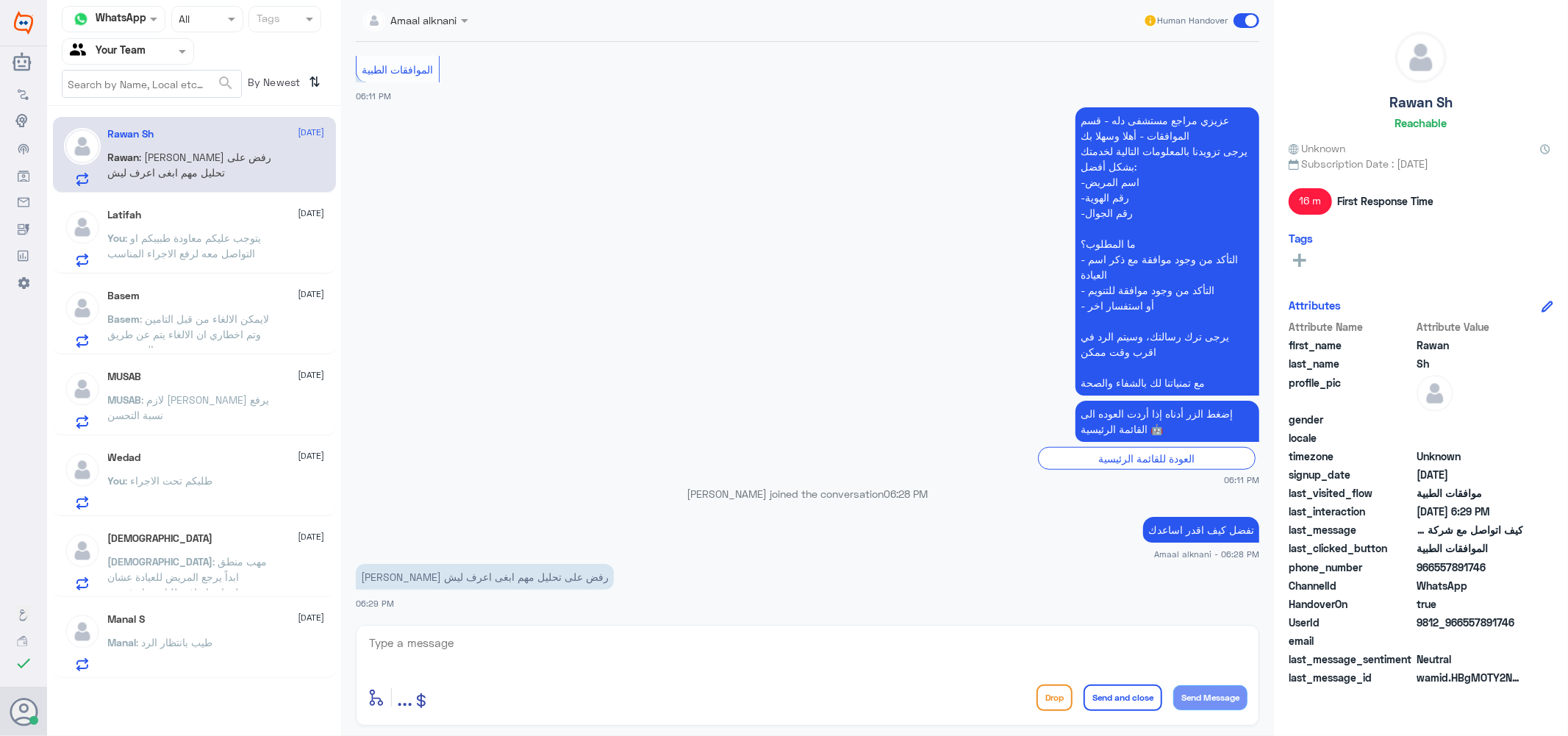
click at [535, 665] on textarea at bounding box center [807, 652] width 880 height 36
click at [528, 636] on textarea at bounding box center [807, 652] width 880 height 36
type textarea "الهوية او رقم الملف"
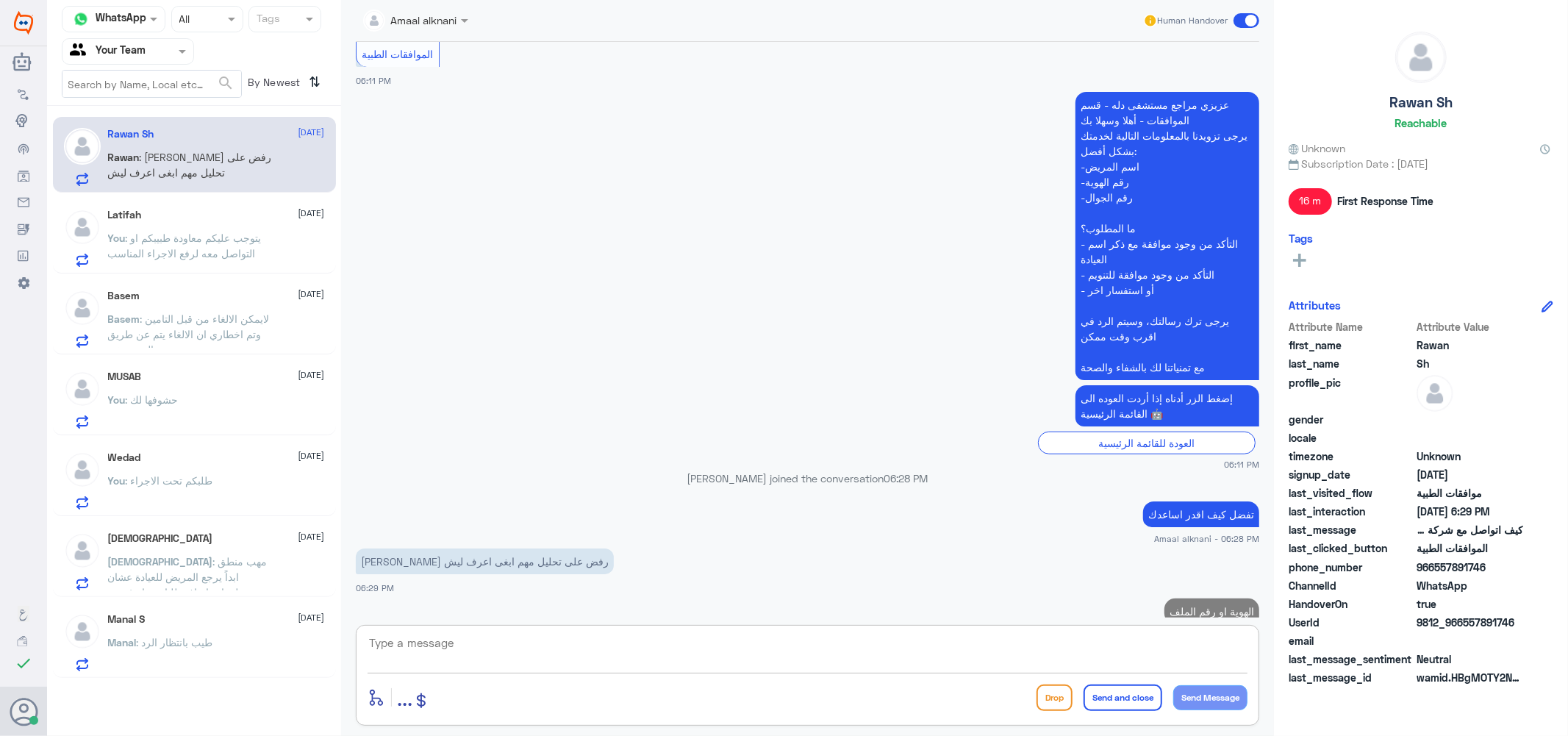
scroll to position [979, 0]
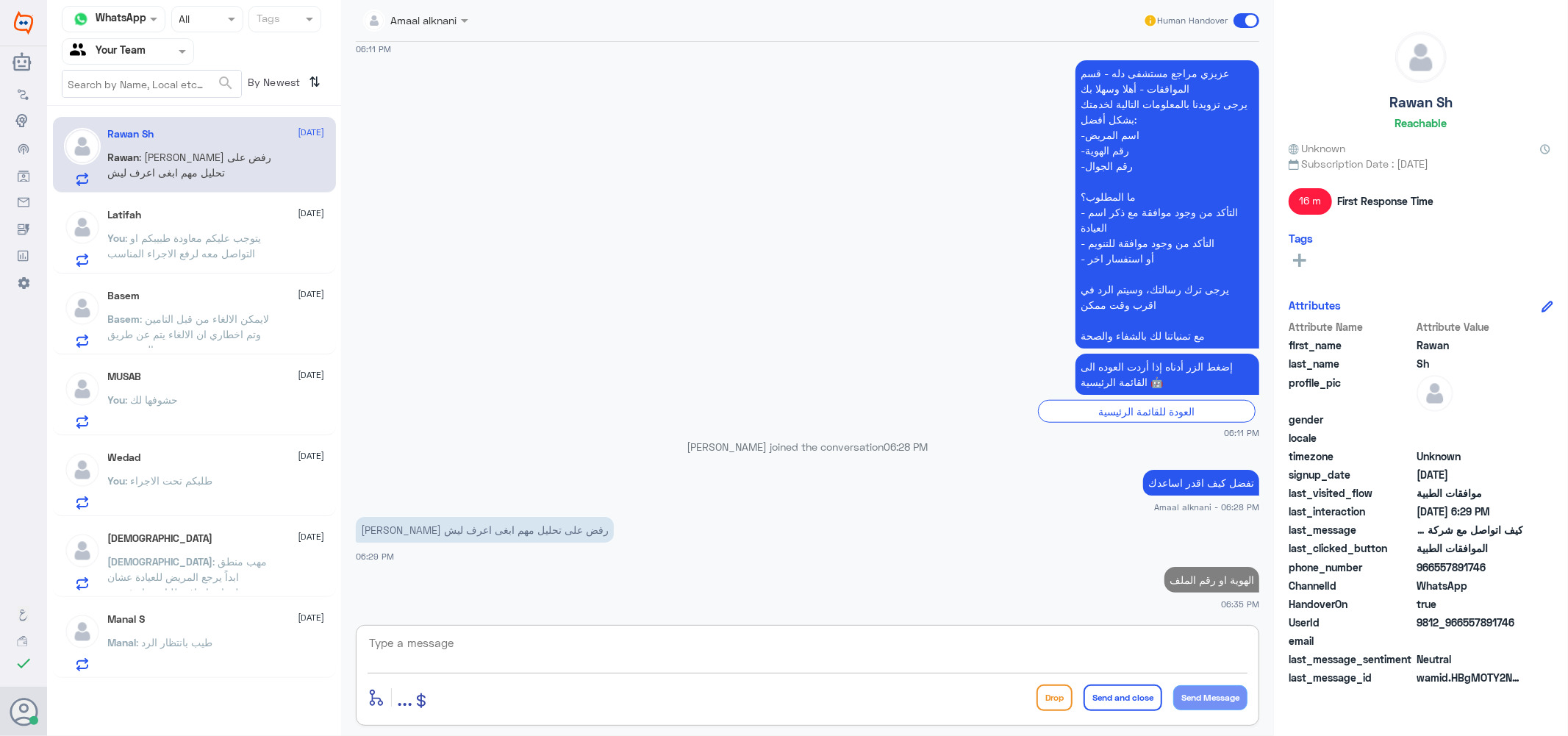
click at [141, 237] on span ": يتوجب عليكم معاودة طبيبكم او التواصل معه لرفع الاجراء المناسب" at bounding box center [185, 246] width 154 height 28
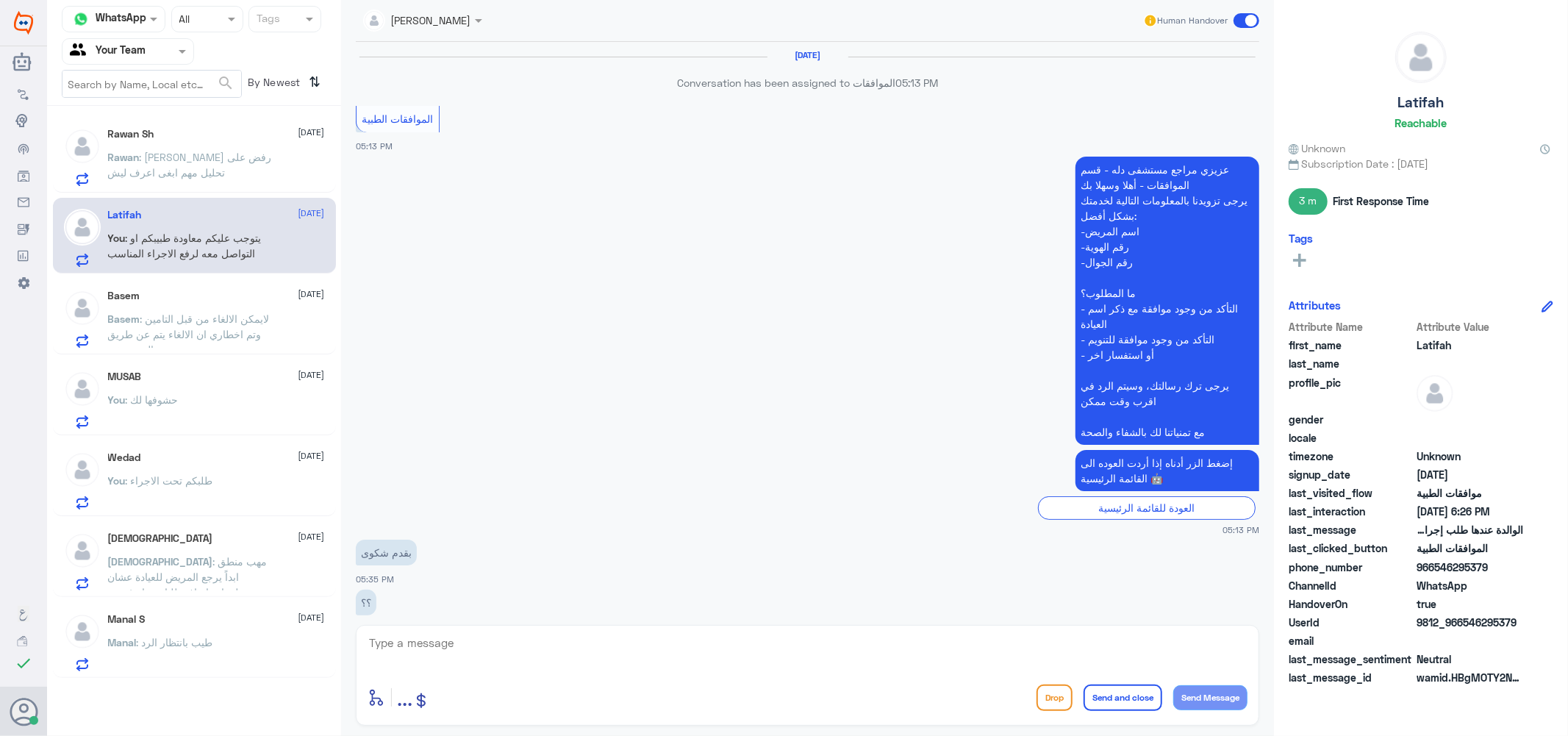
scroll to position [1359, 0]
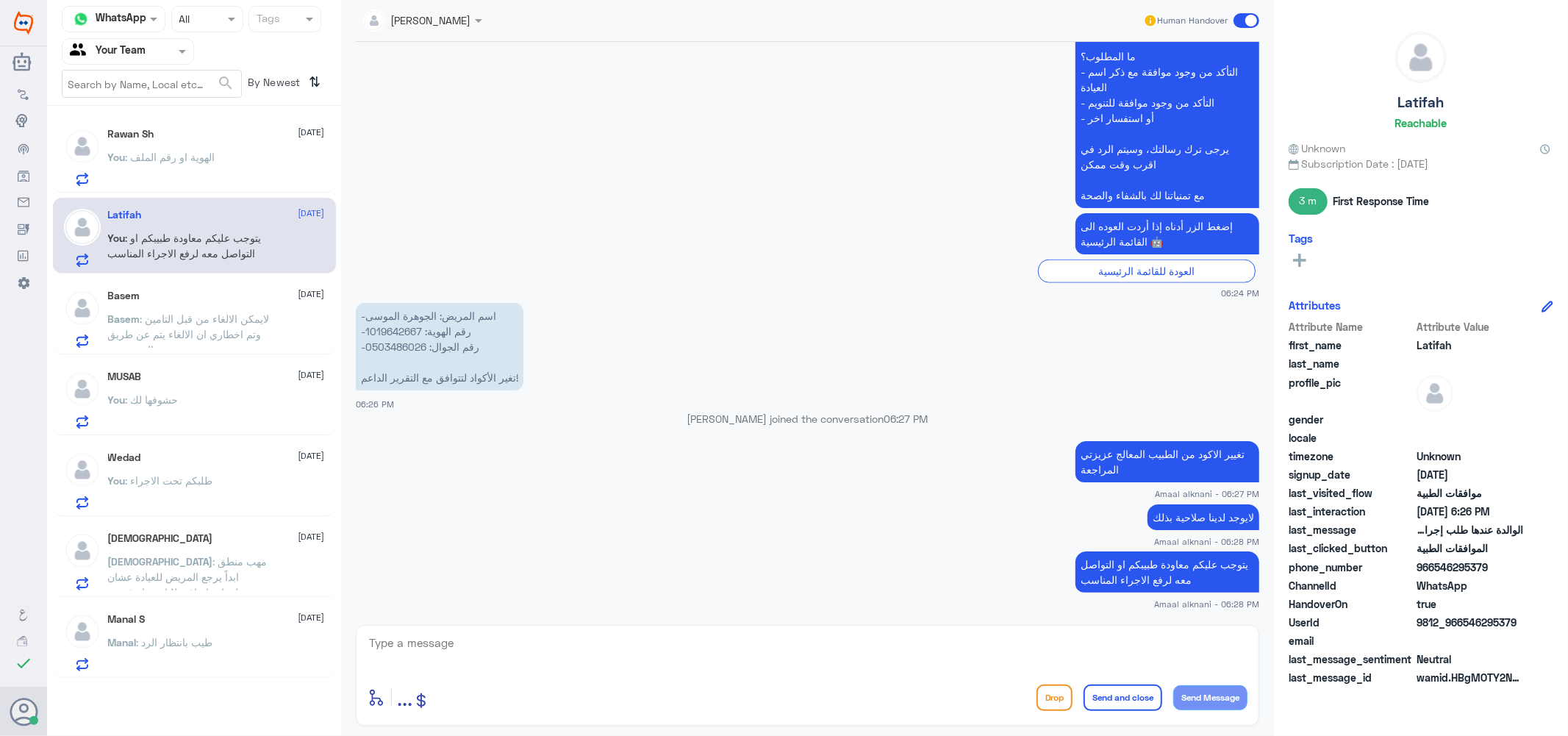
click at [797, 663] on textarea at bounding box center [807, 652] width 880 height 36
click at [784, 644] on textarea at bounding box center [807, 652] width 880 height 36
type textarea "متمنين لكم دوام الصحة والعافية"
click at [1125, 693] on button "Send and close" at bounding box center [1123, 698] width 79 height 26
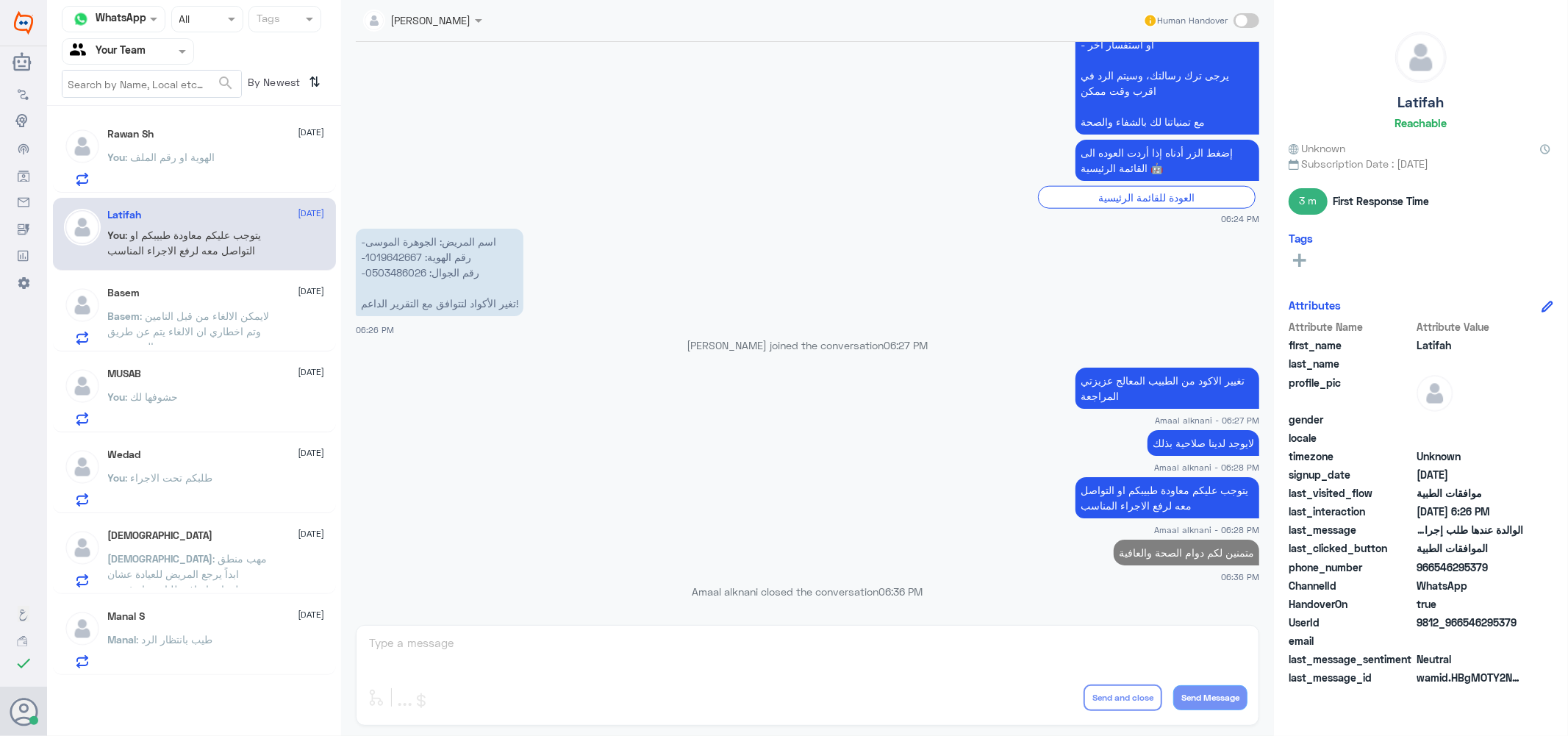
scroll to position [1403, 0]
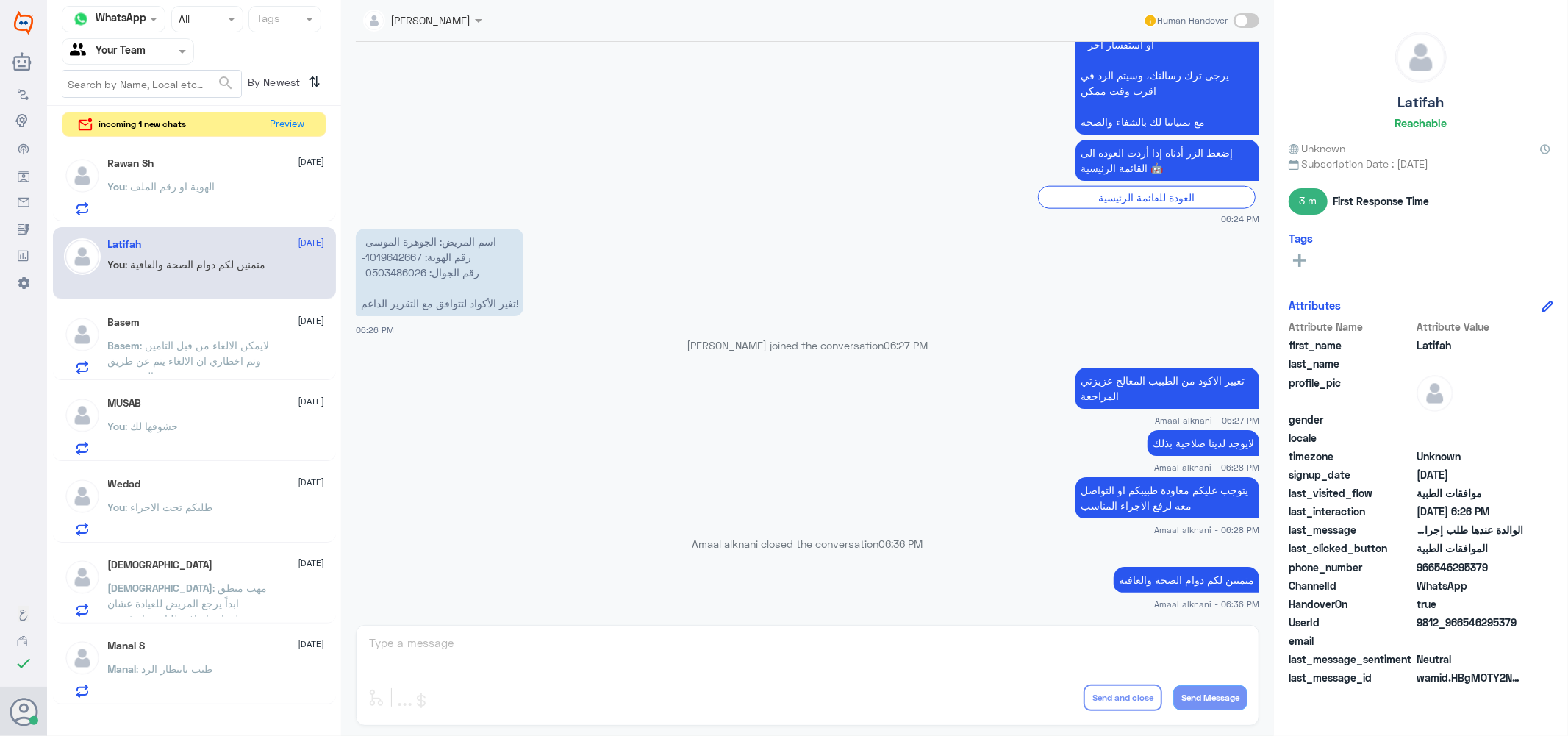
click at [203, 120] on div "incoming 1 new chats Preview" at bounding box center [194, 124] width 264 height 25
click at [300, 122] on button "Preview" at bounding box center [288, 124] width 46 height 23
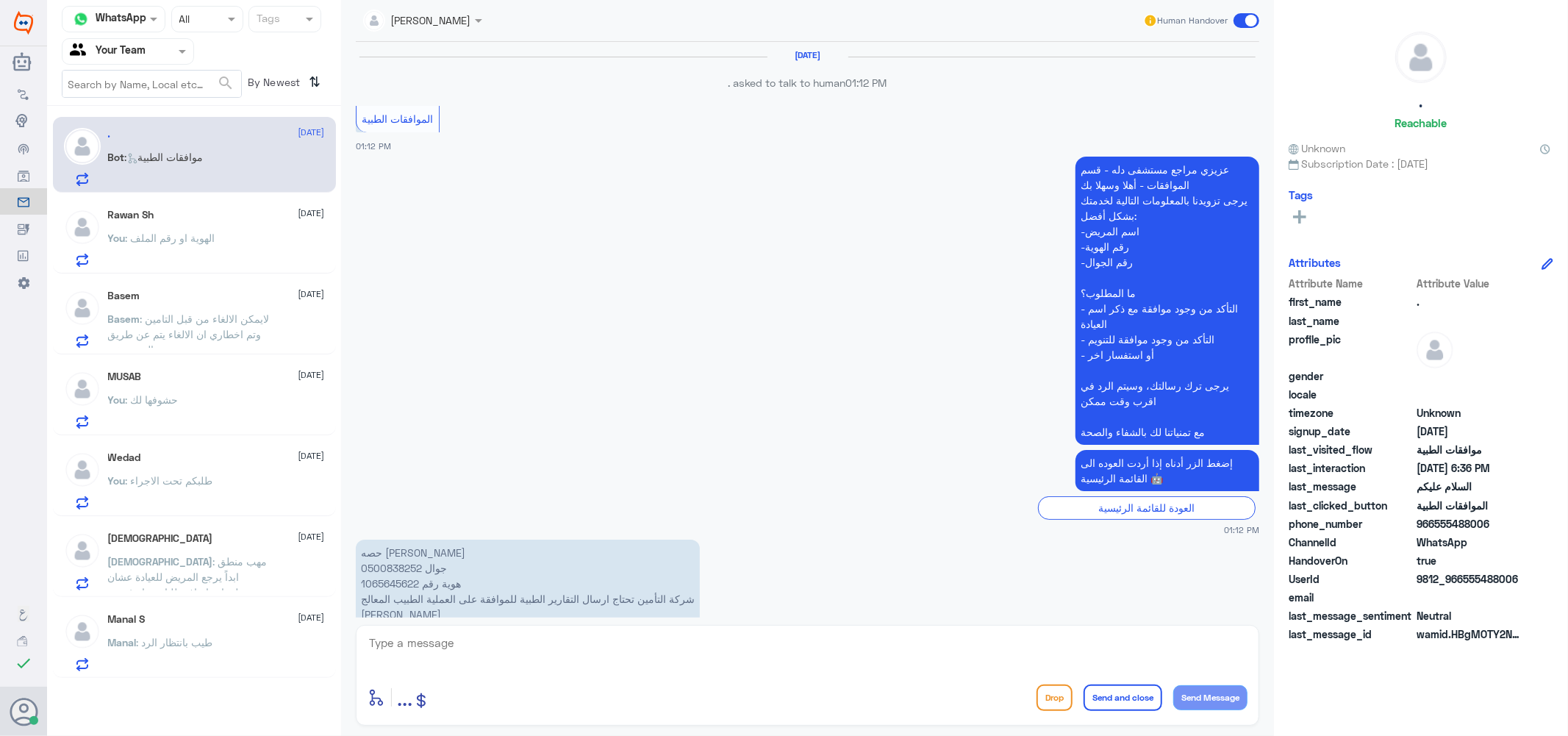
scroll to position [1251, 0]
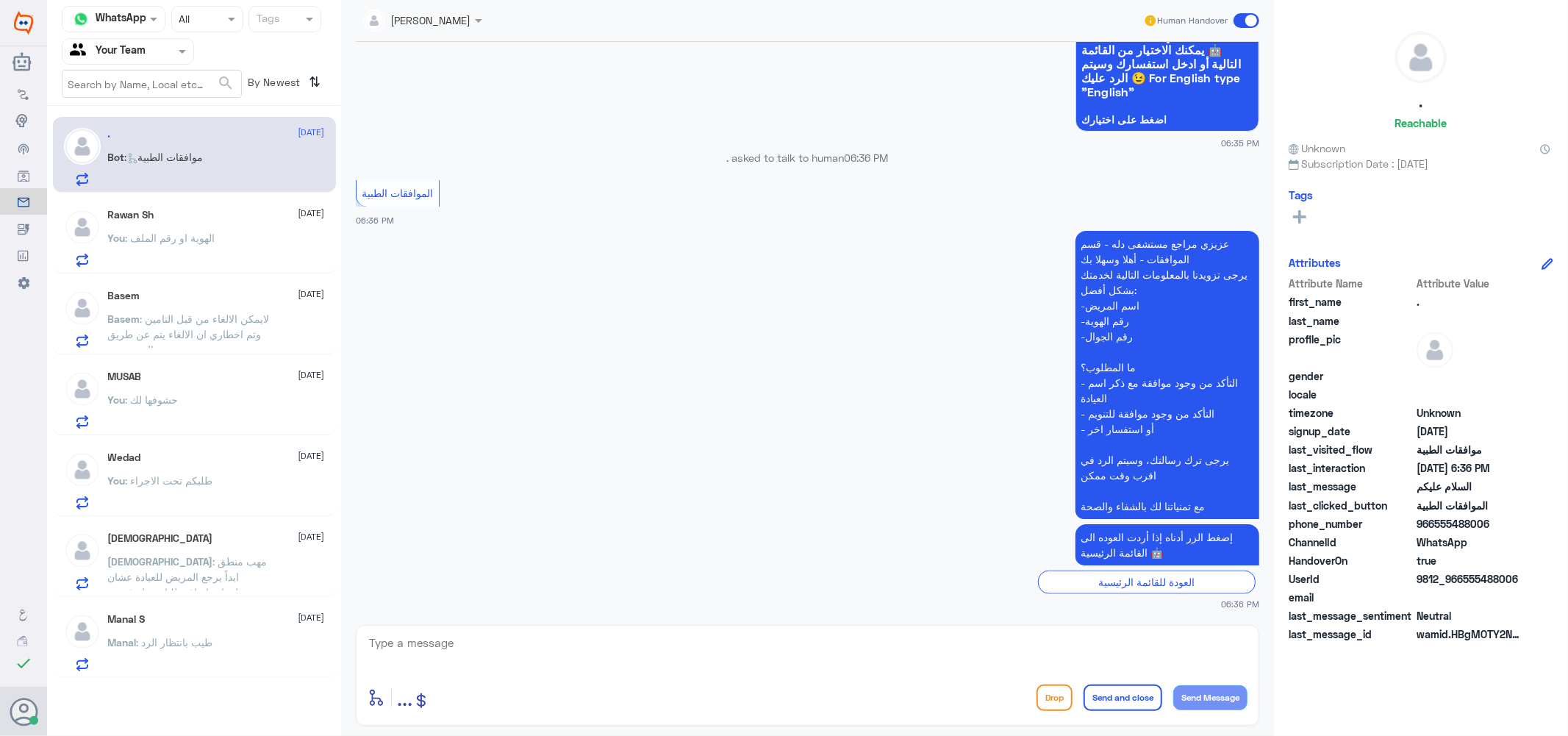
click at [557, 660] on textarea at bounding box center [807, 652] width 880 height 36
type textarea "تفضل كيف اقدر اساعدك"
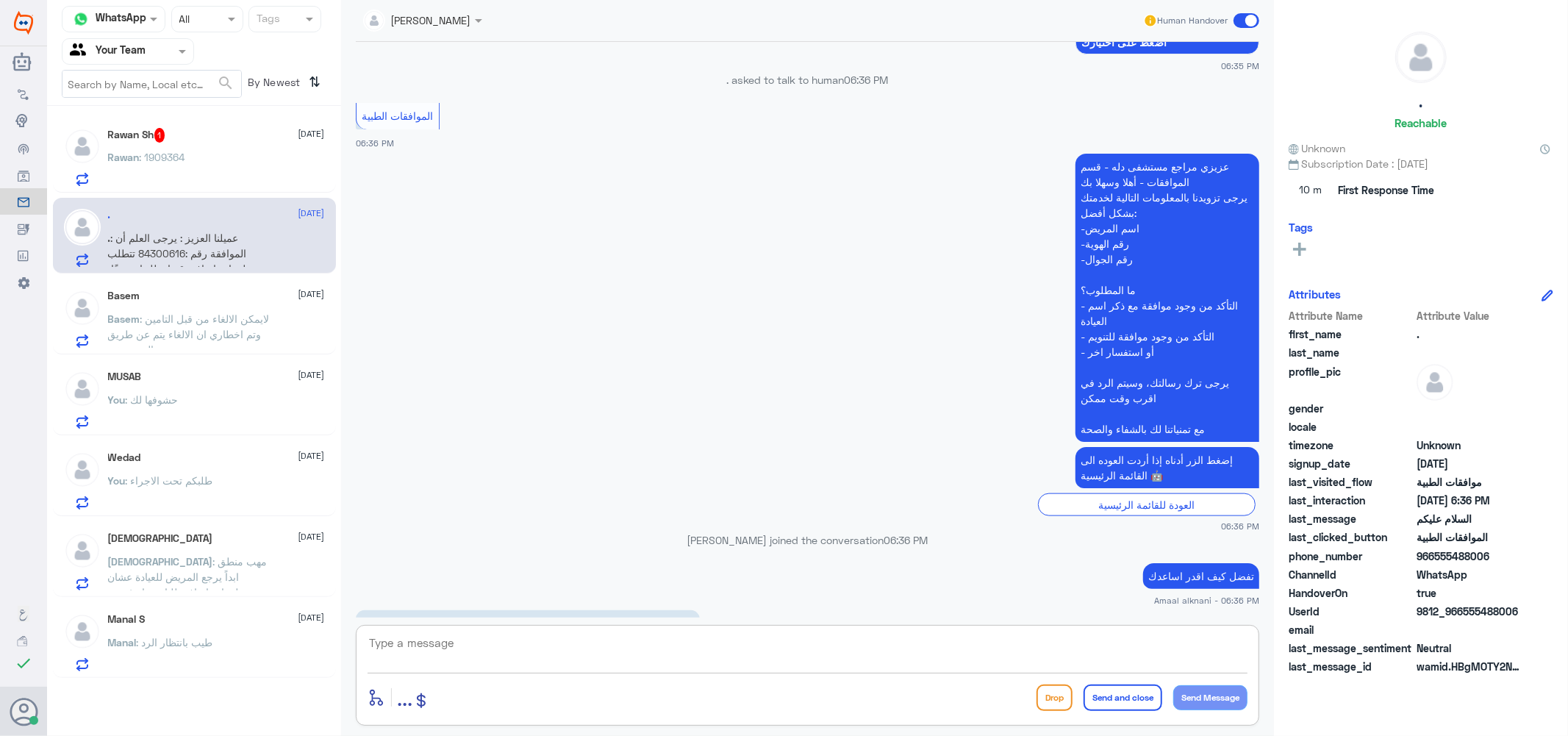
scroll to position [1518, 0]
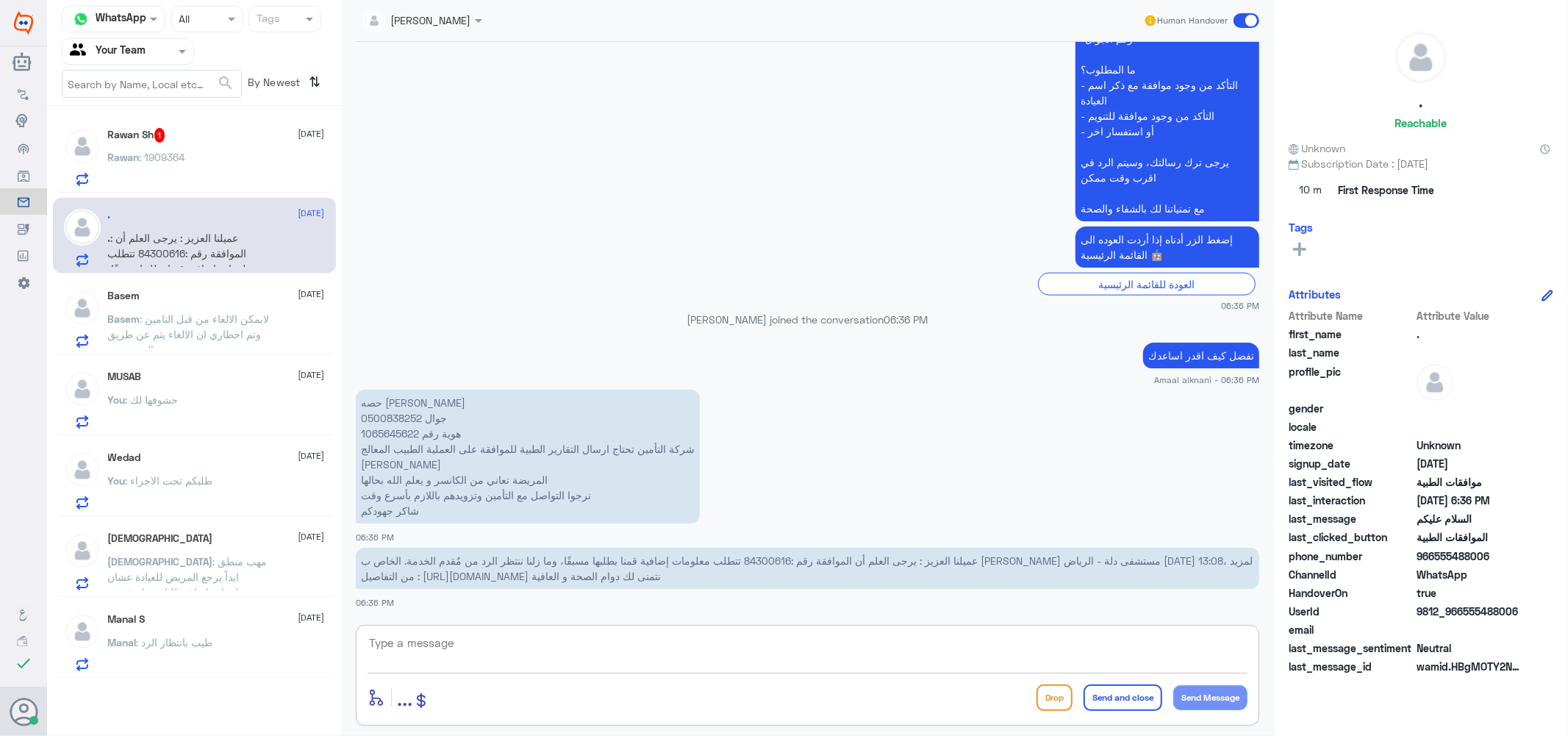
click at [483, 659] on textarea at bounding box center [807, 652] width 880 height 36
click at [769, 560] on span "عميلنا العزيز : يرجى العلم أن الموافقة رقم :84300616 تتطلب معلومات إضافية قمنا …" at bounding box center [807, 569] width 892 height 28
drag, startPoint x: 546, startPoint y: 476, endPoint x: 530, endPoint y: 481, distance: 16.8
click at [545, 476] on p "حصه [PERSON_NAME] جوال 0500838252 هوية رقم 1065645622 شركة التأمين تحتاج ارسال …" at bounding box center [528, 457] width 344 height 134
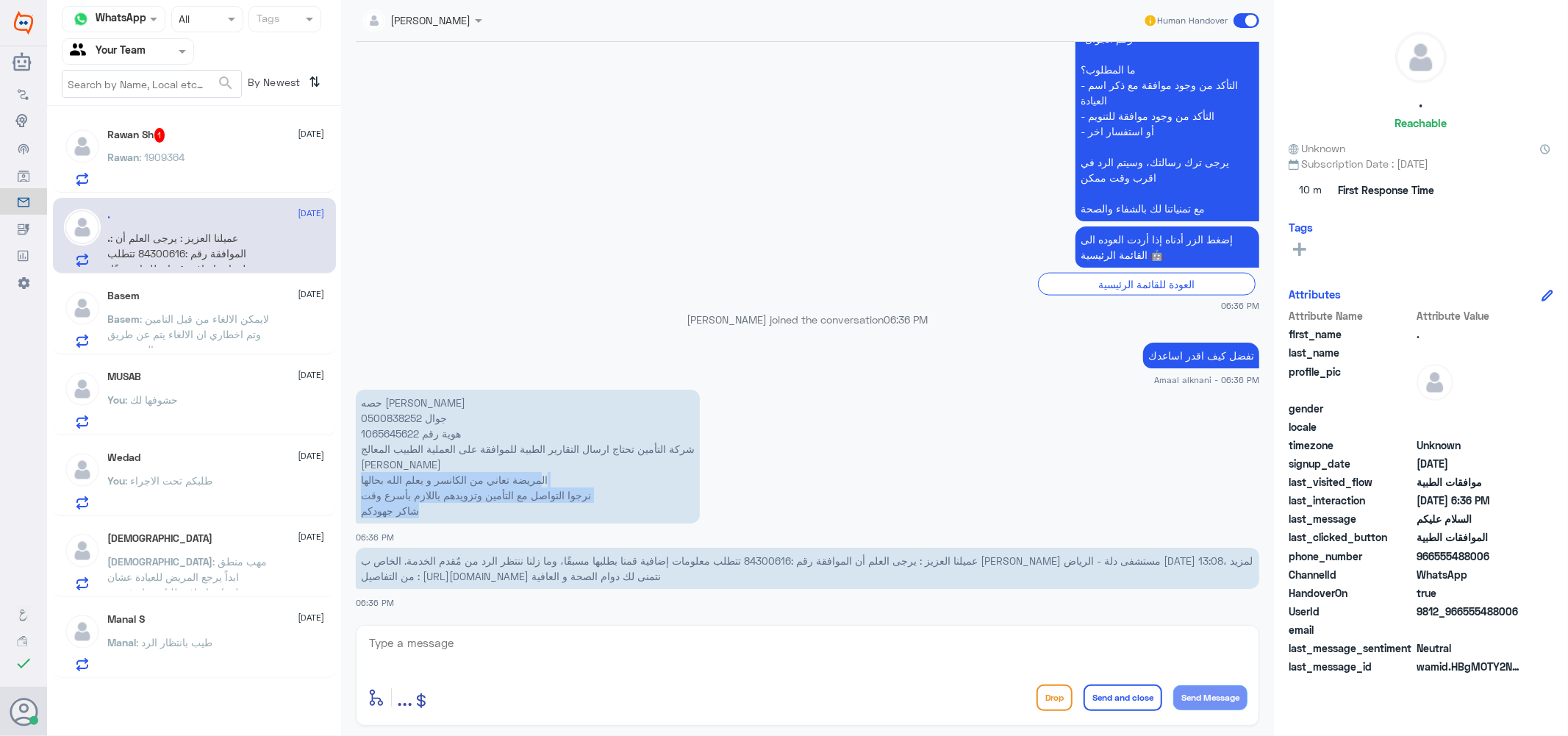
drag, startPoint x: 541, startPoint y: 473, endPoint x: 438, endPoint y: 517, distance: 112.0
click at [438, 517] on p "حصه [PERSON_NAME] جوال 0500838252 هوية رقم 1065645622 شركة التأمين تحتاج ارسال …" at bounding box center [528, 457] width 344 height 134
click at [537, 469] on p "حصه [PERSON_NAME] جوال 0500838252 هوية رقم 1065645622 شركة التأمين تحتاج ارسال …" at bounding box center [528, 457] width 344 height 134
drag, startPoint x: 428, startPoint y: 510, endPoint x: 360, endPoint y: 476, distance: 76.0
click at [360, 476] on p "حصه [PERSON_NAME] جوال 0500838252 هوية رقم 1065645622 شركة التأمين تحتاج ارسال …" at bounding box center [528, 457] width 344 height 134
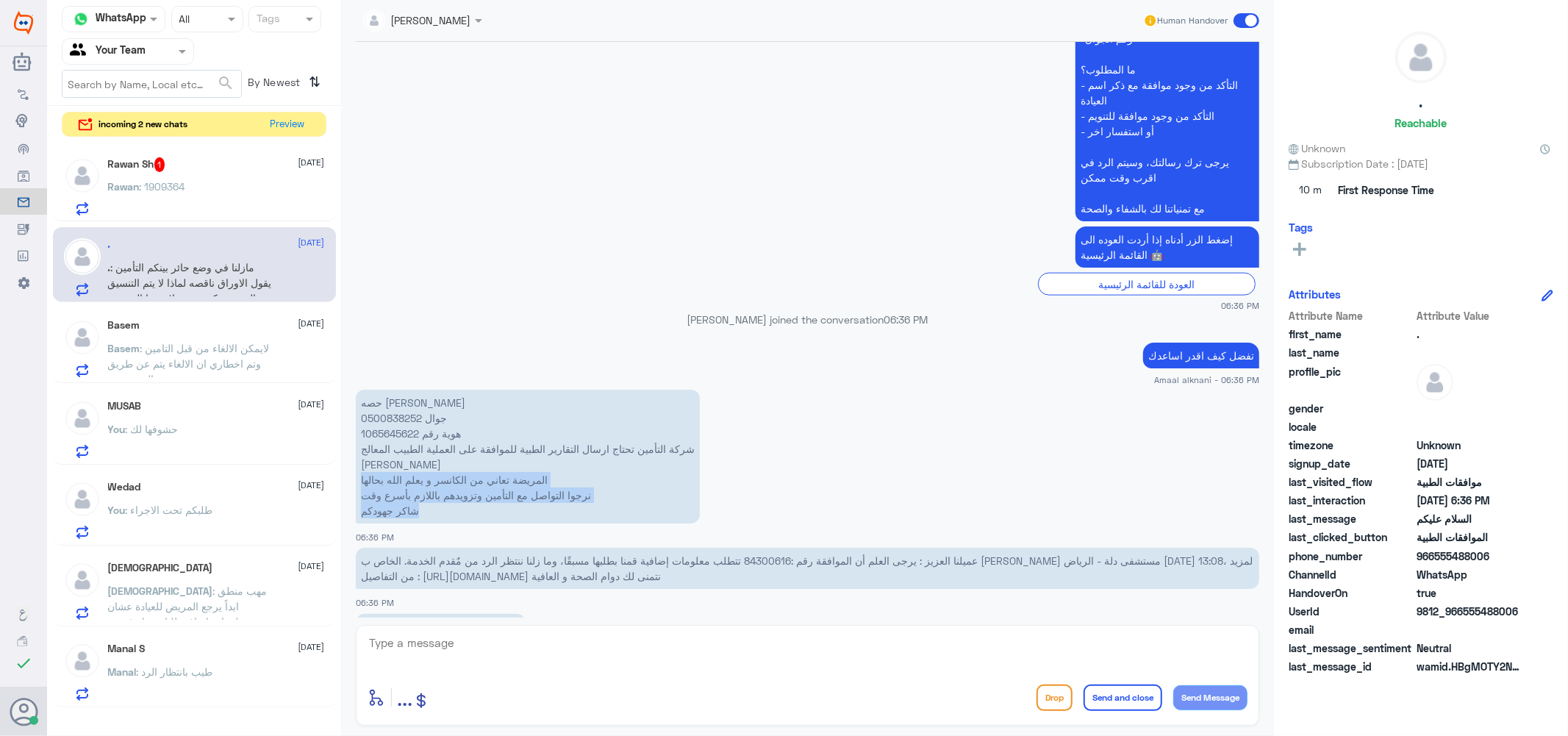
scroll to position [1645, 0]
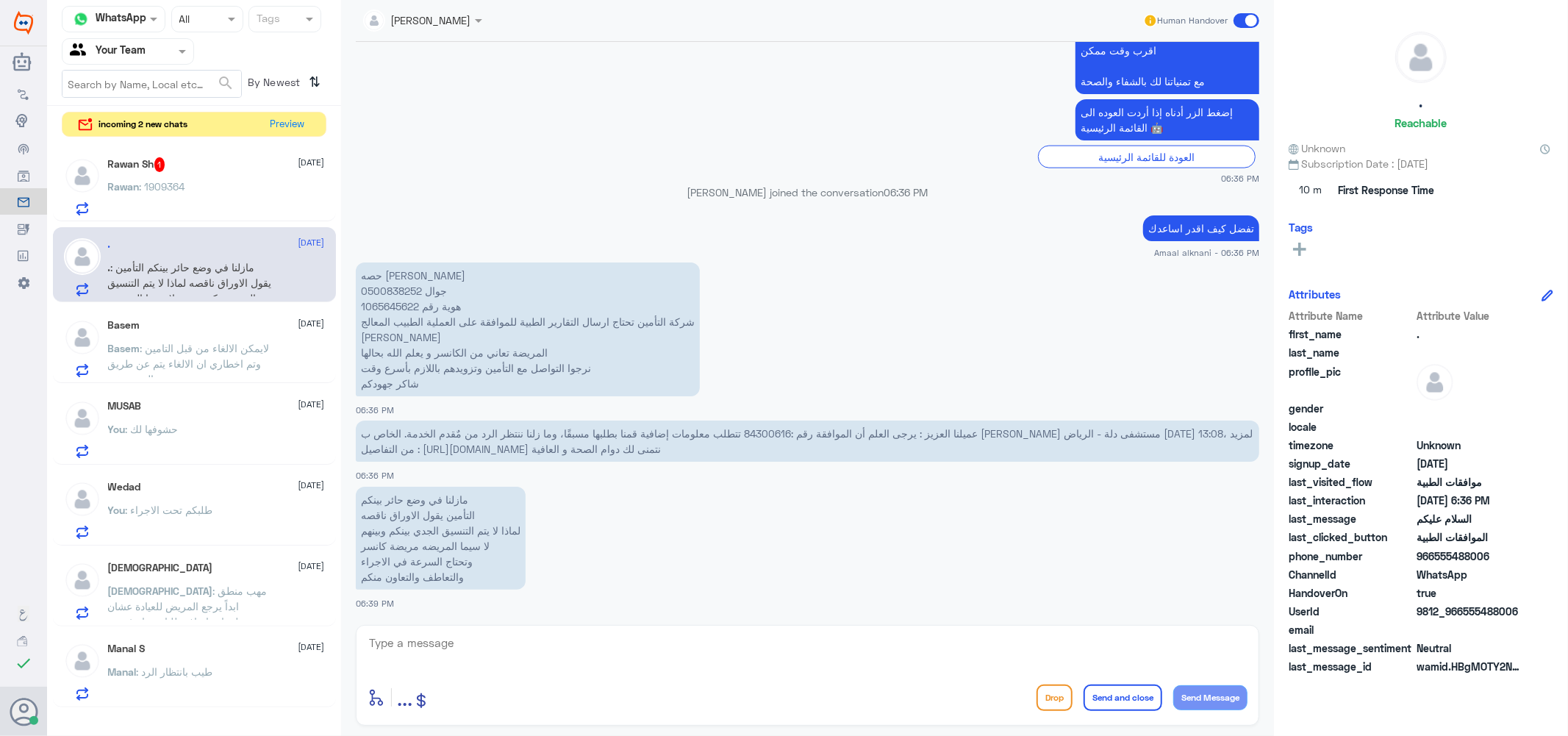
click at [207, 423] on div "MUSAB [DATE] You : حشوفها لك" at bounding box center [216, 429] width 217 height 58
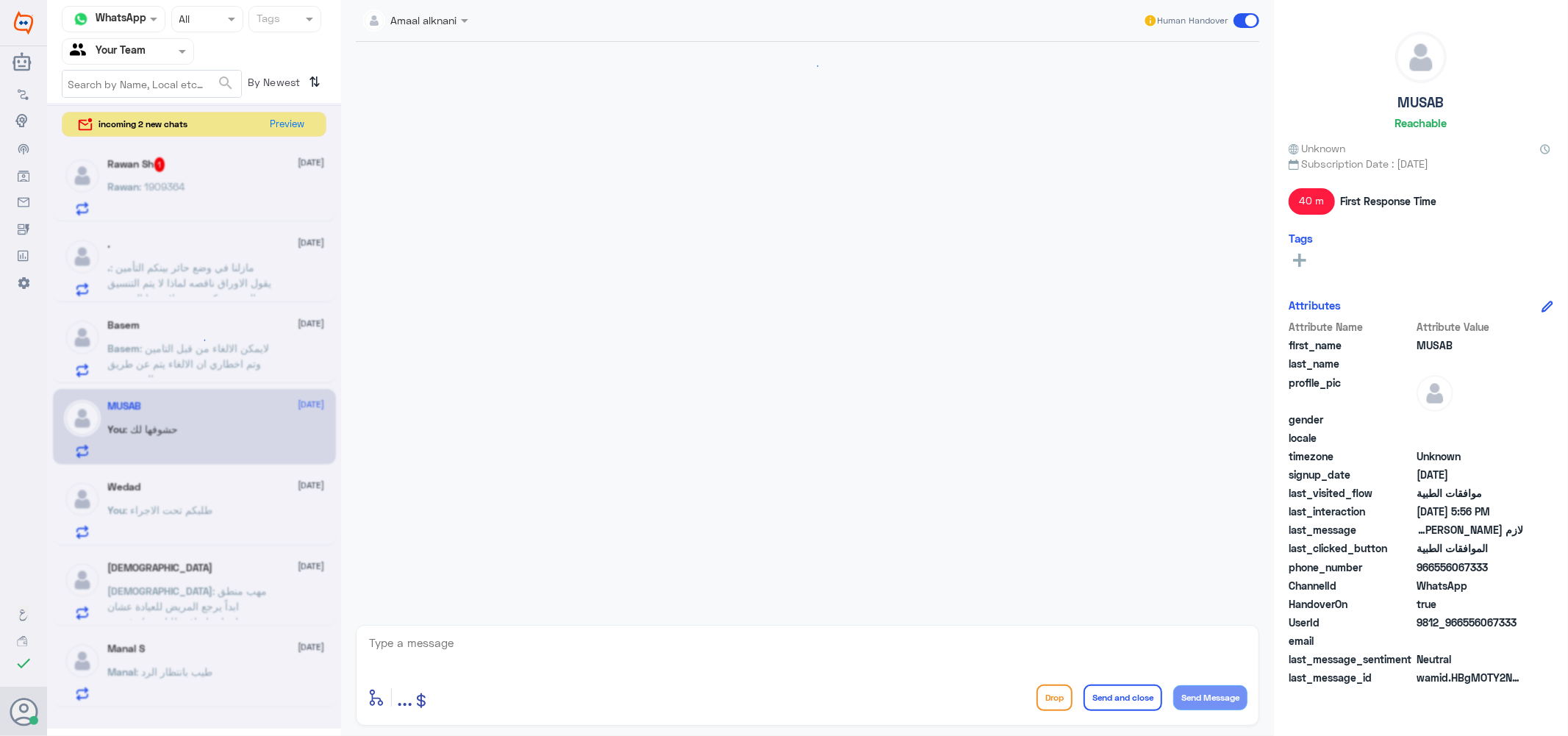
scroll to position [924, 0]
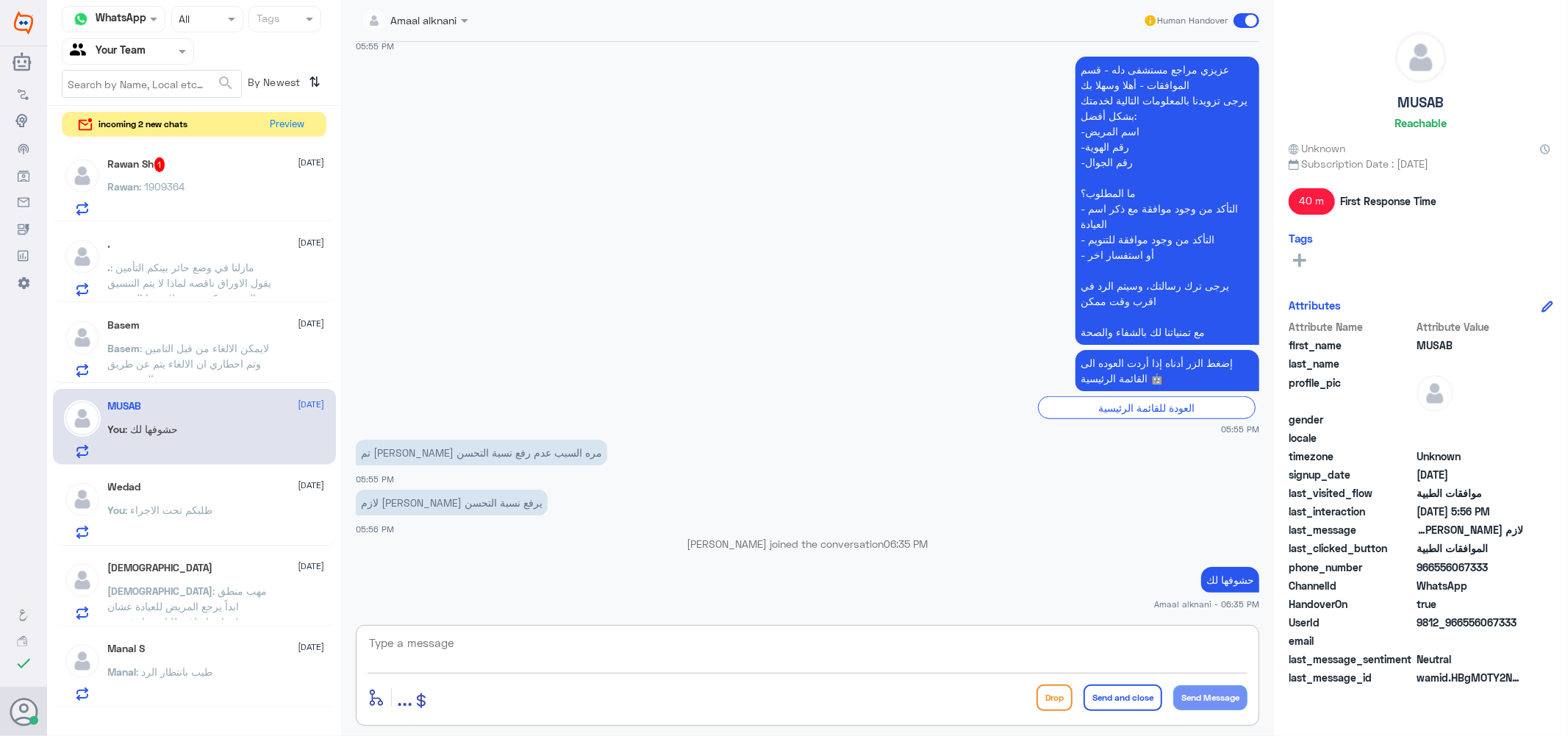
click at [476, 643] on textarea at bounding box center [807, 652] width 880 height 36
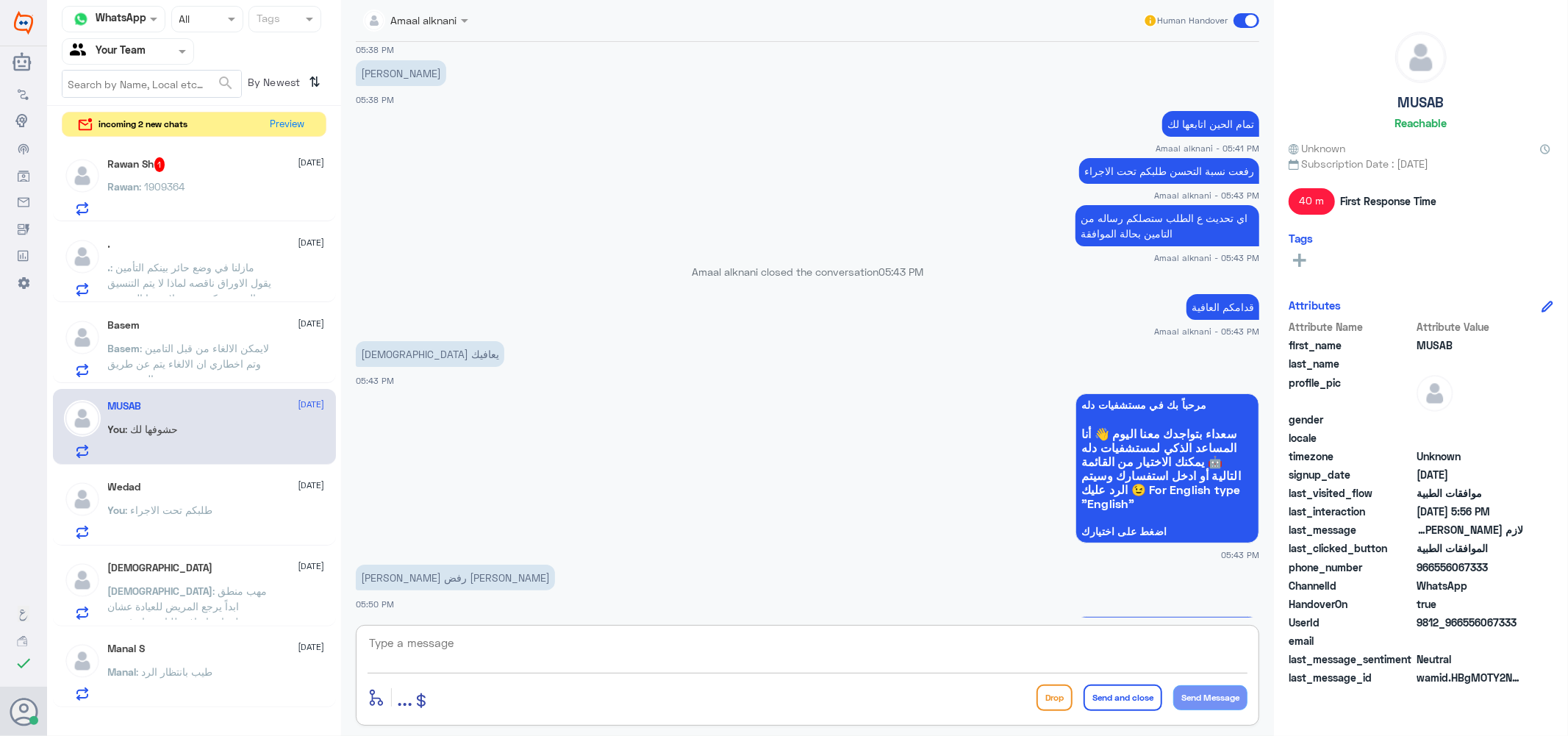
scroll to position [108, 0]
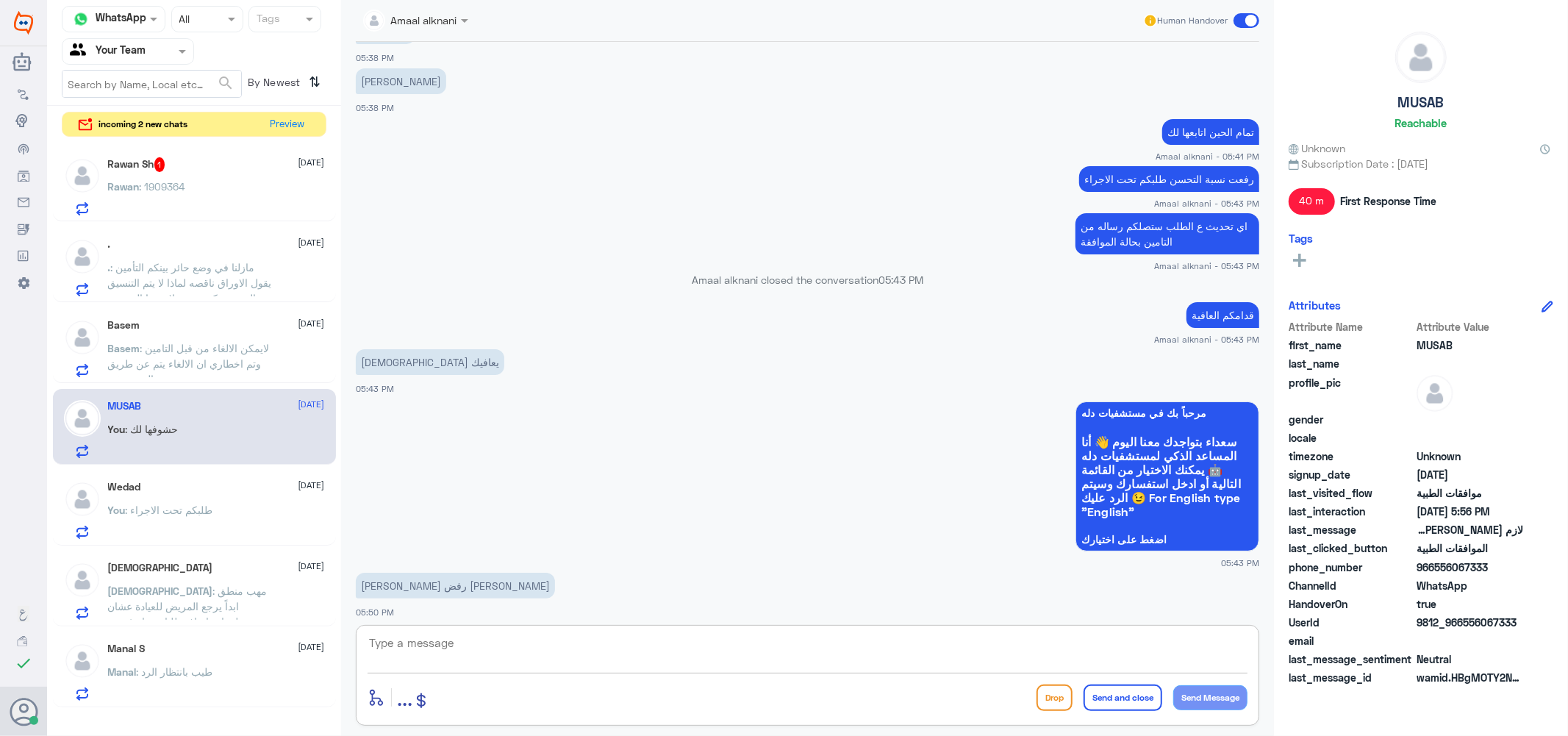
click at [429, 647] on textarea at bounding box center [807, 652] width 880 height 36
paste textarea "مشاكل القدم تغطى بس 12 جلسات"
click at [1142, 644] on textarea "بحسب رد شركة التامين مشاكل القدم تغطى بس 12 جلسات" at bounding box center [807, 652] width 880 height 36
click at [958, 638] on textarea "بحسب رد شركة التامين (مشاكل القدم تغطى بس 12 جلسات" at bounding box center [807, 652] width 880 height 36
type textarea "بحسب رد شركة التامين (مشاكل القدم تغطى بس 12 جلسات )"
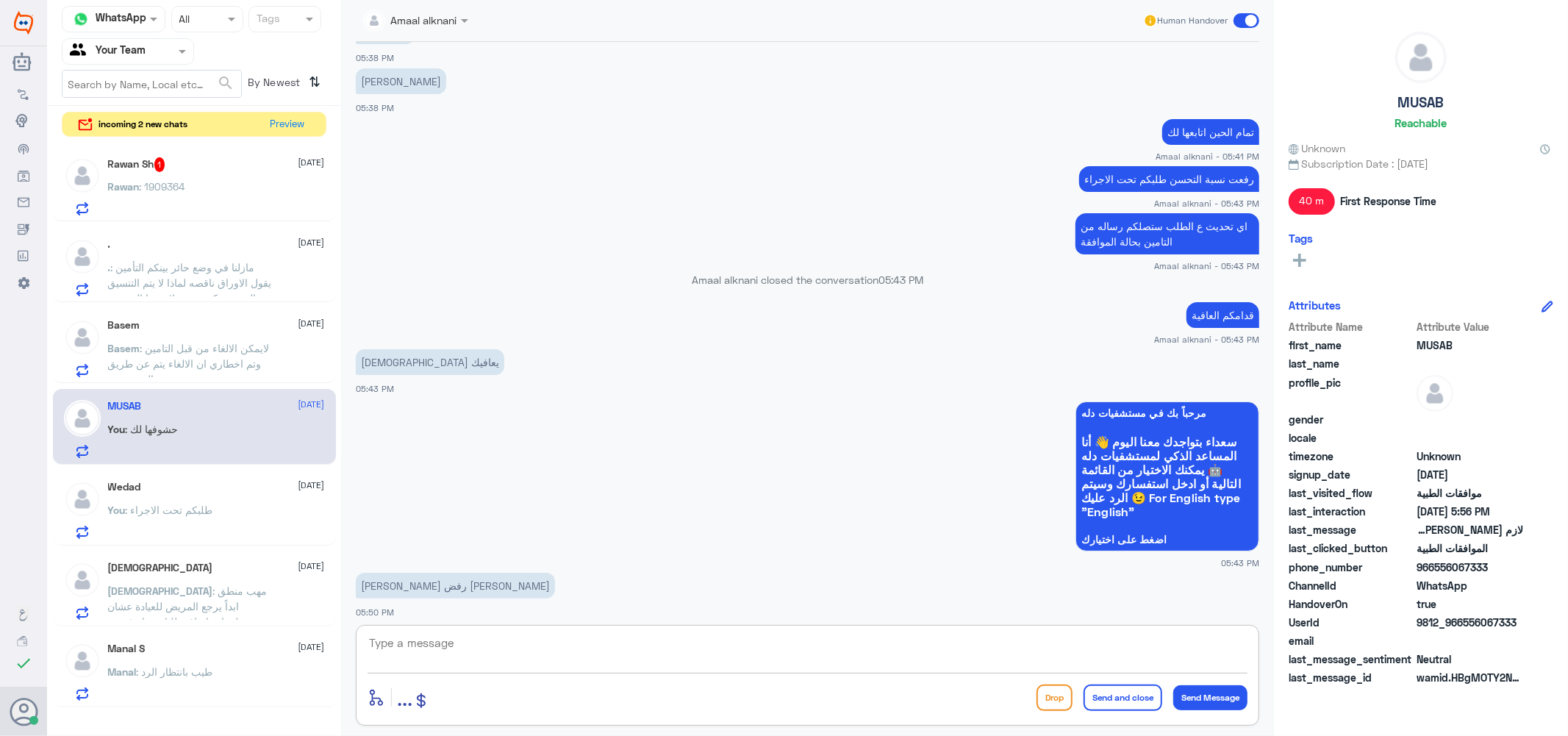
scroll to position [987, 0]
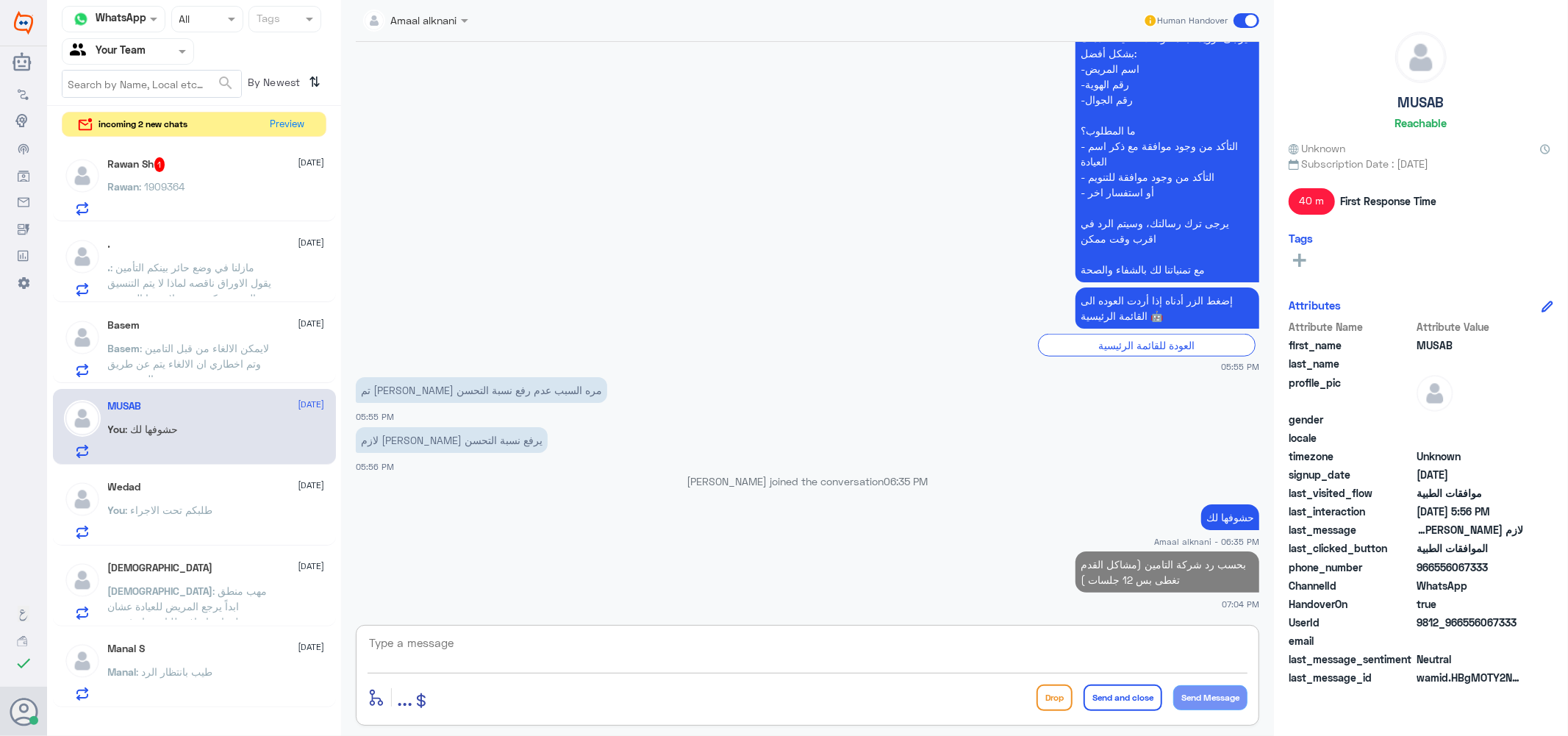
click at [874, 651] on textarea at bounding box center [807, 652] width 880 height 36
click at [873, 666] on textarea at bounding box center [807, 652] width 880 height 36
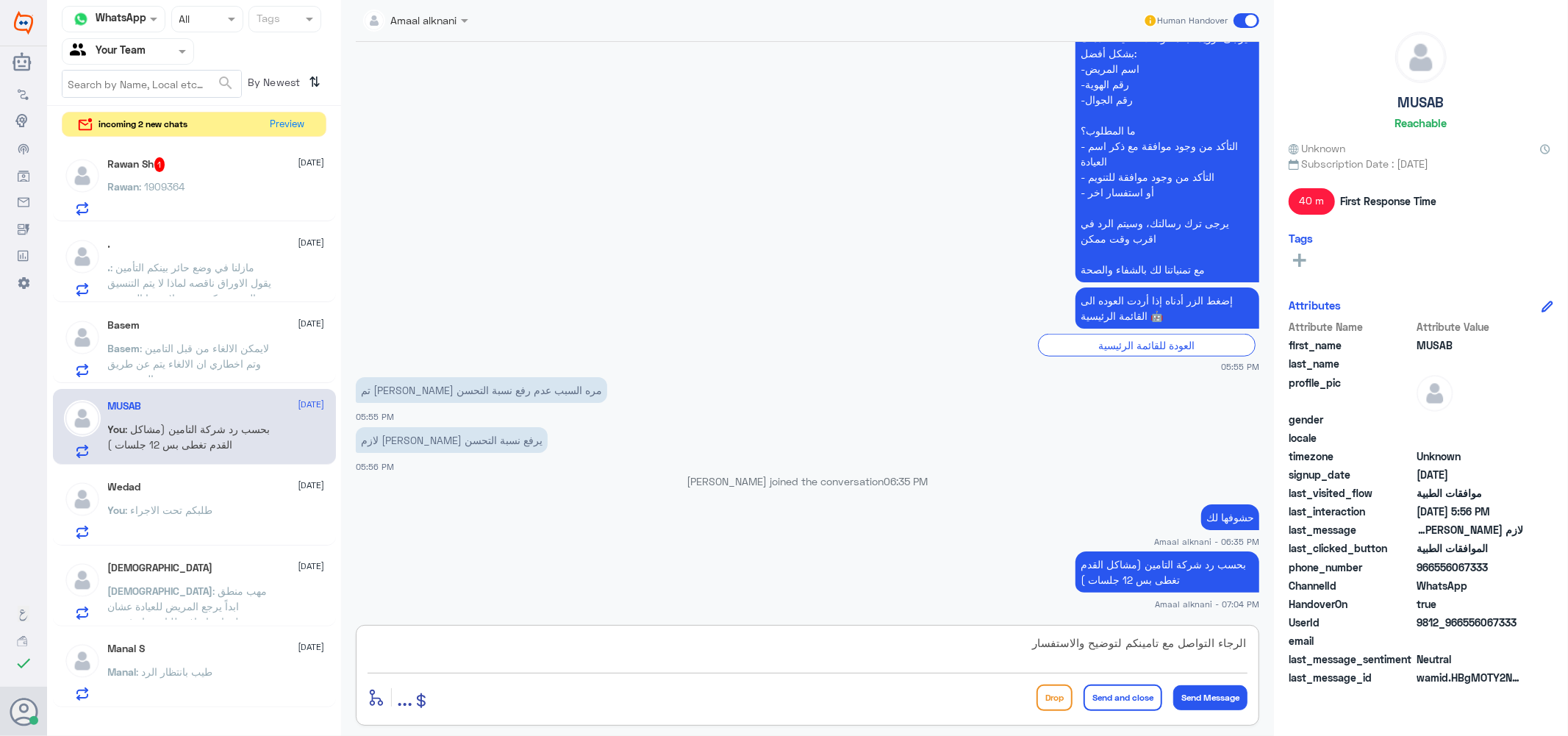
type textarea "الرجاء التواصل مع تامينكم لتوضيح والاستفسار"
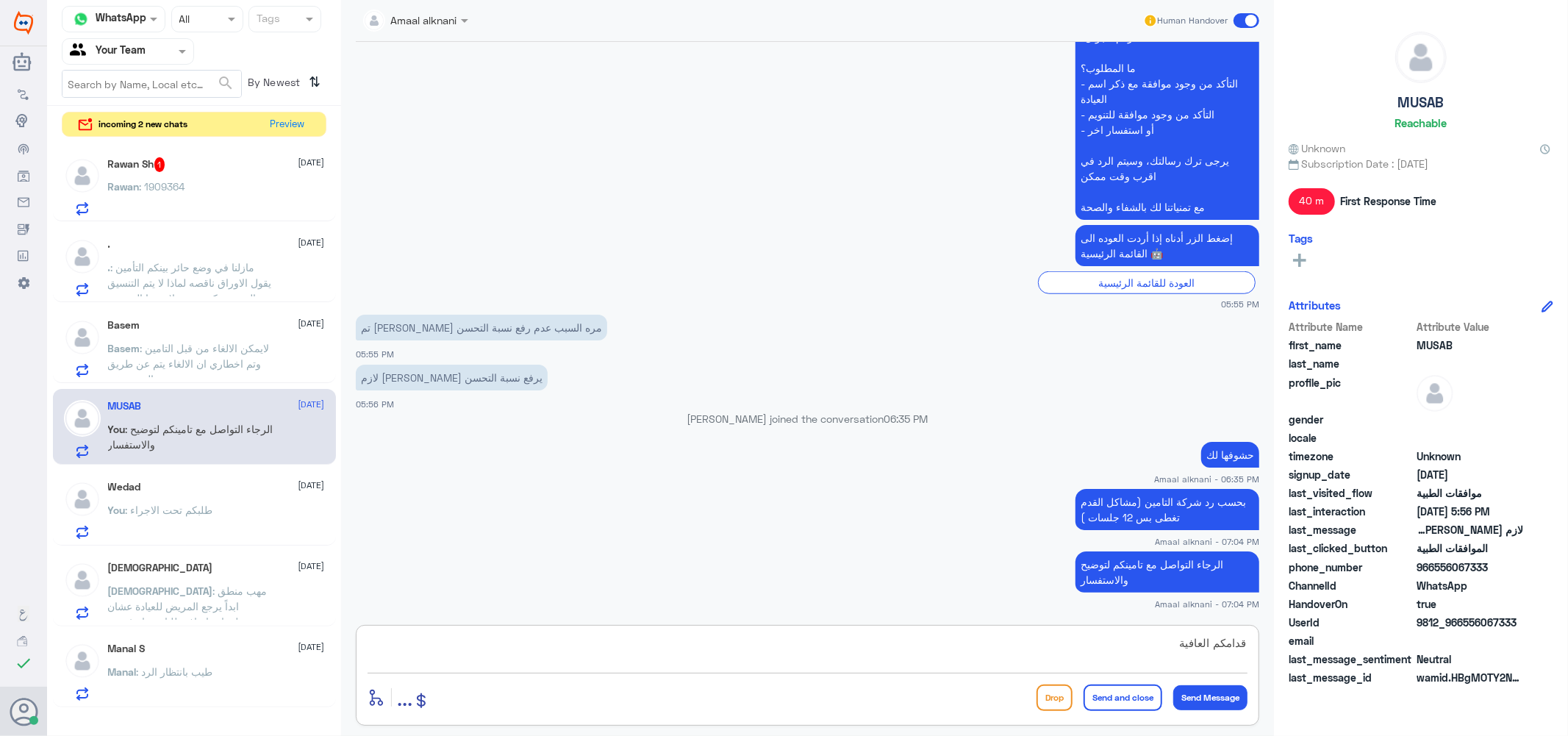
type textarea "قدامكم العافية"
click at [1125, 688] on button "Send and close" at bounding box center [1123, 698] width 79 height 26
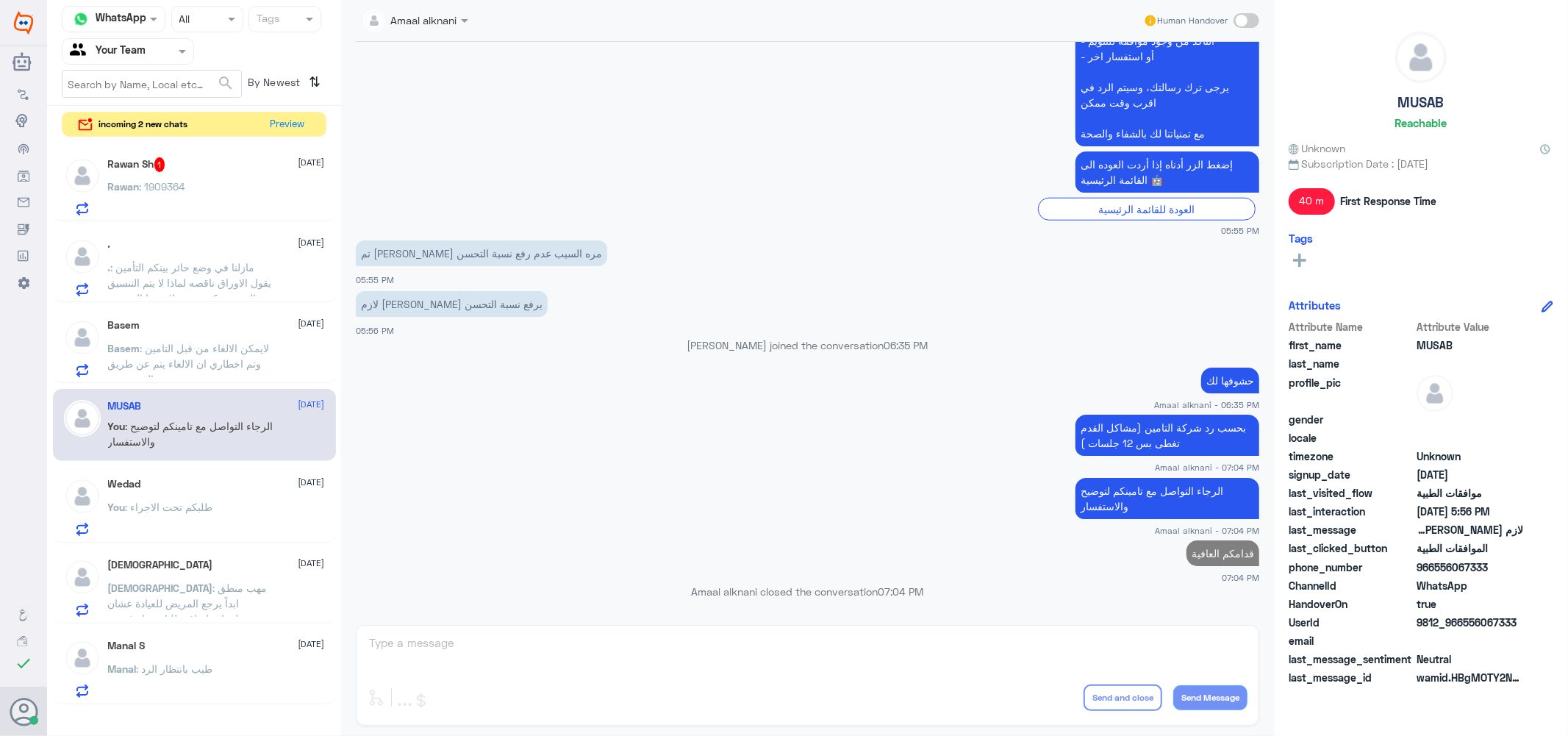
click at [179, 518] on p "You : طلبكم تحت الاجراء" at bounding box center [160, 518] width 105 height 37
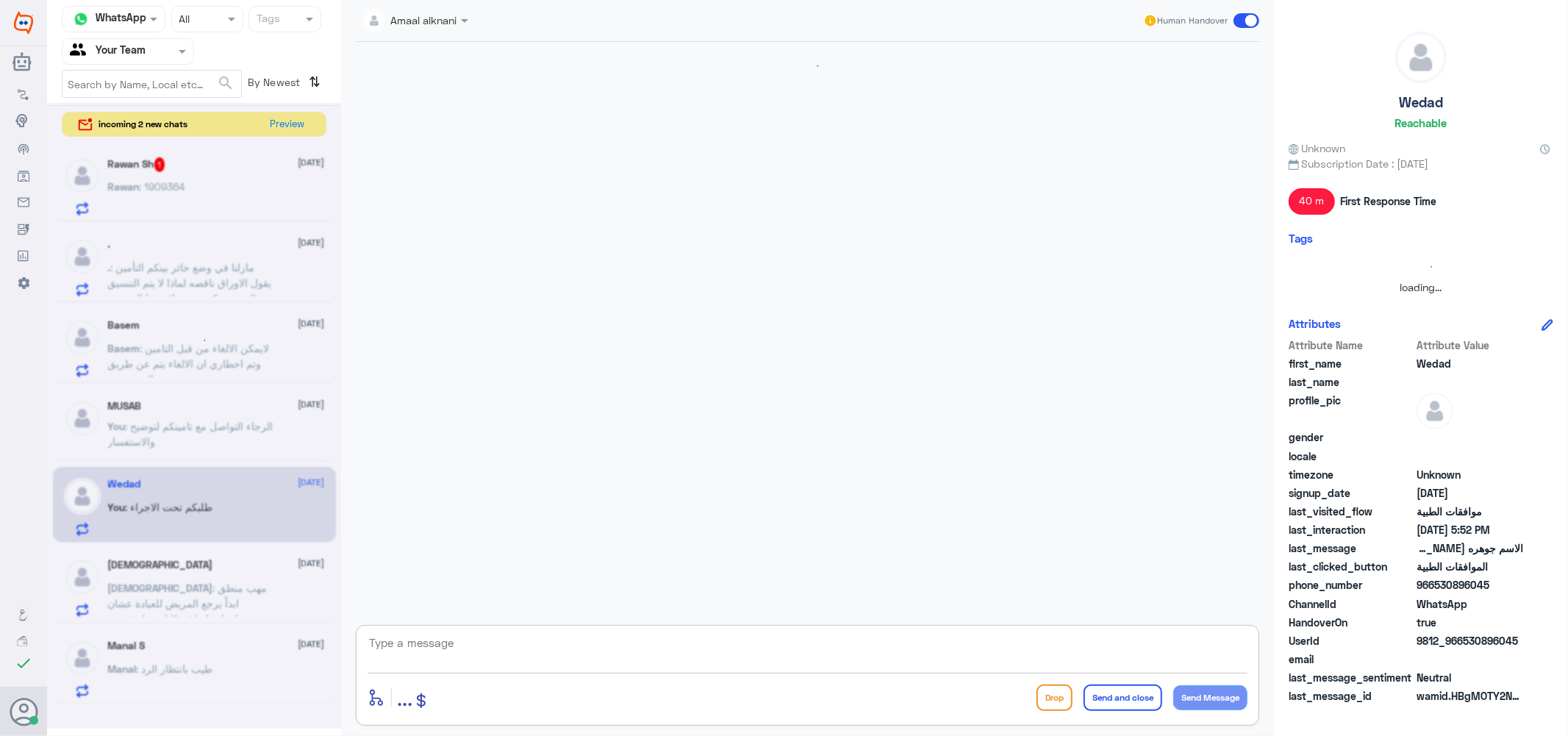
click at [454, 651] on textarea at bounding box center [807, 652] width 880 height 36
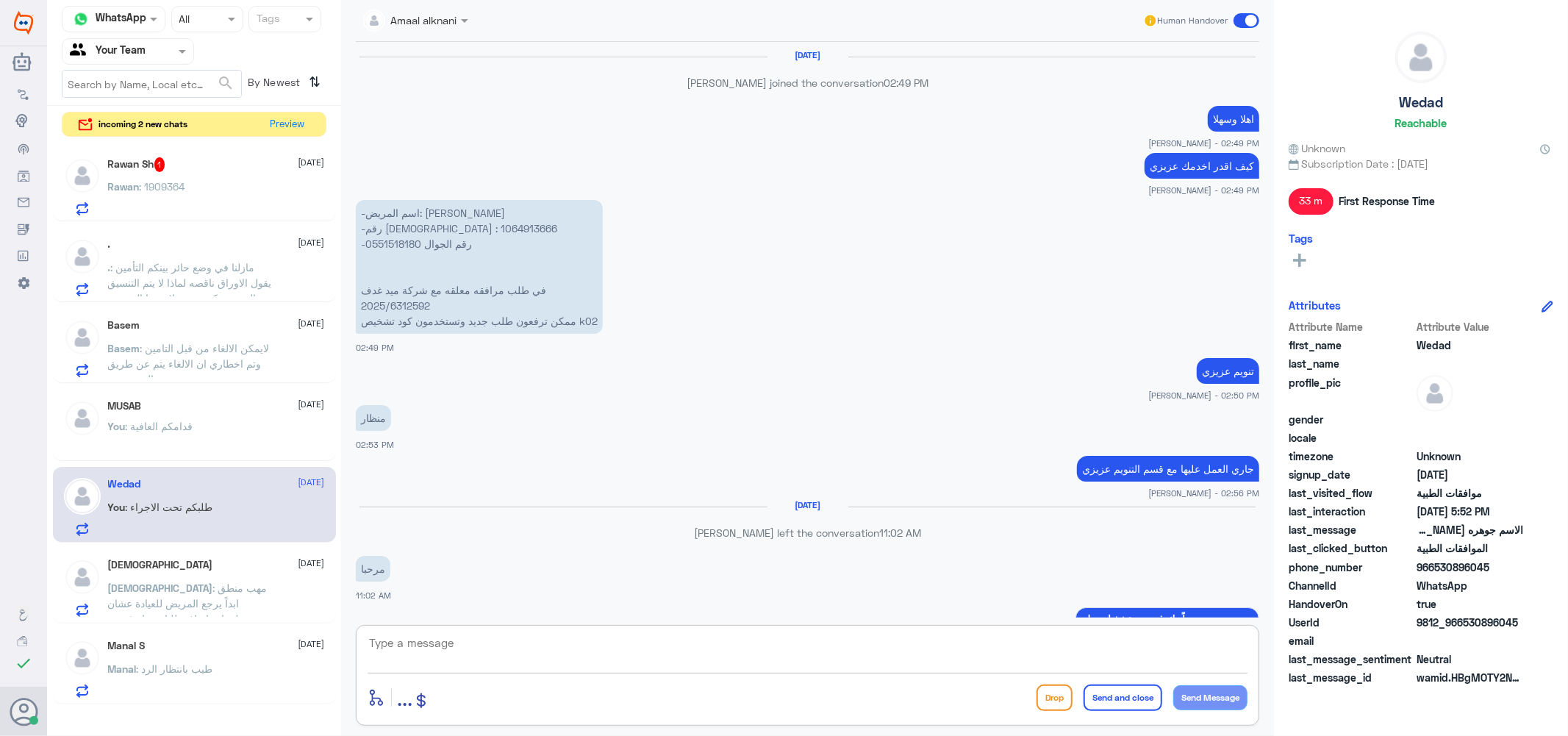
scroll to position [1170, 0]
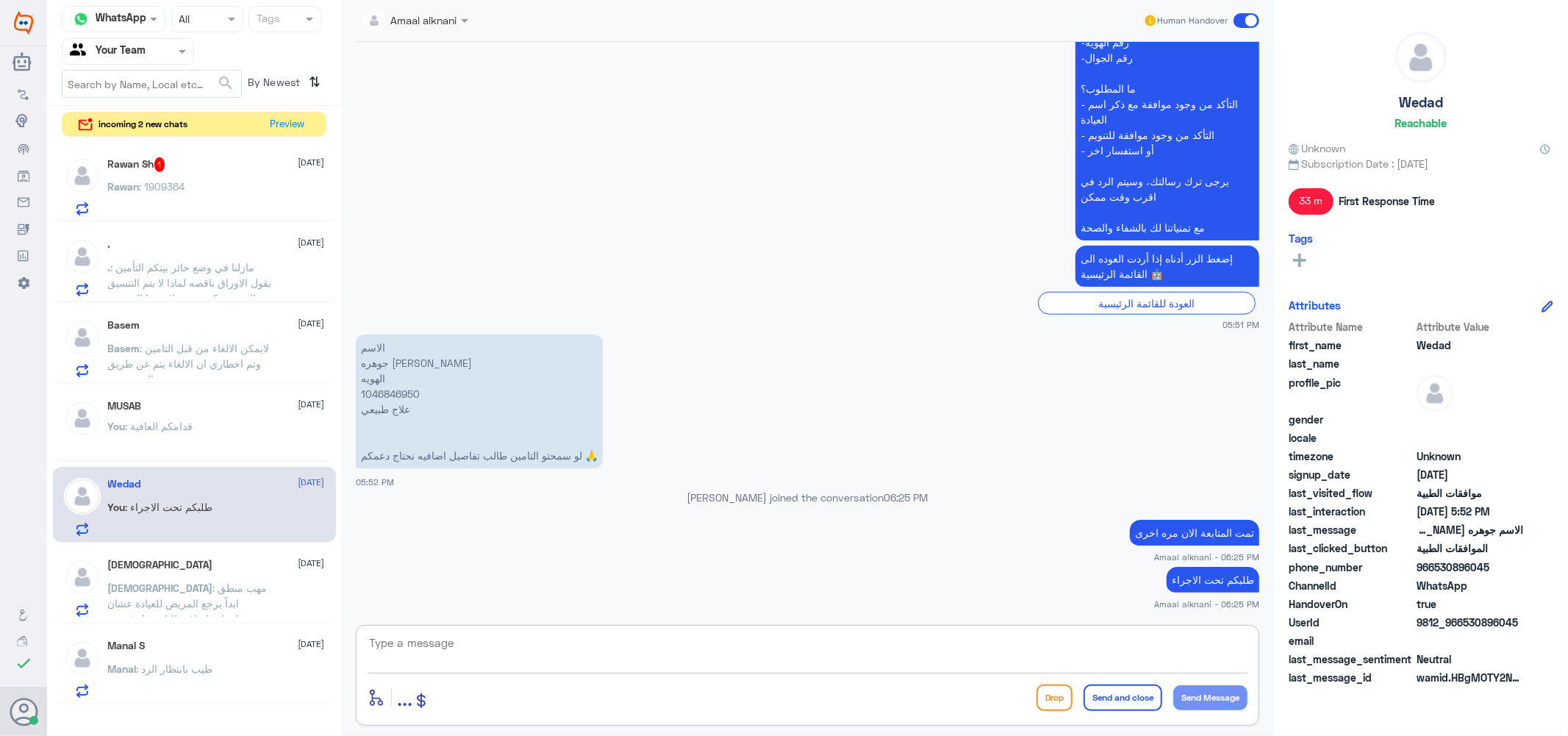
click at [396, 395] on p "الاسم جوهره [PERSON_NAME] الهويه 1046846950 علاج طبيعي لو سمحتو التامين طالب تف…" at bounding box center [480, 401] width 247 height 134
click at [643, 658] on textarea at bounding box center [807, 652] width 880 height 36
type textarea "j"
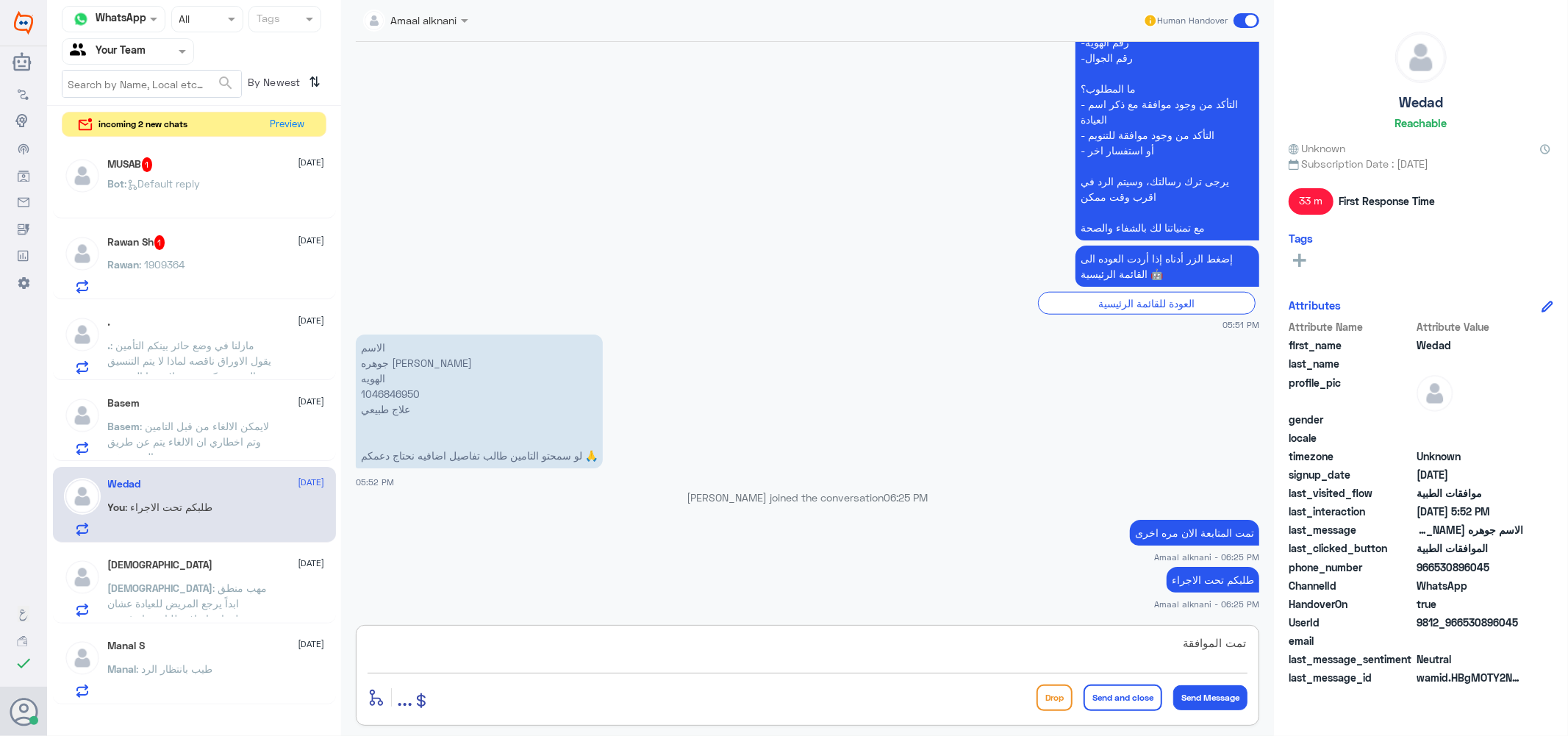
type textarea "تمت الموافقة"
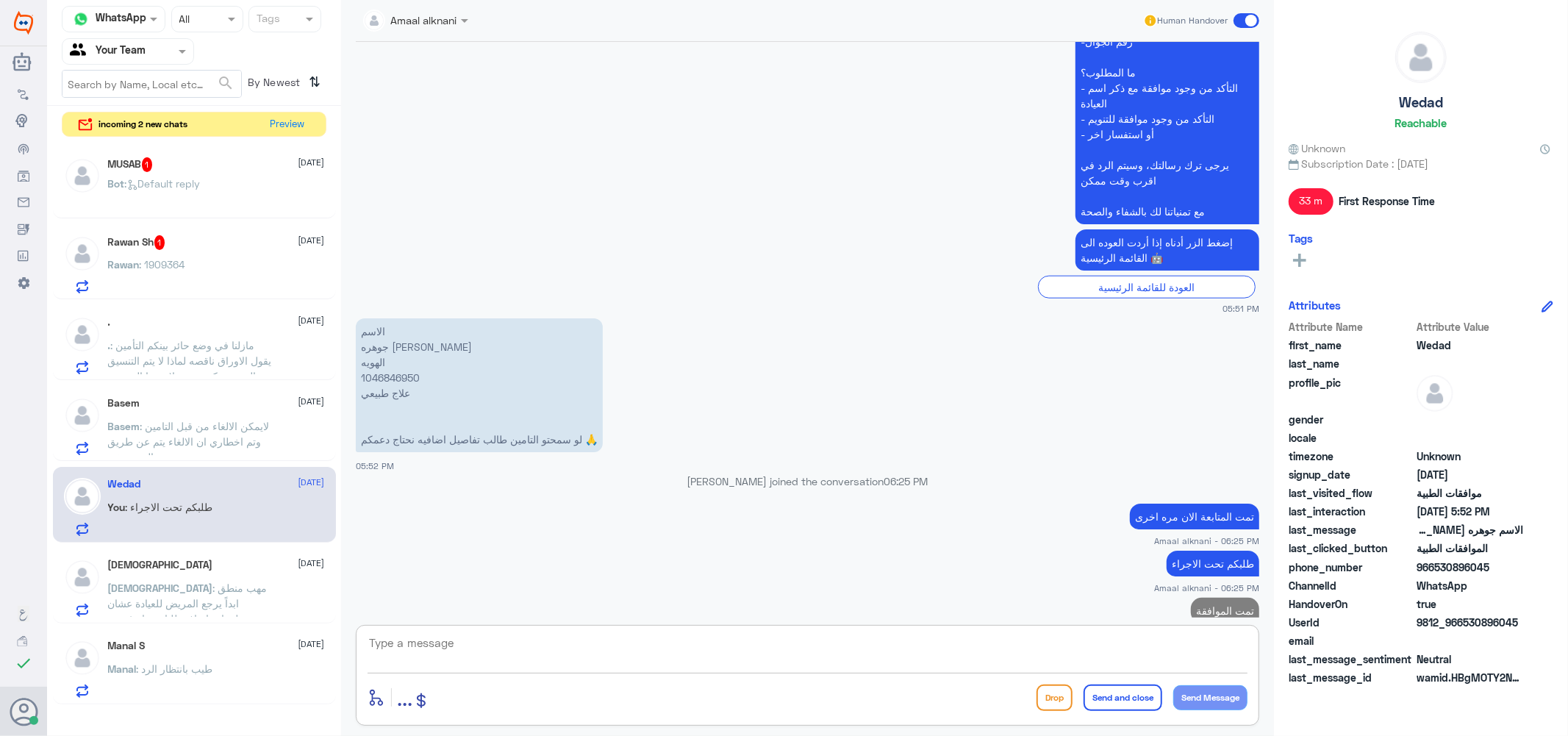
scroll to position [1217, 0]
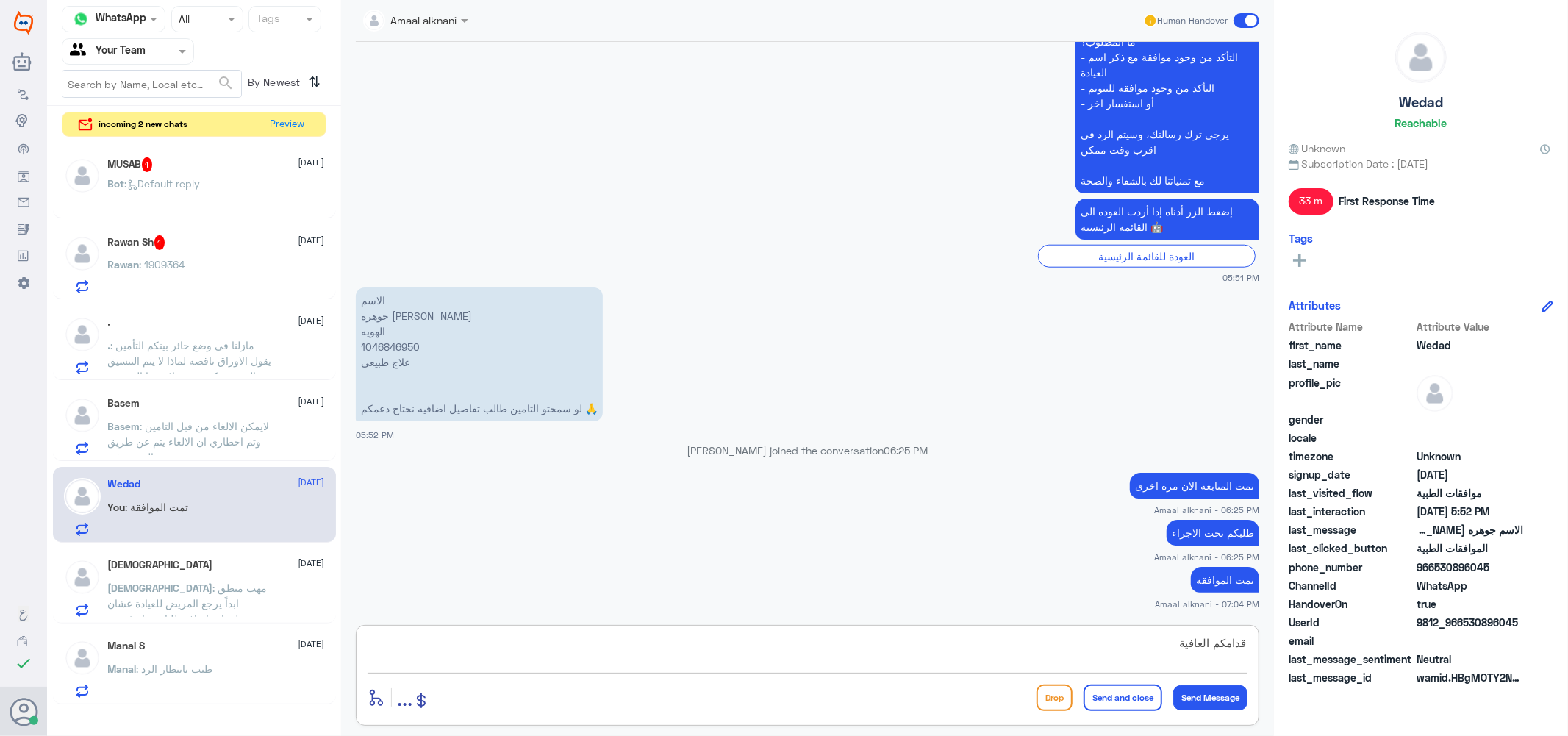
type textarea "قدامكم العافية"
click at [1114, 702] on button "Send and close" at bounding box center [1123, 698] width 79 height 26
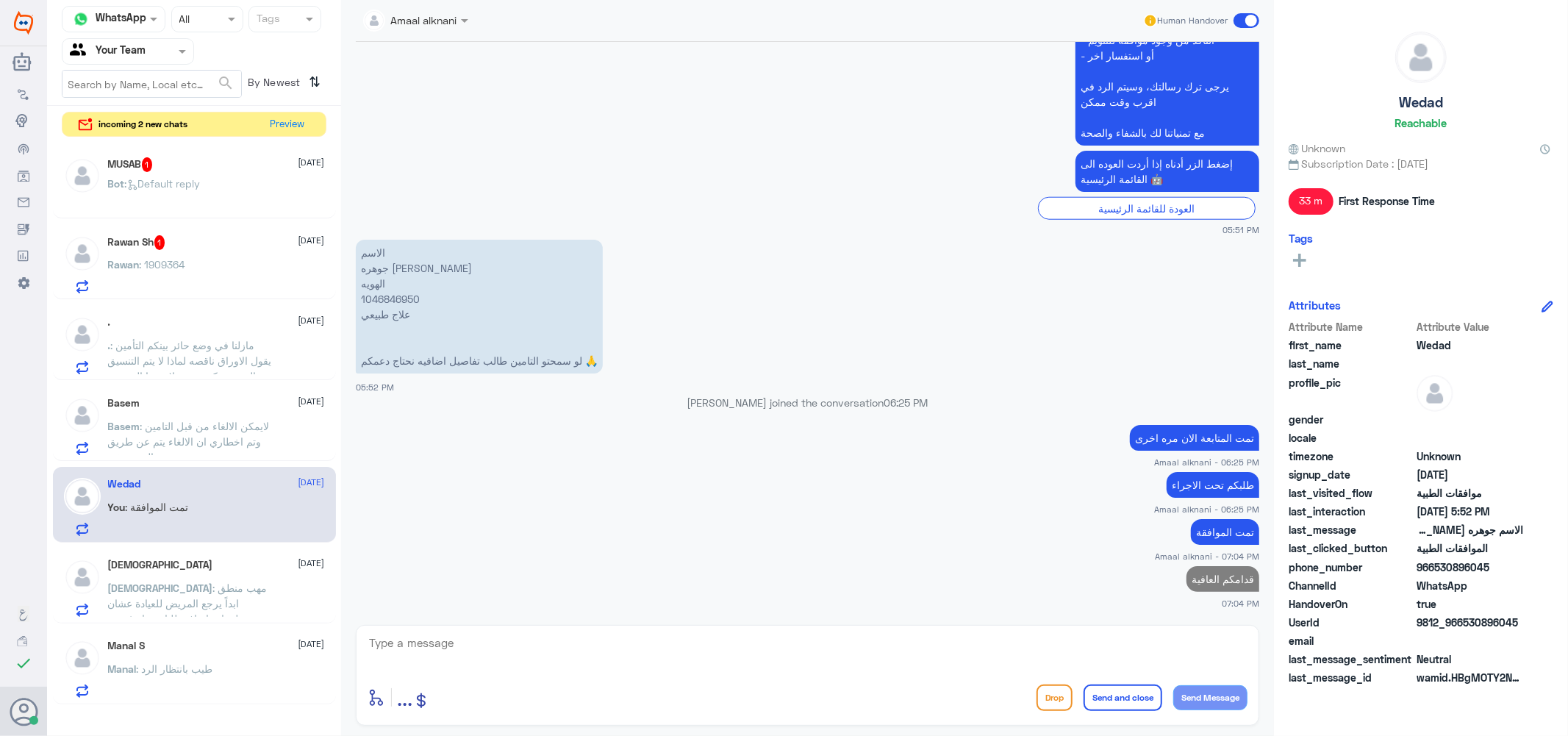
scroll to position [1261, 0]
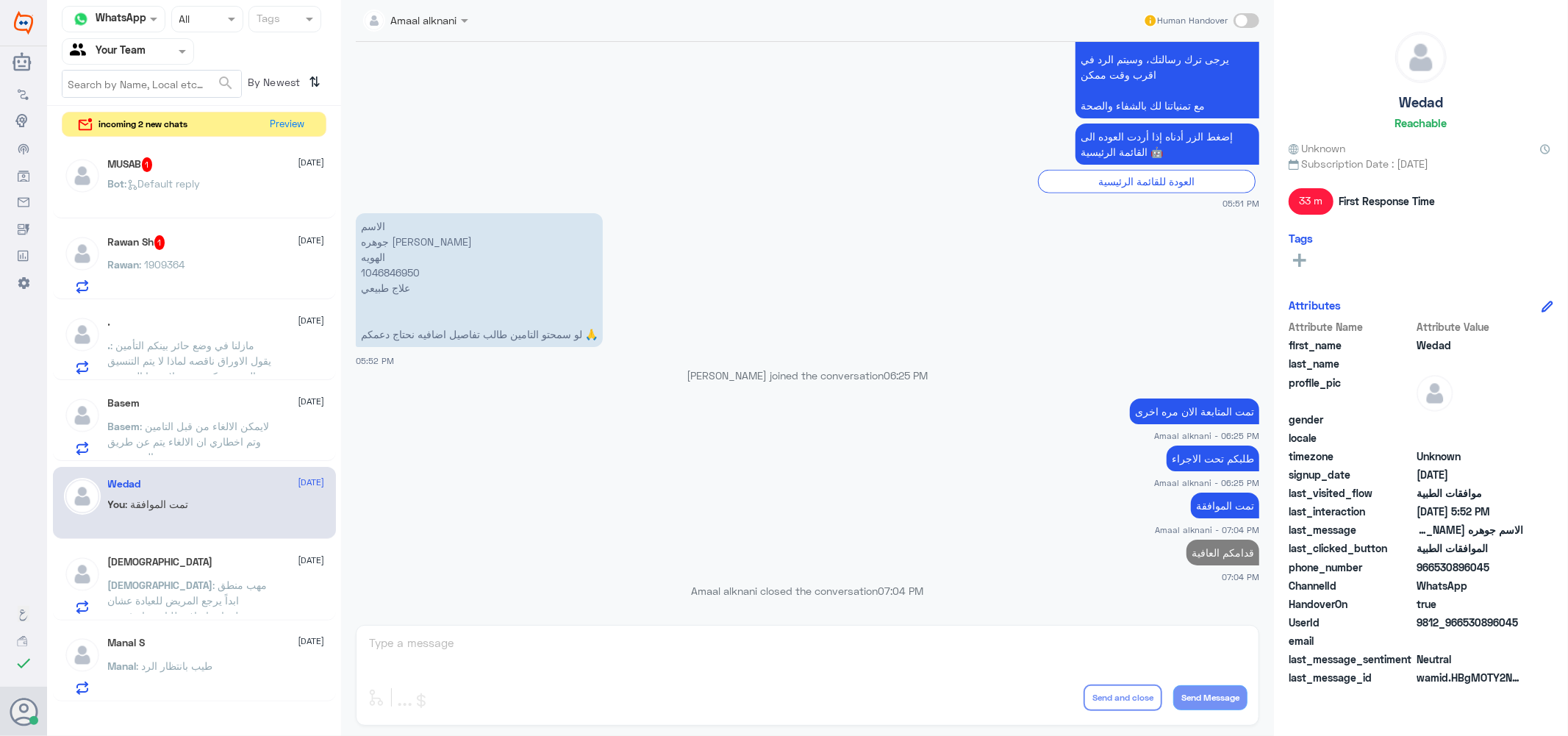
click at [203, 247] on div "Rawan Sh 1 [DATE]" at bounding box center [216, 243] width 217 height 15
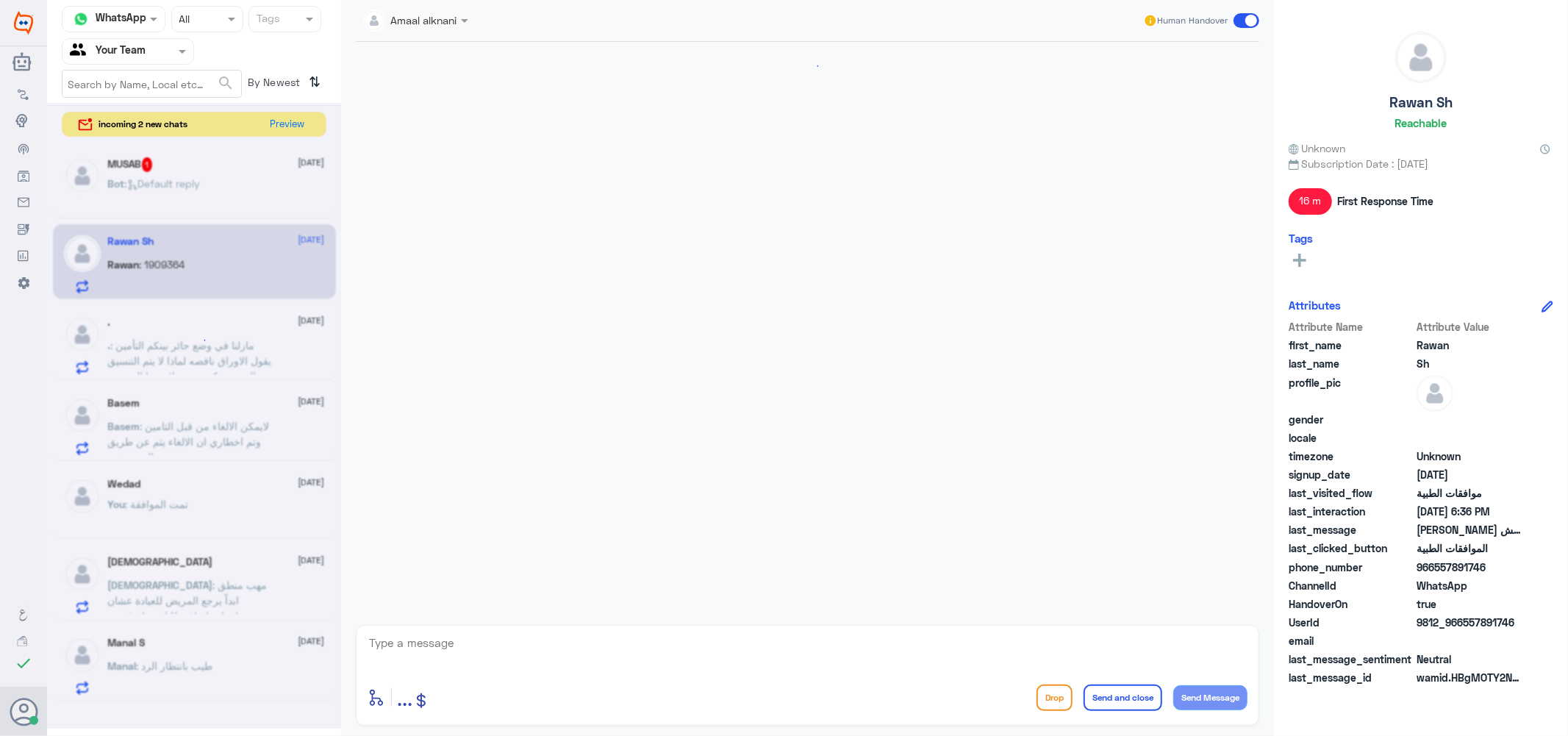
scroll to position [778, 0]
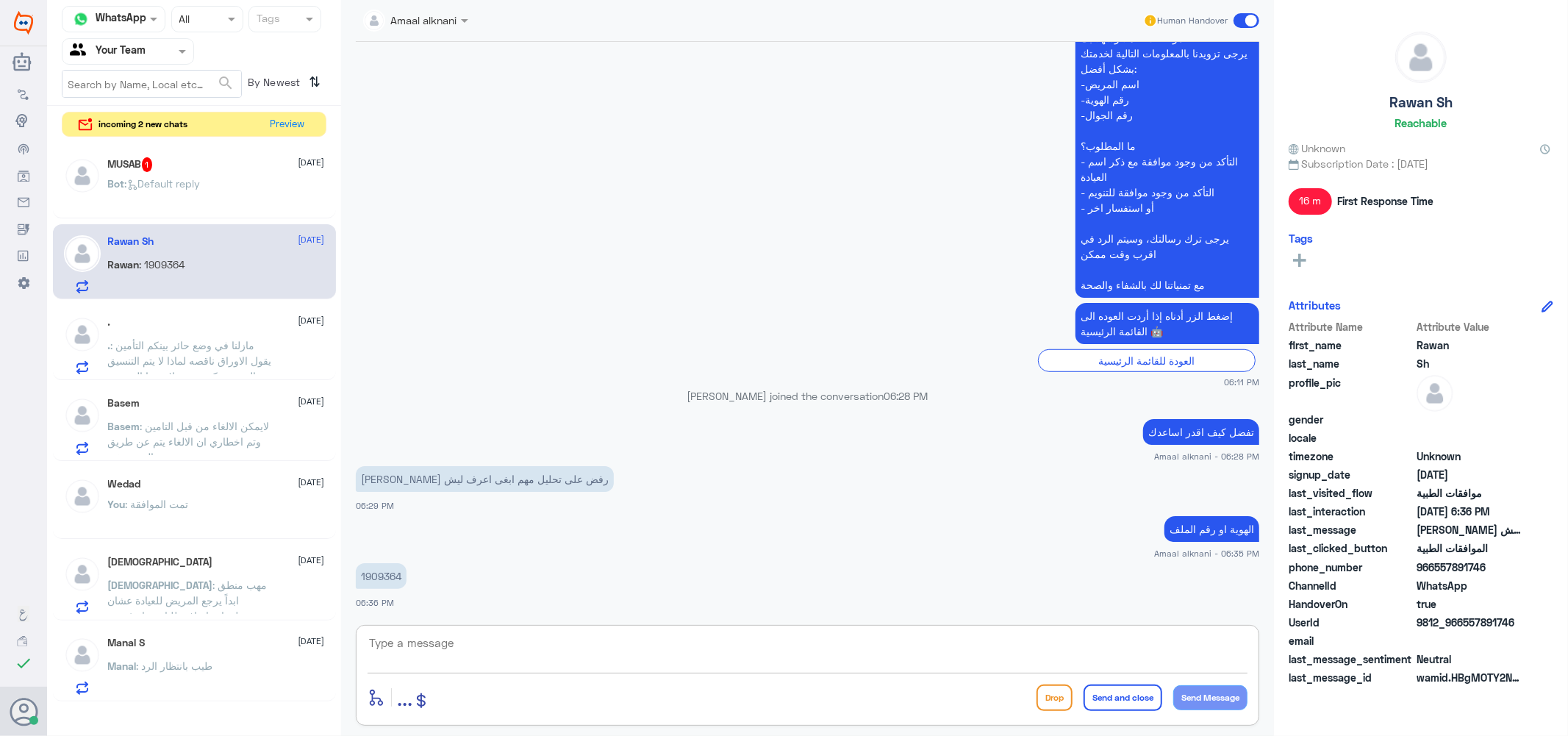
click at [424, 657] on textarea at bounding box center [807, 652] width 880 height 36
click at [386, 578] on p "1909364" at bounding box center [381, 576] width 51 height 25
click at [608, 669] on div at bounding box center [807, 653] width 880 height 39
click at [596, 641] on textarea at bounding box center [807, 652] width 880 height 36
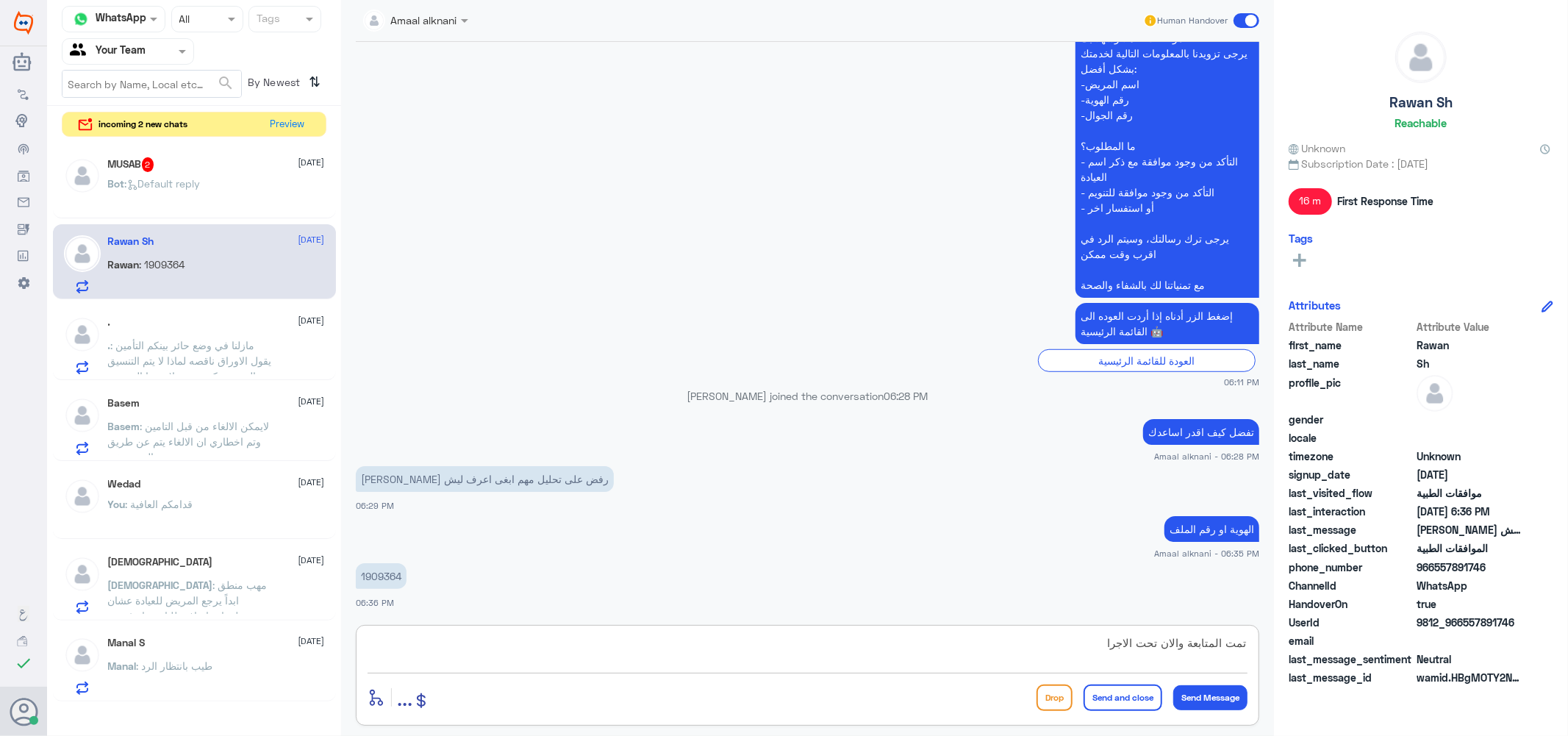
type textarea "تمت المتابعة والان تحت الاجراء"
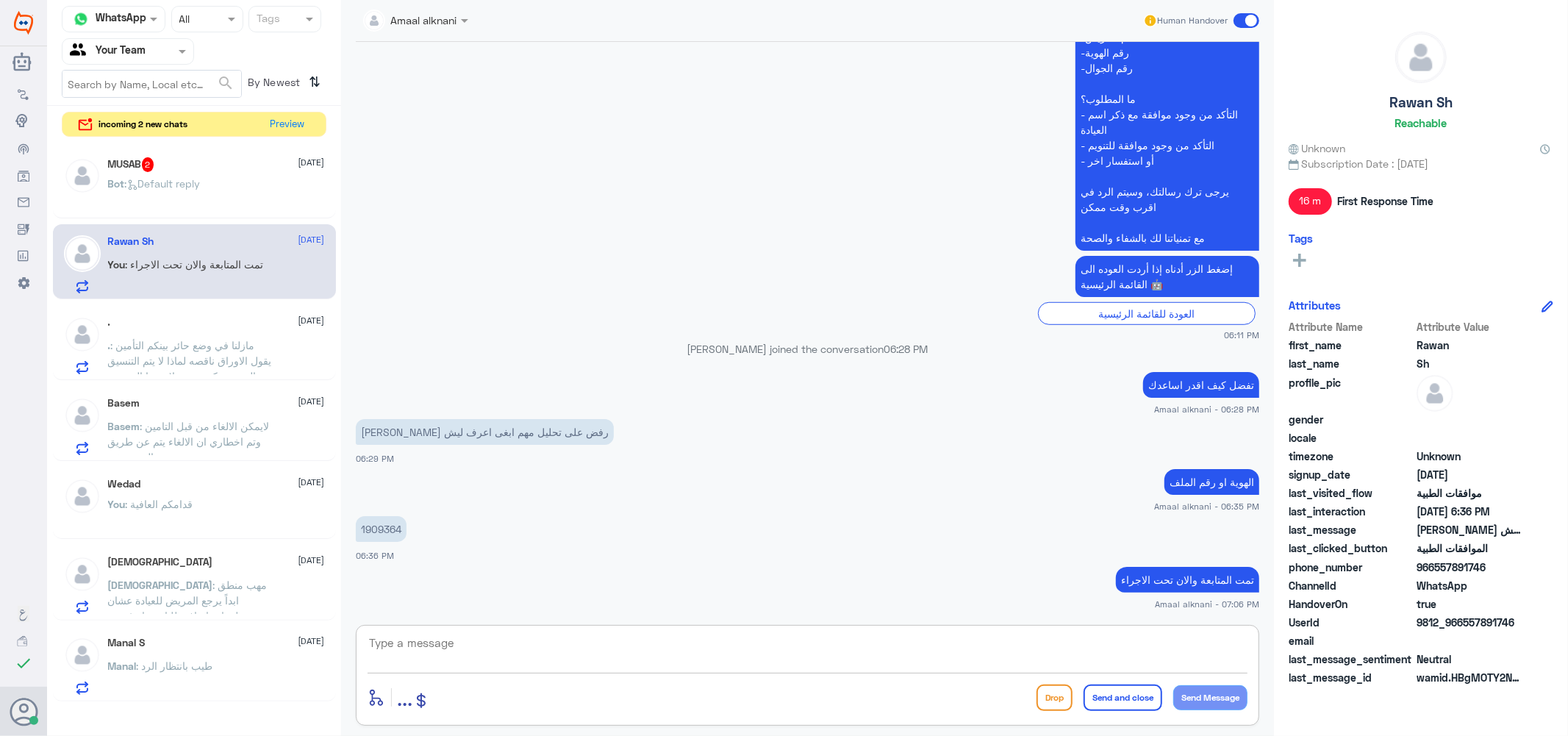
click at [386, 651] on textarea at bounding box center [807, 652] width 880 height 36
click at [170, 173] on div "MUSAB 2 [DATE] Bot : Default reply" at bounding box center [216, 185] width 217 height 55
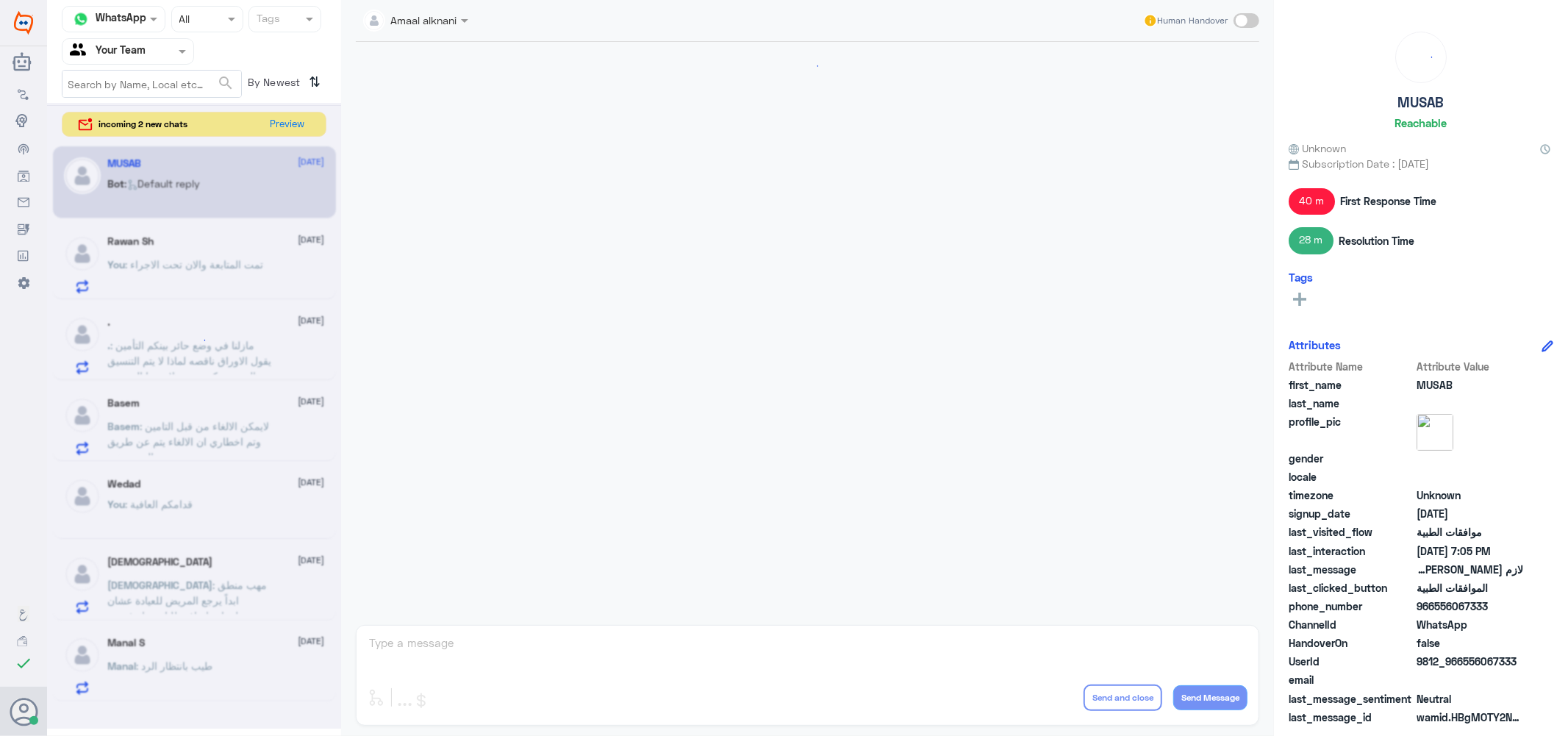
scroll to position [1189, 0]
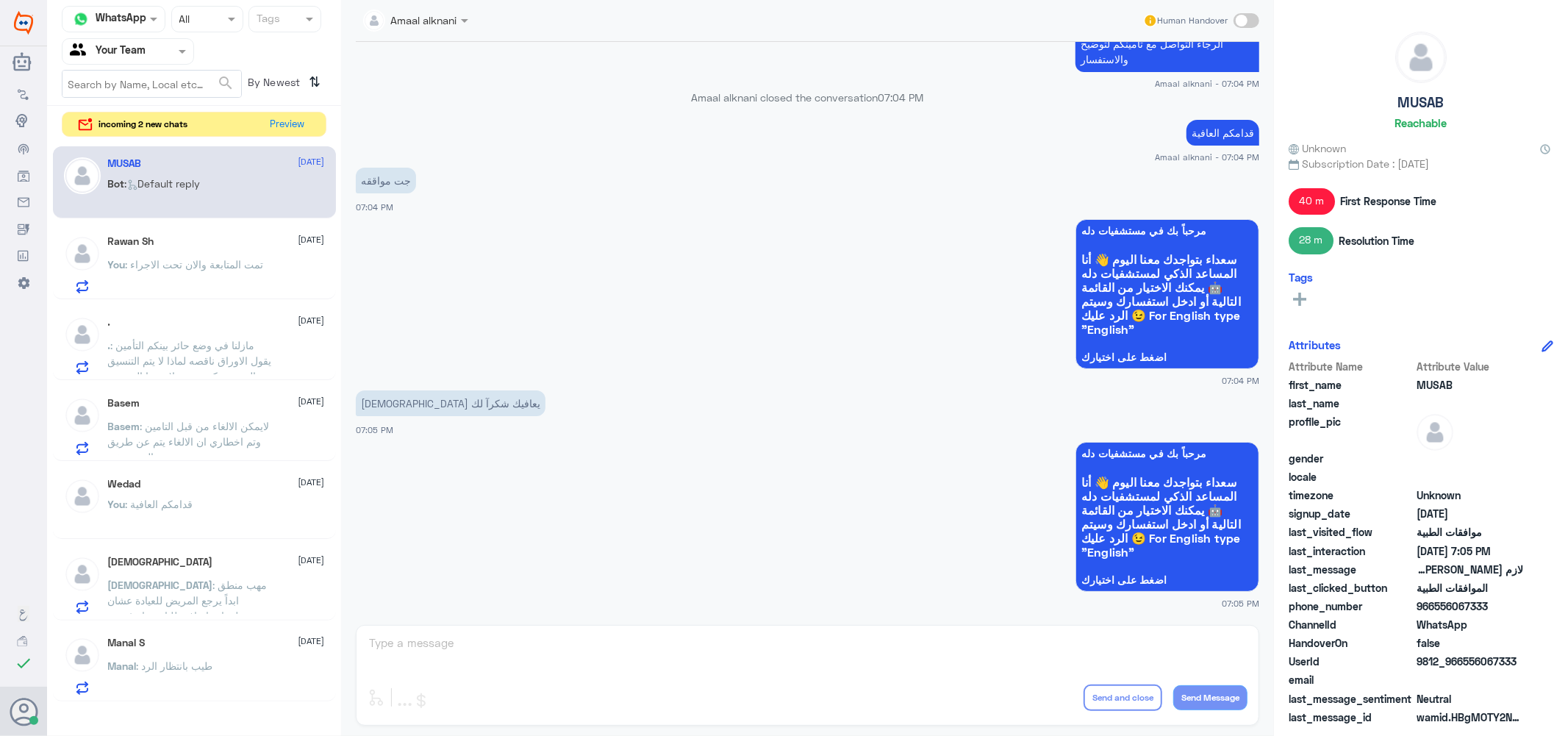
click at [453, 645] on div "Amaal alknani Human Handover [DATE] [DEMOGRAPHIC_DATA] يعافيك 05:43 PM مرحباً ب…" at bounding box center [808, 370] width 933 height 741
click at [252, 275] on p "You : تمت المتابعة والان تحت الاجراء" at bounding box center [186, 275] width 156 height 37
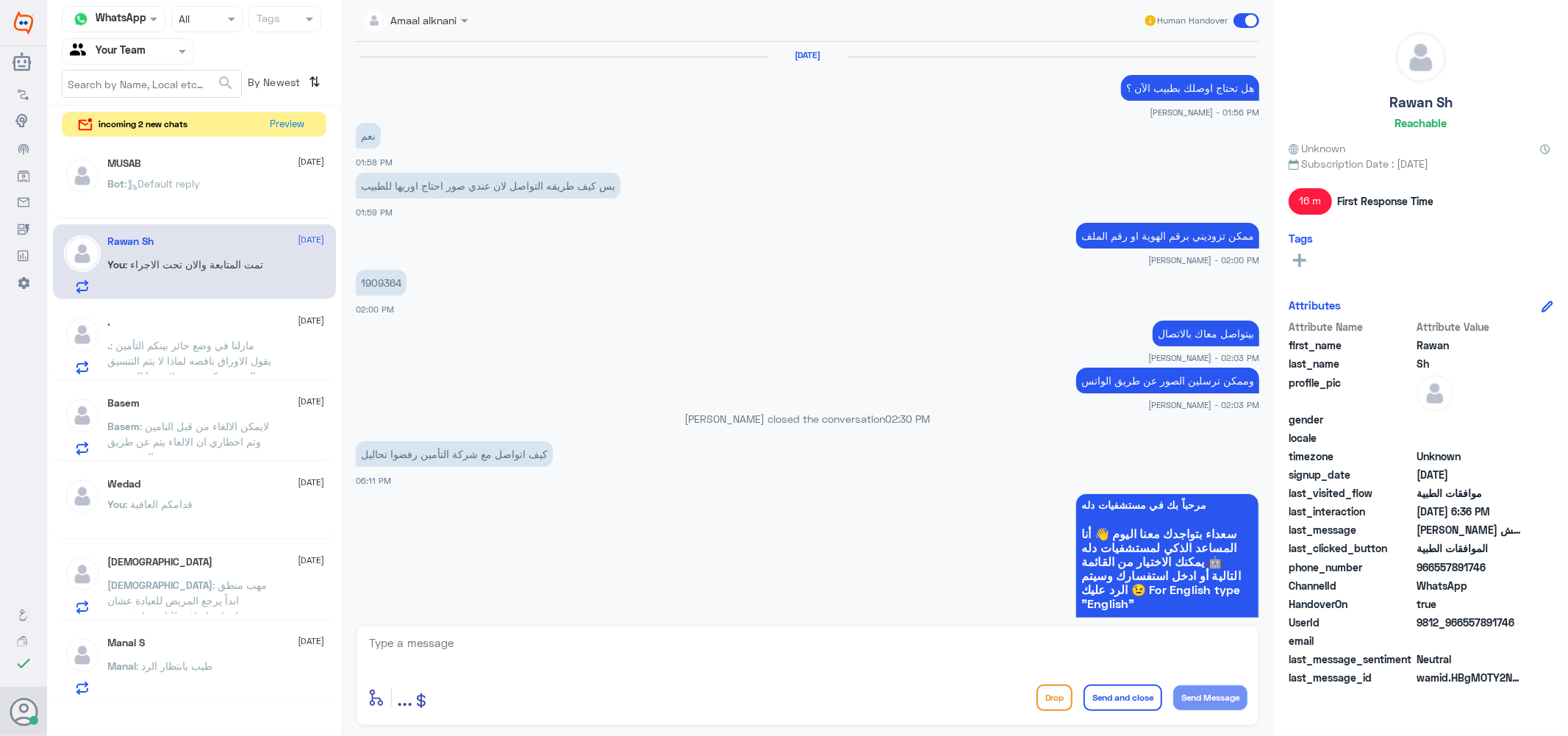
scroll to position [796, 0]
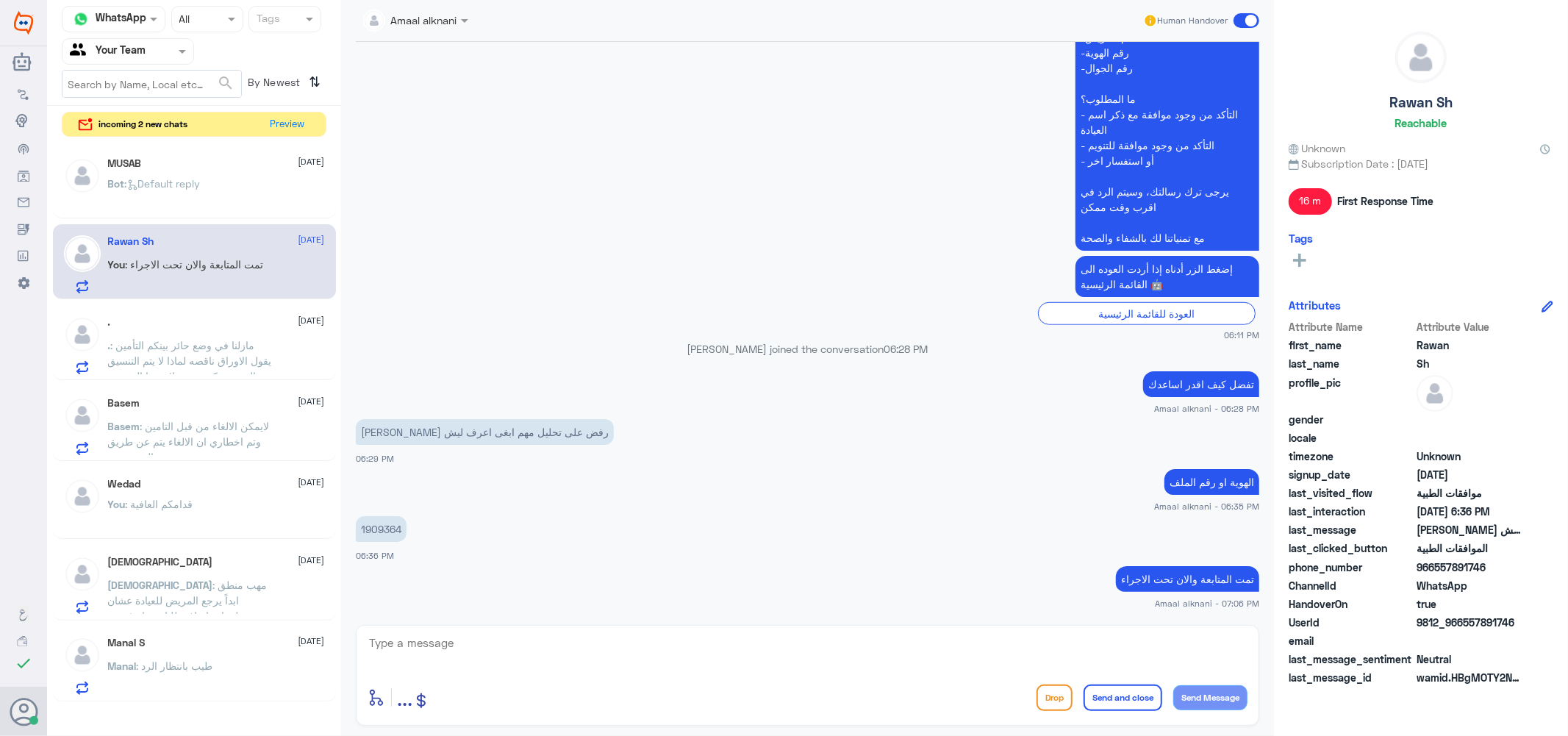
click at [250, 361] on p ". : مازلنا في وضع حائر بينكم التأمين يقول الاوراق ناقصه لماذا لا يتم التنسيق ال…" at bounding box center [190, 355] width 166 height 37
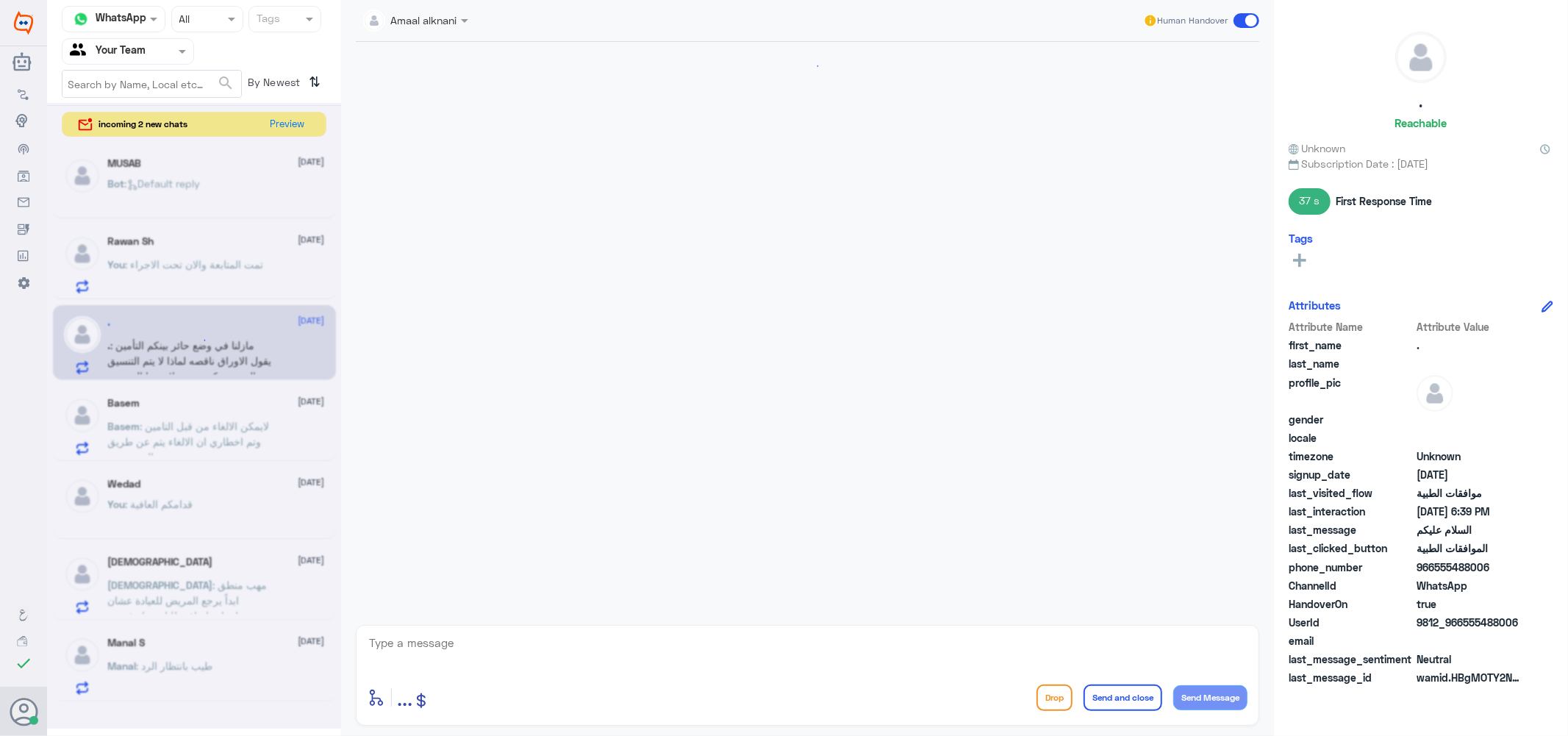
scroll to position [1053, 0]
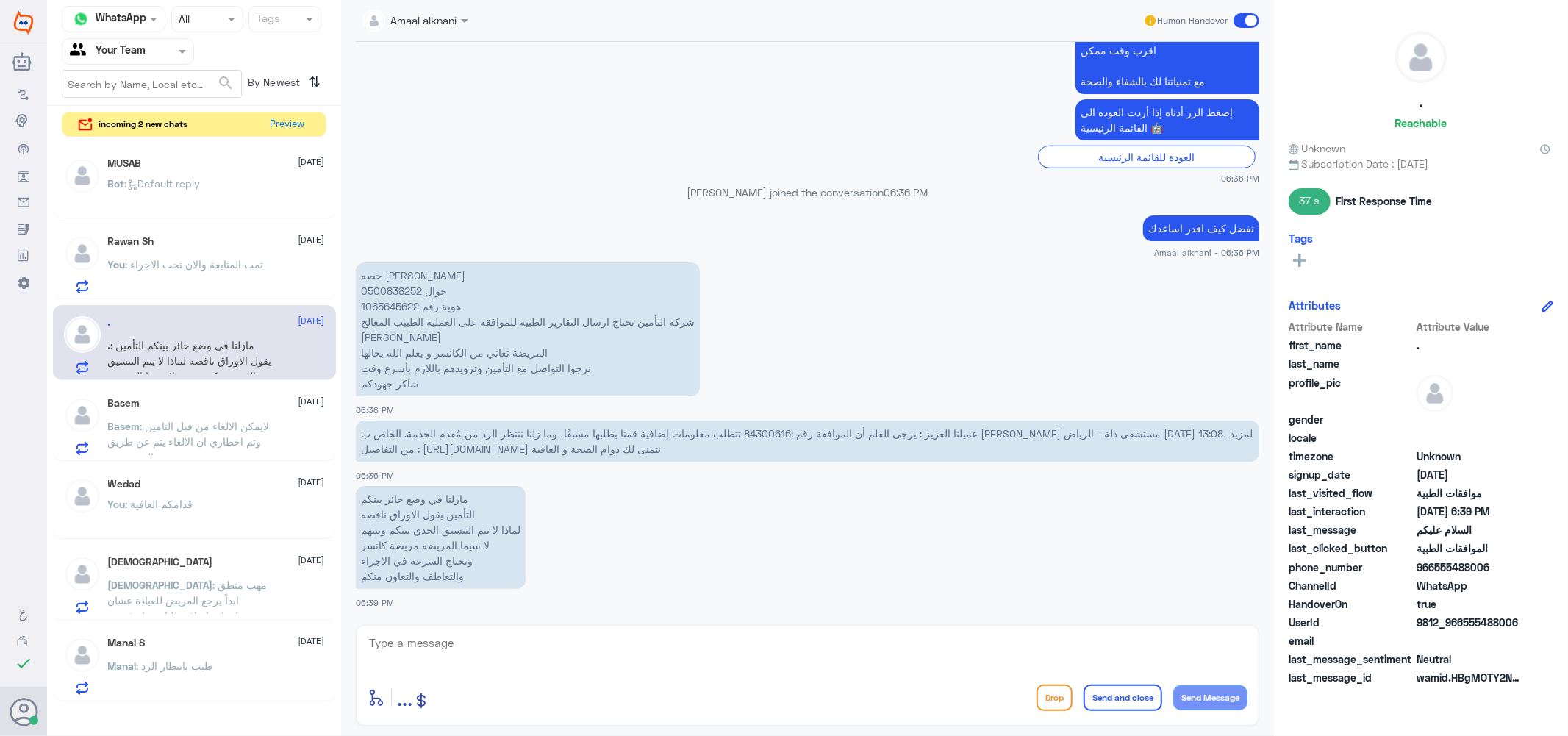
click at [526, 663] on textarea at bounding box center [807, 652] width 880 height 36
type textarea "تم اشعار الفريق المختص بطلبكم"
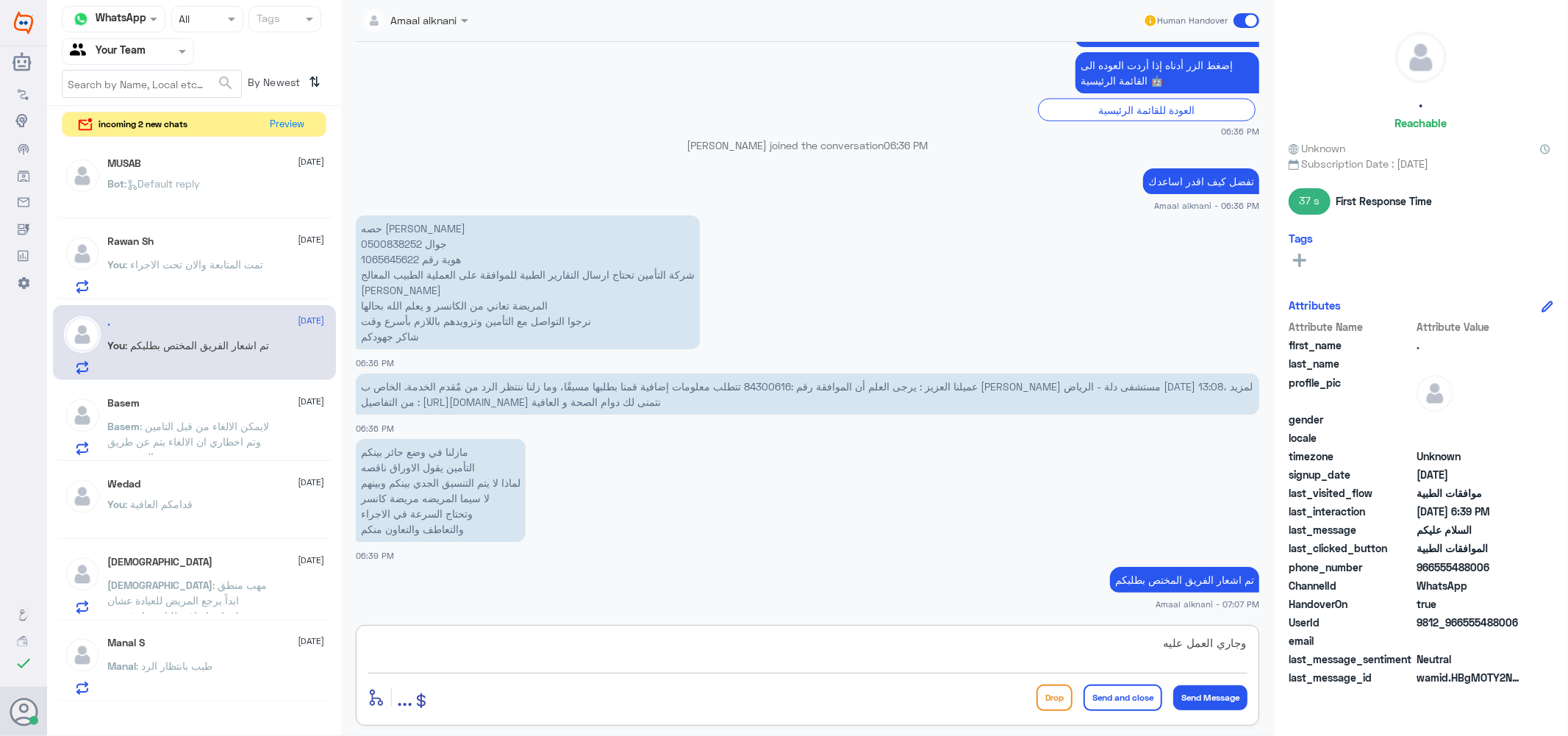
type textarea "وجاري العمل عليه"
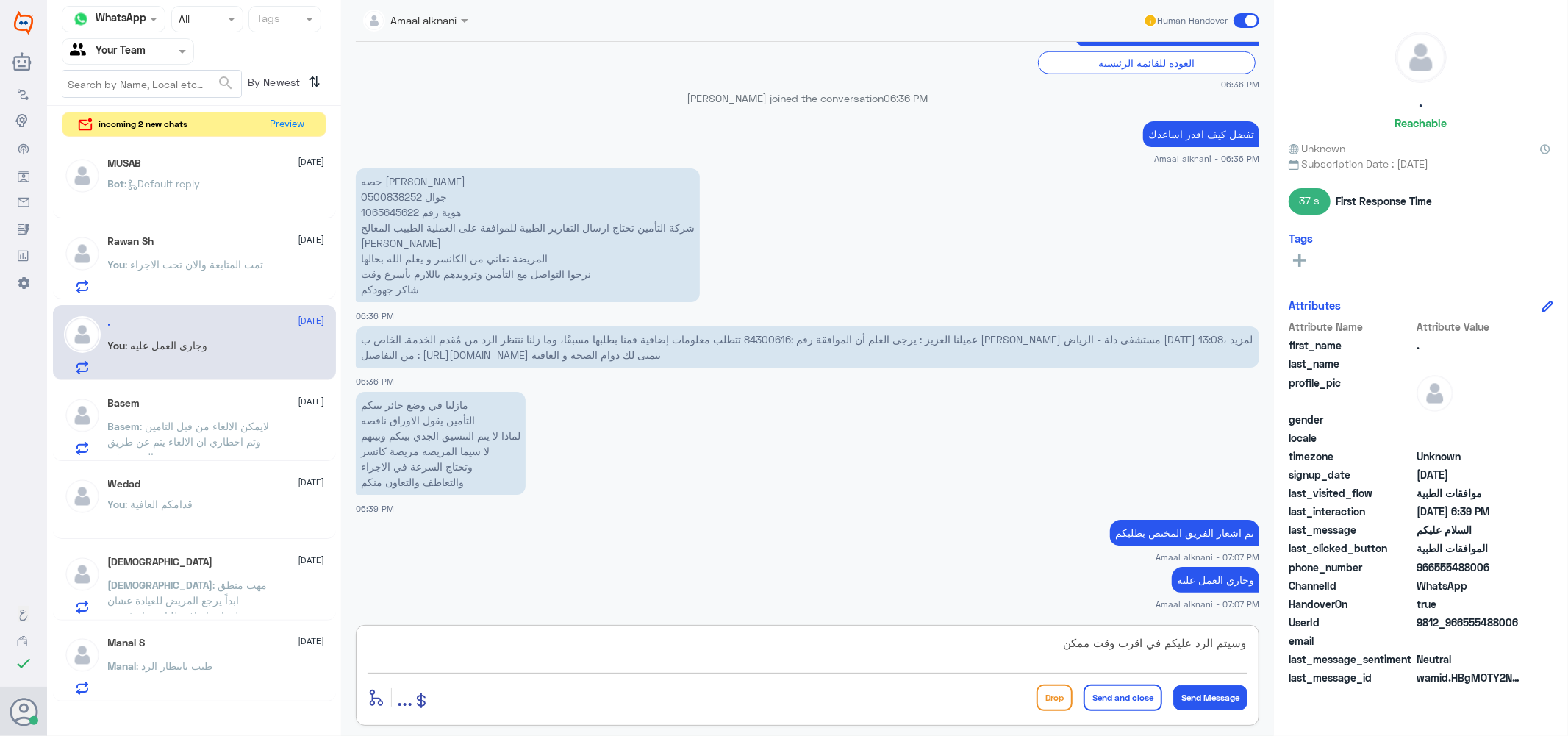
type textarea "وسيتم الرد عليكم في اقرب وقت ممكن"
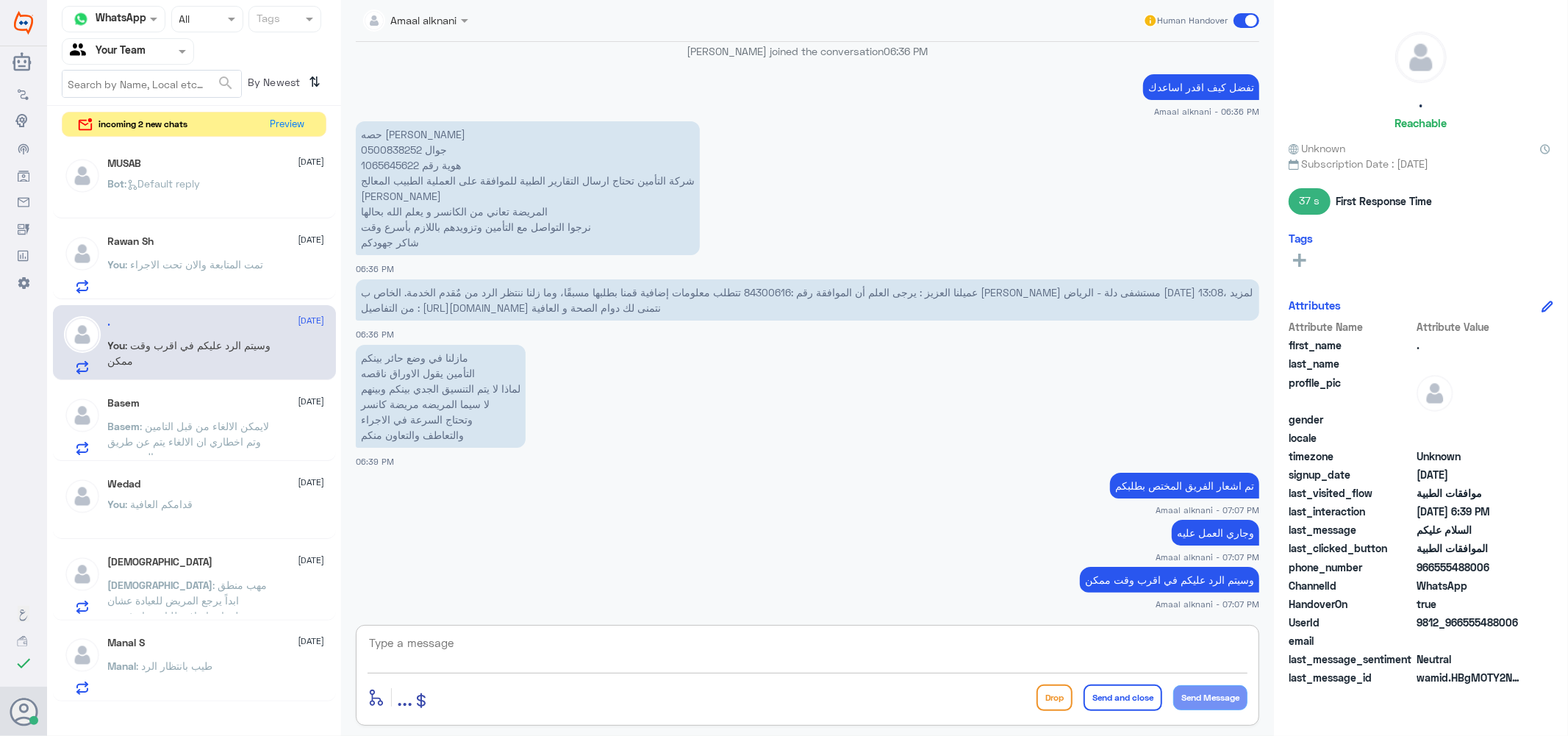
click at [453, 634] on textarea at bounding box center [807, 652] width 880 height 36
click at [287, 118] on button "Preview" at bounding box center [288, 124] width 46 height 23
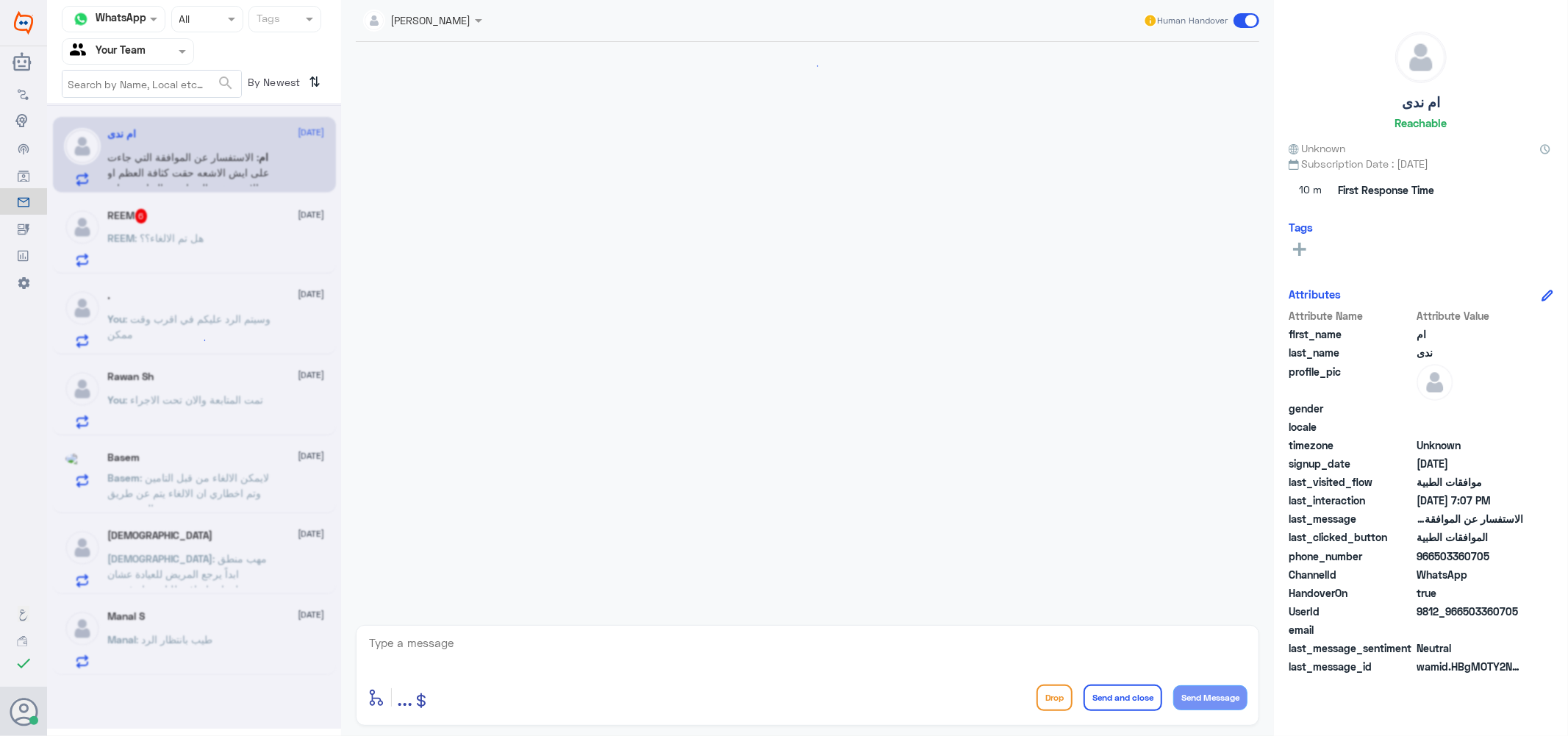
scroll to position [292, 0]
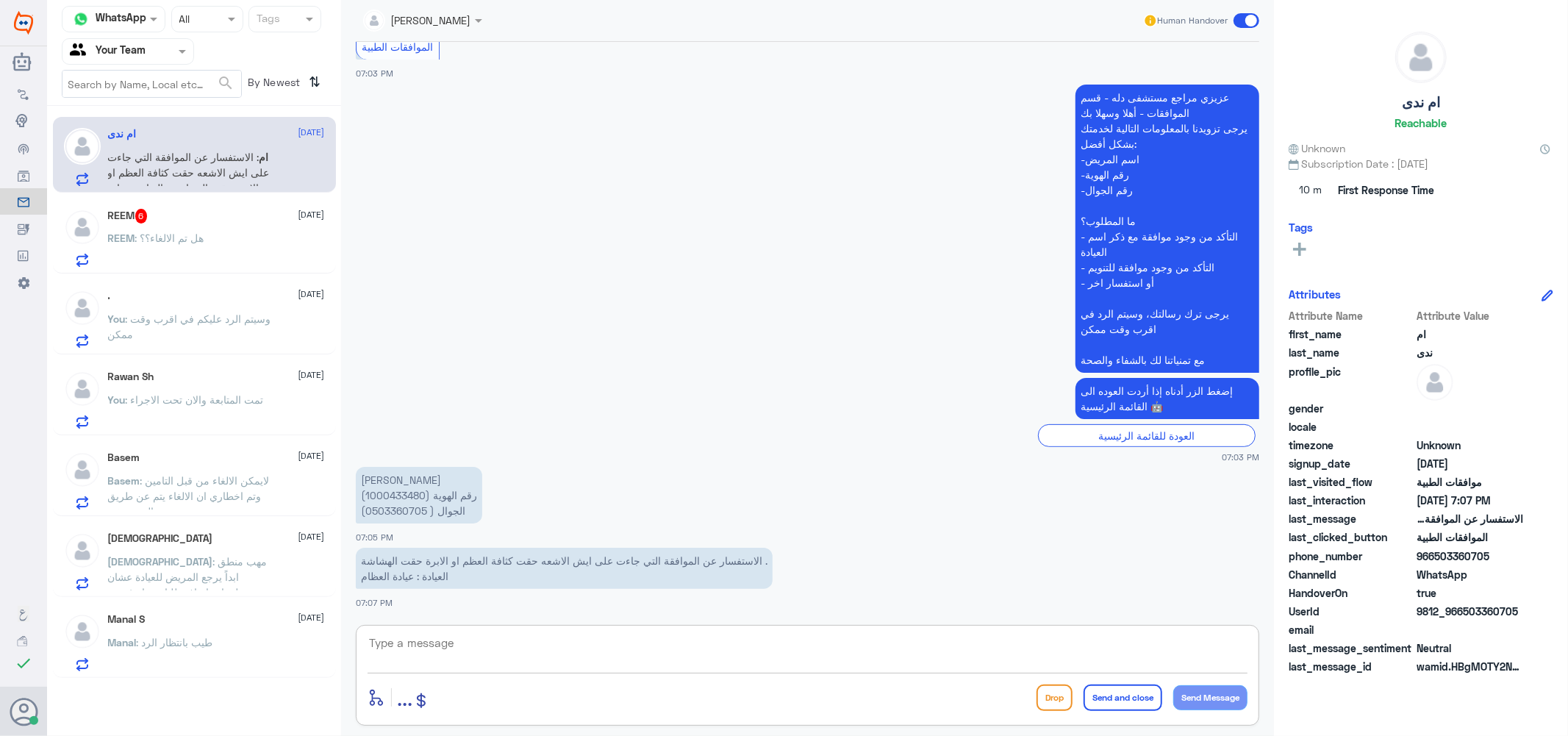
click at [715, 647] on textarea at bounding box center [807, 652] width 880 height 36
click at [414, 503] on p "[PERSON_NAME] رقم الهوية (1000433480) الجوال ( 0503360705)" at bounding box center [419, 495] width 127 height 56
drag, startPoint x: 598, startPoint y: 641, endPoint x: 599, endPoint y: 627, distance: 14.0
click at [602, 637] on textarea at bounding box center [807, 652] width 880 height 36
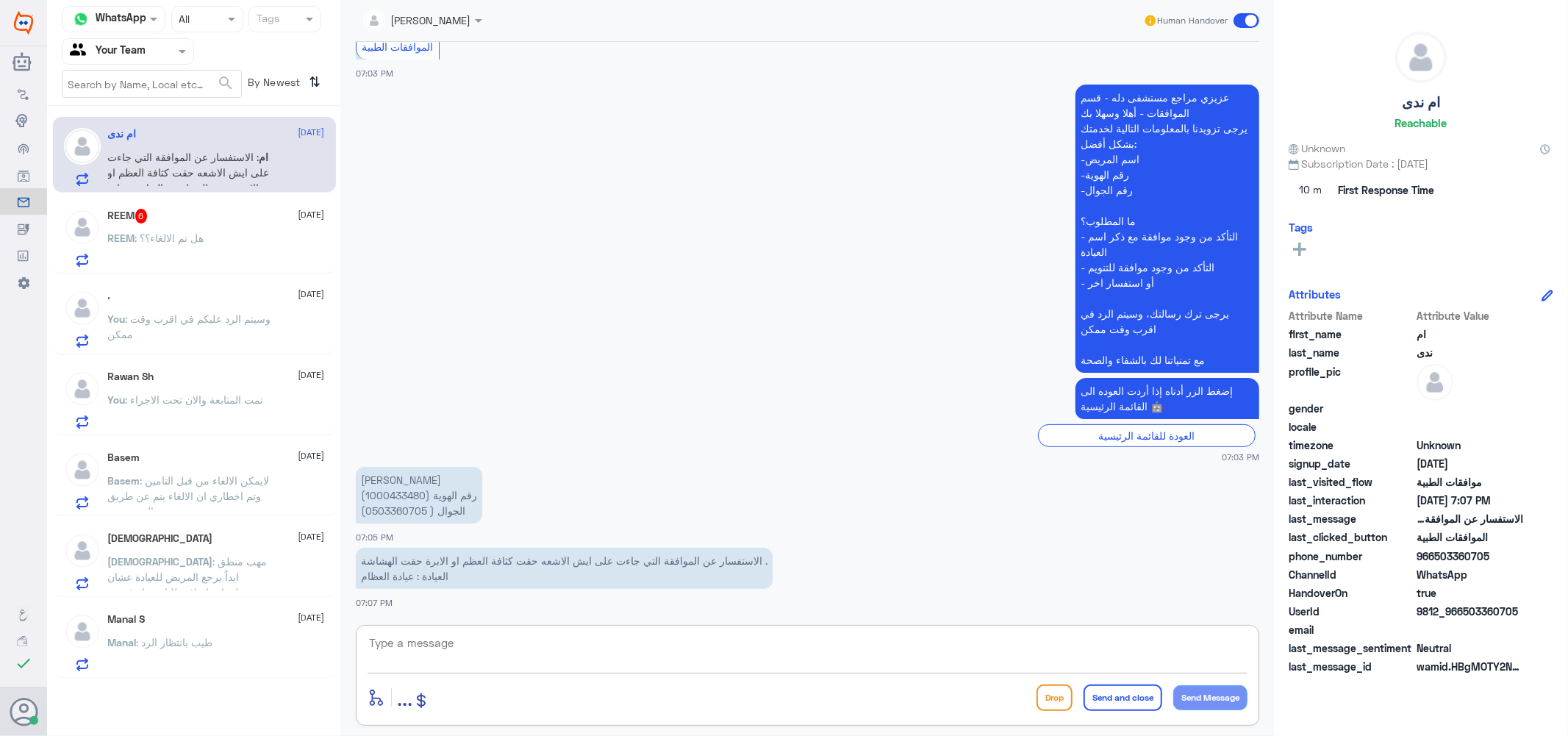
type textarea "i"
type textarea "عفوا مستشفى دلة النخيل ؟"
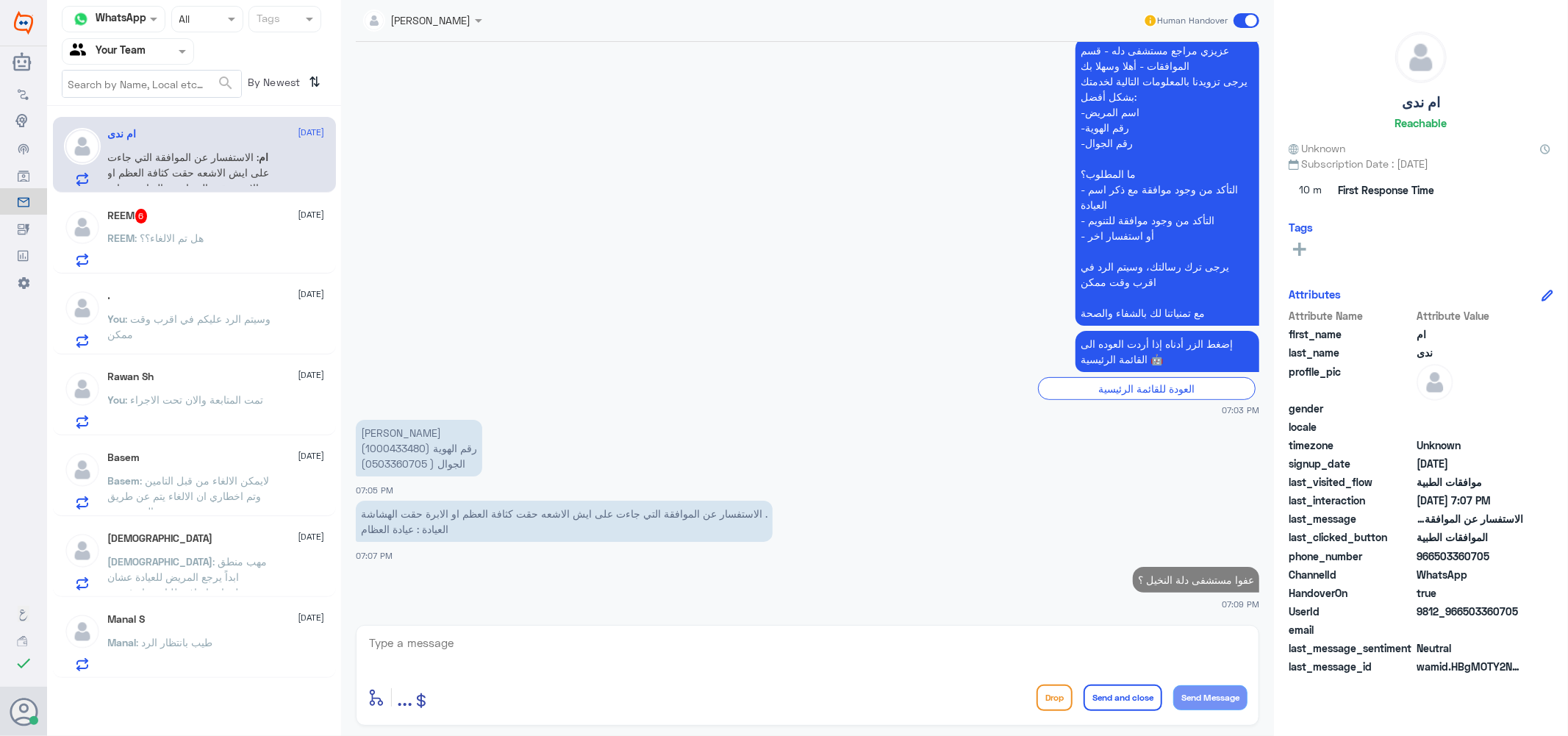
click at [237, 237] on div "REEM : هل تم الالغاء؟؟" at bounding box center [216, 249] width 217 height 33
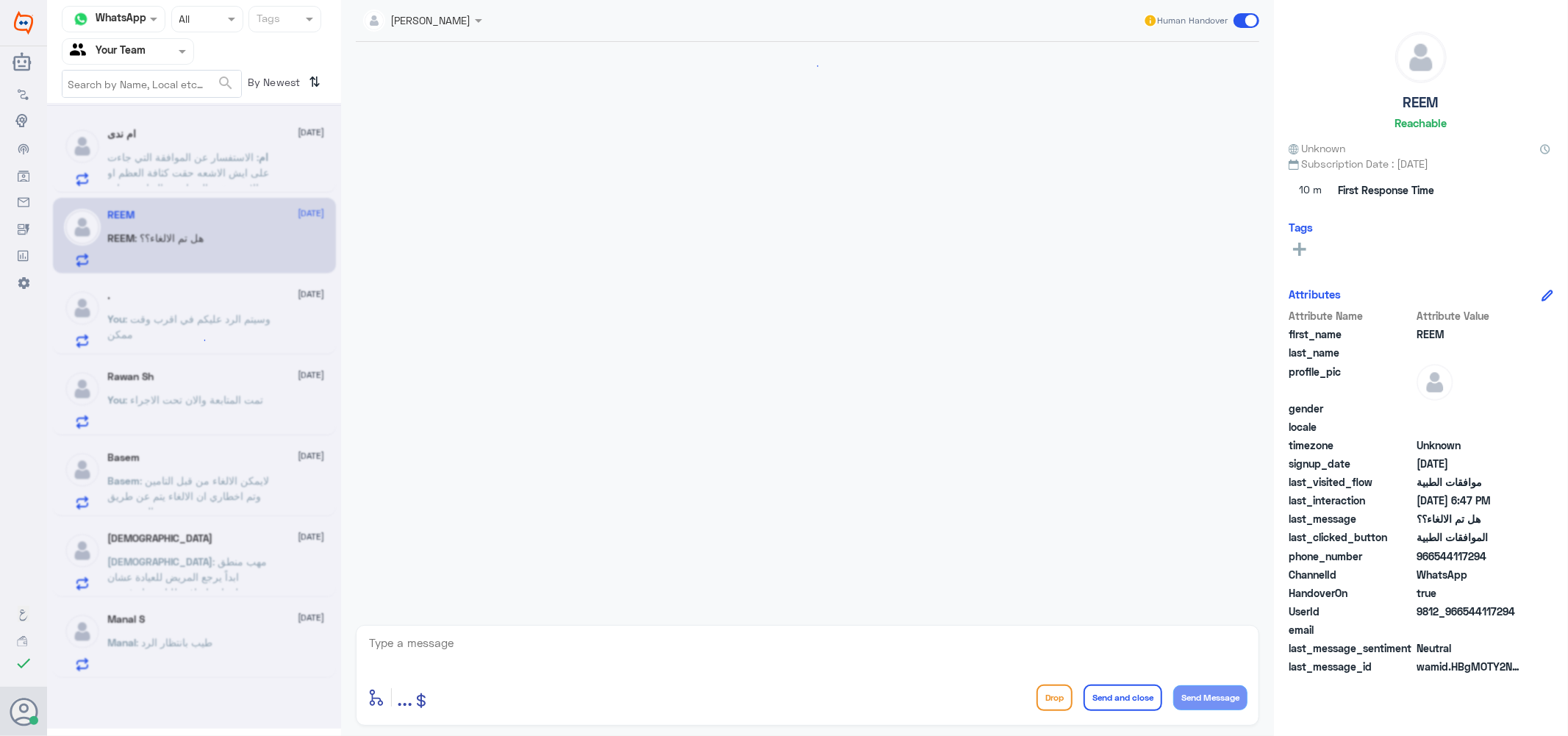
scroll to position [739, 0]
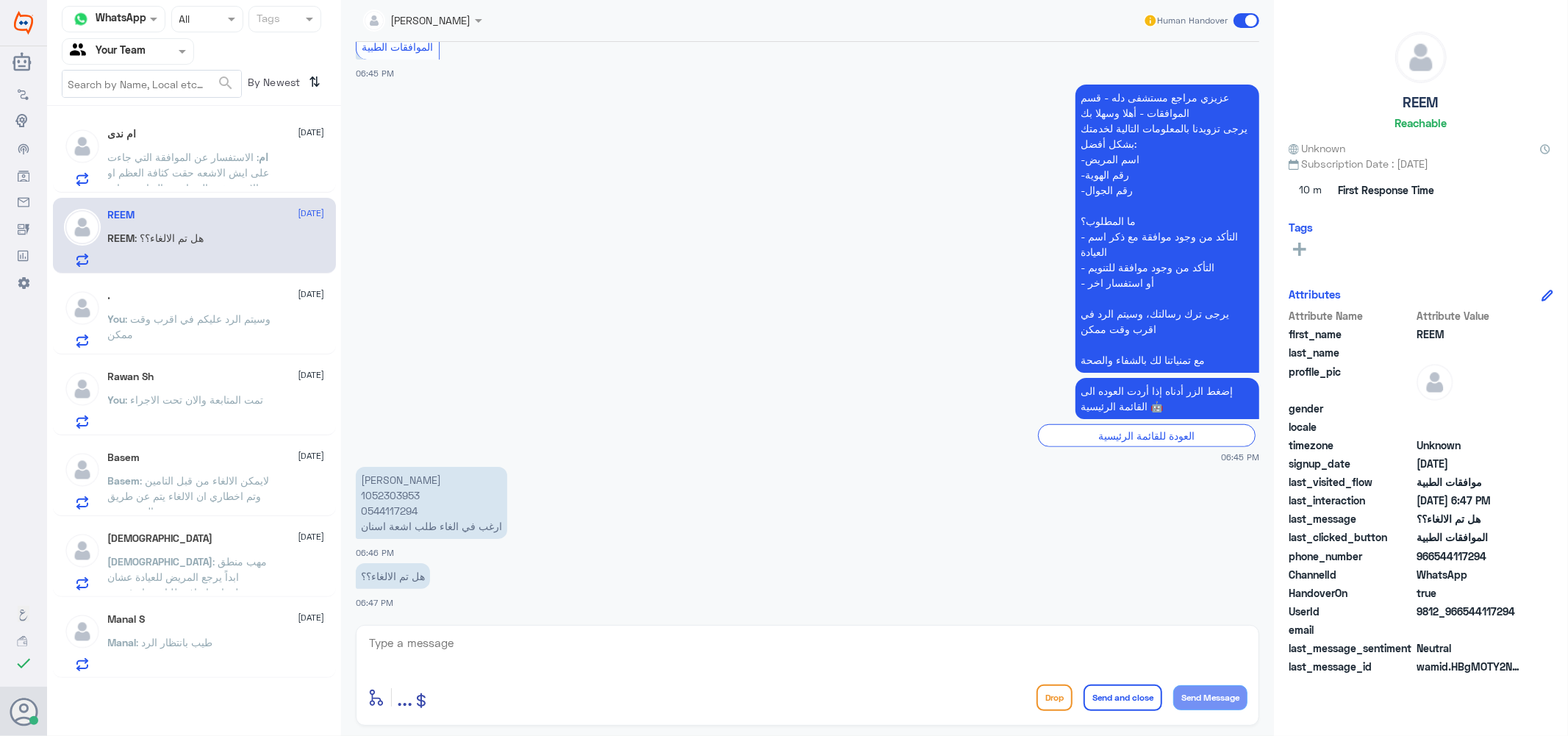
click at [399, 648] on textarea at bounding box center [807, 652] width 880 height 36
click at [374, 514] on p "[PERSON_NAME] 1052303953 0544117294 ارغب في الغاء طلب اشعة اسنان" at bounding box center [432, 503] width 152 height 72
click at [524, 638] on textarea at bounding box center [807, 652] width 880 height 36
type textarea "تم الالغاء"
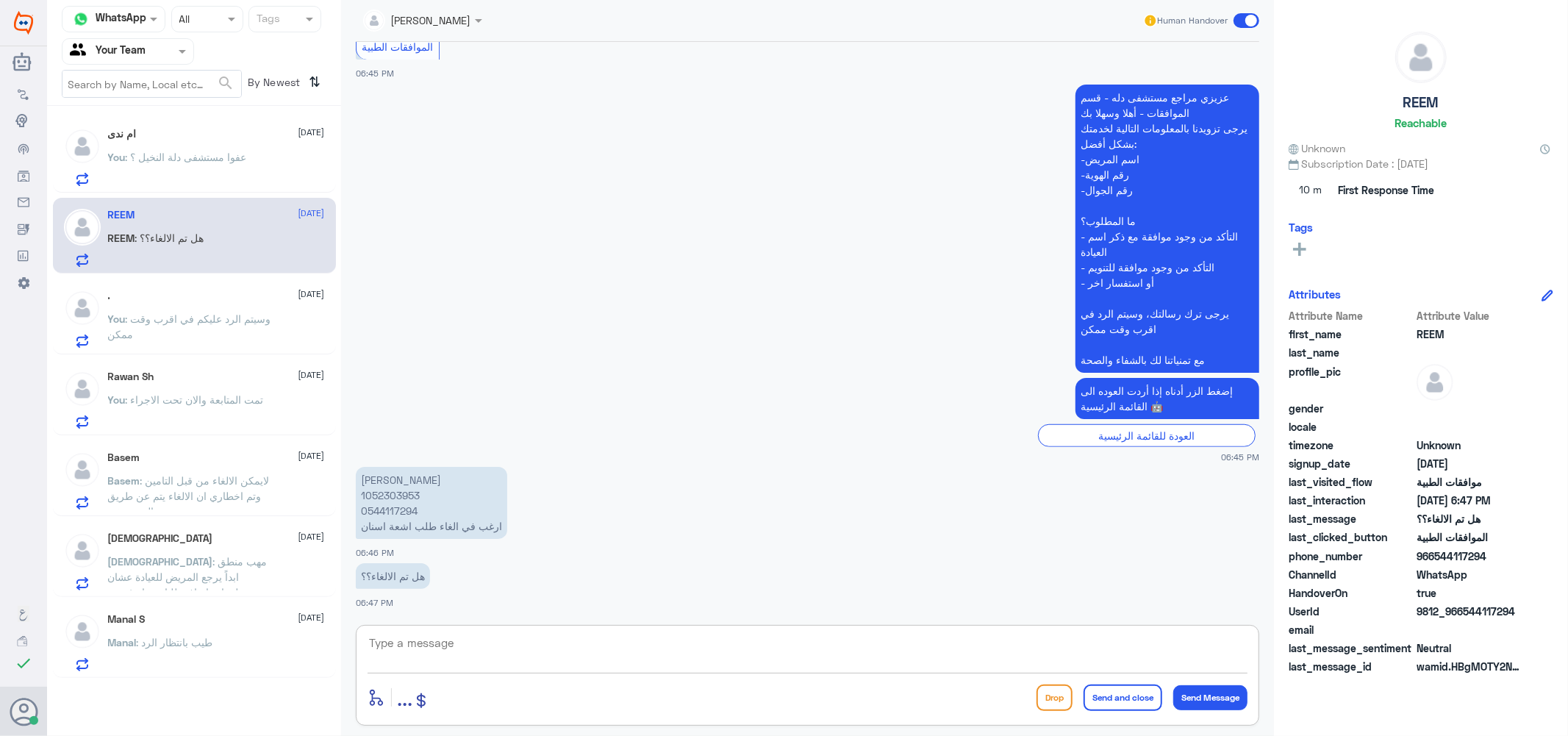
scroll to position [786, 0]
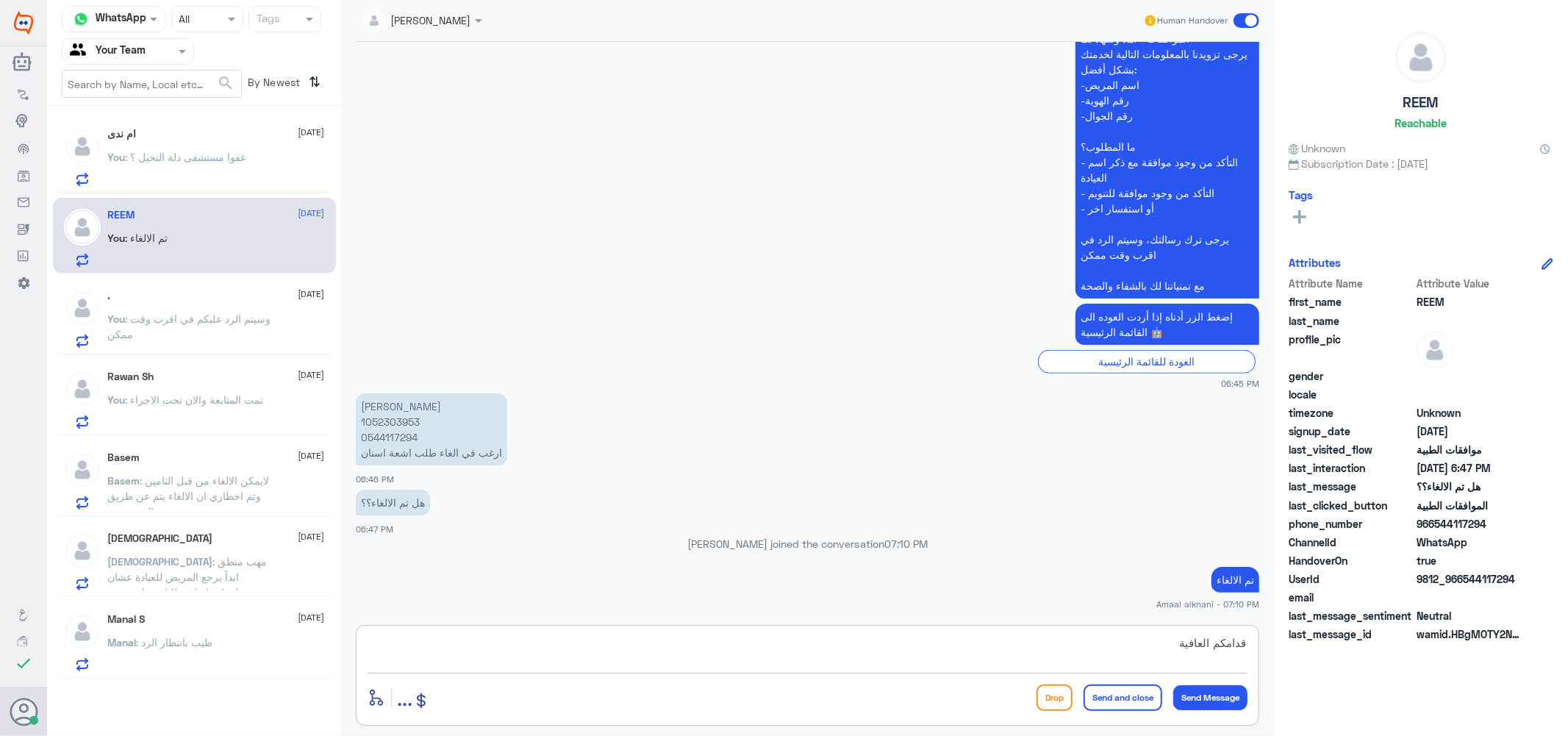
type textarea "قدامكم العافية"
click at [1127, 699] on button "Send and close" at bounding box center [1123, 698] width 79 height 26
